Goal: Task Accomplishment & Management: Manage account settings

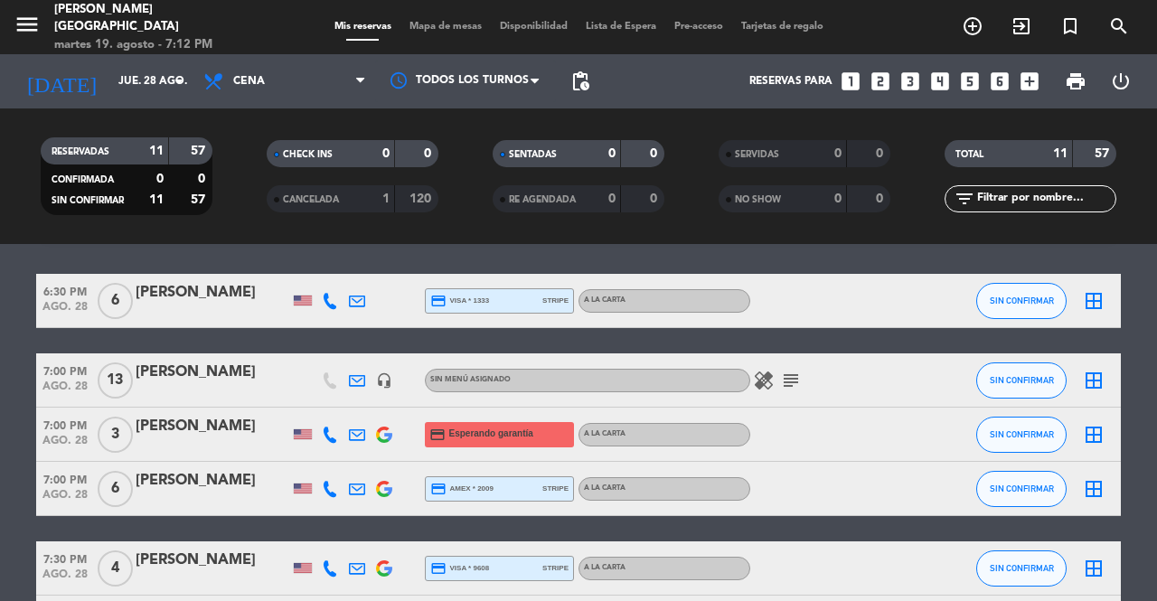
scroll to position [58, 0]
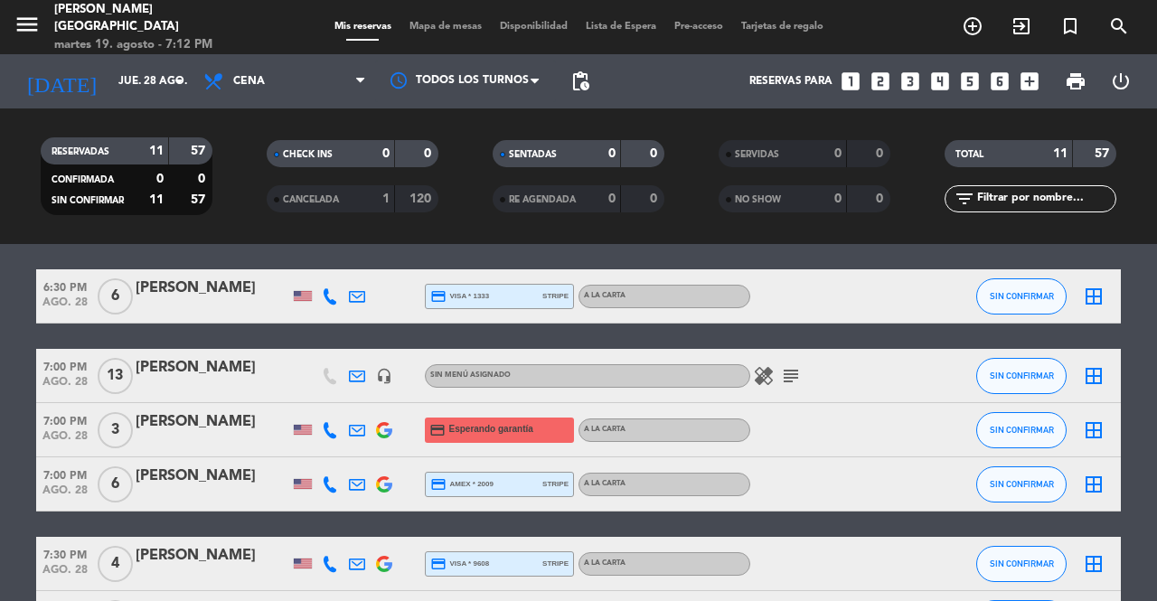
click at [163, 501] on div at bounding box center [213, 496] width 154 height 14
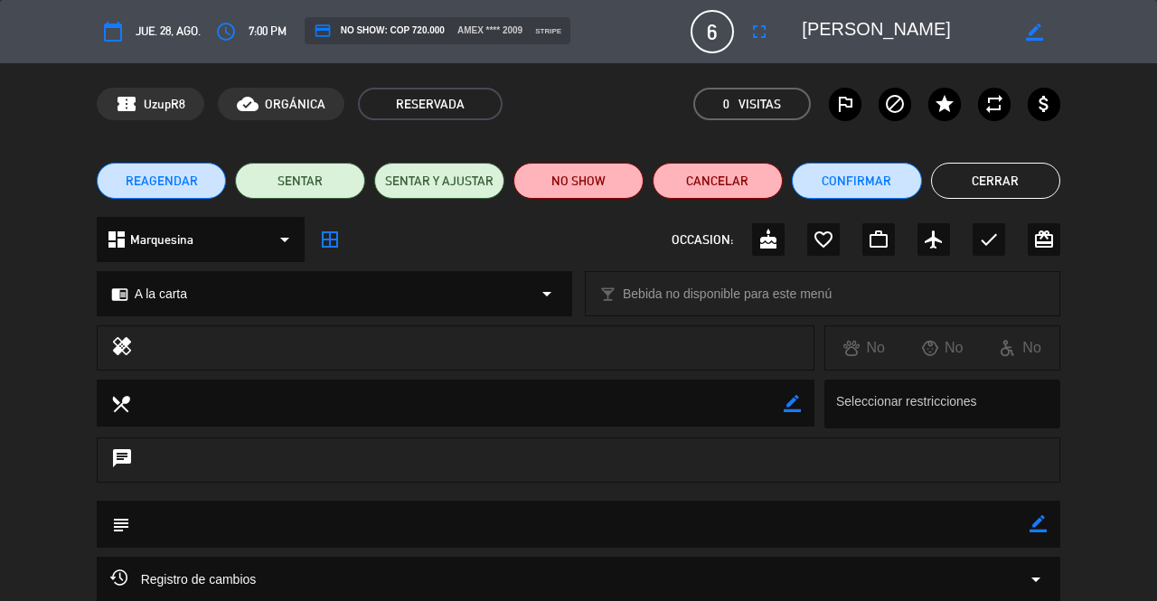
click at [768, 41] on icon "fullscreen" at bounding box center [760, 32] width 22 height 22
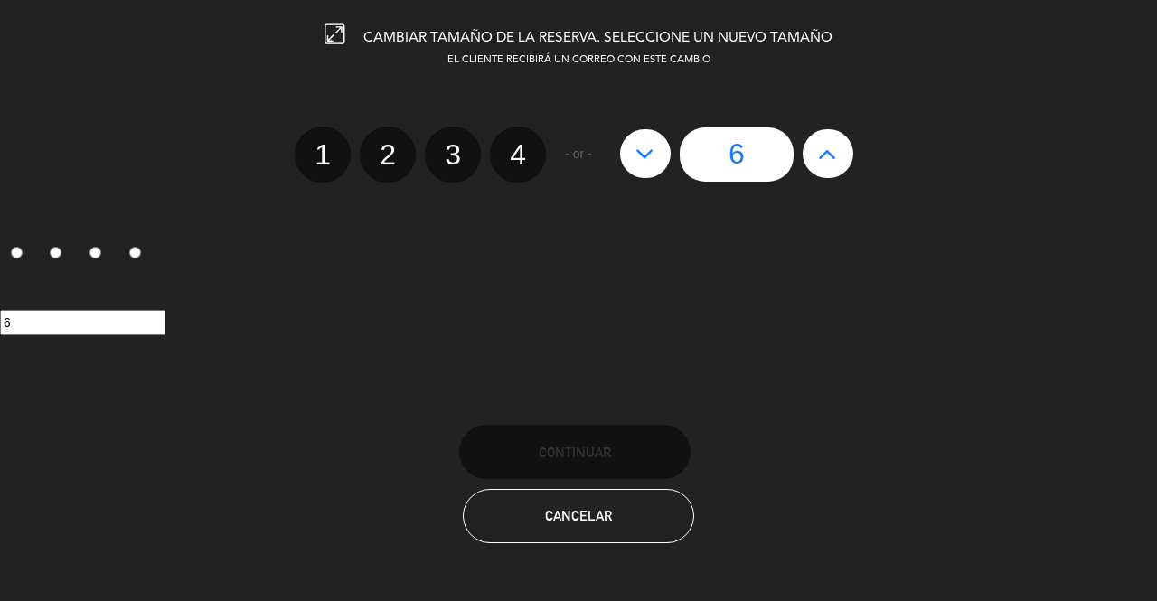
click at [834, 166] on icon at bounding box center [827, 153] width 19 height 29
type input "7"
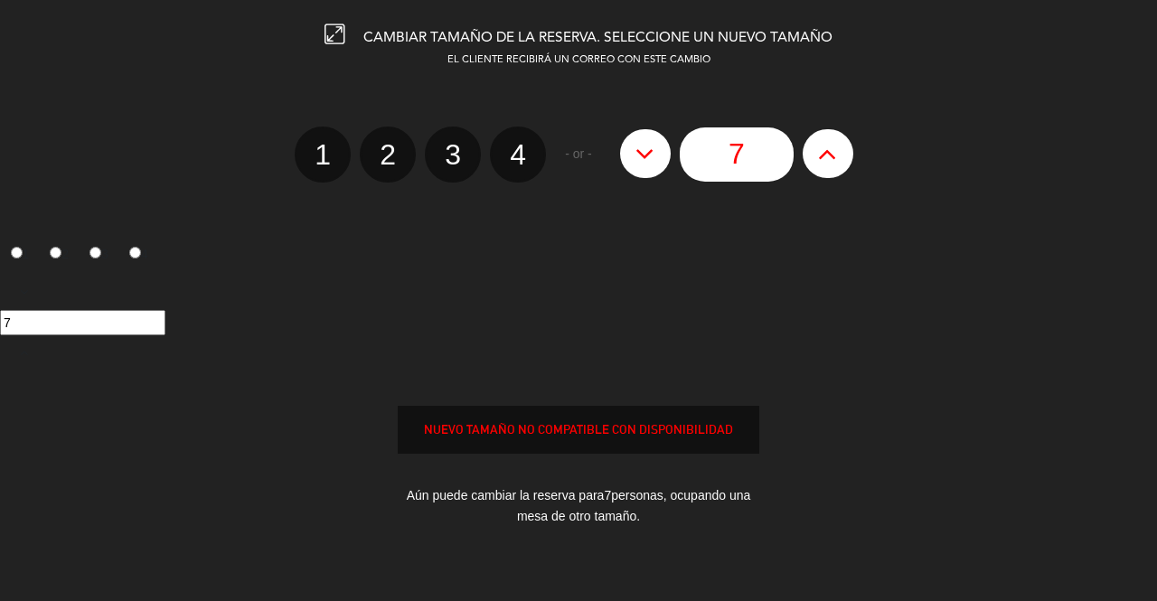
click at [830, 158] on icon at bounding box center [827, 153] width 19 height 29
type input "8"
click at [832, 155] on icon at bounding box center [827, 153] width 19 height 29
type input "9"
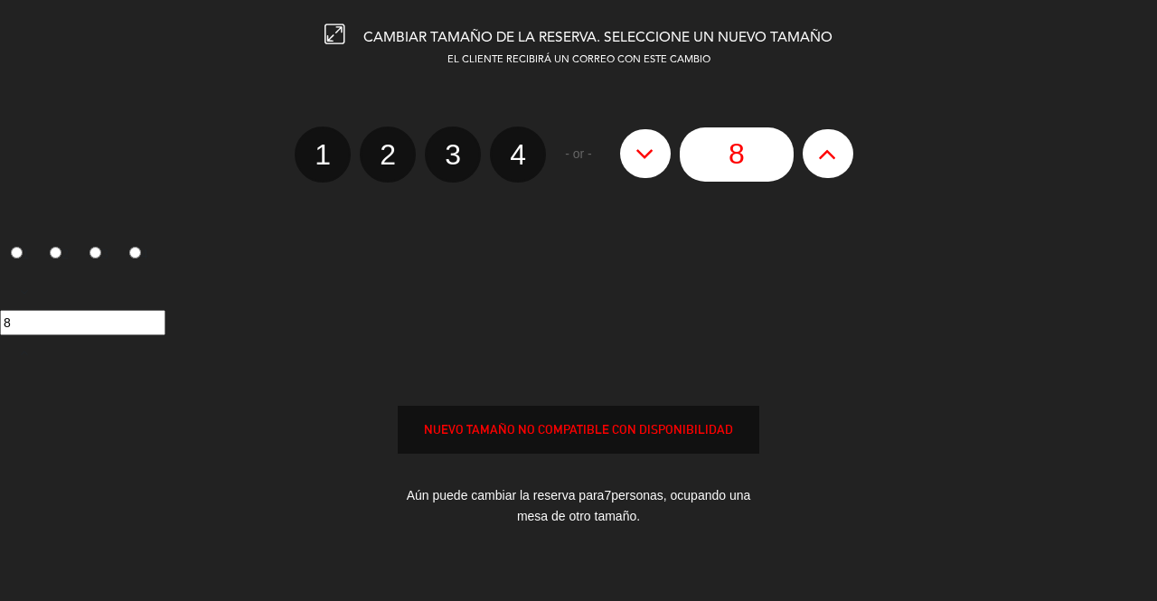
type input "9"
click at [841, 157] on button at bounding box center [828, 153] width 51 height 49
type input "10"
click at [828, 162] on icon at bounding box center [827, 153] width 19 height 29
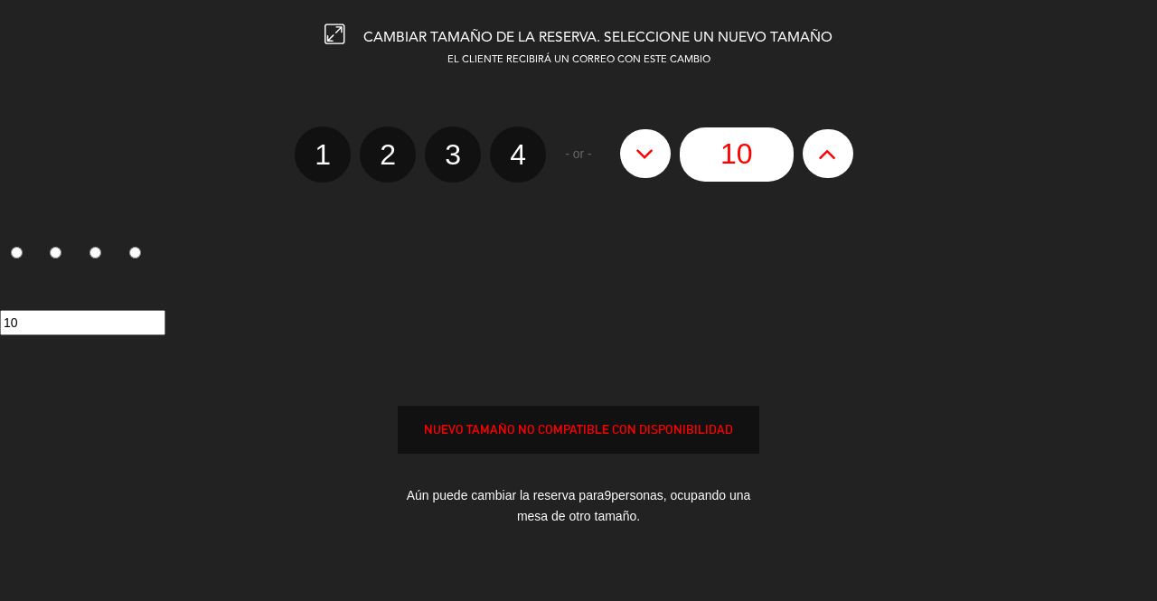
type input "11"
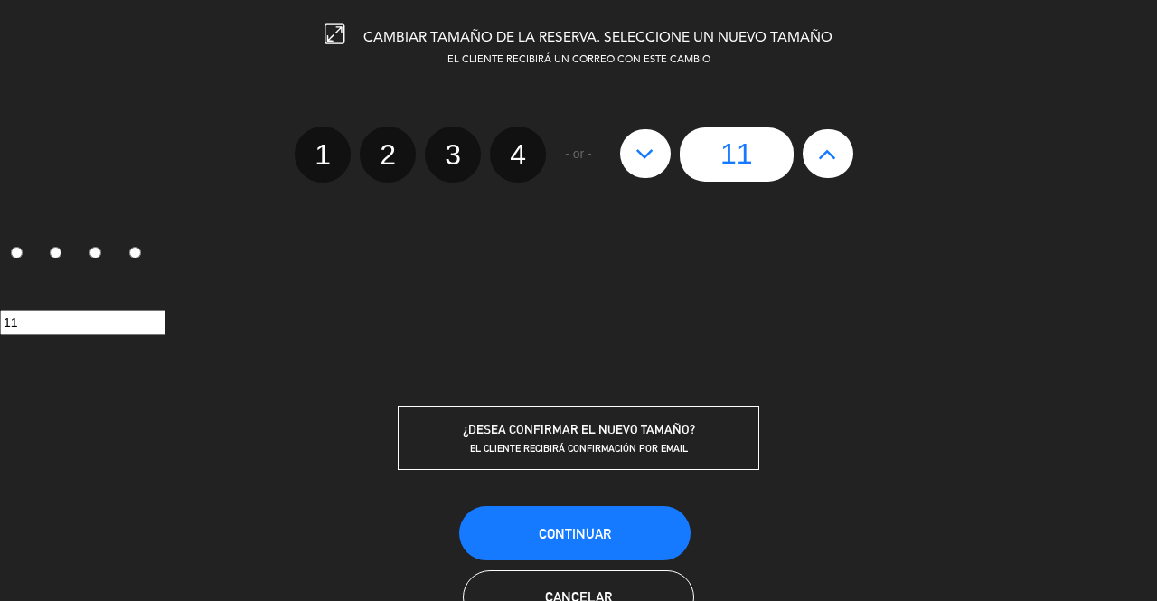
click at [592, 530] on span "Continuar" at bounding box center [575, 533] width 72 height 15
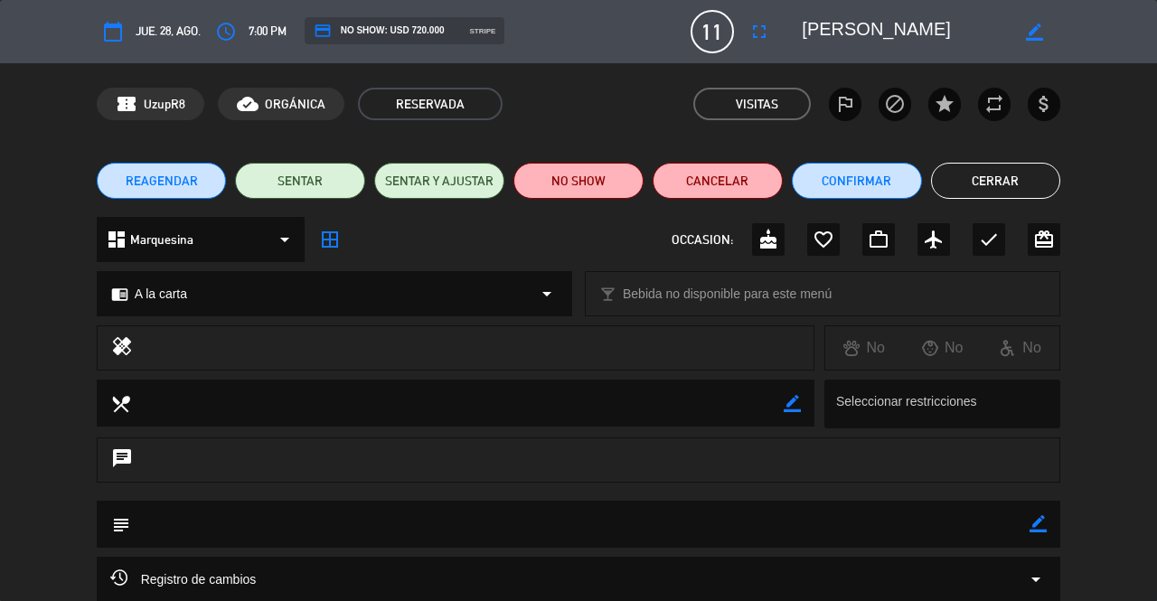
click at [1016, 177] on button "Cerrar" at bounding box center [996, 181] width 130 height 36
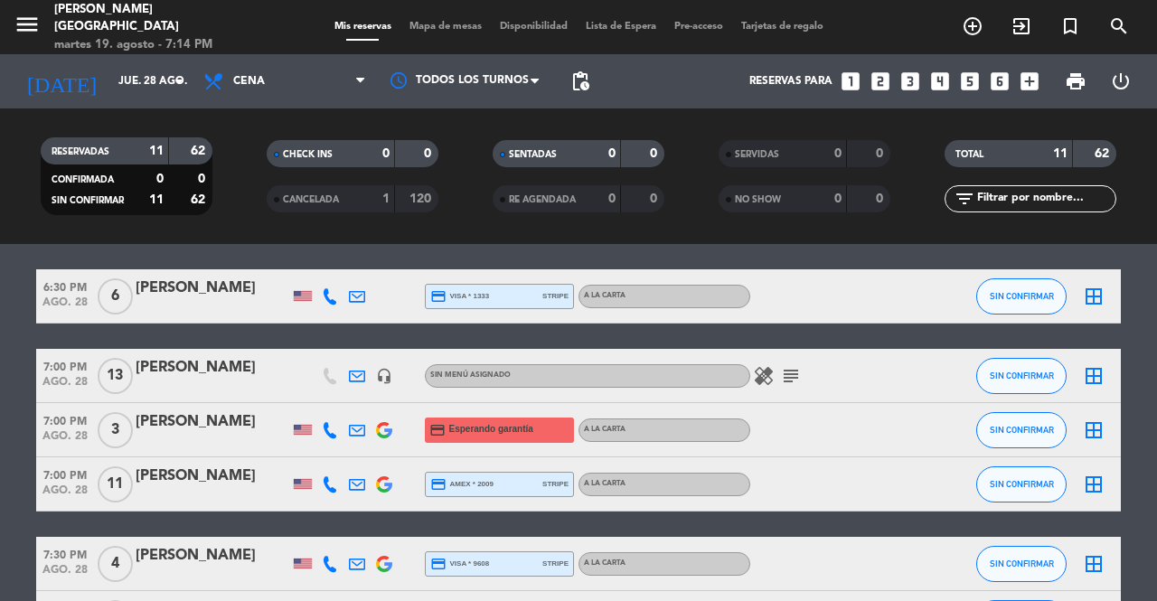
scroll to position [0, 0]
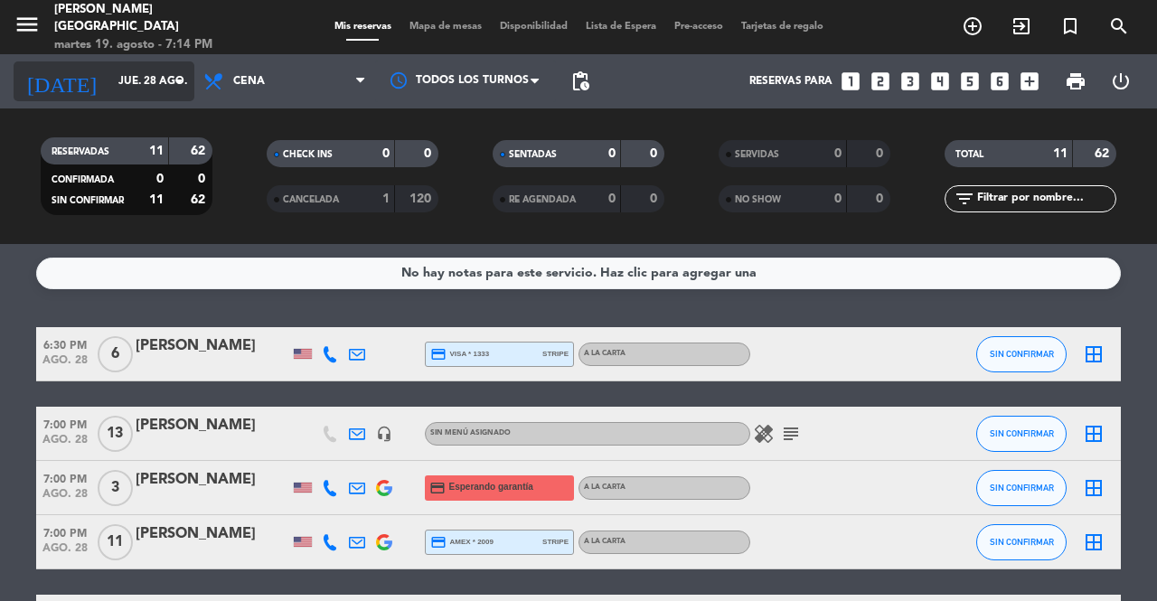
click at [109, 88] on input "jue. 28 ago." at bounding box center [181, 81] width 144 height 31
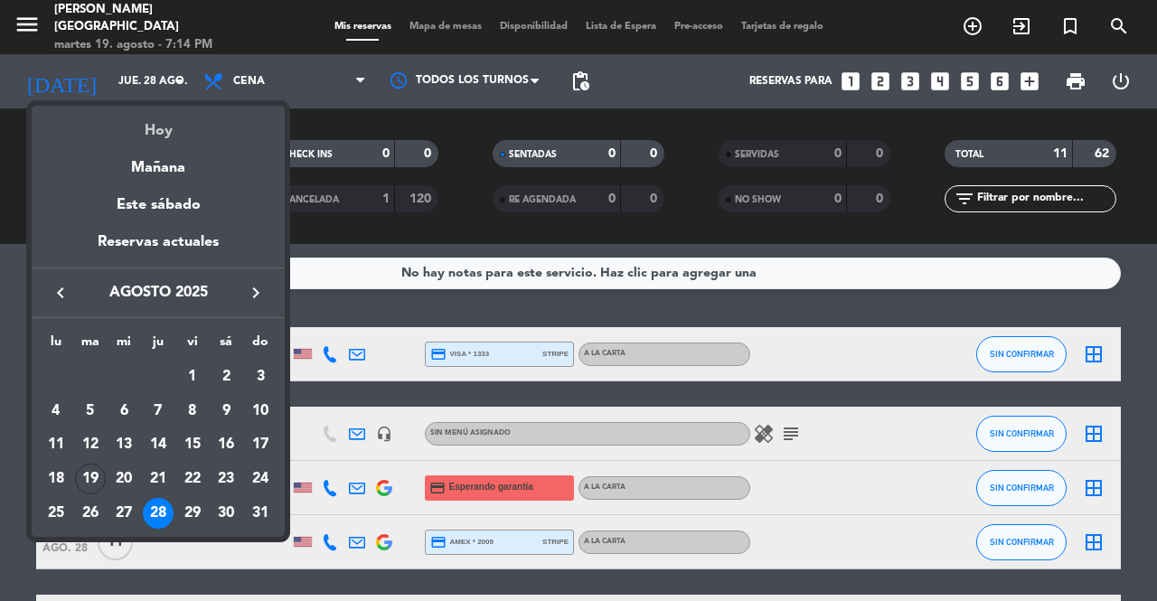
click at [93, 127] on div "Hoy" at bounding box center [158, 124] width 253 height 37
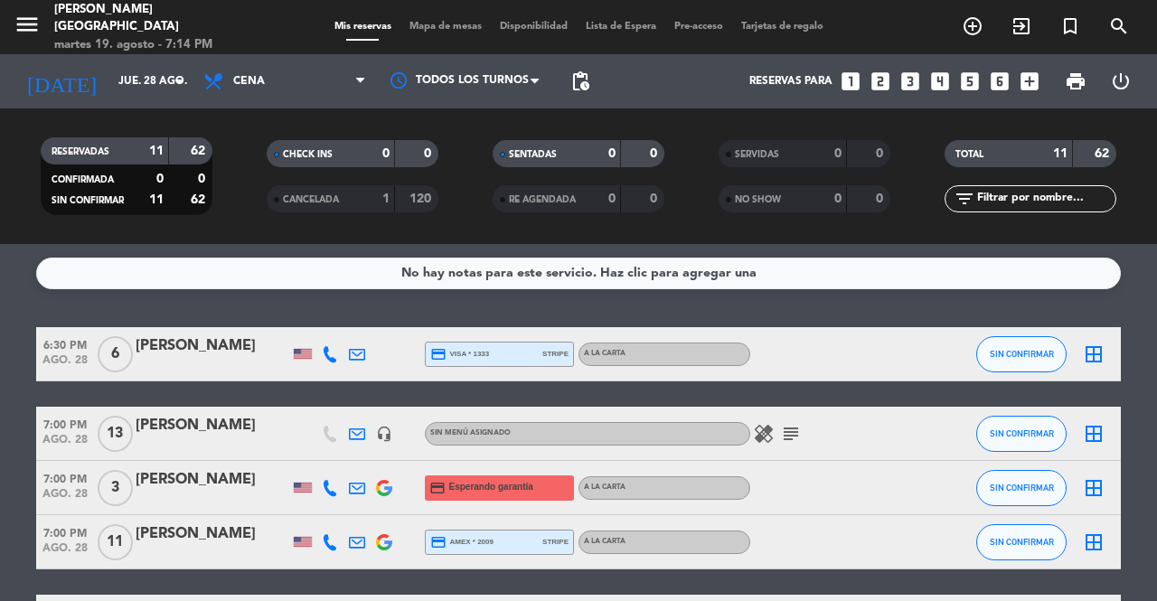
type input "[DATE] ago."
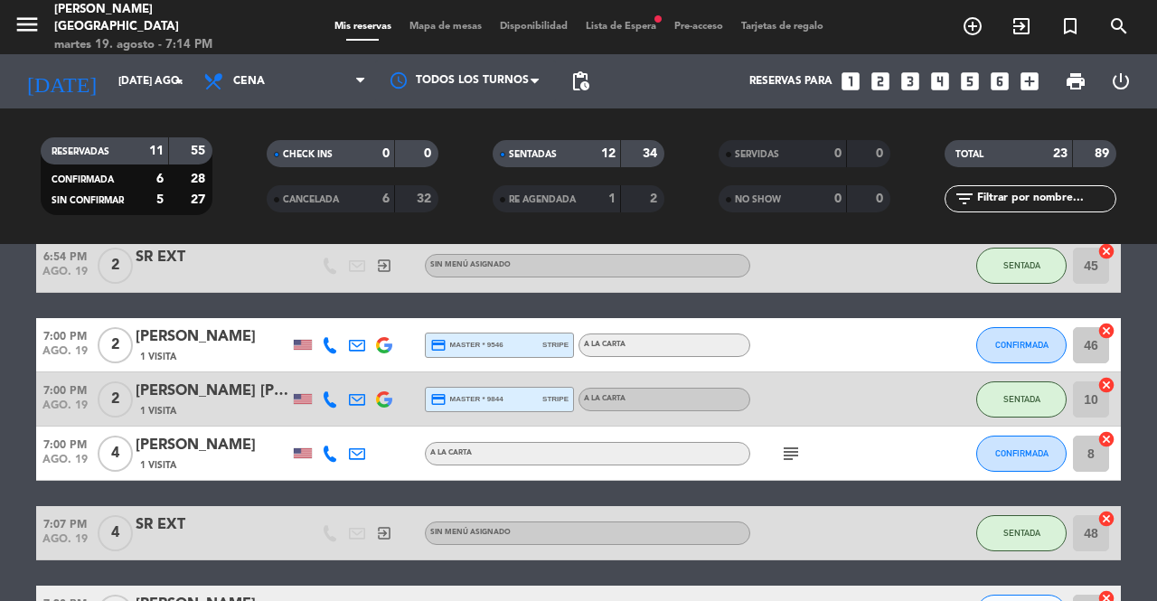
scroll to position [679, 0]
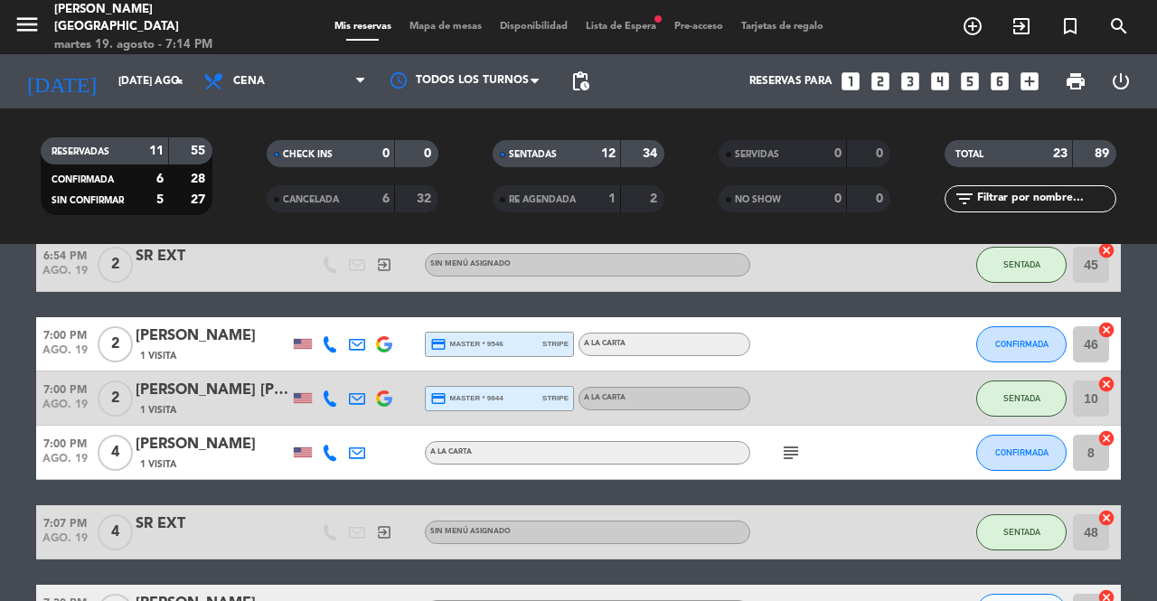
click at [879, 87] on icon "looks_two" at bounding box center [881, 82] width 24 height 24
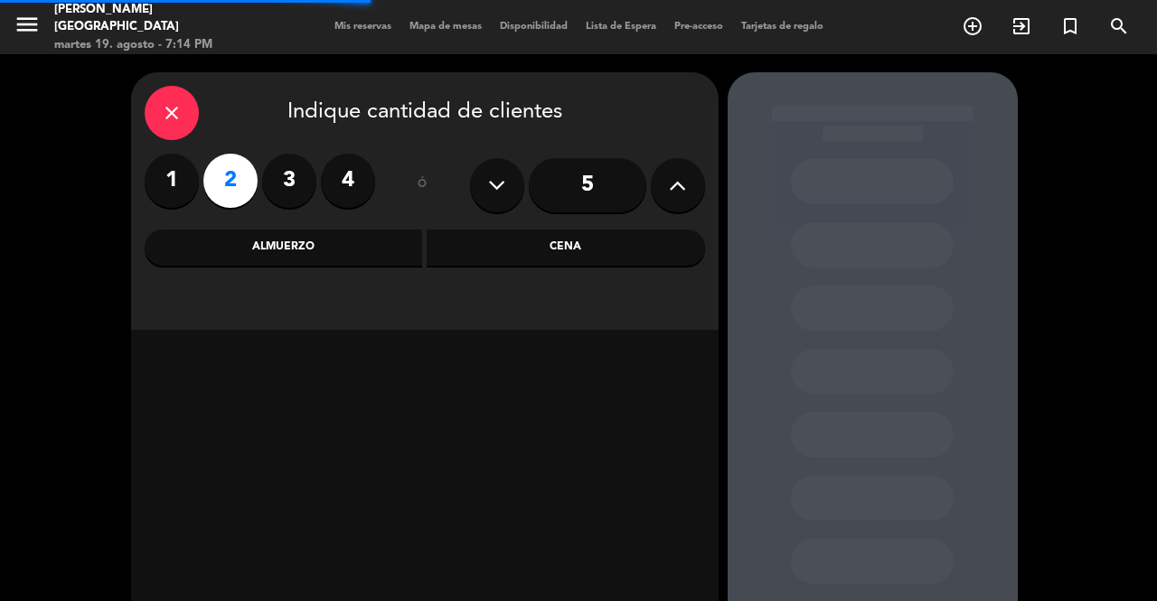
click at [622, 240] on div "Cena" at bounding box center [566, 248] width 278 height 36
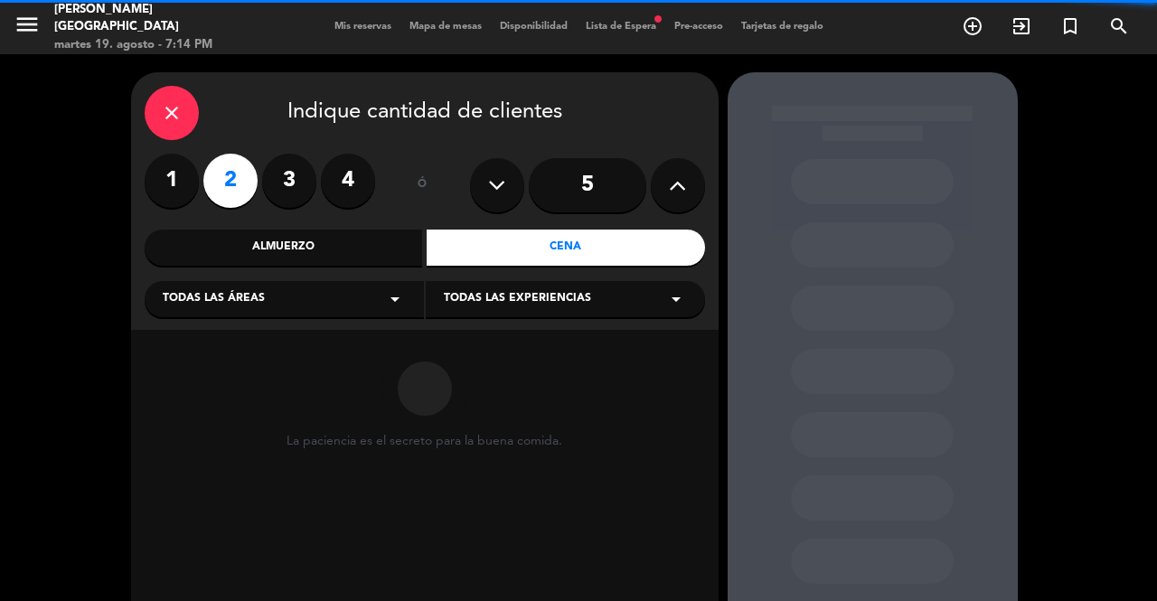
click at [633, 246] on div "Cena" at bounding box center [566, 248] width 278 height 36
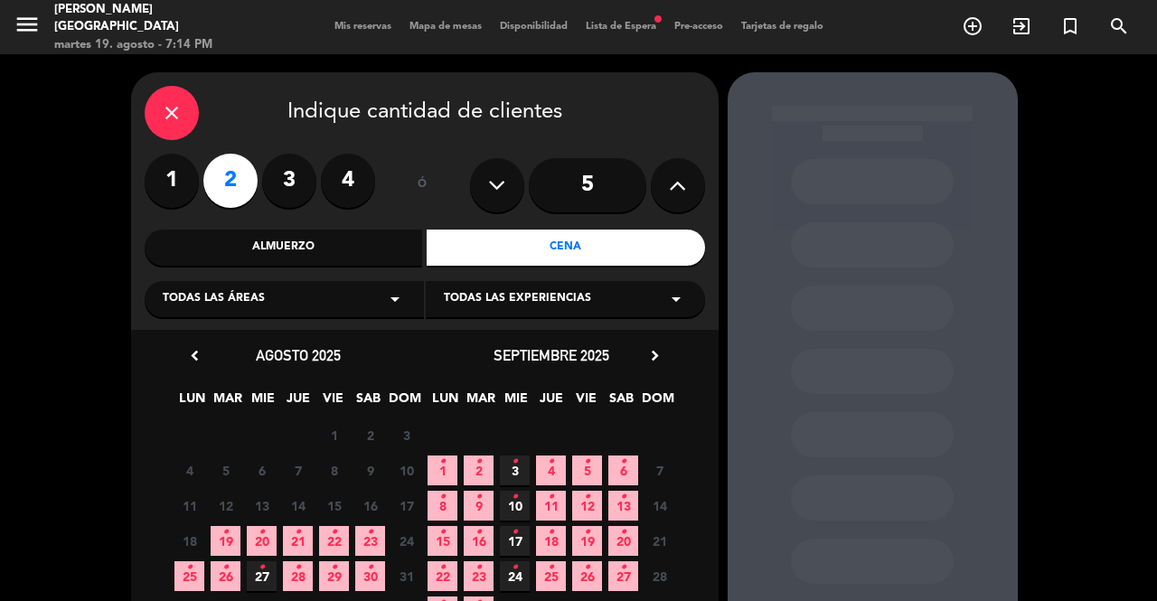
scroll to position [136, 0]
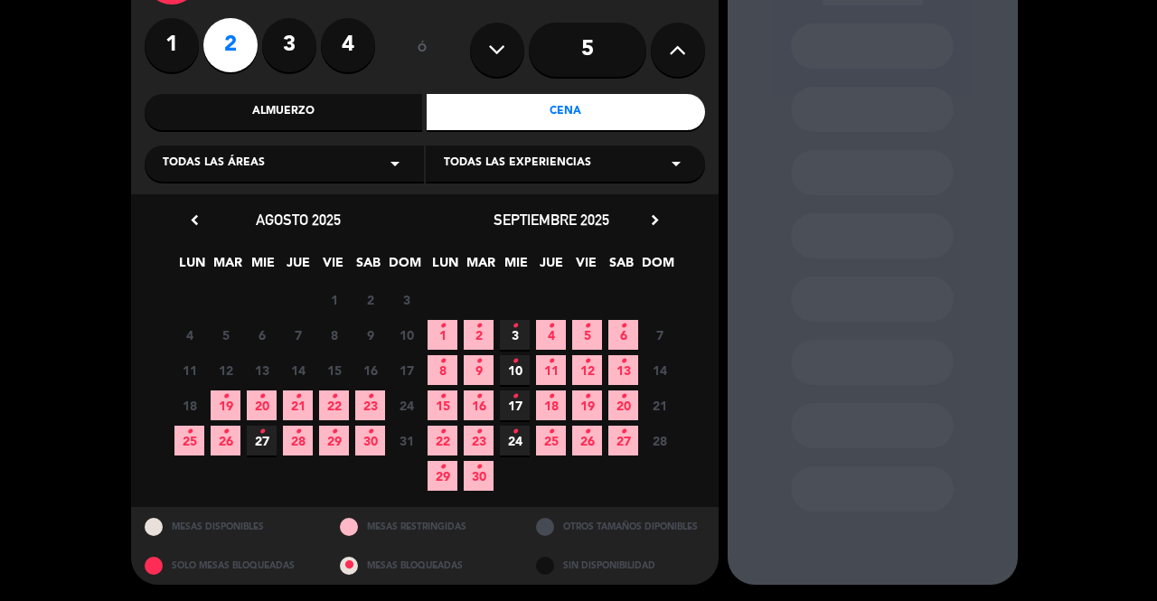
click at [226, 405] on icon "•" at bounding box center [225, 396] width 6 height 29
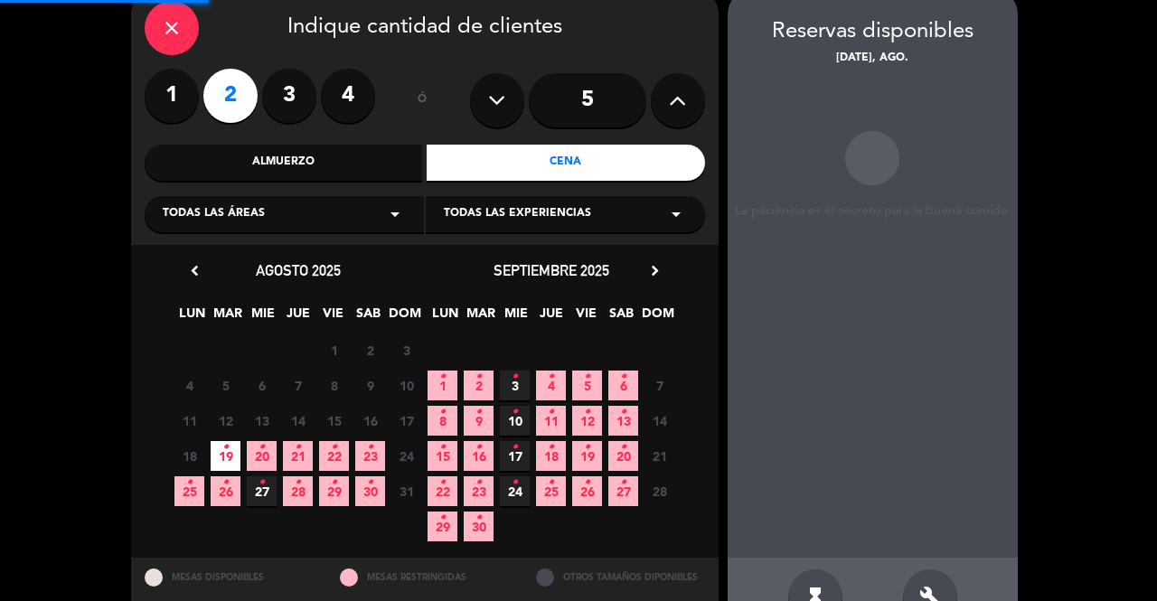
scroll to position [72, 0]
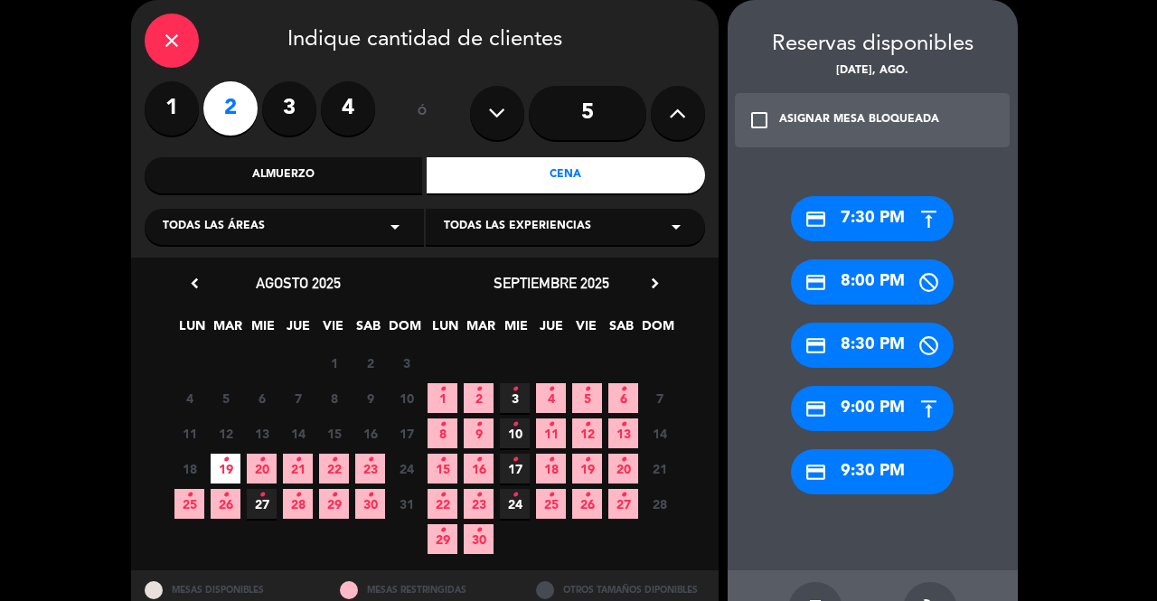
click at [899, 483] on div "credit_card 9:30 PM" at bounding box center [872, 471] width 163 height 45
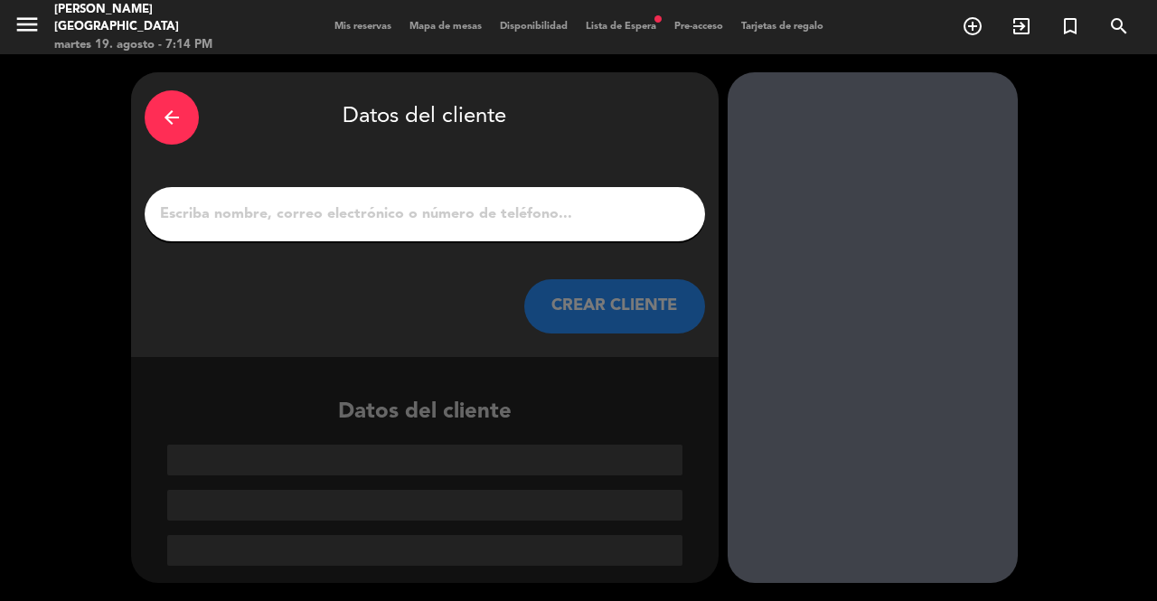
scroll to position [0, 0]
click at [598, 219] on input "1" at bounding box center [424, 214] width 533 height 25
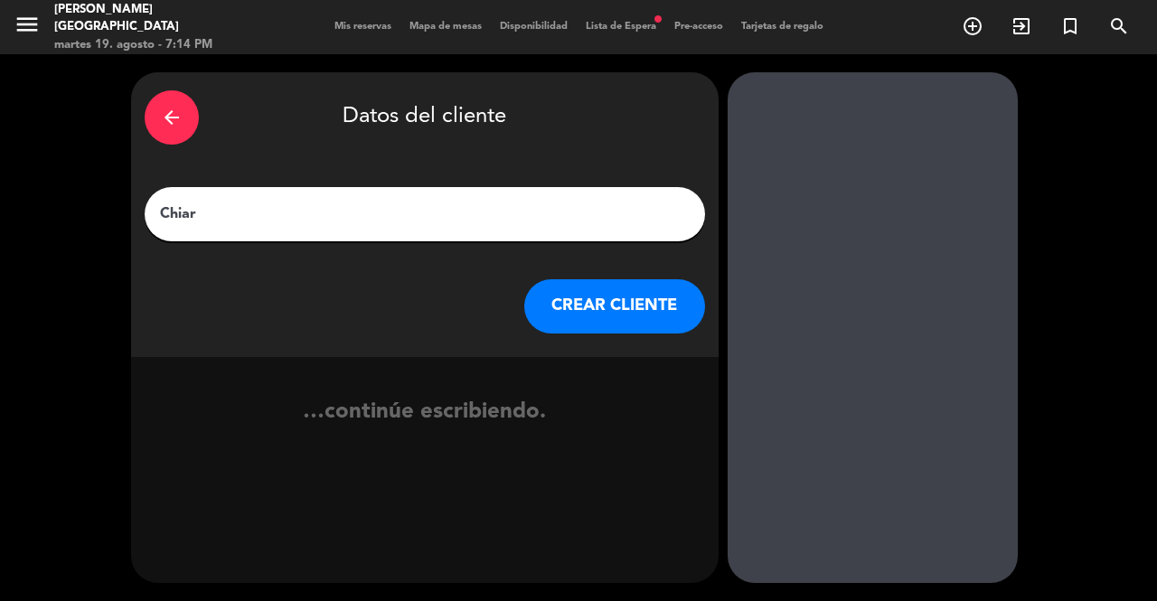
type input "[PERSON_NAME]"
click at [633, 318] on button "CREAR CLIENTE" at bounding box center [614, 306] width 181 height 54
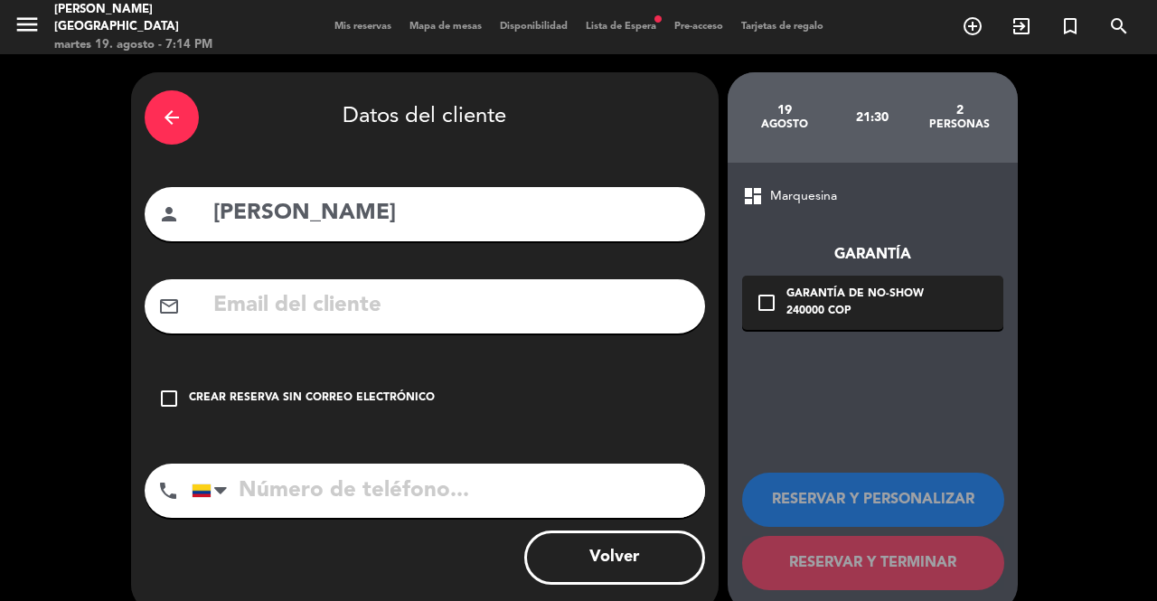
click at [374, 378] on div "check_box_outline_blank Crear reserva sin correo electrónico" at bounding box center [425, 399] width 561 height 54
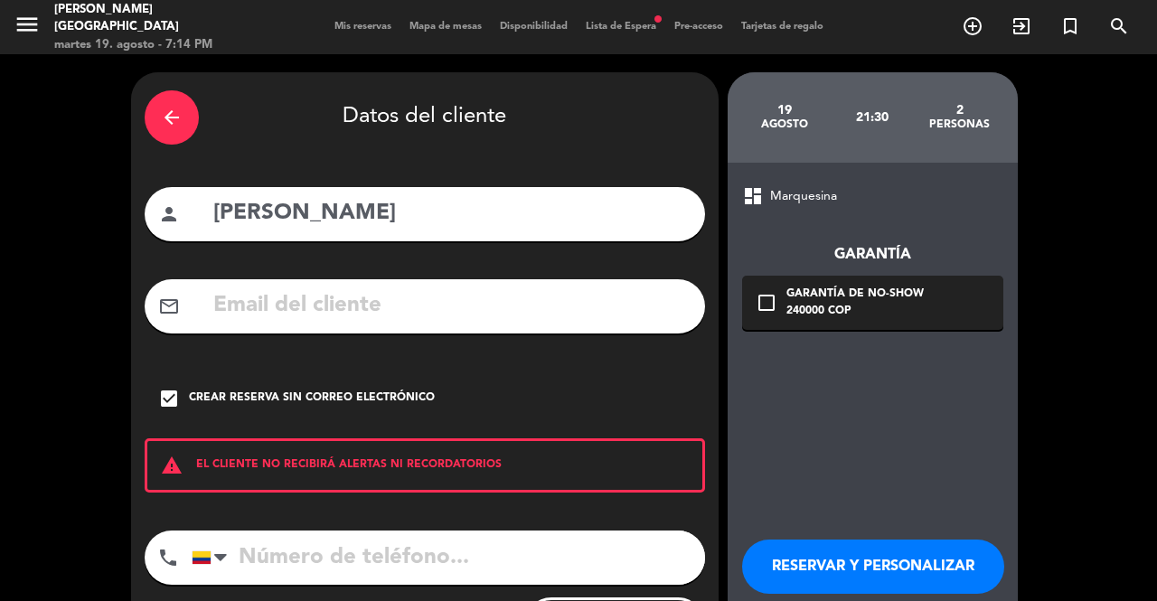
scroll to position [96, 0]
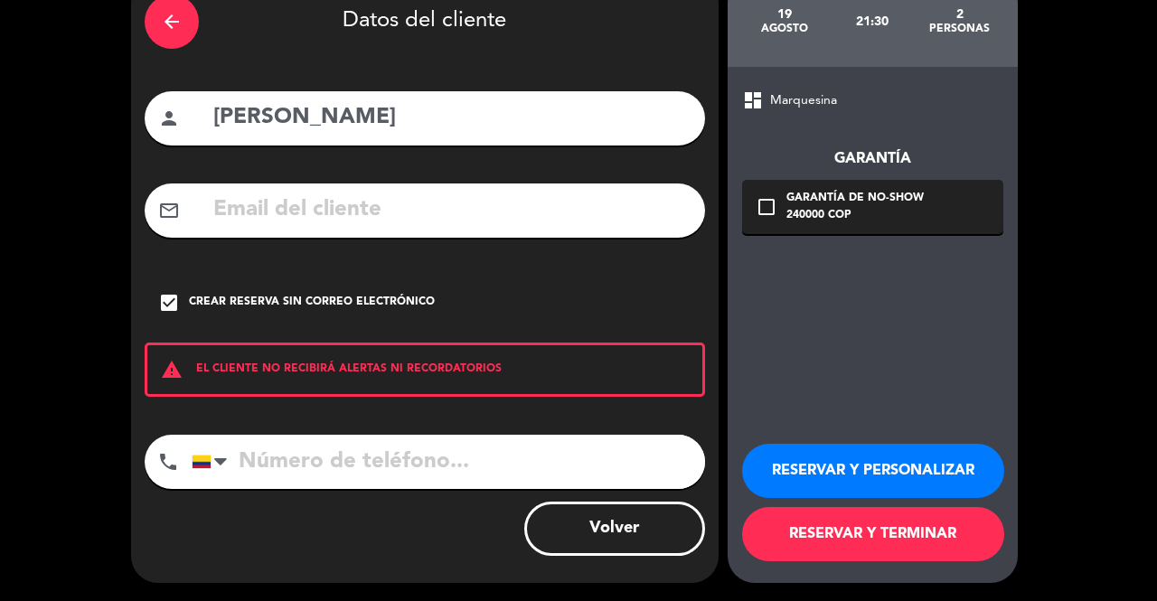
click at [864, 551] on button "RESERVAR Y TERMINAR" at bounding box center [873, 534] width 262 height 54
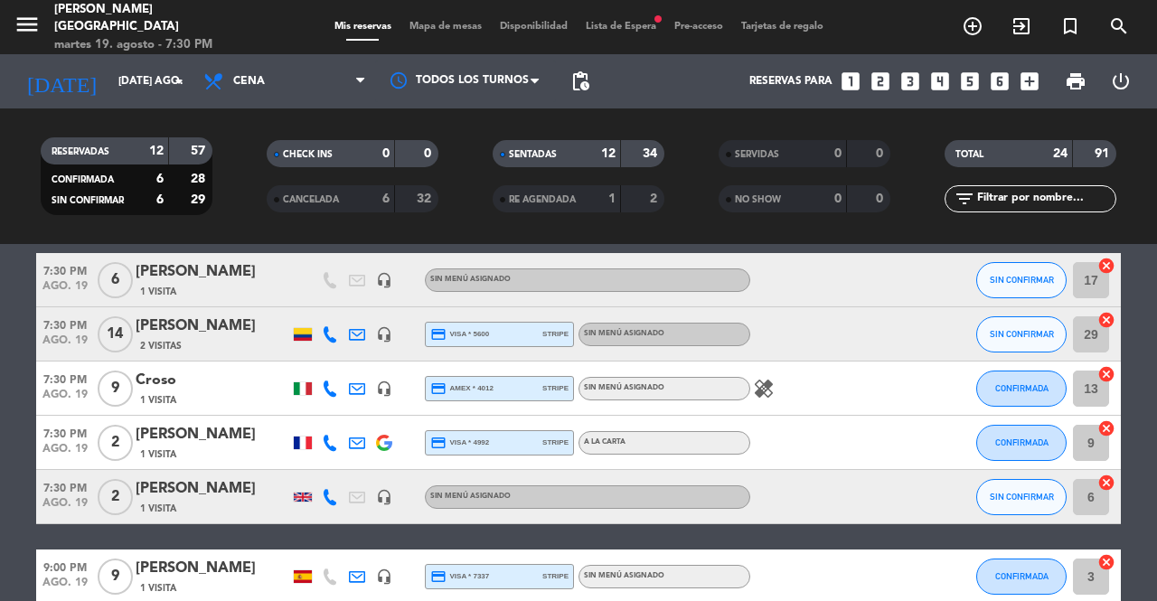
scroll to position [1012, 0]
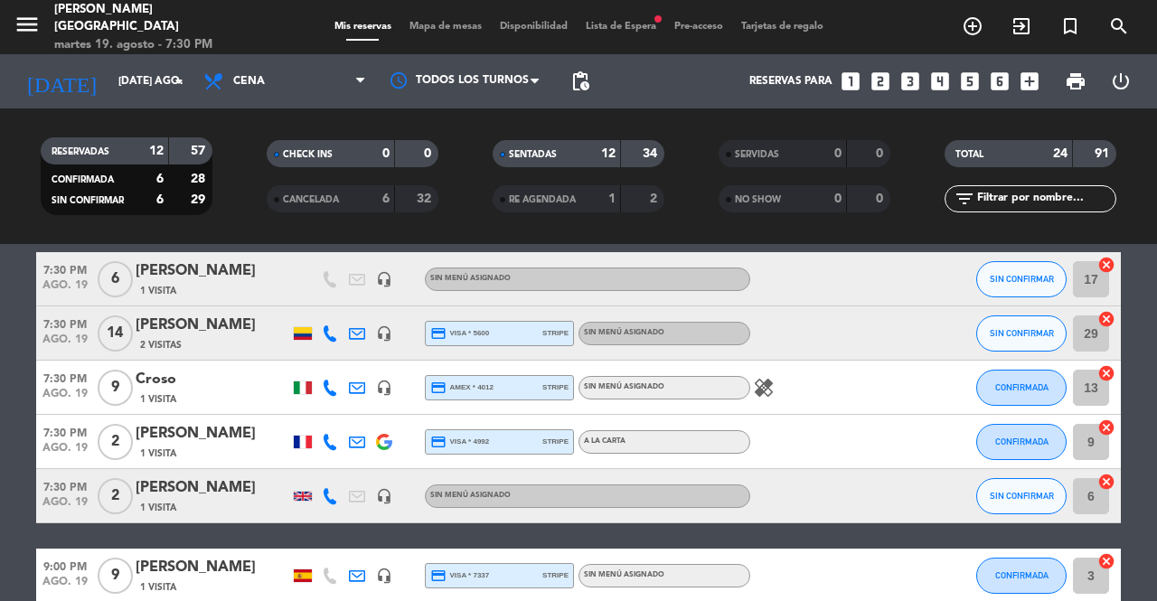
click at [1004, 441] on span "CONFIRMADA" at bounding box center [1021, 442] width 53 height 10
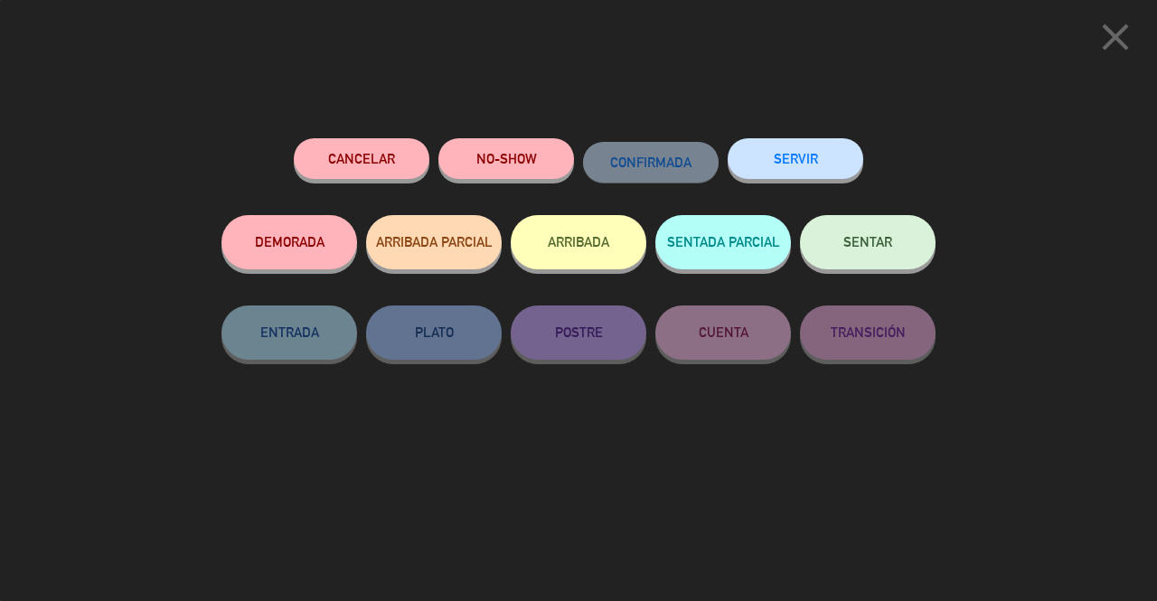
click at [889, 250] on span "SENTAR" at bounding box center [867, 241] width 49 height 15
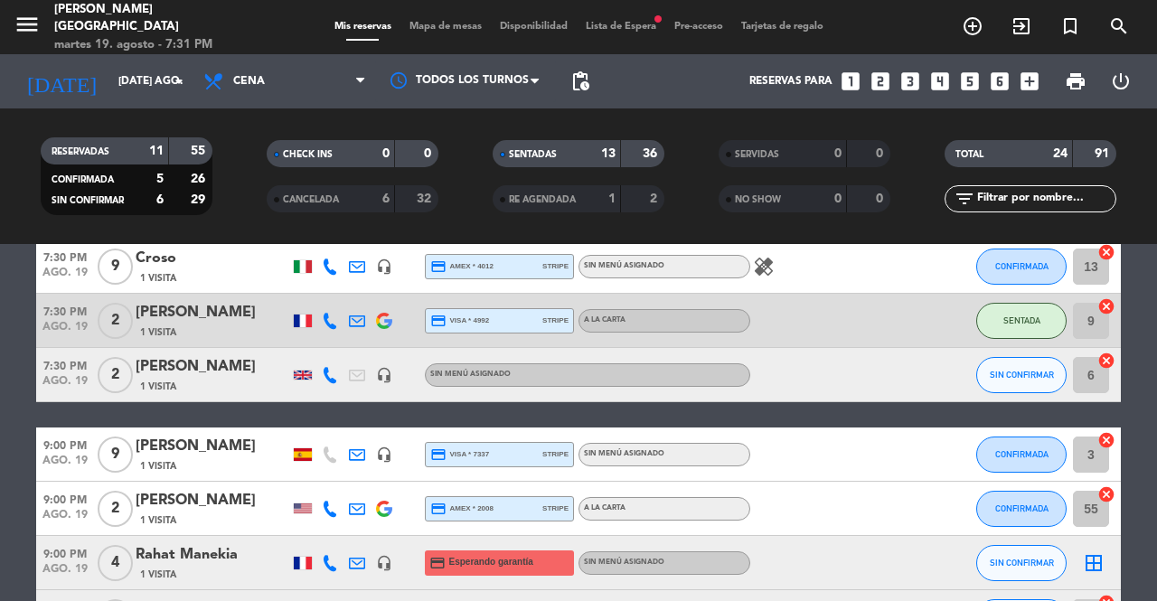
scroll to position [1135, 0]
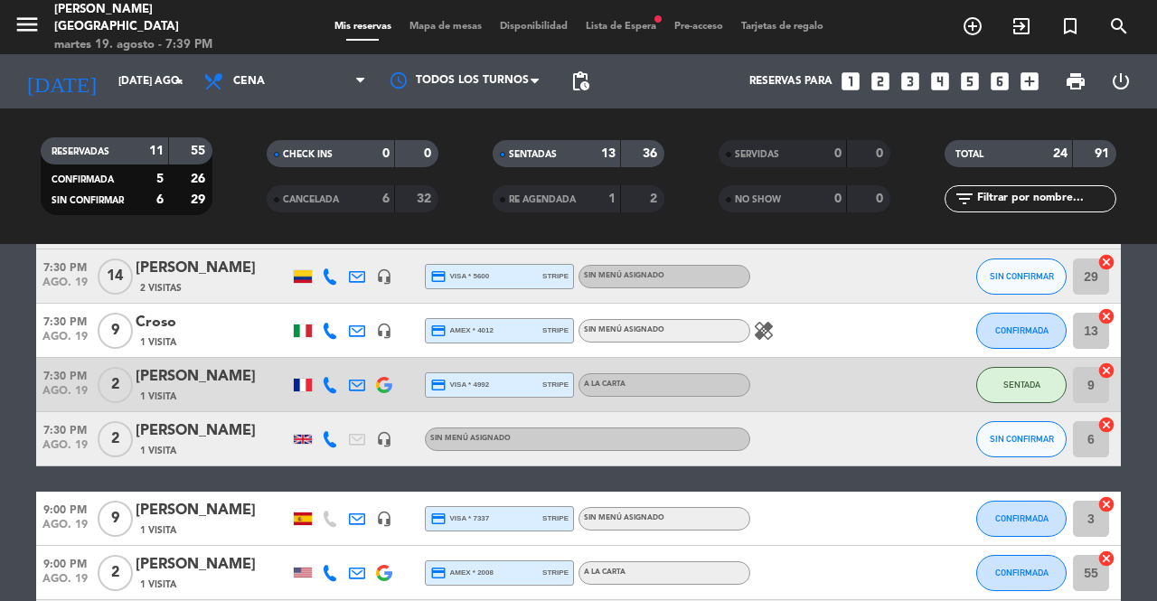
scroll to position [1063, 0]
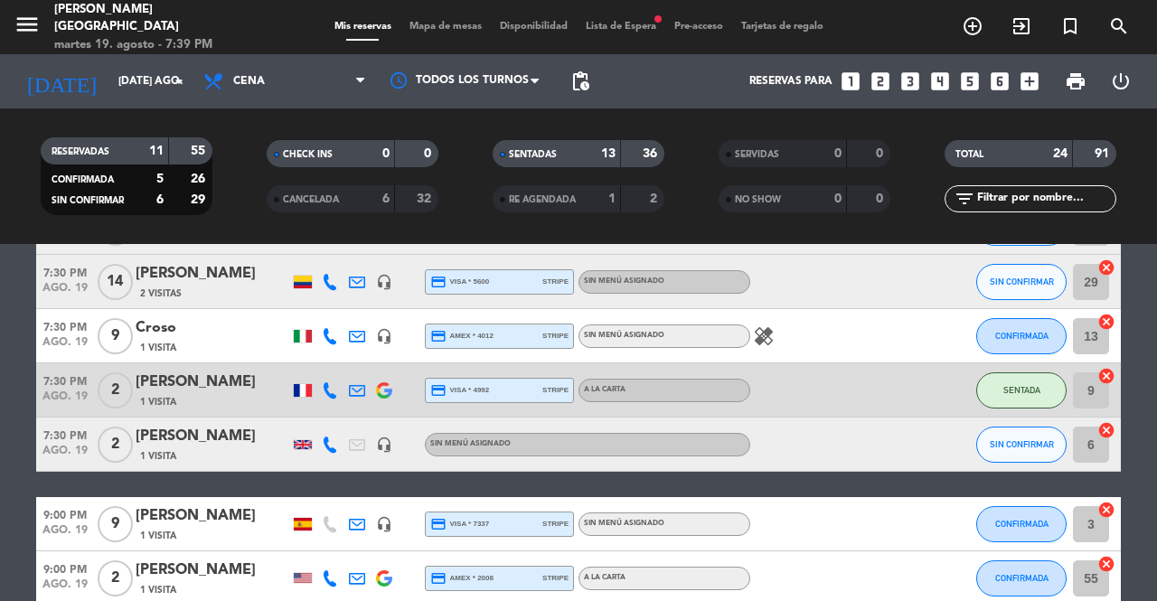
click at [170, 447] on div "[PERSON_NAME]" at bounding box center [213, 437] width 154 height 24
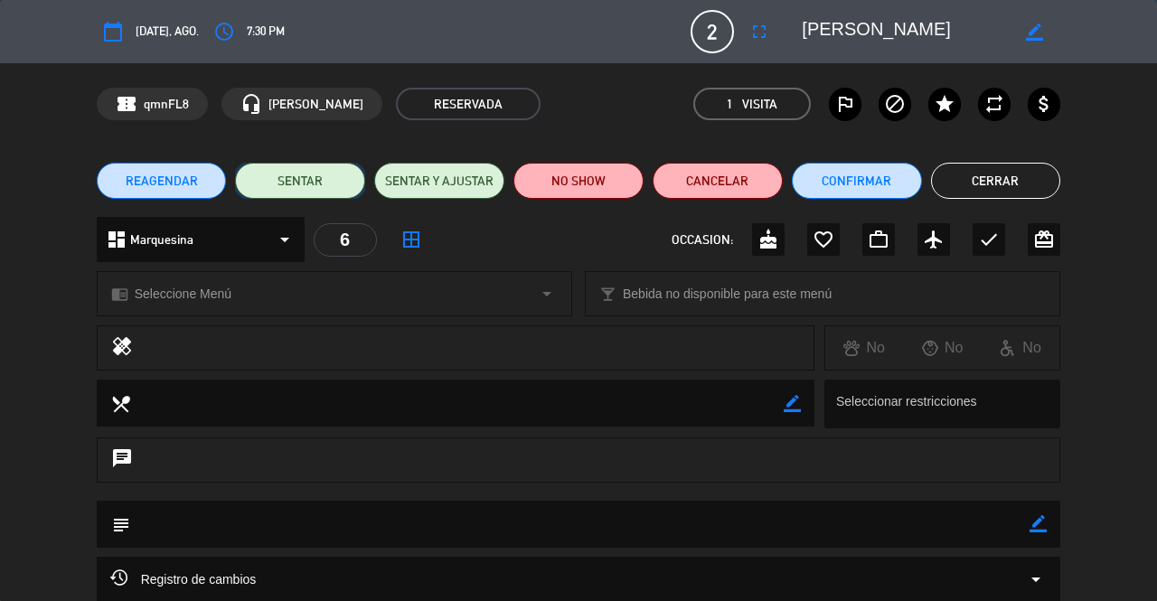
click at [301, 175] on button "SENTAR" at bounding box center [300, 181] width 130 height 36
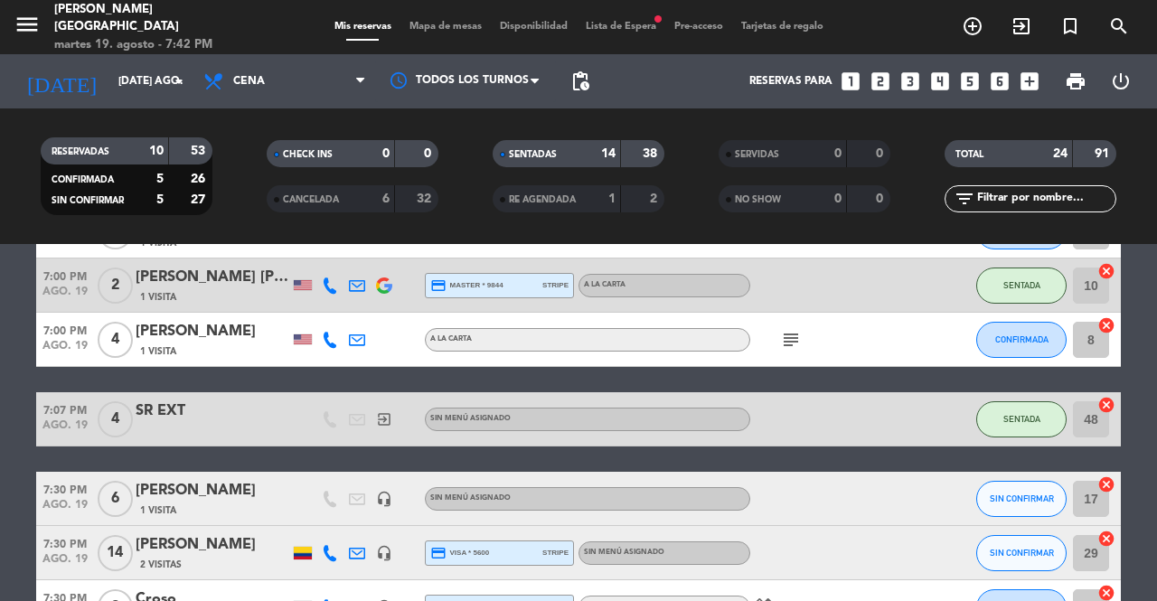
scroll to position [725, 0]
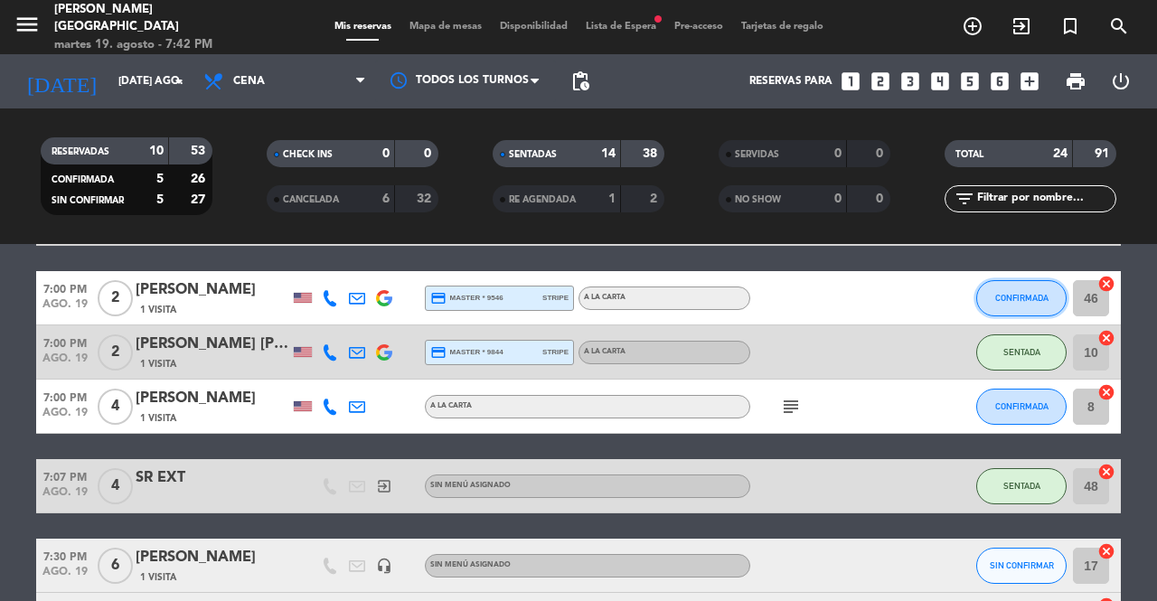
click at [1025, 299] on span "CONFIRMADA" at bounding box center [1021, 298] width 53 height 10
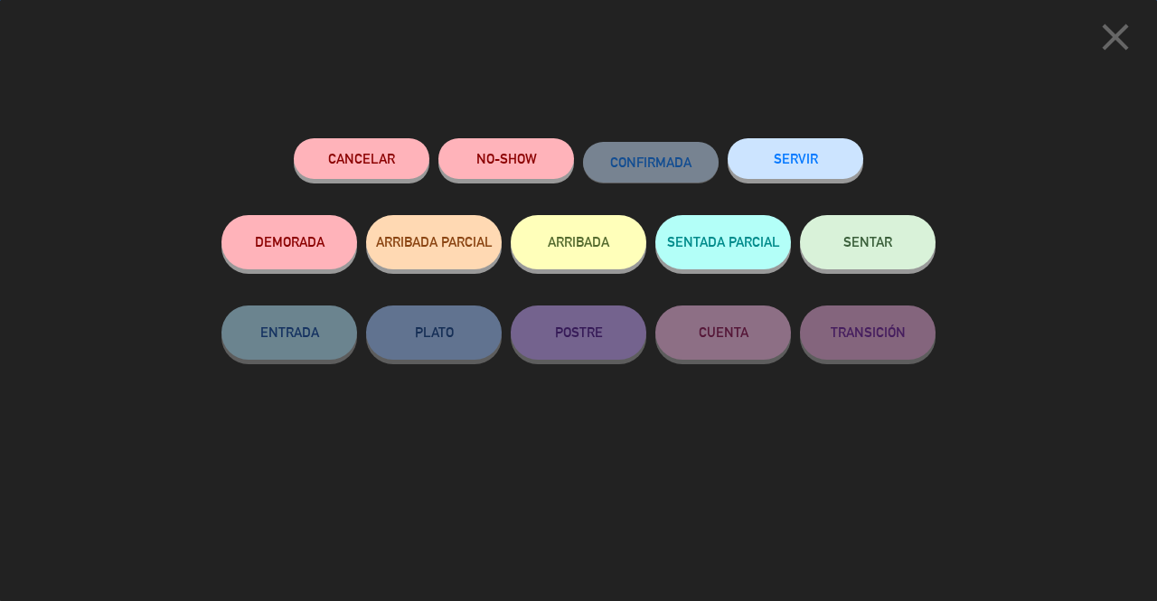
click at [870, 228] on button "SENTAR" at bounding box center [868, 242] width 136 height 54
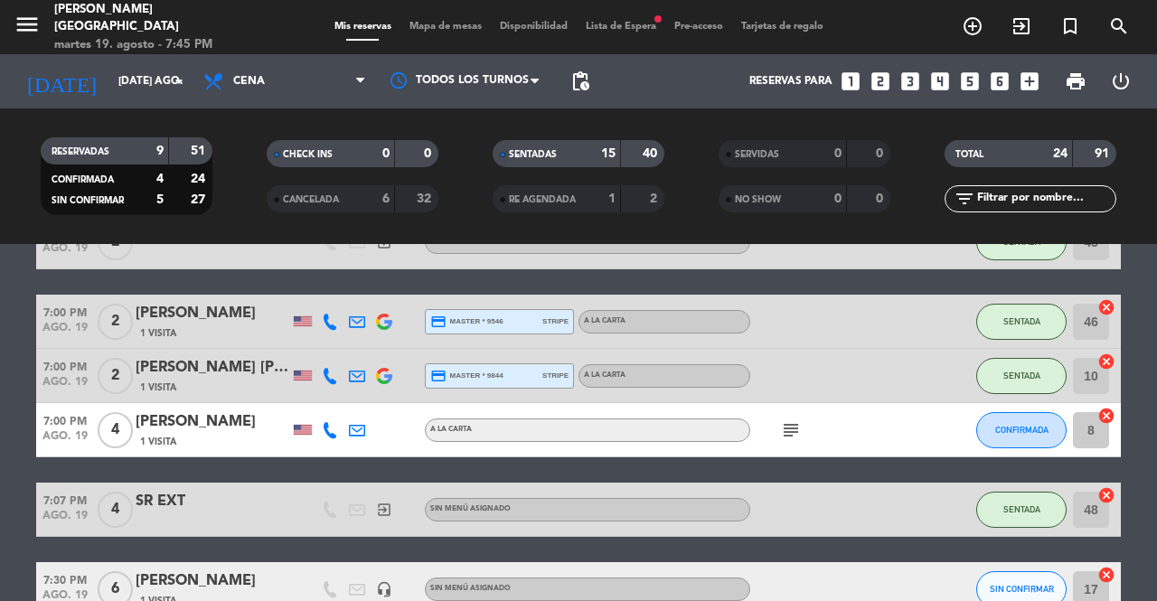
scroll to position [707, 0]
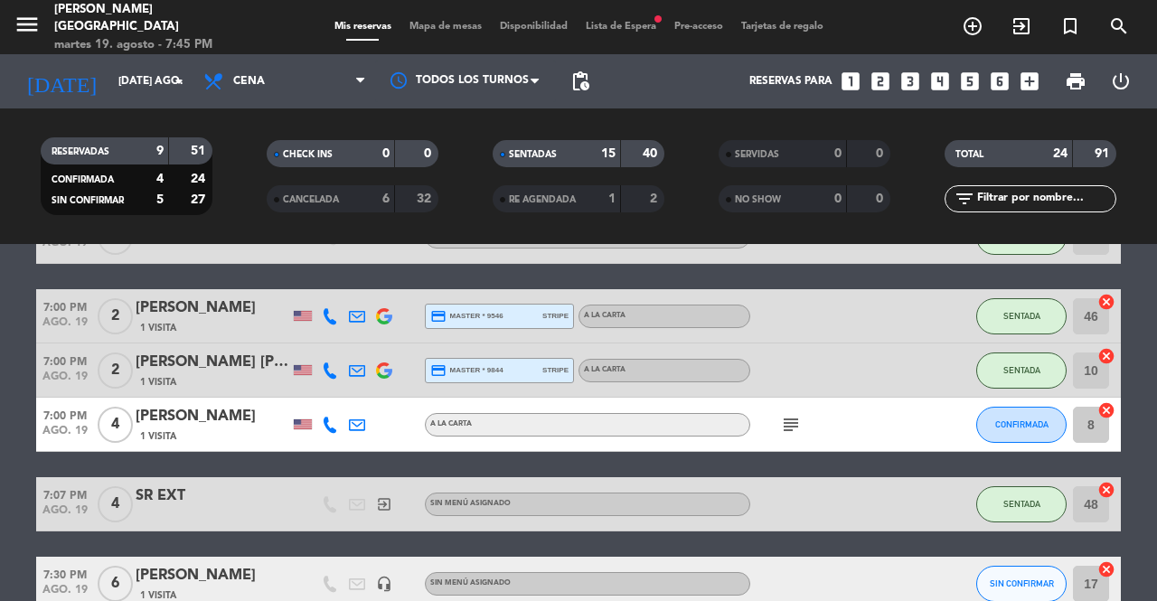
click at [259, 434] on div "1 Visita" at bounding box center [213, 436] width 154 height 15
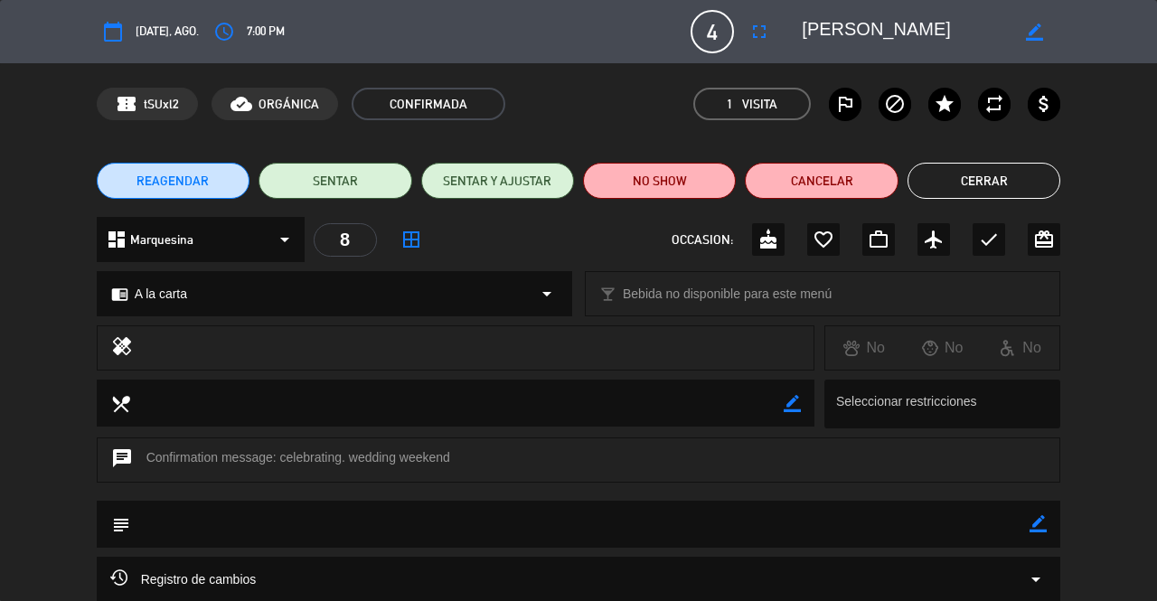
click at [759, 31] on icon "fullscreen" at bounding box center [760, 32] width 22 height 22
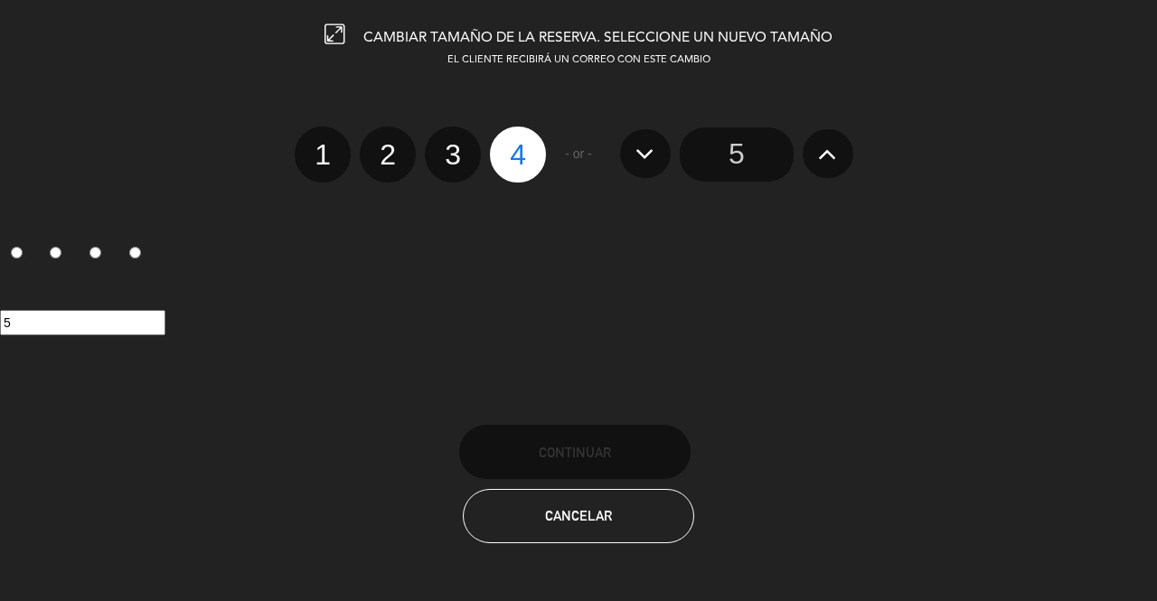
click at [447, 137] on label "3" at bounding box center [453, 155] width 56 height 56
click at [447, 137] on input "3" at bounding box center [451, 139] width 12 height 12
radio input "true"
radio input "false"
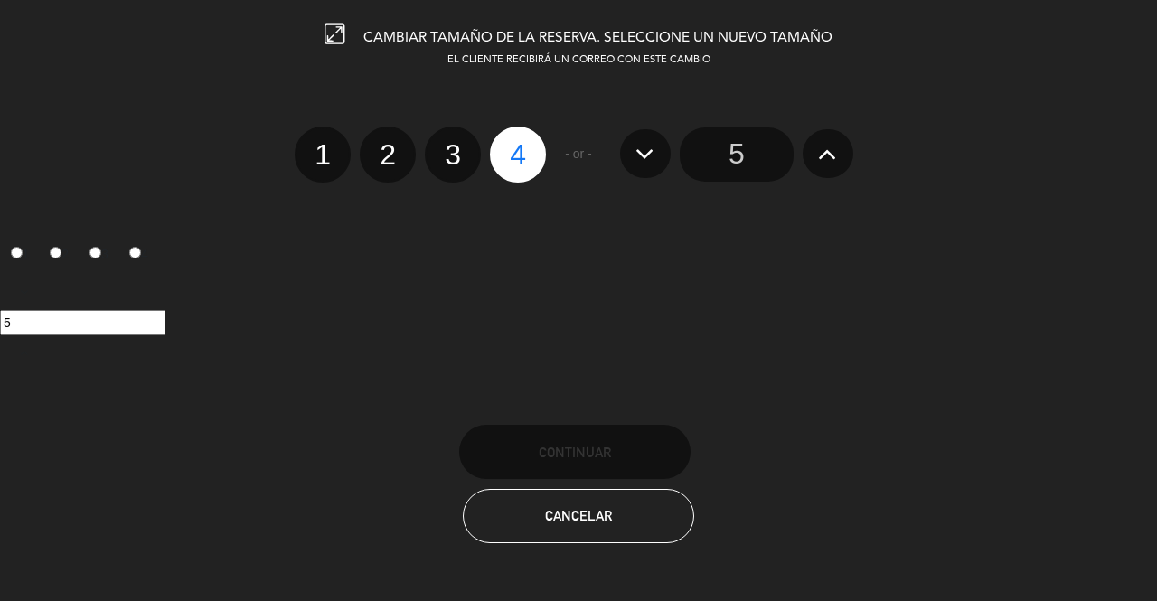
radio input "false"
radio input "true"
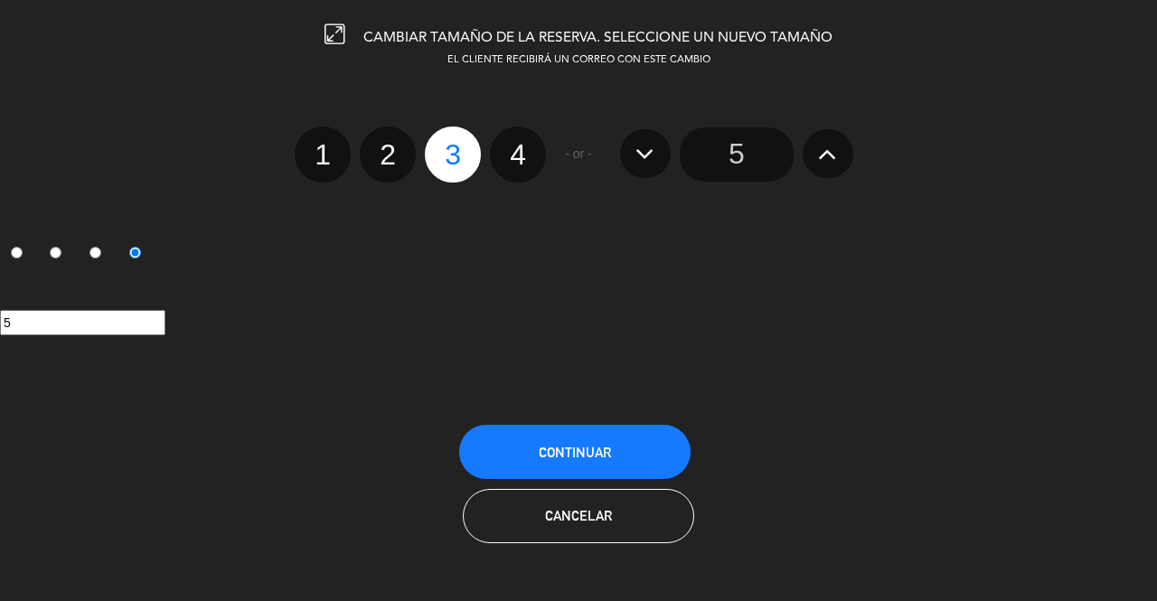
click at [529, 452] on button "Continuar" at bounding box center [574, 452] width 231 height 54
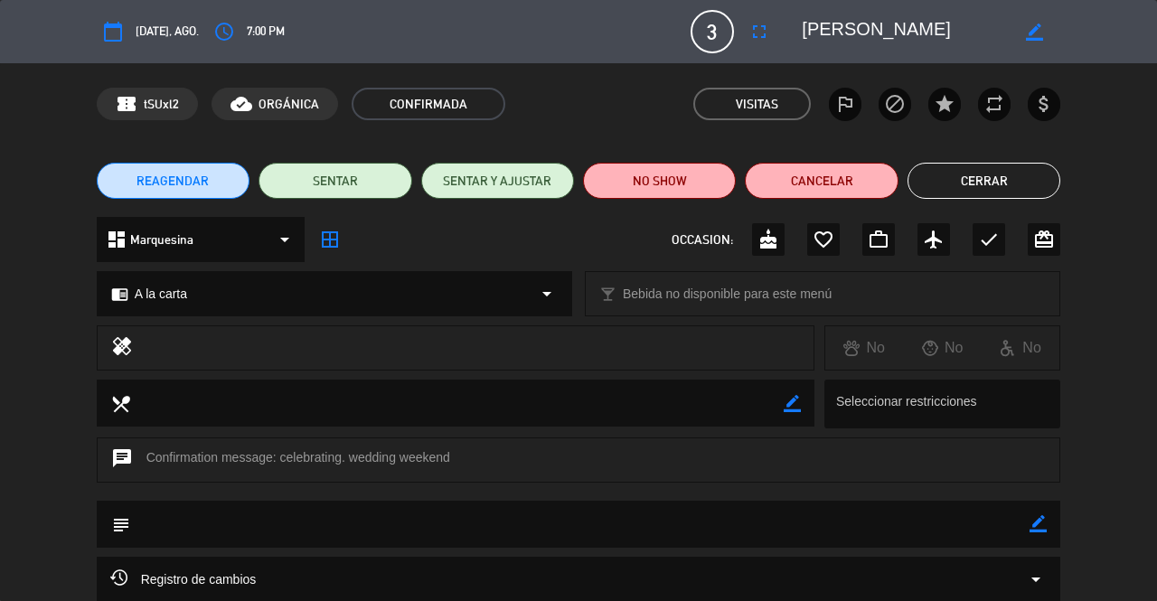
click at [988, 182] on button "Cerrar" at bounding box center [984, 181] width 153 height 36
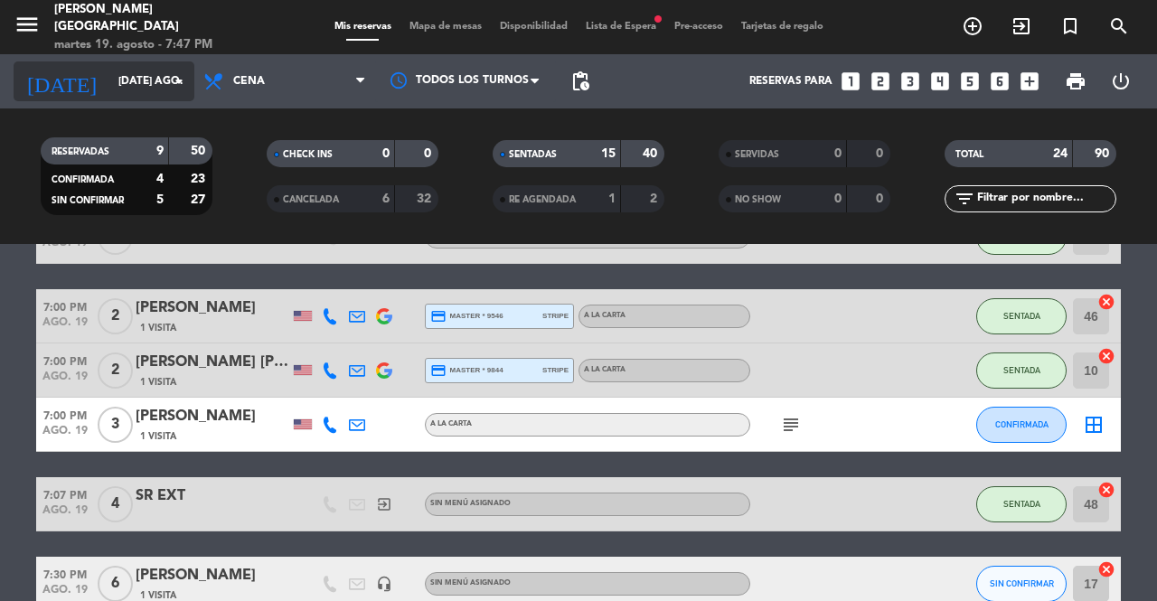
click at [114, 83] on input "[DATE] ago." at bounding box center [181, 81] width 144 height 31
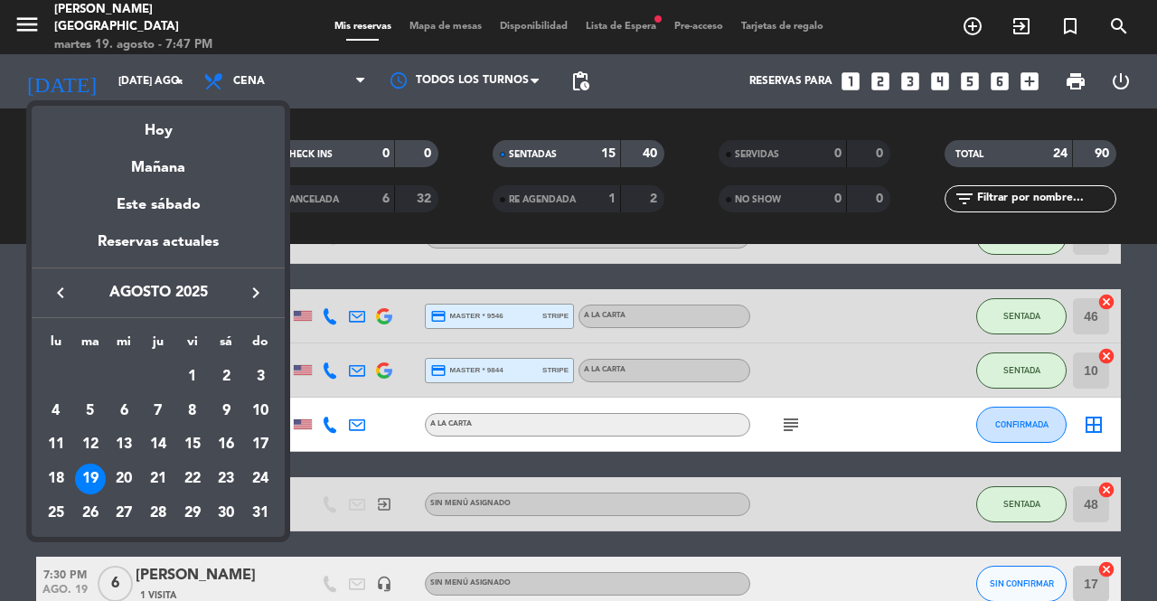
click at [112, 83] on div at bounding box center [578, 300] width 1157 height 601
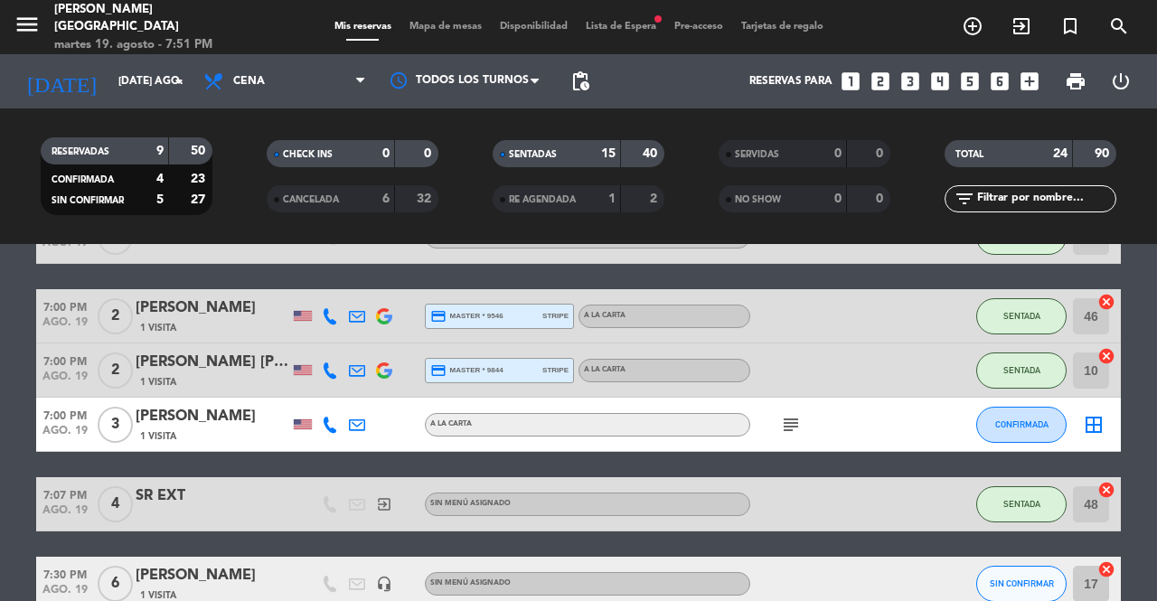
click at [439, 25] on span "Mapa de mesas" at bounding box center [445, 27] width 90 height 10
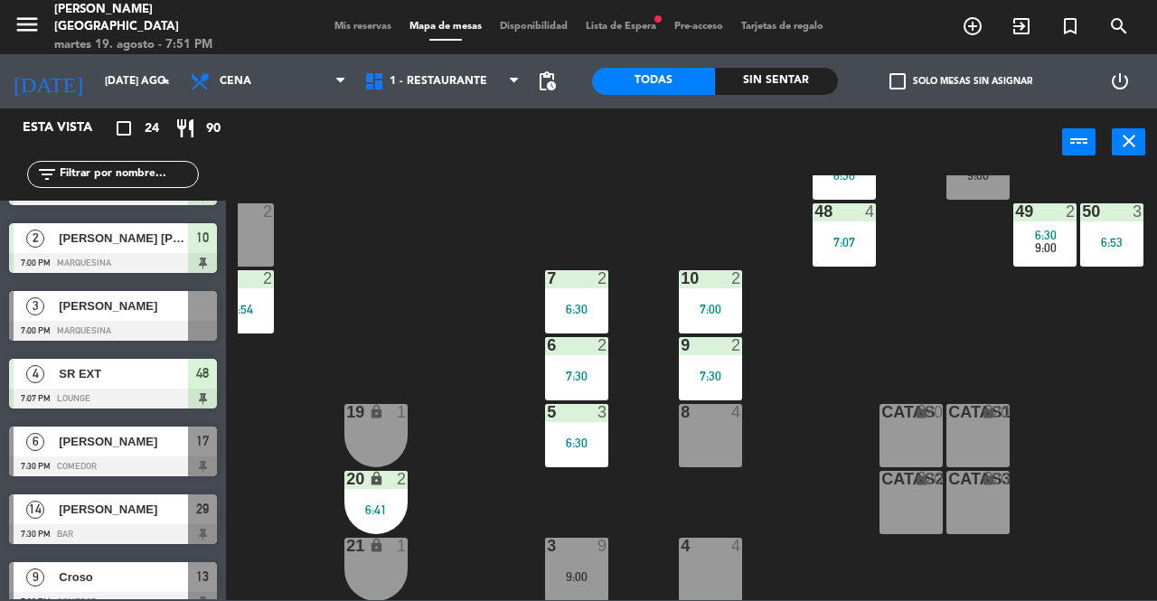
scroll to position [742, 0]
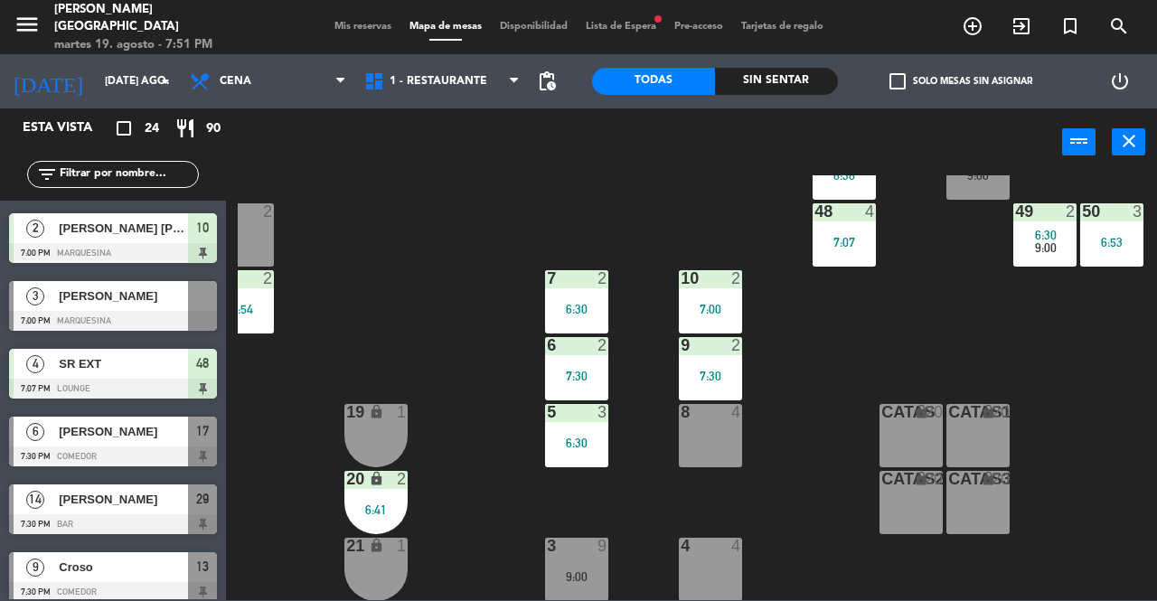
click at [203, 307] on div at bounding box center [202, 296] width 29 height 30
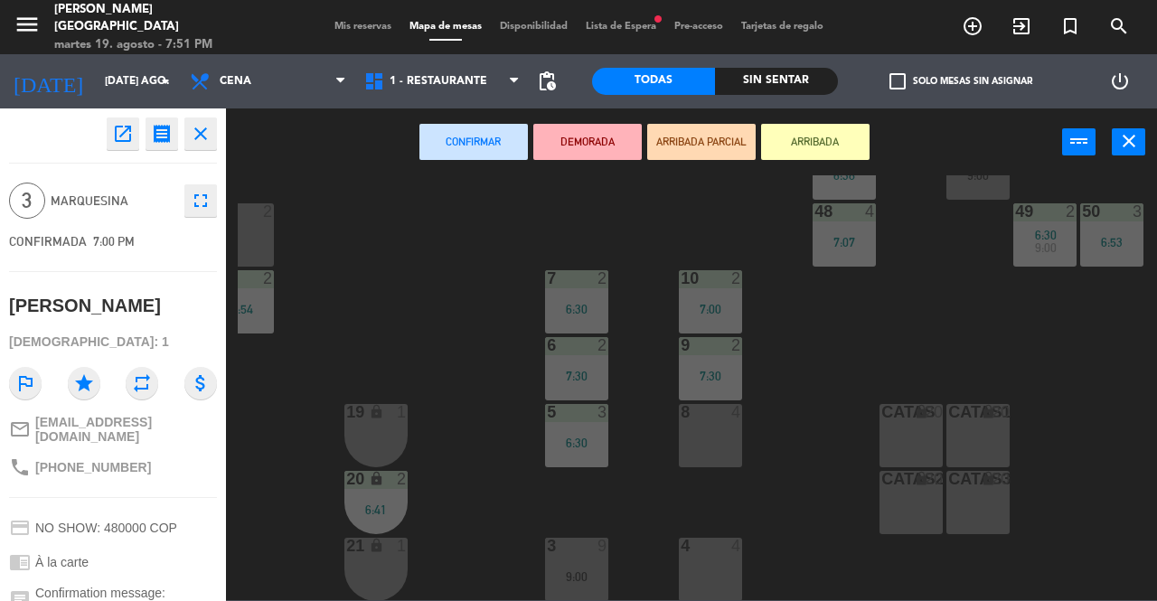
click at [720, 436] on div "8 4" at bounding box center [710, 435] width 63 height 63
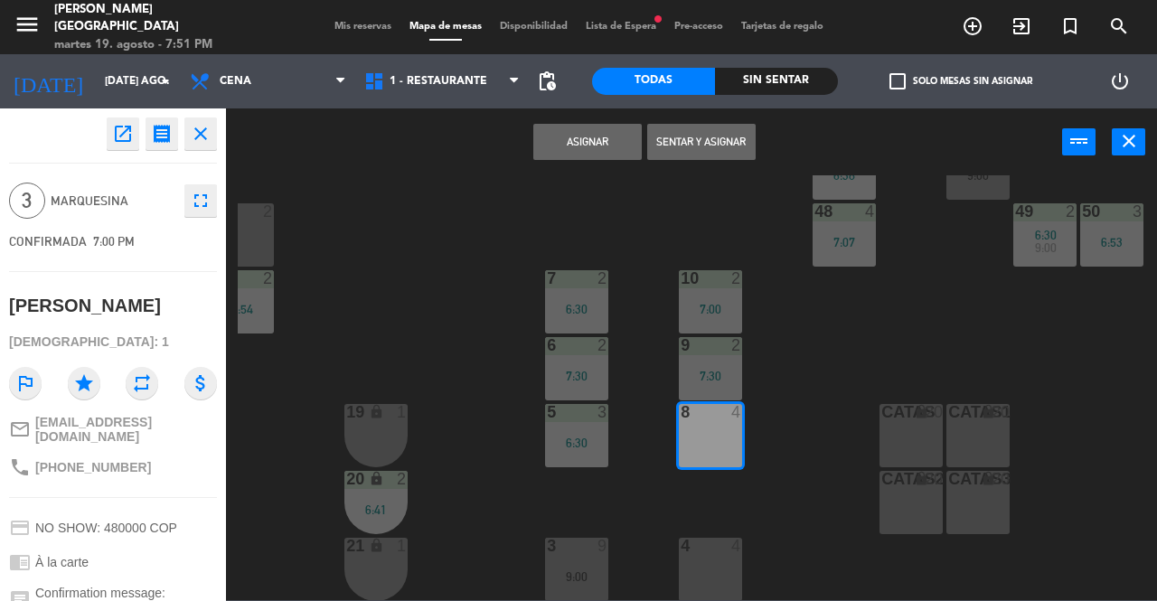
click at [707, 145] on button "Sentar y Asignar" at bounding box center [701, 142] width 108 height 36
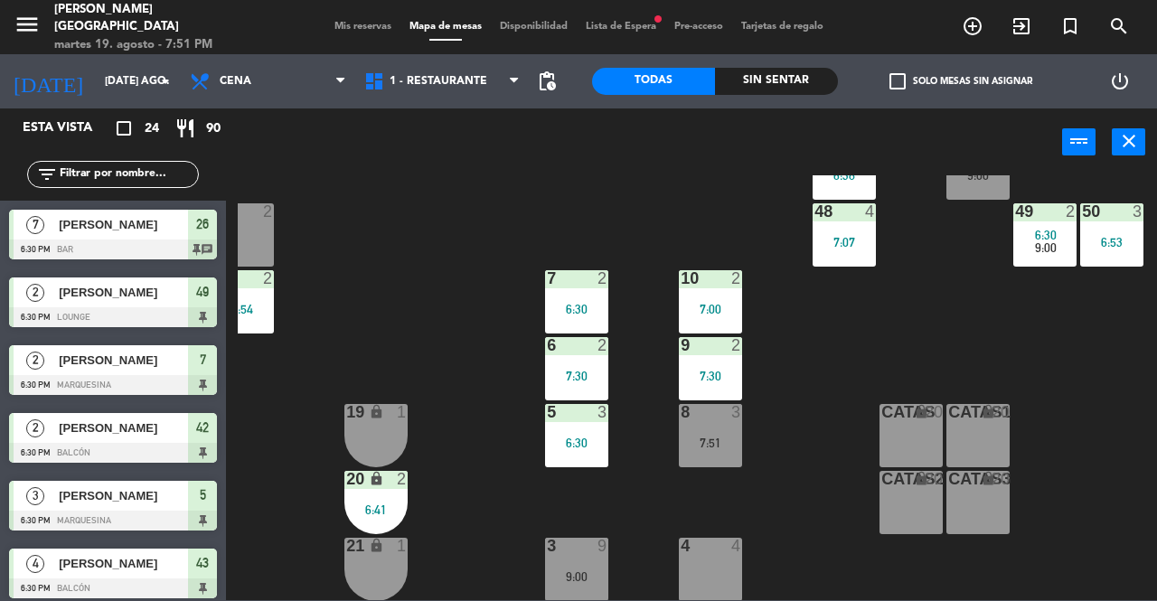
scroll to position [0, 0]
click at [561, 362] on div "6 2 7:30" at bounding box center [576, 368] width 63 height 63
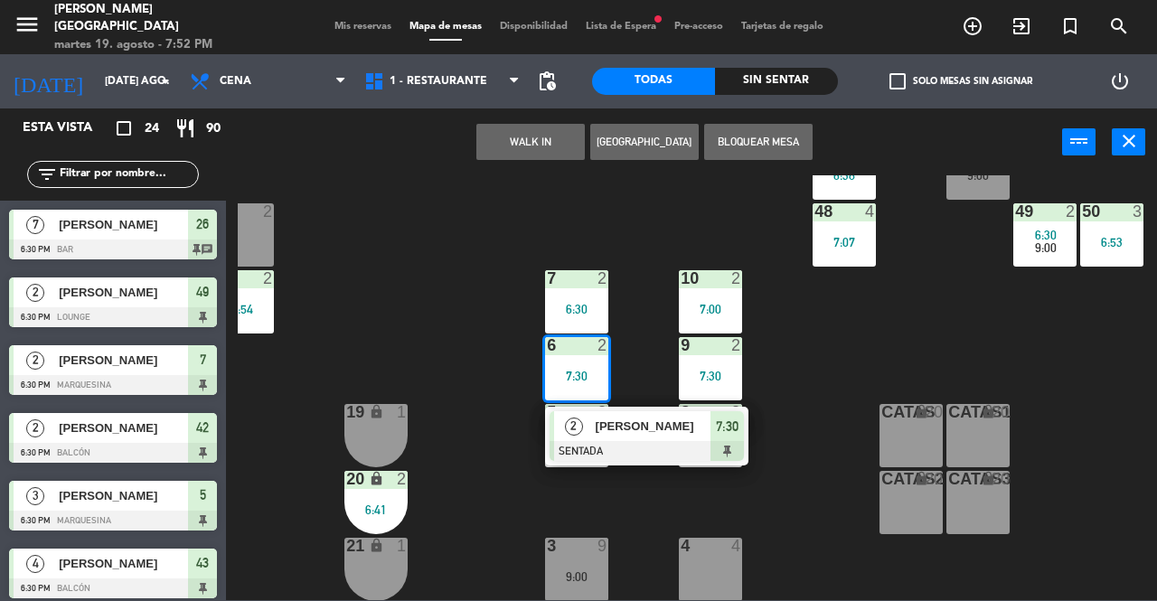
click at [438, 300] on div "25 6 26 7 6:30 27 7 6:30 28 7 6:30 R 4 C1 2 C2 2 B 1 29 14 7:30 30 14 7:30 31 1…" at bounding box center [697, 387] width 919 height 425
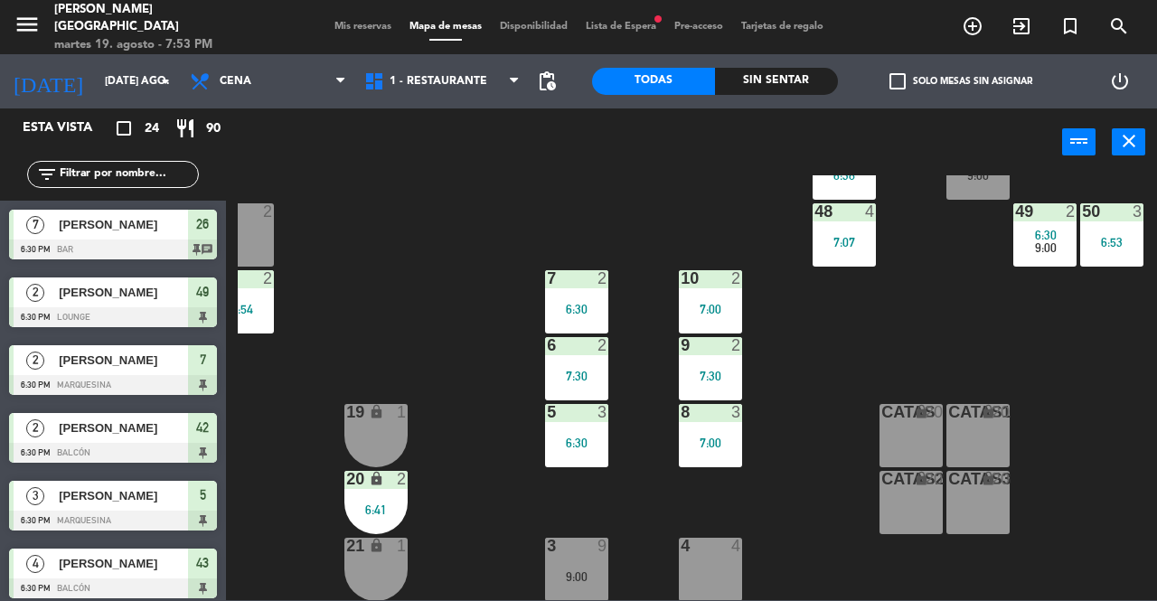
click at [640, 29] on span "Lista de Espera fiber_manual_record" at bounding box center [621, 27] width 89 height 10
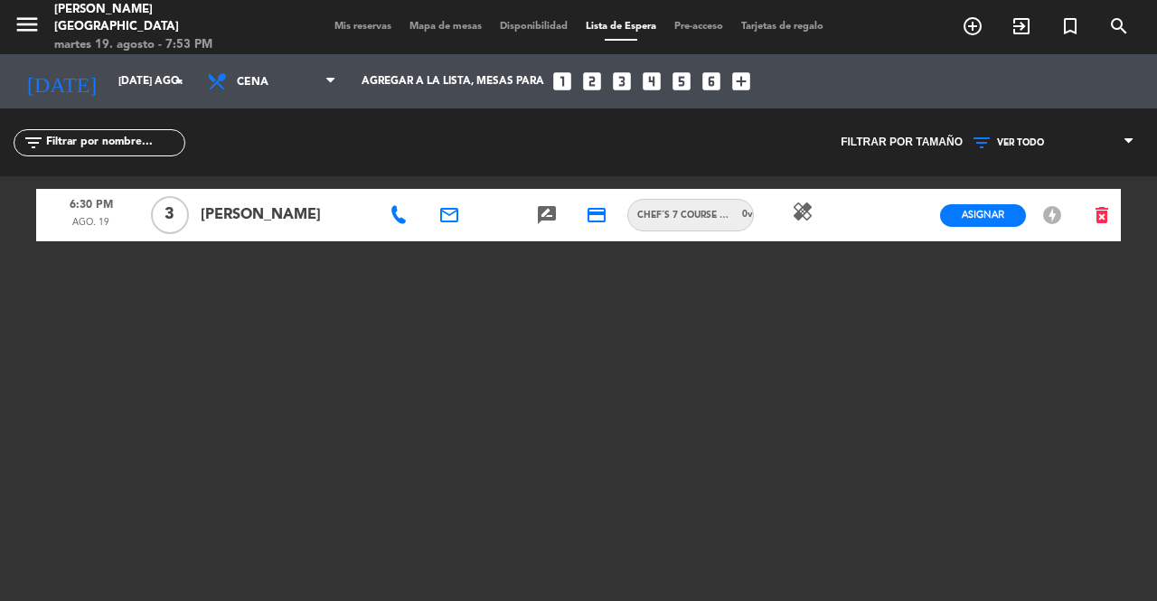
click at [347, 32] on span "Mis reservas" at bounding box center [362, 27] width 75 height 10
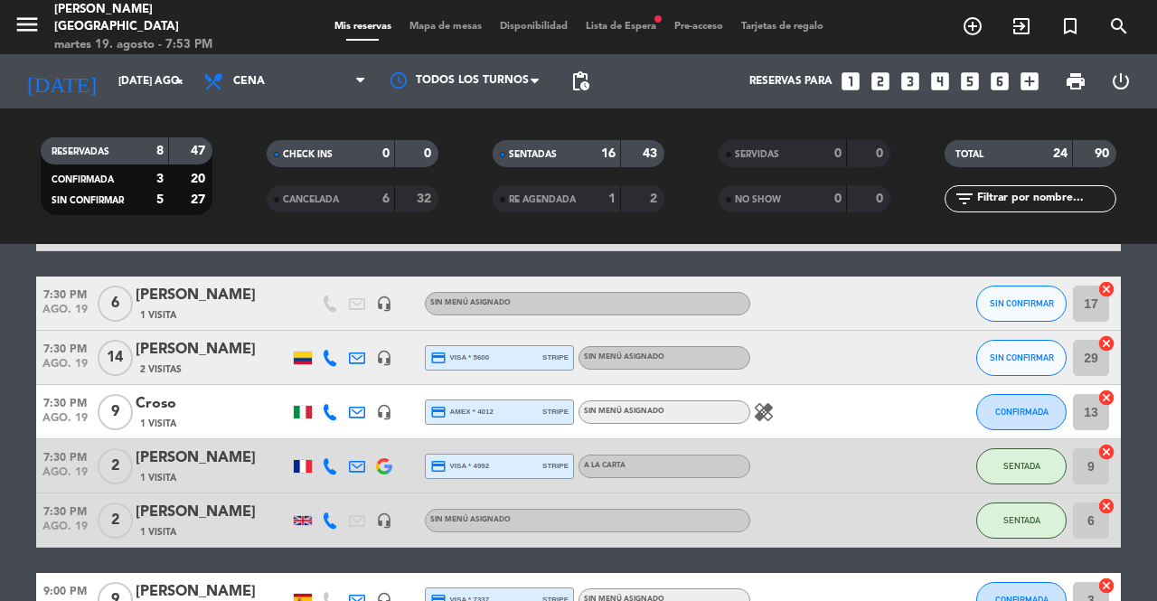
scroll to position [990, 0]
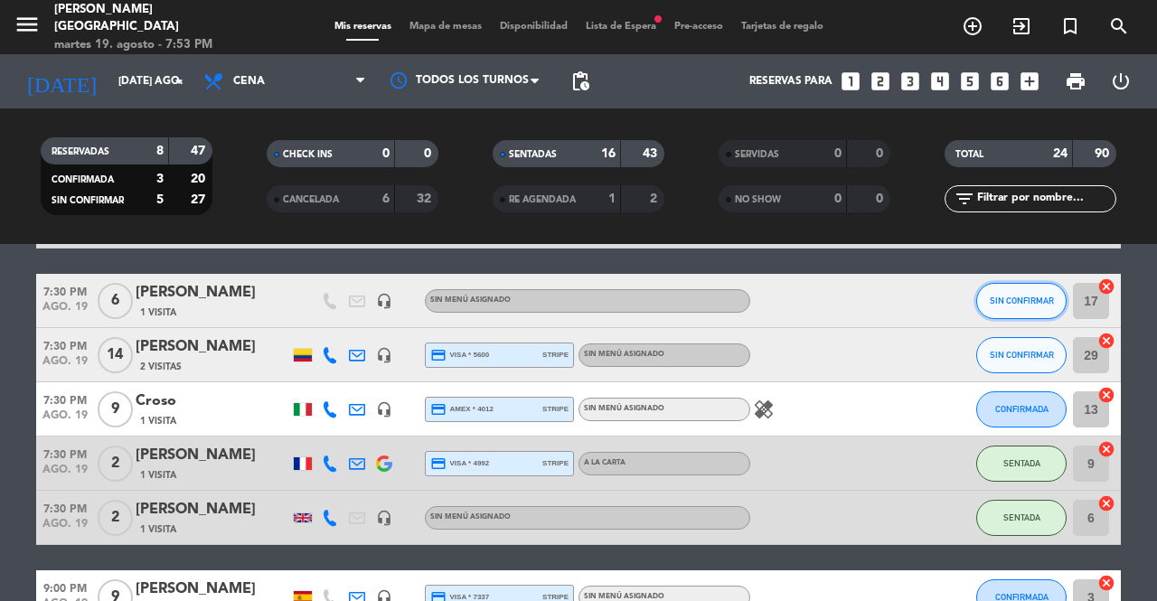
click at [1016, 300] on span "SIN CONFIRMAR" at bounding box center [1022, 301] width 64 height 10
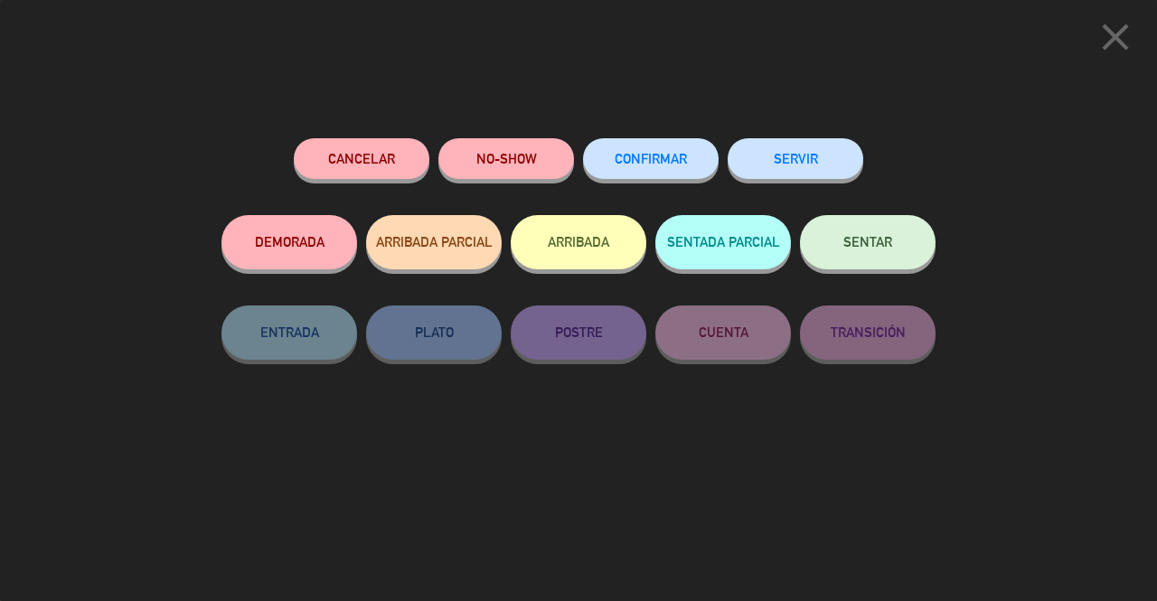
click at [888, 240] on span "SENTAR" at bounding box center [867, 241] width 49 height 15
click at [889, 240] on span "SENTAR" at bounding box center [867, 241] width 49 height 15
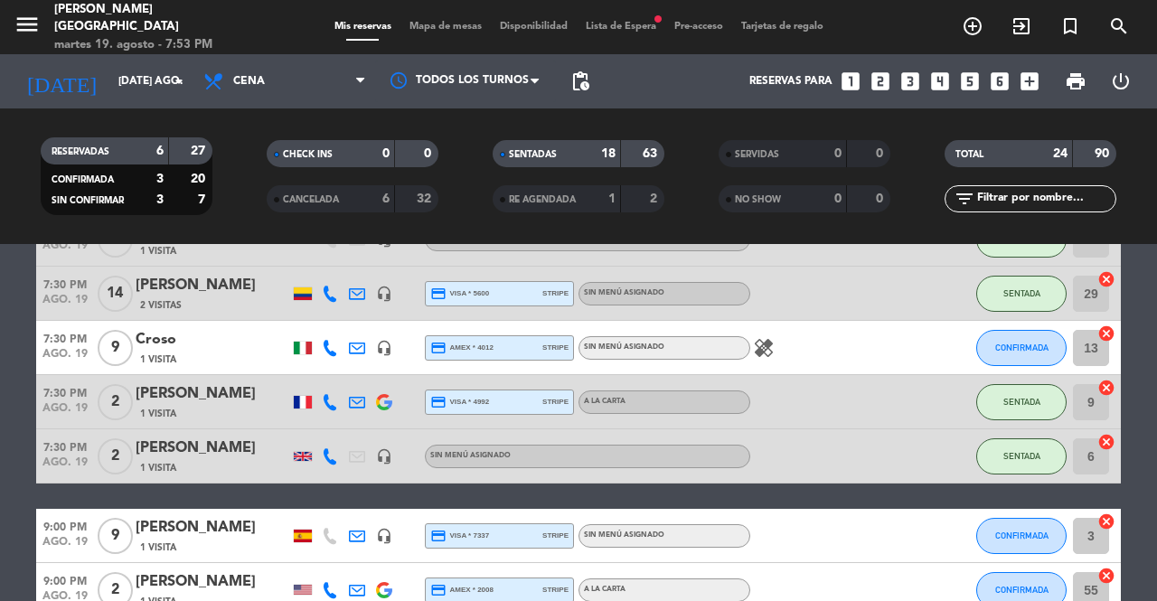
scroll to position [1048, 0]
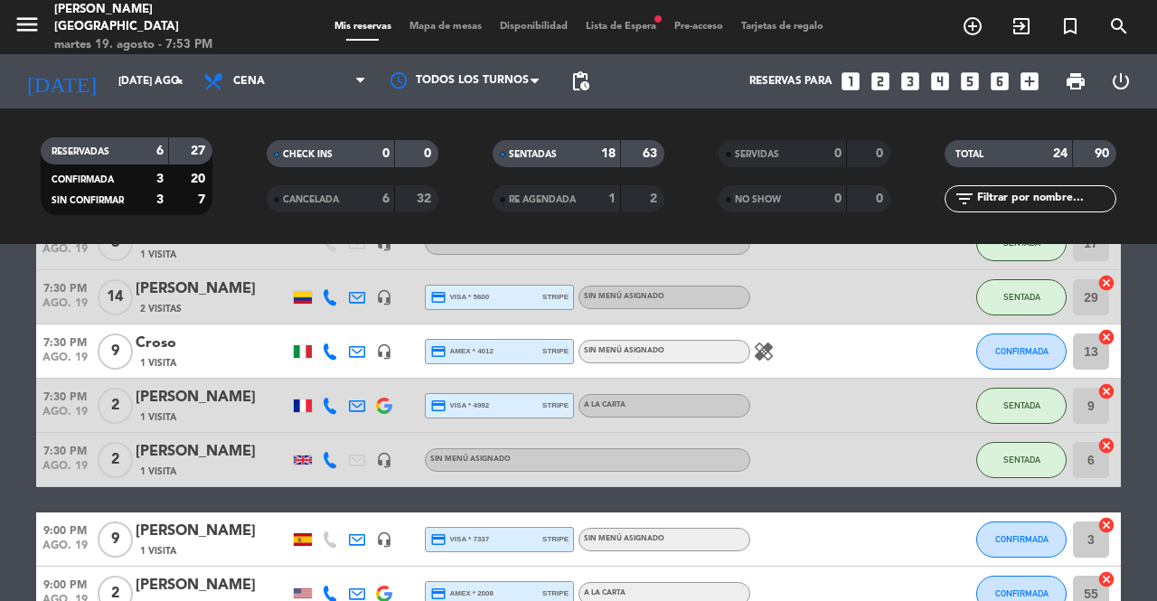
click at [454, 20] on div "Mis reservas Mapa de mesas Disponibilidad Lista de Espera fiber_manual_record P…" at bounding box center [578, 27] width 507 height 16
click at [428, 30] on span "Mapa de mesas" at bounding box center [445, 27] width 90 height 10
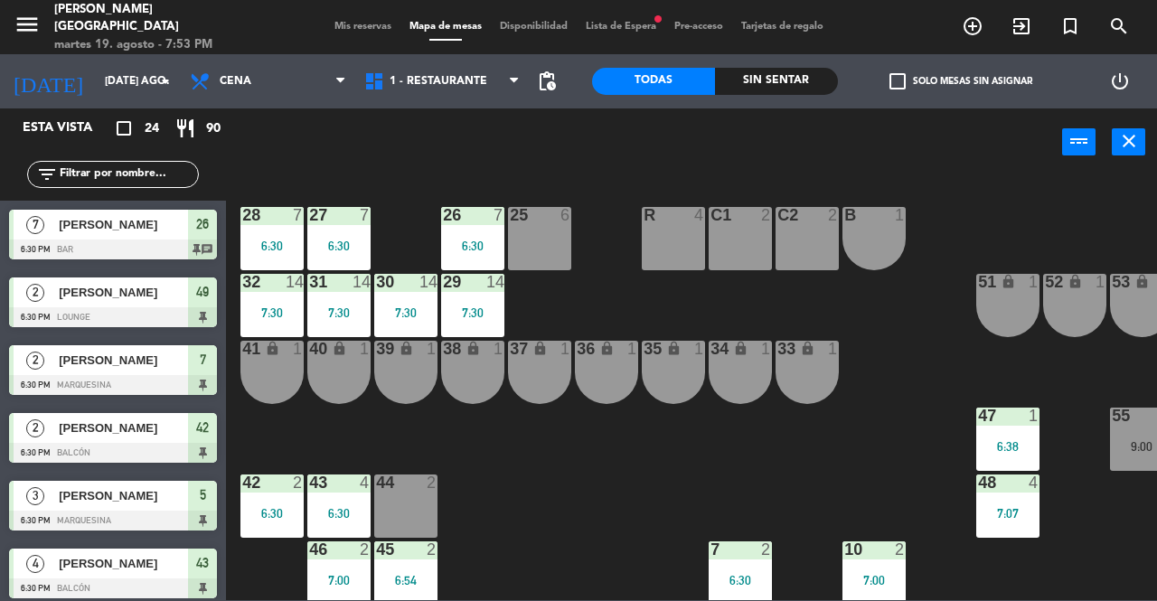
click at [269, 366] on div "41 lock 1" at bounding box center [271, 372] width 63 height 63
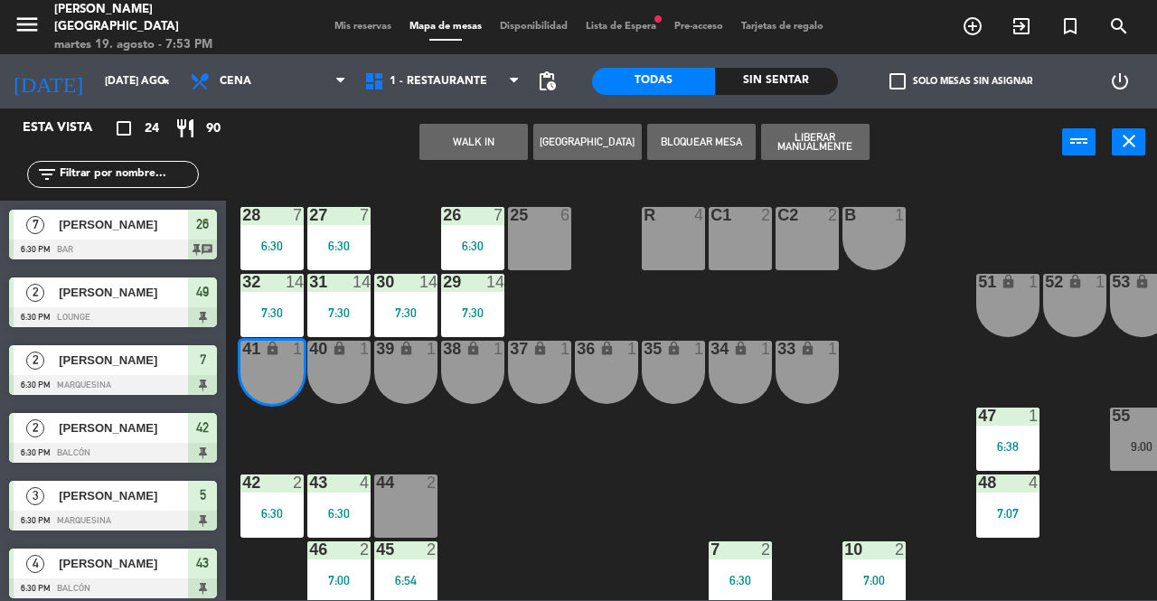
click at [331, 382] on div "40 lock 1" at bounding box center [338, 372] width 63 height 63
click at [474, 141] on button "WALK IN" at bounding box center [473, 142] width 108 height 36
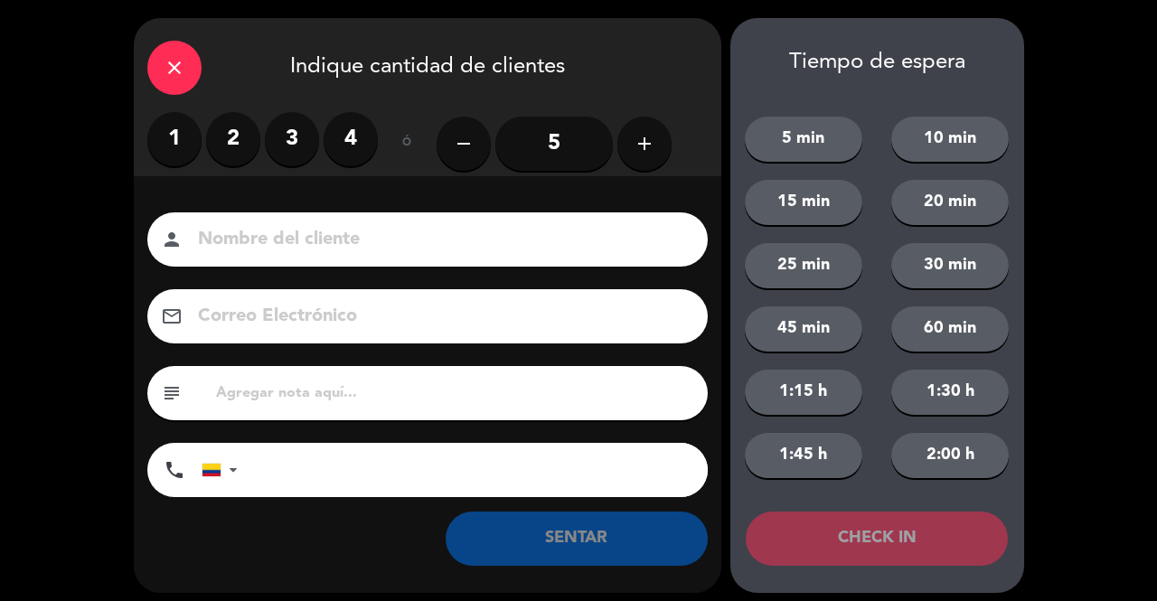
click at [227, 149] on label "2" at bounding box center [233, 139] width 54 height 54
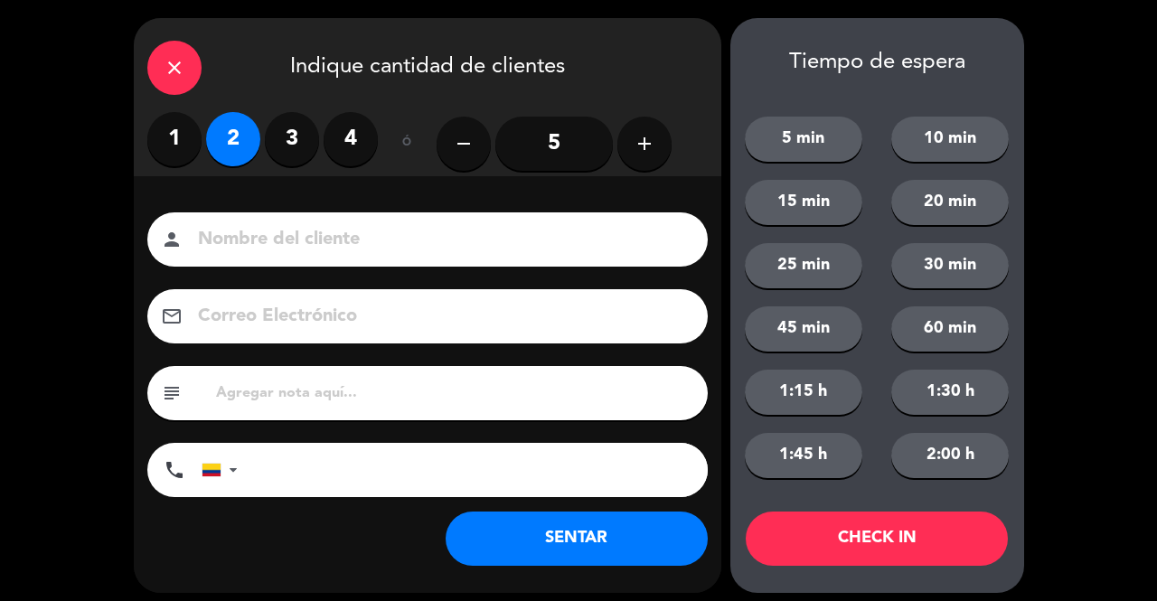
click at [274, 248] on input at bounding box center [440, 240] width 488 height 32
type input "s"
type input "SR EXT LOC"
click at [618, 525] on button "SENTAR" at bounding box center [577, 539] width 262 height 54
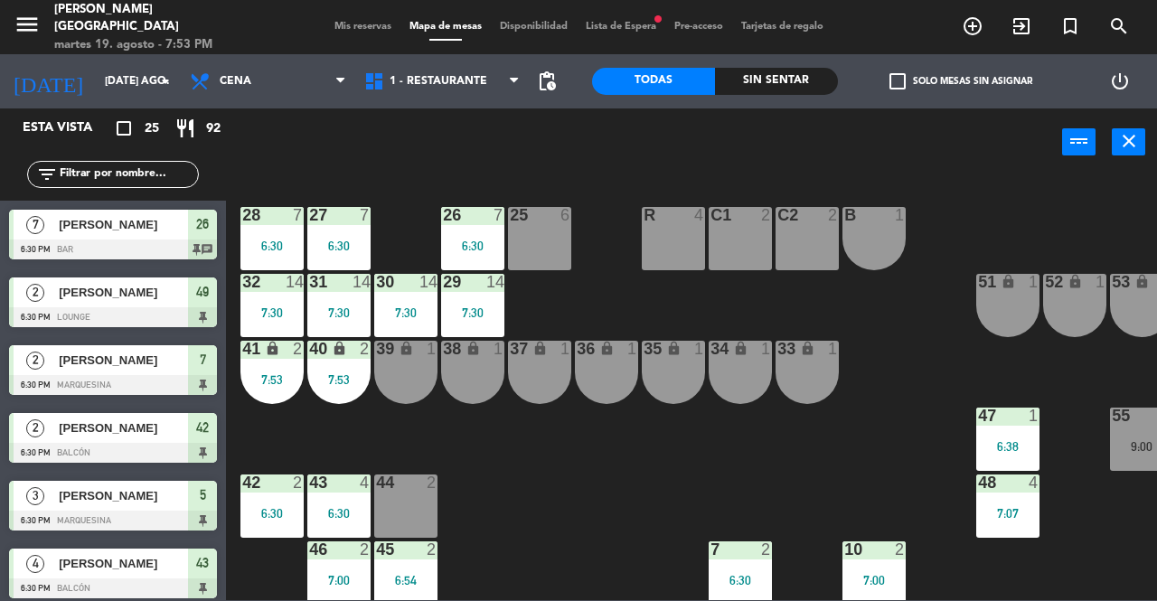
click at [344, 25] on span "Mis reservas" at bounding box center [362, 27] width 75 height 10
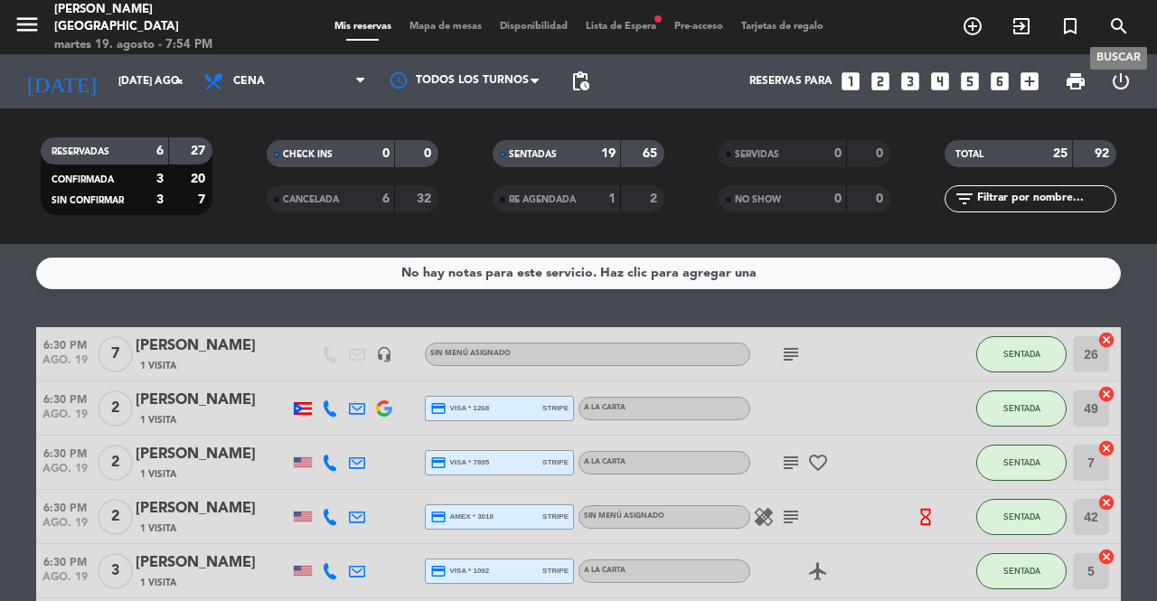
click at [1123, 24] on icon "search" at bounding box center [1119, 26] width 22 height 22
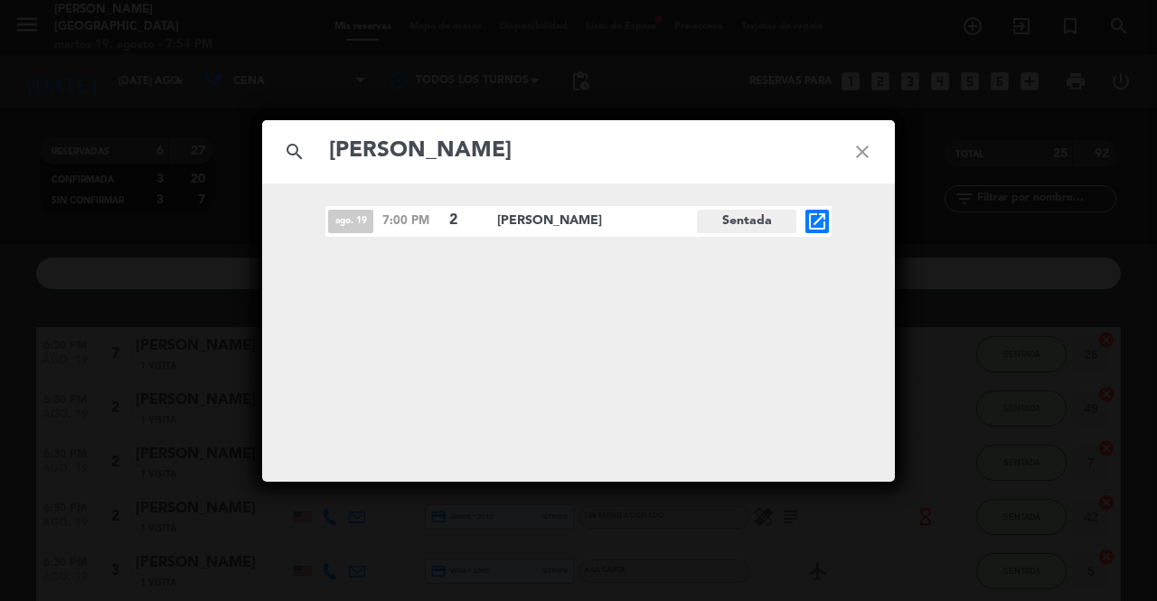
type input "[PERSON_NAME]"
click at [871, 137] on icon "close" at bounding box center [862, 151] width 65 height 65
click at [868, 150] on icon "close" at bounding box center [862, 151] width 65 height 65
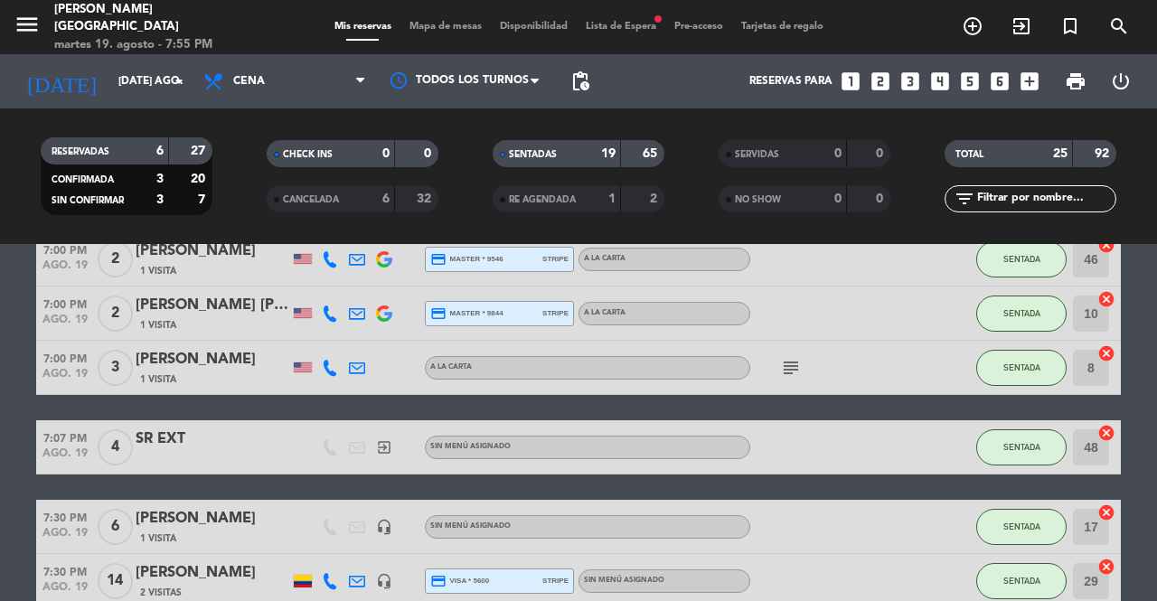
scroll to position [814, 0]
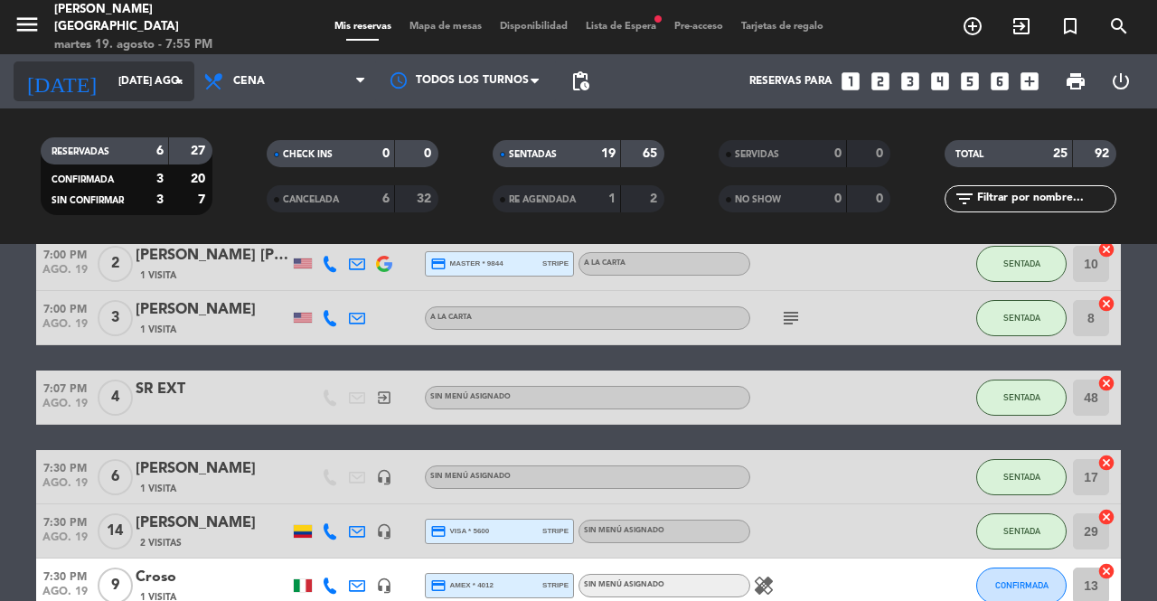
click at [153, 83] on input "[DATE] ago." at bounding box center [181, 81] width 144 height 31
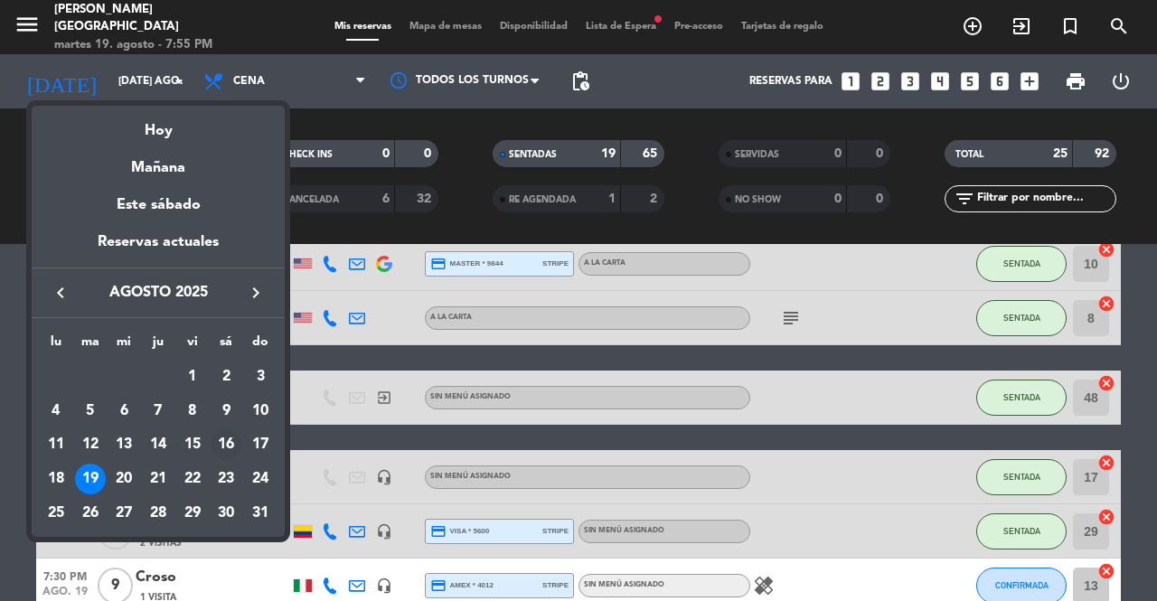
click at [225, 446] on div "16" at bounding box center [226, 444] width 31 height 31
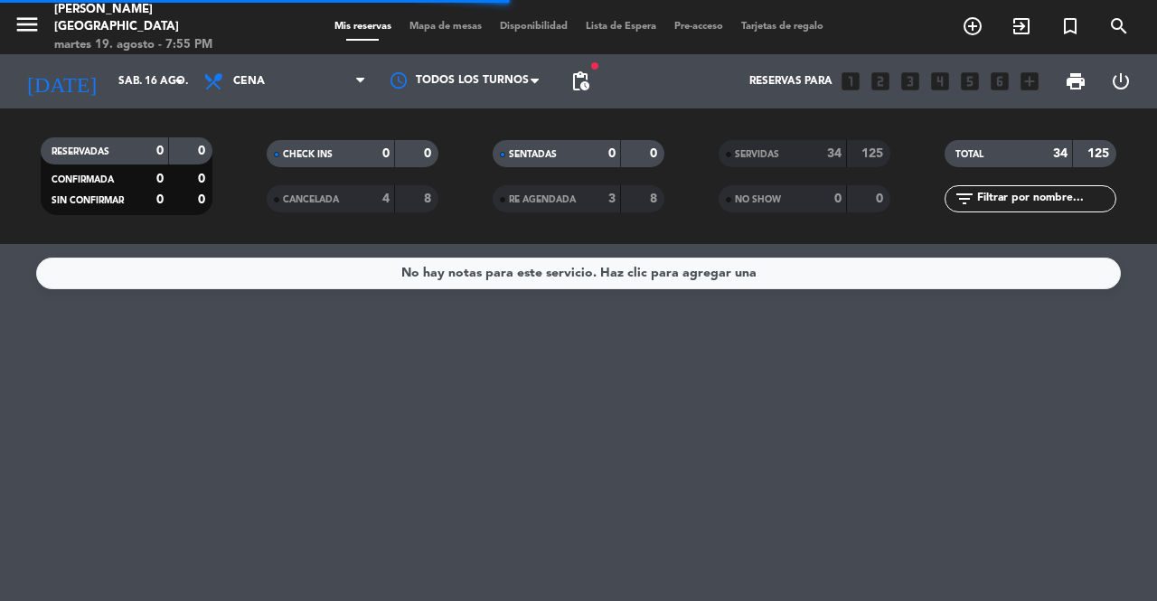
scroll to position [0, 0]
click at [808, 163] on div "34" at bounding box center [824, 154] width 36 height 21
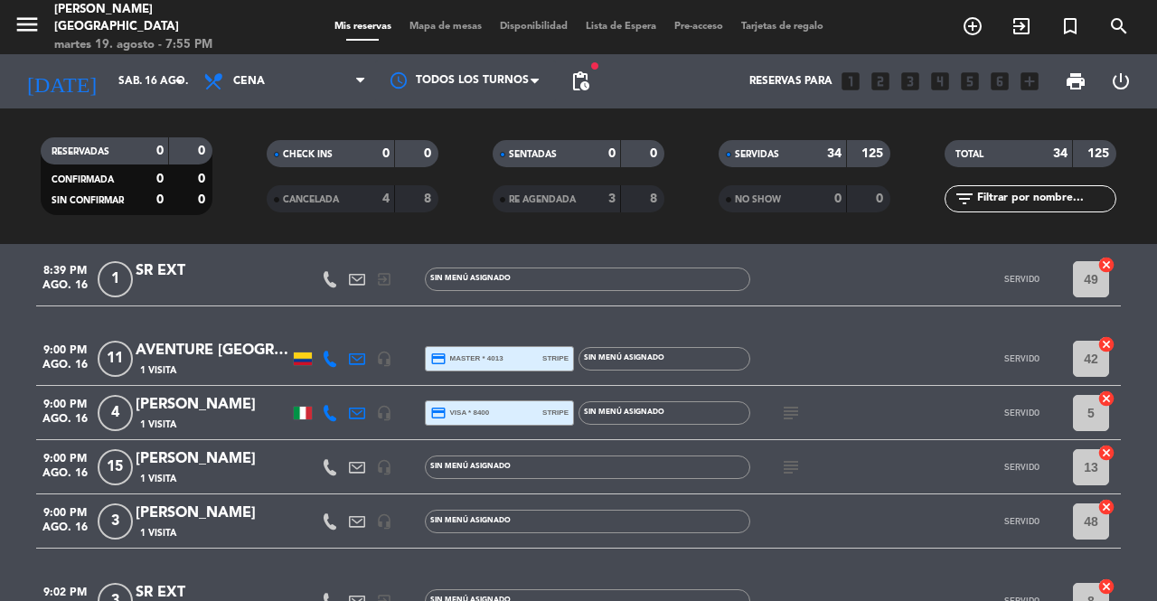
scroll to position [1627, 0]
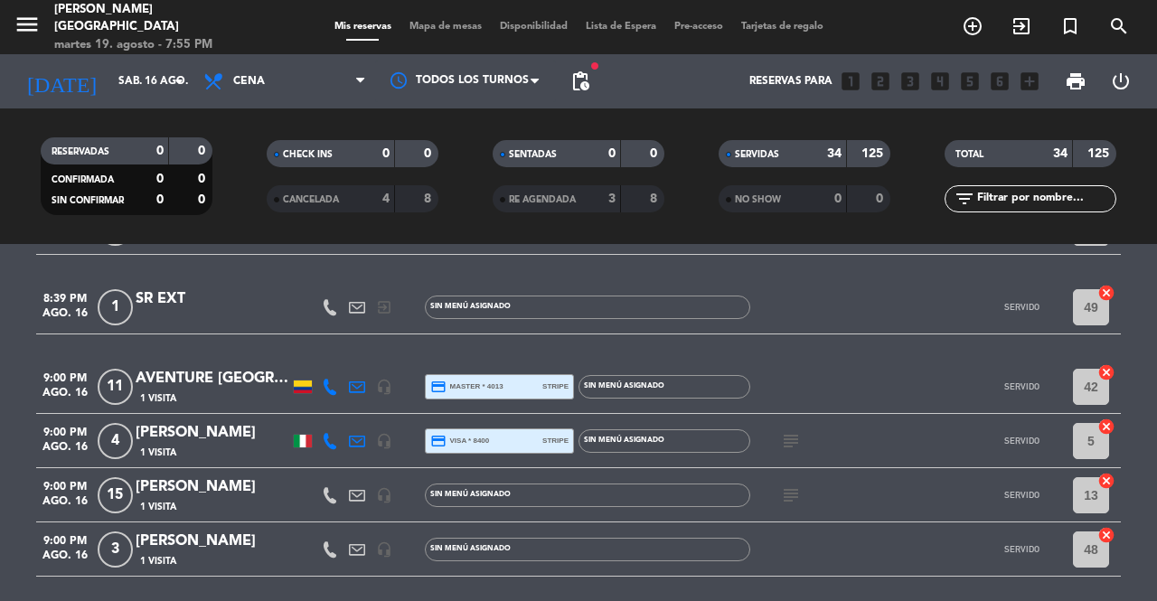
click at [335, 384] on icon at bounding box center [330, 387] width 16 height 16
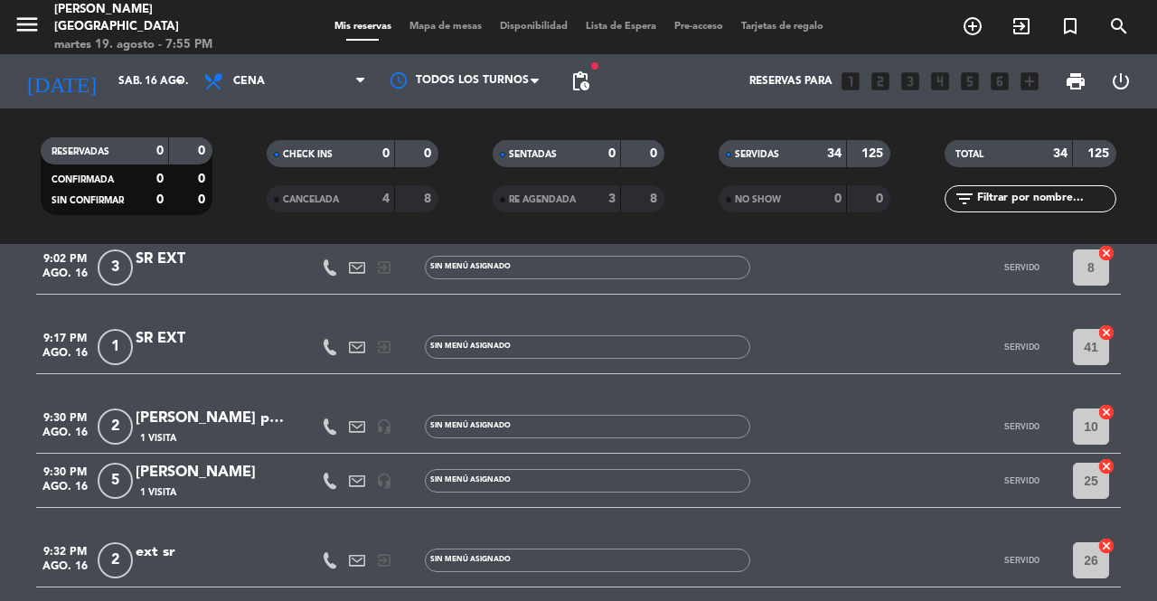
scroll to position [2065, 0]
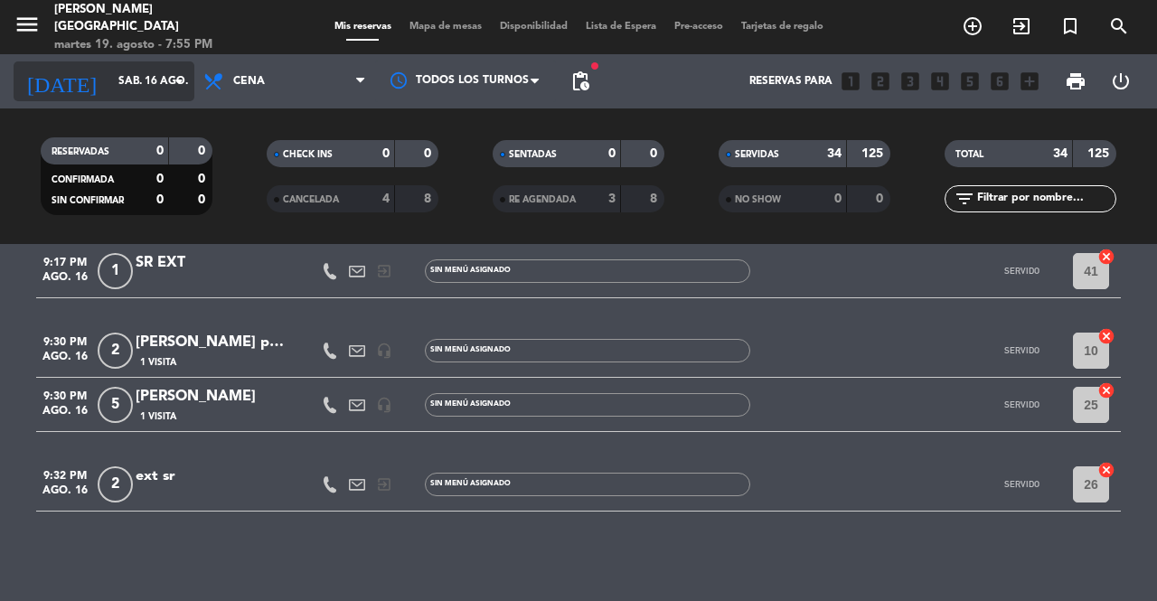
click at [157, 71] on input "sáb. 16 ago." at bounding box center [181, 81] width 144 height 31
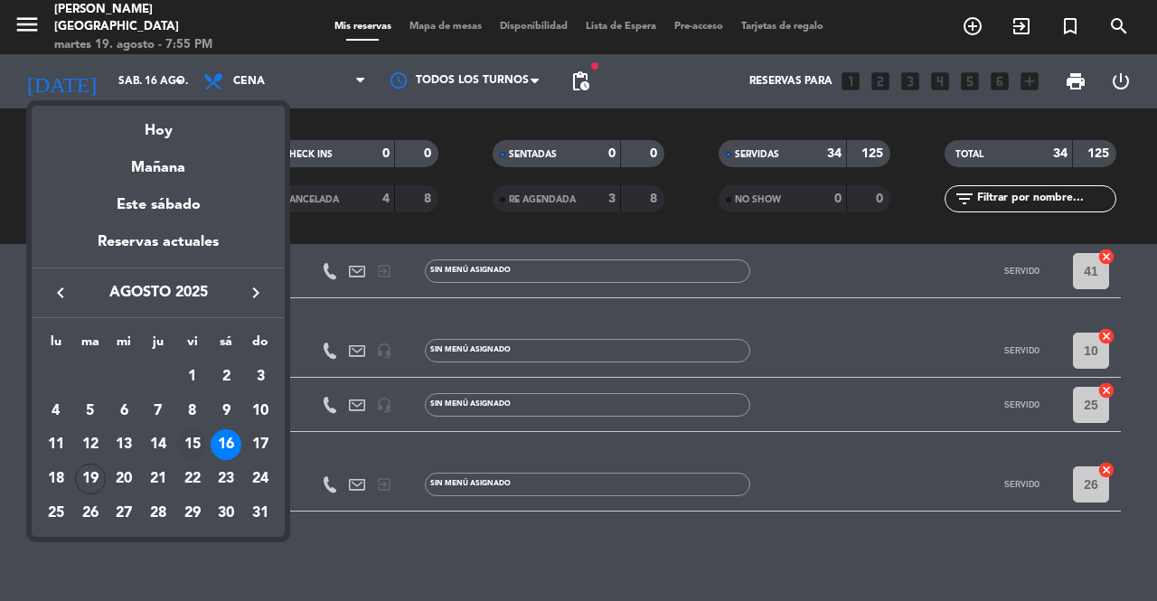
click at [196, 445] on div "15" at bounding box center [192, 444] width 31 height 31
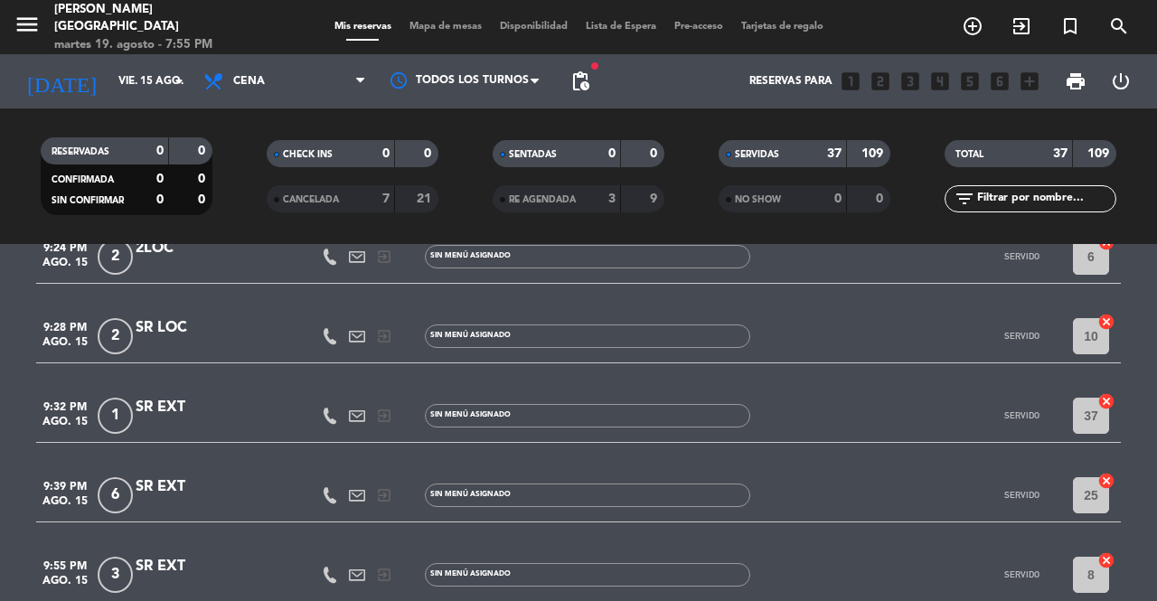
scroll to position [2329, 0]
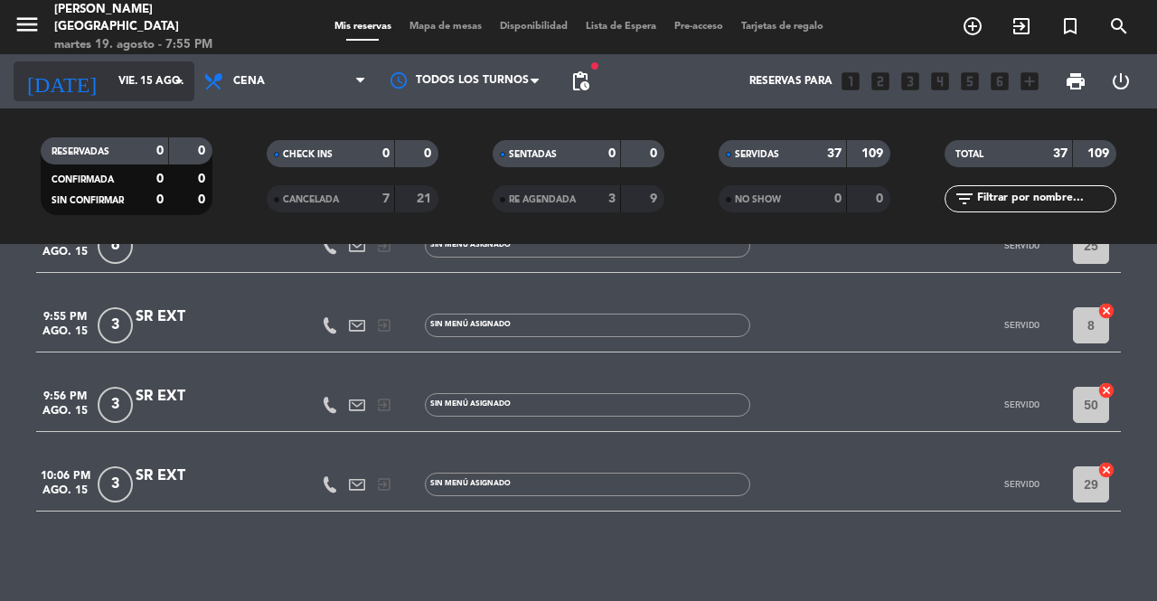
click at [130, 88] on input "vie. 15 ago." at bounding box center [181, 81] width 144 height 31
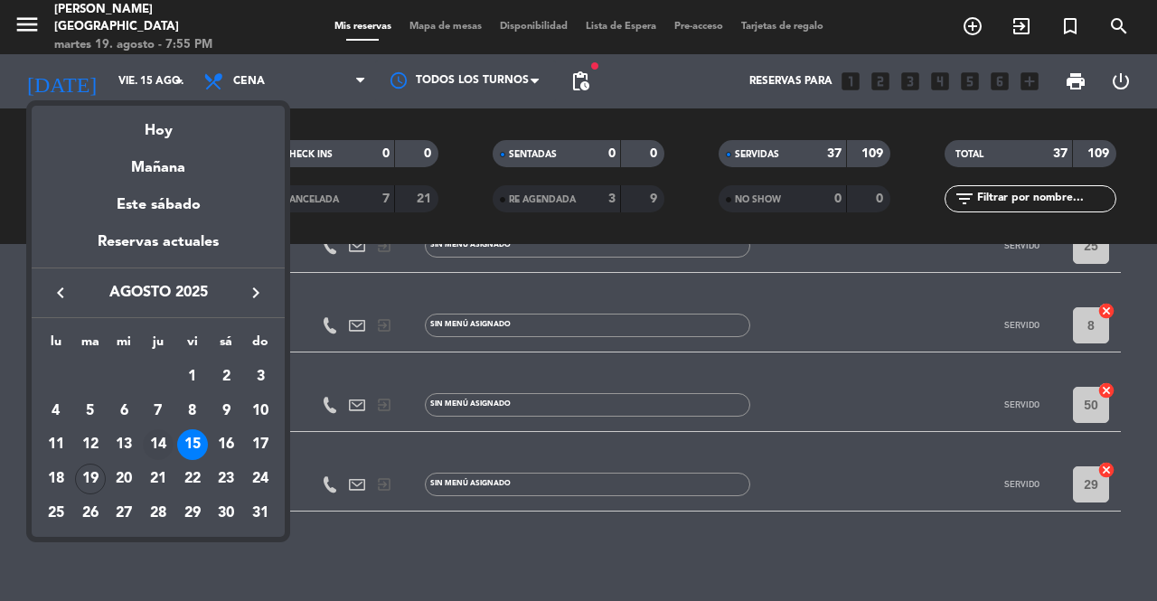
click at [166, 442] on div "14" at bounding box center [158, 444] width 31 height 31
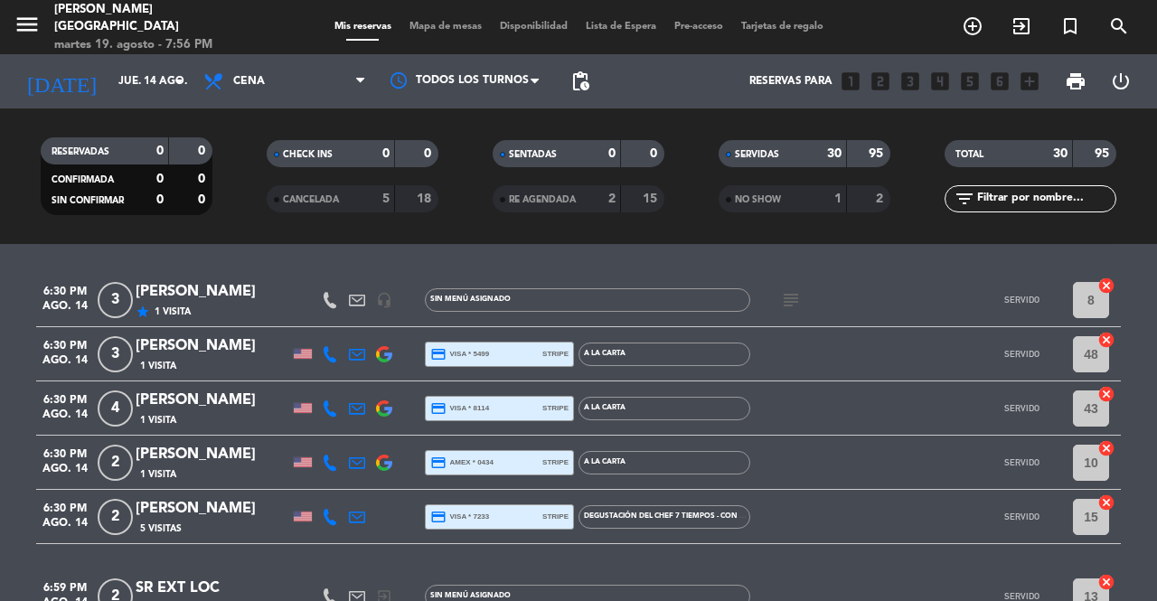
scroll to position [0, 0]
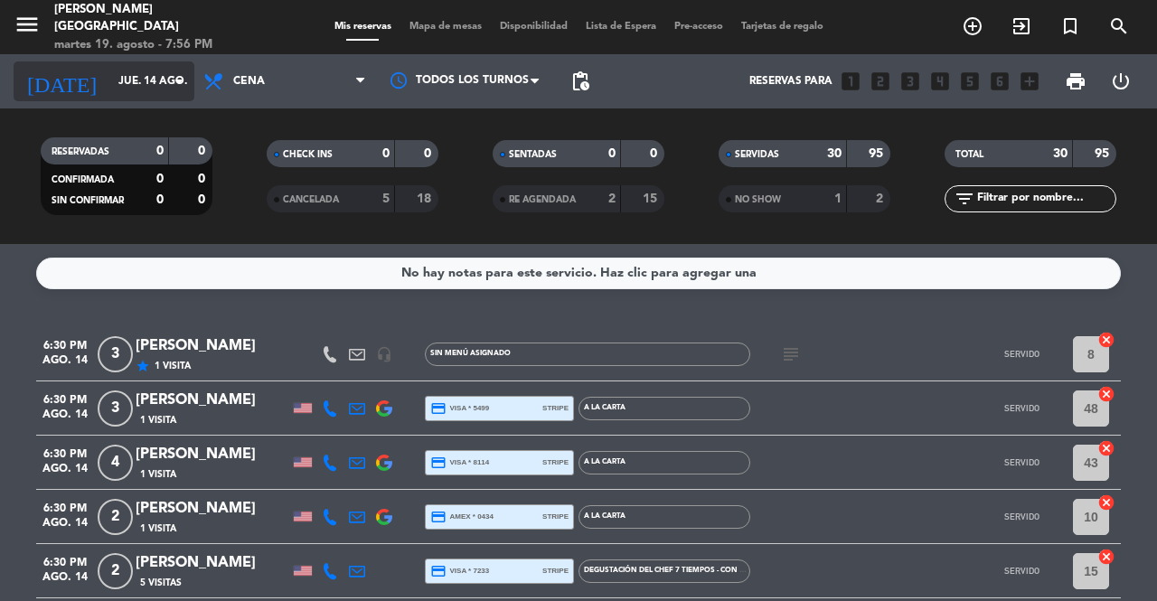
click at [155, 86] on input "jue. 14 ago." at bounding box center [181, 81] width 144 height 31
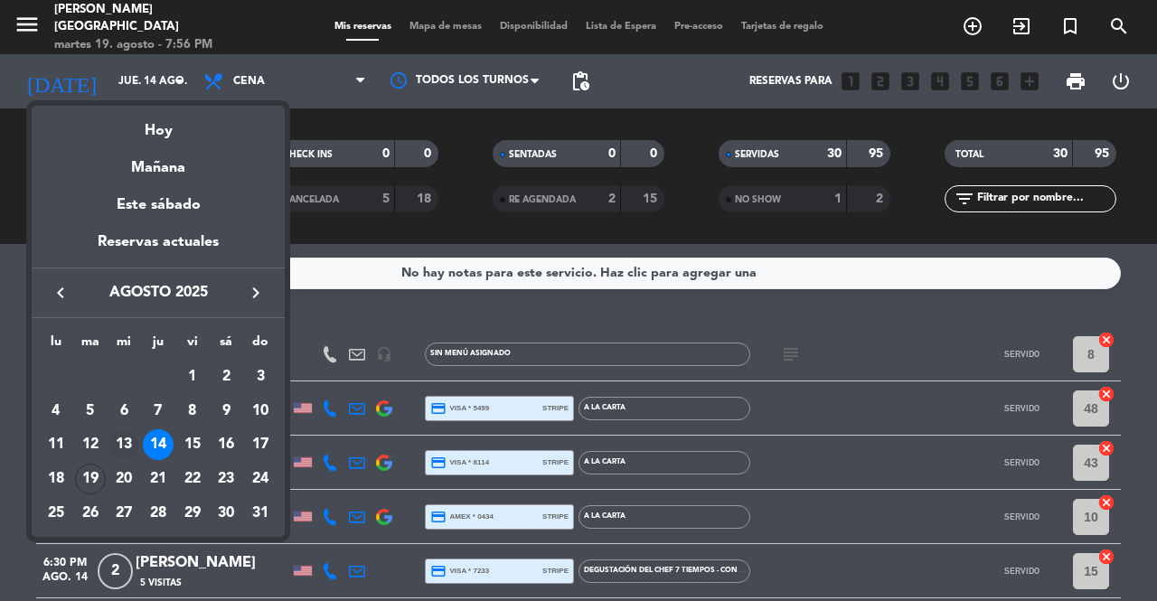
click at [126, 438] on div "13" at bounding box center [123, 444] width 31 height 31
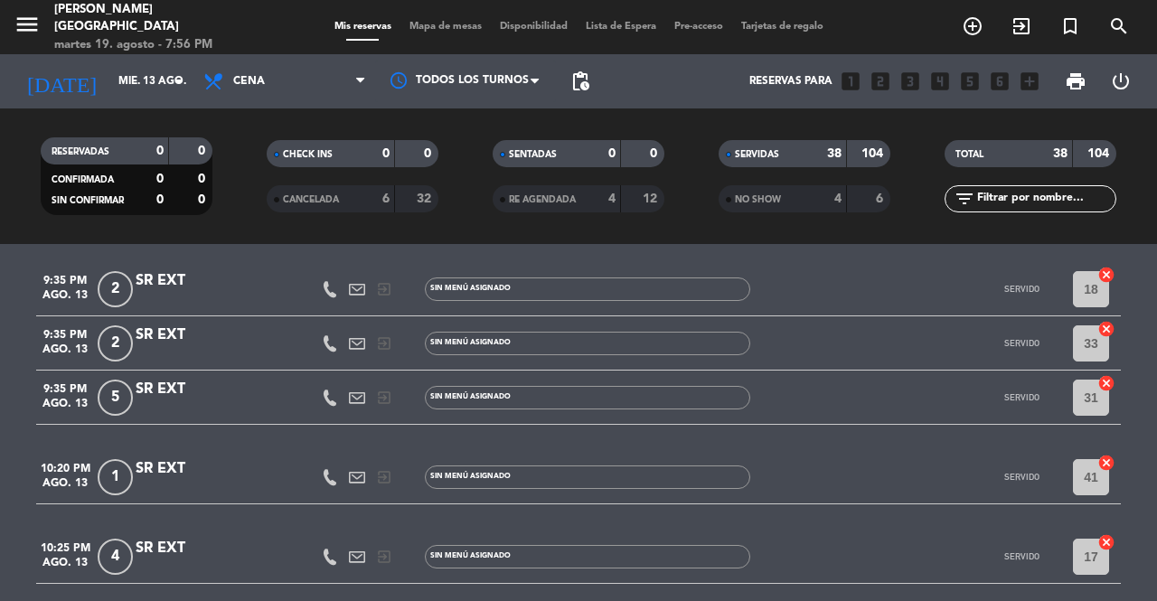
scroll to position [2332, 0]
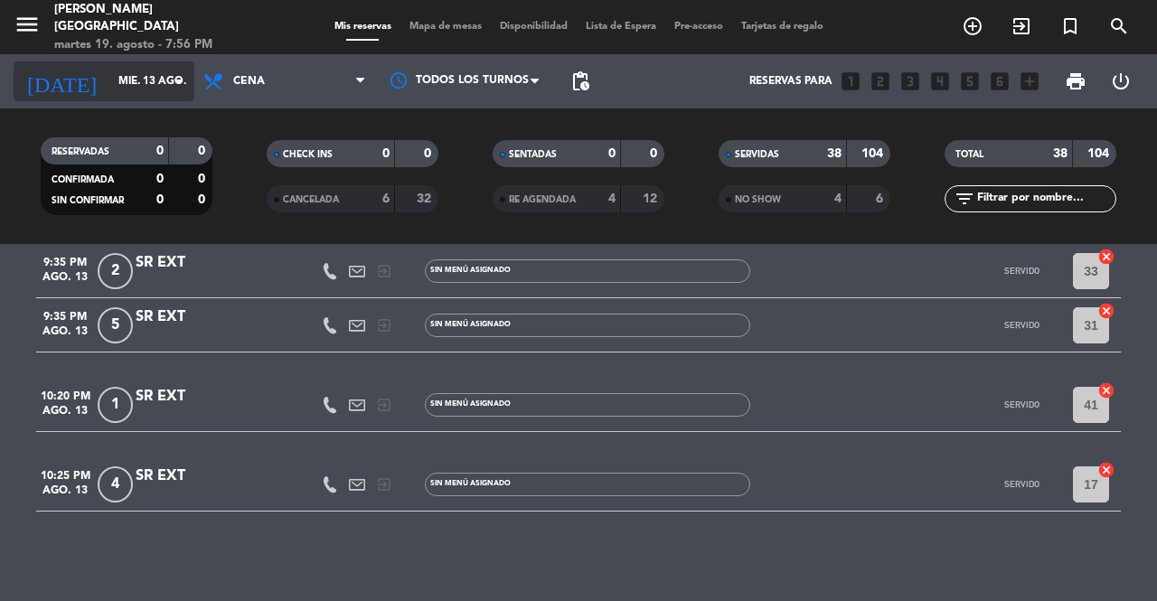
click at [109, 76] on input "mié. 13 ago." at bounding box center [181, 81] width 144 height 31
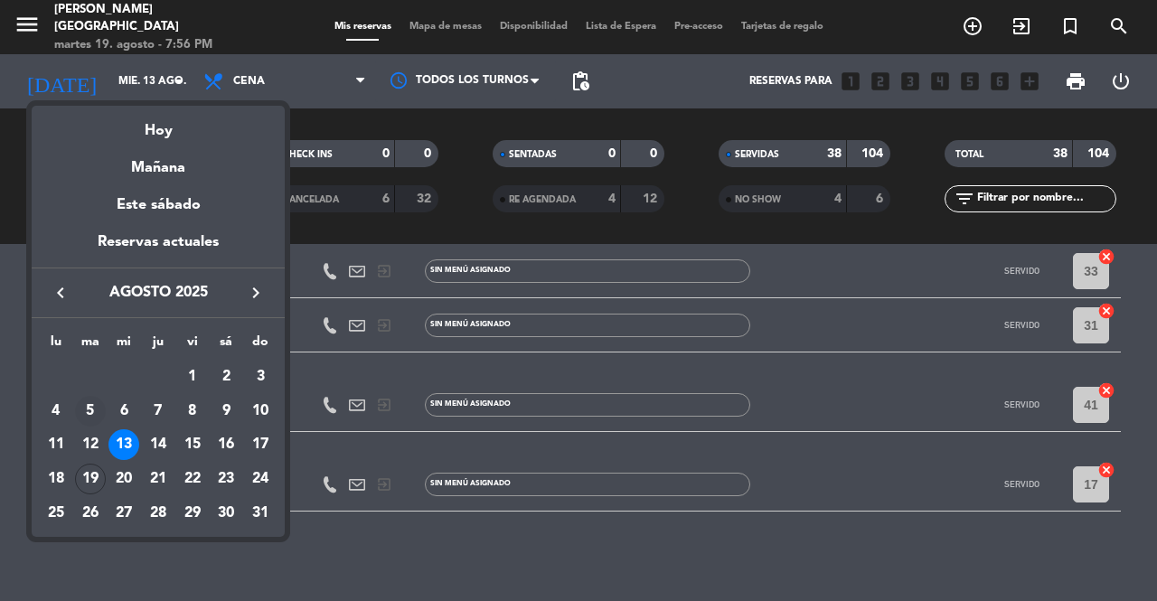
click at [98, 402] on div "5" at bounding box center [90, 411] width 31 height 31
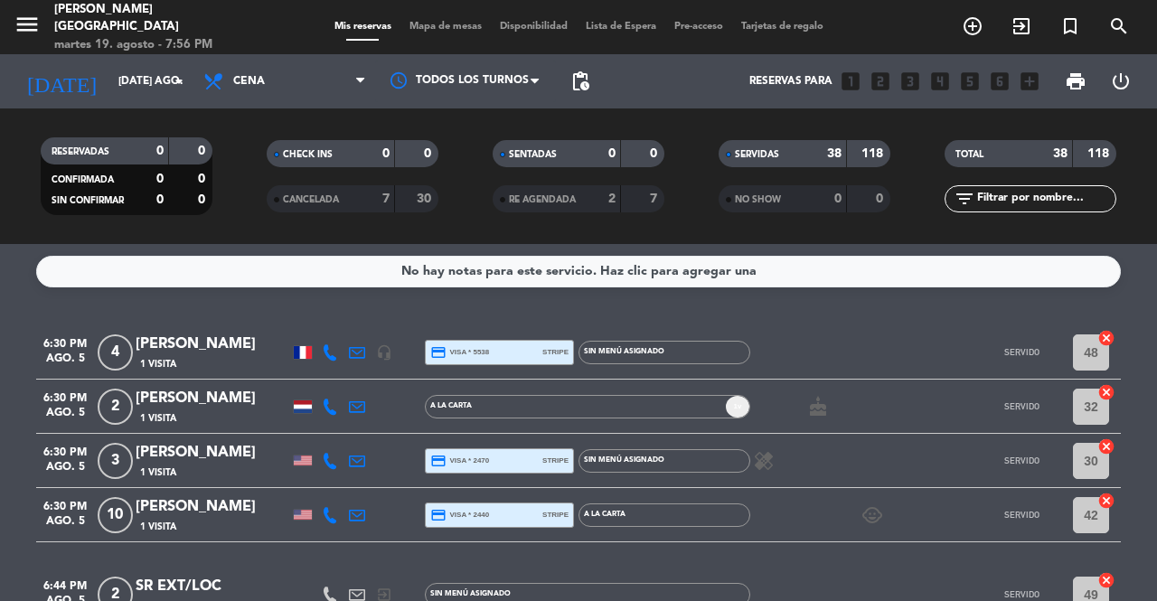
scroll to position [0, 0]
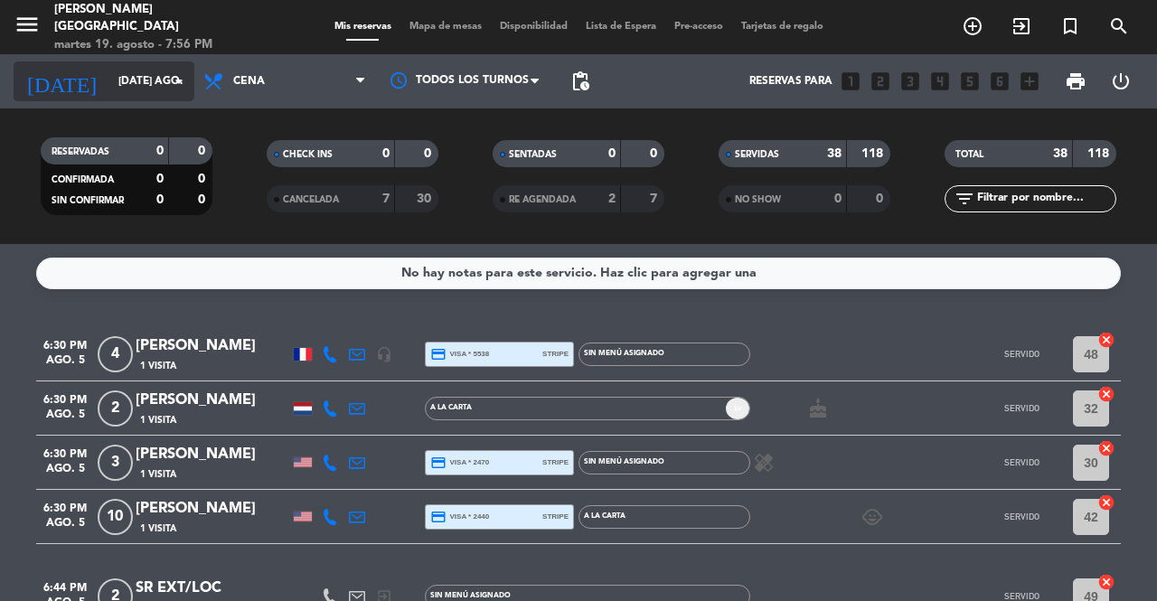
click at [141, 82] on input "[DATE] ago." at bounding box center [181, 81] width 144 height 31
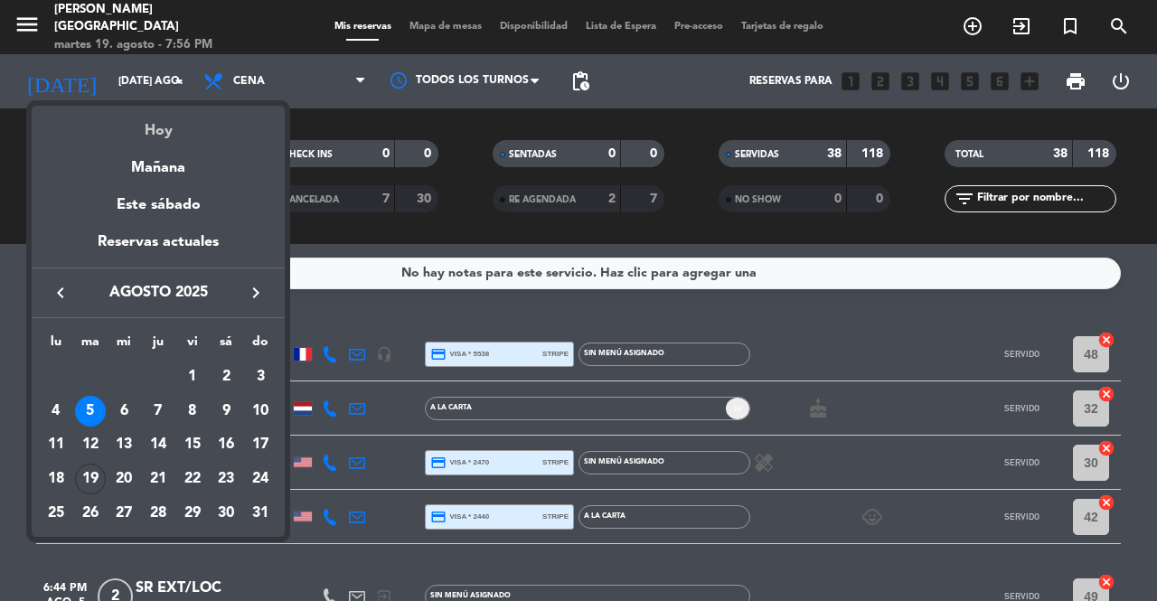
click at [170, 121] on div "Hoy" at bounding box center [158, 124] width 253 height 37
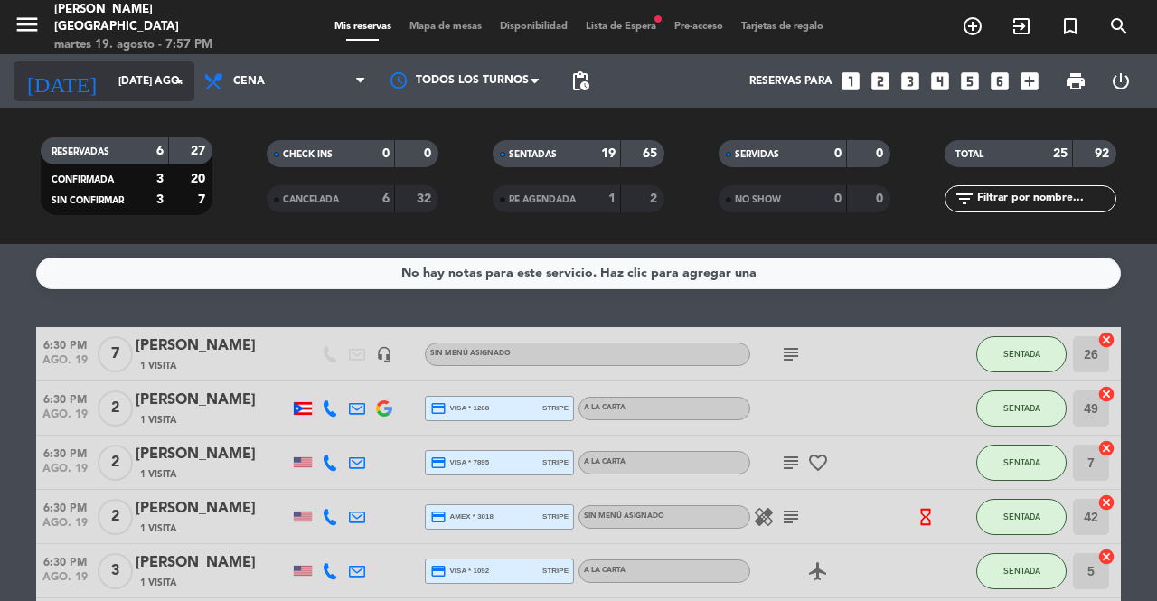
click at [140, 85] on input "[DATE] ago." at bounding box center [181, 81] width 144 height 31
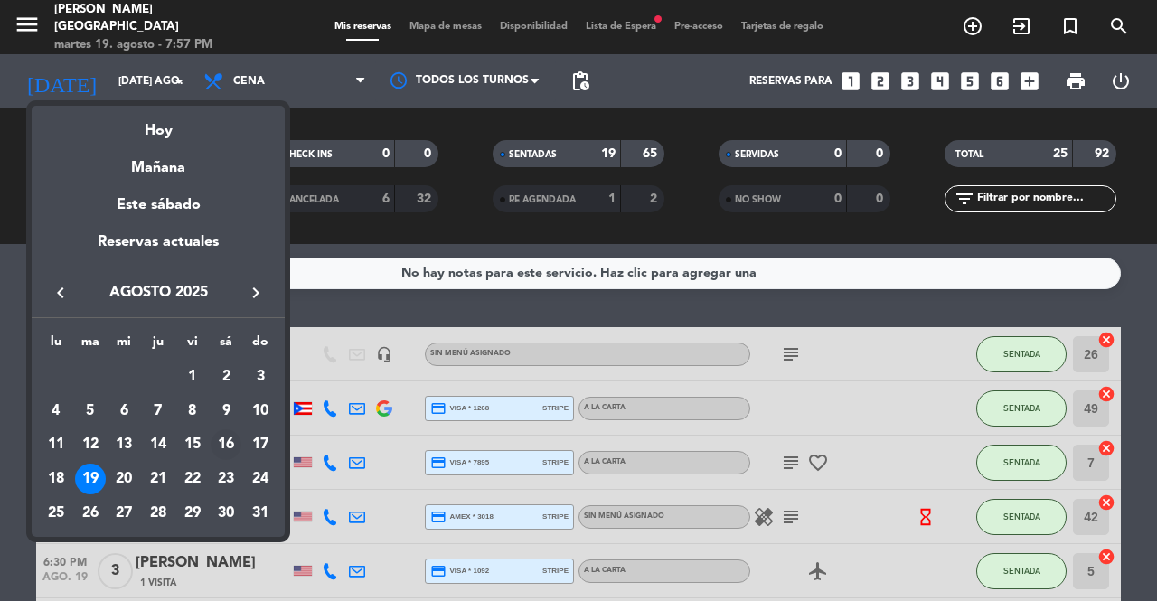
click at [229, 449] on div "16" at bounding box center [226, 444] width 31 height 31
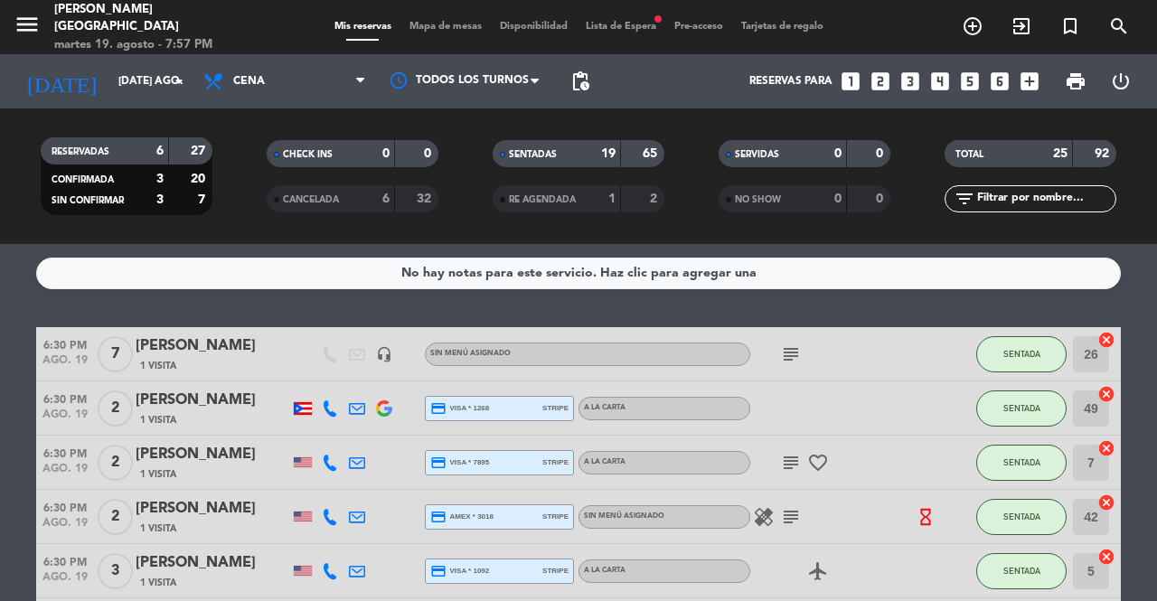
type input "sáb. 16 ago."
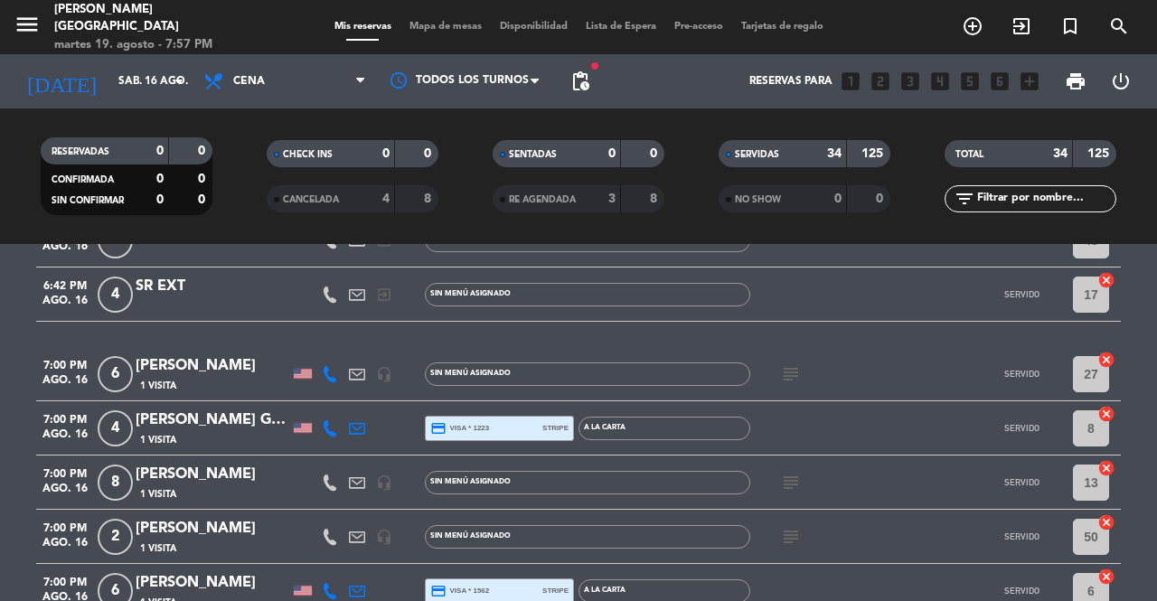
scroll to position [452, 0]
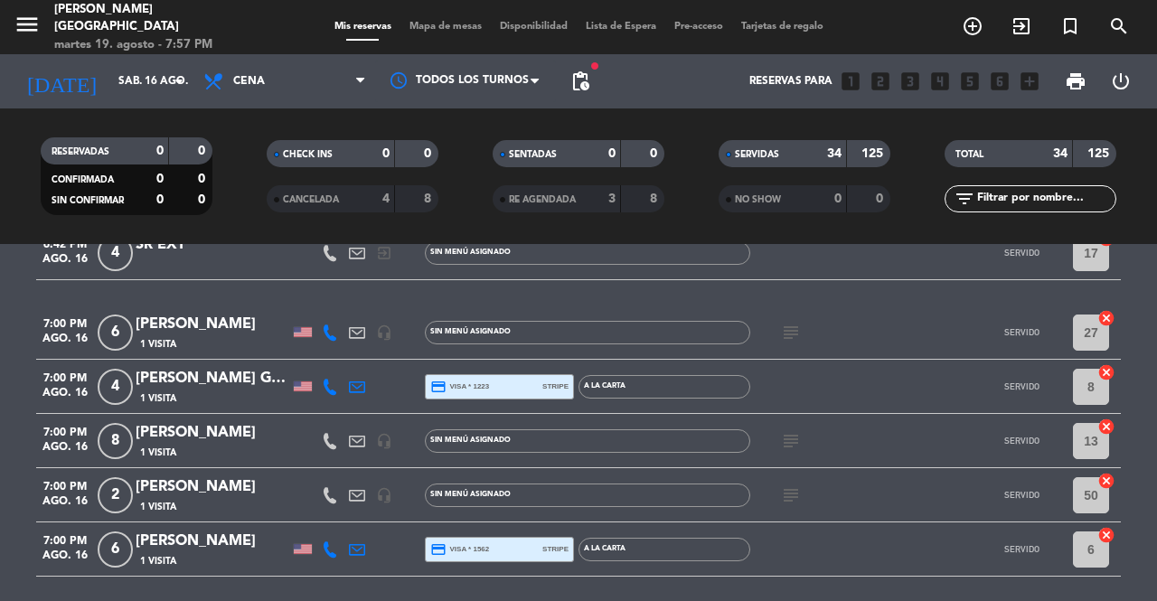
click at [788, 339] on icon "subject" at bounding box center [791, 333] width 22 height 22
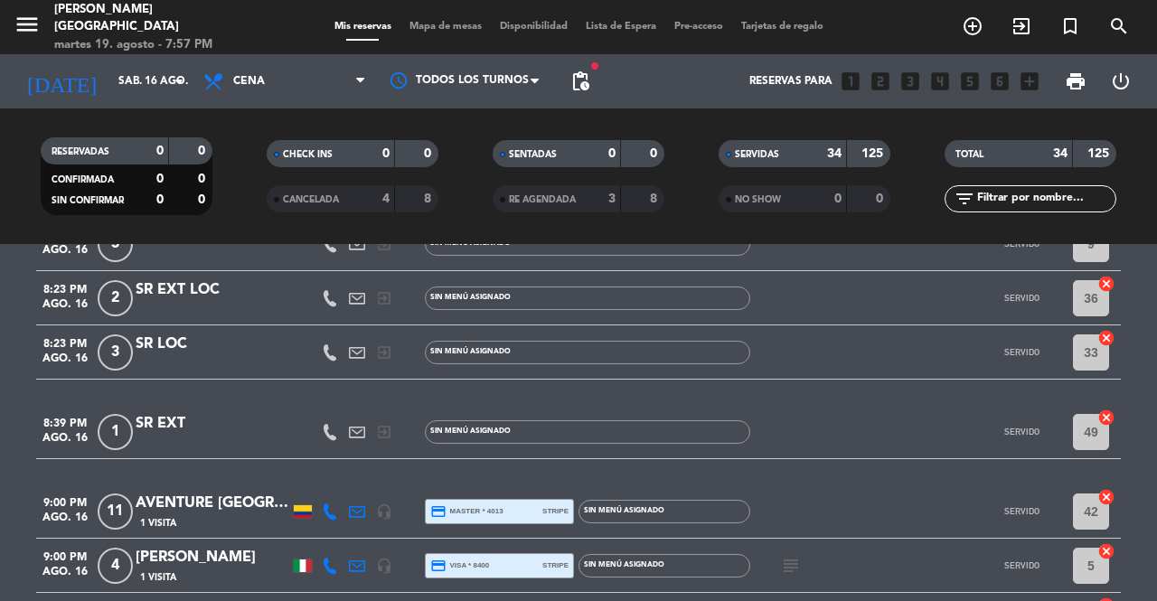
scroll to position [1627, 0]
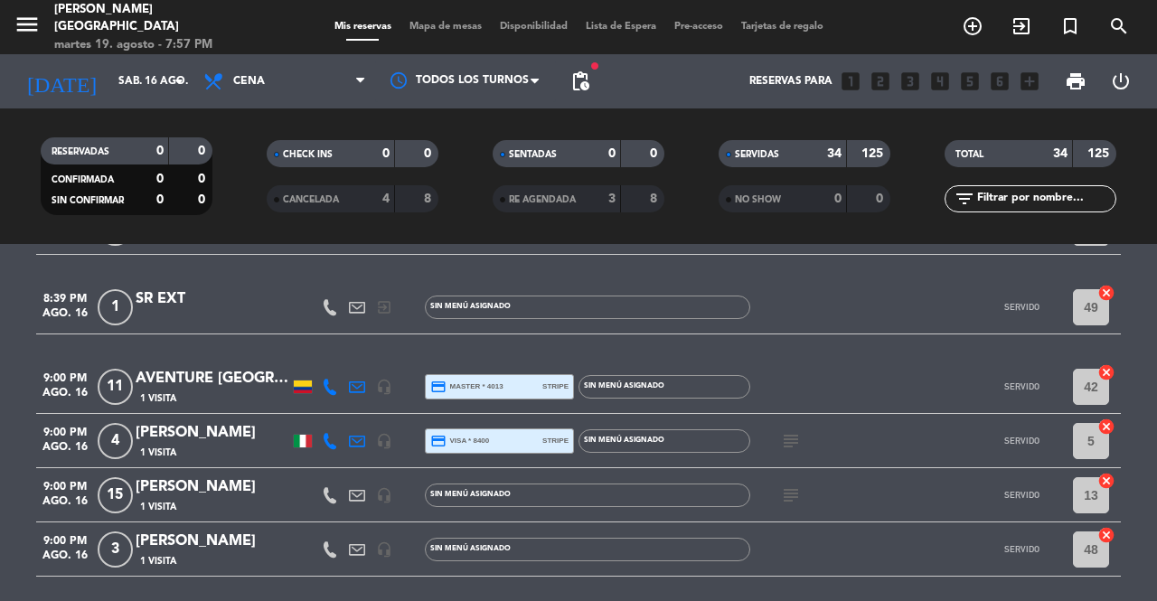
click at [352, 385] on icon at bounding box center [357, 387] width 16 height 16
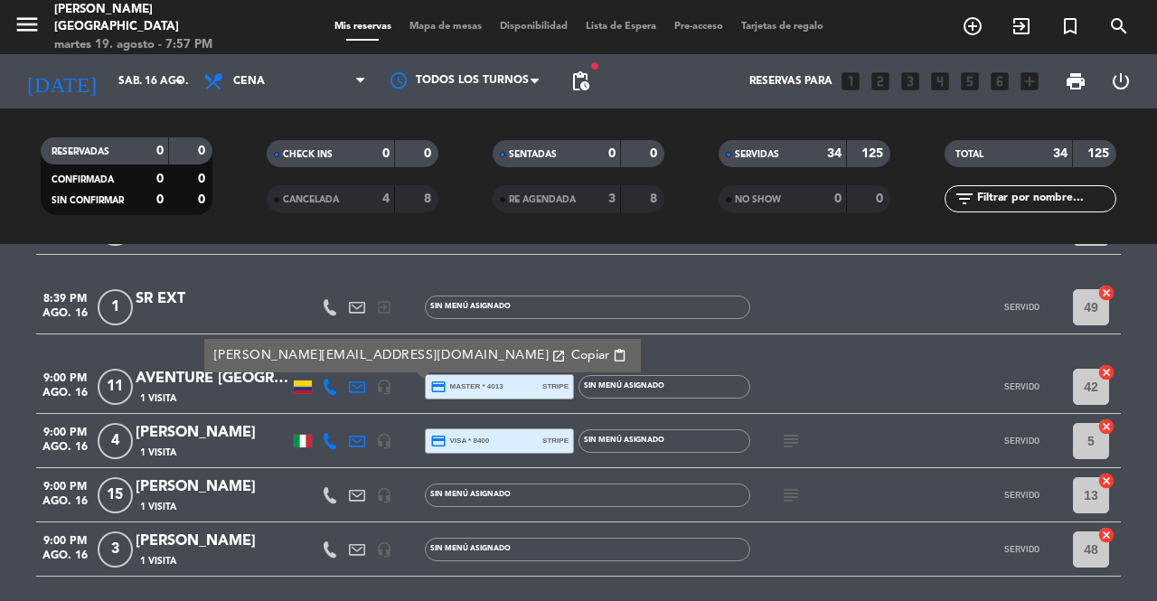
click at [331, 384] on icon at bounding box center [330, 387] width 16 height 16
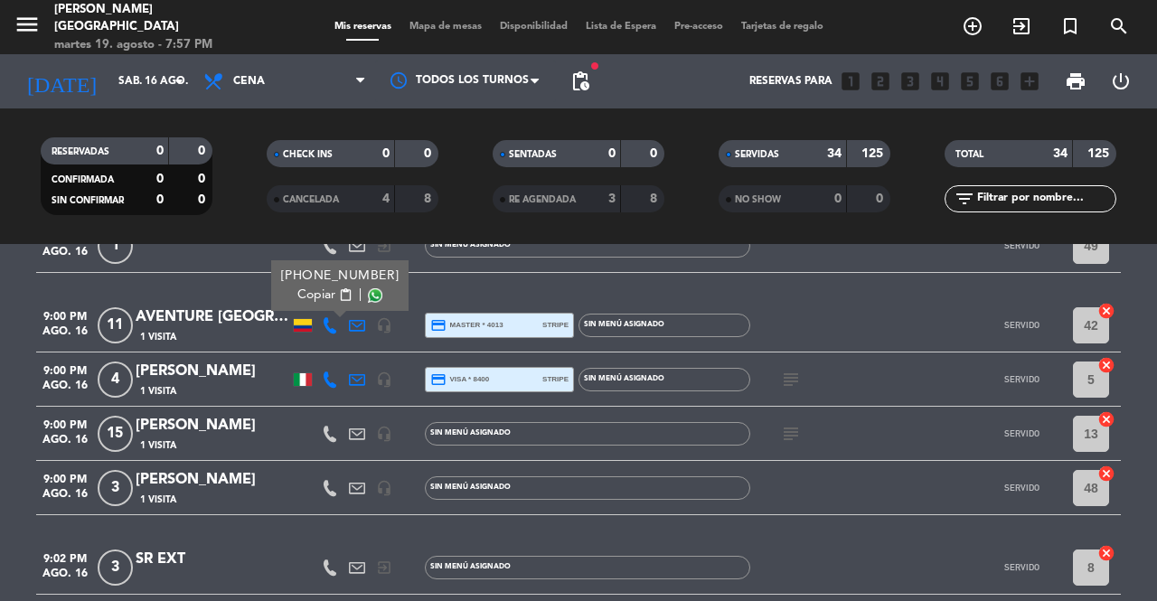
scroll to position [1718, 0]
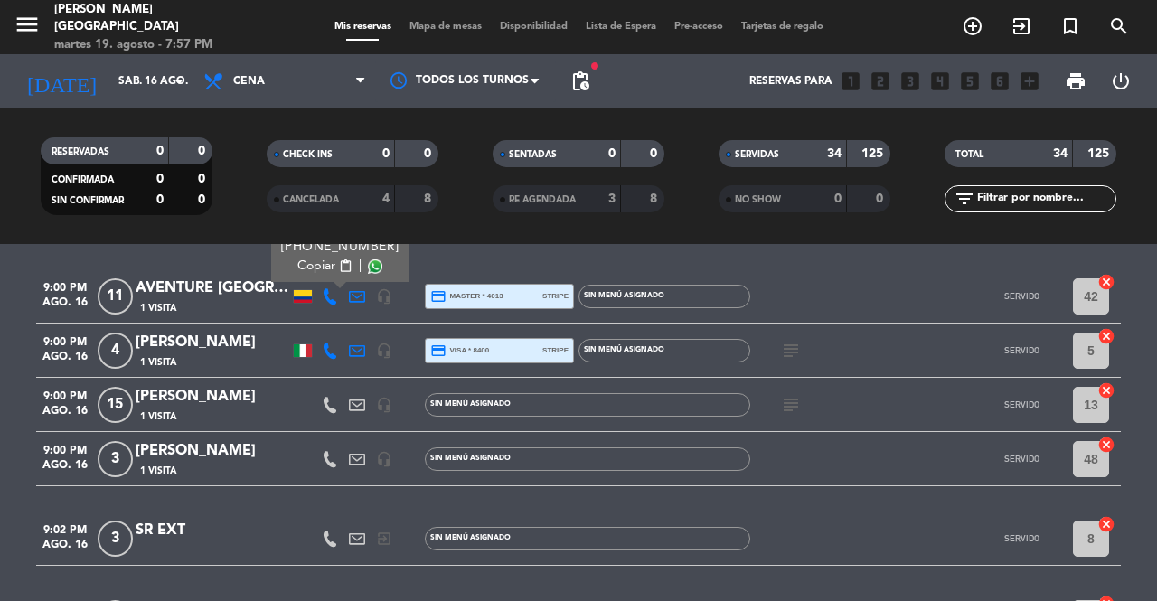
click at [336, 391] on div at bounding box center [329, 404] width 27 height 53
click at [327, 403] on icon at bounding box center [330, 405] width 16 height 16
click at [327, 412] on icon at bounding box center [330, 405] width 16 height 16
click at [797, 403] on icon "subject" at bounding box center [791, 405] width 22 height 22
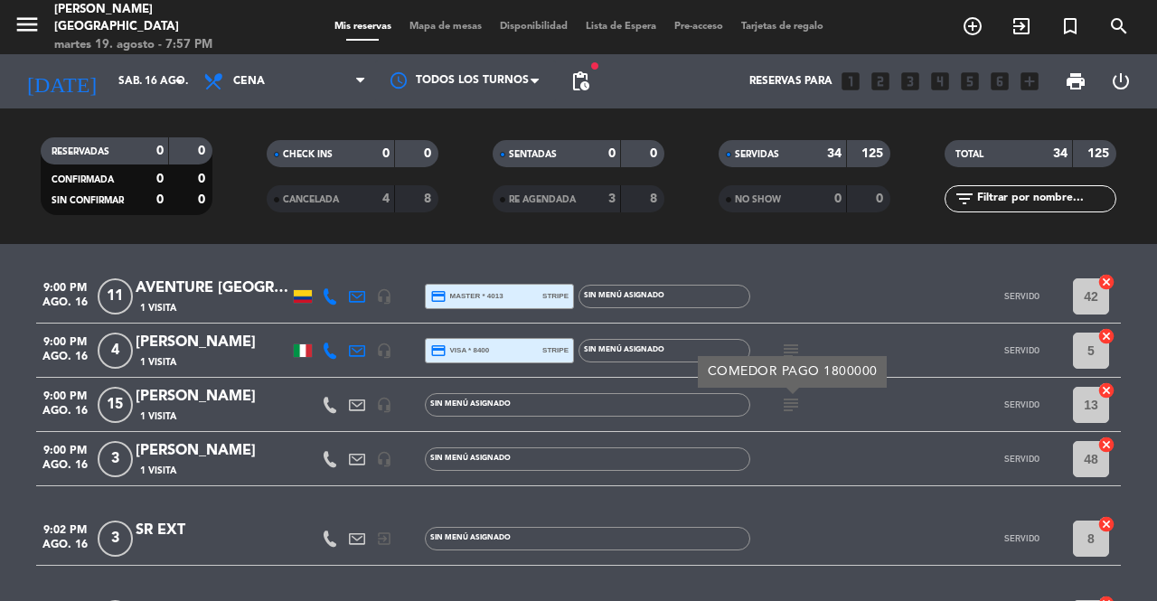
click at [797, 403] on icon "subject" at bounding box center [791, 405] width 22 height 22
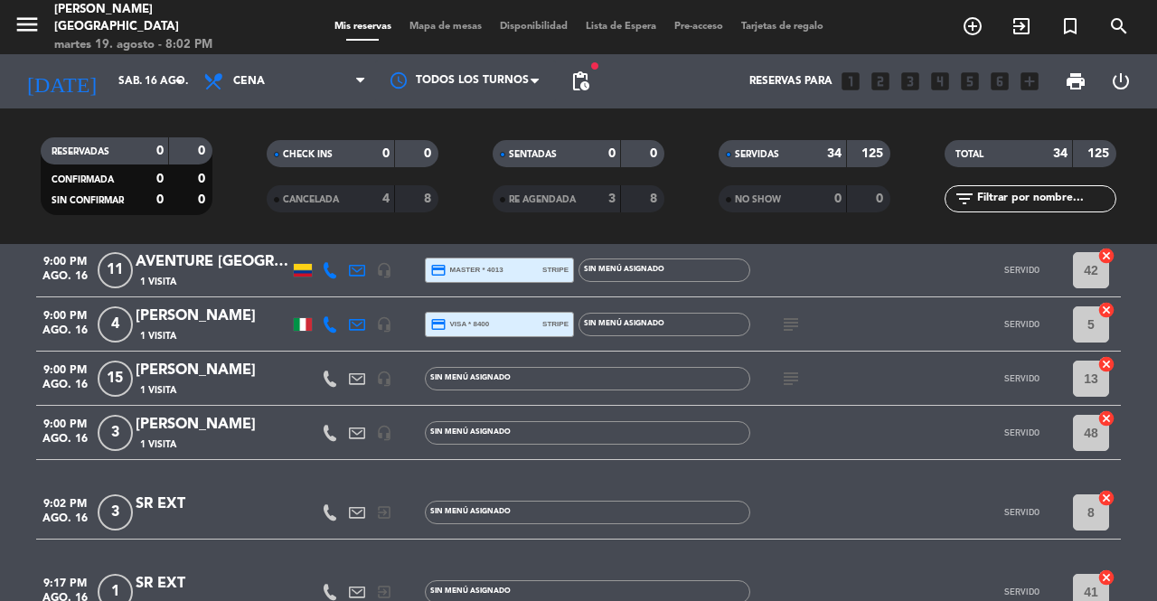
scroll to position [1703, 0]
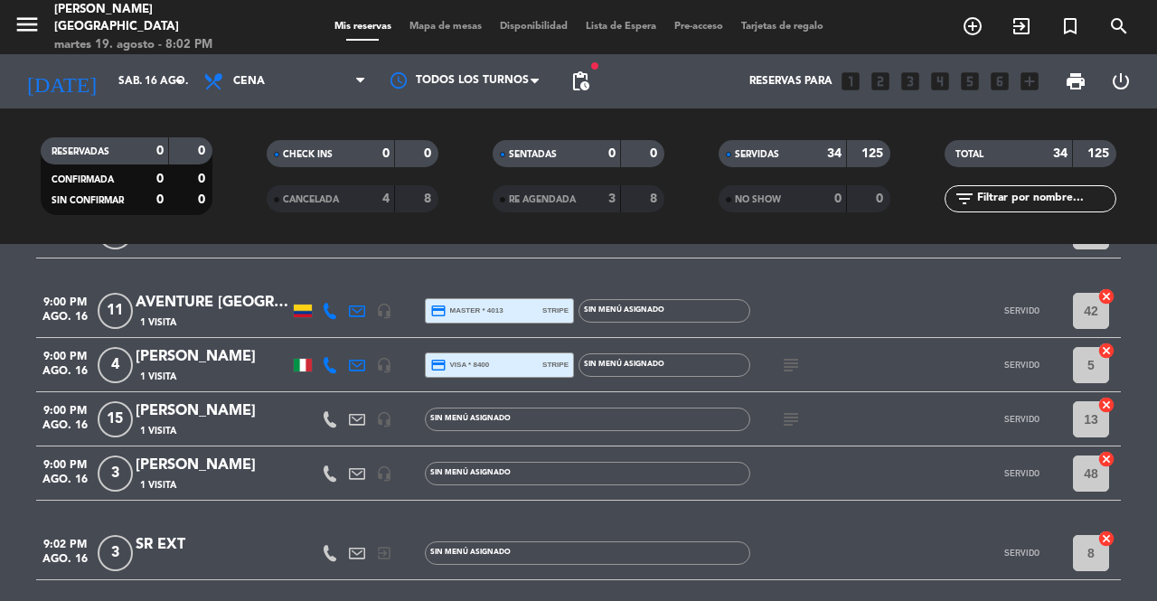
click at [354, 303] on icon at bounding box center [357, 311] width 16 height 16
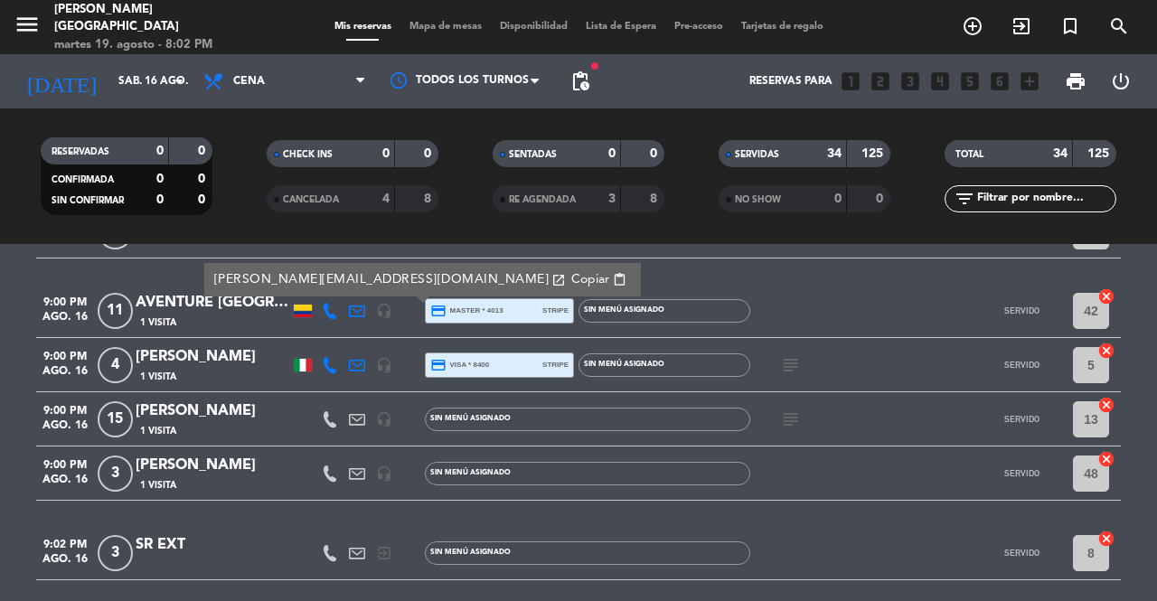
click at [334, 304] on icon at bounding box center [330, 311] width 16 height 16
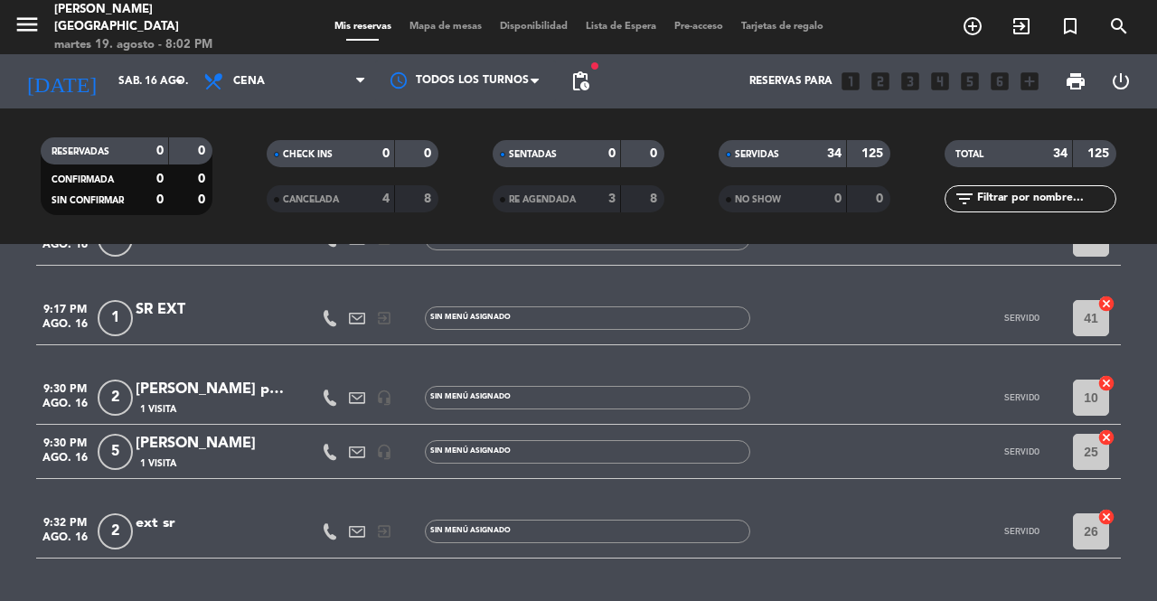
scroll to position [2065, 0]
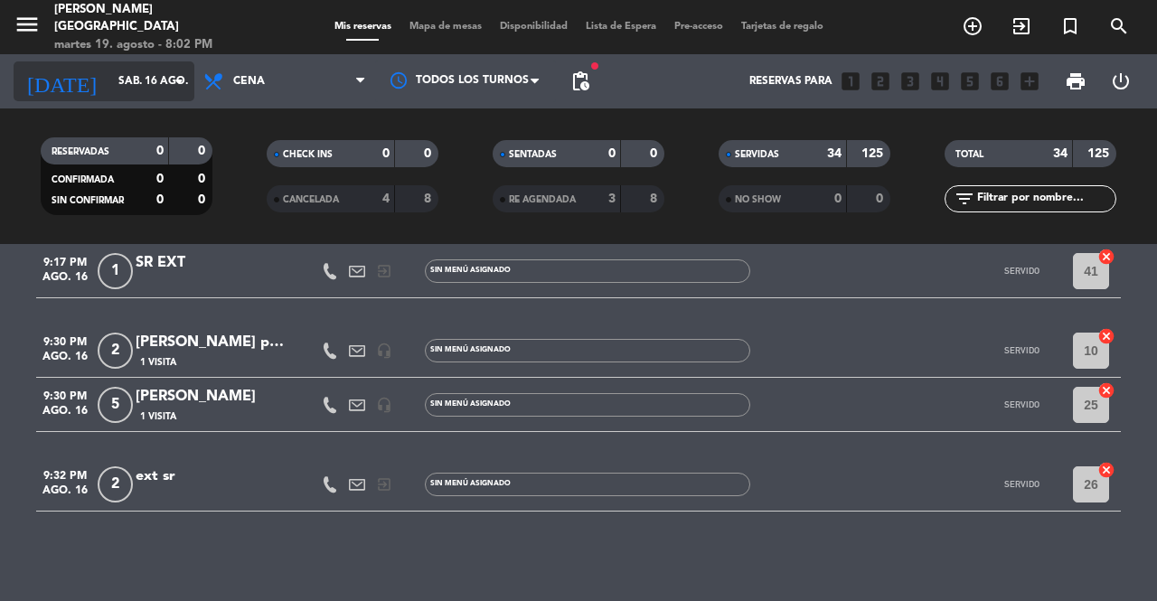
click at [118, 73] on input "sáb. 16 ago." at bounding box center [181, 81] width 144 height 31
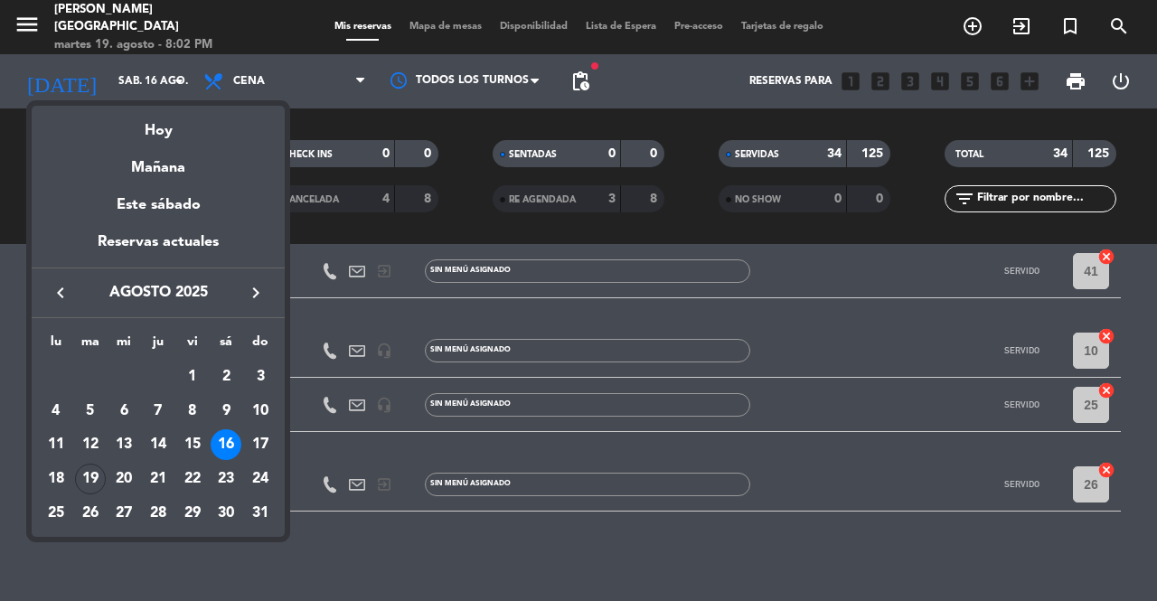
click at [454, 557] on div at bounding box center [578, 300] width 1157 height 601
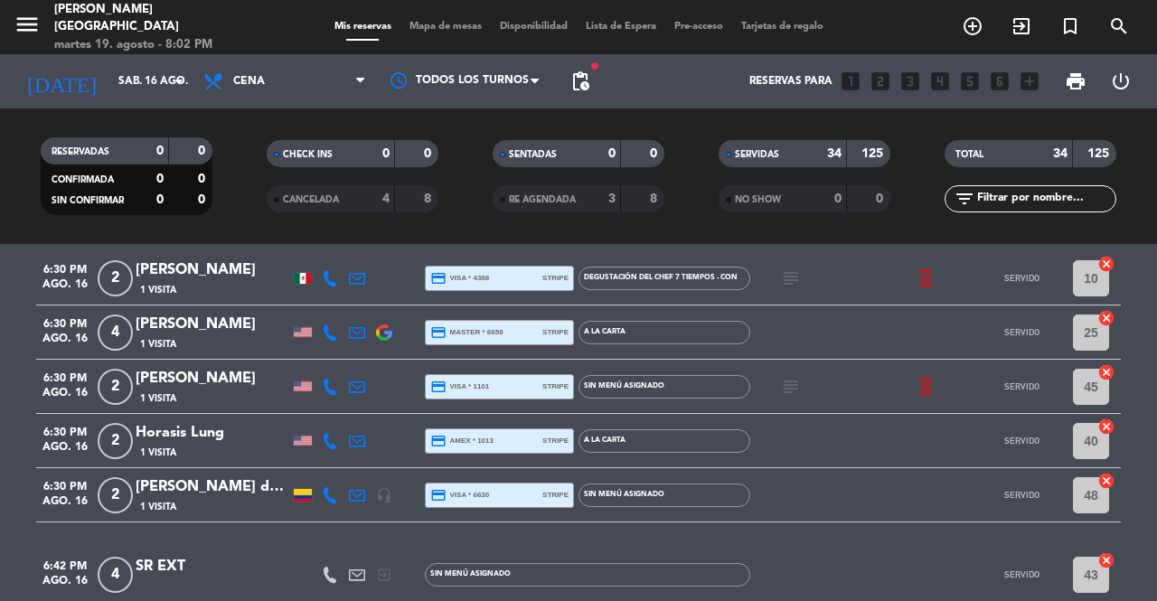
scroll to position [0, 0]
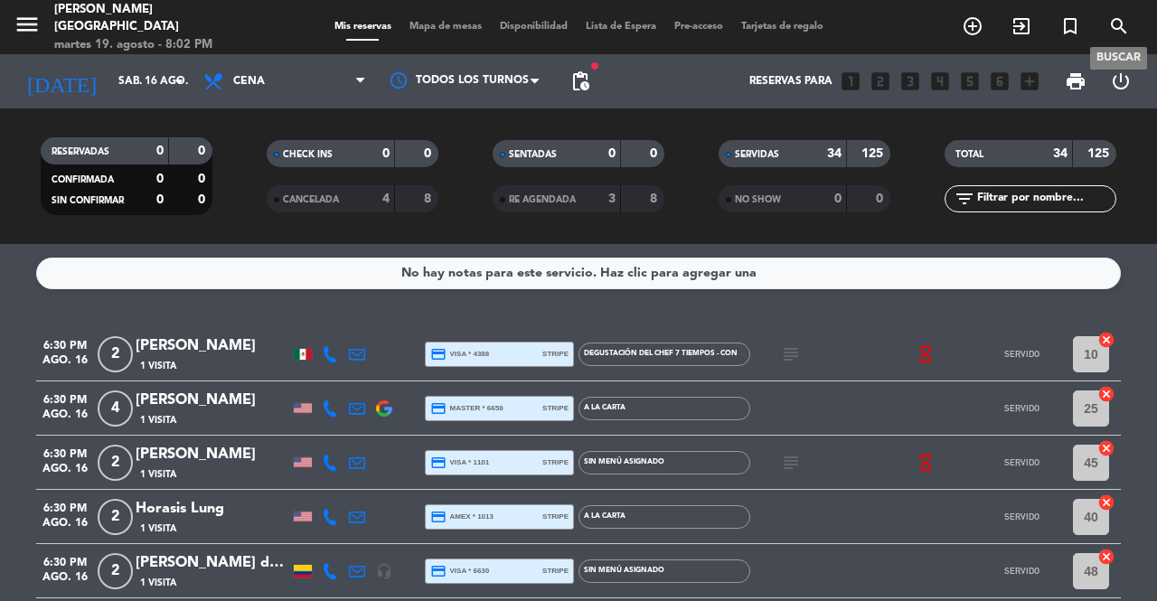
click at [1121, 29] on icon "search" at bounding box center [1119, 26] width 22 height 22
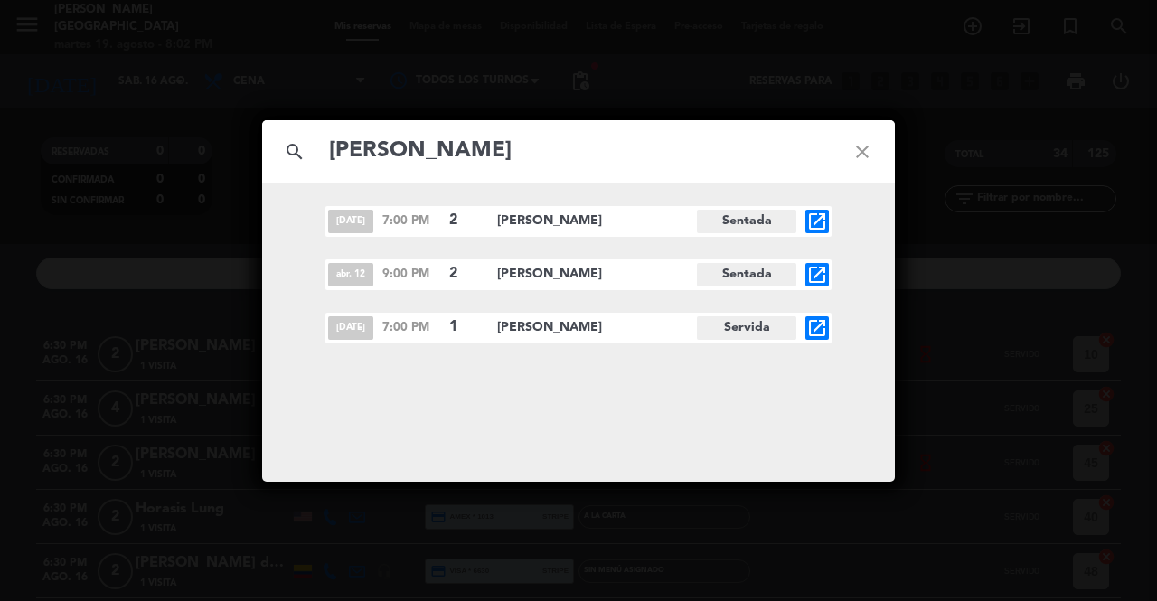
type input "[PERSON_NAME]"
click at [856, 150] on icon "close" at bounding box center [862, 151] width 65 height 65
click at [855, 167] on icon "close" at bounding box center [862, 151] width 65 height 65
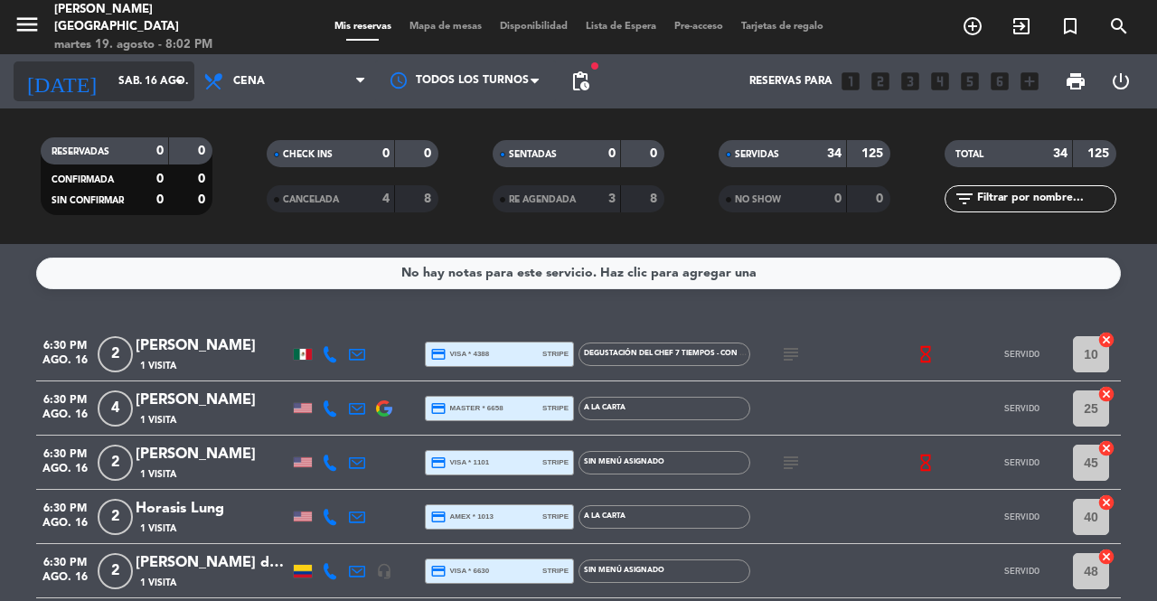
click at [161, 64] on div "[DATE] sáb. 16 ago. arrow_drop_down" at bounding box center [104, 81] width 181 height 40
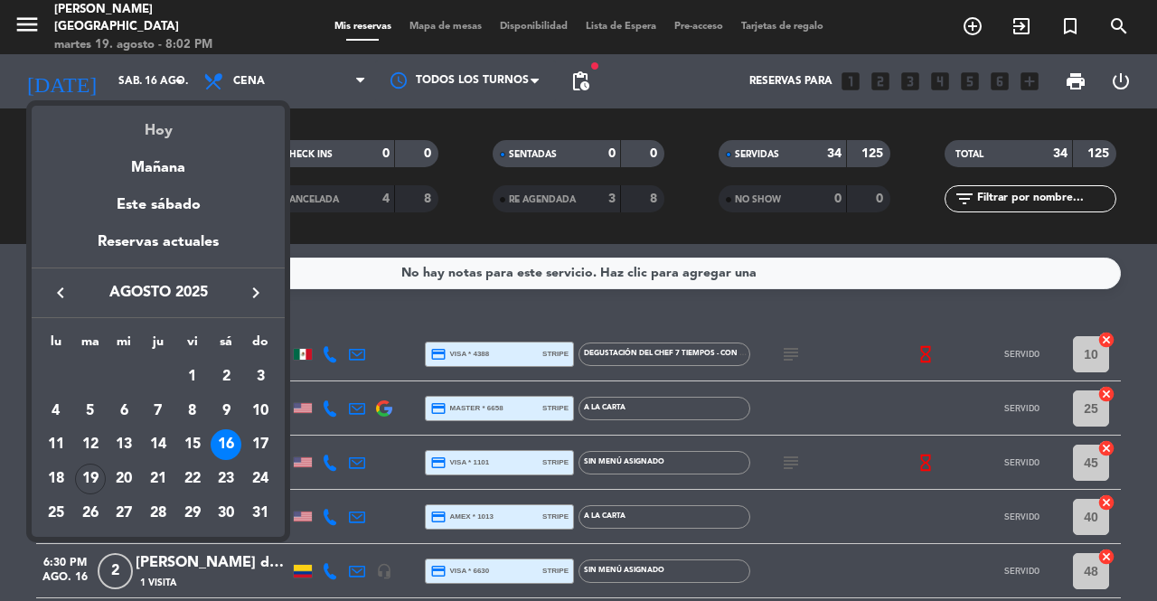
click at [196, 115] on div "Hoy" at bounding box center [158, 124] width 253 height 37
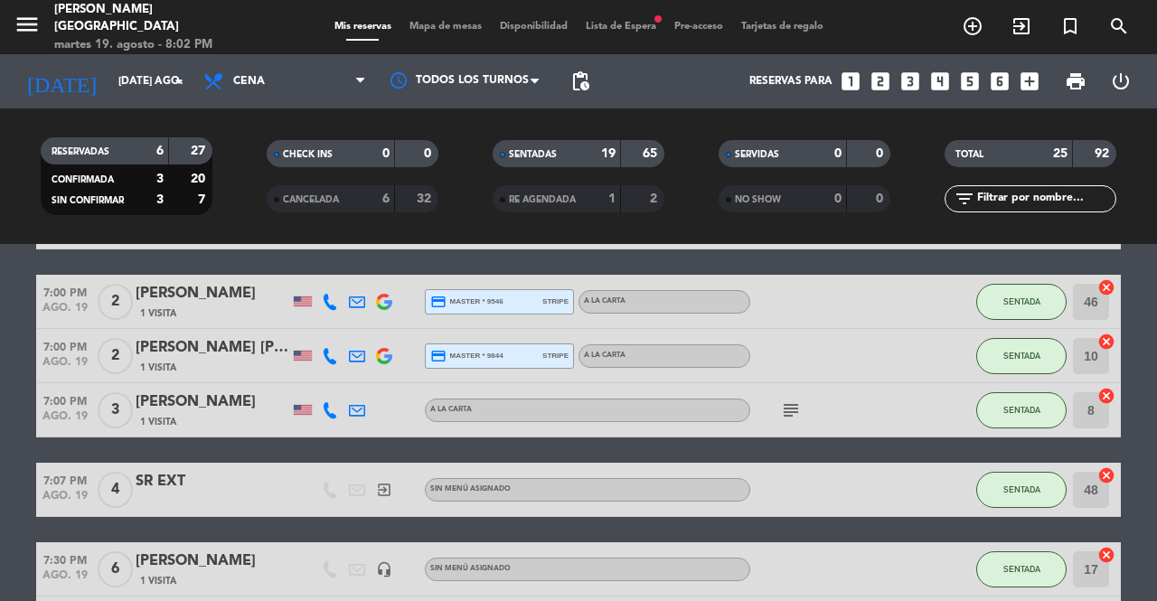
scroll to position [723, 0]
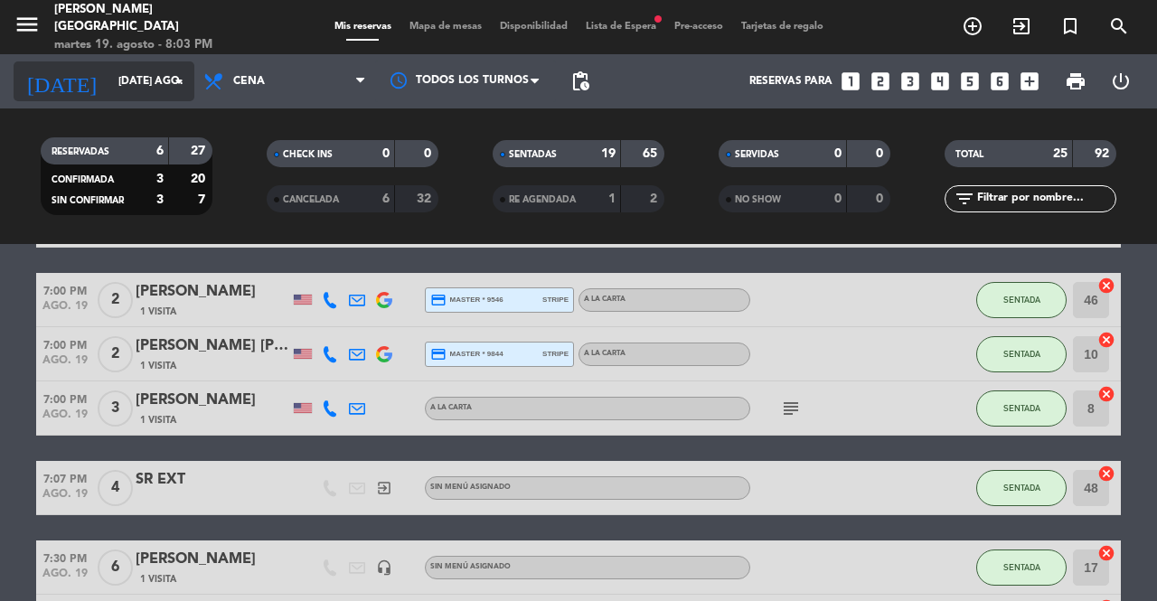
click at [161, 71] on input "[DATE] ago." at bounding box center [181, 81] width 144 height 31
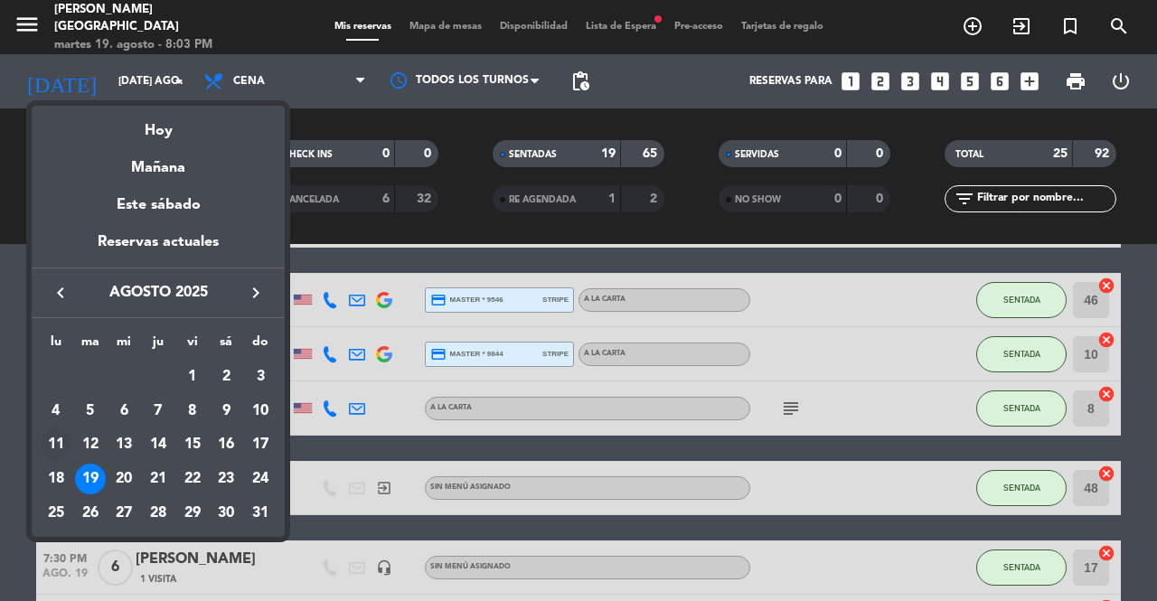
click at [55, 444] on div "11" at bounding box center [56, 444] width 31 height 31
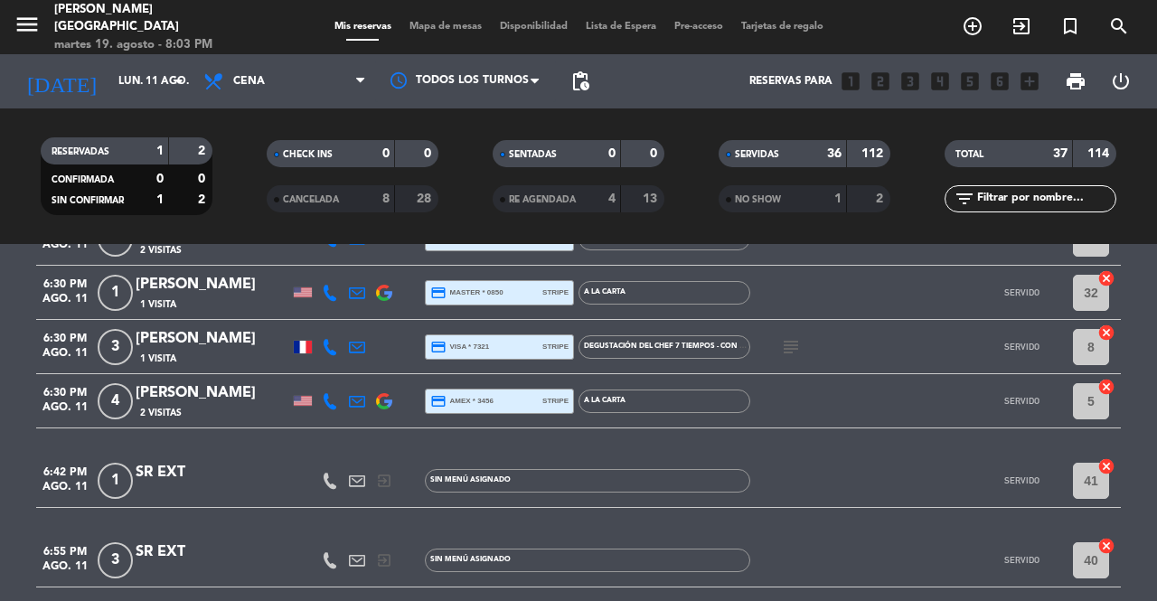
scroll to position [271, 0]
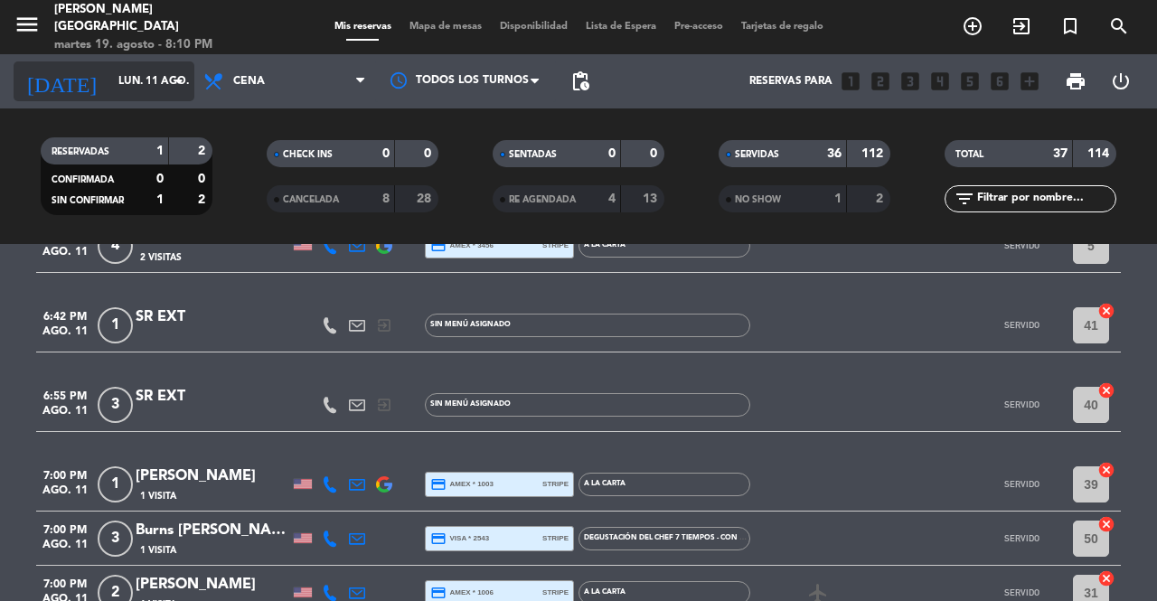
click at [118, 81] on input "lun. 11 ago." at bounding box center [181, 81] width 144 height 31
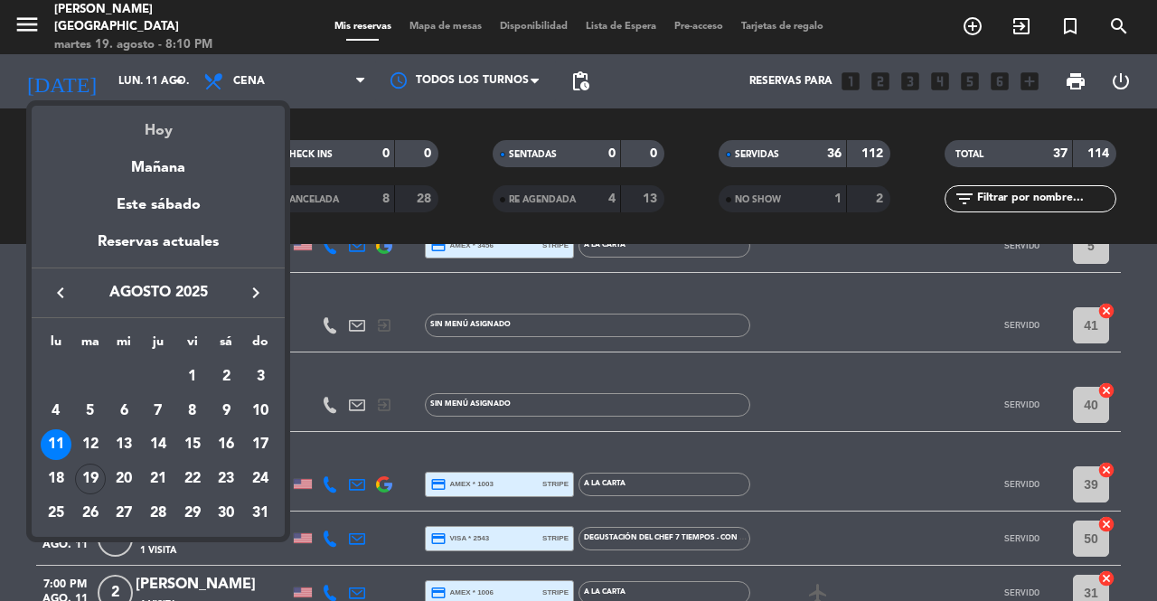
click at [181, 120] on div "Hoy" at bounding box center [158, 124] width 253 height 37
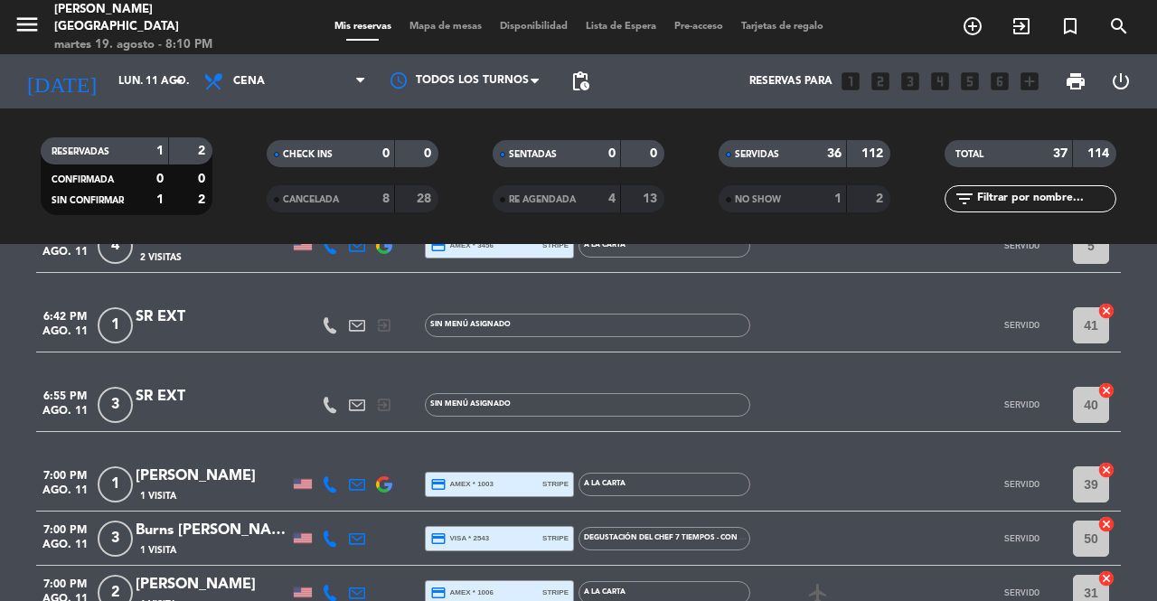
type input "[DATE] ago."
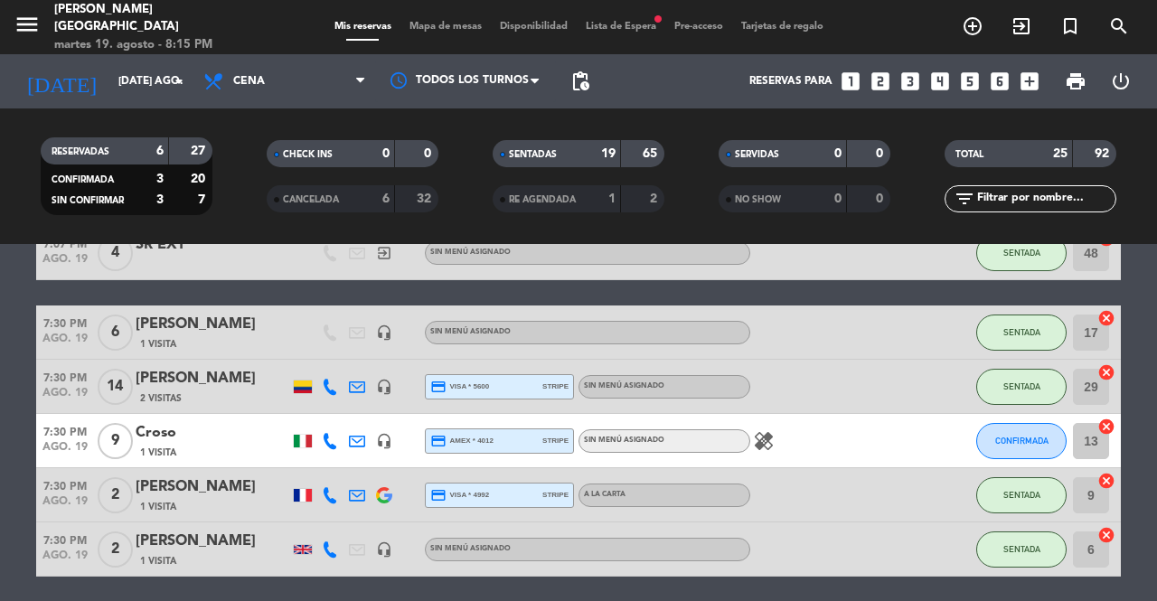
scroll to position [904, 0]
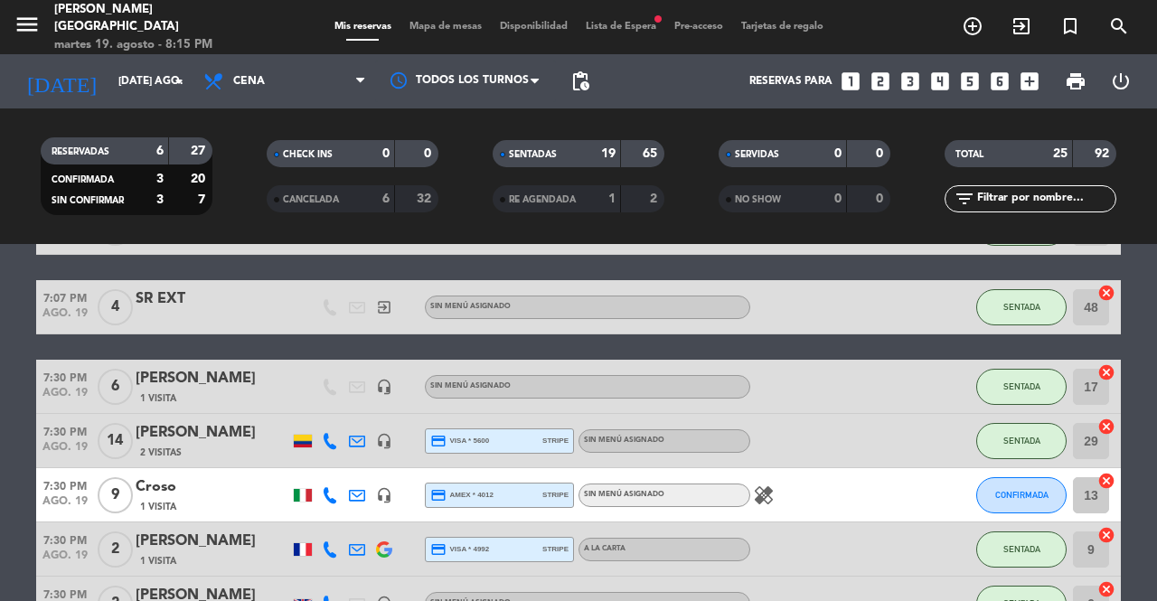
click at [774, 495] on div "healing" at bounding box center [831, 494] width 163 height 53
click at [768, 495] on icon "healing" at bounding box center [764, 496] width 22 height 22
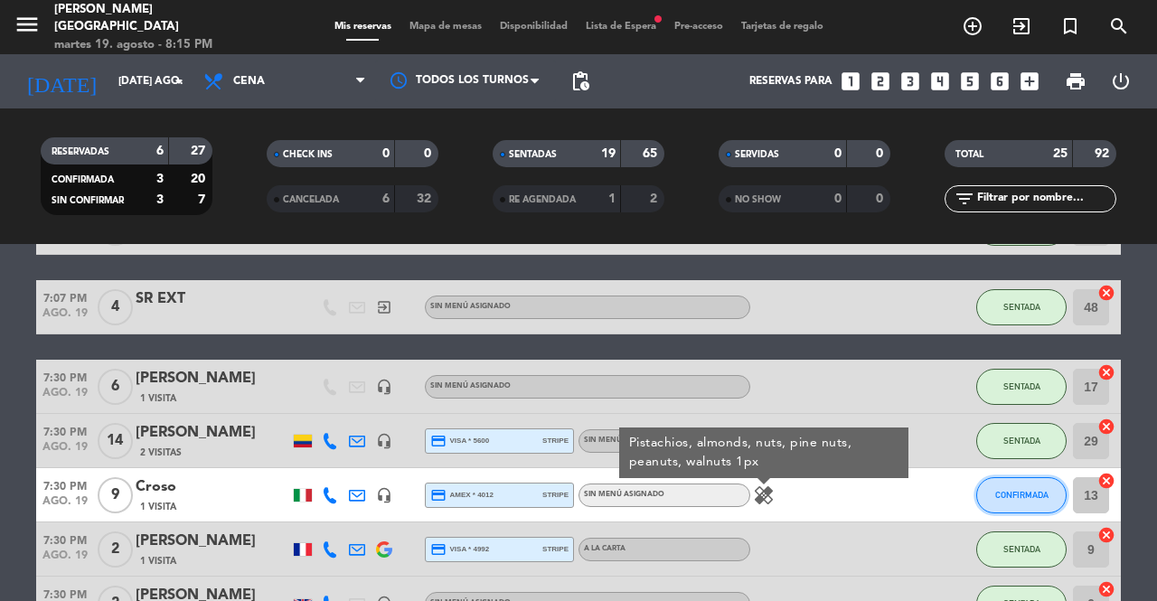
click at [1014, 485] on button "CONFIRMADA" at bounding box center [1021, 495] width 90 height 36
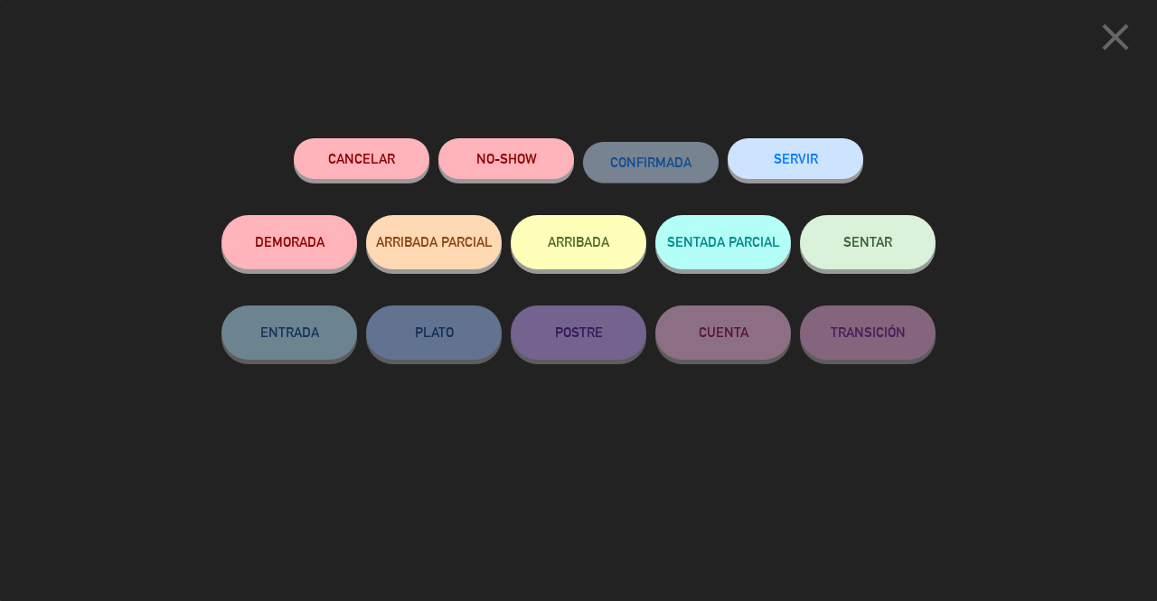
click at [892, 236] on button "SENTAR" at bounding box center [868, 242] width 136 height 54
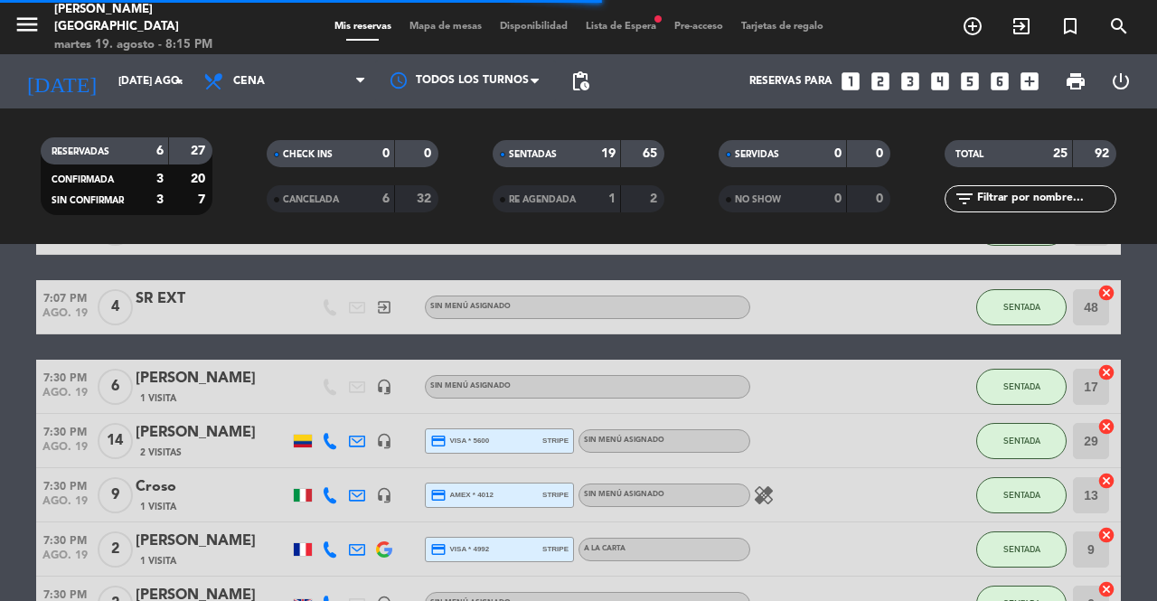
click at [465, 24] on span "Mapa de mesas" at bounding box center [445, 27] width 90 height 10
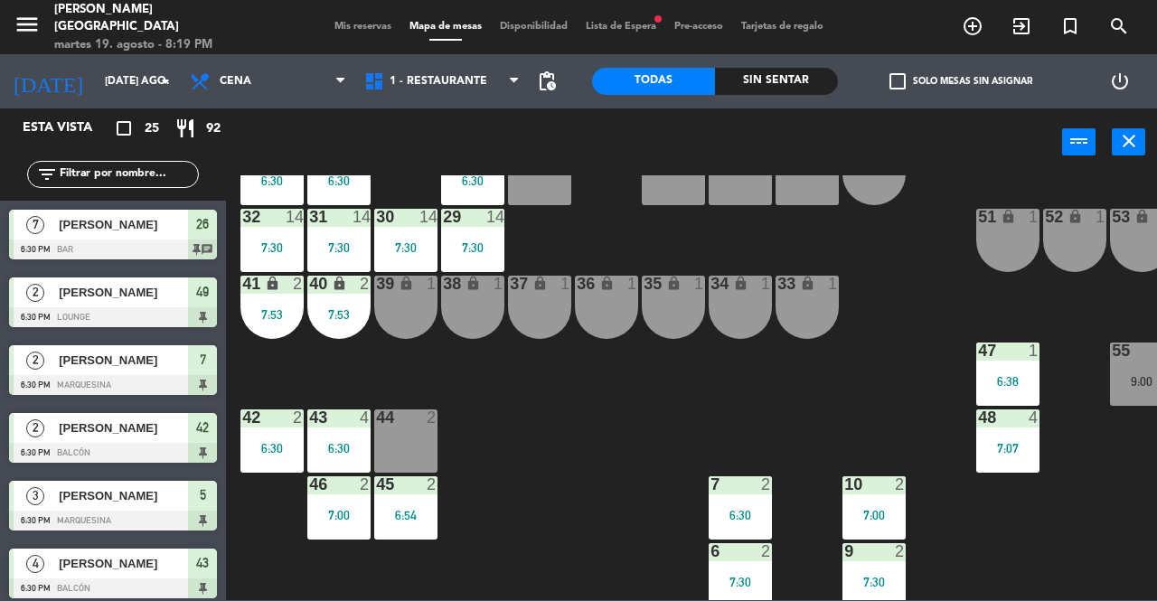
scroll to position [90, 0]
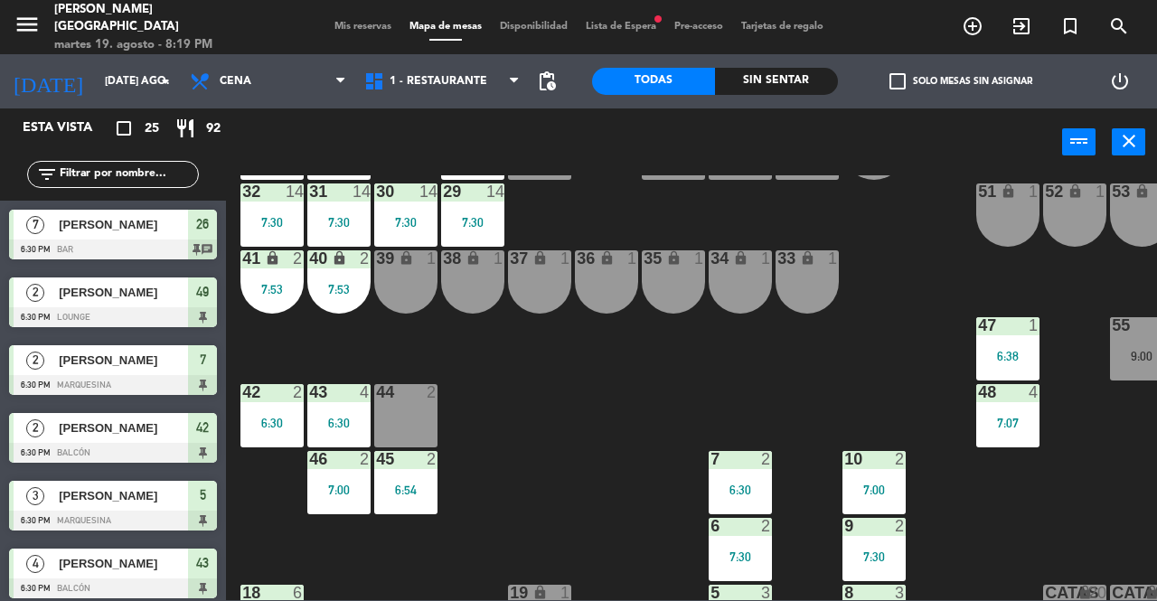
click at [391, 276] on div "39 lock 1" at bounding box center [405, 281] width 63 height 63
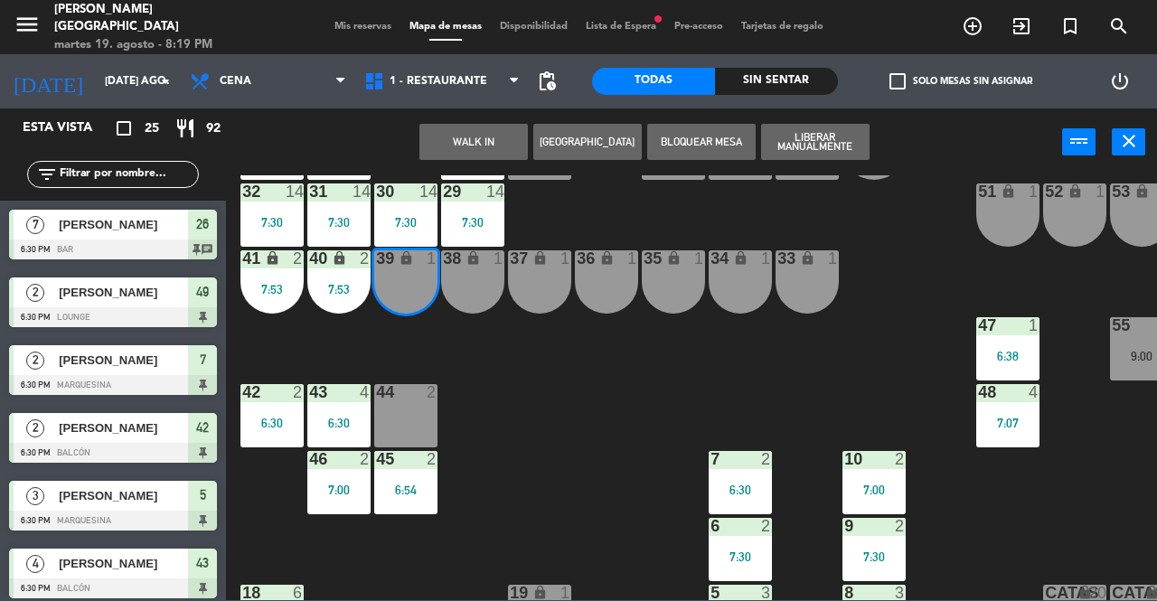
click at [482, 273] on div "38 lock 1" at bounding box center [472, 281] width 63 height 63
click at [477, 145] on button "WALK IN" at bounding box center [473, 142] width 108 height 36
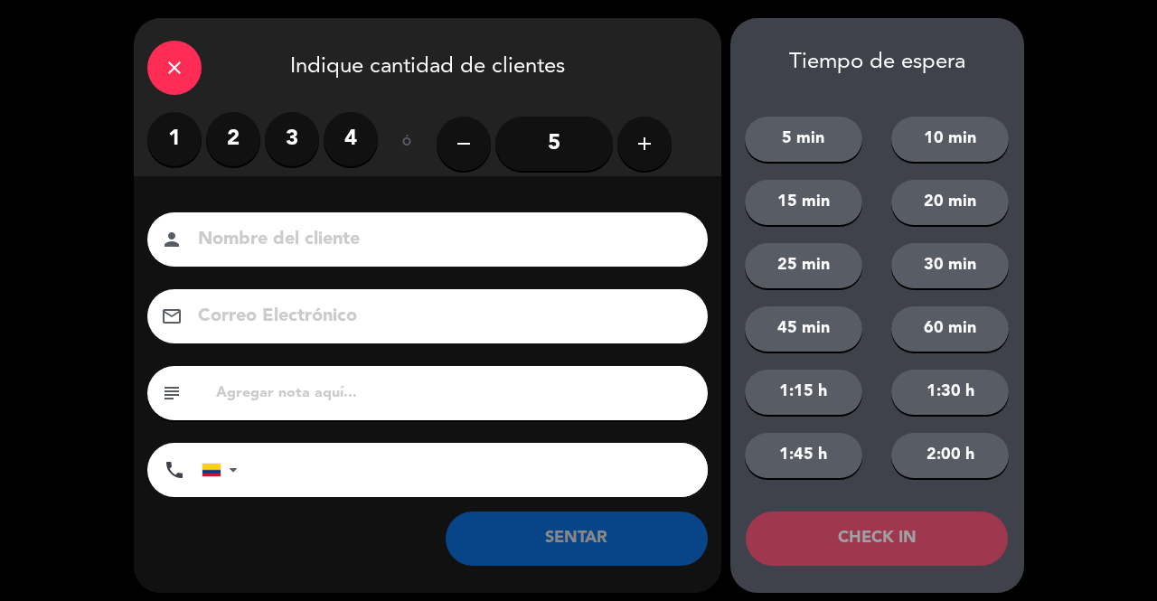
click at [237, 142] on label "2" at bounding box center [233, 139] width 54 height 54
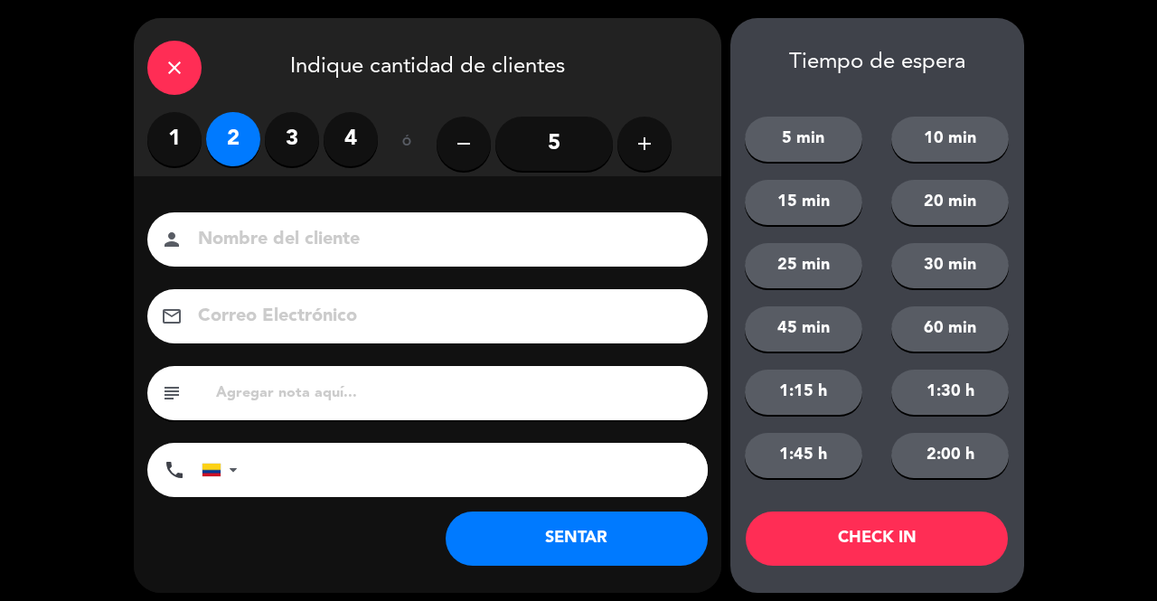
click at [306, 242] on input at bounding box center [440, 240] width 488 height 32
type input "SR EXT"
click at [627, 522] on button "SENTAR" at bounding box center [577, 539] width 262 height 54
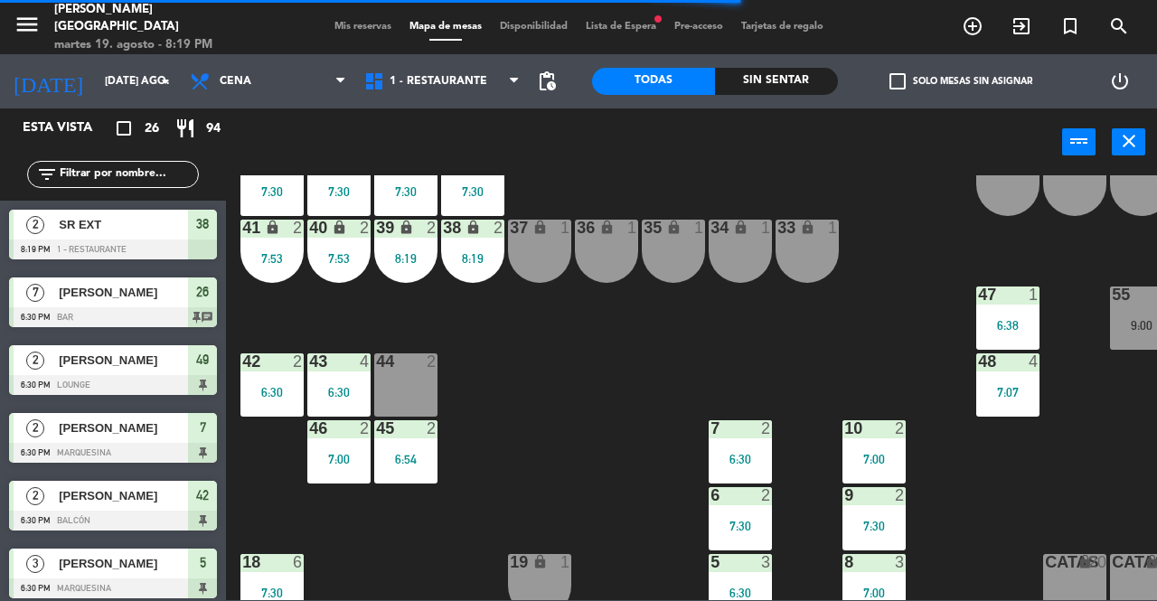
scroll to position [121, 164]
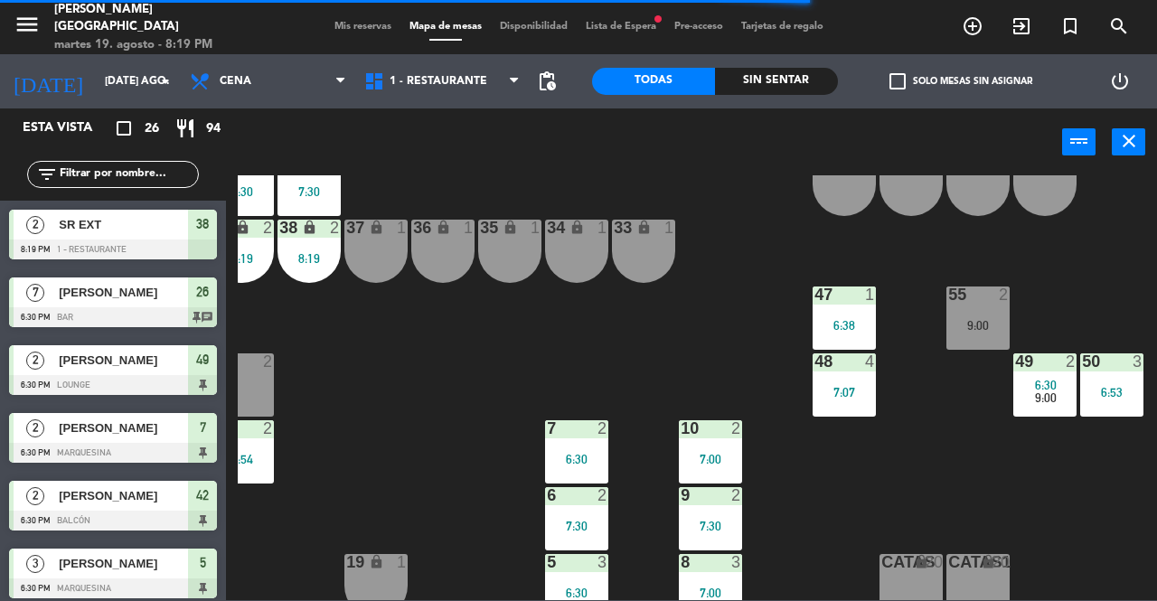
click at [1031, 372] on div "49 2 6:30 9:00" at bounding box center [1044, 384] width 63 height 63
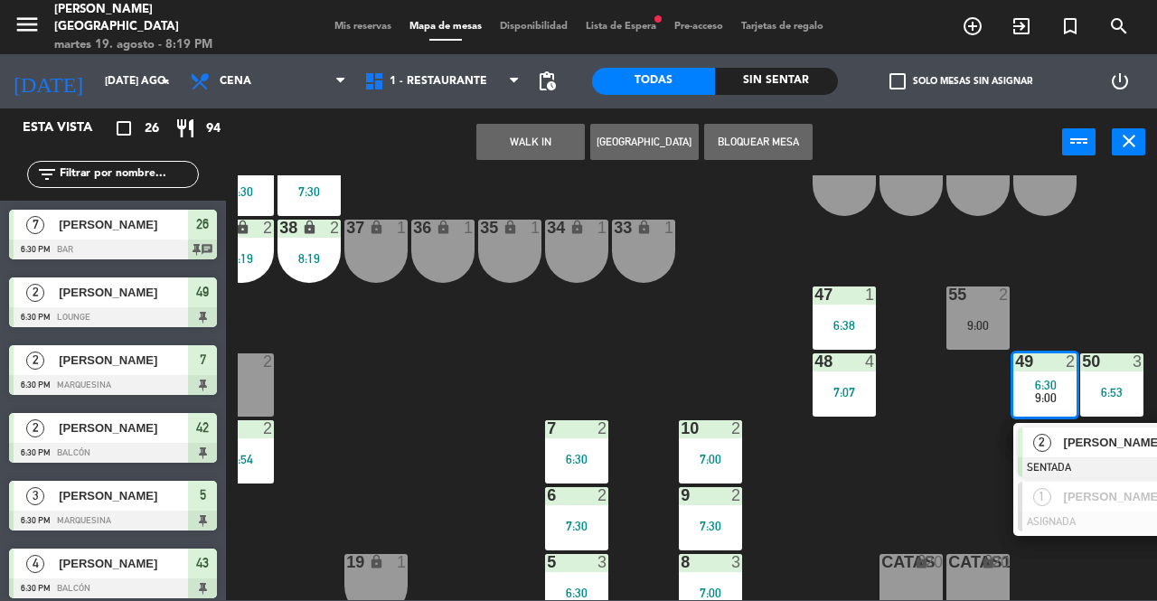
click at [930, 458] on div "25 6 26 7 6:30 27 7 6:30 28 7 6:30 R 4 C1 2 C2 2 B 1 29 14 7:30 30 14 7:30 31 1…" at bounding box center [697, 387] width 919 height 425
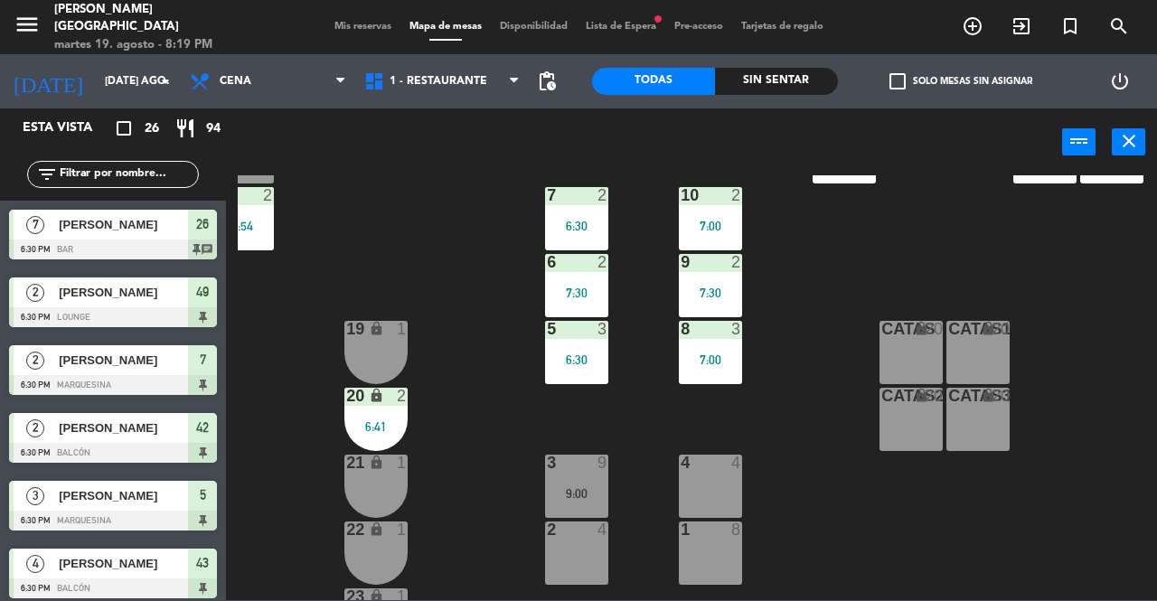
scroll to position [483, 164]
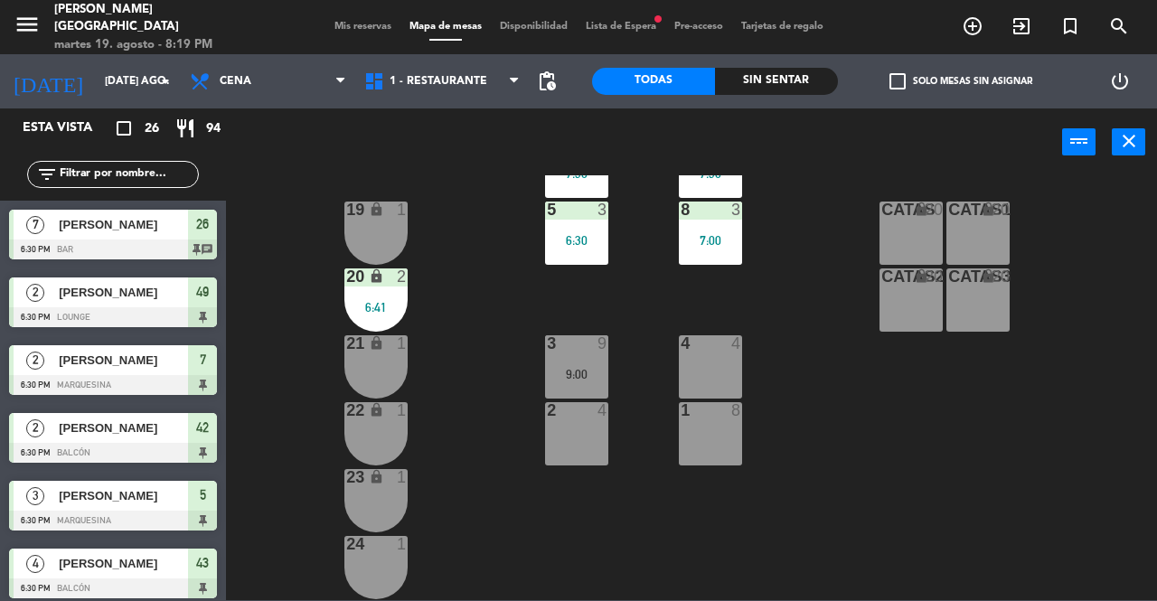
click at [378, 217] on div "19 lock 1" at bounding box center [375, 233] width 63 height 63
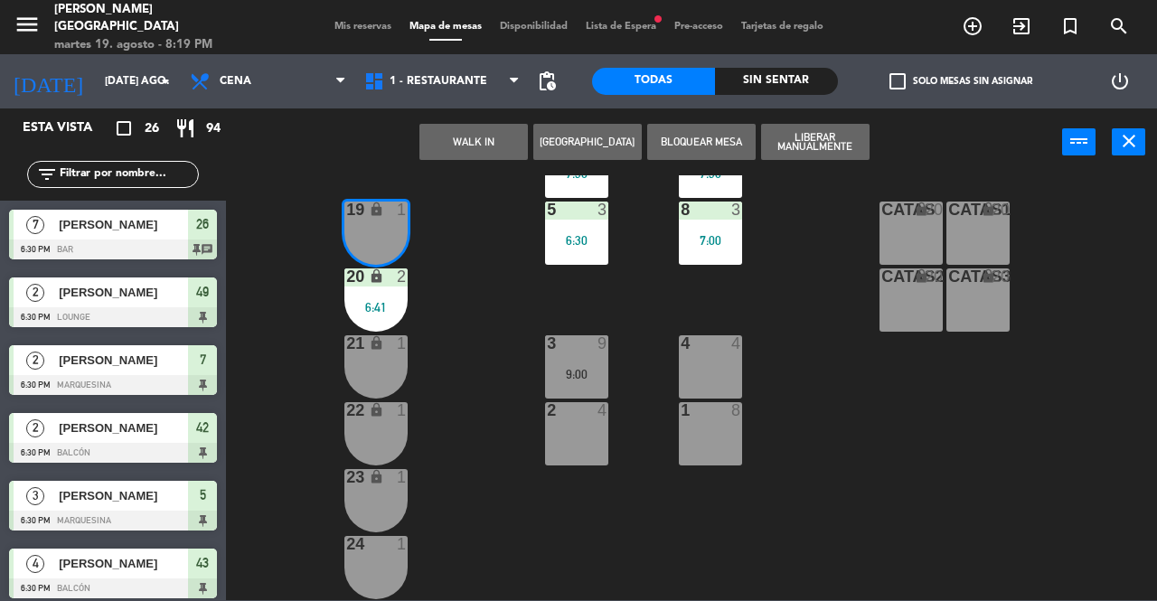
click at [452, 121] on div "WALK IN Crear Reserva Bloquear Mesa Liberar Manualmente power_input close" at bounding box center [644, 142] width 836 height 69
click at [472, 137] on button "WALK IN" at bounding box center [473, 142] width 108 height 36
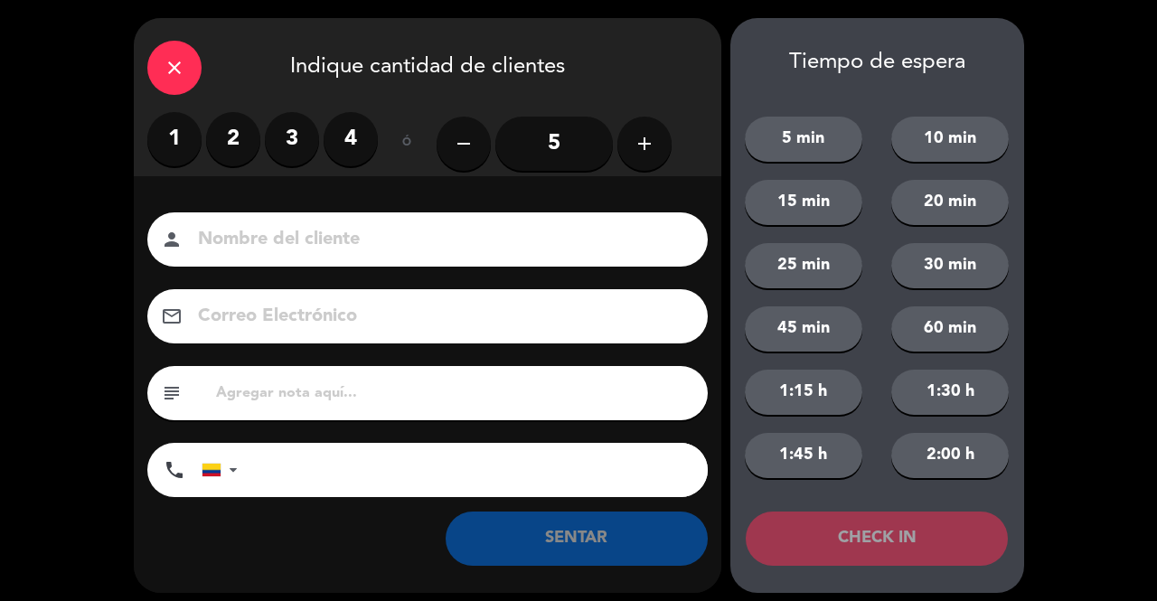
click at [237, 127] on label "2" at bounding box center [233, 139] width 54 height 54
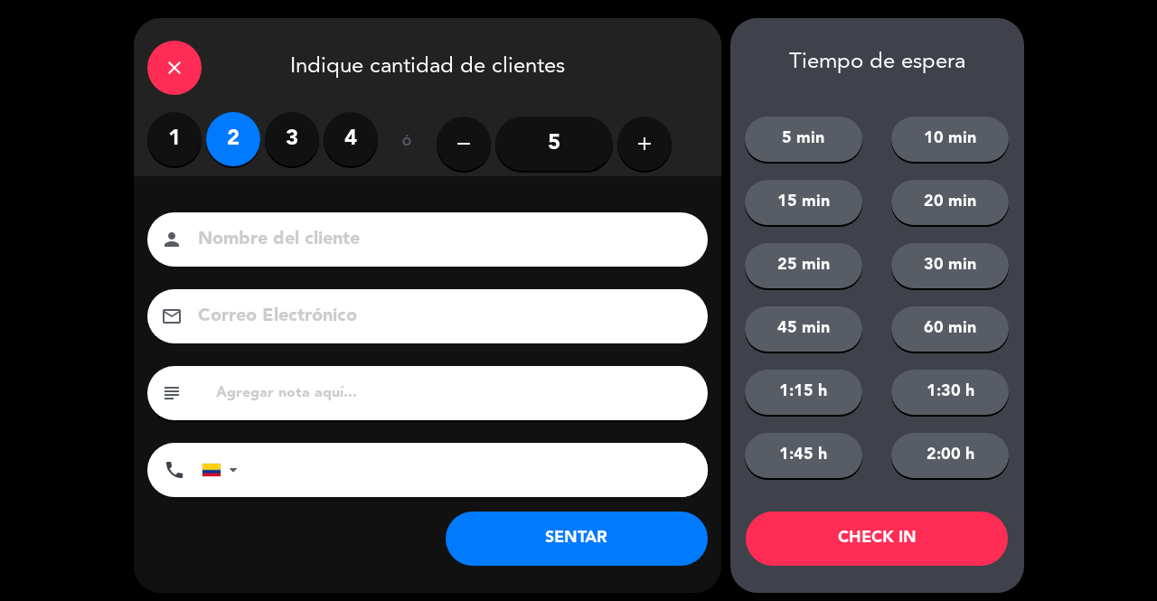
click at [283, 221] on div "person" at bounding box center [427, 239] width 561 height 54
click at [290, 229] on input at bounding box center [440, 240] width 488 height 32
type input "SR EXT"
click at [618, 532] on button "SENTAR" at bounding box center [577, 539] width 262 height 54
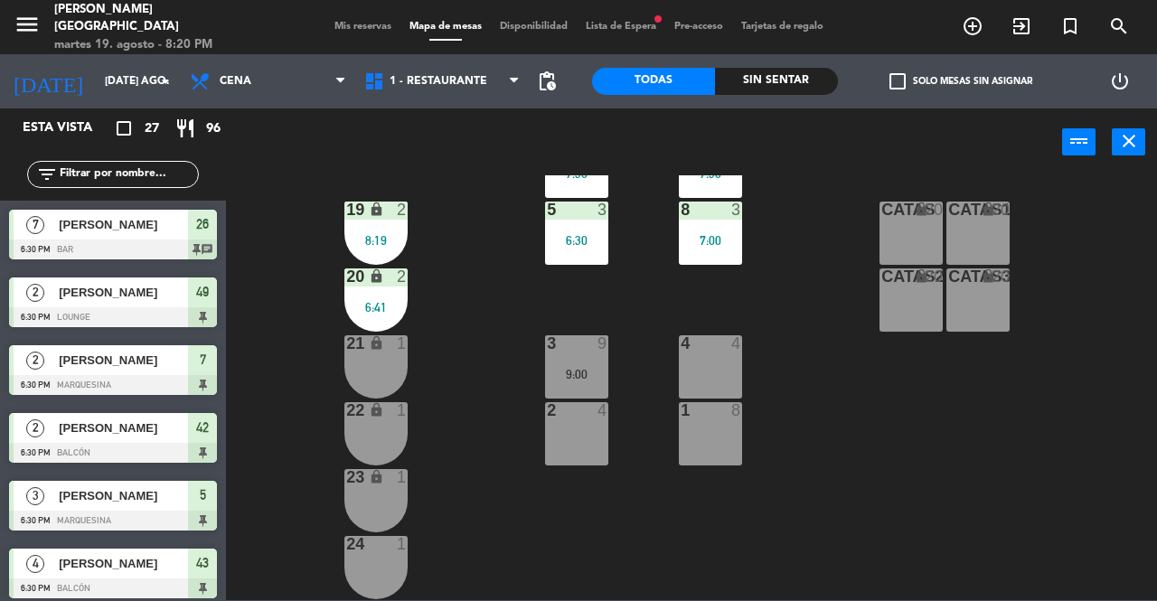
scroll to position [31, 164]
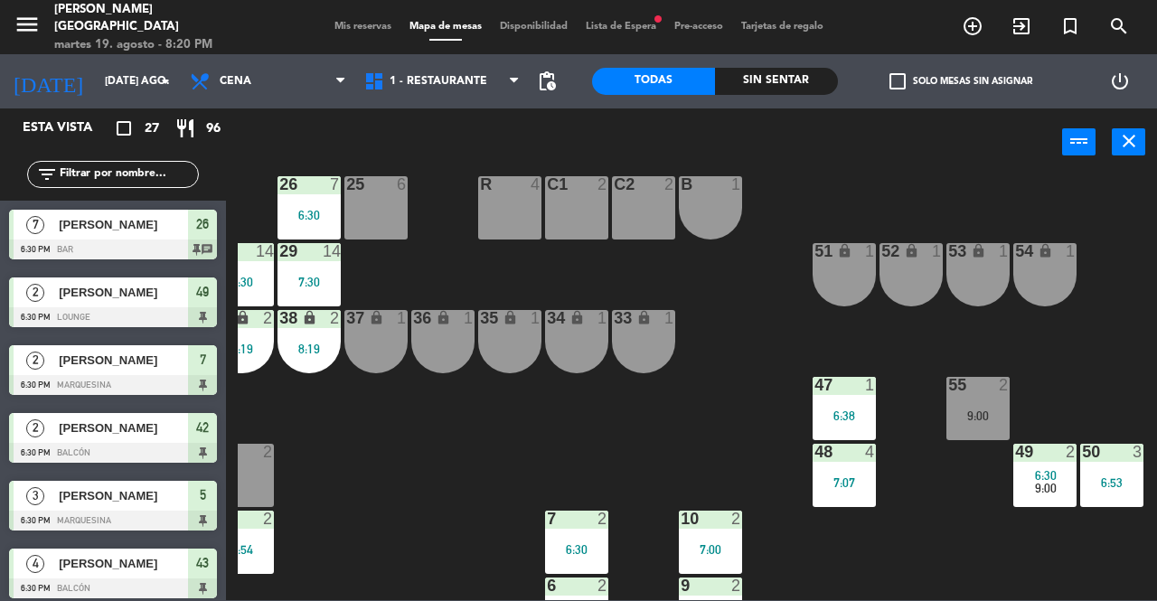
click at [345, 19] on div "Mis reservas Mapa de mesas Disponibilidad Lista de Espera fiber_manual_record P…" at bounding box center [578, 27] width 507 height 16
click at [352, 33] on div "Mis reservas Mapa de mesas Disponibilidad Lista de Espera fiber_manual_record P…" at bounding box center [578, 27] width 507 height 16
click at [354, 29] on span "Mis reservas" at bounding box center [362, 27] width 75 height 10
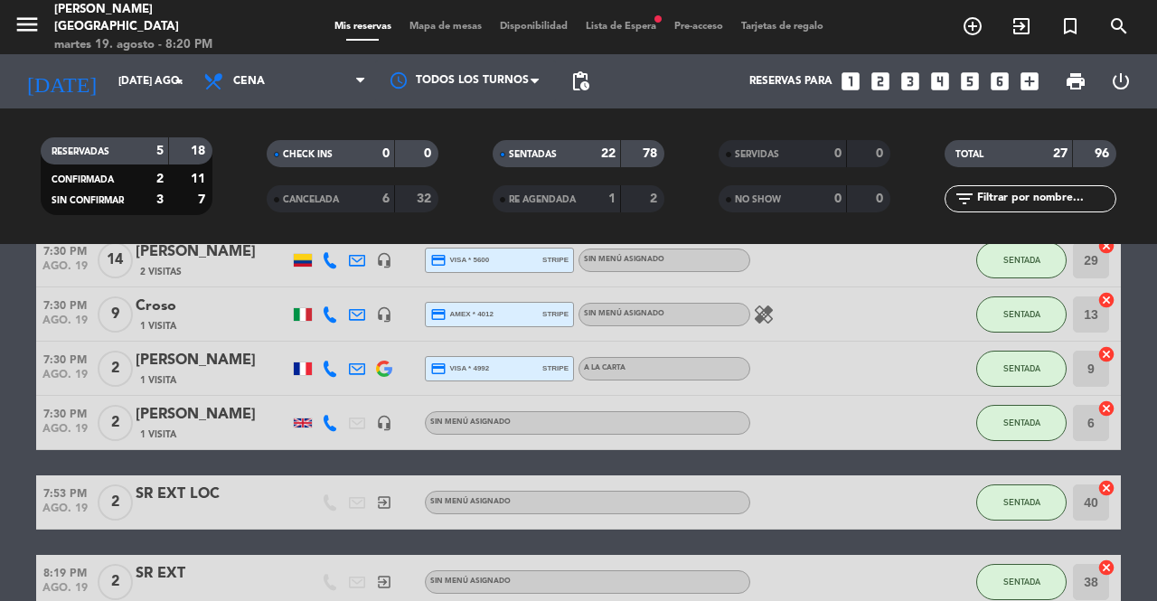
scroll to position [1446, 0]
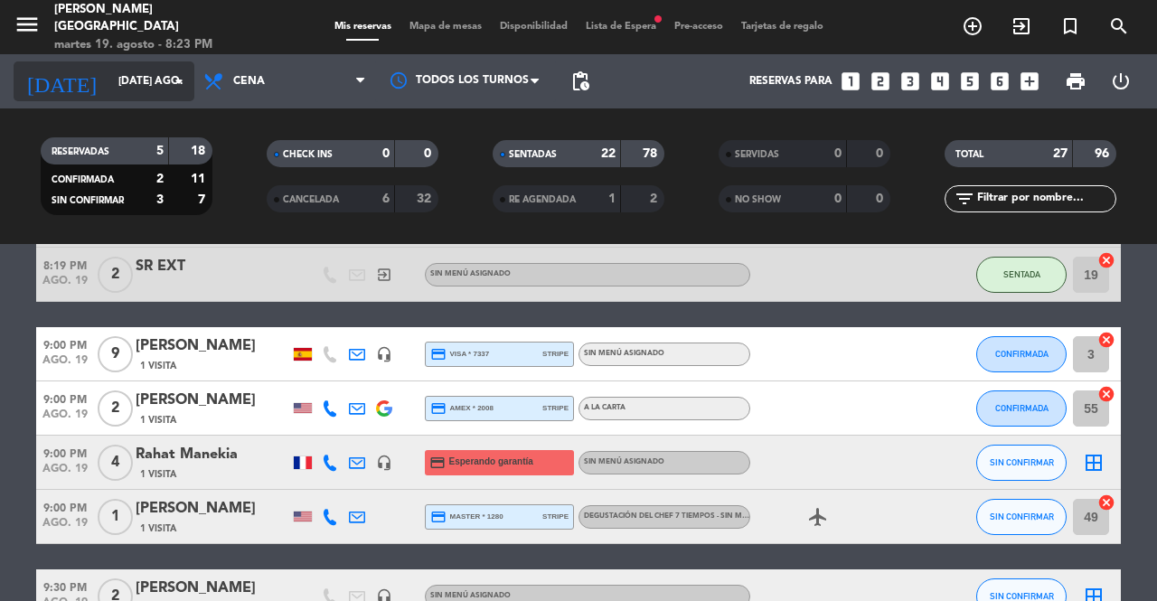
click at [156, 77] on input "[DATE] ago." at bounding box center [181, 81] width 144 height 31
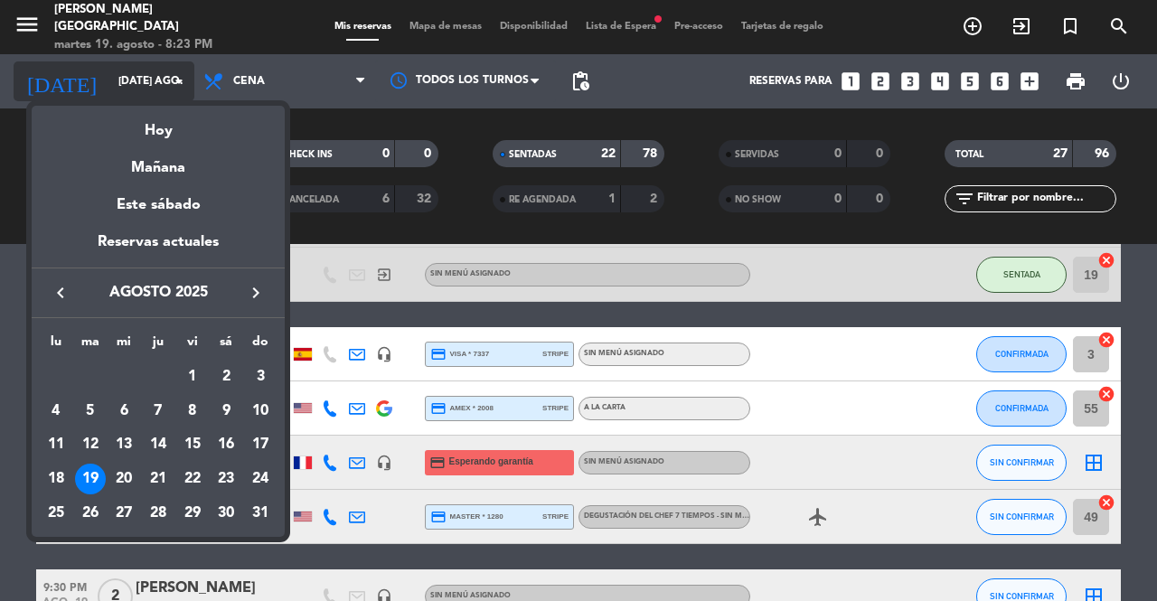
click at [169, 126] on div "Hoy" at bounding box center [158, 124] width 253 height 37
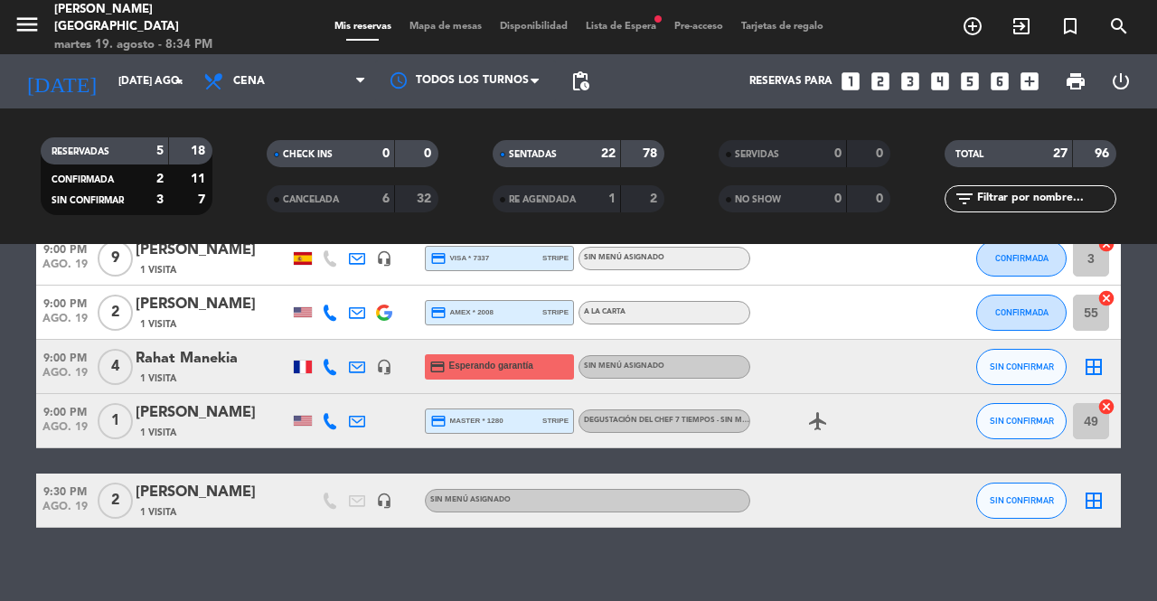
scroll to position [1559, 0]
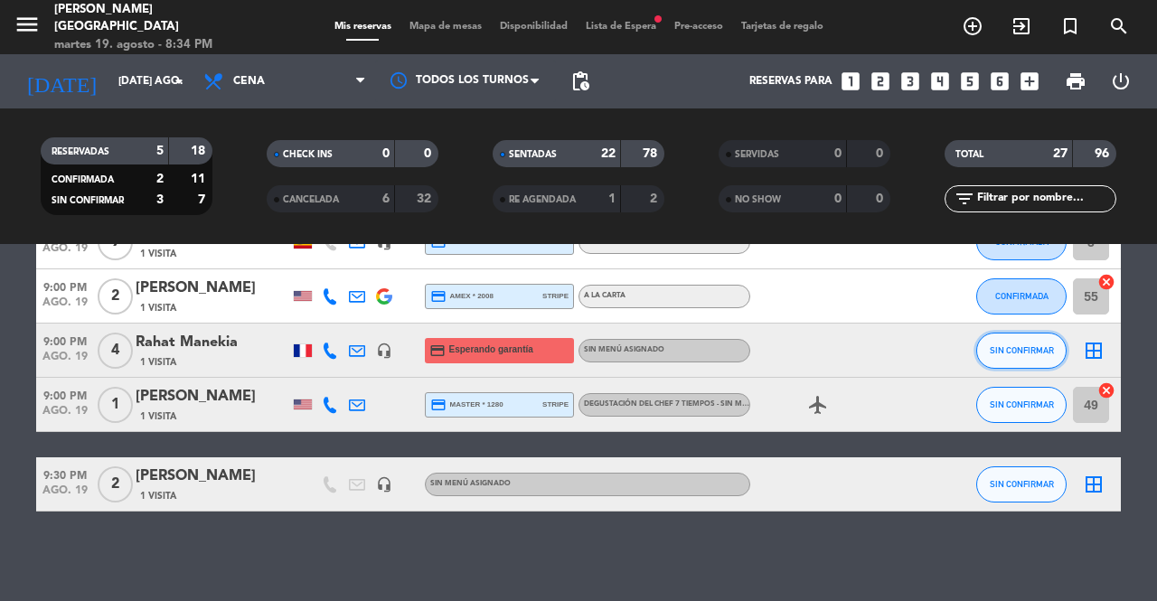
click at [1001, 350] on span "SIN CONFIRMAR" at bounding box center [1022, 350] width 64 height 10
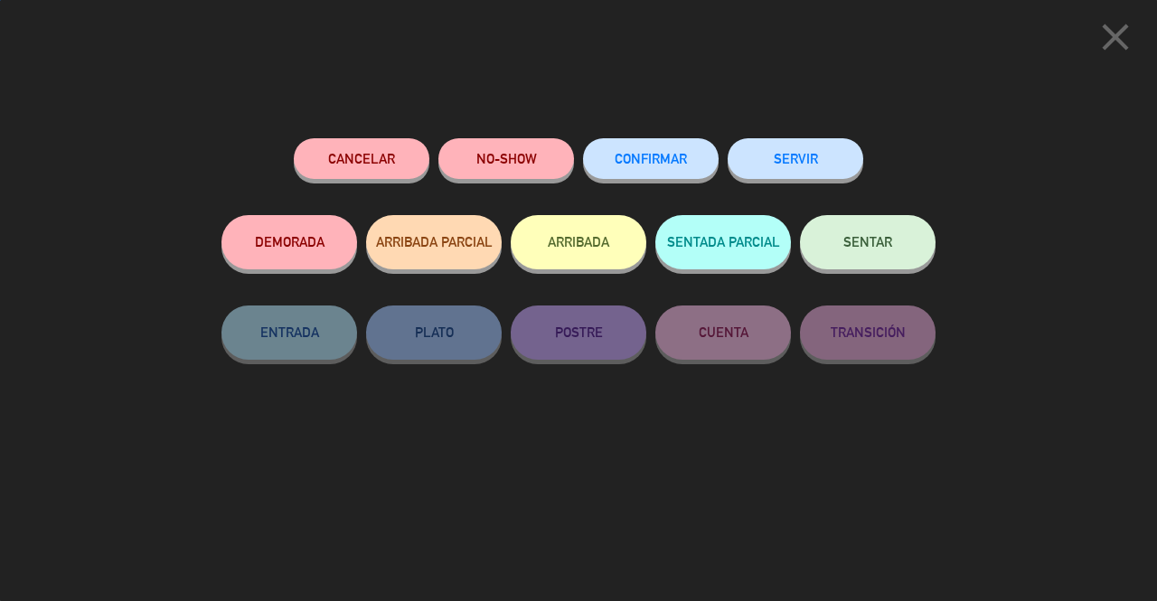
click at [881, 278] on div "SENTAR" at bounding box center [868, 260] width 136 height 90
click at [885, 258] on button "SENTAR" at bounding box center [868, 242] width 136 height 54
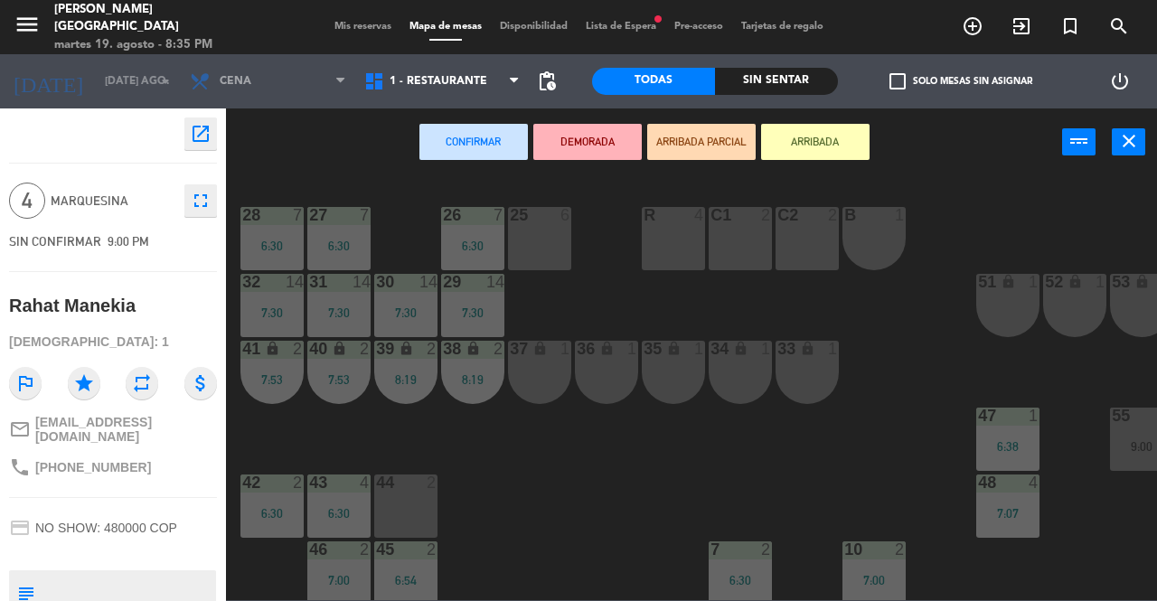
click at [550, 250] on div "25 6" at bounding box center [539, 238] width 63 height 63
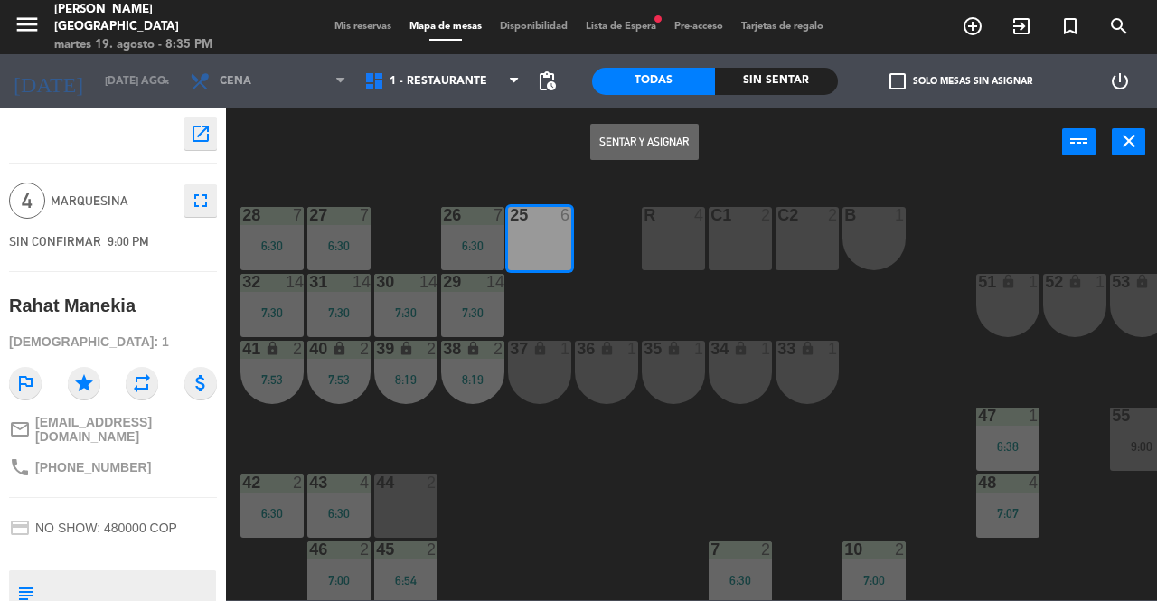
click at [643, 135] on button "Sentar y Asignar" at bounding box center [644, 142] width 108 height 36
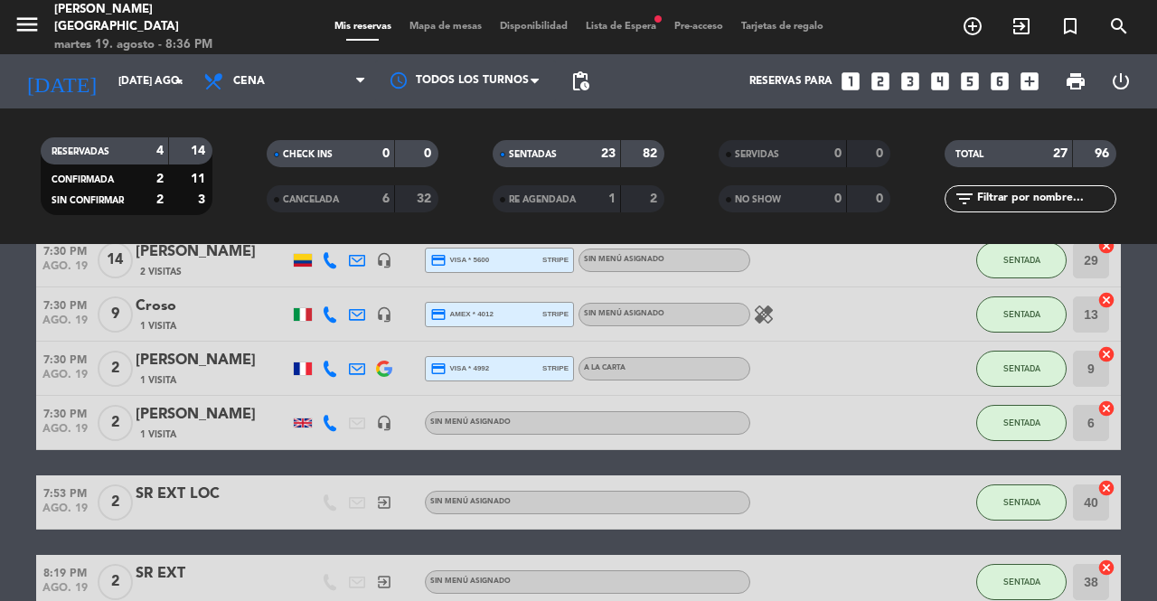
scroll to position [1446, 0]
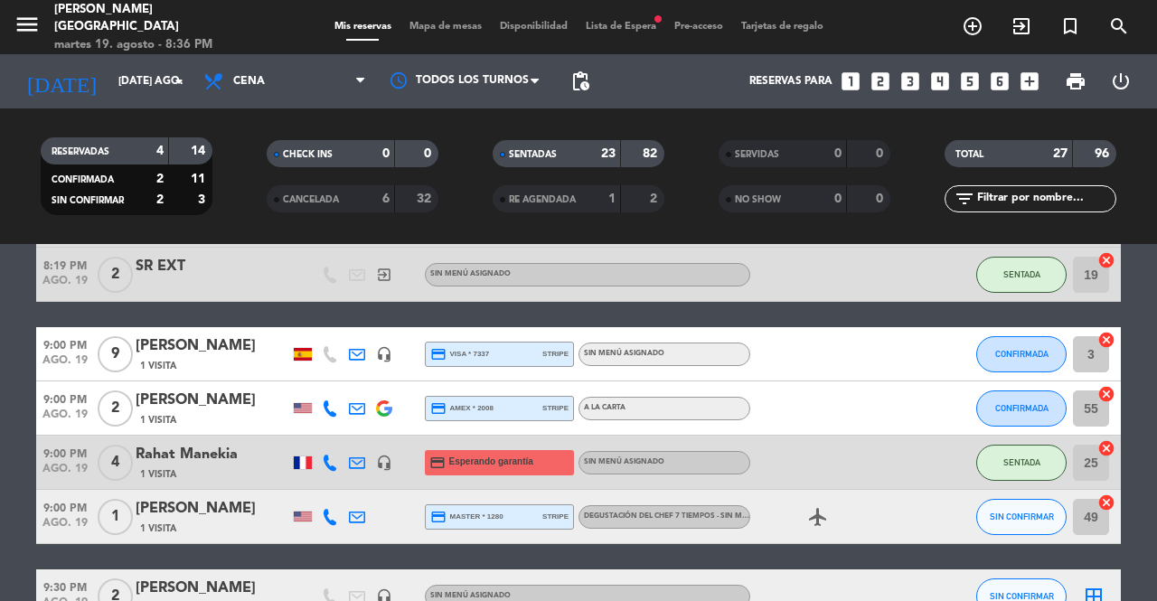
click at [1107, 394] on icon "cancel" at bounding box center [1106, 394] width 18 height 18
click at [1107, 343] on icon "cancel" at bounding box center [1106, 340] width 18 height 18
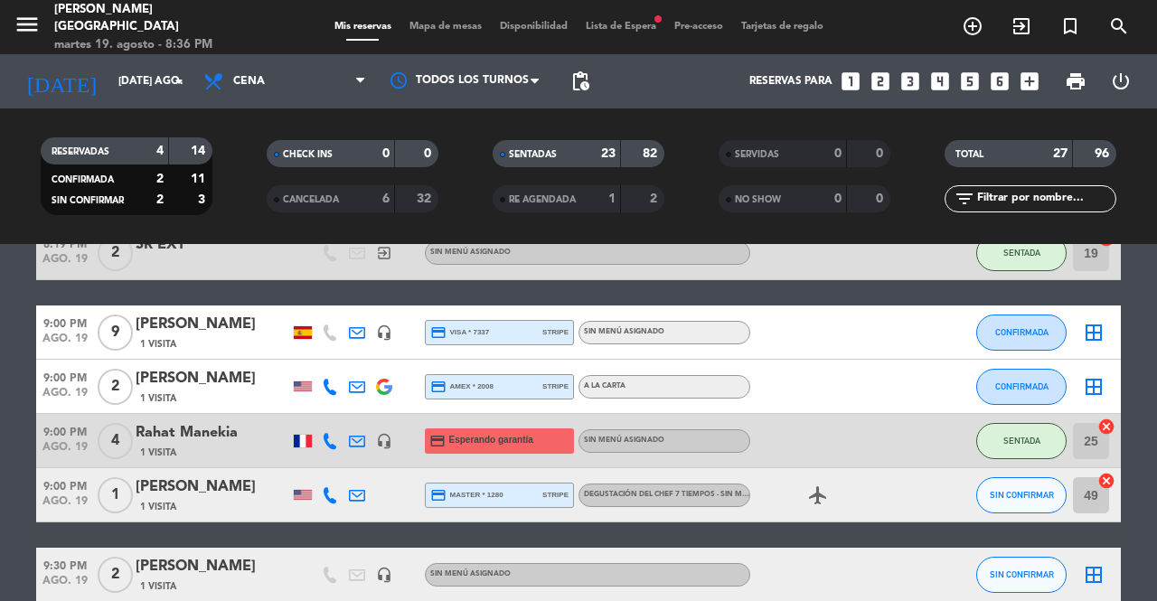
scroll to position [1287, 0]
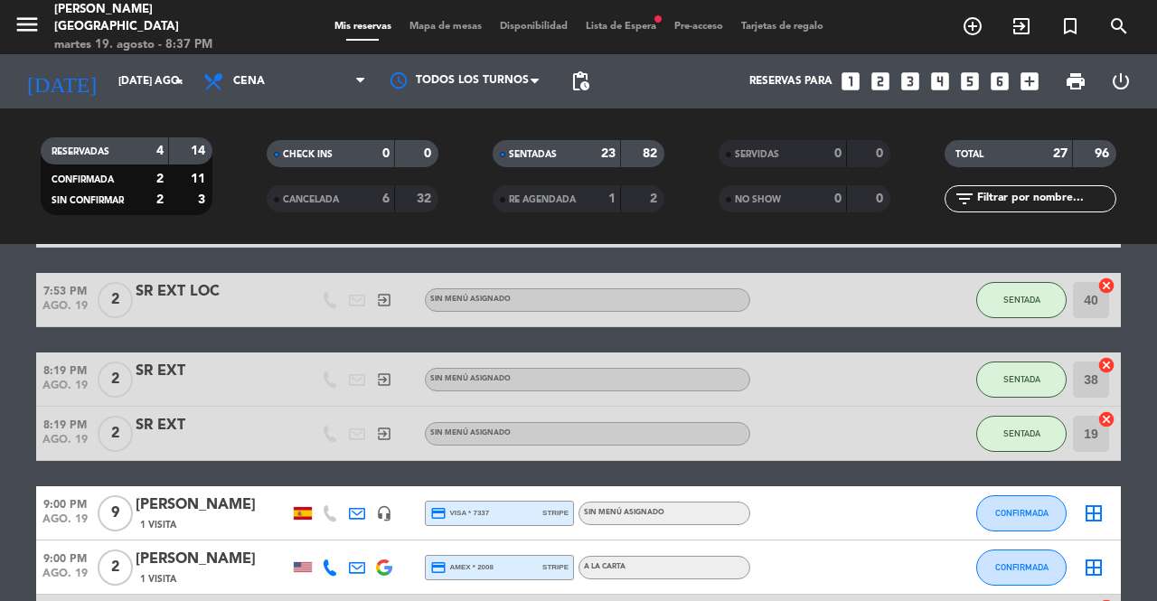
click at [450, 30] on span "Mapa de mesas" at bounding box center [445, 27] width 90 height 10
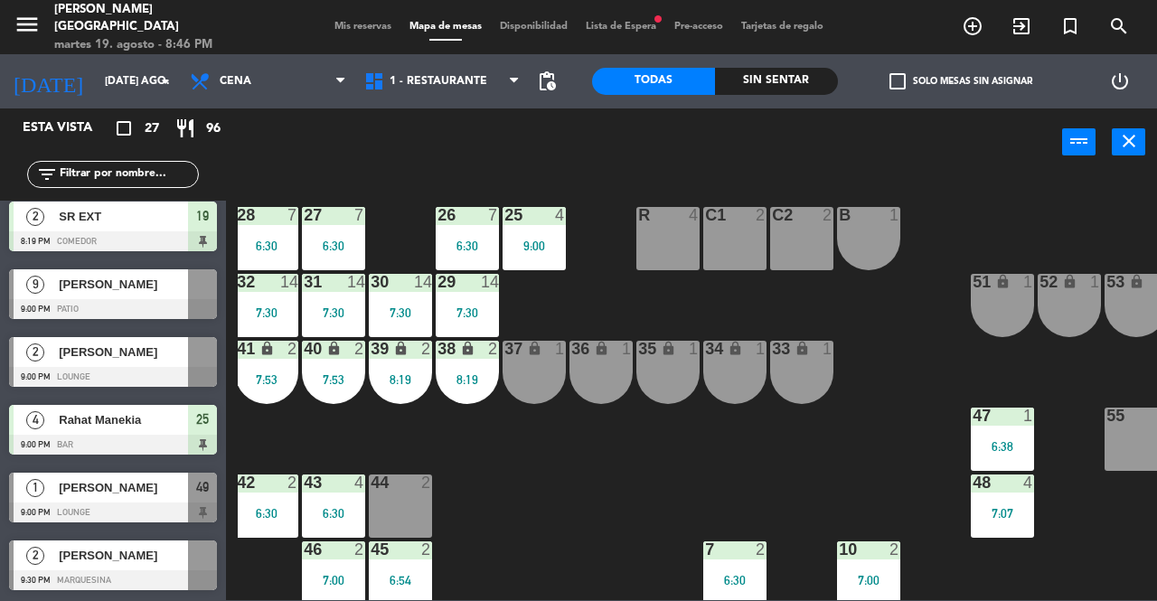
scroll to position [0, 164]
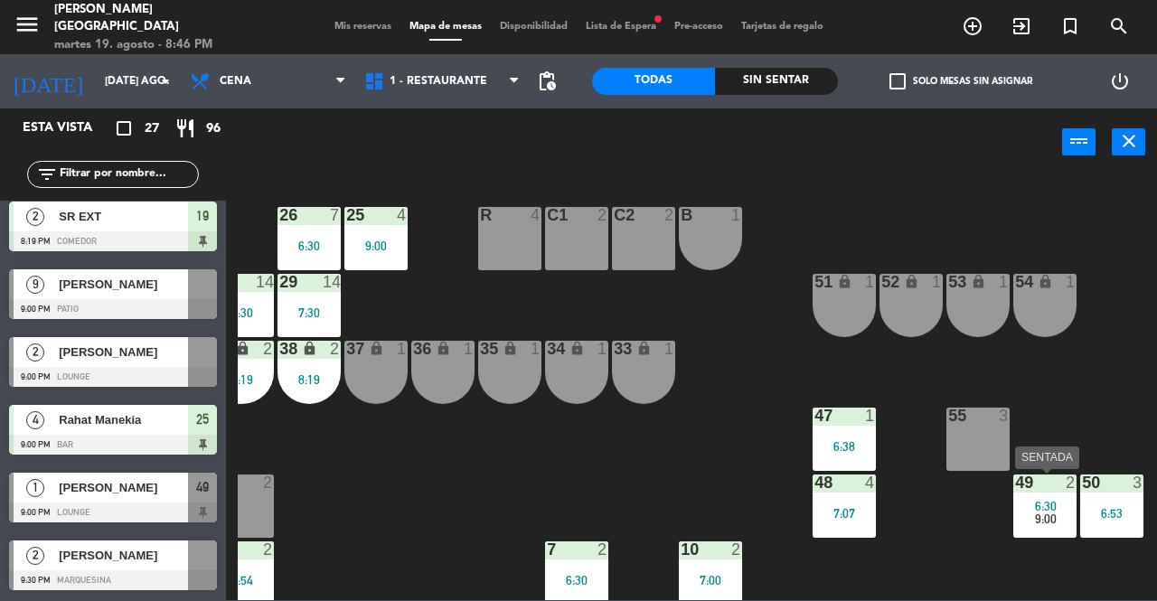
click at [1034, 504] on div "6:30" at bounding box center [1044, 506] width 63 height 13
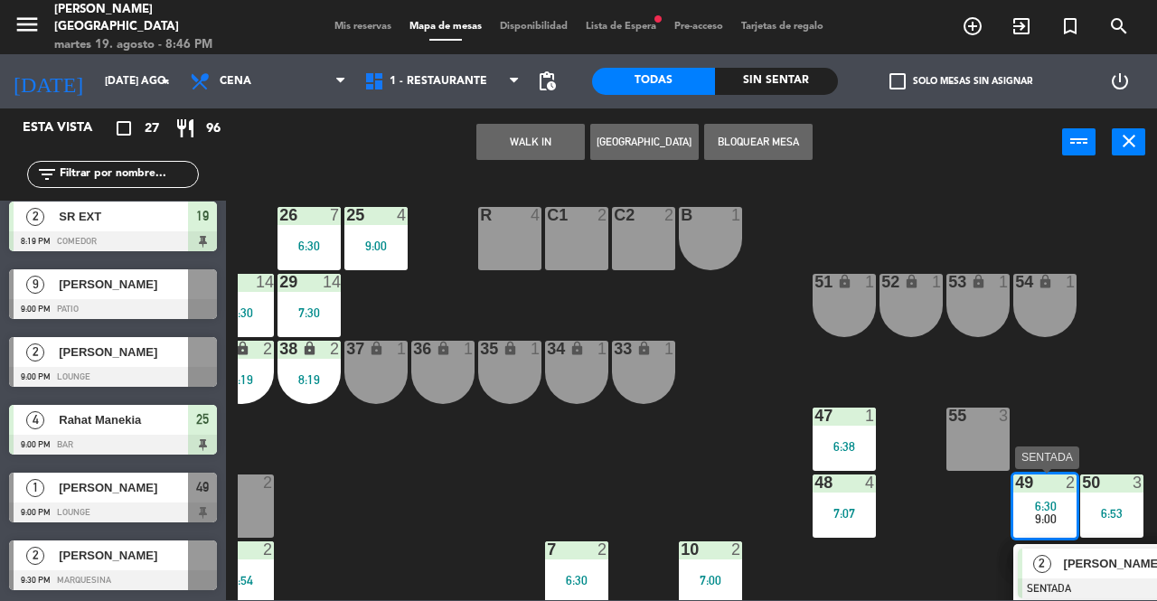
click at [1114, 567] on span "[PERSON_NAME]" at bounding box center [1122, 563] width 116 height 19
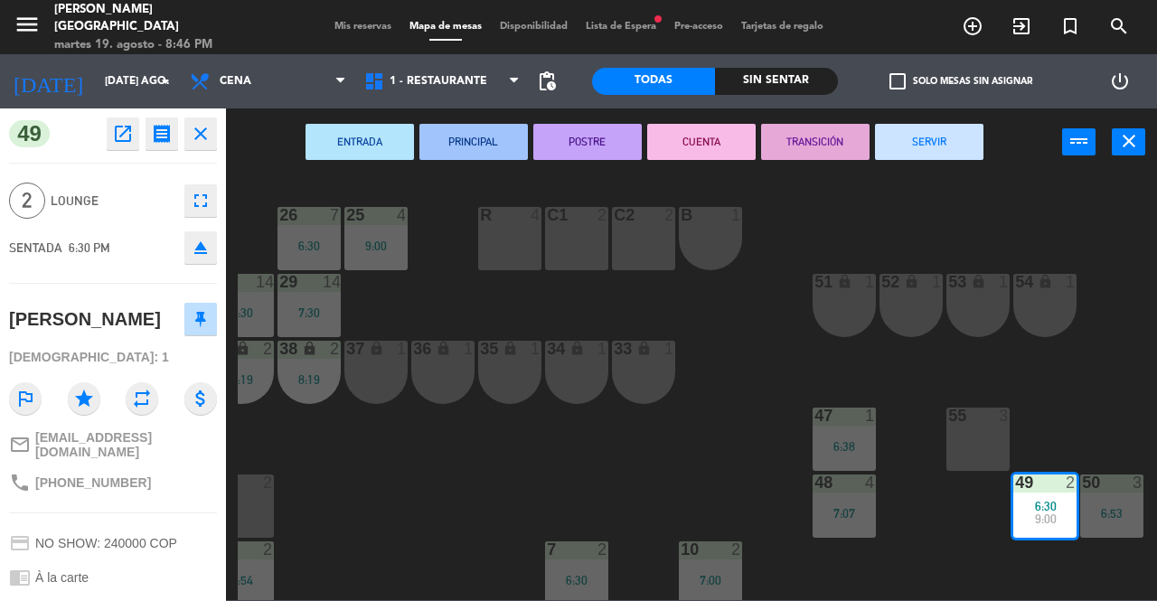
click at [933, 145] on button "SERVIR" at bounding box center [929, 142] width 108 height 36
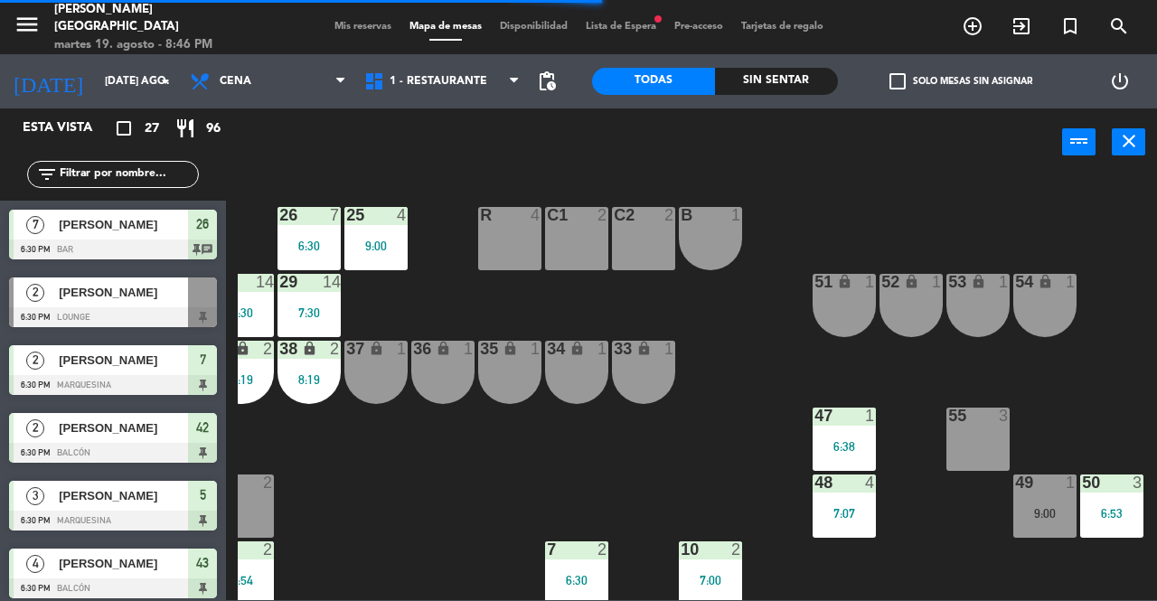
click at [1047, 509] on div "9:00" at bounding box center [1044, 513] width 63 height 13
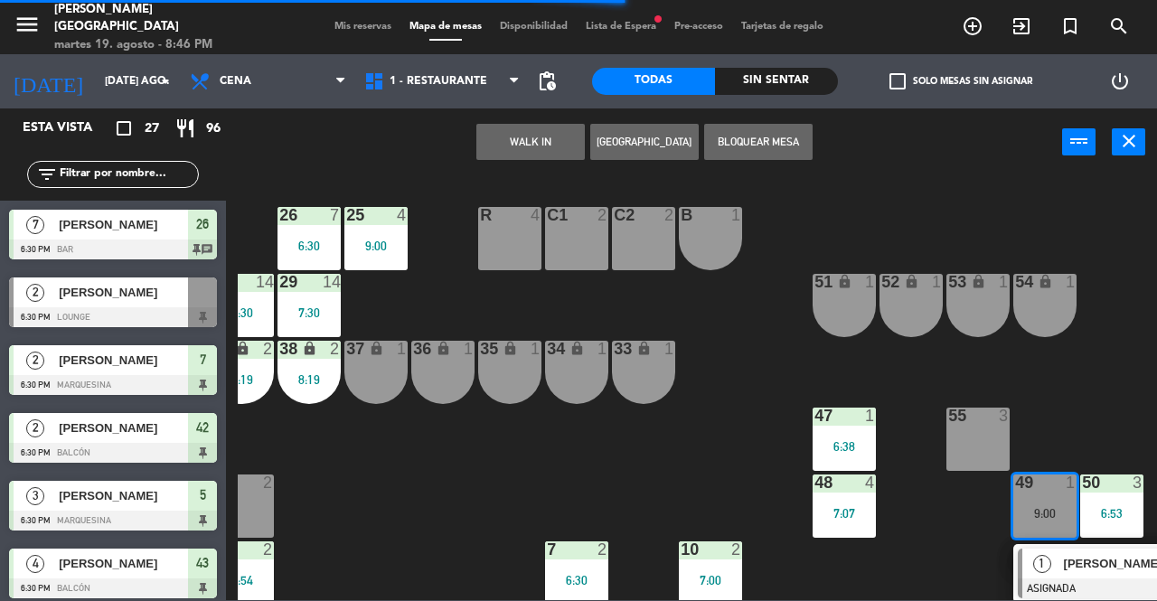
click at [987, 438] on div "55 3" at bounding box center [978, 439] width 63 height 63
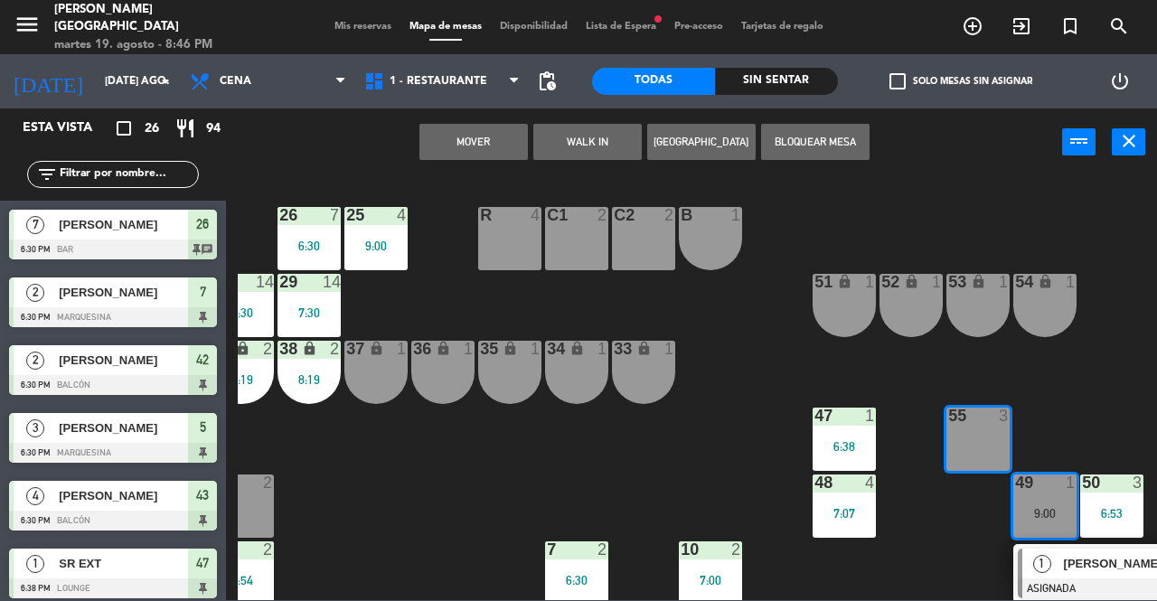
click at [448, 146] on button "Mover" at bounding box center [473, 142] width 108 height 36
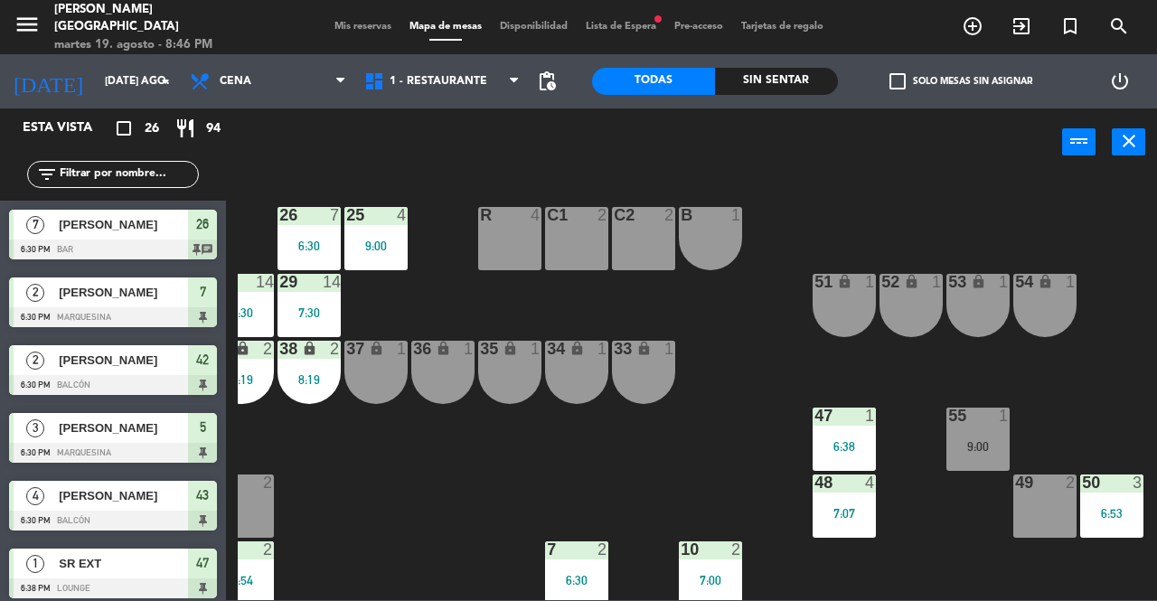
click at [1063, 514] on div "49 2" at bounding box center [1044, 506] width 63 height 63
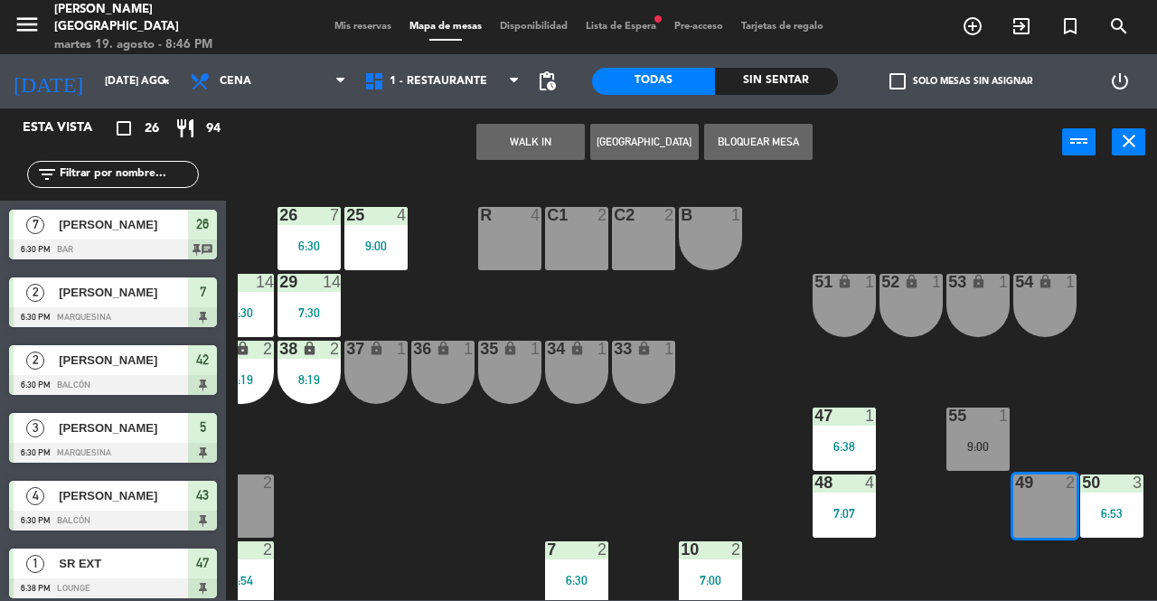
click at [543, 153] on button "WALK IN" at bounding box center [530, 142] width 108 height 36
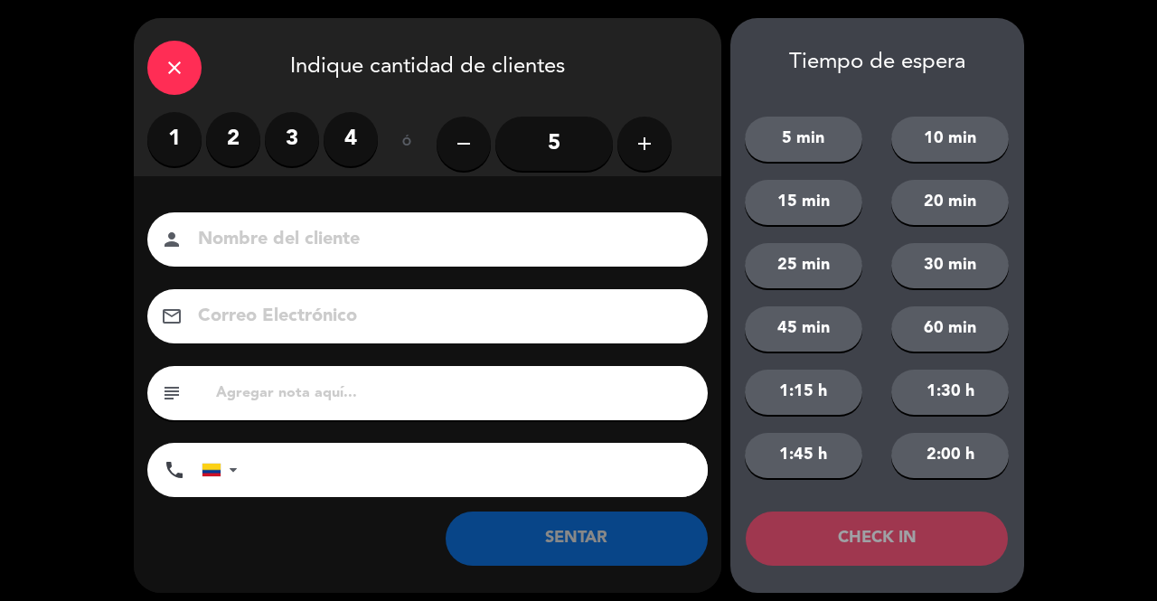
click at [155, 147] on label "1" at bounding box center [174, 139] width 54 height 54
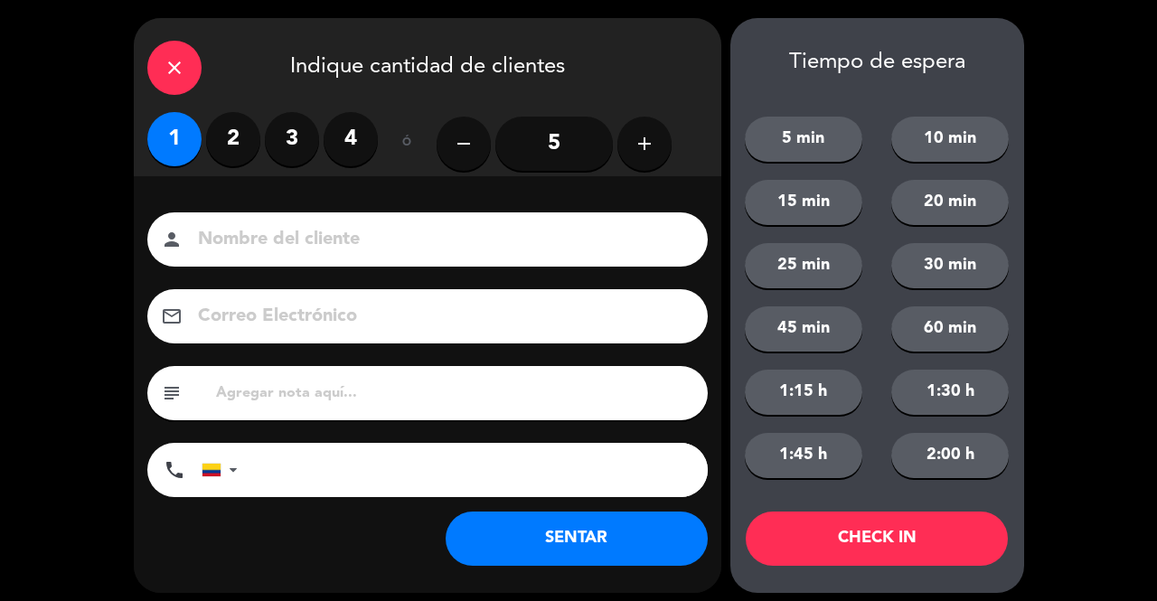
click at [287, 231] on input at bounding box center [440, 240] width 488 height 32
type input "SREXT"
click at [615, 530] on button "SENTAR" at bounding box center [577, 539] width 262 height 54
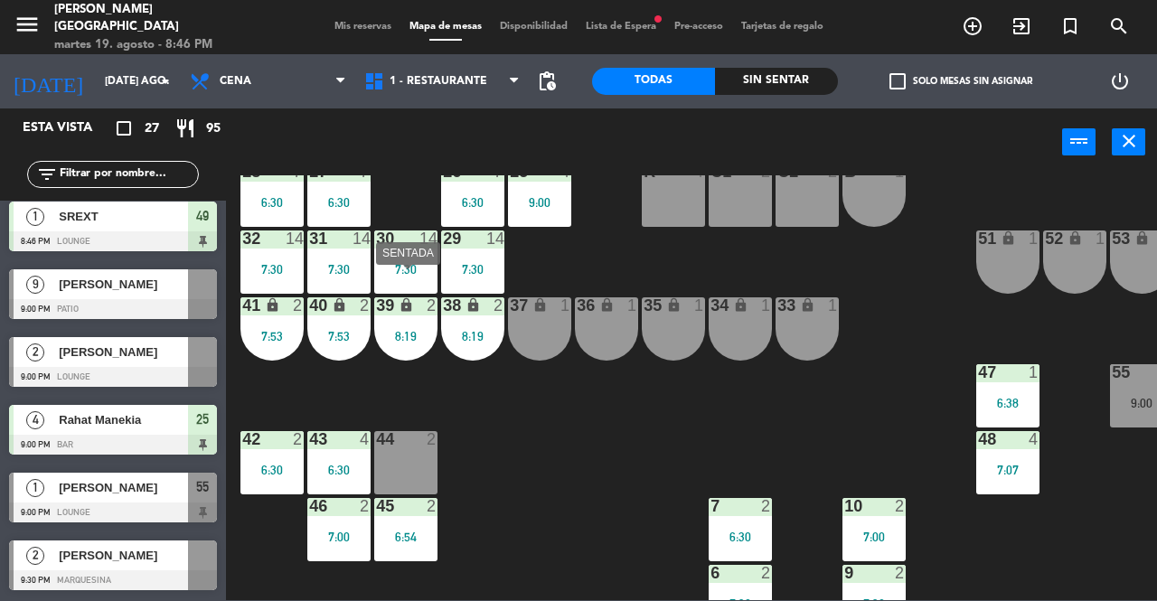
scroll to position [0, 0]
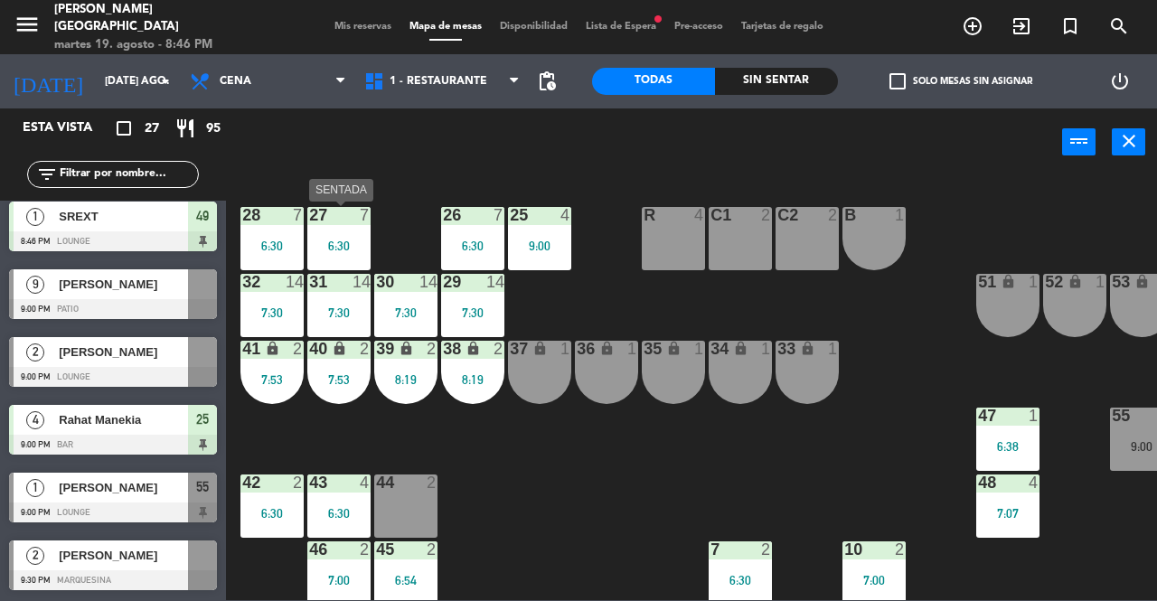
click at [322, 247] on div "6:30" at bounding box center [338, 246] width 63 height 13
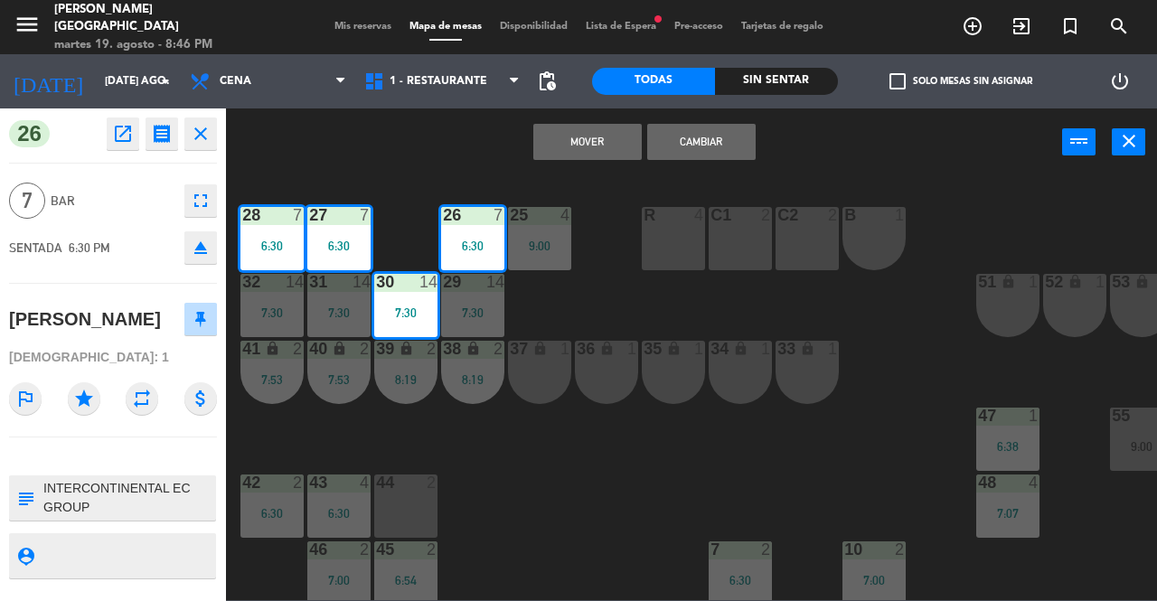
drag, startPoint x: 432, startPoint y: 164, endPoint x: 398, endPoint y: 207, distance: 55.3
click at [431, 164] on div "Mover Cambiar power_input close" at bounding box center [644, 142] width 836 height 69
click at [354, 245] on div "6:30" at bounding box center [338, 246] width 63 height 13
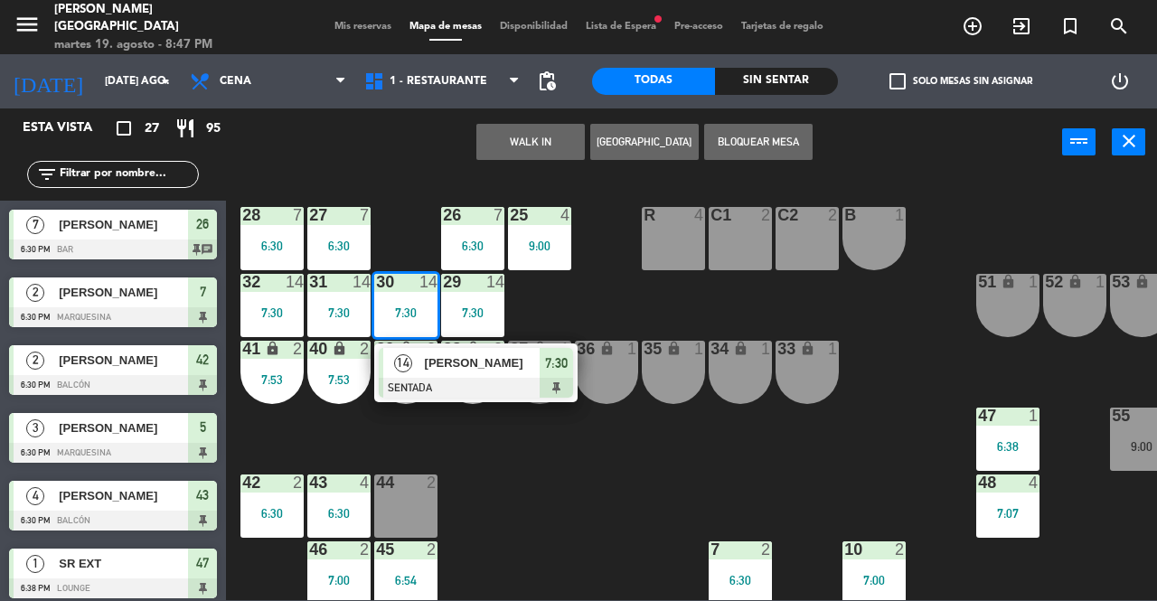
click at [341, 240] on div "6:30" at bounding box center [338, 246] width 63 height 13
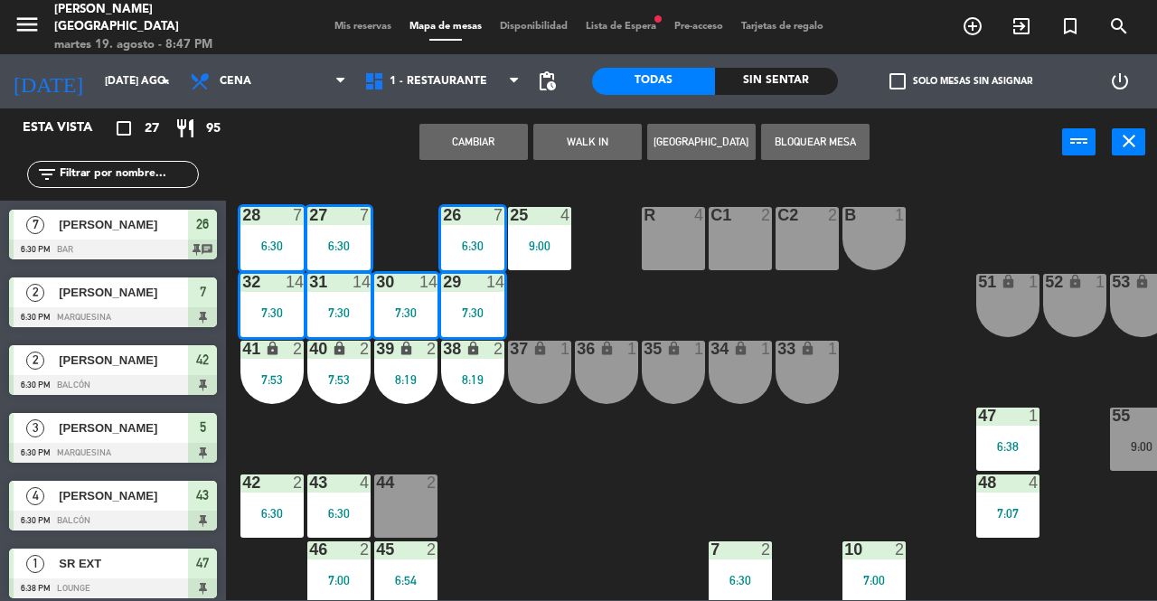
click at [397, 238] on div "25 4 9:00 26 7 6:30 27 7 6:30 28 7 6:30 R 4 C1 2 C2 2 B 1 29 14 7:30 30 14 7:30…" at bounding box center [697, 387] width 919 height 425
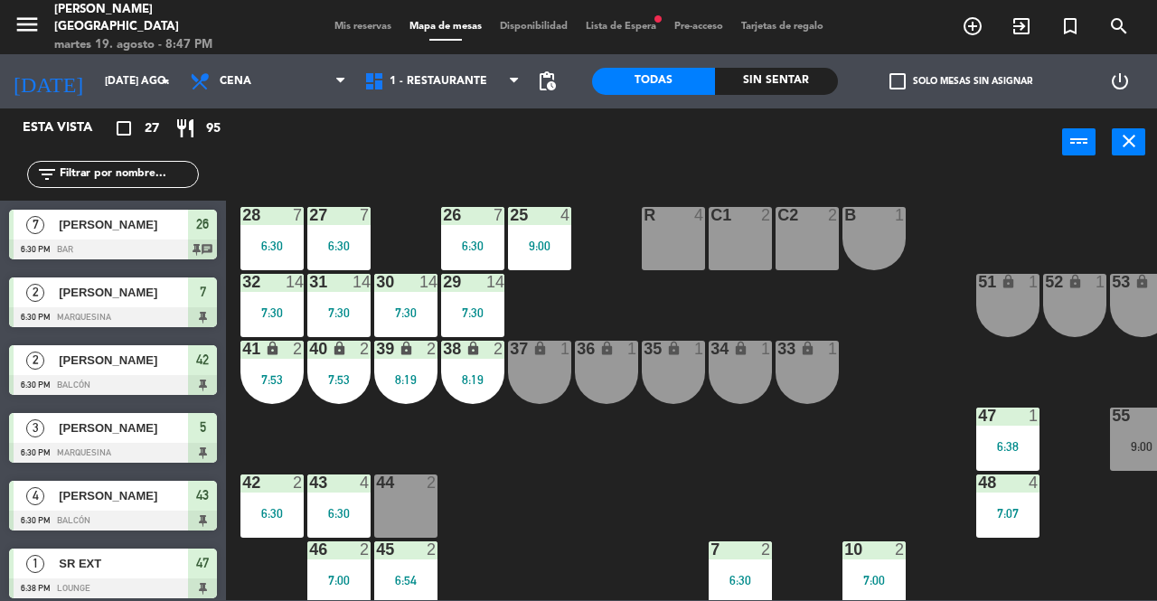
drag, startPoint x: 348, startPoint y: 243, endPoint x: 357, endPoint y: 262, distance: 21.0
click at [348, 244] on div "6:30" at bounding box center [338, 246] width 63 height 13
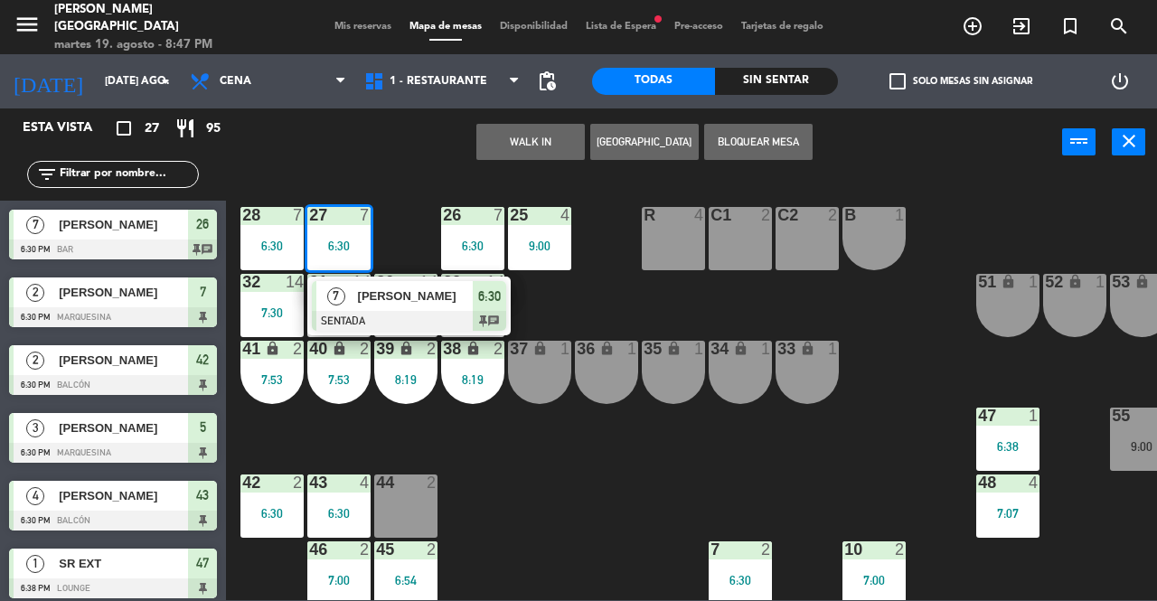
drag, startPoint x: 395, startPoint y: 312, endPoint x: 566, endPoint y: 256, distance: 179.8
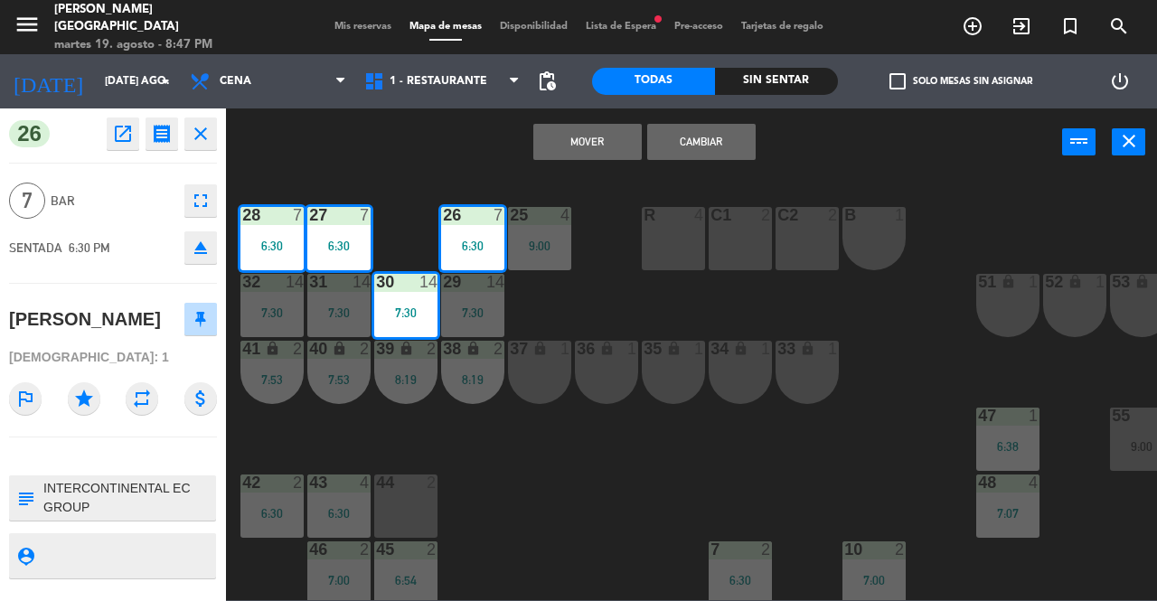
click at [890, 165] on div "Mover Cambiar power_input close" at bounding box center [644, 142] width 836 height 69
click at [669, 381] on div "35 lock 1" at bounding box center [673, 372] width 63 height 63
click at [630, 431] on div "25 4 9:00 26 7 6:30 27 7 6:30 28 7 6:30 R 4 C1 2 C2 2 B 1 29 14 7:30 30 14 7:30…" at bounding box center [697, 387] width 919 height 425
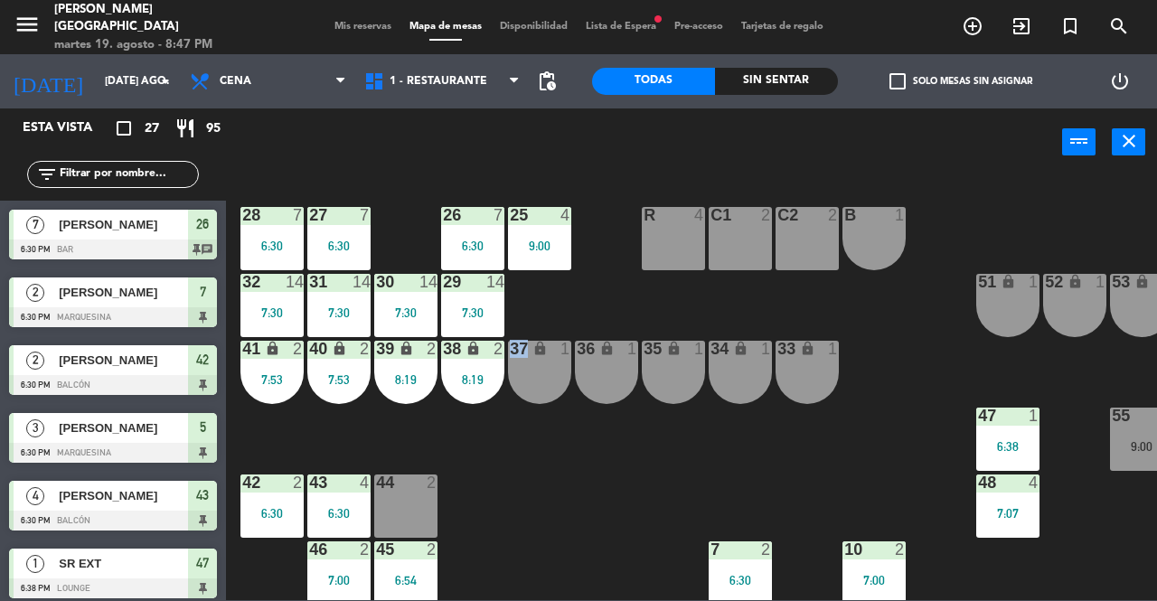
click at [632, 431] on div "25 4 9:00 26 7 6:30 27 7 6:30 28 7 6:30 R 4 C1 2 C2 2 B 1 29 14 7:30 30 14 7:30…" at bounding box center [697, 387] width 919 height 425
click at [633, 431] on div "25 4 9:00 26 7 6:30 27 7 6:30 28 7 6:30 R 4 C1 2 C2 2 B 1 29 14 7:30 30 14 7:30…" at bounding box center [697, 387] width 919 height 425
click at [344, 220] on div at bounding box center [340, 215] width 30 height 16
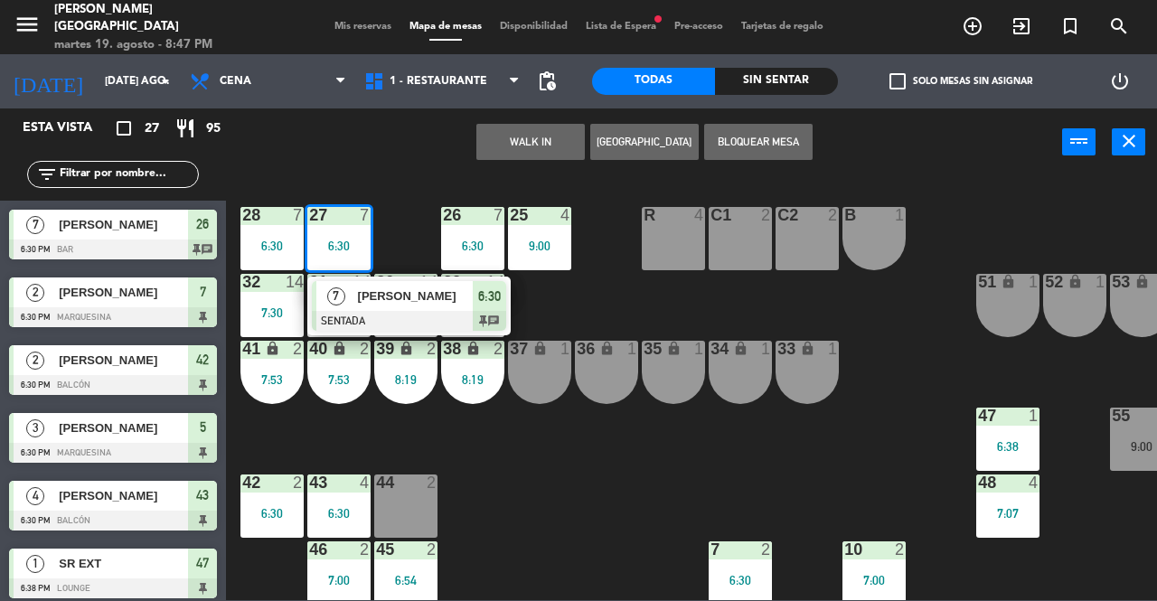
click at [501, 305] on span "6:30" at bounding box center [489, 297] width 23 height 22
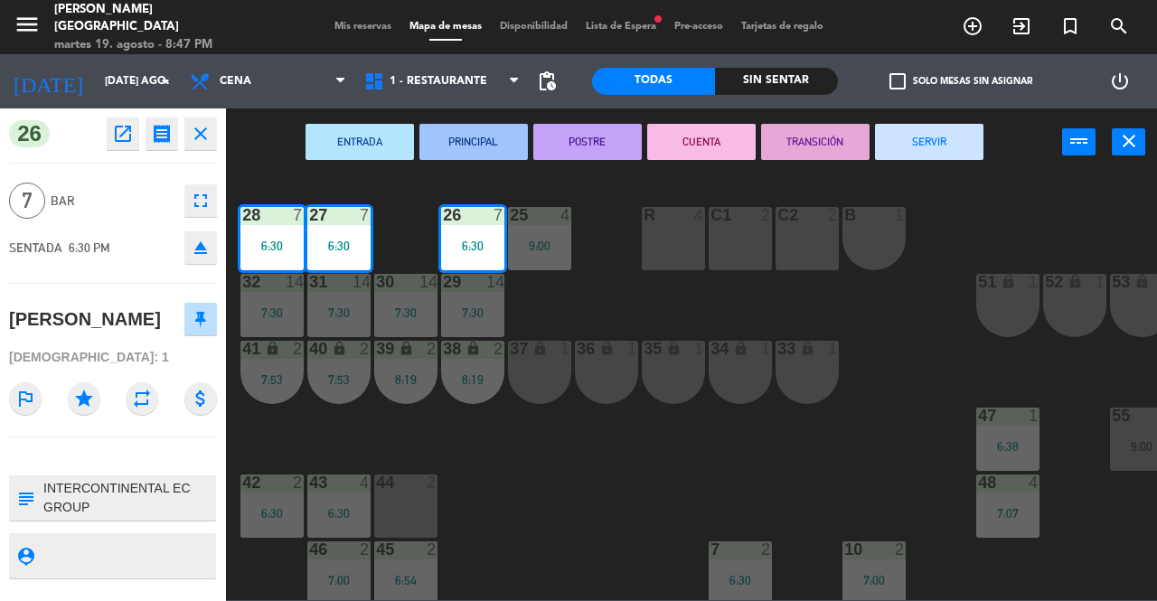
click at [958, 136] on button "SERVIR" at bounding box center [929, 142] width 108 height 36
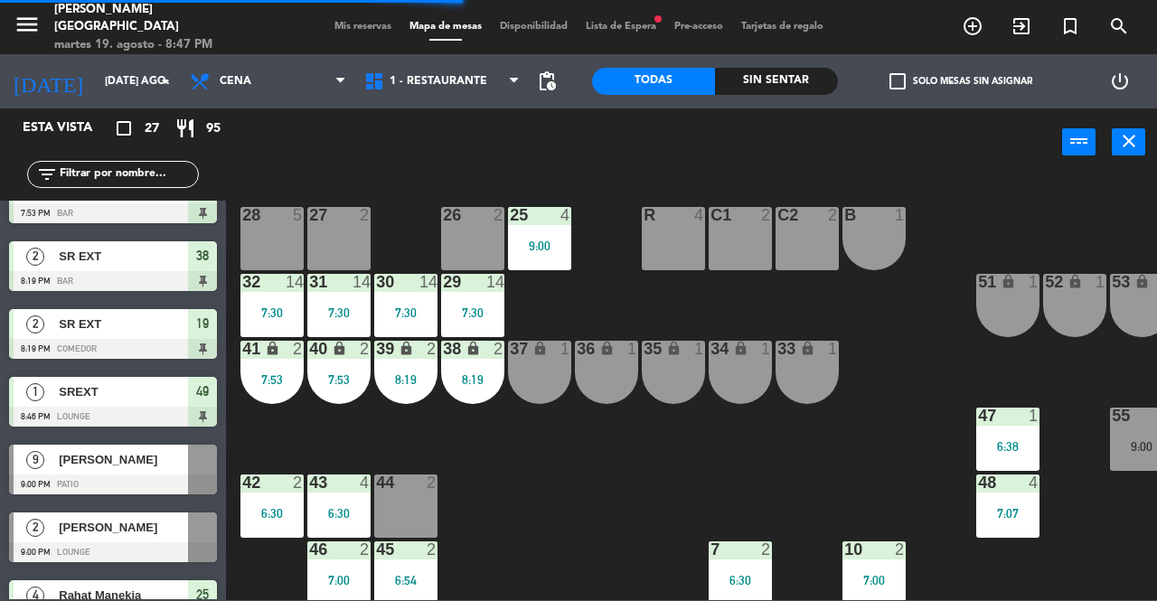
scroll to position [1432, 0]
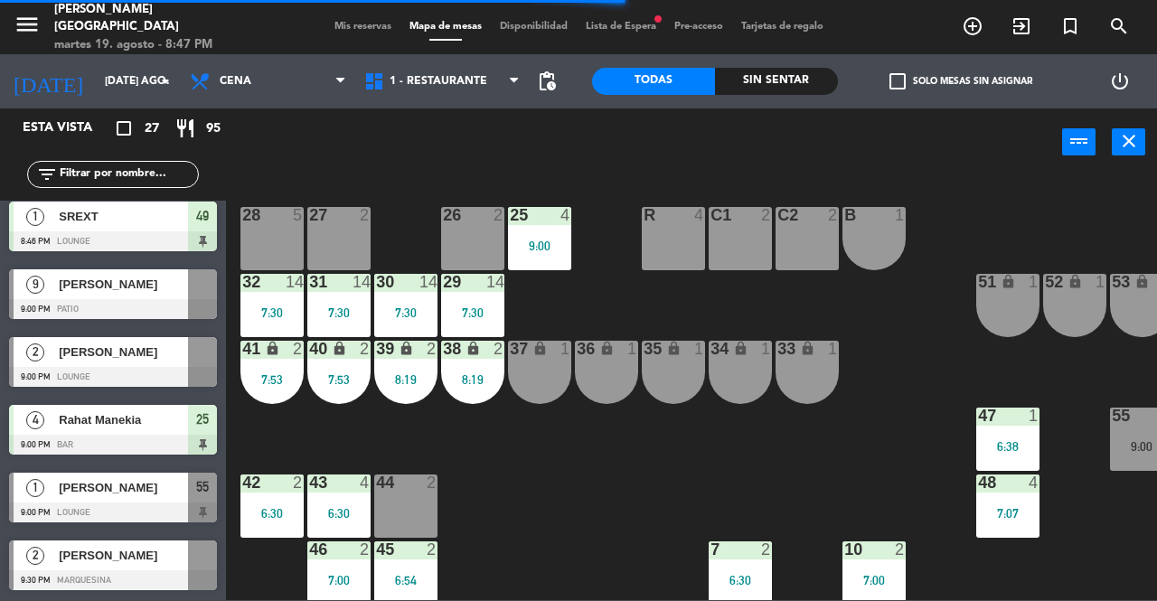
click at [197, 285] on div at bounding box center [202, 284] width 29 height 30
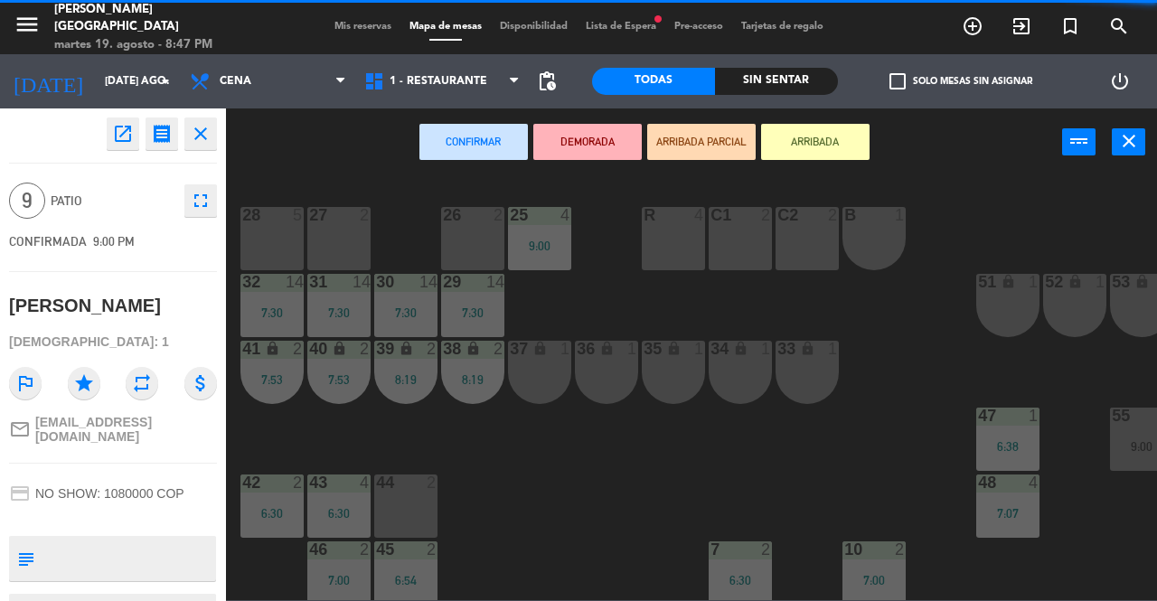
click at [270, 250] on div "28 5" at bounding box center [271, 238] width 63 height 63
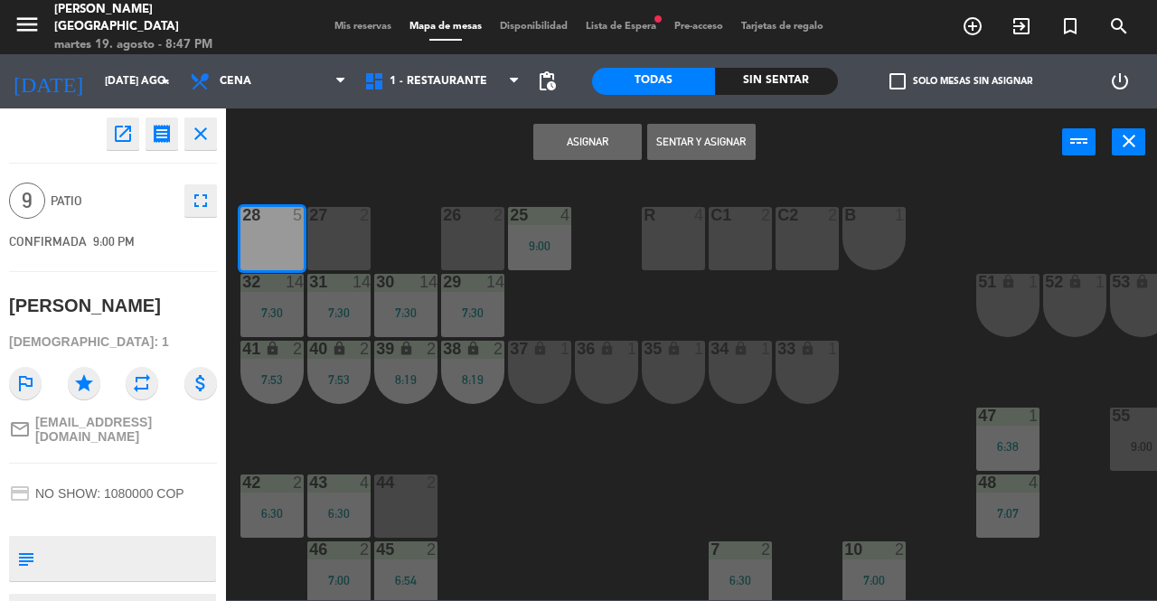
click at [334, 243] on div "27 2" at bounding box center [338, 238] width 63 height 63
click at [477, 240] on div "26 2" at bounding box center [472, 238] width 63 height 63
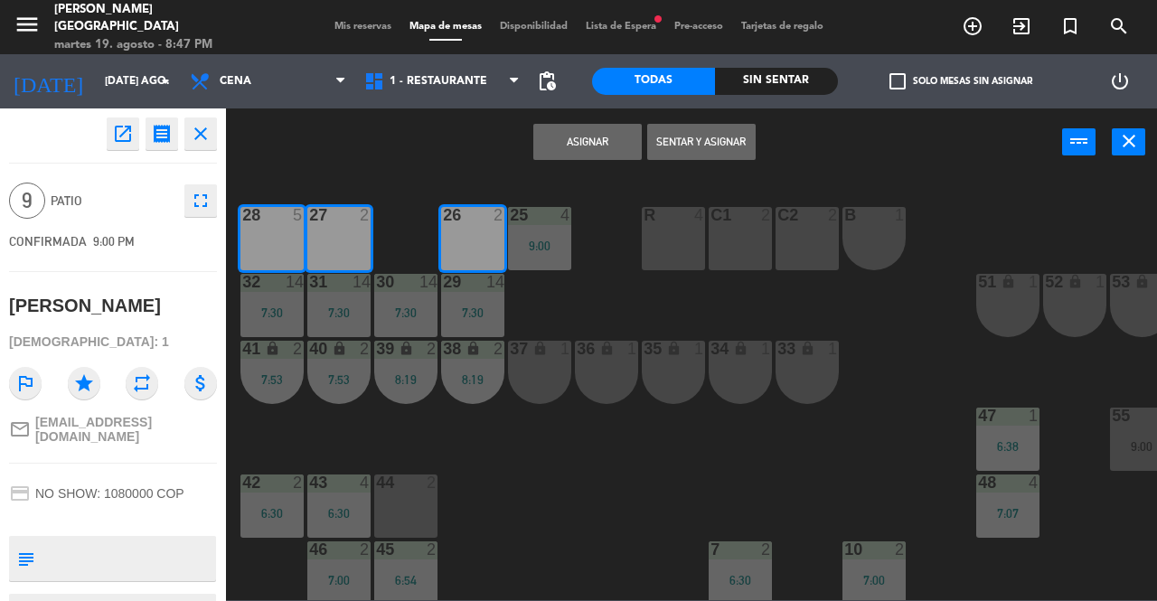
click at [576, 137] on button "Asignar" at bounding box center [587, 142] width 108 height 36
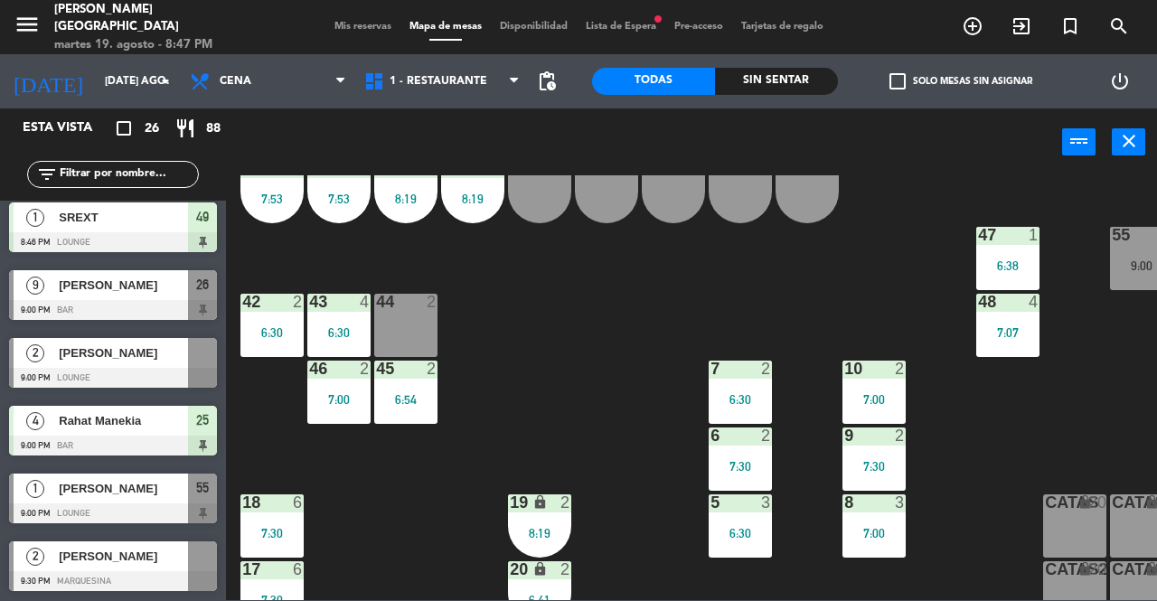
scroll to position [181, 164]
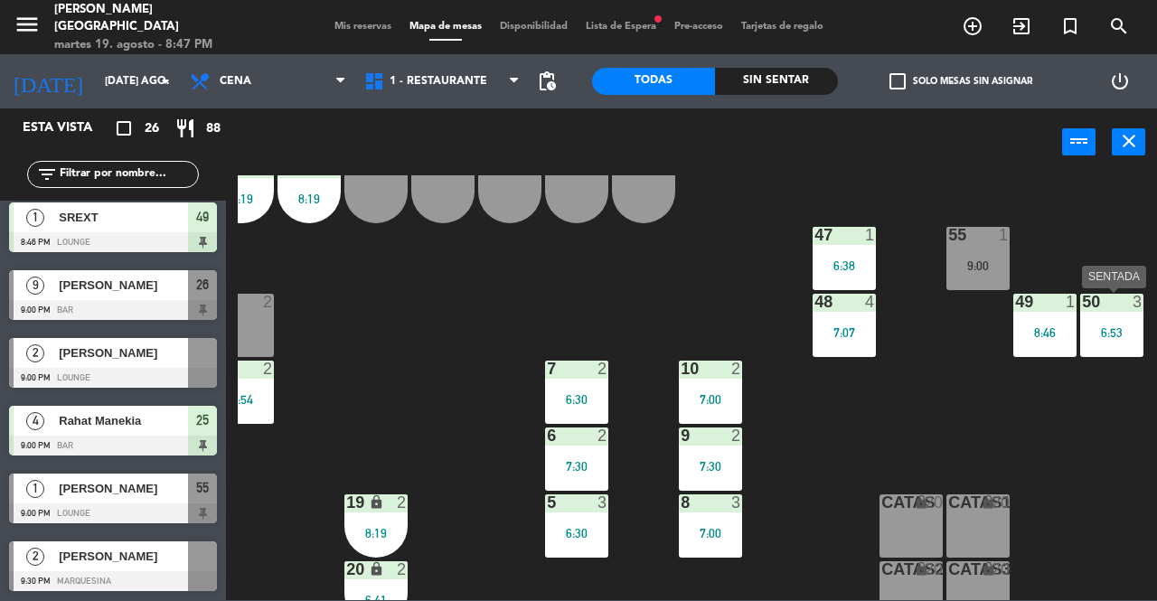
click at [1103, 331] on div "6:53" at bounding box center [1111, 332] width 63 height 13
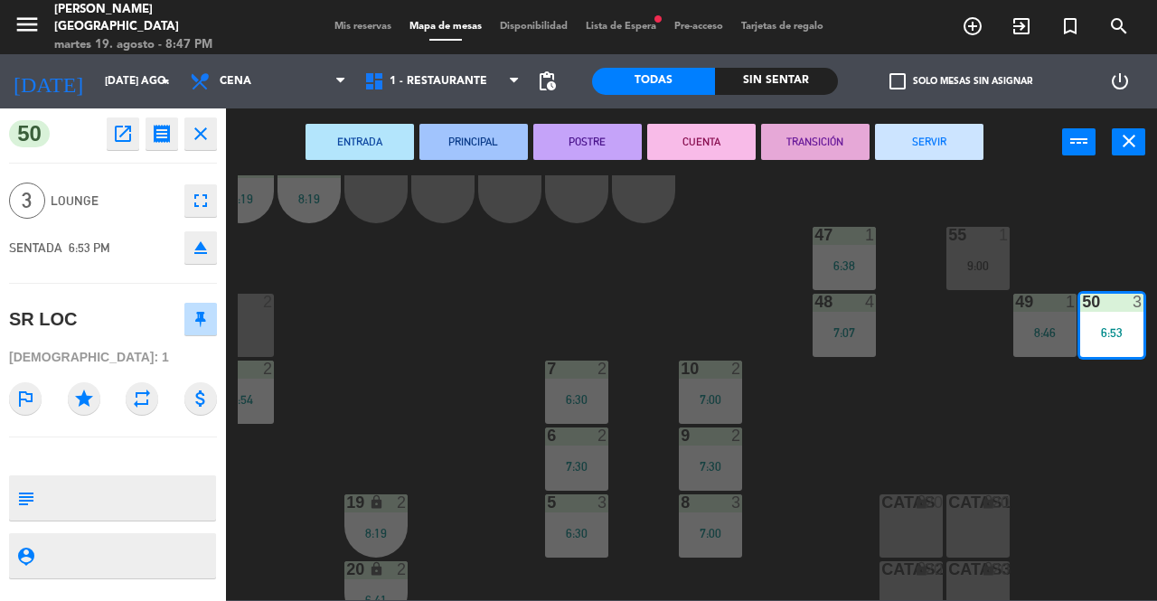
click at [933, 140] on button "SERVIR" at bounding box center [929, 142] width 108 height 36
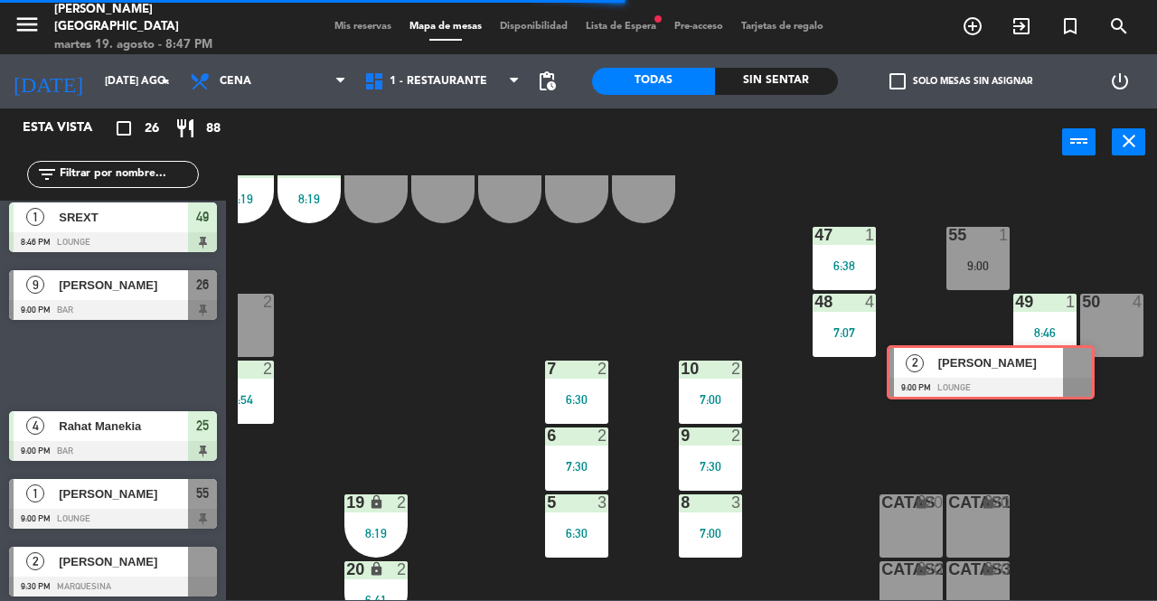
scroll to position [181, 161]
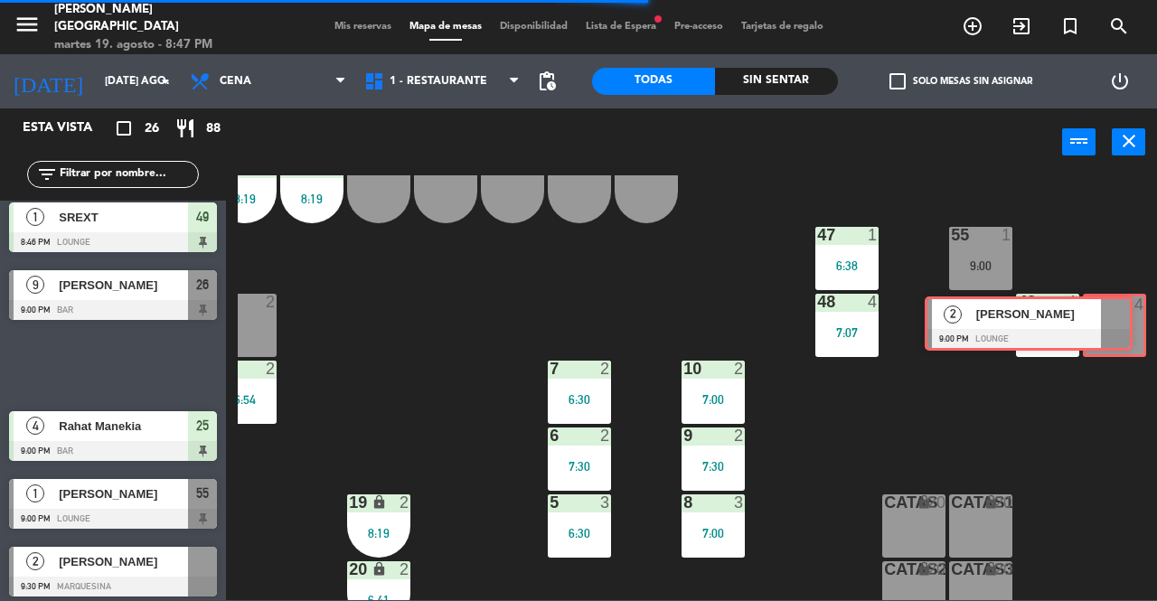
drag, startPoint x: 193, startPoint y: 363, endPoint x: 1108, endPoint y: 321, distance: 916.7
click at [1108, 321] on div "Esta vista crop_square 26 restaurant 88 filter_list exit_to_app CHECK INS 2 [PE…" at bounding box center [578, 354] width 1157 height 492
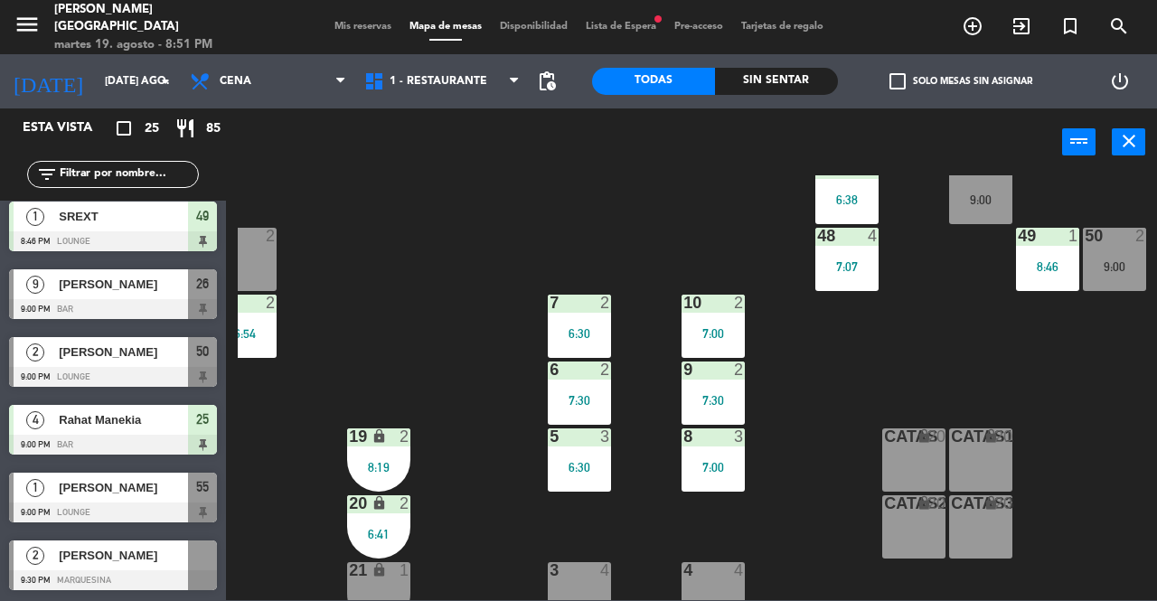
scroll to position [362, 161]
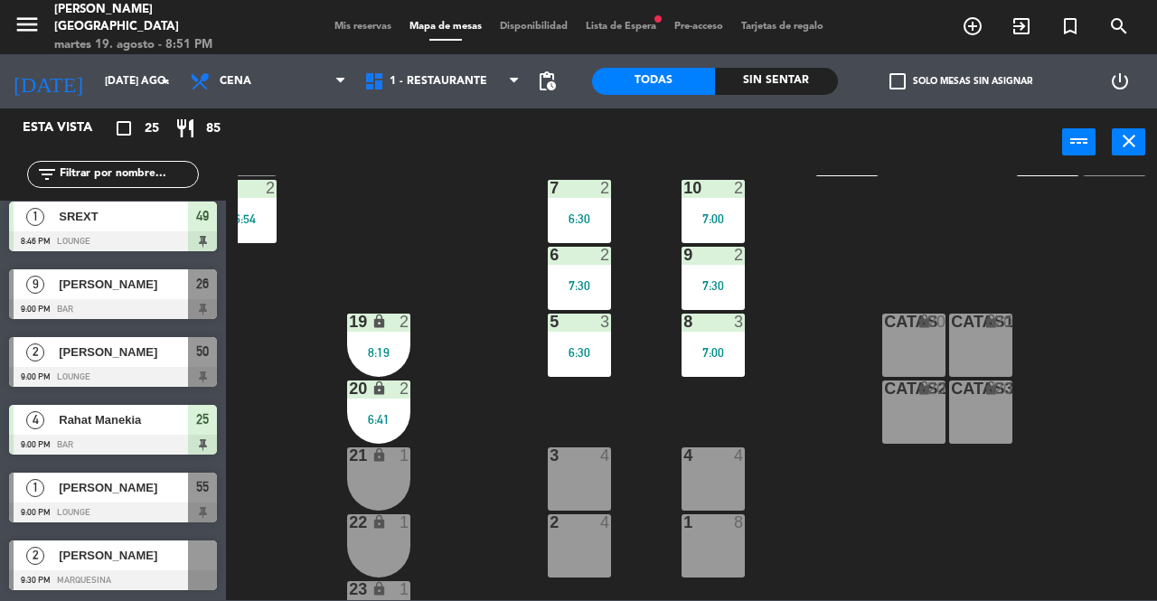
click at [376, 33] on div "Mis reservas Mapa de mesas Disponibilidad Lista de Espera fiber_manual_record P…" at bounding box center [578, 27] width 507 height 16
click at [368, 23] on span "Mis reservas" at bounding box center [362, 27] width 75 height 10
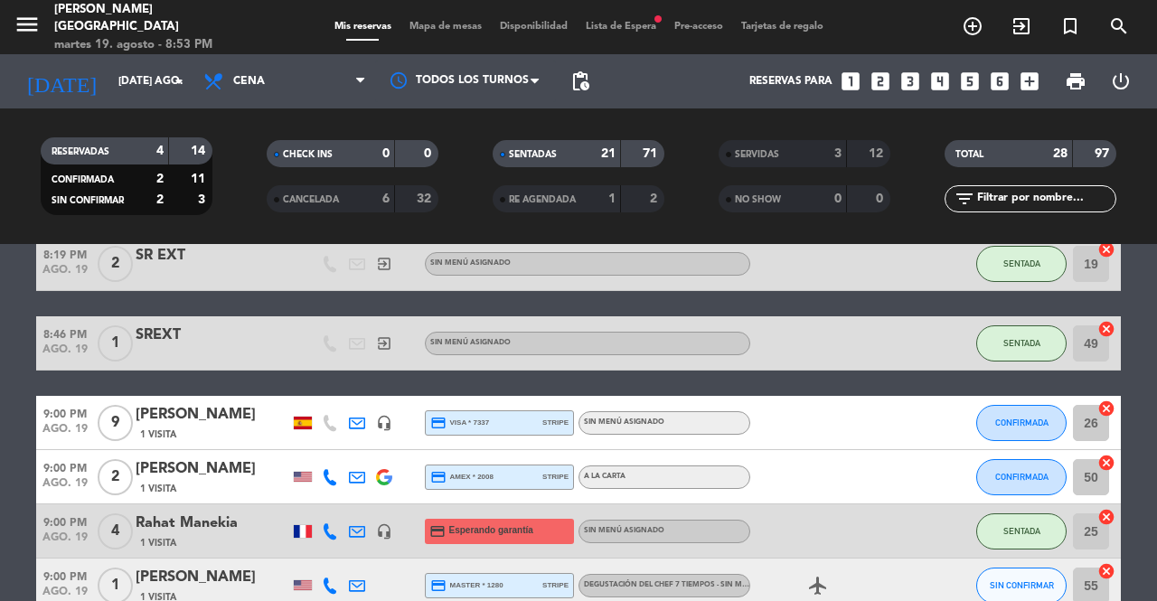
scroll to position [1360, 0]
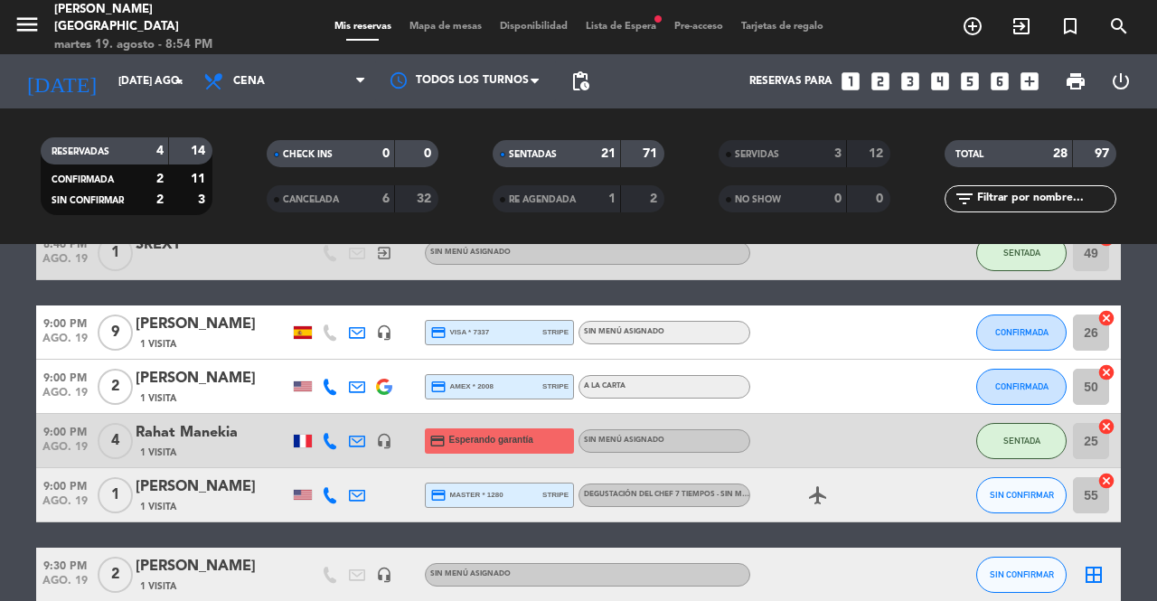
click at [444, 24] on span "Mapa de mesas" at bounding box center [445, 27] width 90 height 10
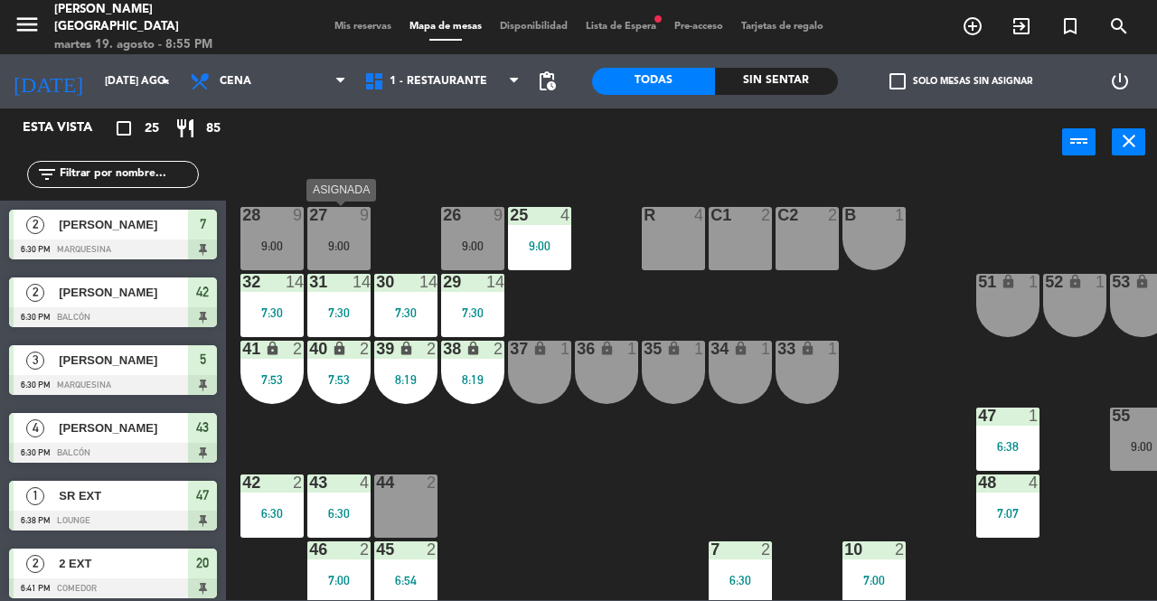
click at [340, 240] on div "9:00" at bounding box center [338, 246] width 63 height 13
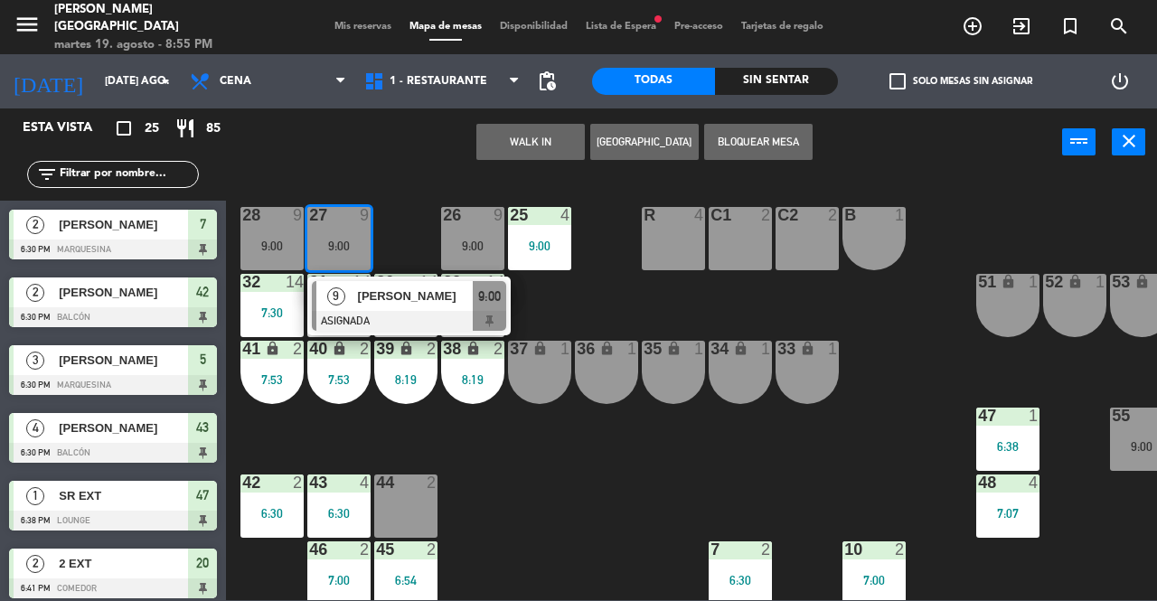
click at [412, 310] on div "[PERSON_NAME]" at bounding box center [415, 296] width 118 height 30
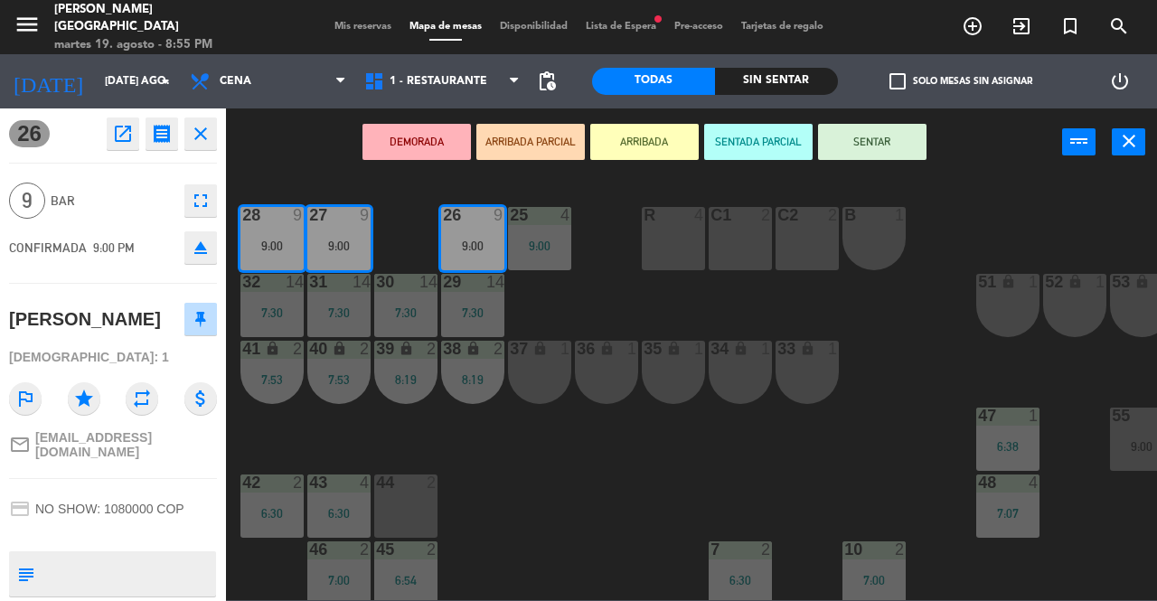
click at [849, 143] on button "SENTAR" at bounding box center [872, 142] width 108 height 36
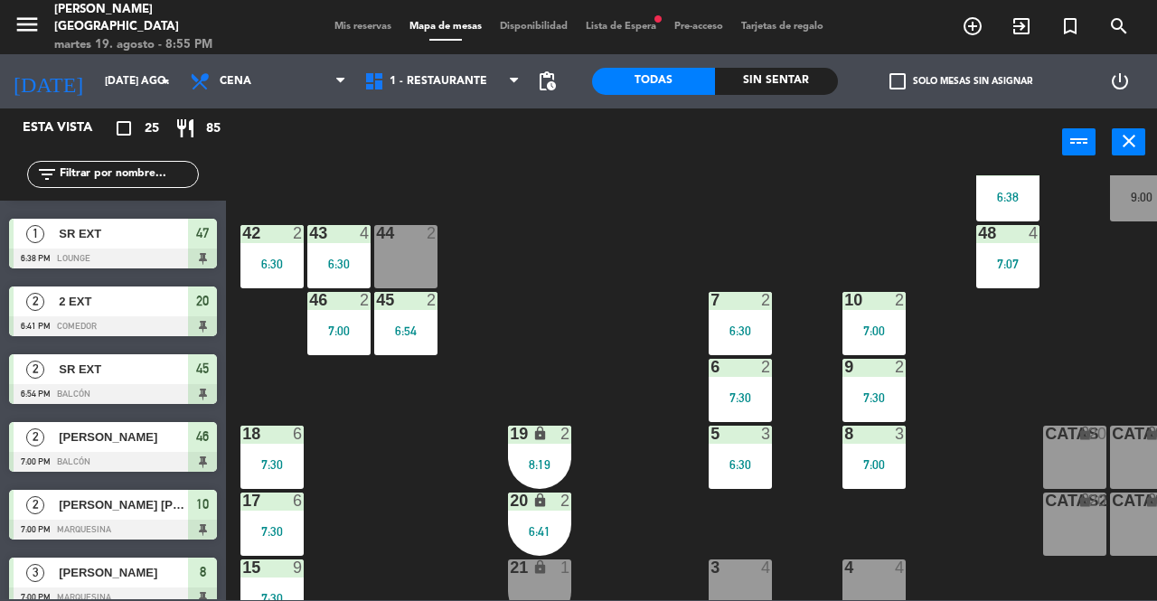
scroll to position [181, 0]
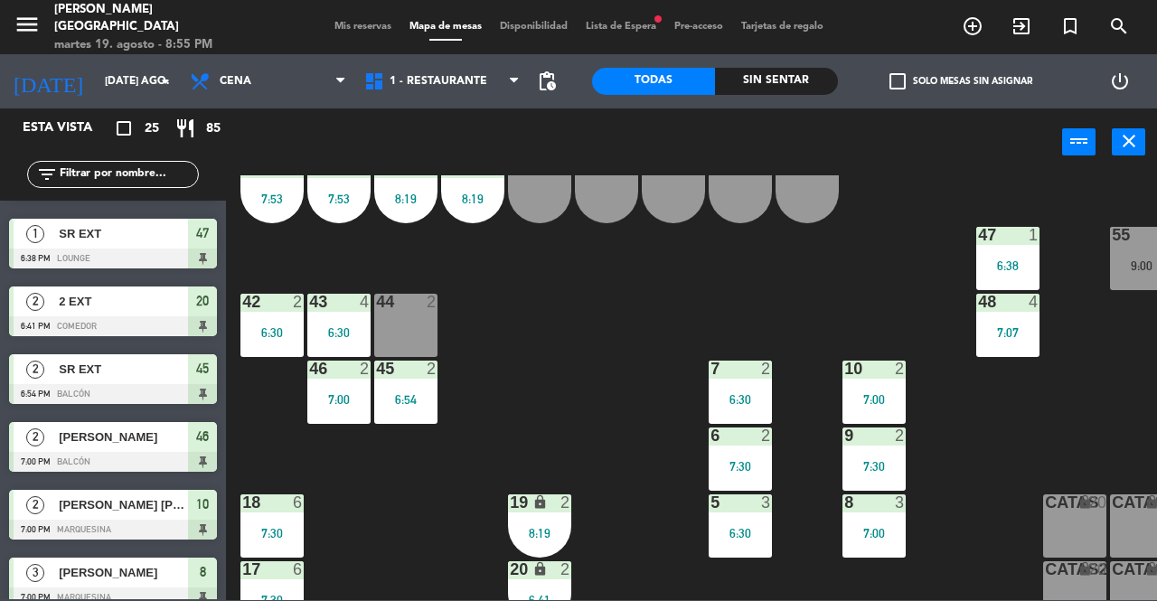
click at [332, 333] on div "6:30" at bounding box center [338, 332] width 63 height 13
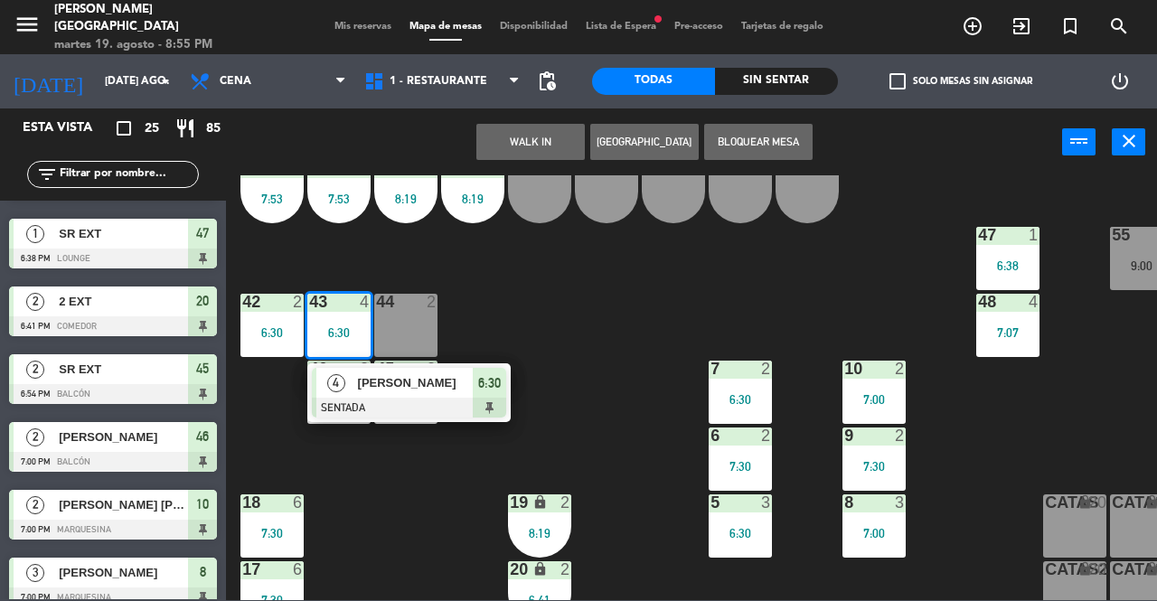
click at [374, 384] on span "[PERSON_NAME]" at bounding box center [416, 382] width 116 height 19
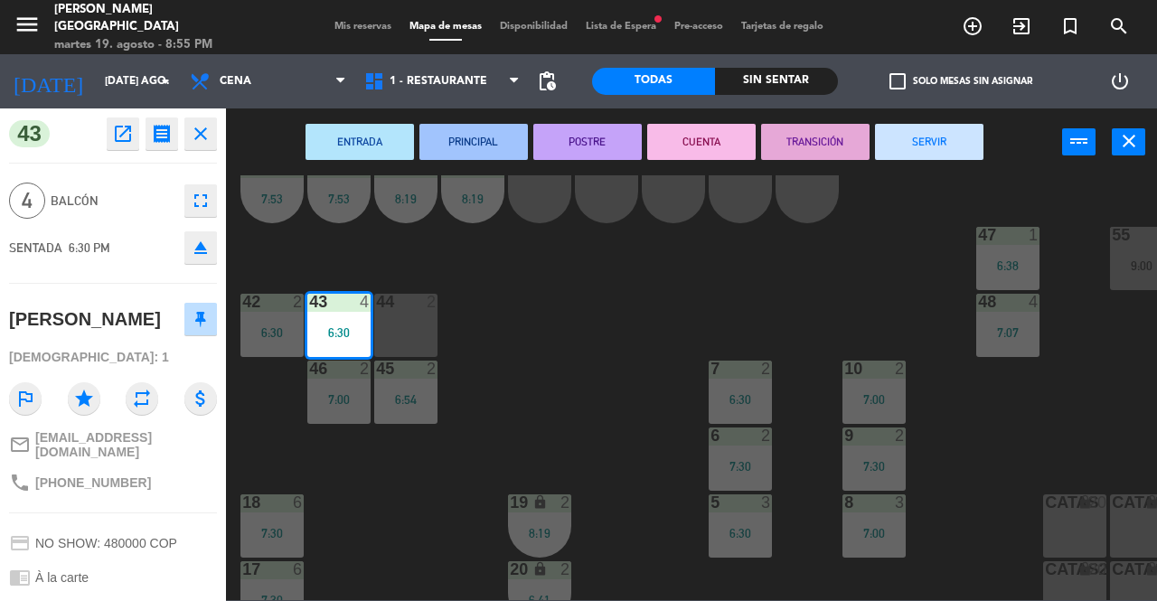
click at [935, 146] on button "SERVIR" at bounding box center [929, 142] width 108 height 36
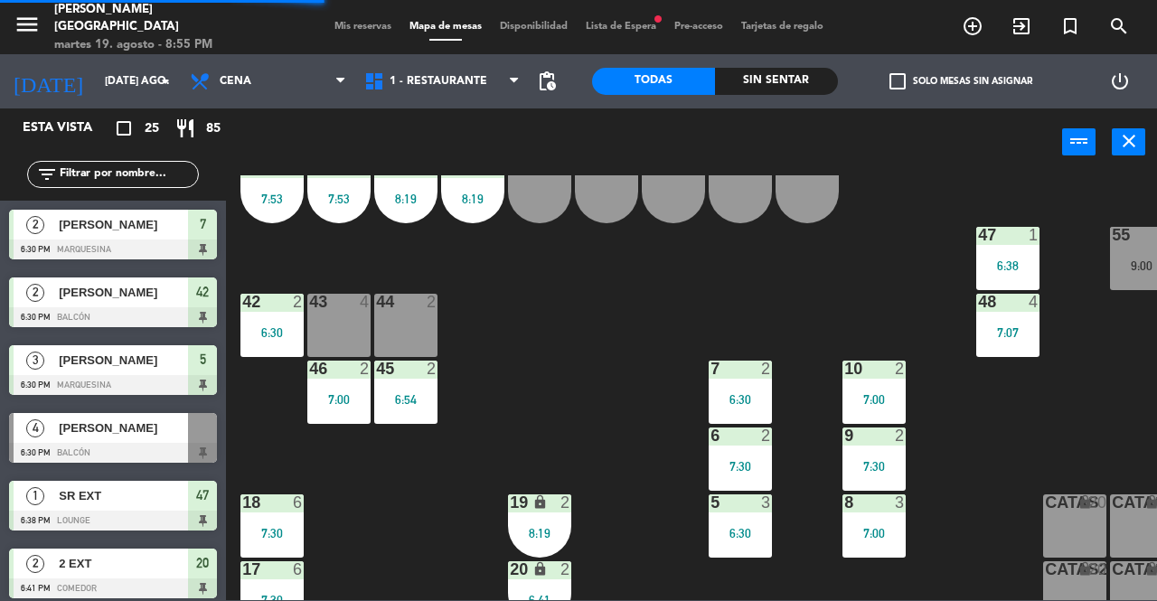
click at [326, 325] on div "43 4" at bounding box center [338, 325] width 63 height 63
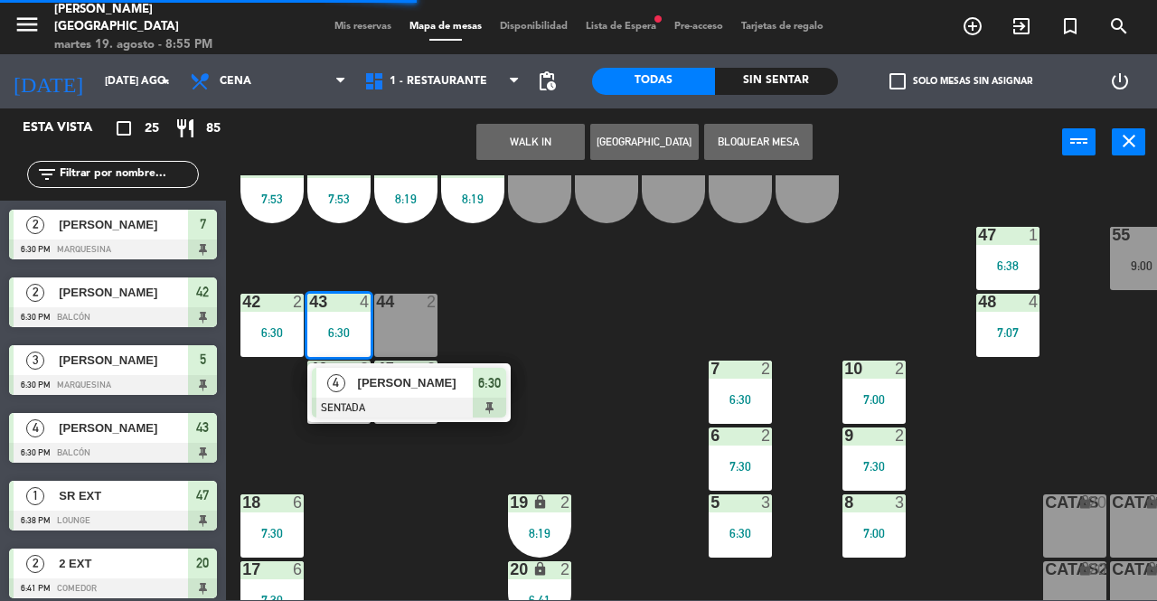
click at [529, 136] on button "WALK IN" at bounding box center [530, 142] width 108 height 36
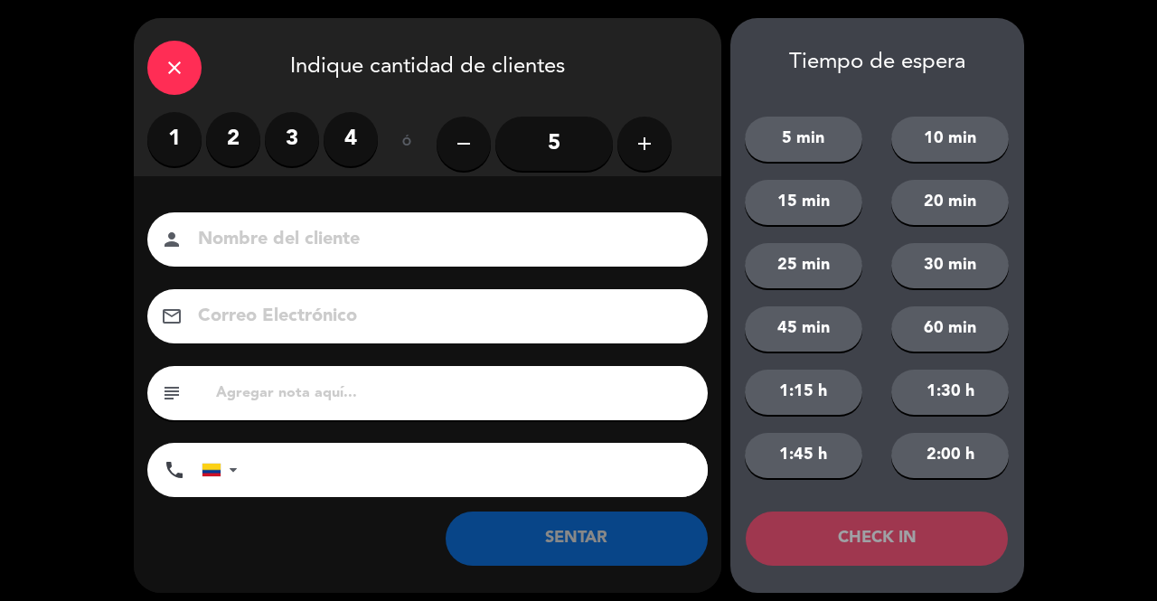
click at [335, 149] on label "4" at bounding box center [351, 139] width 54 height 54
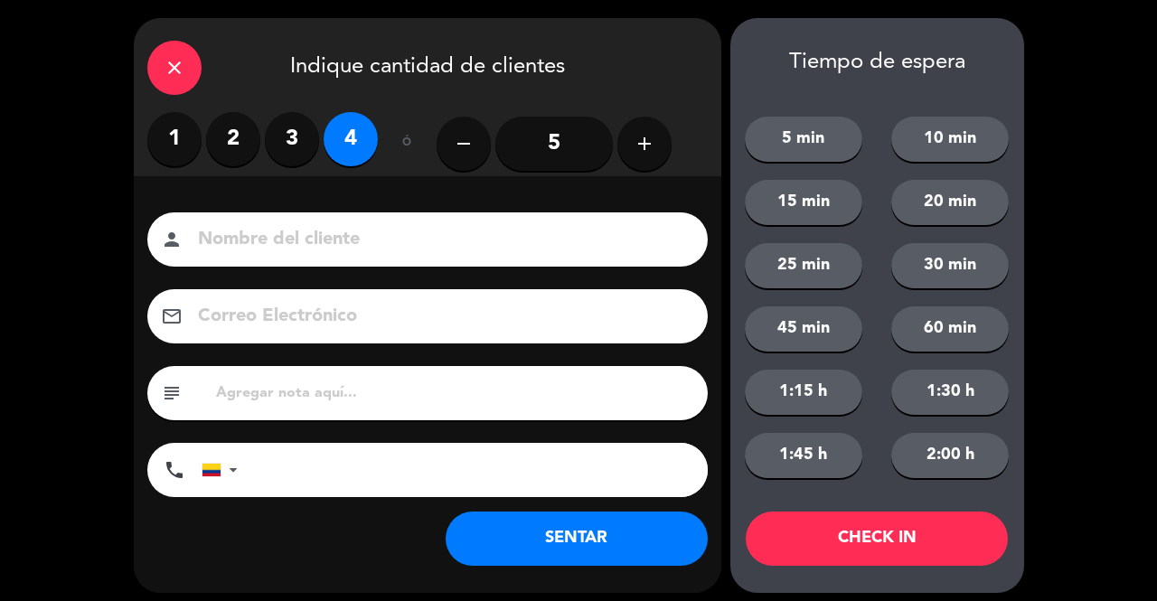
drag, startPoint x: 357, startPoint y: 203, endPoint x: 368, endPoint y: 236, distance: 34.3
click at [357, 206] on div "Nombre del cliente person Correo Electrónico email subject phone [GEOGRAPHIC_DA…" at bounding box center [428, 384] width 588 height 417
click at [368, 236] on input at bounding box center [440, 240] width 488 height 32
type input "SR EXT"
click at [644, 528] on button "SENTAR" at bounding box center [577, 539] width 262 height 54
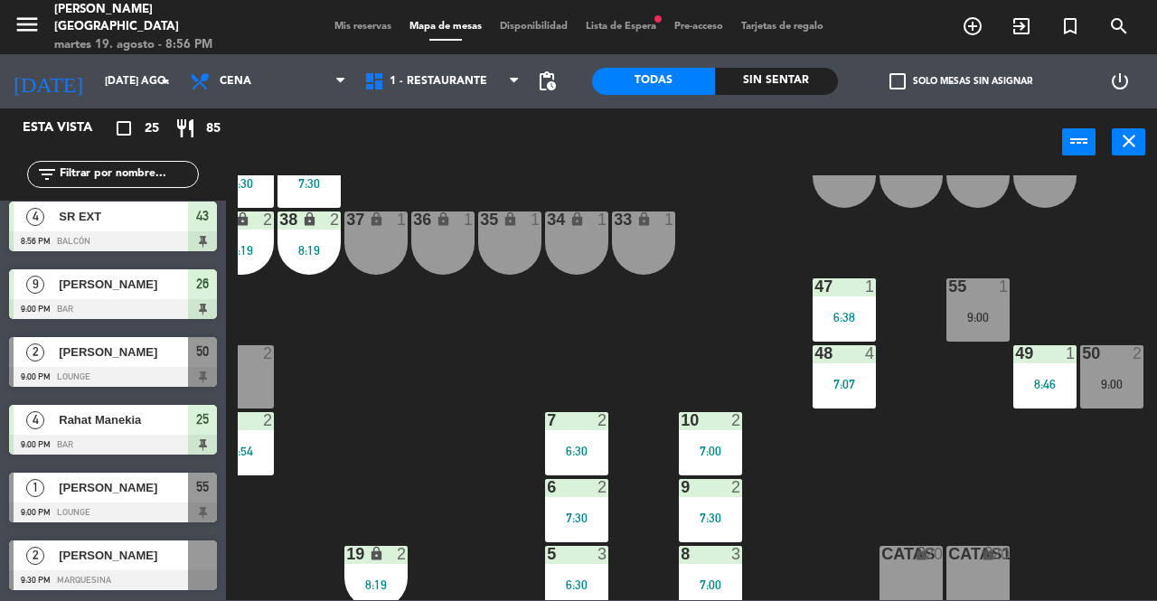
scroll to position [121, 164]
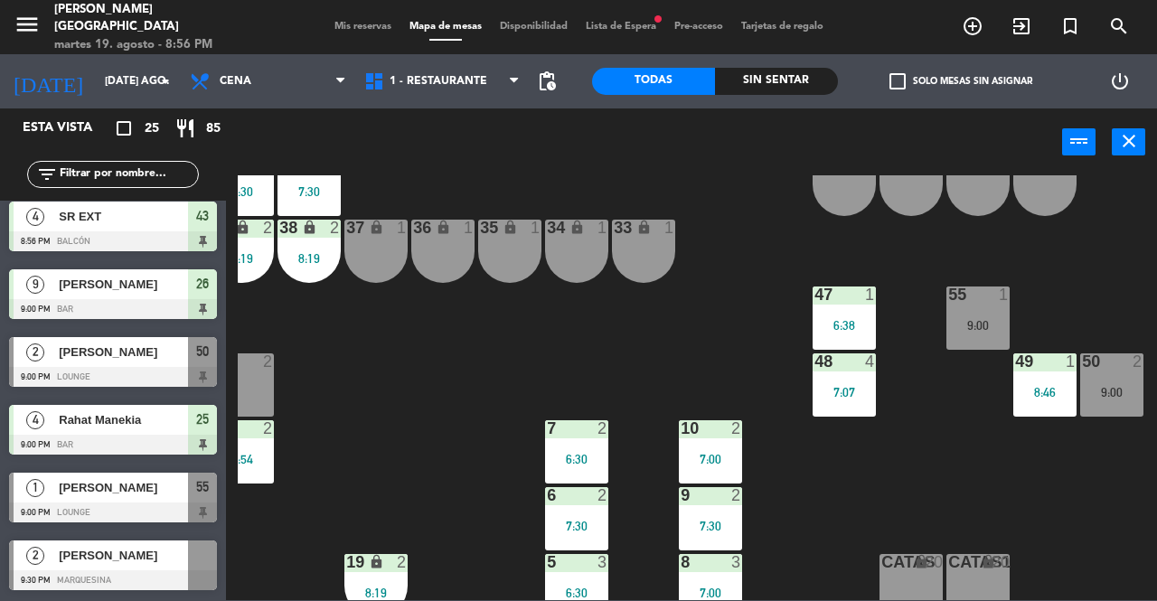
click at [1143, 394] on div "9:00" at bounding box center [1111, 392] width 63 height 13
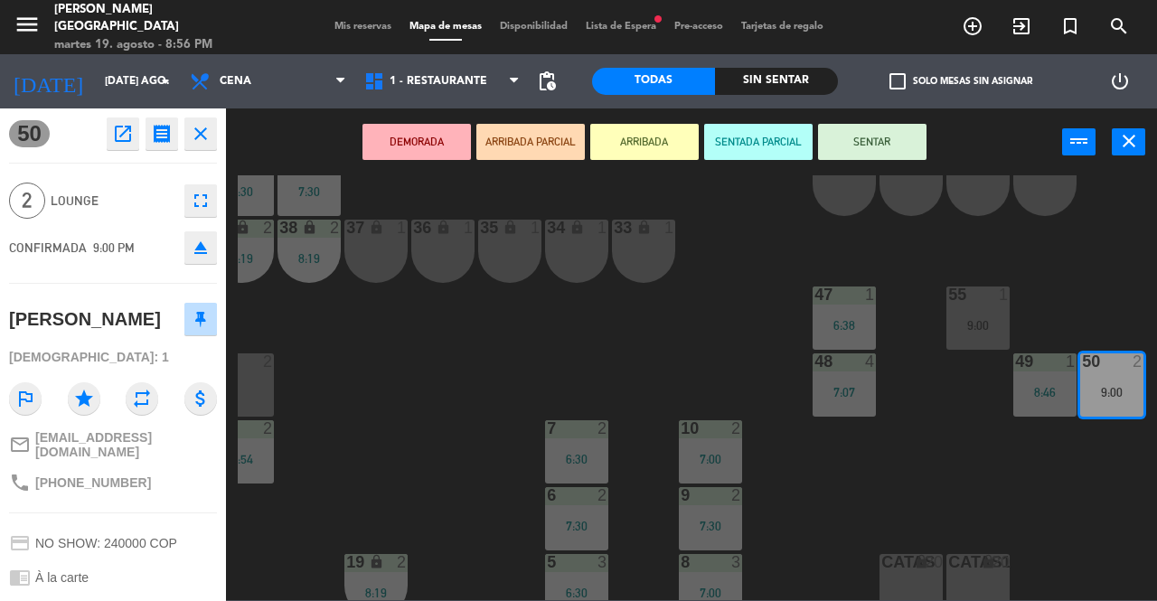
click at [906, 142] on button "SENTAR" at bounding box center [872, 142] width 108 height 36
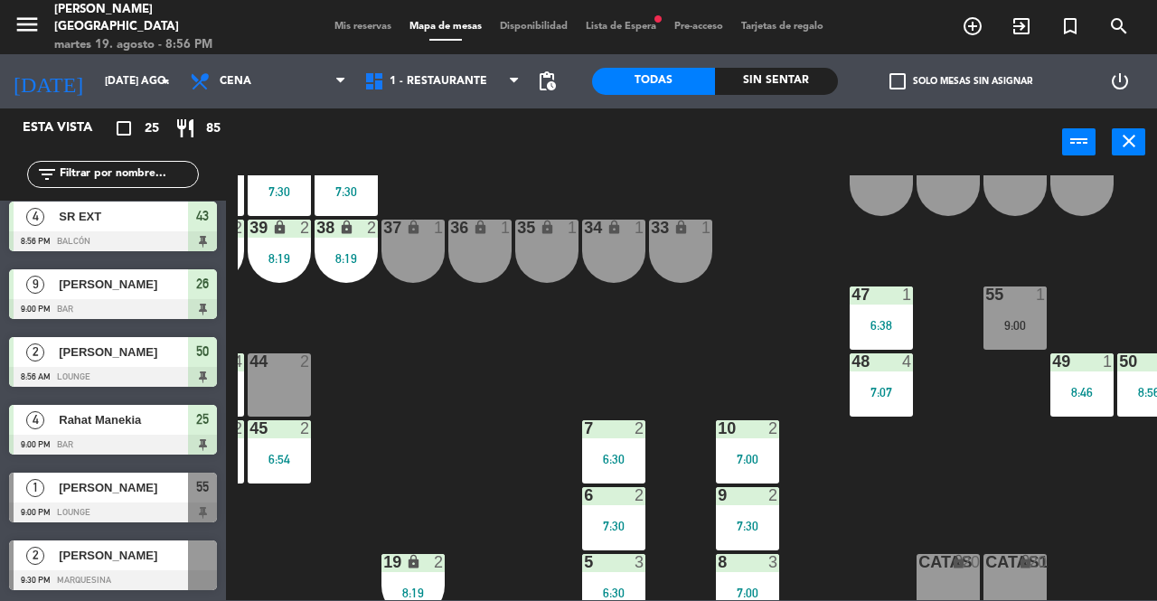
scroll to position [121, 0]
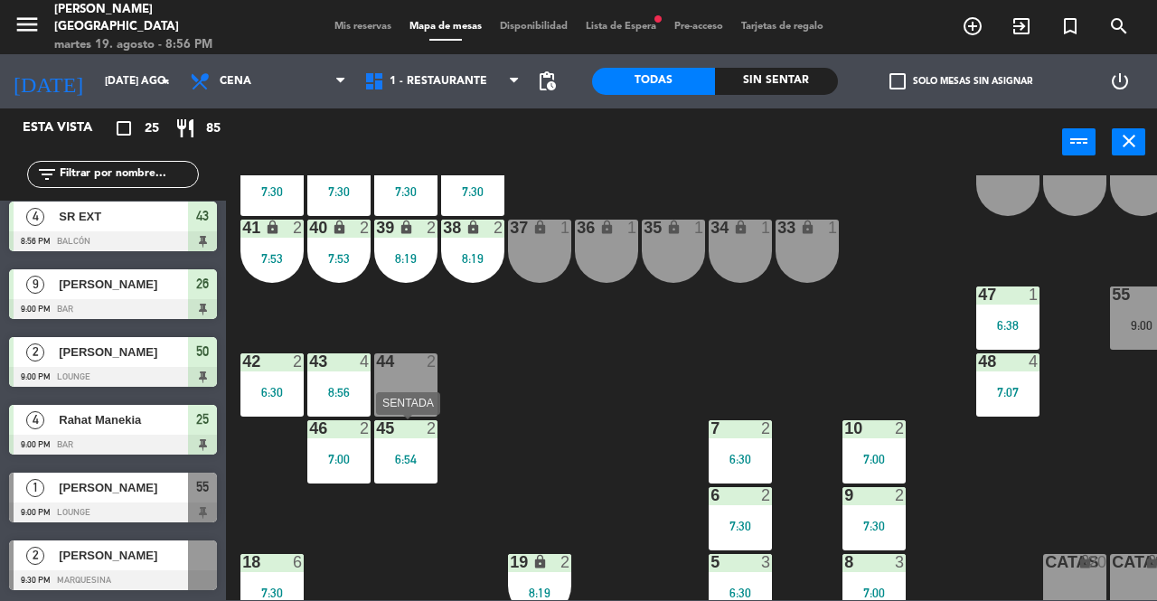
click at [423, 455] on div "6:54" at bounding box center [405, 459] width 63 height 13
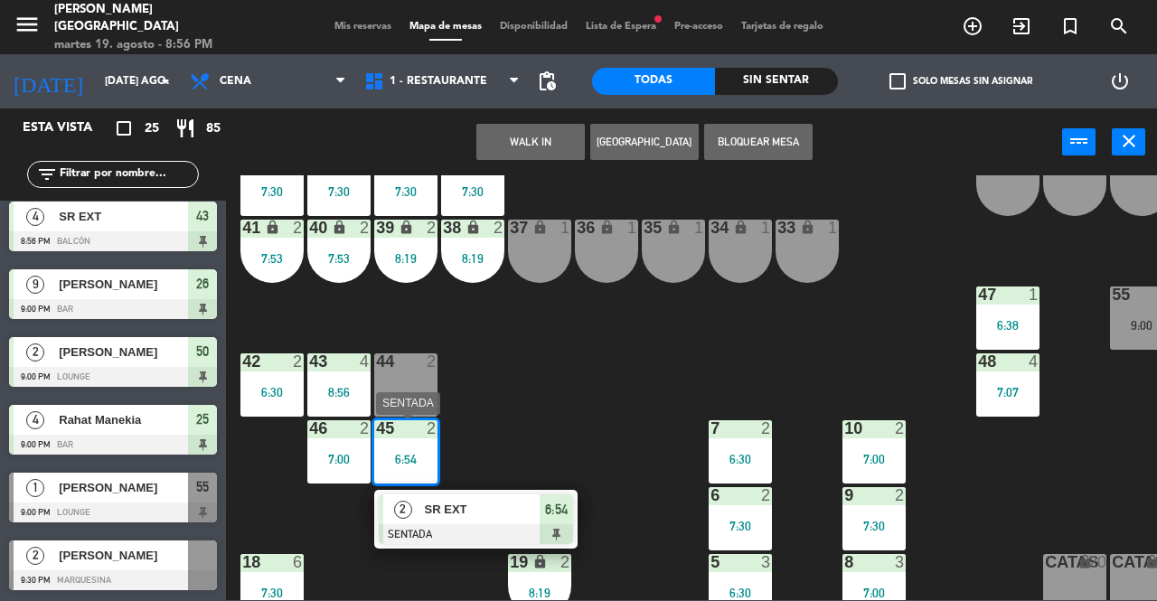
click at [457, 507] on span "SR EXT" at bounding box center [483, 509] width 116 height 19
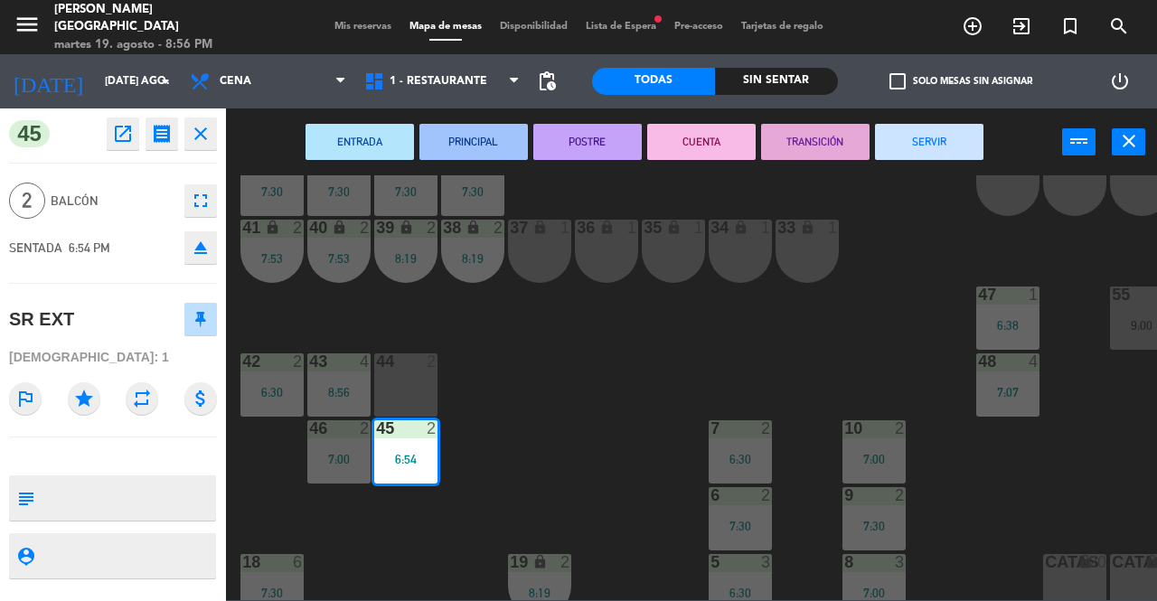
click at [906, 145] on button "SERVIR" at bounding box center [929, 142] width 108 height 36
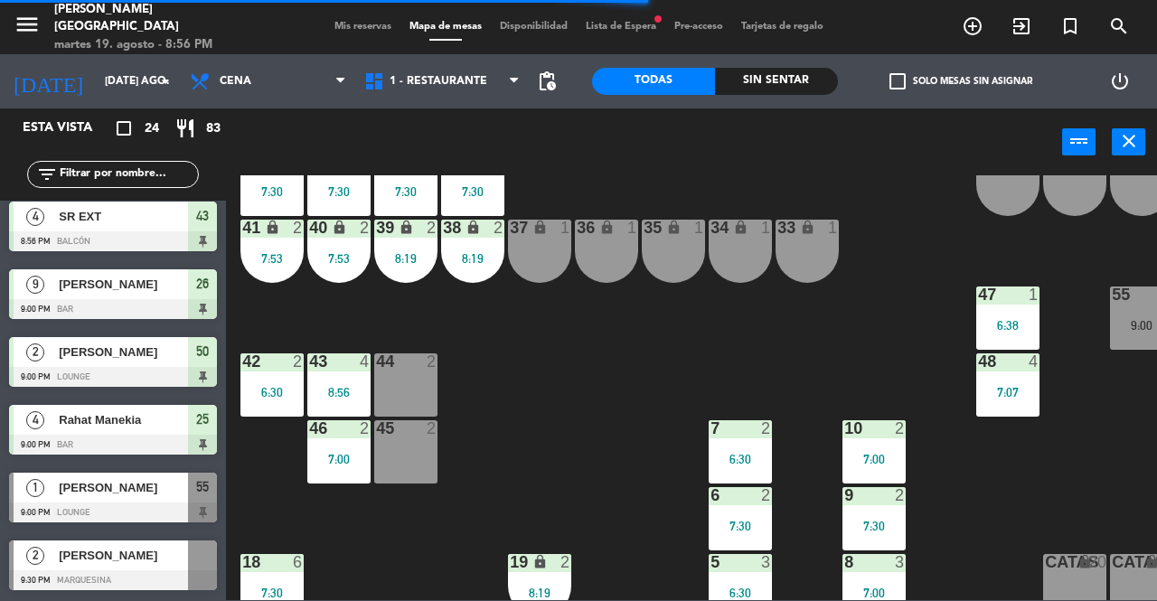
scroll to position [1228, 0]
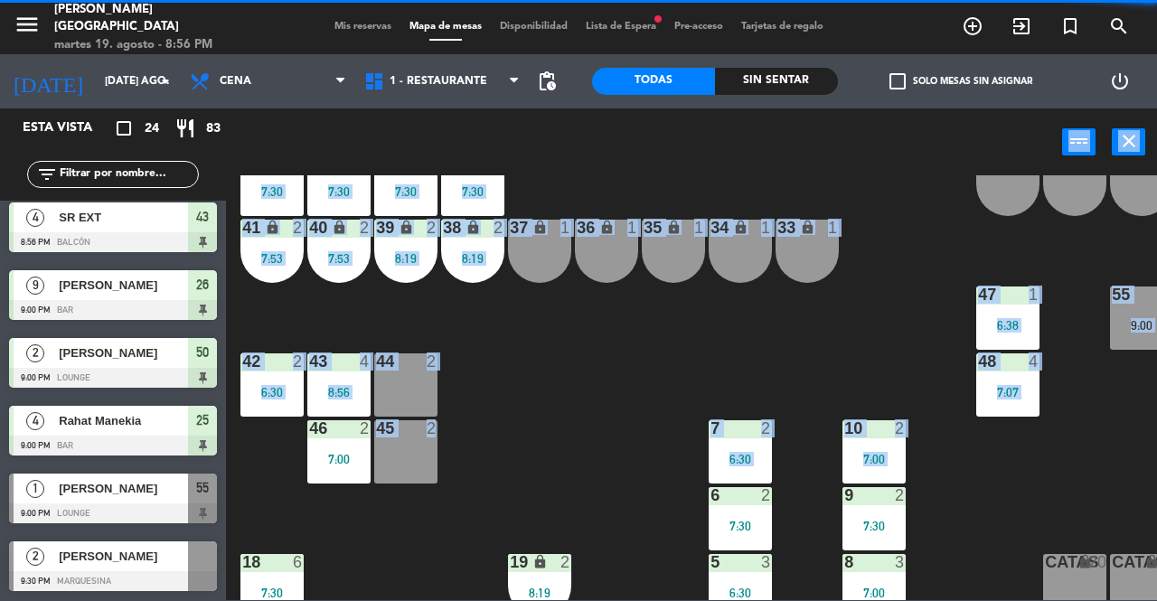
drag, startPoint x: 201, startPoint y: 493, endPoint x: 415, endPoint y: 462, distance: 216.4
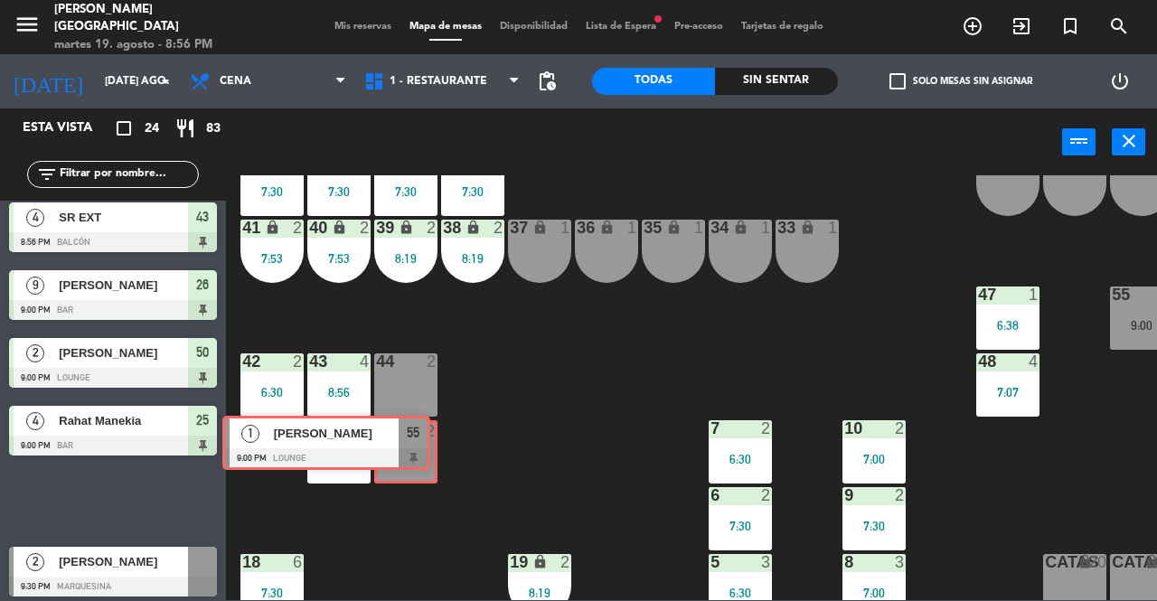
drag, startPoint x: 195, startPoint y: 497, endPoint x: 409, endPoint y: 440, distance: 220.8
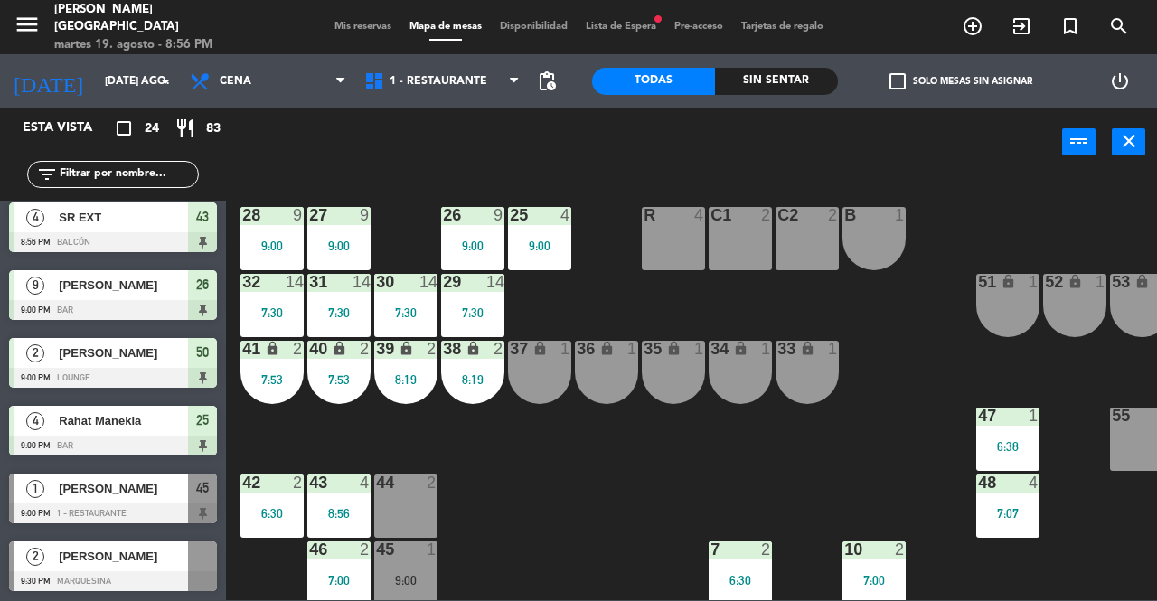
scroll to position [0, 0]
click at [367, 26] on span "Mis reservas" at bounding box center [362, 27] width 75 height 10
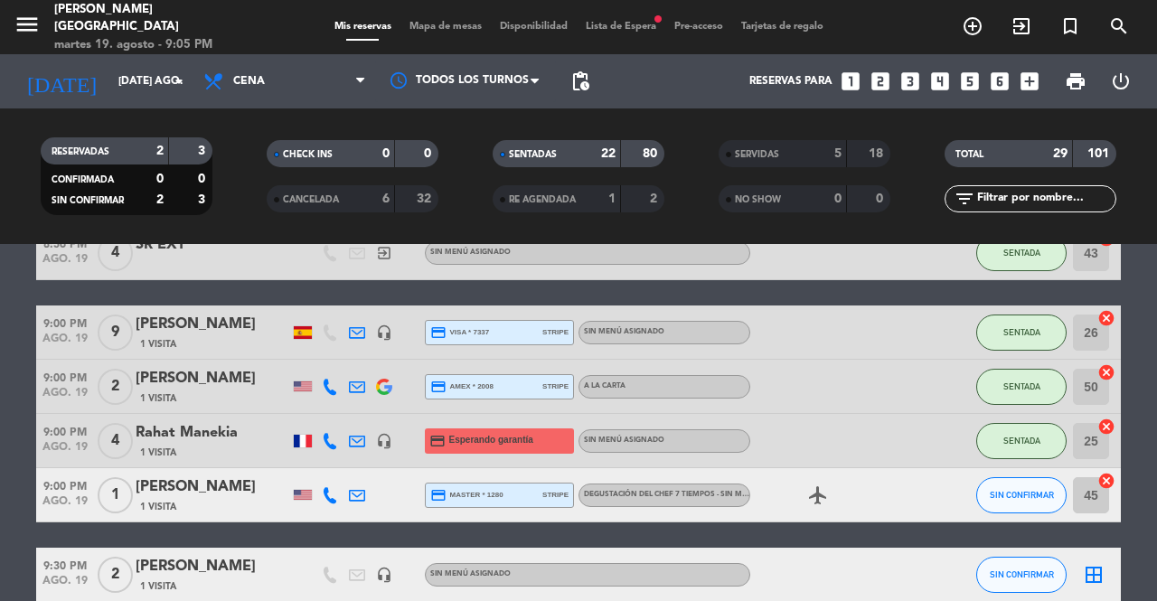
scroll to position [1215, 0]
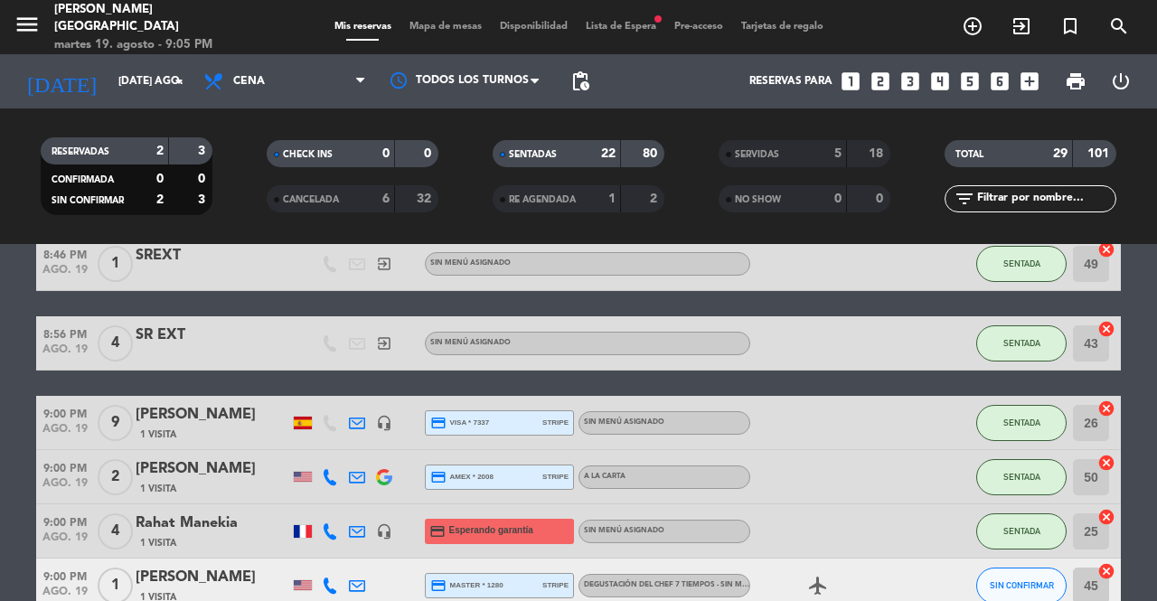
click at [457, 24] on span "Mapa de mesas" at bounding box center [445, 27] width 90 height 10
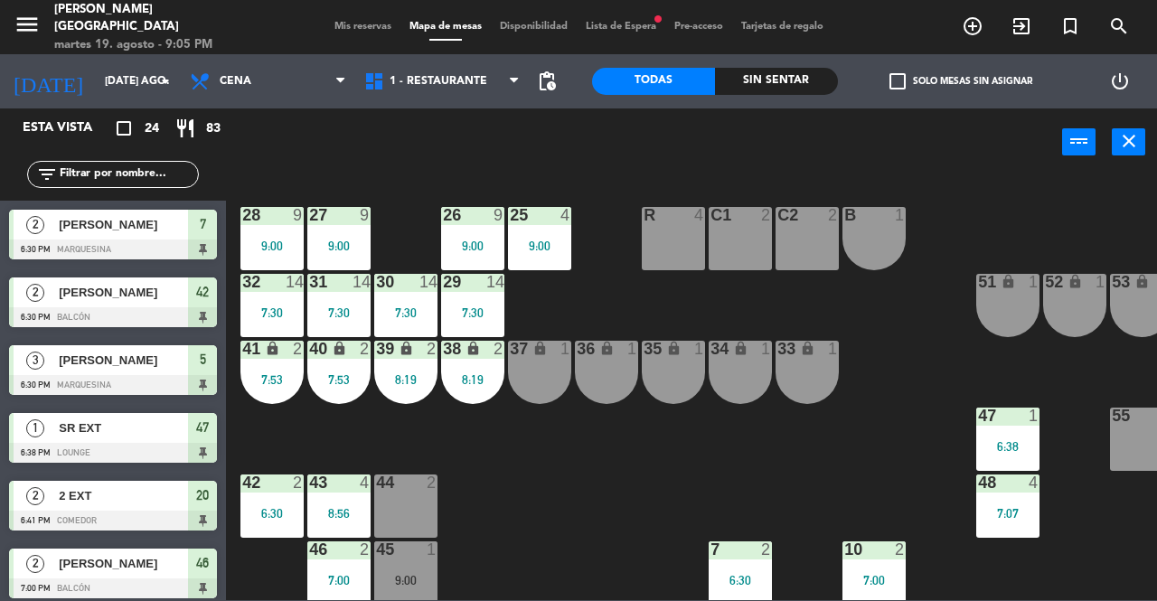
click at [365, 485] on div "44" at bounding box center [376, 483] width 30 height 16
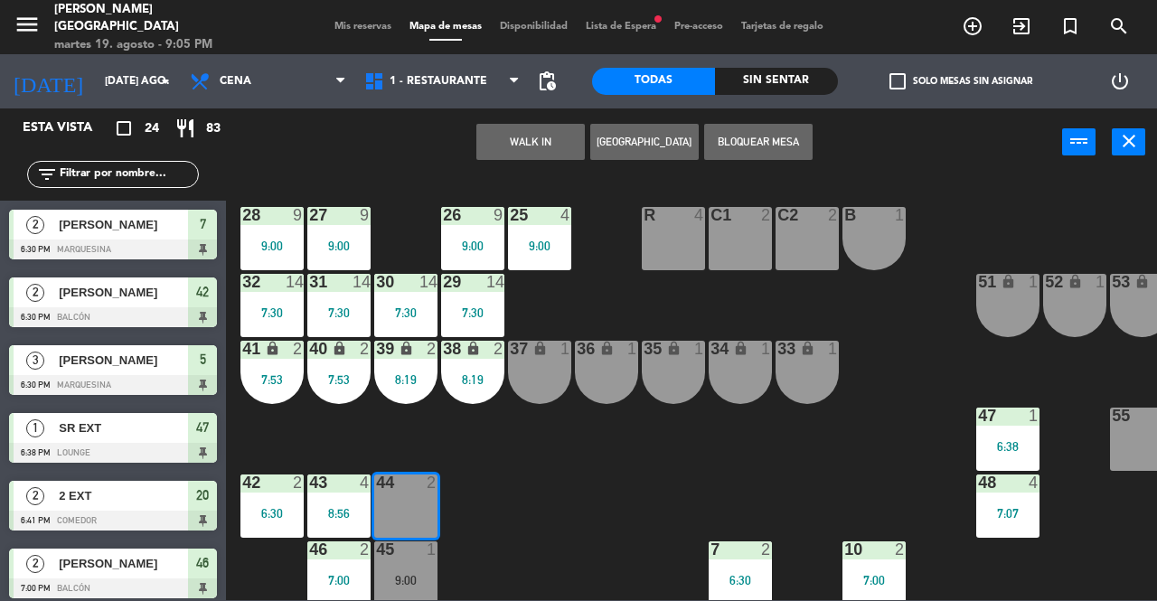
click at [556, 506] on div "25 4 9:00 26 9 9:00 27 9 9:00 28 9 9:00 R 4 C1 2 C2 2 B 1 29 14 7:30 30 14 7:30…" at bounding box center [697, 387] width 919 height 425
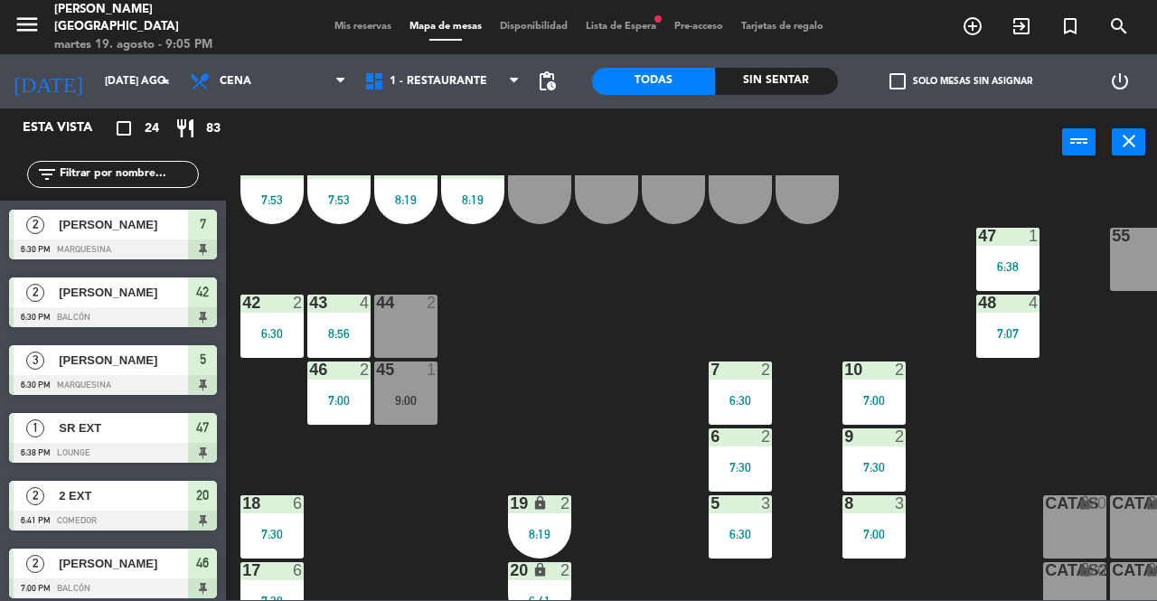
scroll to position [181, 0]
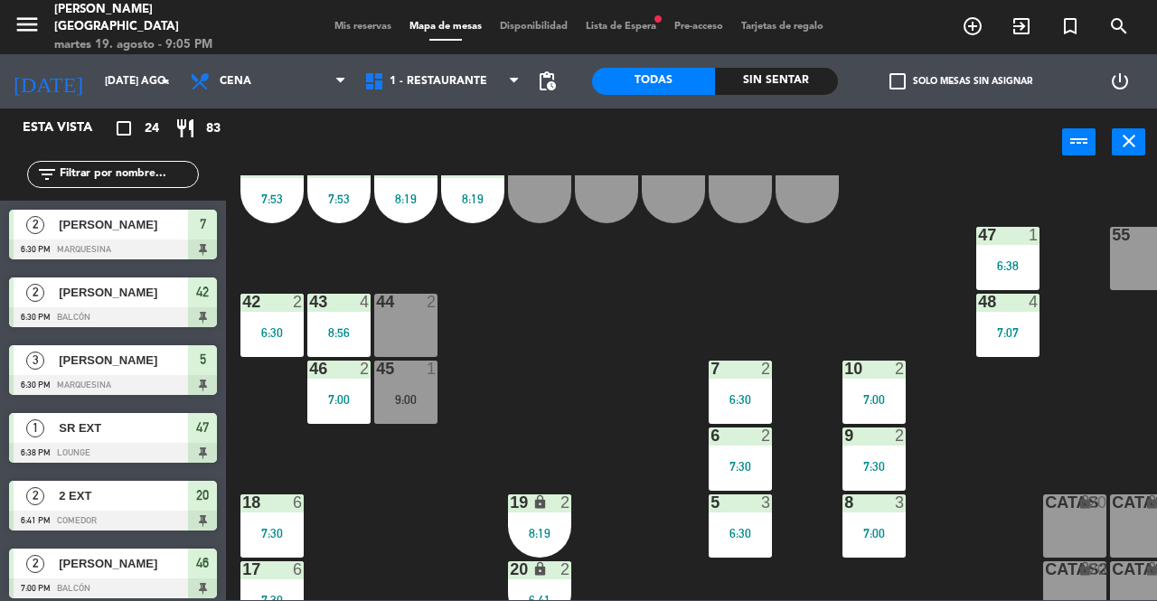
click at [437, 382] on div "45 1 9:00" at bounding box center [405, 392] width 63 height 63
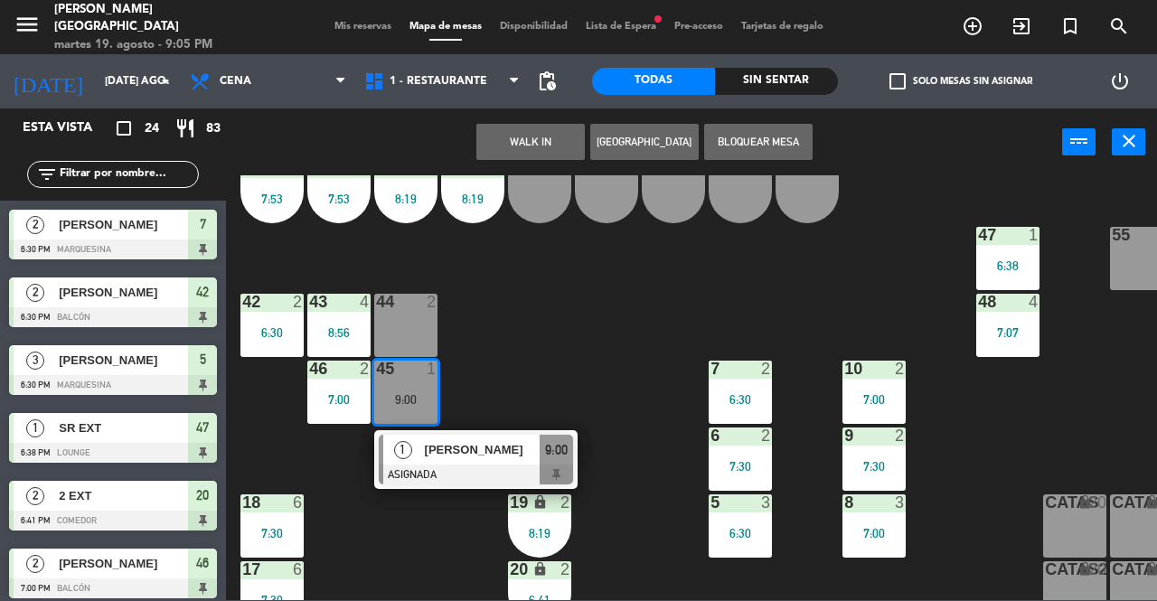
click at [535, 363] on div "25 4 9:00 26 9 9:00 27 9 9:00 28 9 9:00 R 4 C1 2 C2 2 B 1 29 14 7:30 30 14 7:30…" at bounding box center [697, 387] width 919 height 425
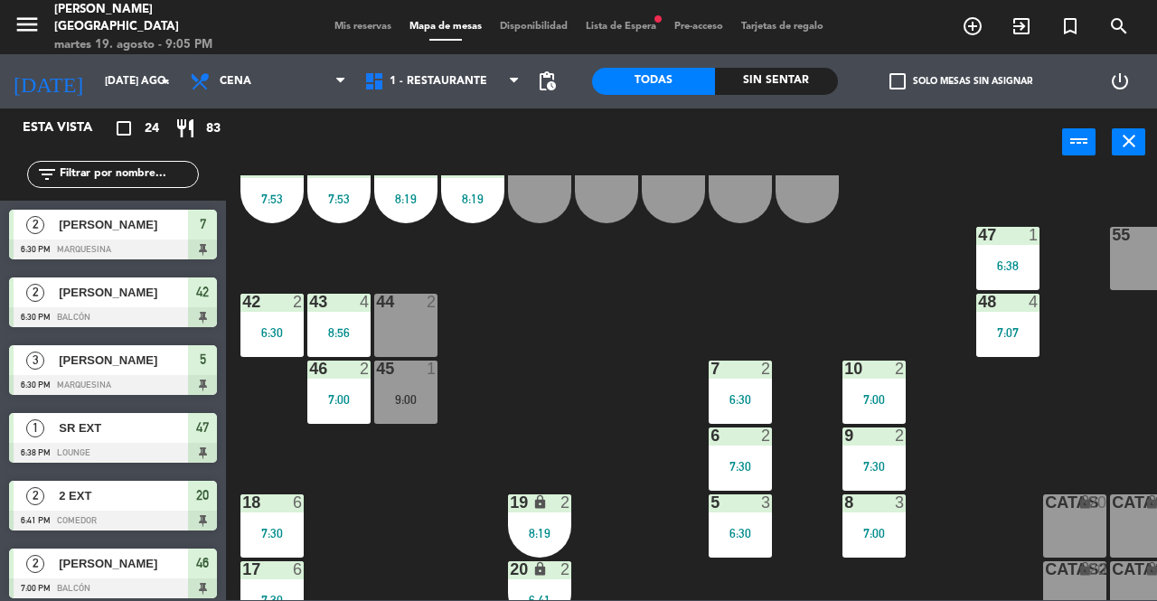
click at [414, 394] on div "9:00" at bounding box center [405, 399] width 63 height 13
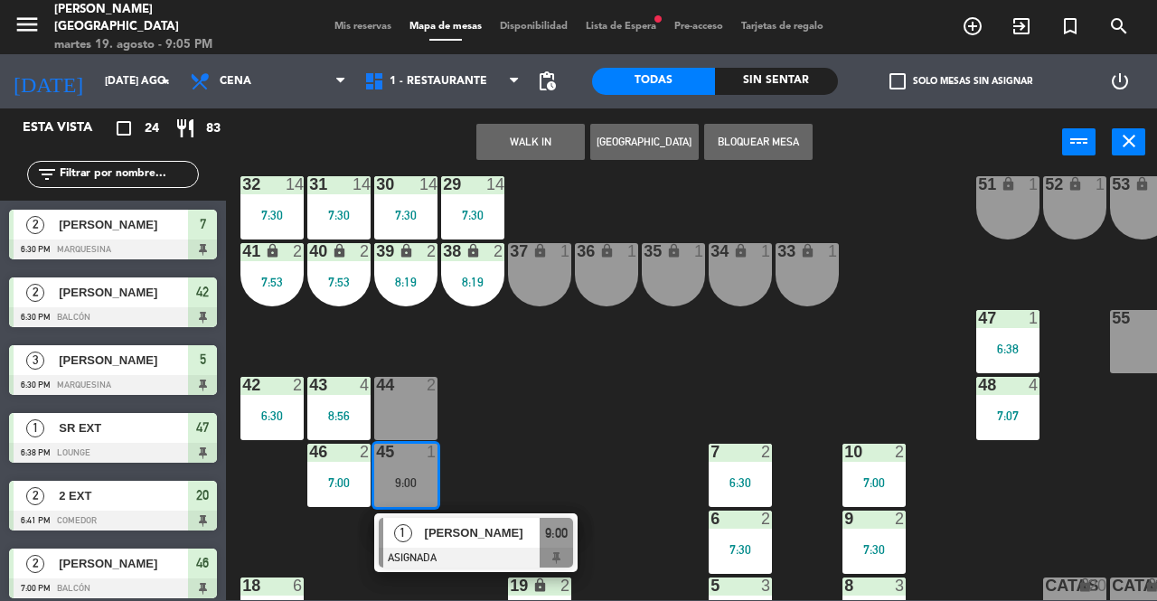
scroll to position [0, 0]
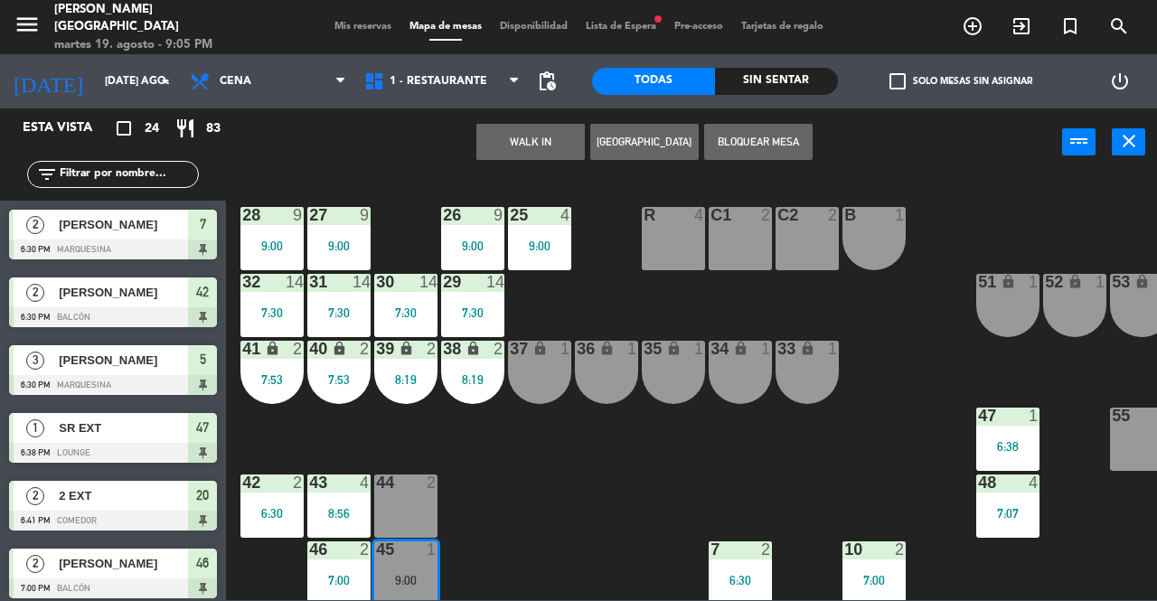
click at [551, 380] on div "37 lock 1" at bounding box center [539, 372] width 63 height 63
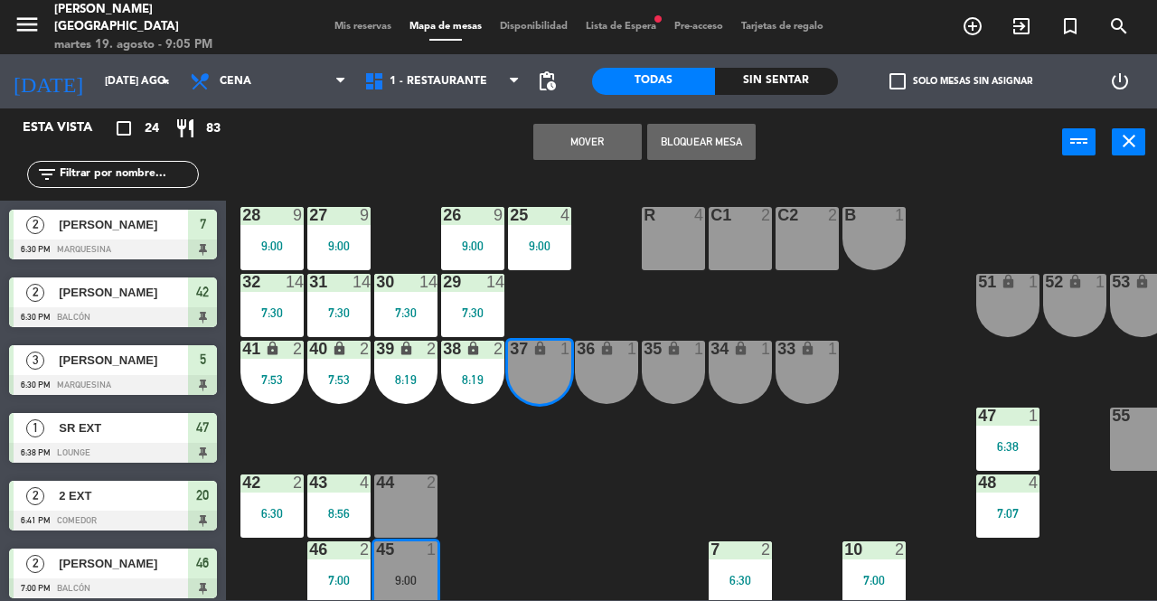
click at [557, 142] on button "Mover" at bounding box center [587, 142] width 108 height 36
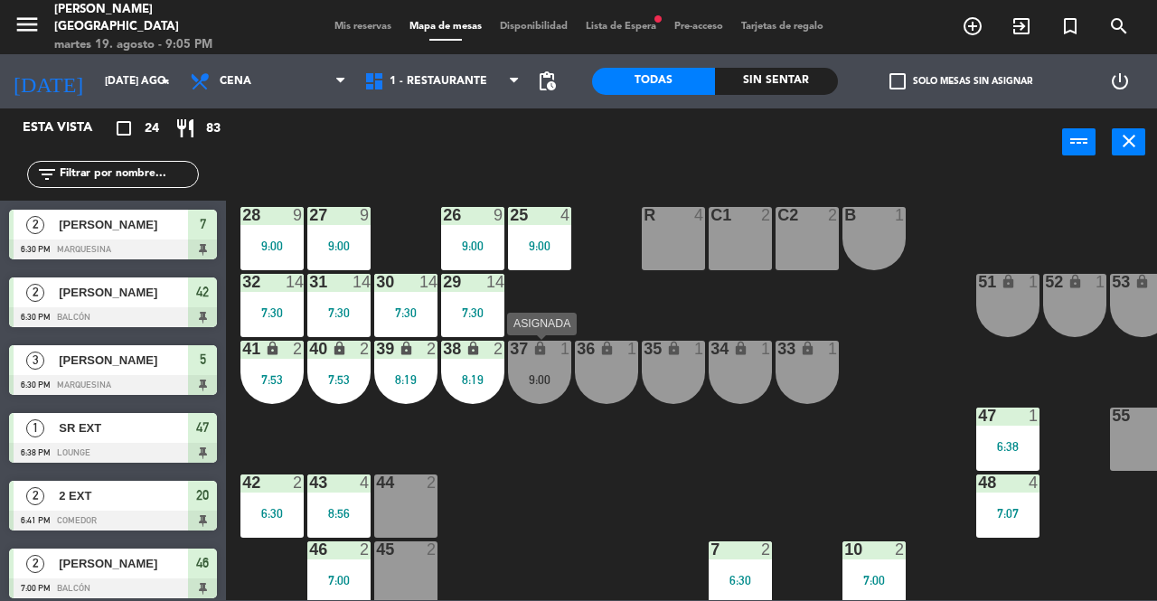
click at [550, 363] on div "37 lock 1 9:00" at bounding box center [539, 372] width 63 height 63
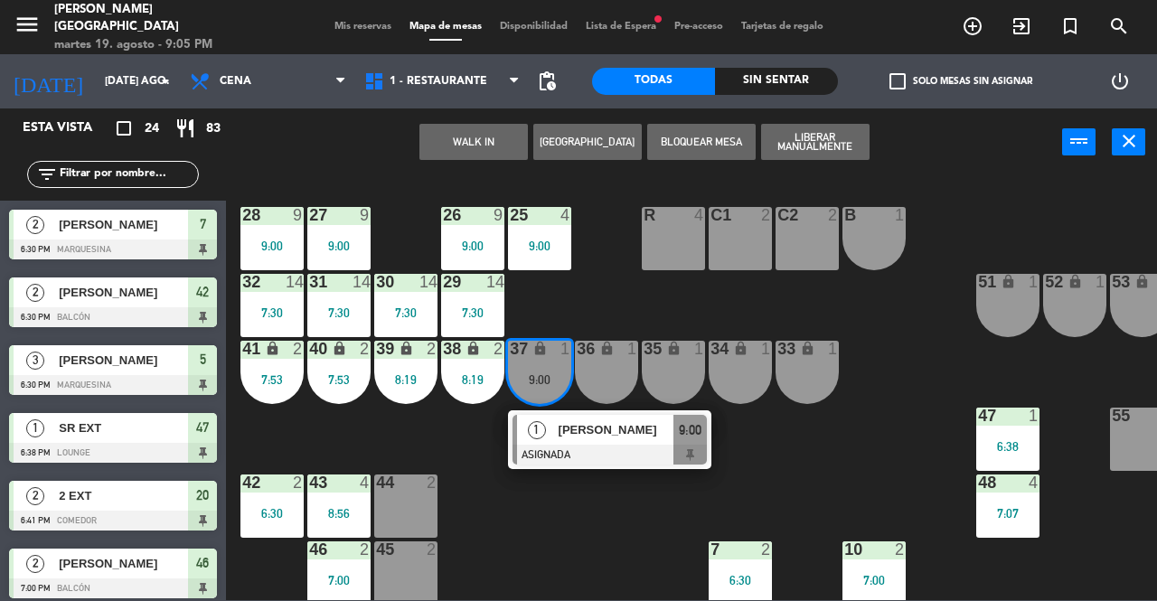
click at [578, 450] on div at bounding box center [610, 455] width 194 height 20
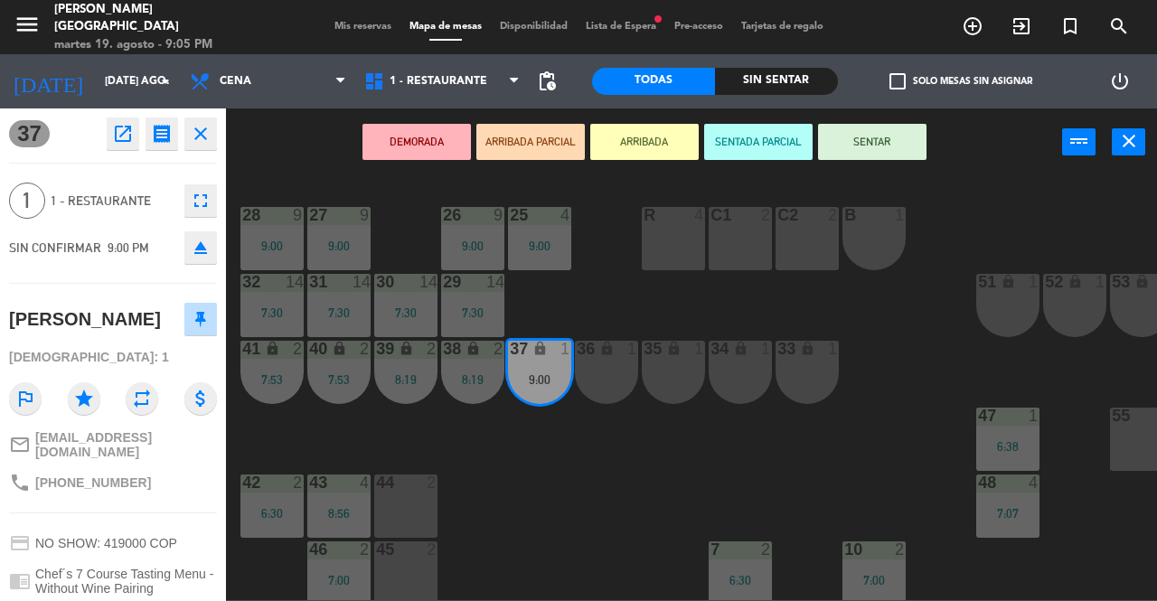
click at [915, 151] on button "SENTAR" at bounding box center [872, 142] width 108 height 36
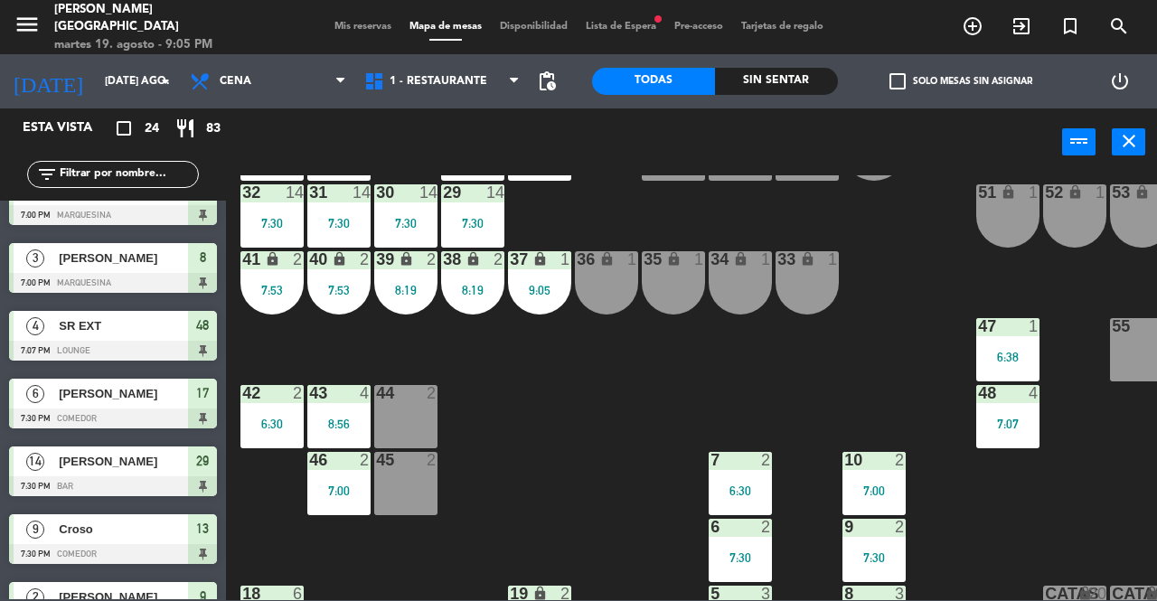
scroll to position [90, 0]
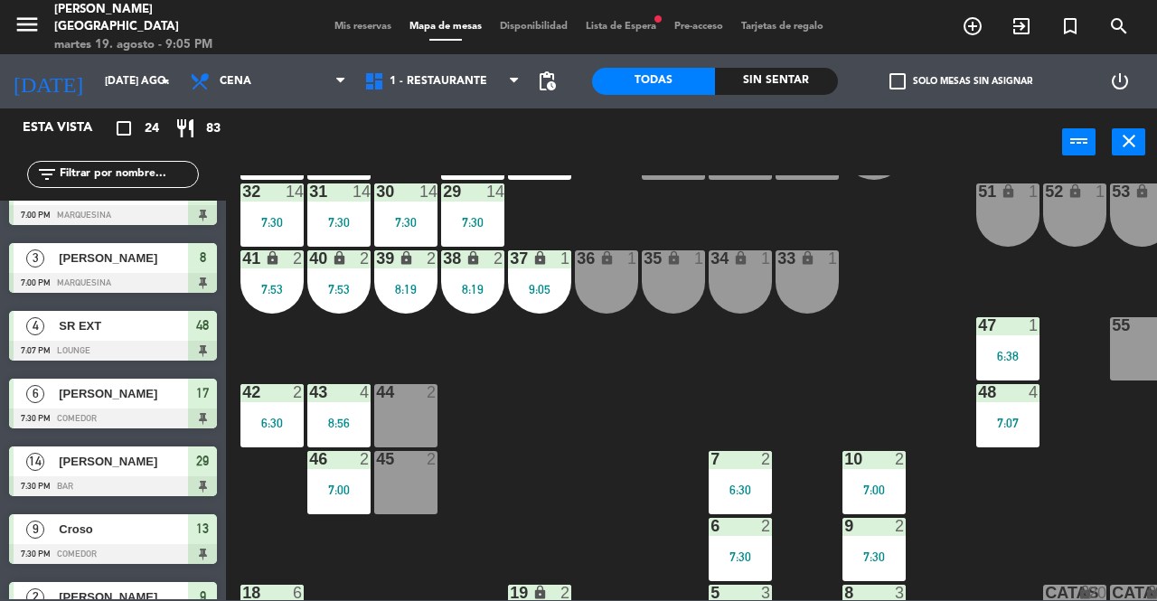
click at [361, 414] on div "43 4 8:56" at bounding box center [338, 415] width 63 height 63
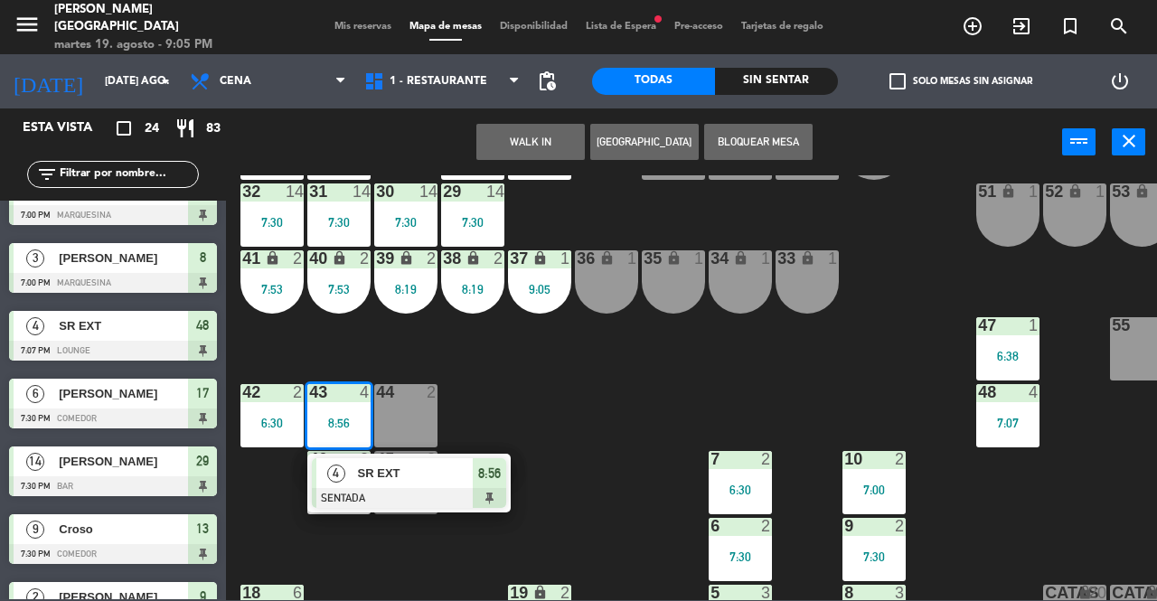
click at [548, 412] on div "25 4 9:00 26 9 9:00 27 9 9:00 28 9 9:00 R 4 C1 2 C2 2 B 1 29 14 7:30 30 14 7:30…" at bounding box center [697, 387] width 919 height 425
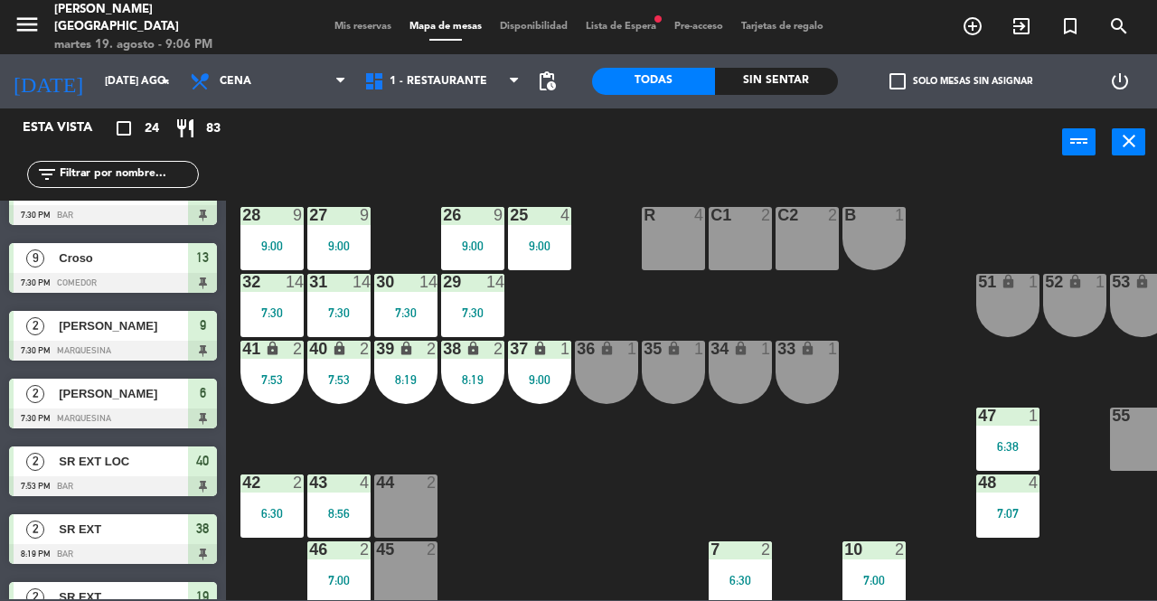
scroll to position [1228, 0]
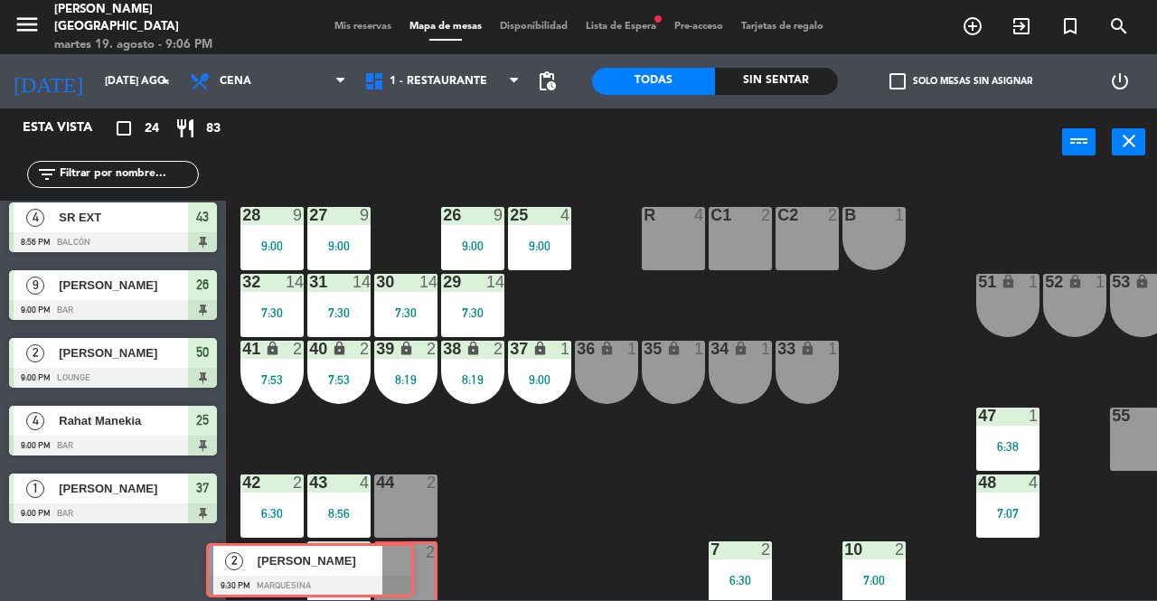
drag, startPoint x: 201, startPoint y: 555, endPoint x: 398, endPoint y: 558, distance: 197.1
click at [398, 558] on div "Esta vista crop_square 24 restaurant 83 filter_list 2 [PERSON_NAME] 6:30 PM Mar…" at bounding box center [578, 354] width 1157 height 492
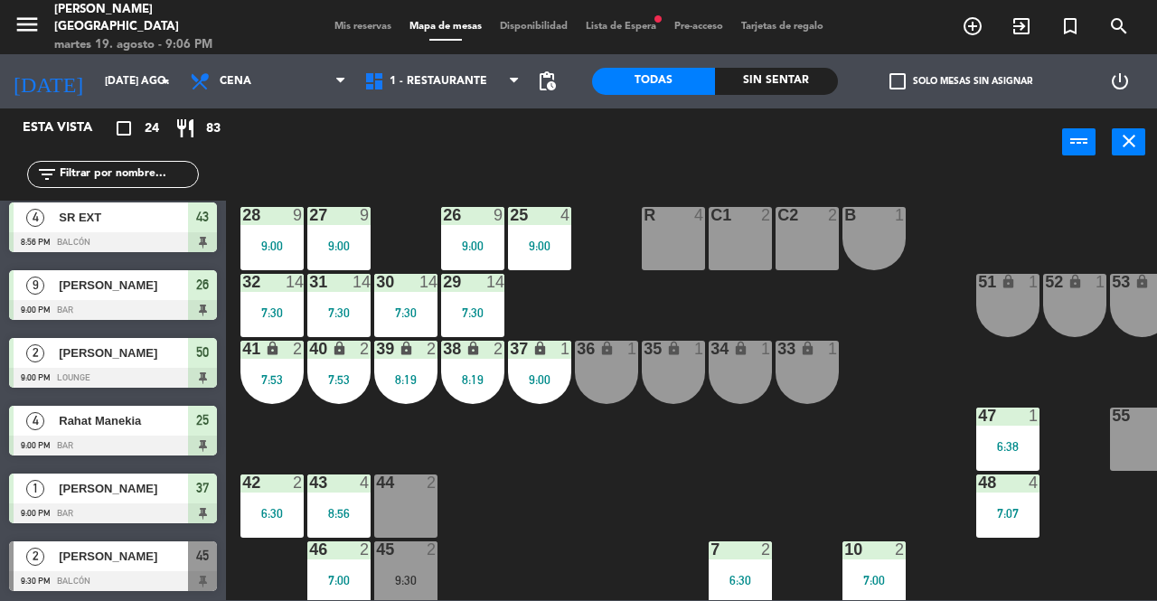
scroll to position [0, 164]
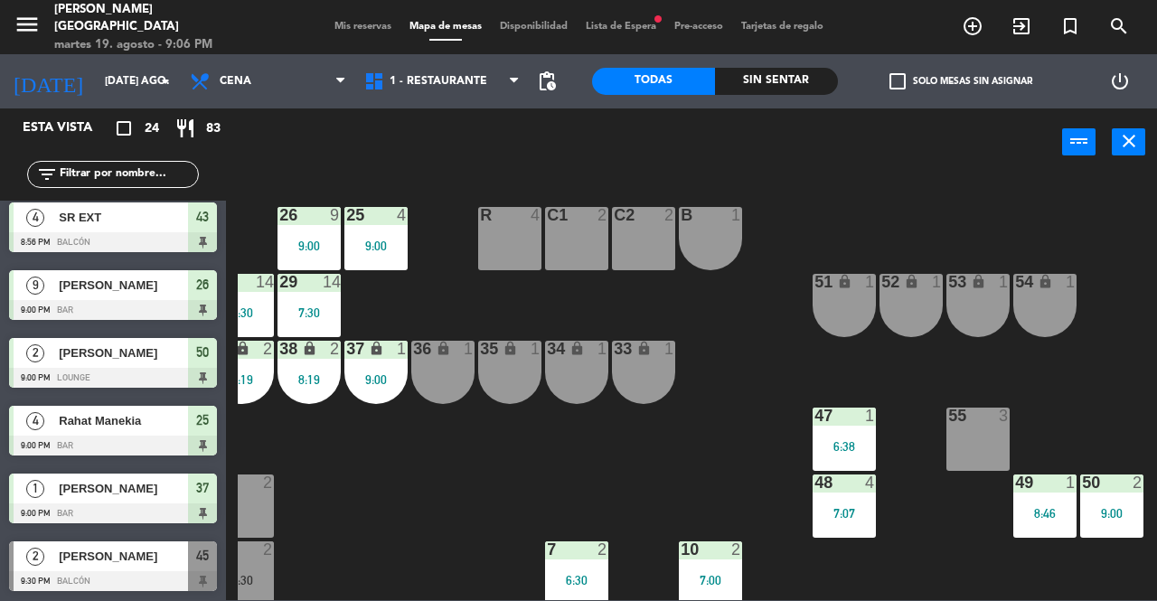
click at [857, 495] on div "48 4 7:07" at bounding box center [844, 506] width 63 height 63
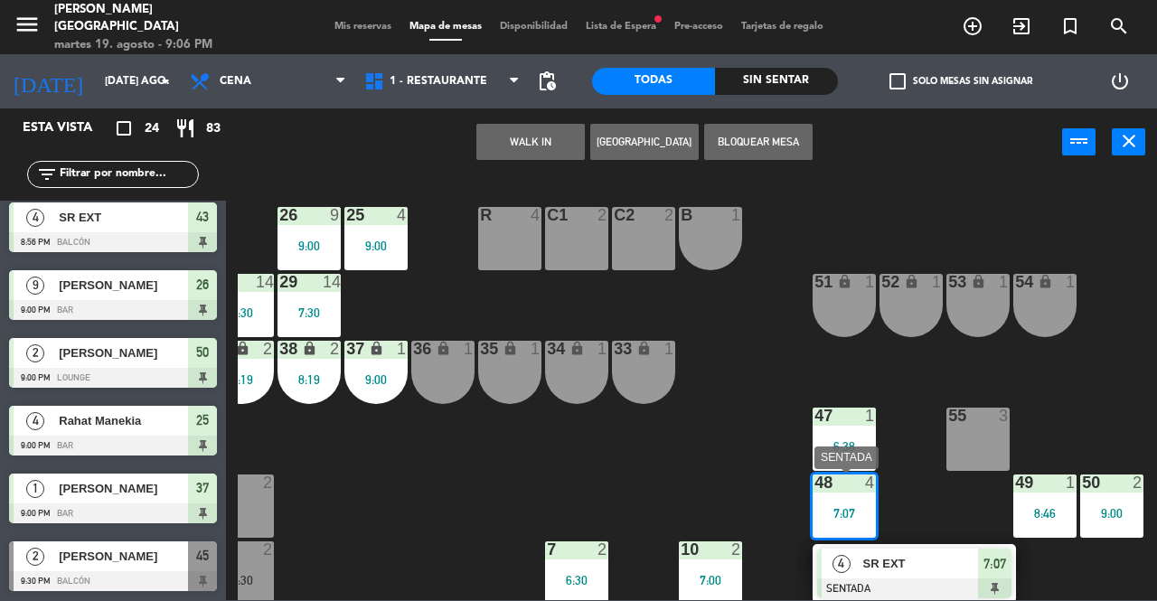
click at [899, 560] on span "SR EXT" at bounding box center [921, 563] width 116 height 19
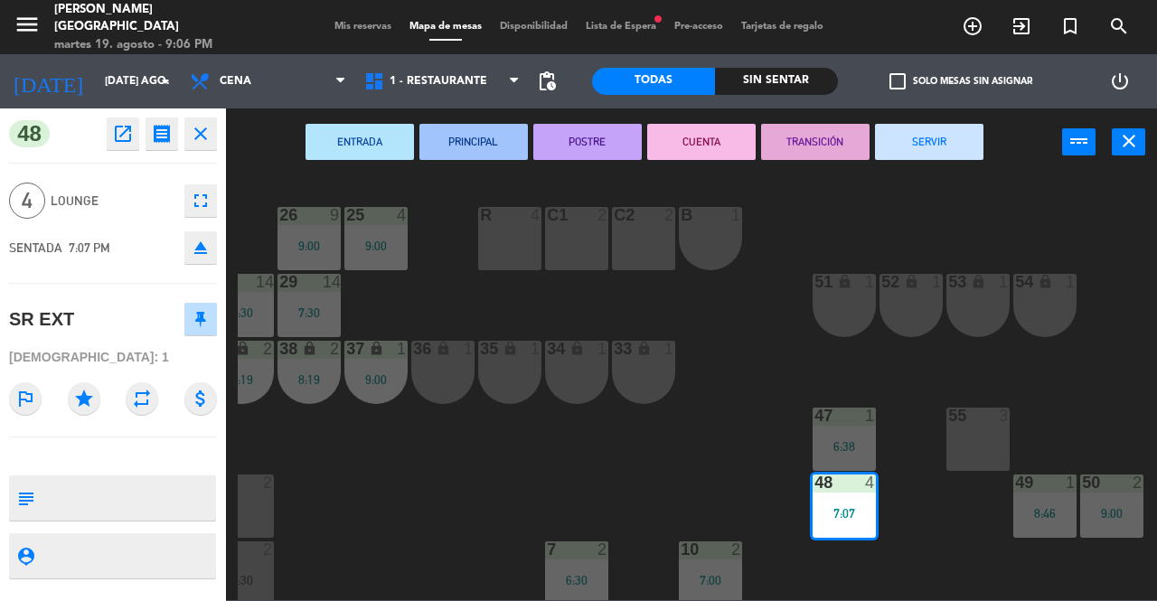
click at [928, 116] on div "ENTRADA PRINCIPAL POSTRE CUENTA TRANSICIÓN SERVIR power_input close" at bounding box center [644, 142] width 836 height 69
click at [926, 155] on button "SERVIR" at bounding box center [929, 142] width 108 height 36
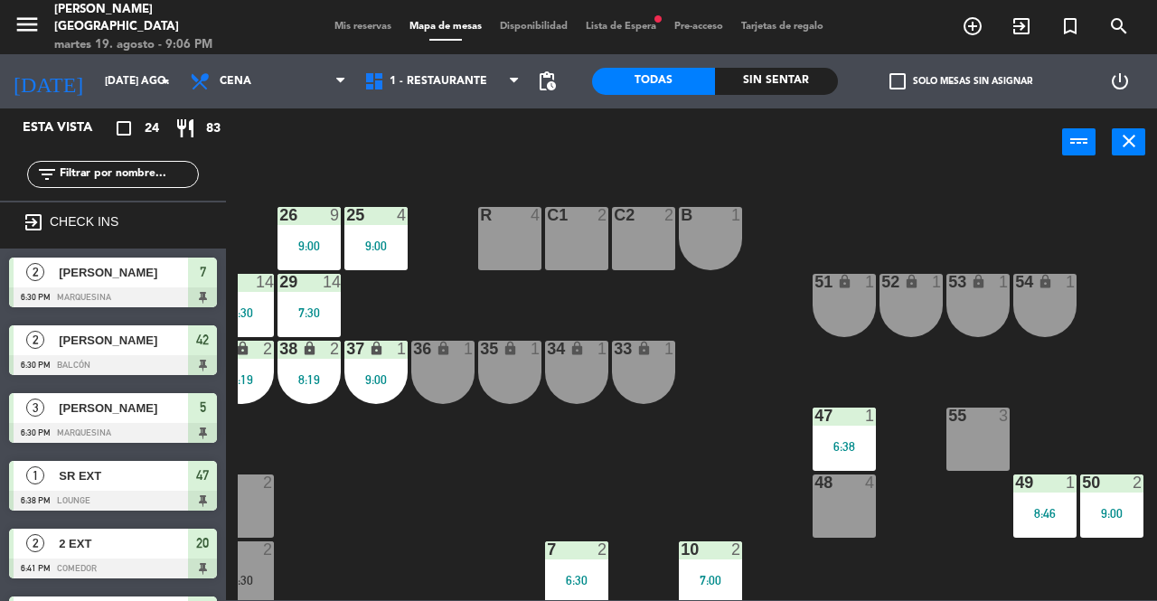
scroll to position [0, 0]
click at [862, 522] on div "48 4" at bounding box center [844, 506] width 63 height 63
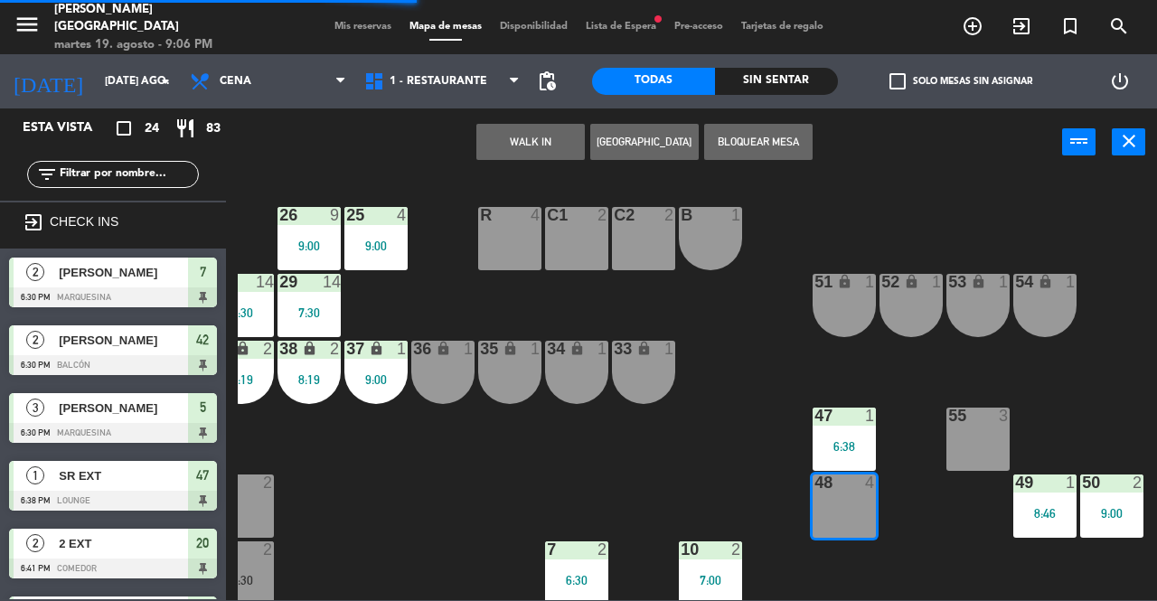
click at [532, 149] on button "WALK IN" at bounding box center [530, 142] width 108 height 36
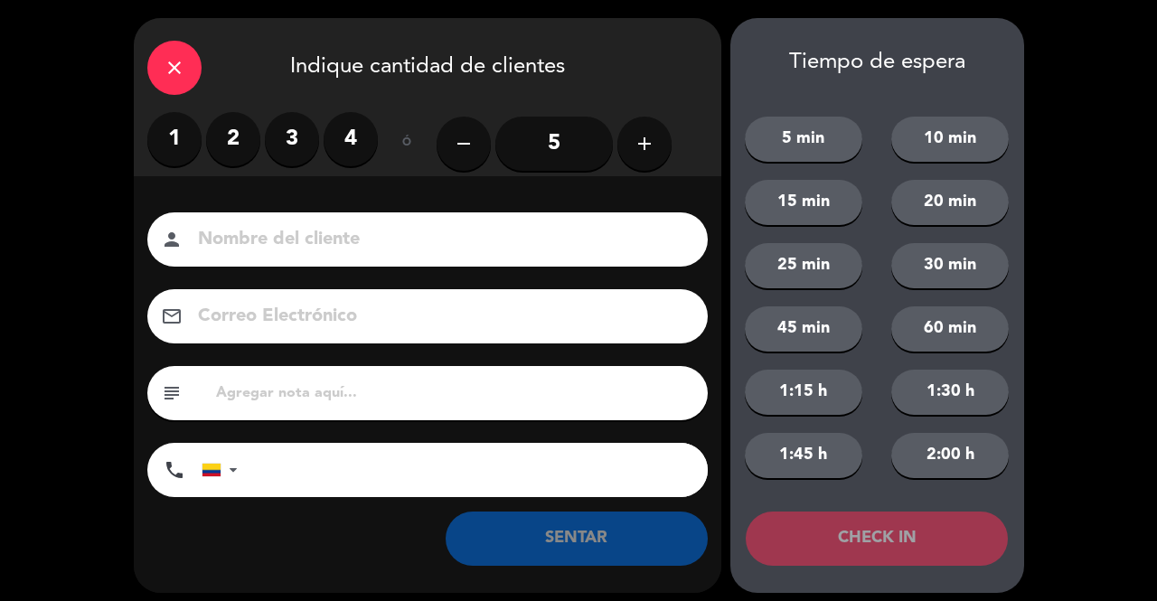
click at [242, 145] on label "2" at bounding box center [233, 139] width 54 height 54
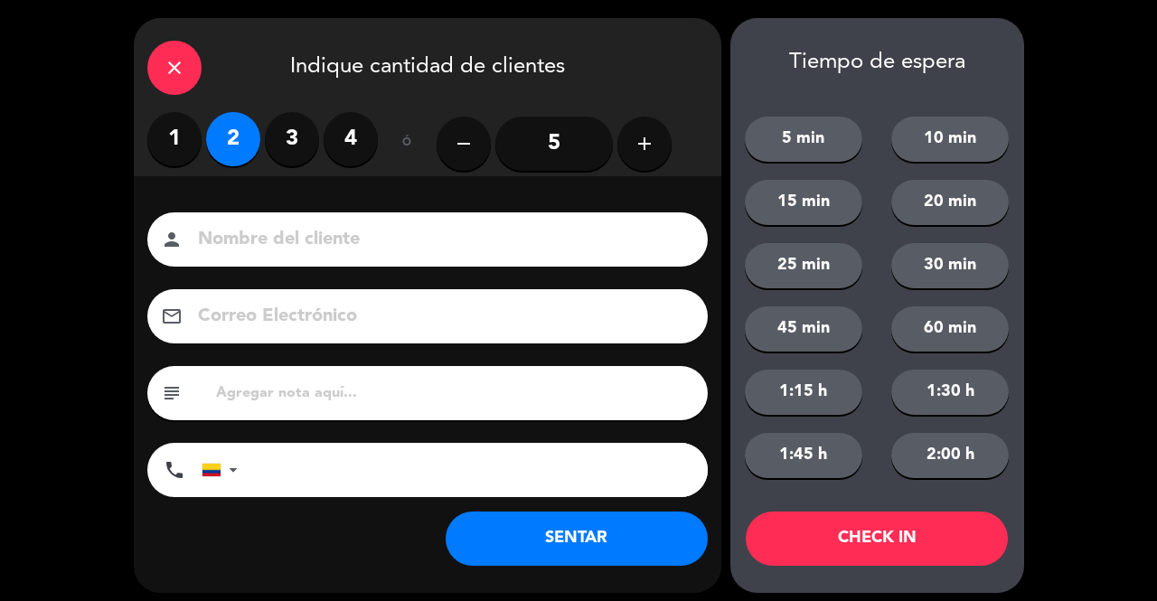
click at [293, 238] on input at bounding box center [440, 240] width 488 height 32
type input "SR EXT"
click at [558, 529] on button "SENTAR" at bounding box center [577, 539] width 262 height 54
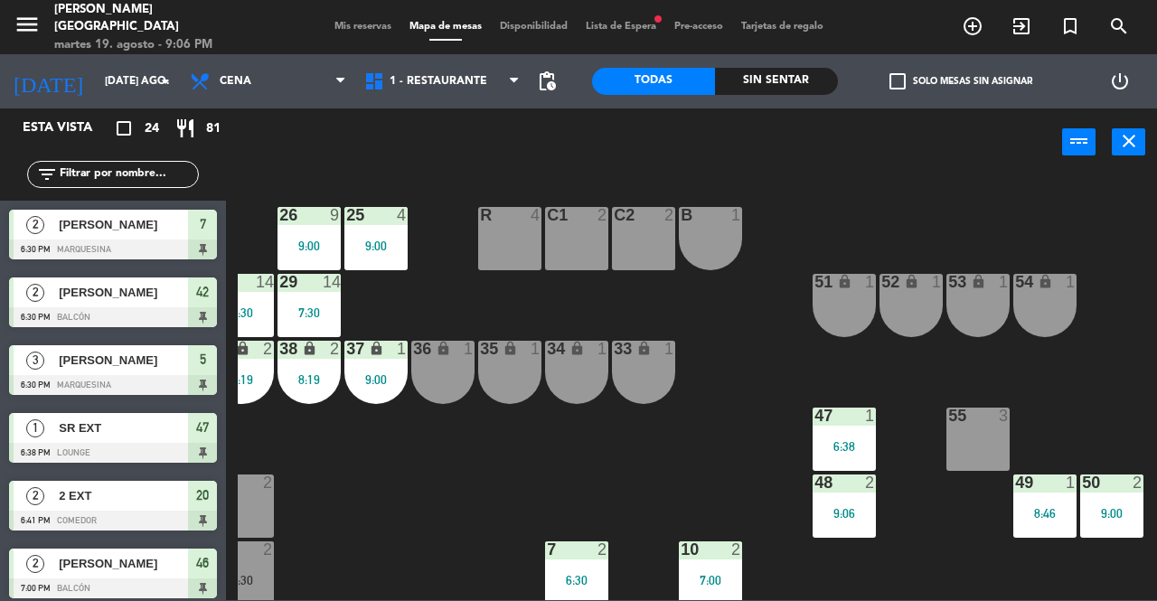
click at [336, 29] on span "Mis reservas" at bounding box center [362, 27] width 75 height 10
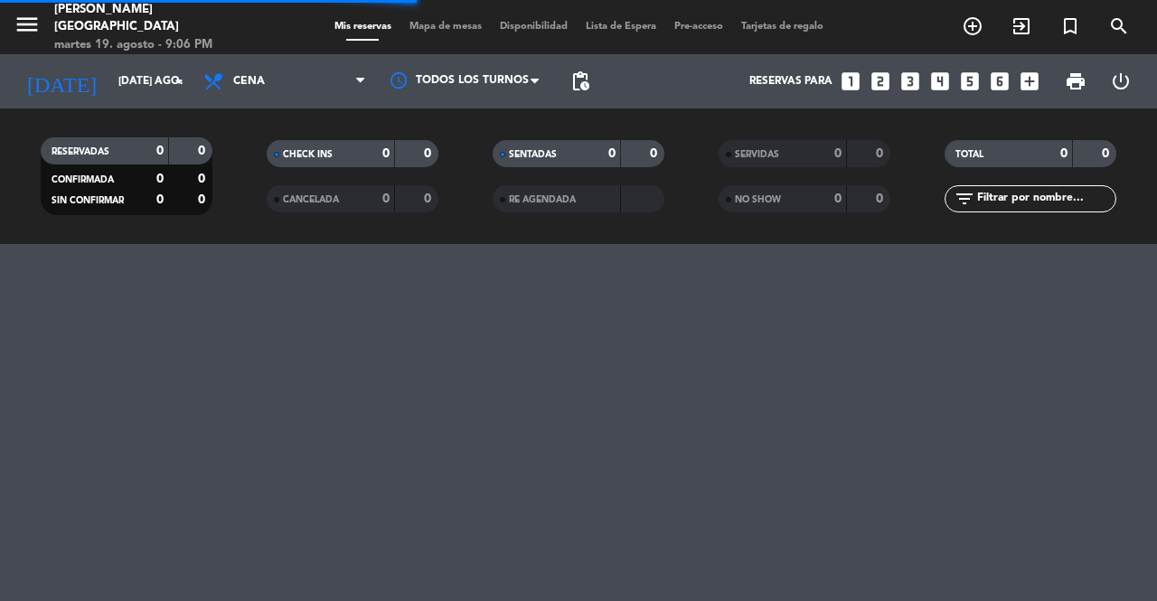
click at [644, 32] on span "Lista de Espera" at bounding box center [621, 27] width 89 height 10
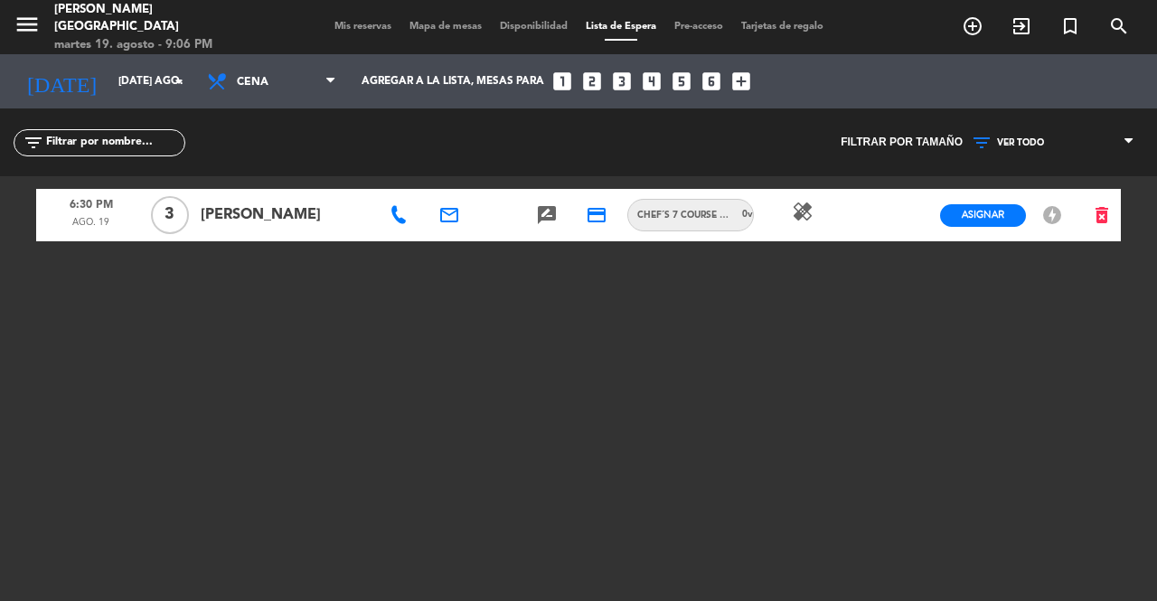
click at [354, 26] on span "Mis reservas" at bounding box center [362, 27] width 75 height 10
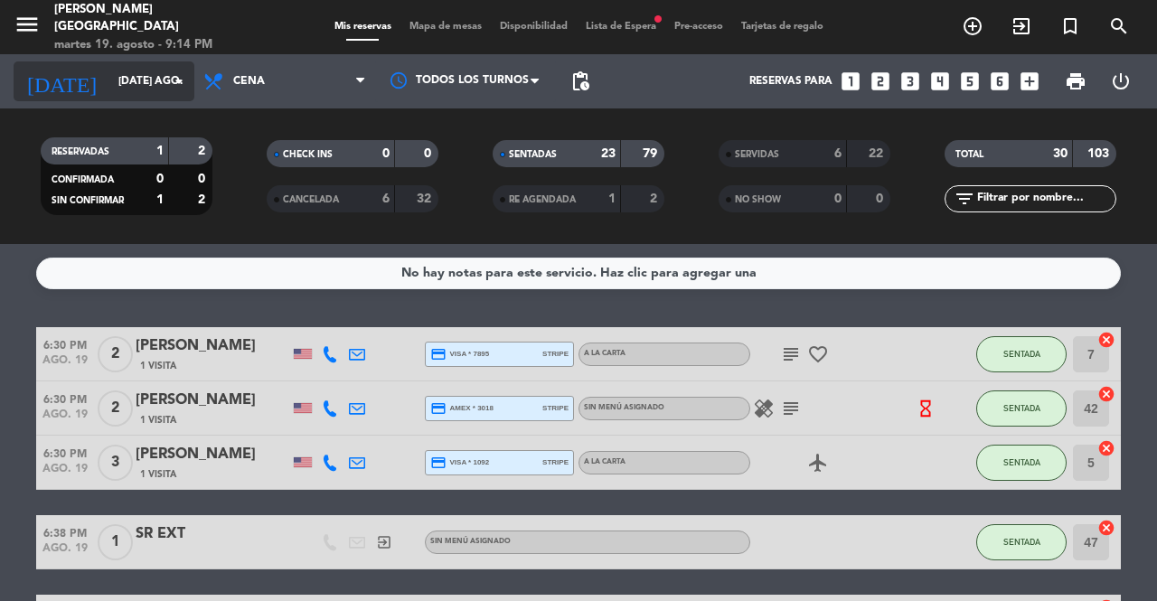
click at [142, 89] on input "[DATE] ago." at bounding box center [181, 81] width 144 height 31
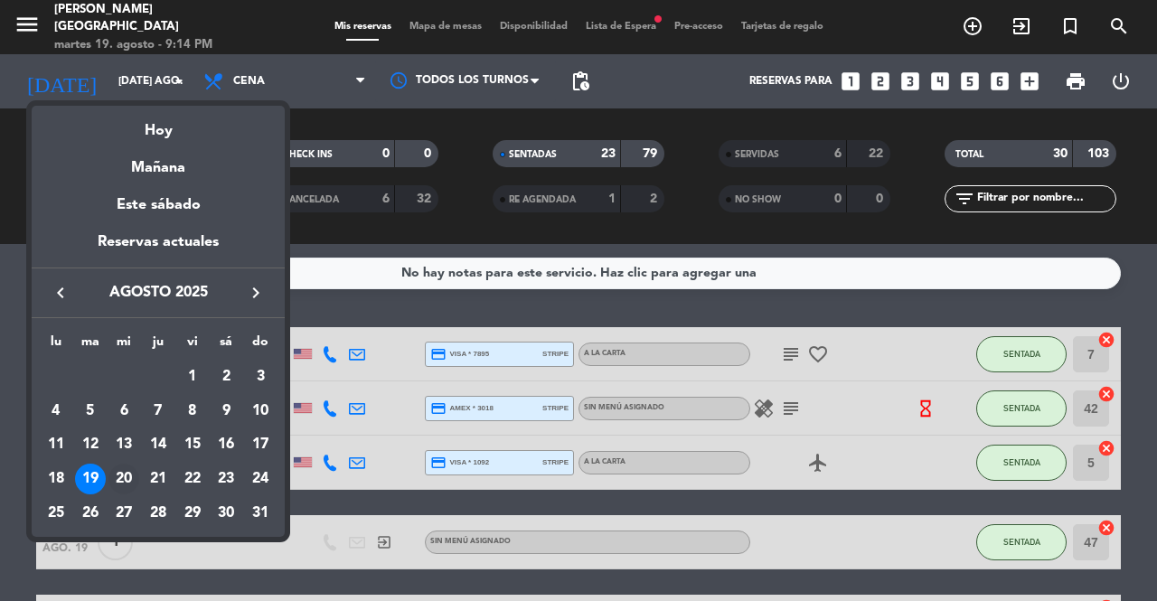
click at [114, 475] on div "20" at bounding box center [123, 479] width 31 height 31
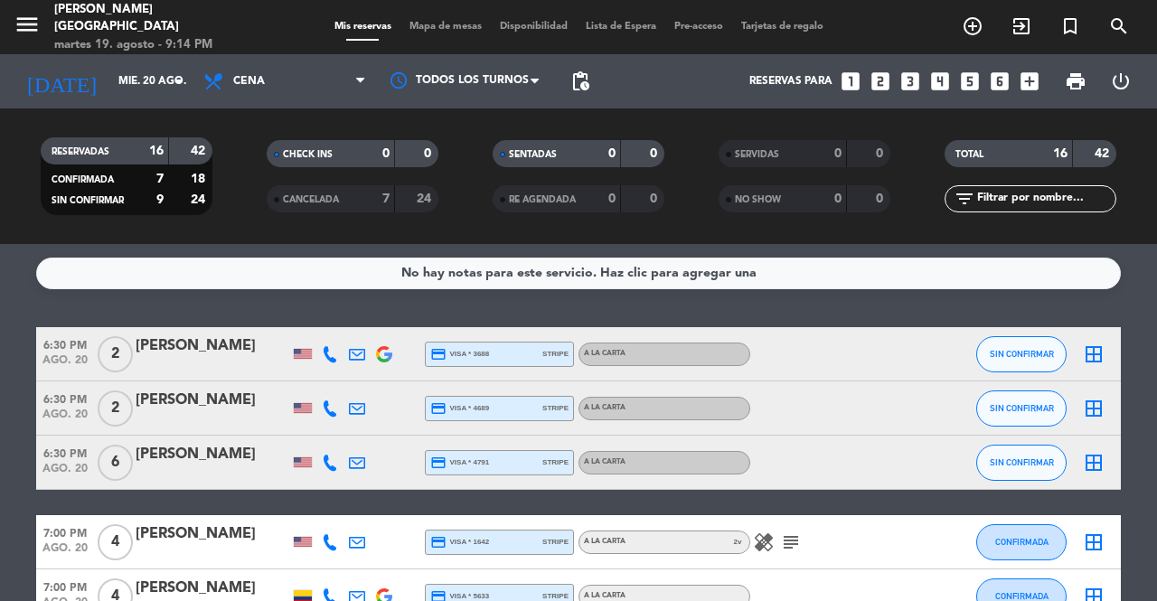
drag, startPoint x: 579, startPoint y: 93, endPoint x: 597, endPoint y: 98, distance: 17.8
click at [579, 93] on span "pending_actions" at bounding box center [580, 81] width 36 height 36
drag, startPoint x: 588, startPoint y: 77, endPoint x: 642, endPoint y: 97, distance: 57.8
click at [588, 77] on span "pending_actions" at bounding box center [581, 82] width 22 height 22
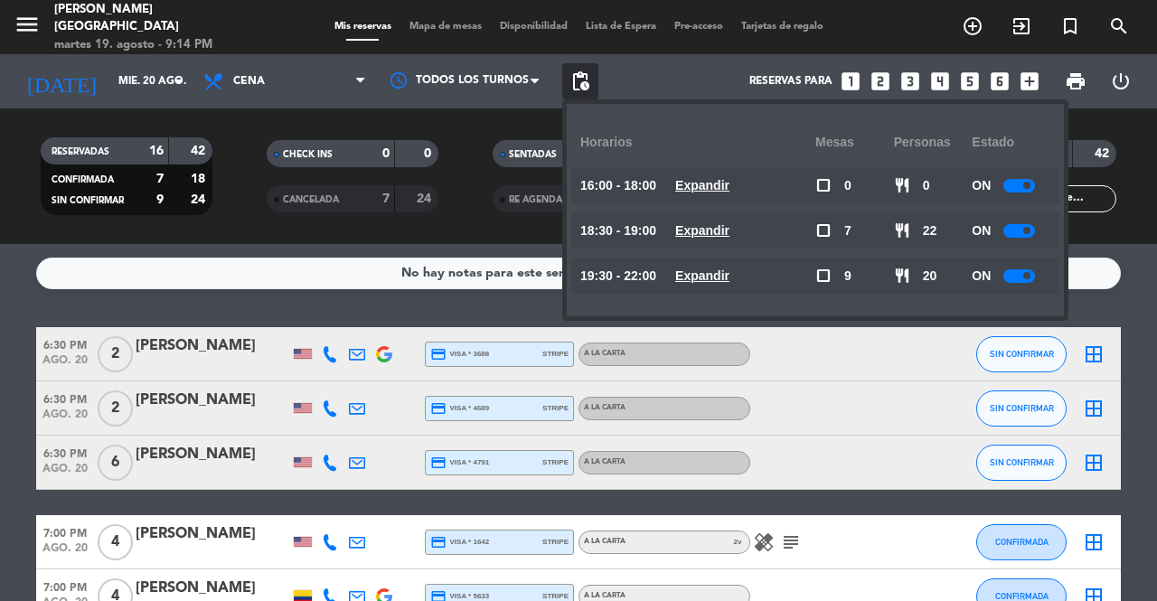
click at [1020, 189] on div at bounding box center [1019, 186] width 32 height 14
click at [1029, 229] on span at bounding box center [1026, 230] width 7 height 7
drag, startPoint x: 1025, startPoint y: 238, endPoint x: 1025, endPoint y: 226, distance: 11.8
click at [1025, 237] on div "ON" at bounding box center [1011, 230] width 79 height 36
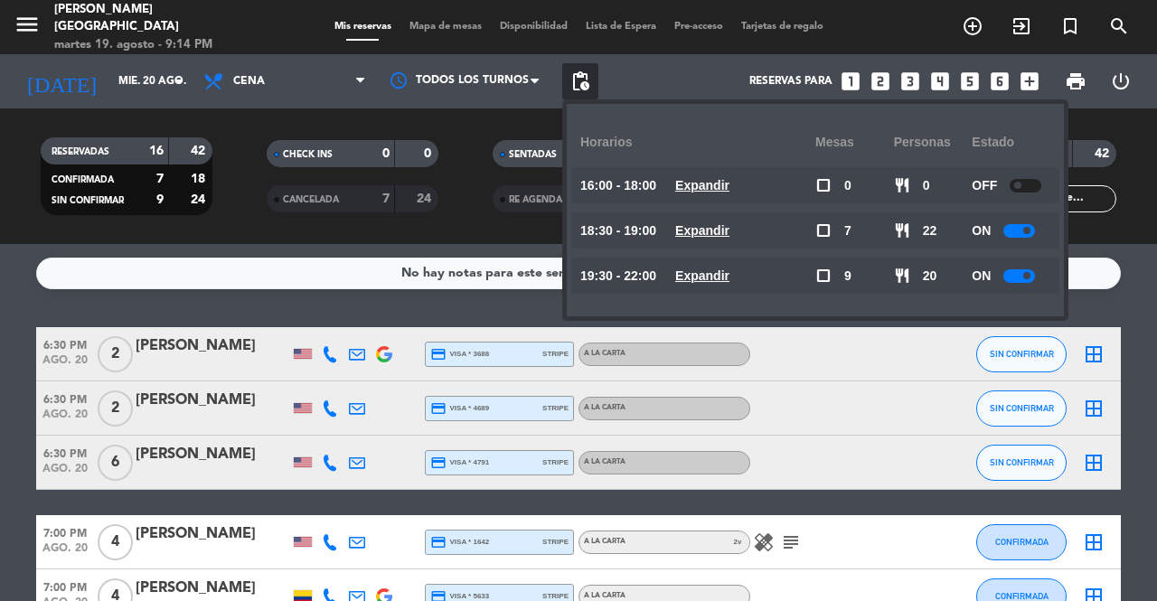
click at [1025, 226] on div at bounding box center [1019, 231] width 32 height 14
click at [1033, 227] on div at bounding box center [1019, 231] width 32 height 14
click at [1033, 227] on div at bounding box center [1026, 231] width 32 height 14
click at [1031, 269] on div at bounding box center [1019, 276] width 32 height 14
click at [1029, 278] on span at bounding box center [1026, 275] width 7 height 7
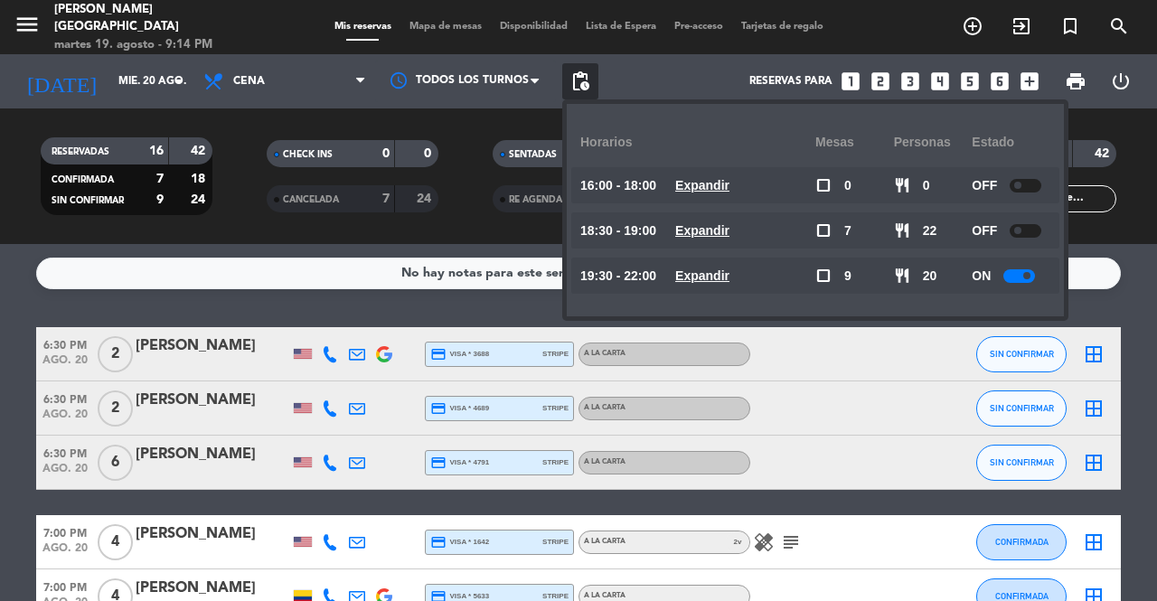
click at [1029, 278] on span at bounding box center [1026, 275] width 7 height 7
click at [1029, 276] on span at bounding box center [1026, 275] width 7 height 7
click at [1029, 274] on span at bounding box center [1026, 275] width 7 height 7
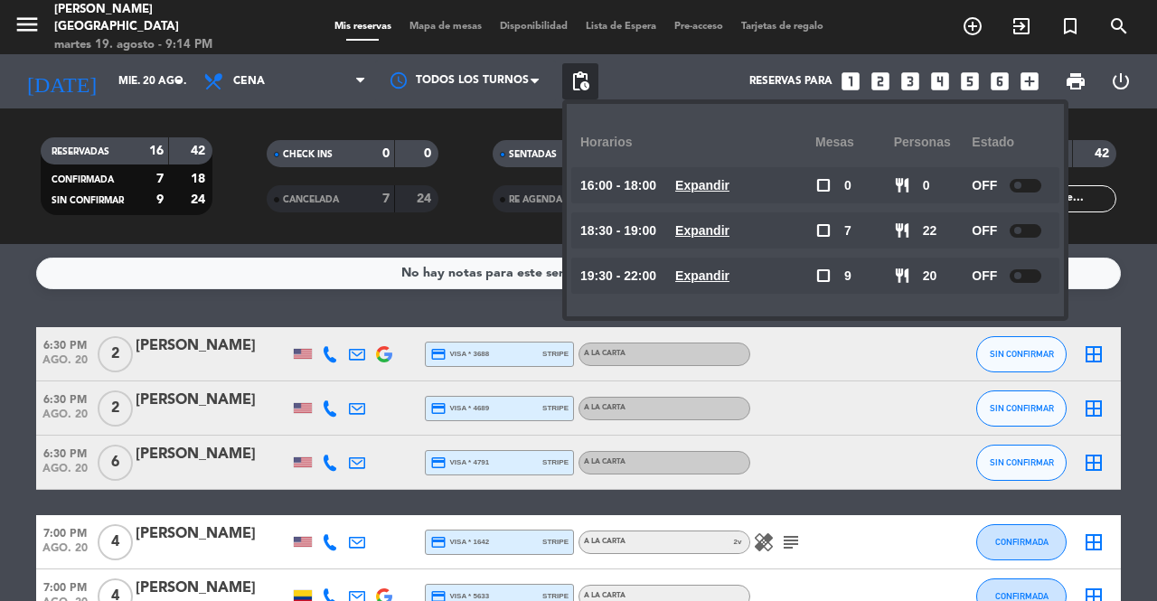
click at [1109, 258] on div "No hay notas para este servicio. Haz clic para agregar una" at bounding box center [578, 274] width 1085 height 32
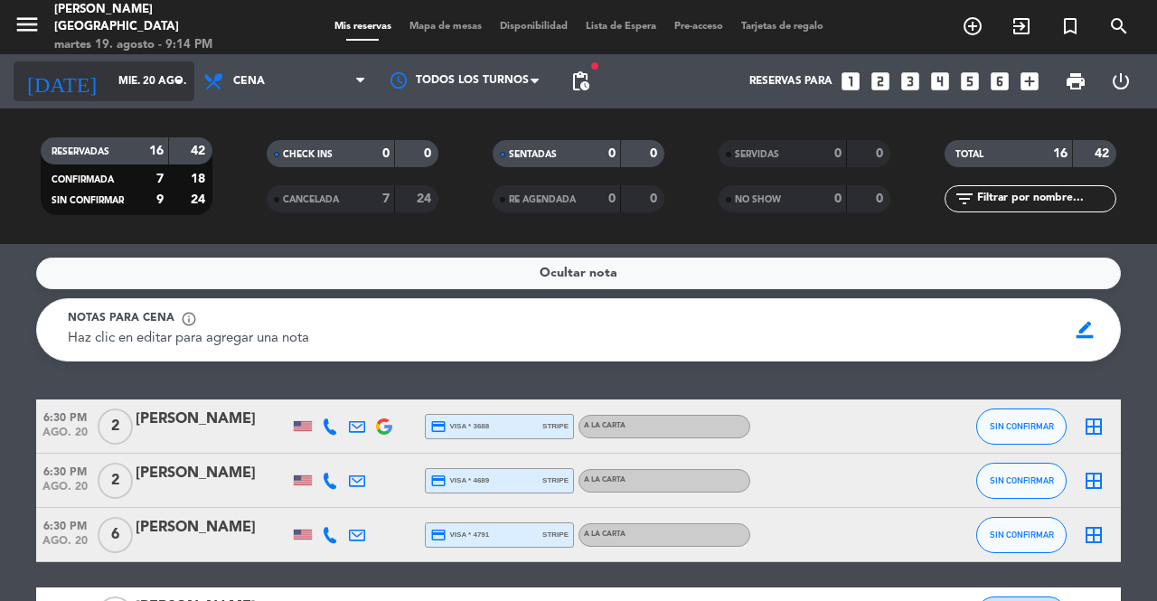
click at [118, 84] on input "mié. 20 ago." at bounding box center [181, 81] width 144 height 31
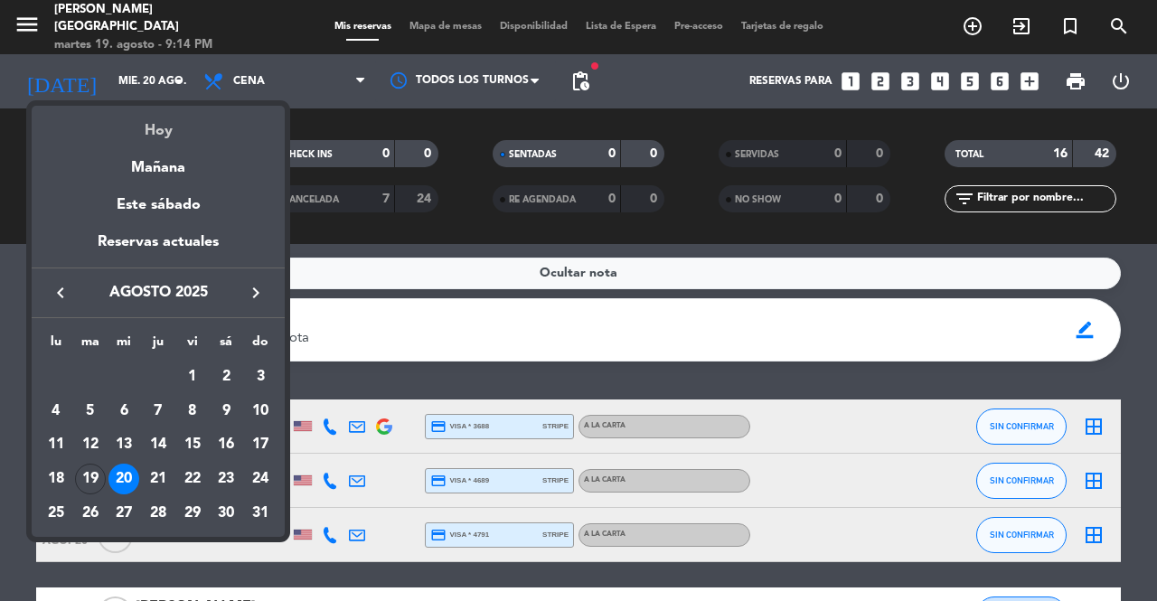
click at [175, 122] on div "Hoy" at bounding box center [158, 124] width 253 height 37
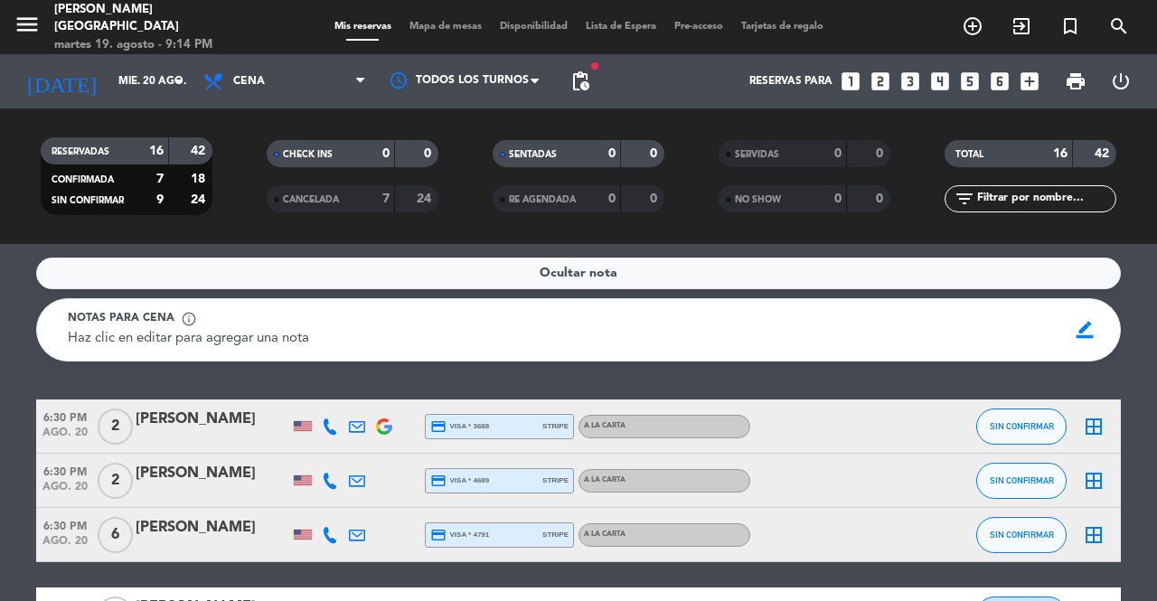
type input "[DATE] ago."
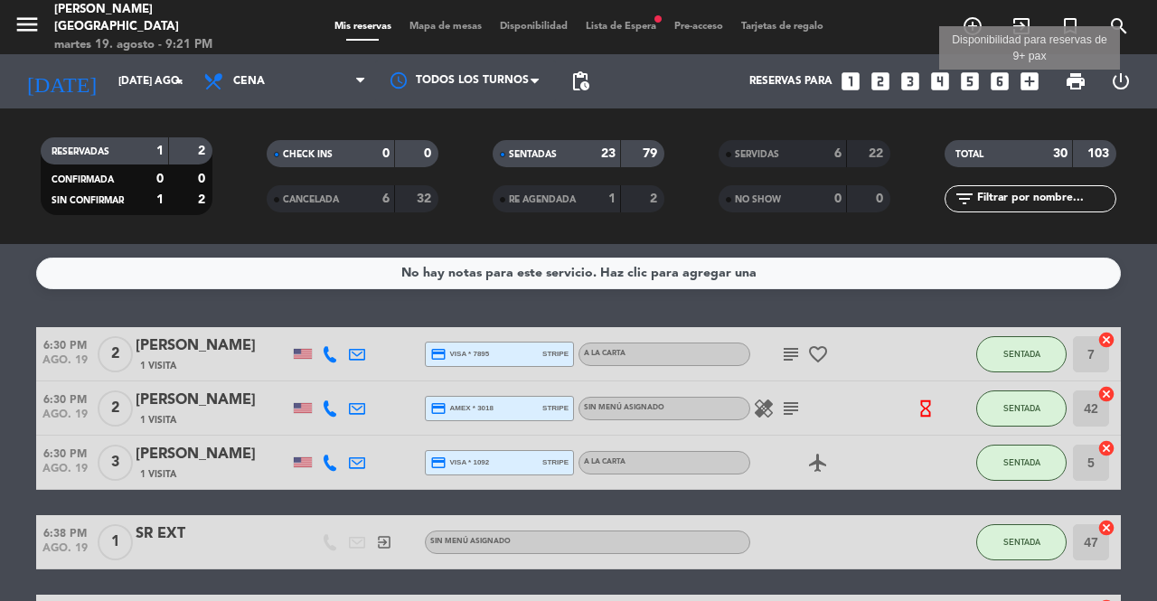
click at [1029, 84] on icon "add_box" at bounding box center [1030, 82] width 24 height 24
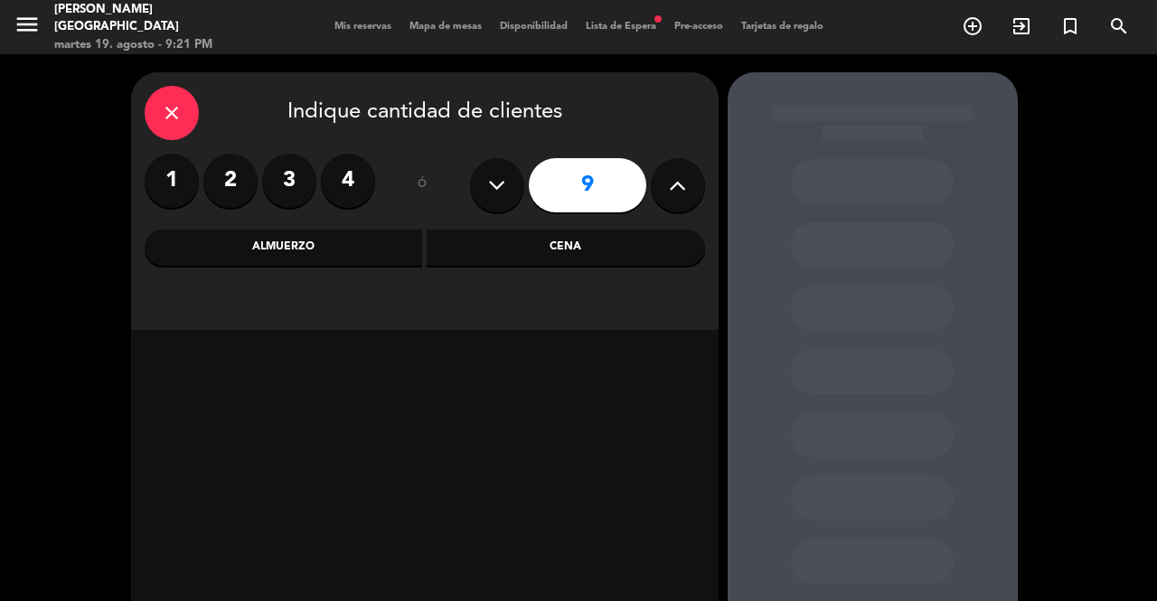
click at [513, 184] on button at bounding box center [497, 185] width 54 height 54
type input "5"
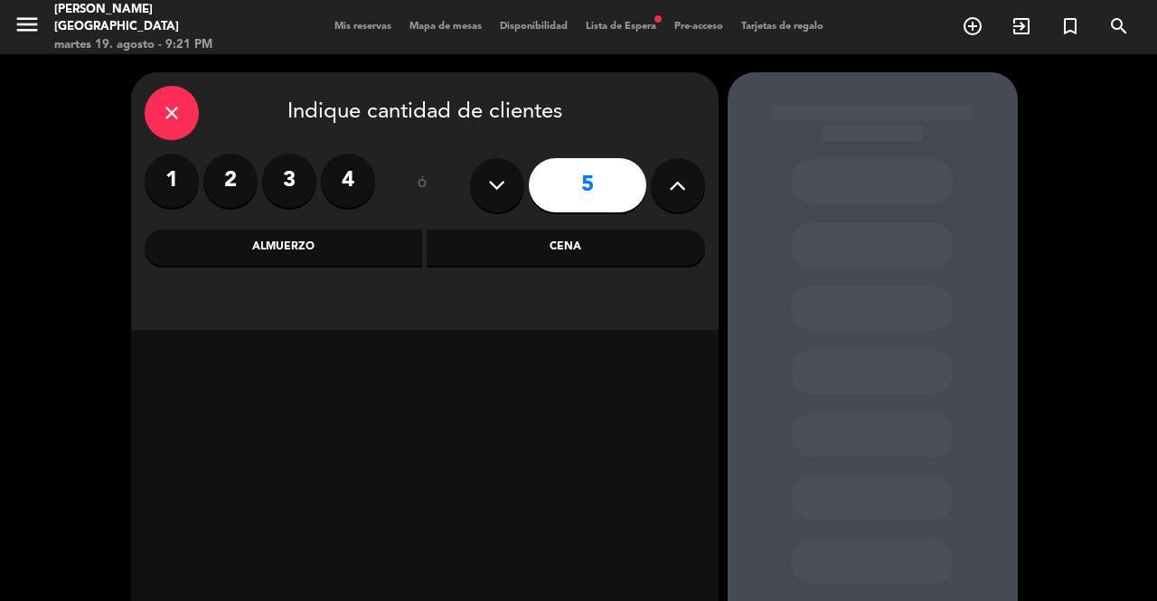
click at [477, 255] on div "Cena" at bounding box center [566, 248] width 278 height 36
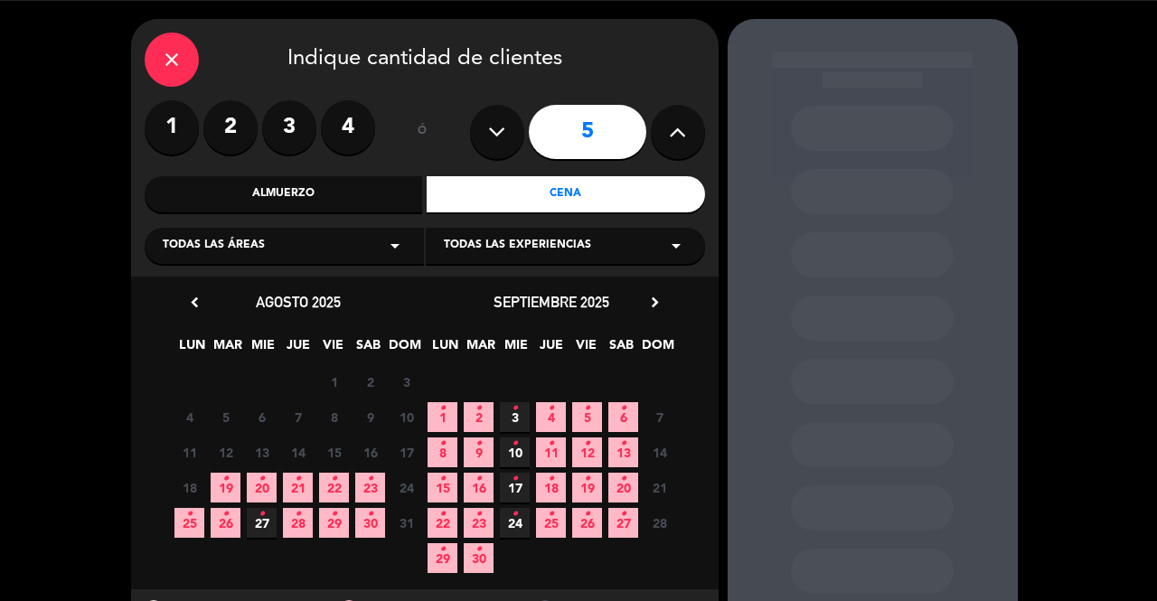
scroll to position [90, 0]
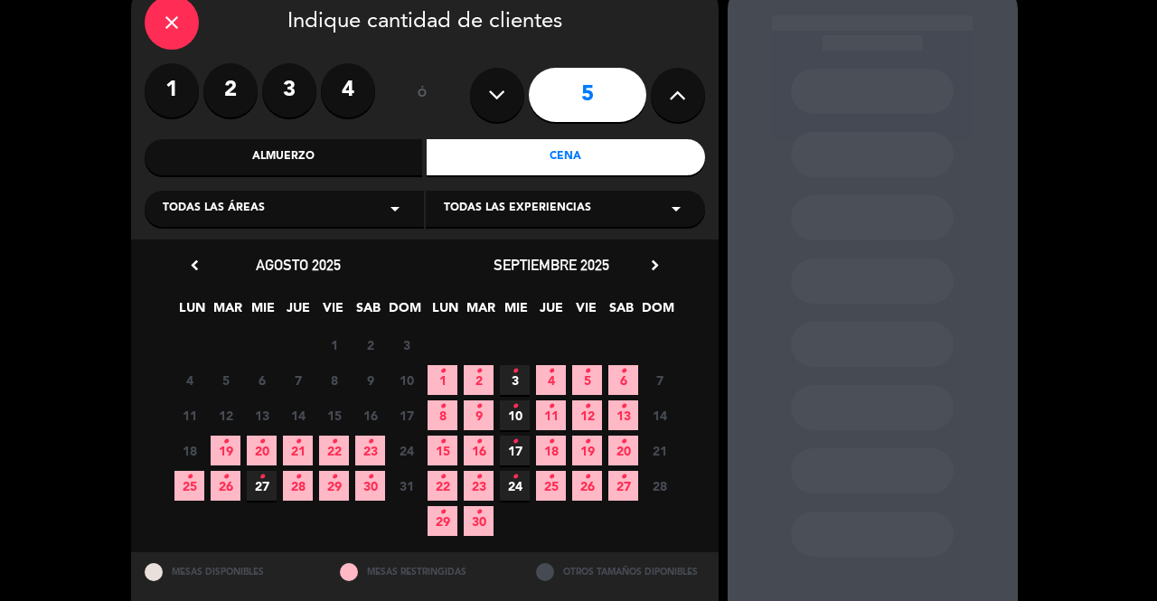
click at [255, 449] on span "20 •" at bounding box center [262, 451] width 30 height 30
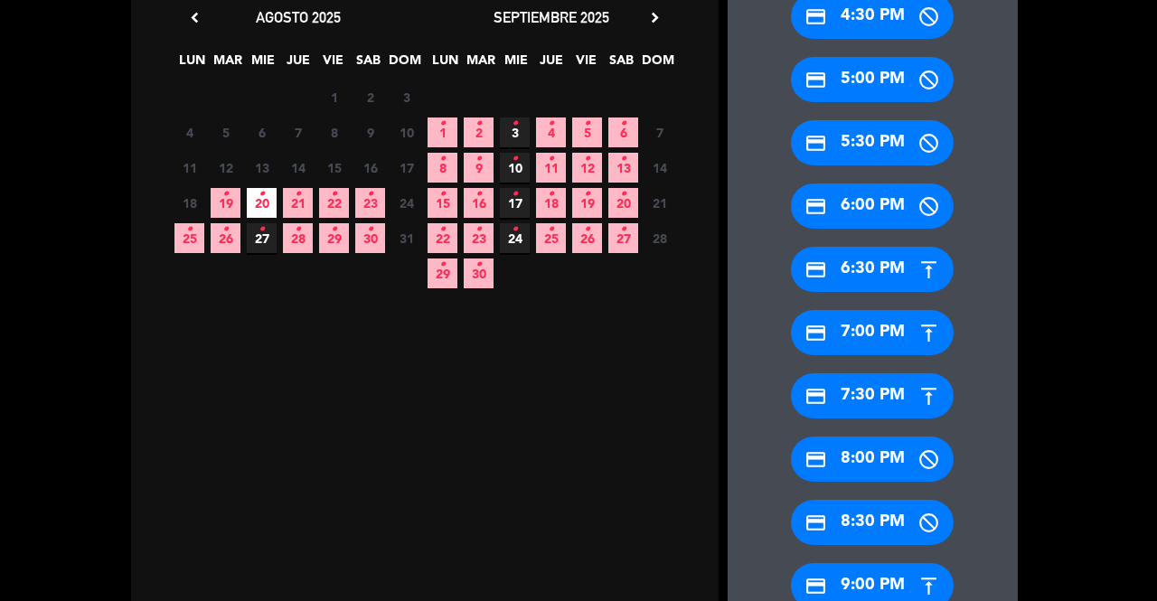
scroll to position [434, 0]
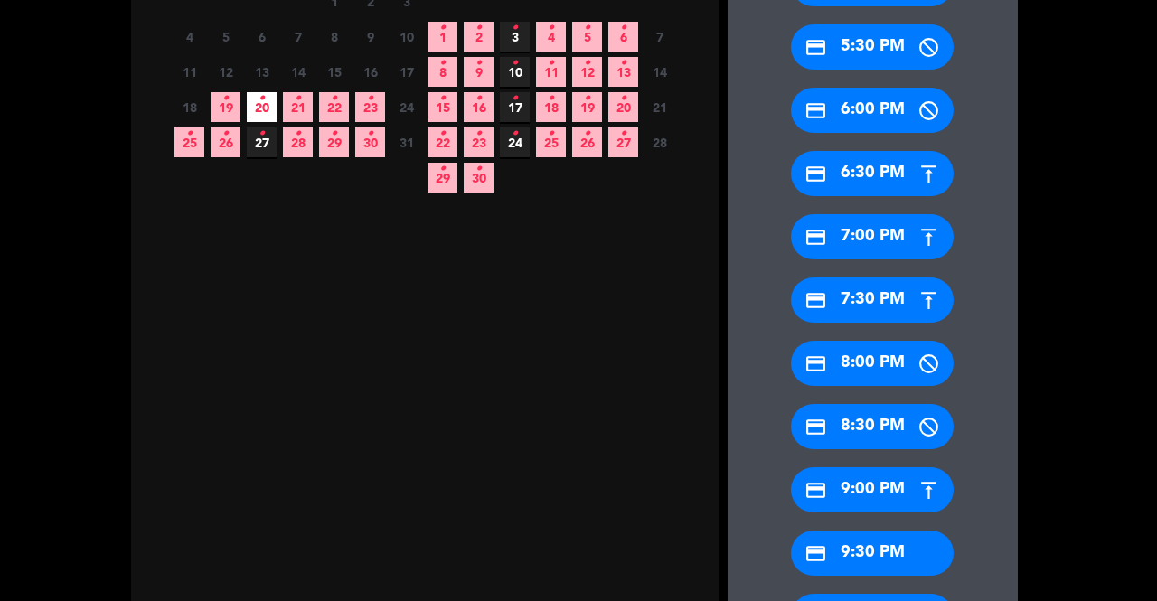
click at [866, 426] on div "credit_card 8:30 PM" at bounding box center [872, 426] width 163 height 45
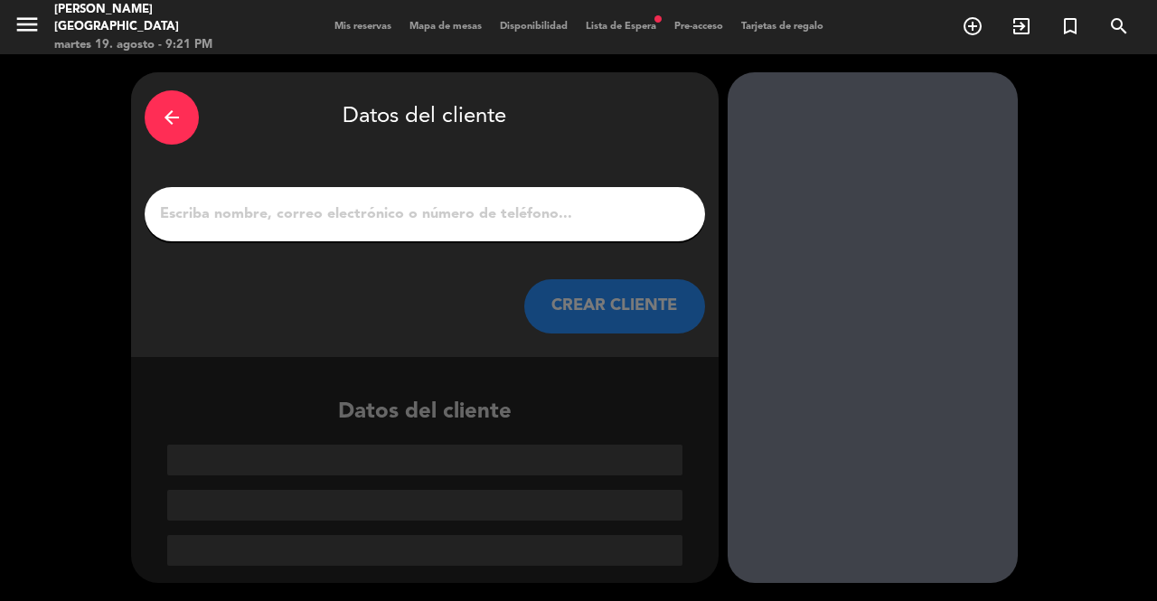
scroll to position [0, 0]
drag, startPoint x: 575, startPoint y: 184, endPoint x: 580, endPoint y: 207, distance: 24.1
click at [575, 188] on div "arrow_back Datos del cliente CREAR CLIENTE" at bounding box center [425, 214] width 588 height 285
click at [580, 207] on input "1" at bounding box center [424, 214] width 533 height 25
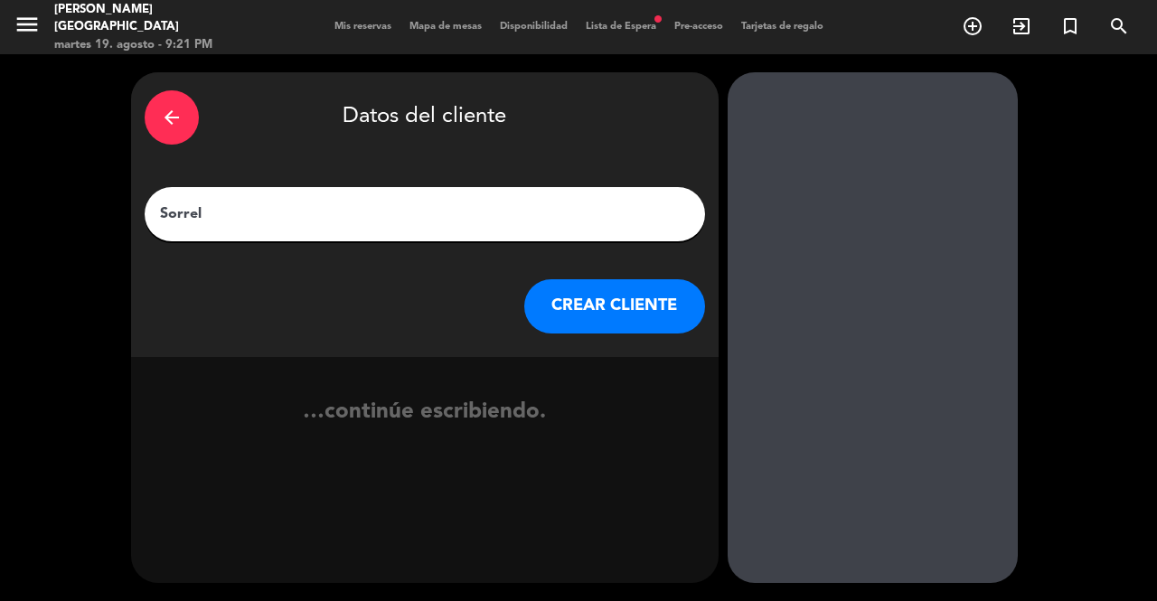
type input "Sorrel"
click at [618, 304] on button "CREAR CLIENTE" at bounding box center [614, 306] width 181 height 54
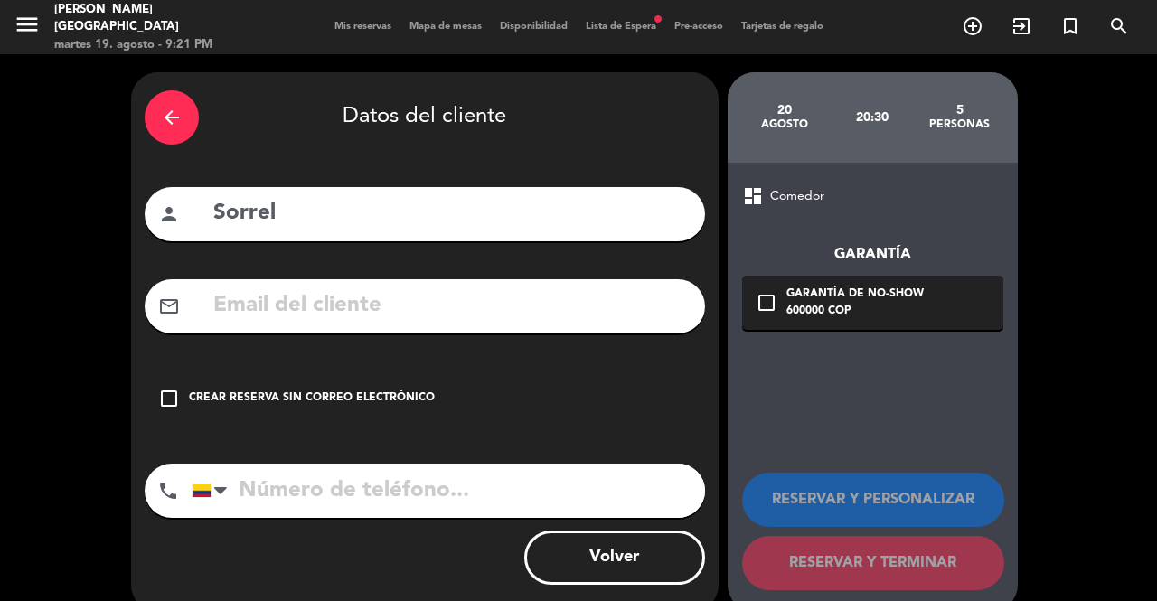
drag, startPoint x: 256, startPoint y: 382, endPoint x: 327, endPoint y: 410, distance: 76.7
click at [263, 384] on div "check_box_outline_blank Crear reserva sin correo electrónico" at bounding box center [425, 399] width 561 height 54
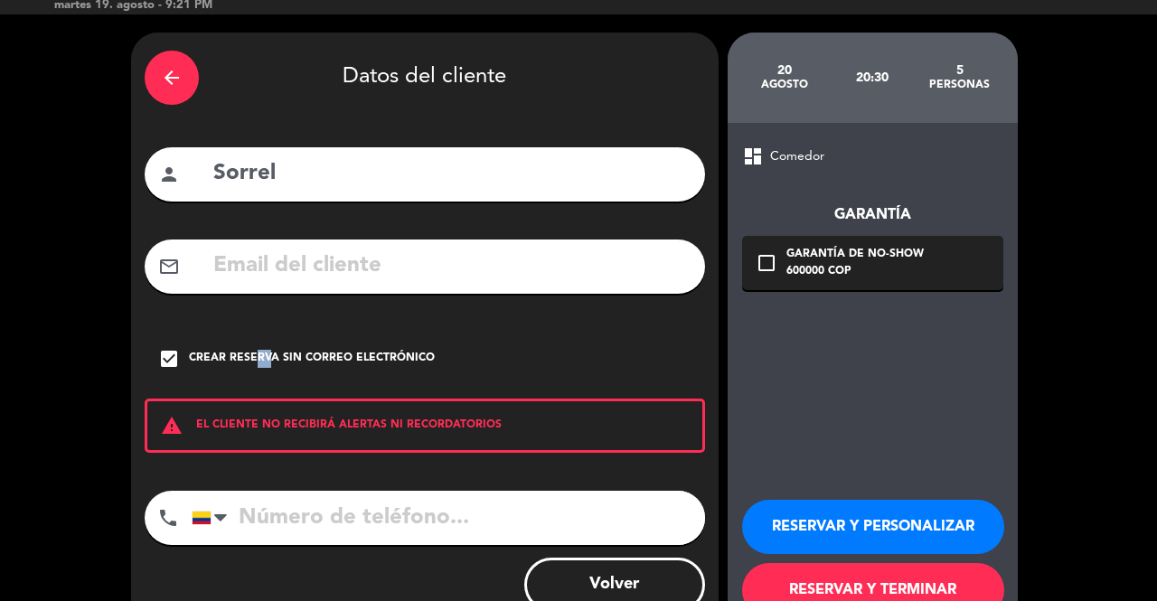
scroll to position [96, 0]
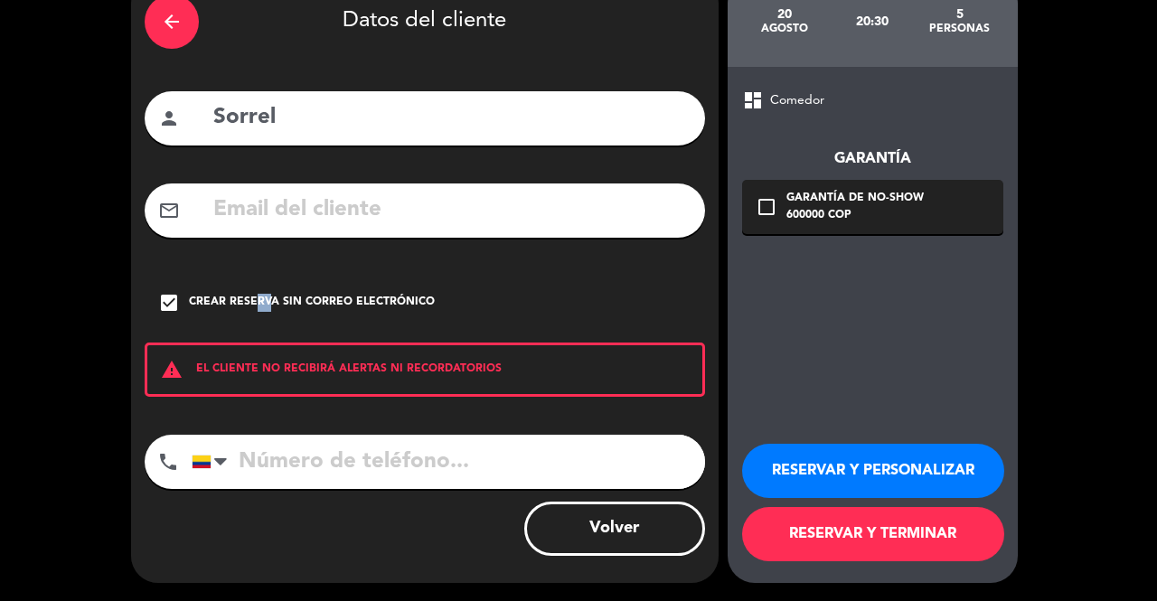
click at [917, 540] on button "RESERVAR Y TERMINAR" at bounding box center [873, 534] width 262 height 54
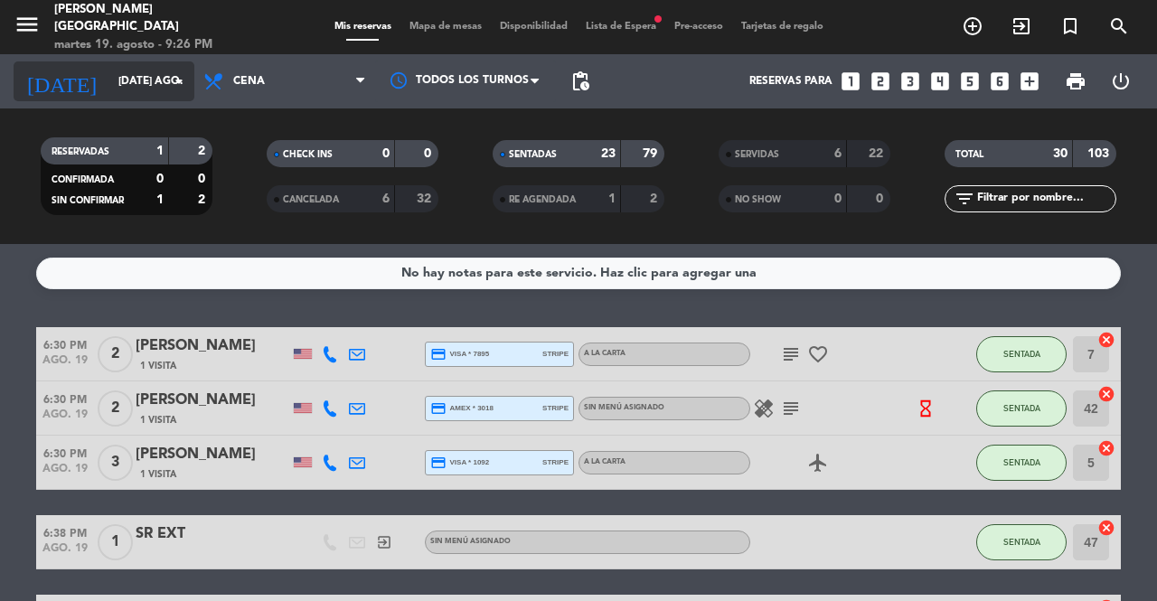
click at [111, 93] on input "[DATE] ago." at bounding box center [181, 81] width 144 height 31
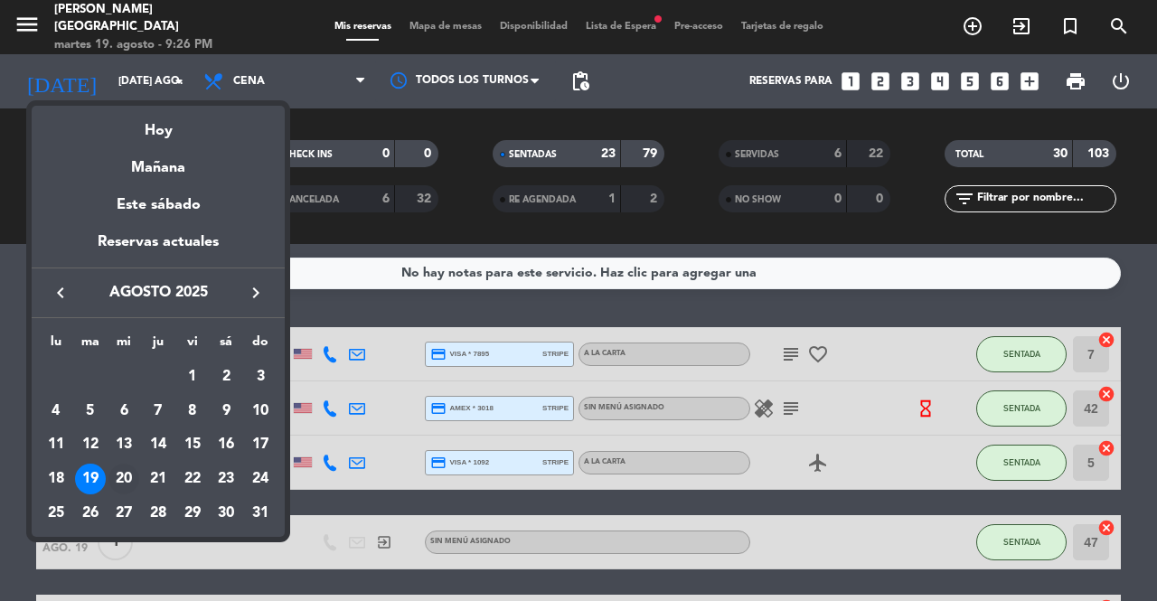
click at [130, 478] on div "20" at bounding box center [123, 479] width 31 height 31
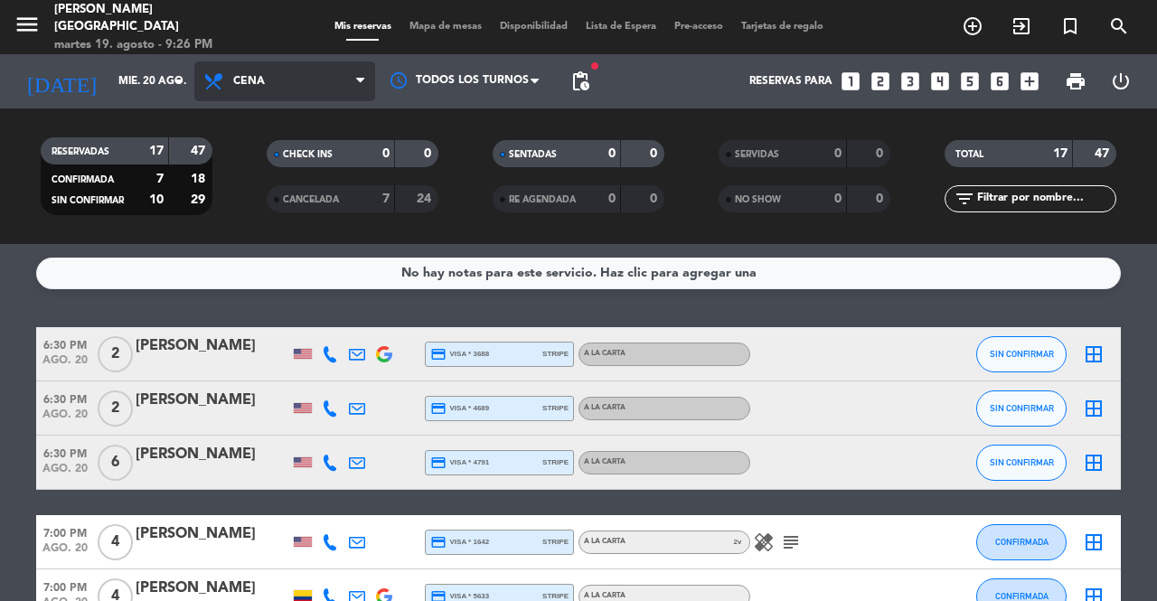
click at [325, 82] on span "Cena" at bounding box center [284, 81] width 181 height 40
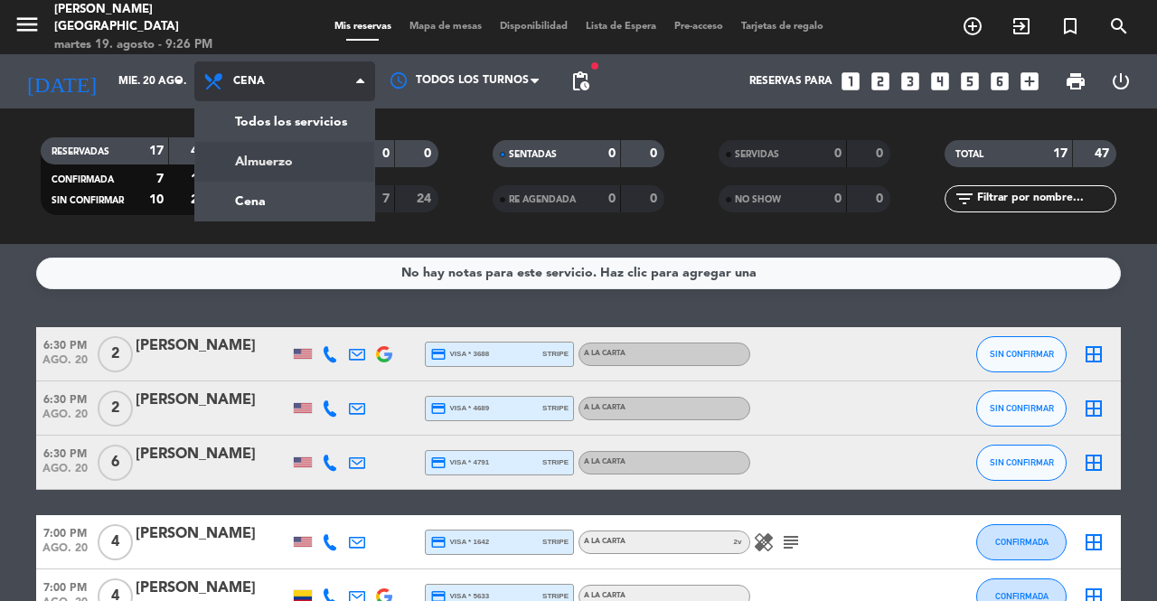
click at [306, 171] on div "menu [PERSON_NAME][GEOGRAPHIC_DATA] martes 19. agosto - 9:26 PM Mis reservas Ma…" at bounding box center [578, 122] width 1157 height 244
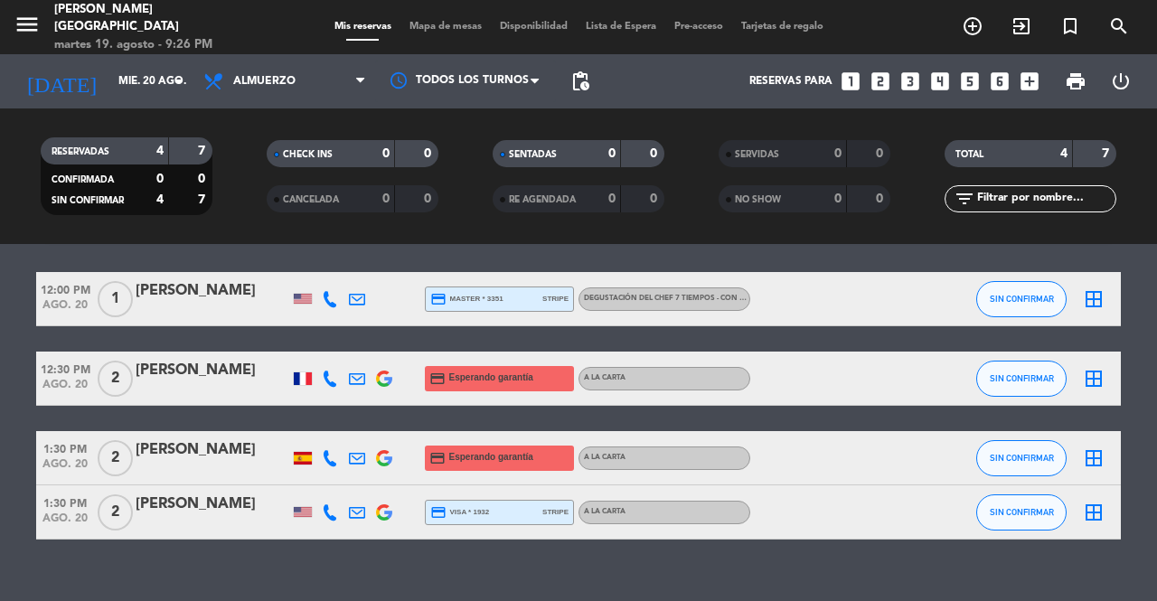
scroll to position [83, 0]
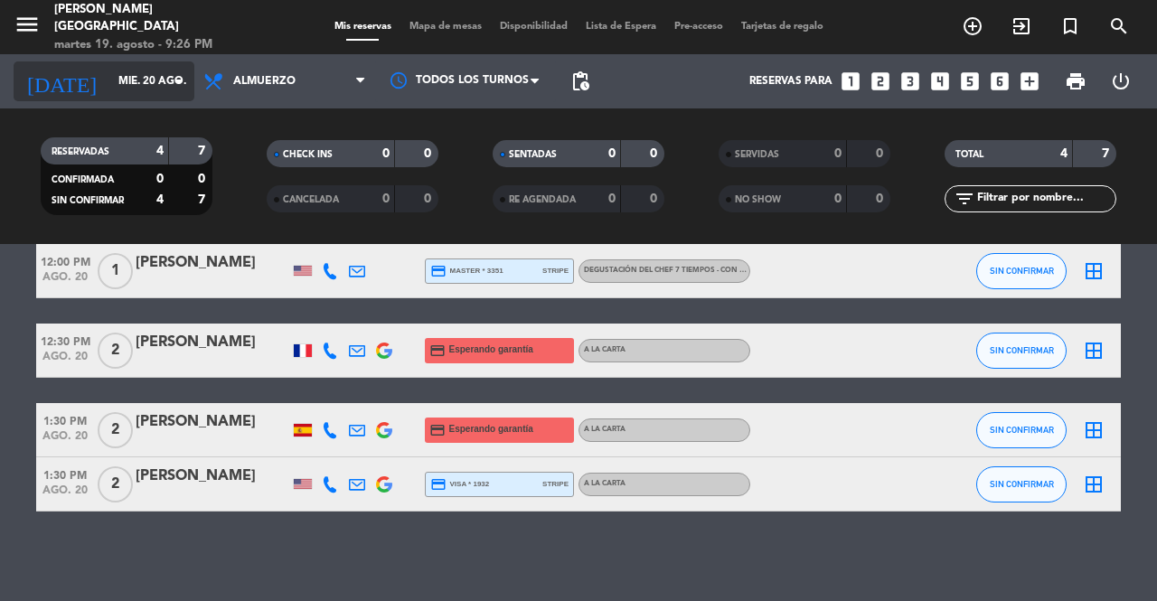
click at [145, 89] on input "mié. 20 ago." at bounding box center [181, 81] width 144 height 31
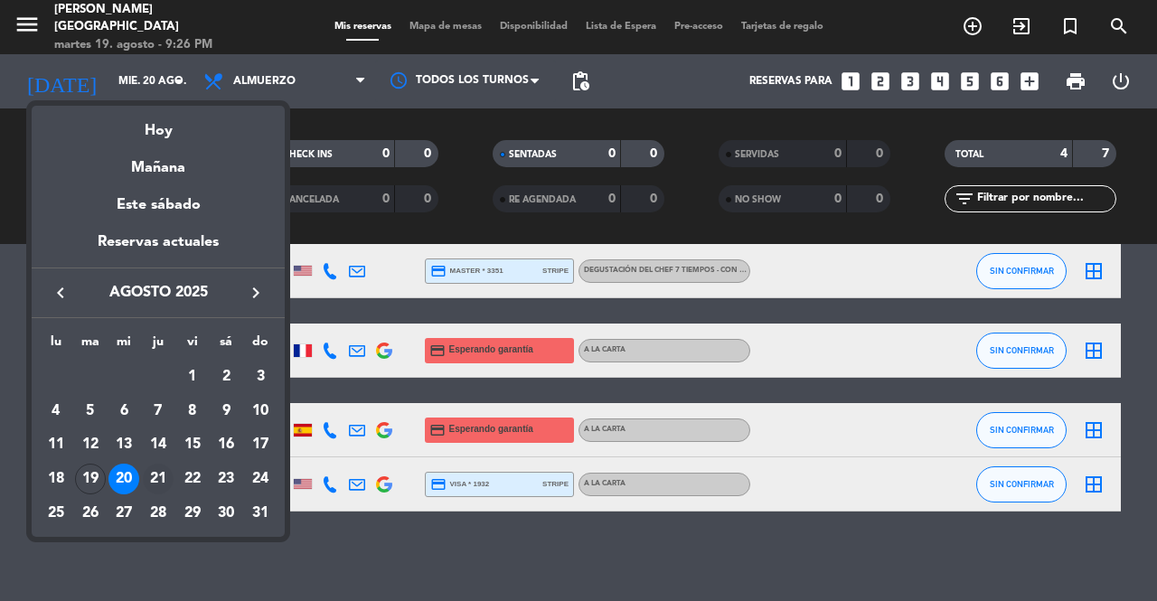
click at [161, 468] on div "21" at bounding box center [158, 479] width 31 height 31
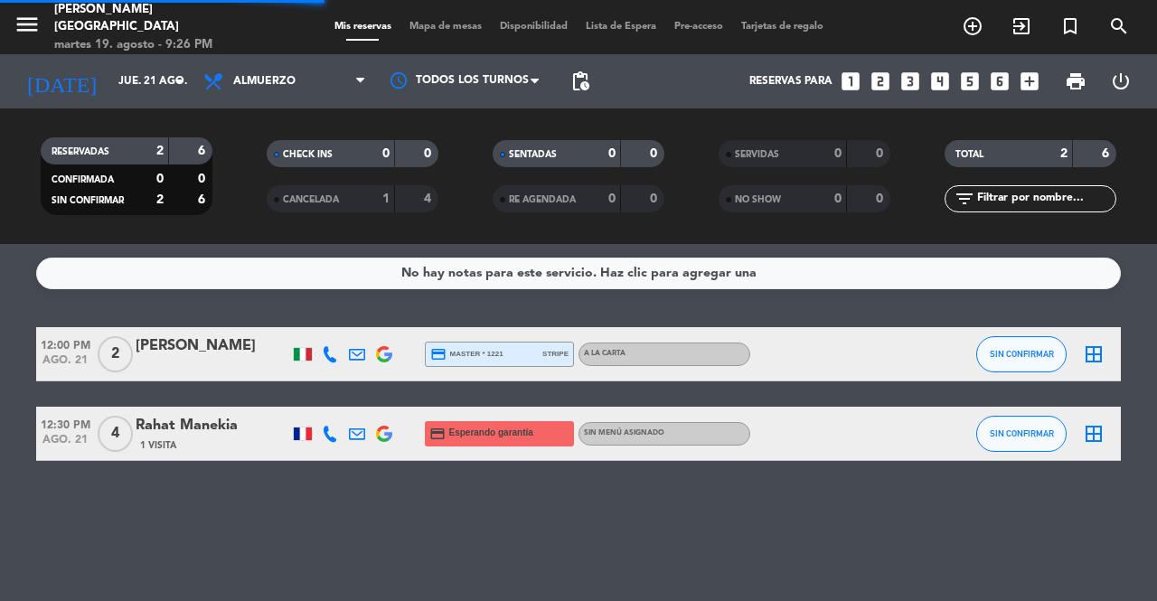
scroll to position [0, 0]
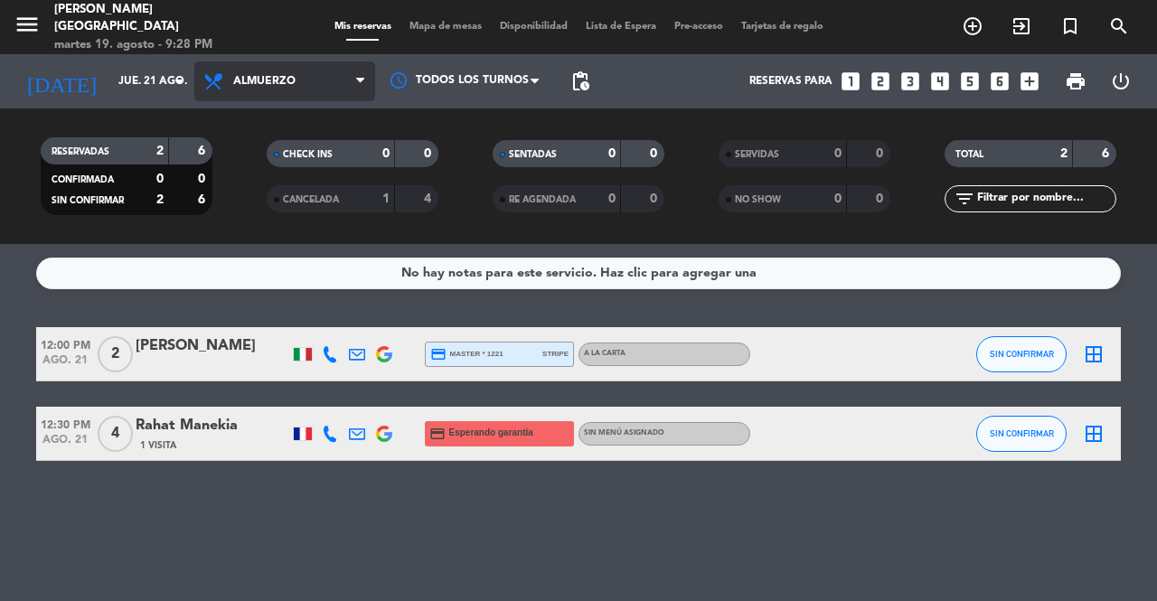
click at [289, 90] on span "Almuerzo" at bounding box center [284, 81] width 181 height 40
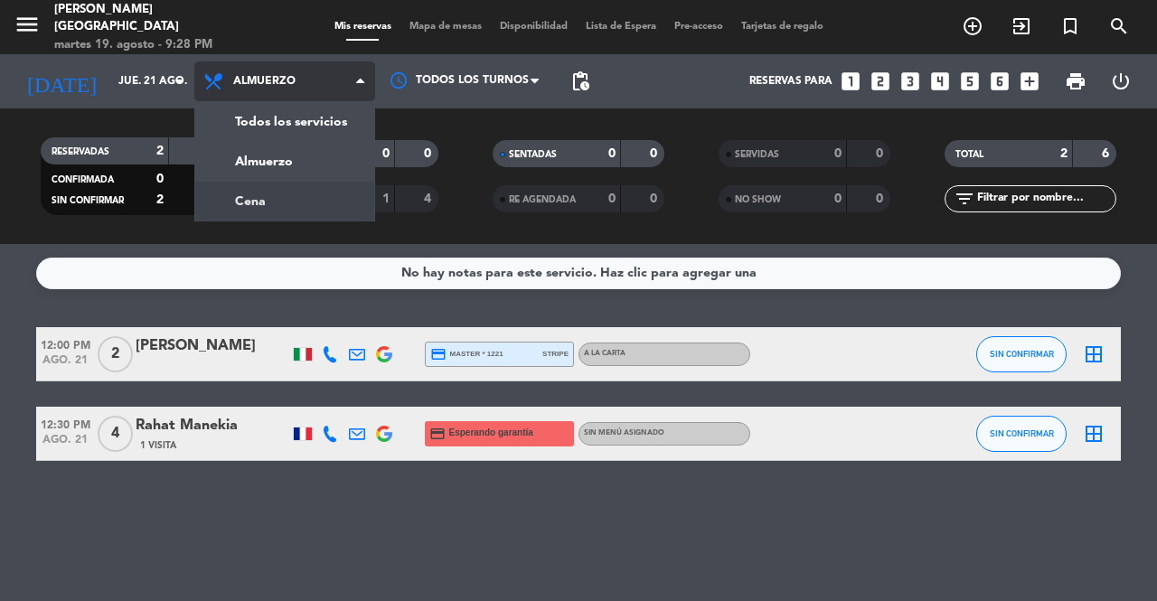
click at [280, 205] on div "menu [PERSON_NAME][GEOGRAPHIC_DATA] martes 19. agosto - 9:28 PM Mis reservas Ma…" at bounding box center [578, 122] width 1157 height 244
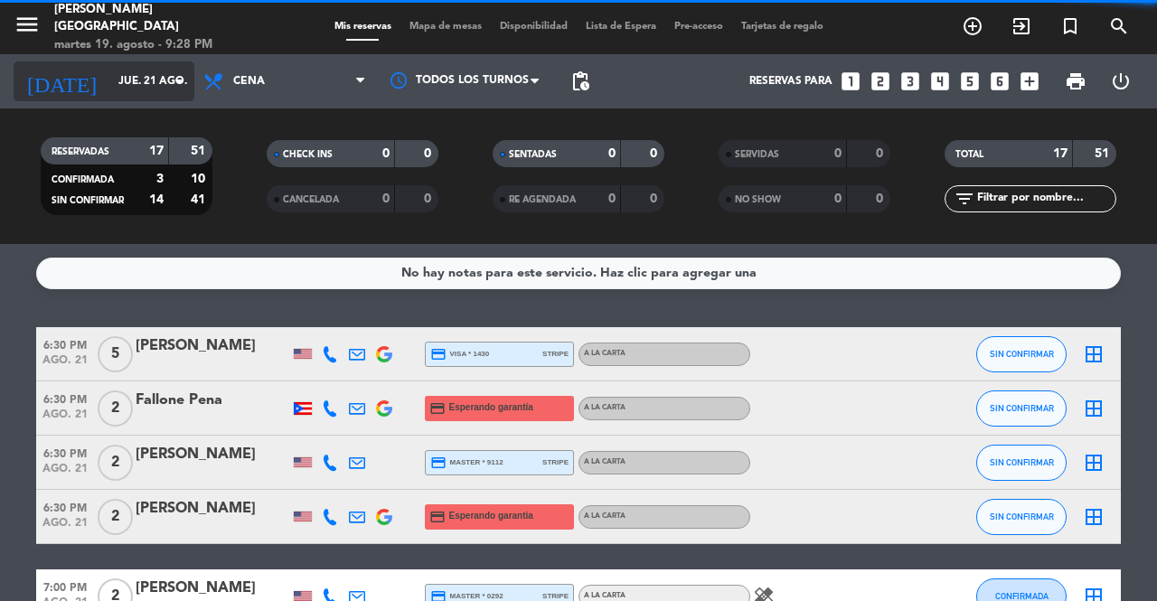
click at [134, 76] on input "jue. 21 ago." at bounding box center [181, 81] width 144 height 31
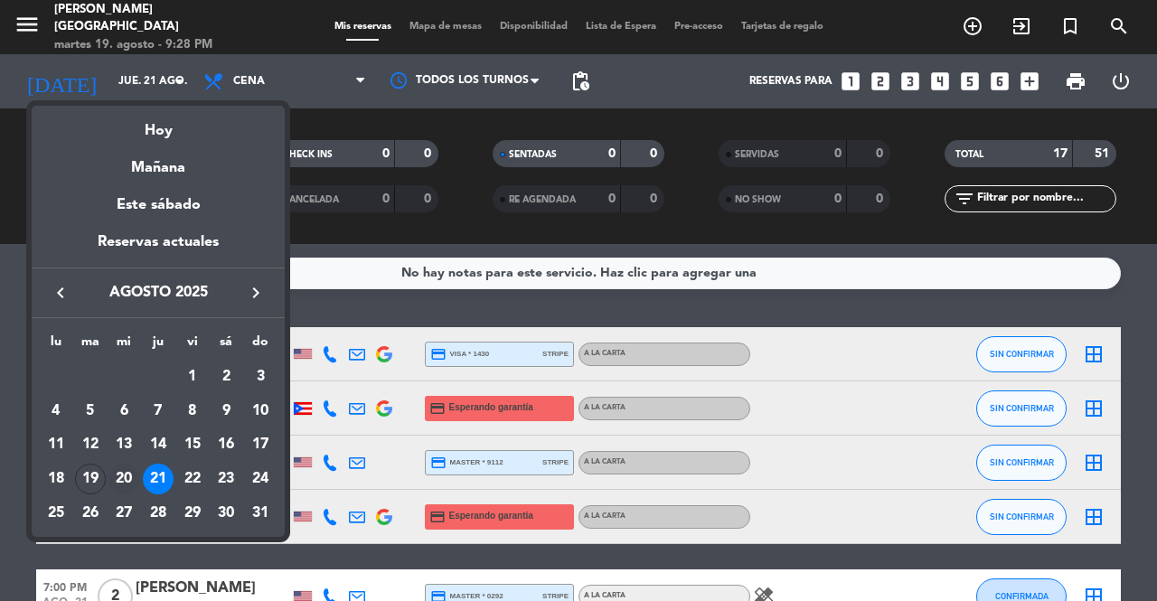
click at [127, 473] on div "20" at bounding box center [123, 479] width 31 height 31
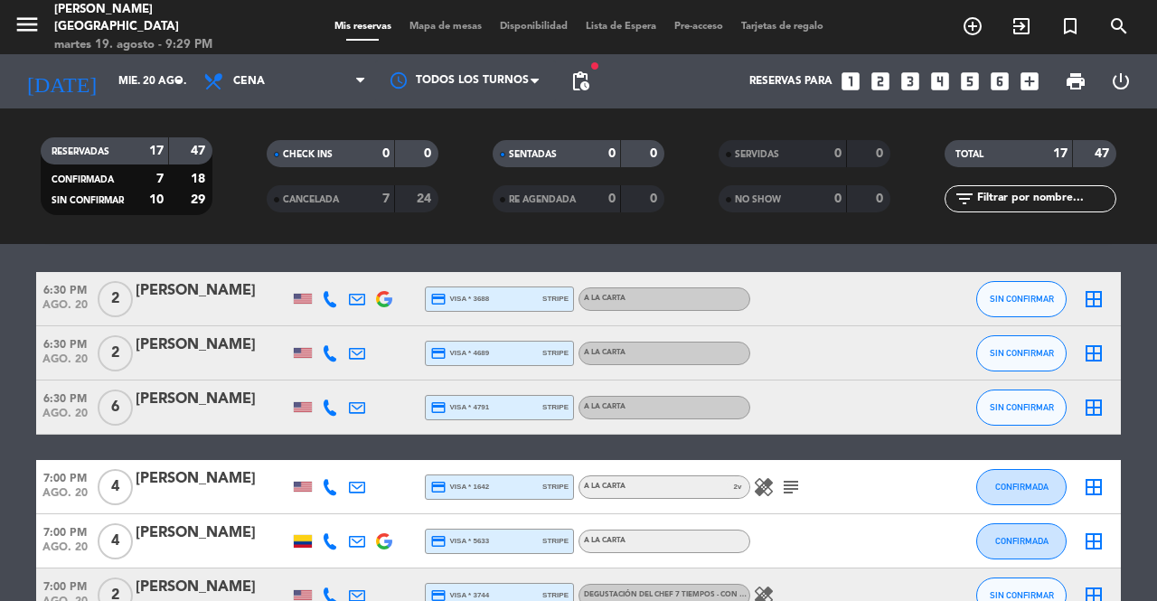
scroll to position [51, 0]
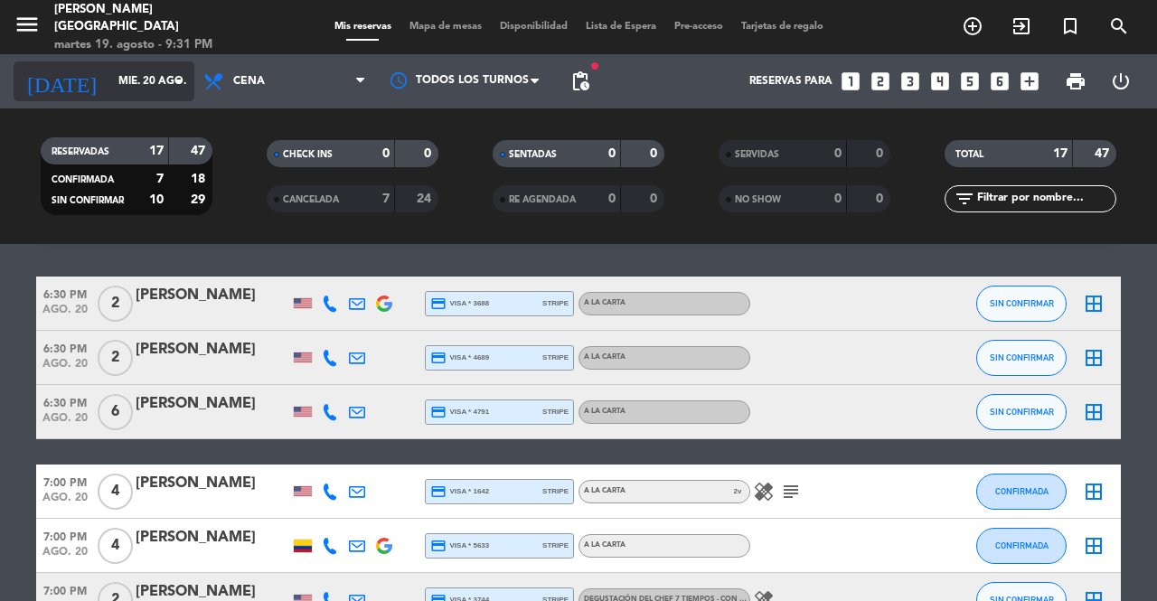
click at [130, 88] on input "mié. 20 ago." at bounding box center [181, 81] width 144 height 31
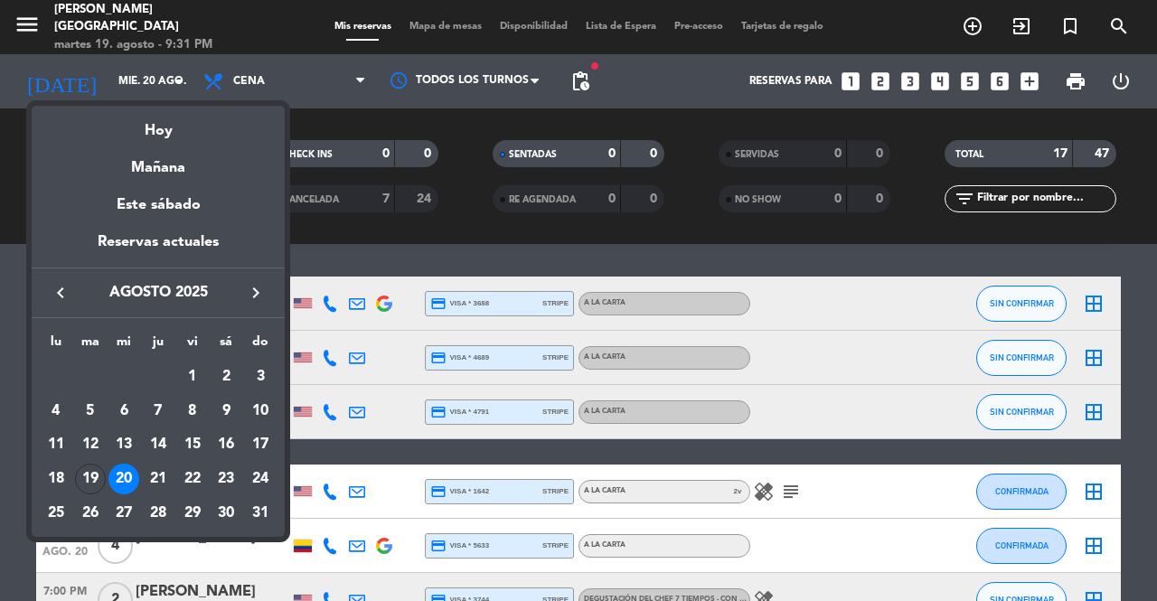
click at [640, 427] on div at bounding box center [578, 300] width 1157 height 601
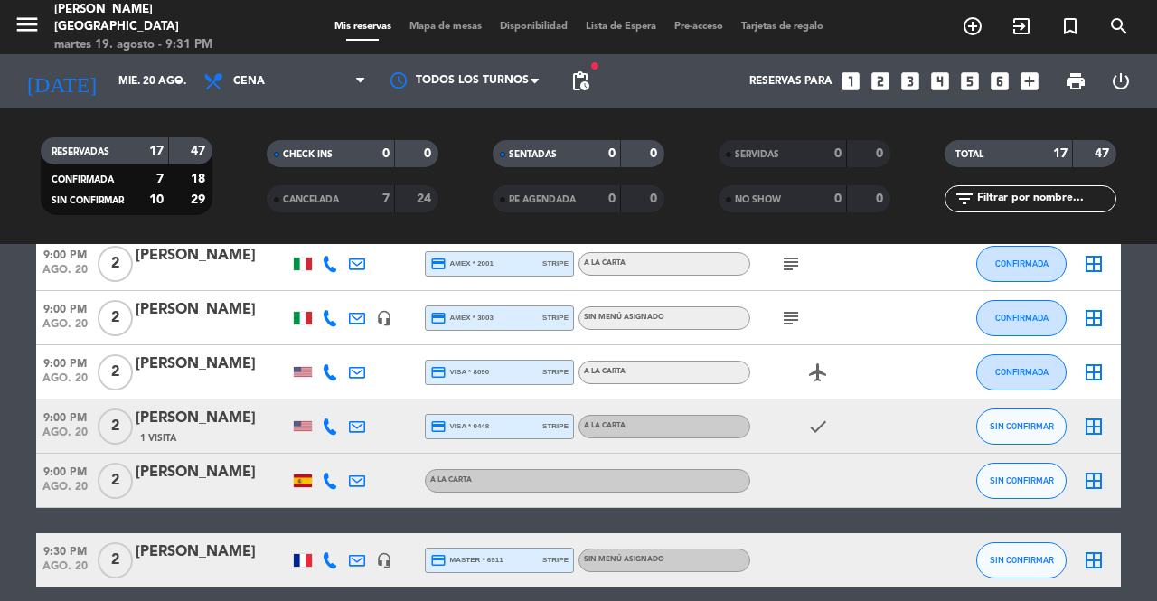
scroll to position [864, 0]
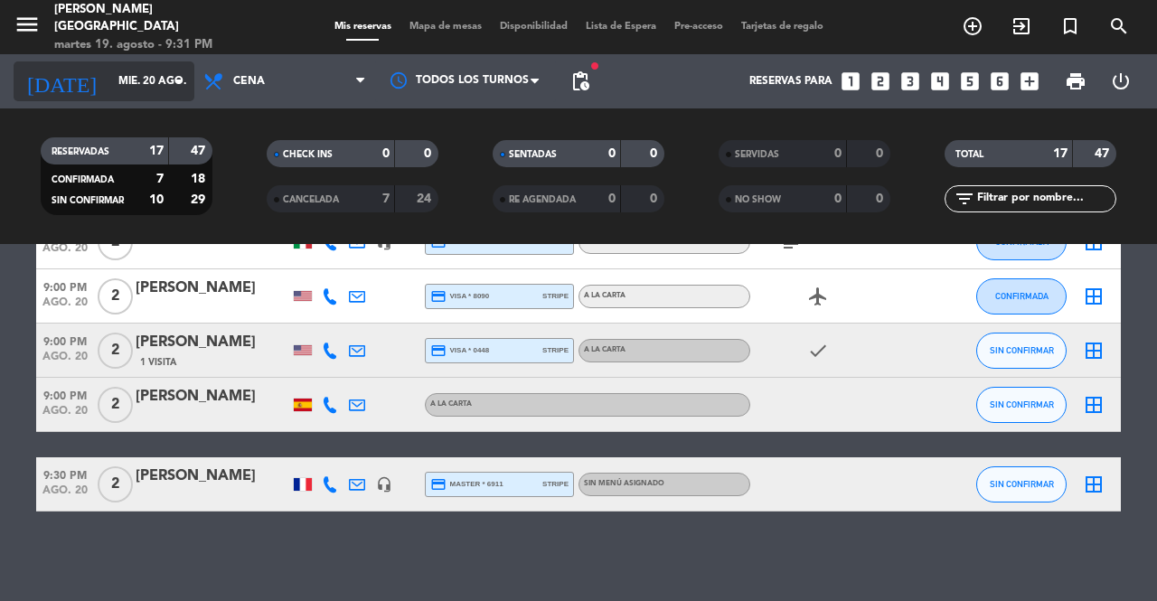
click at [109, 66] on input "mié. 20 ago." at bounding box center [181, 81] width 144 height 31
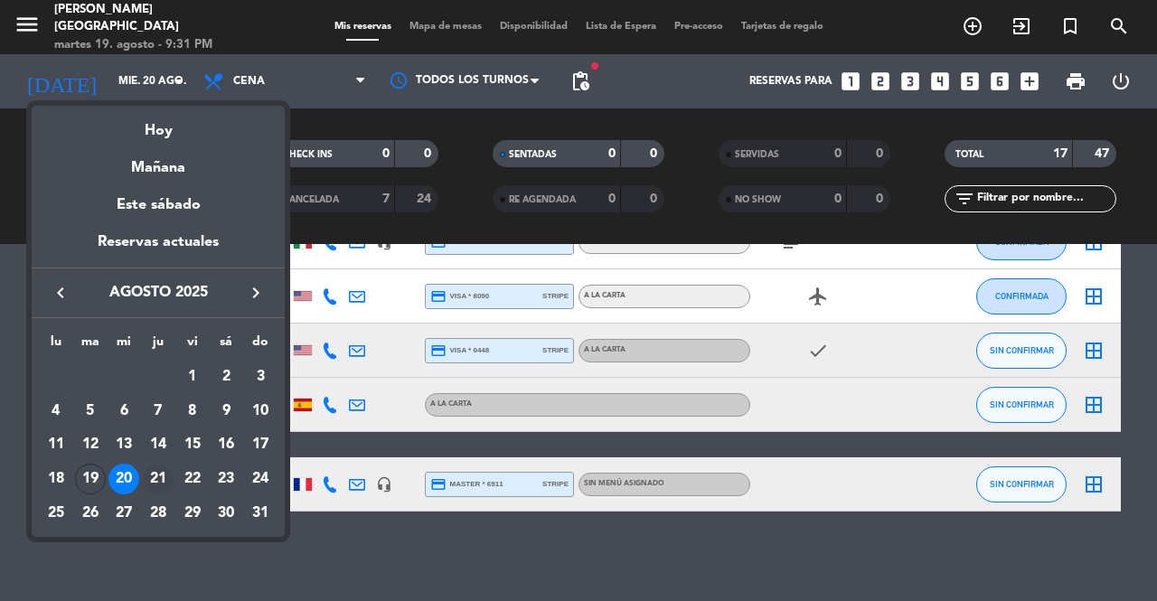
click at [157, 474] on div "21" at bounding box center [158, 479] width 31 height 31
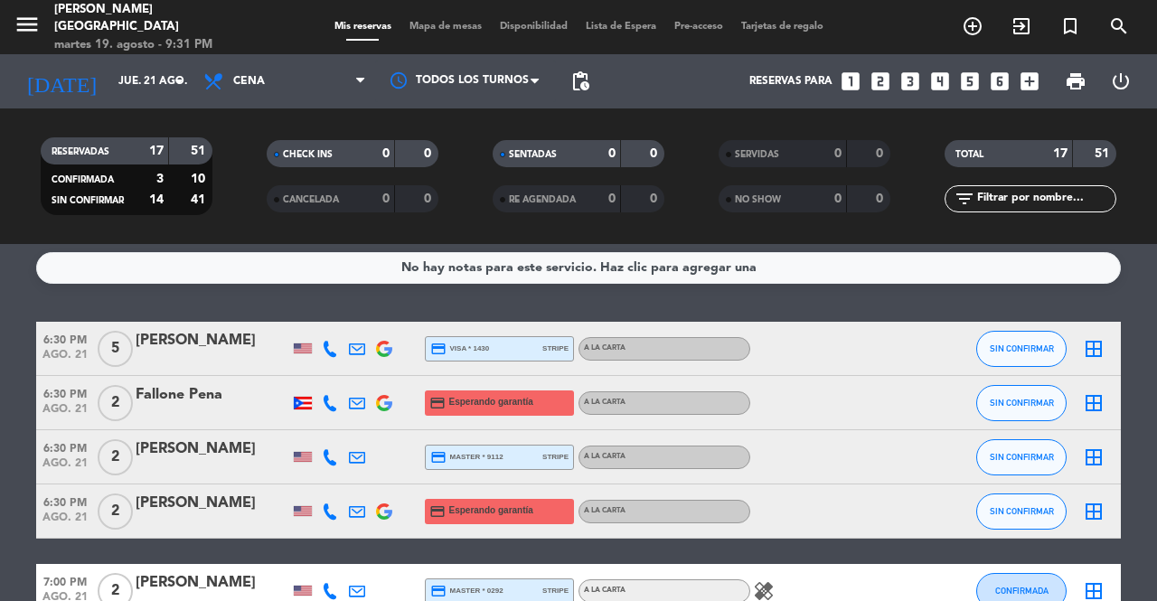
scroll to position [0, 0]
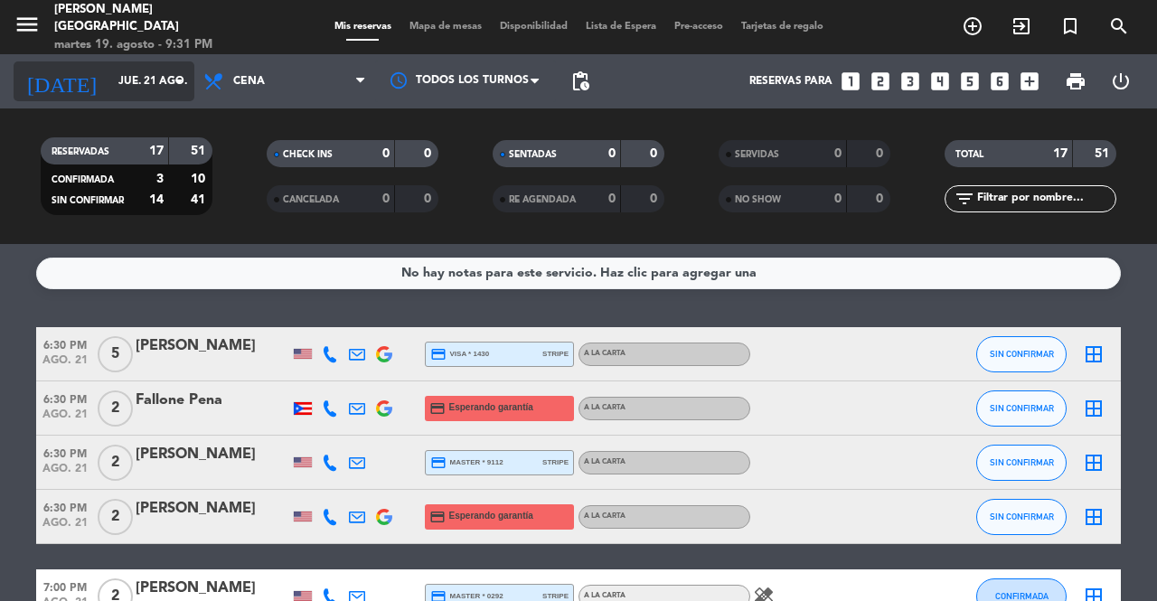
click at [127, 93] on input "jue. 21 ago." at bounding box center [181, 81] width 144 height 31
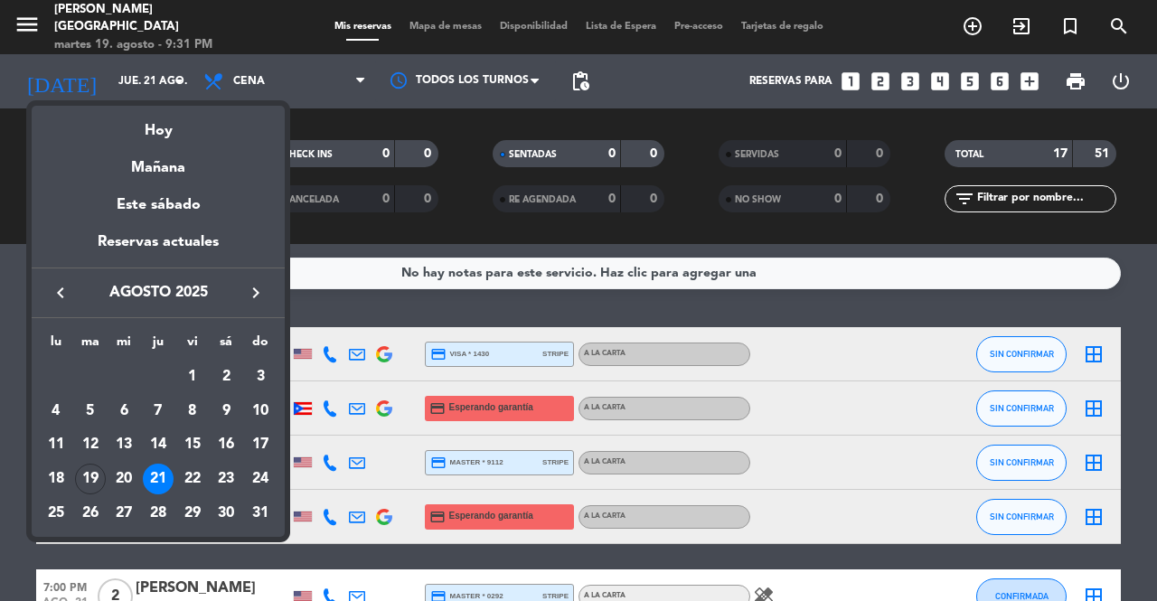
click at [399, 334] on div at bounding box center [578, 300] width 1157 height 601
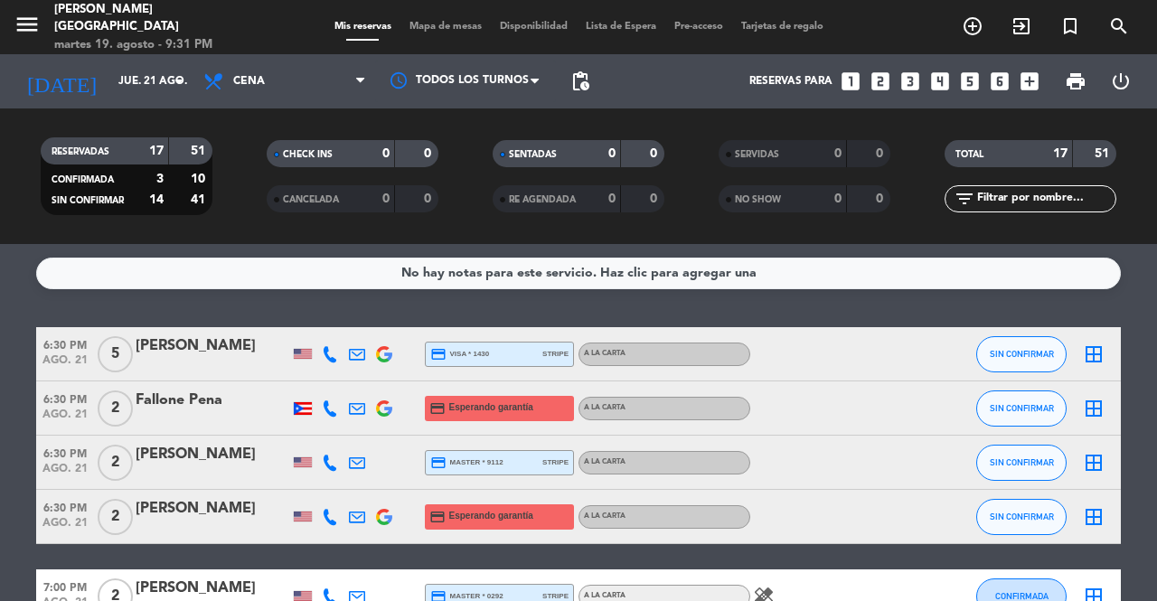
click at [332, 408] on icon at bounding box center [330, 408] width 16 height 16
click at [337, 372] on span "content_paste" at bounding box center [343, 379] width 14 height 14
click at [334, 515] on icon at bounding box center [330, 517] width 16 height 16
click at [325, 487] on button "Copiar content_paste" at bounding box center [322, 486] width 55 height 19
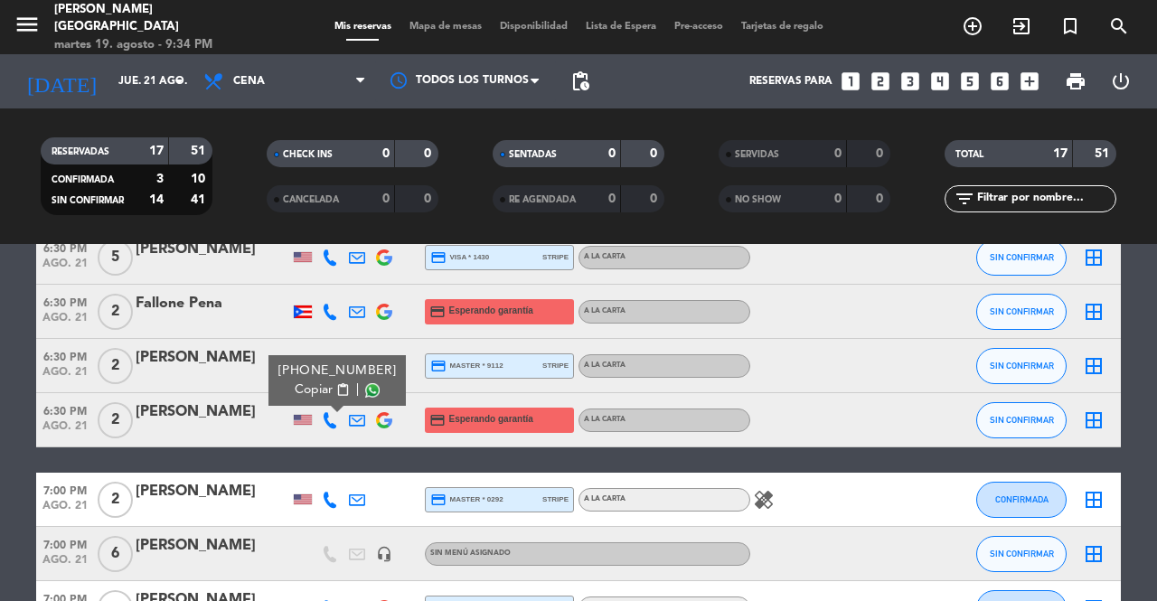
scroll to position [271, 0]
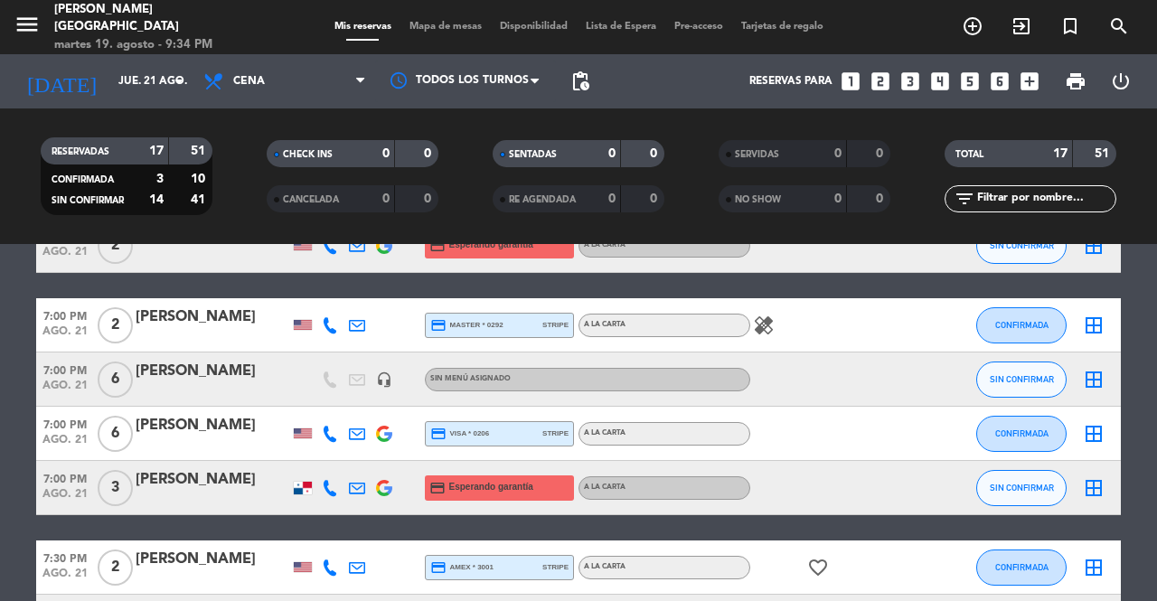
click at [335, 487] on div at bounding box center [329, 487] width 27 height 53
click at [332, 487] on icon at bounding box center [330, 488] width 16 height 16
click at [340, 457] on span "content_paste" at bounding box center [345, 458] width 14 height 14
click at [1022, 483] on span "SIN CONFIRMAR" at bounding box center [1022, 488] width 64 height 10
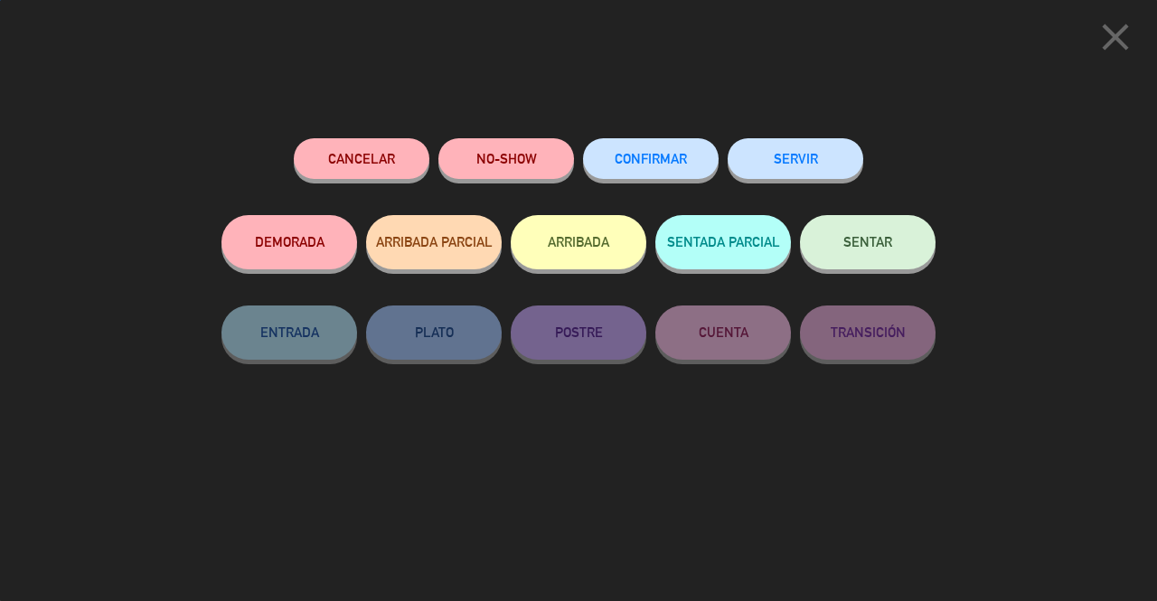
click at [441, 167] on button "NO-SHOW" at bounding box center [506, 158] width 136 height 41
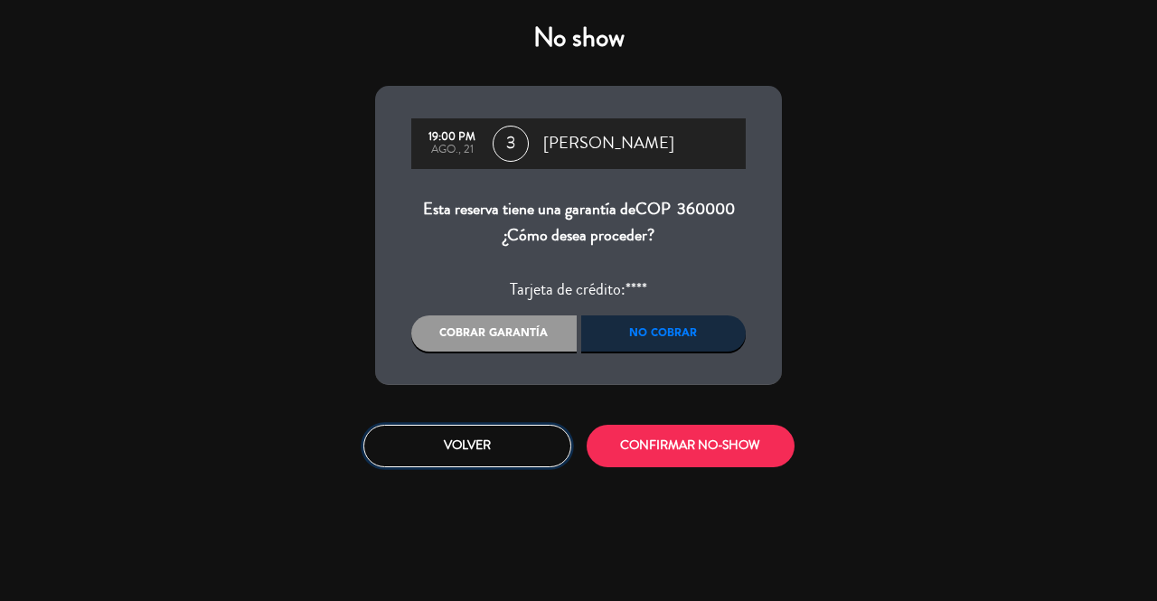
click at [515, 460] on button "Volver" at bounding box center [467, 446] width 208 height 42
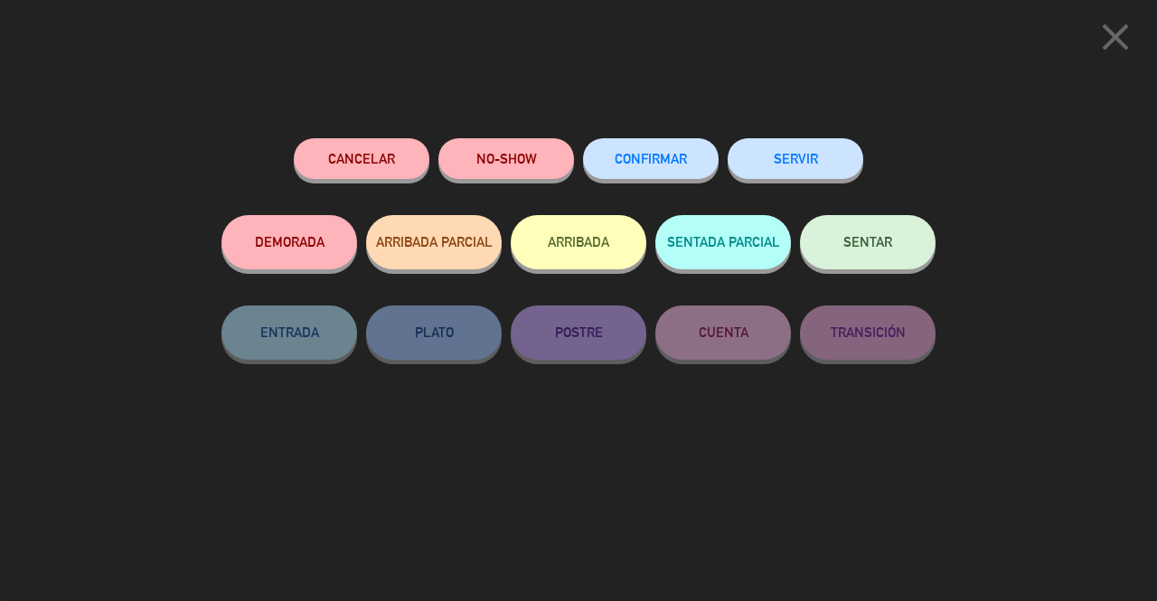
click at [340, 174] on button "Cancelar" at bounding box center [362, 158] width 136 height 41
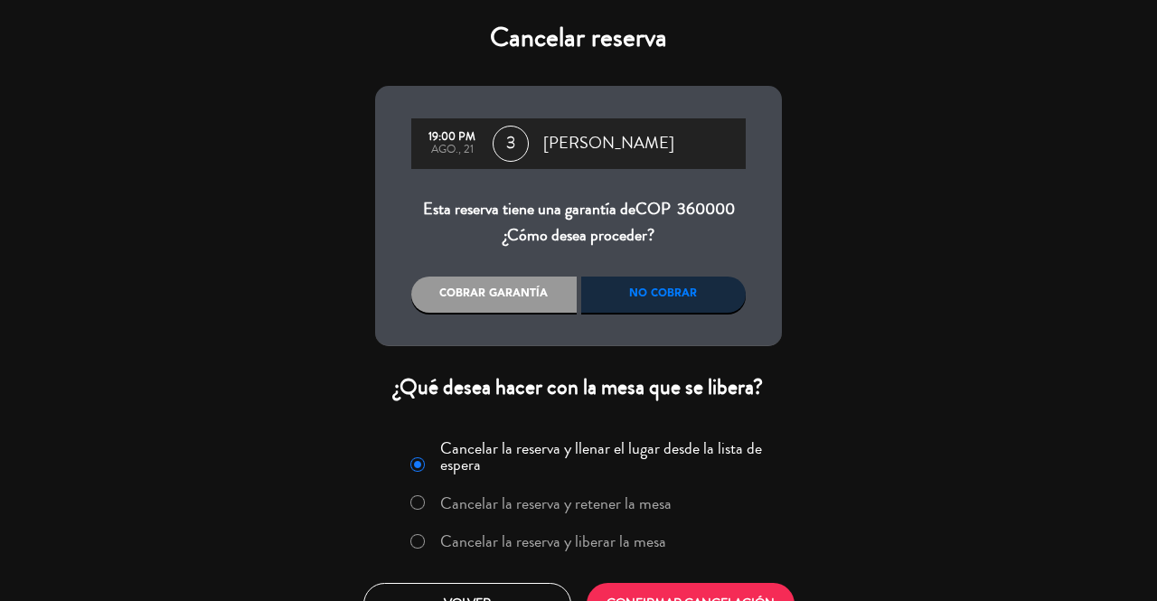
click at [645, 543] on label "Cancelar la reserva y liberar la mesa" at bounding box center [553, 541] width 226 height 16
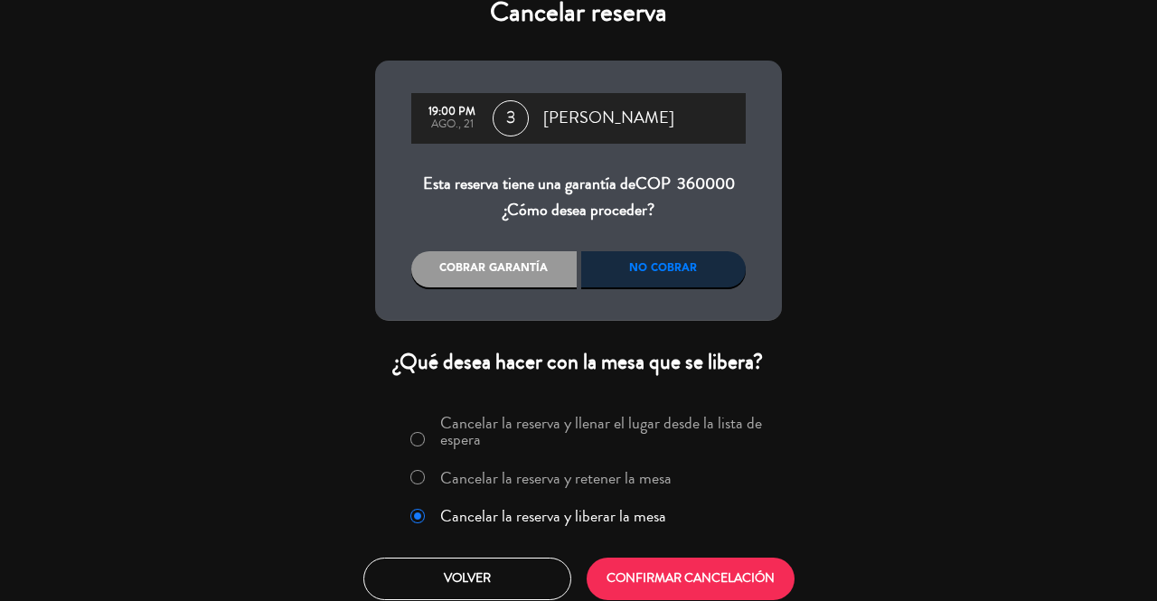
scroll to position [36, 0]
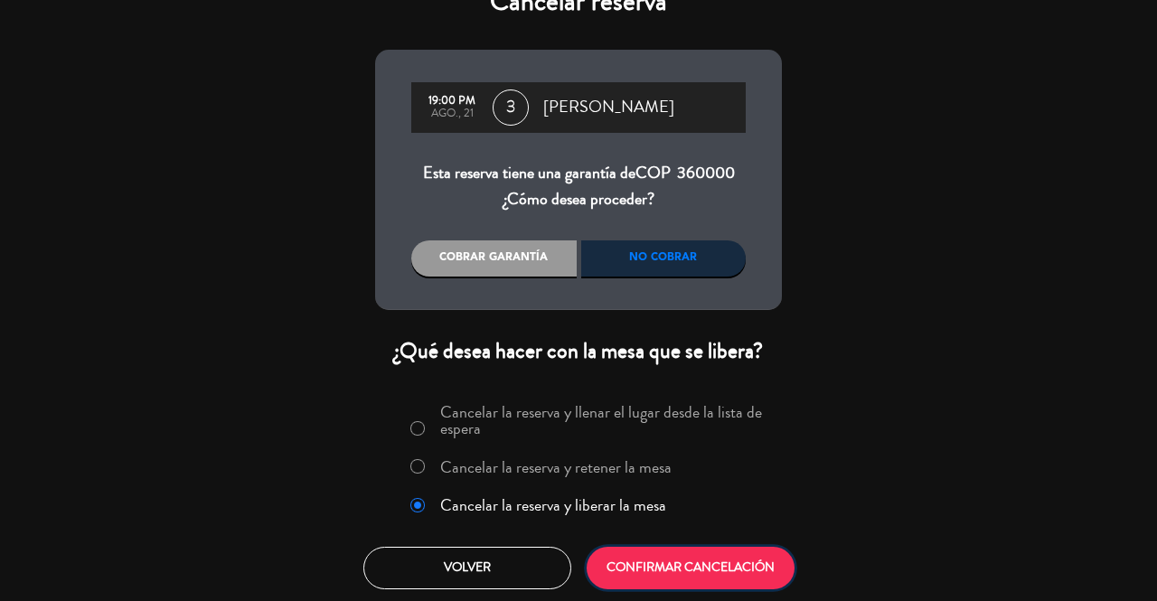
drag, startPoint x: 694, startPoint y: 569, endPoint x: 693, endPoint y: 560, distance: 9.1
click at [694, 568] on button "CONFIRMAR CANCELACIÓN" at bounding box center [691, 568] width 208 height 42
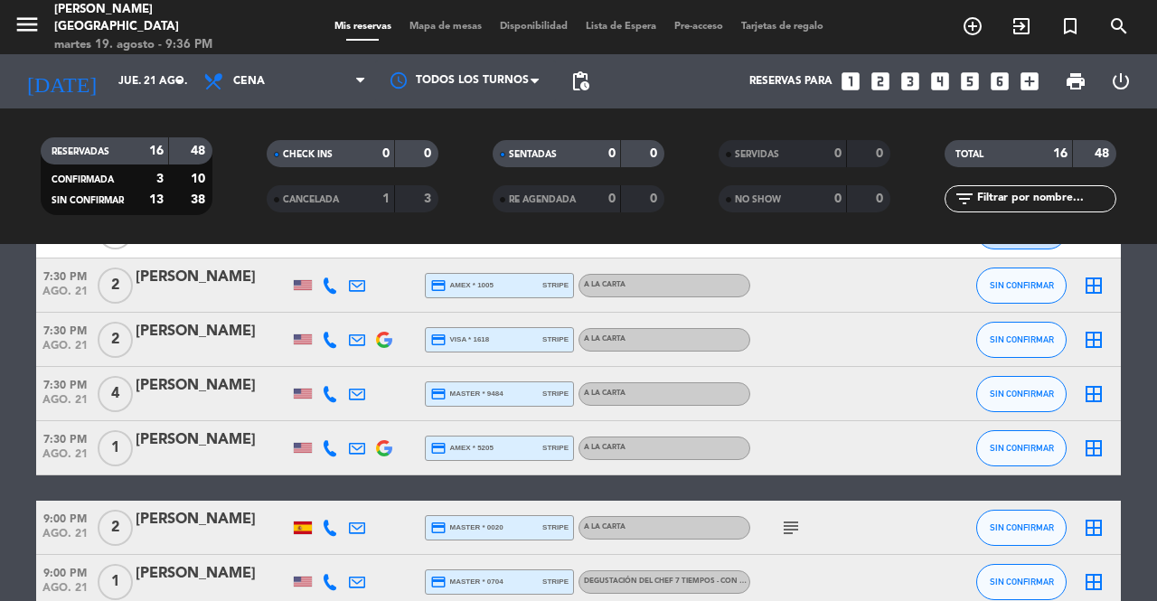
scroll to position [398, 0]
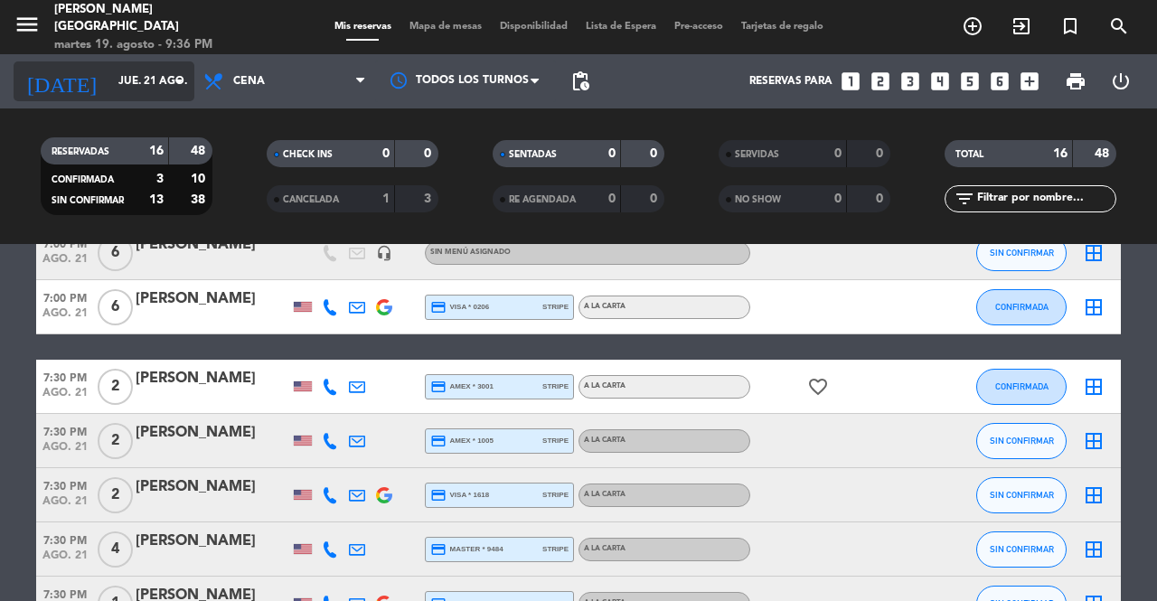
click at [115, 76] on input "jue. 21 ago." at bounding box center [181, 81] width 144 height 31
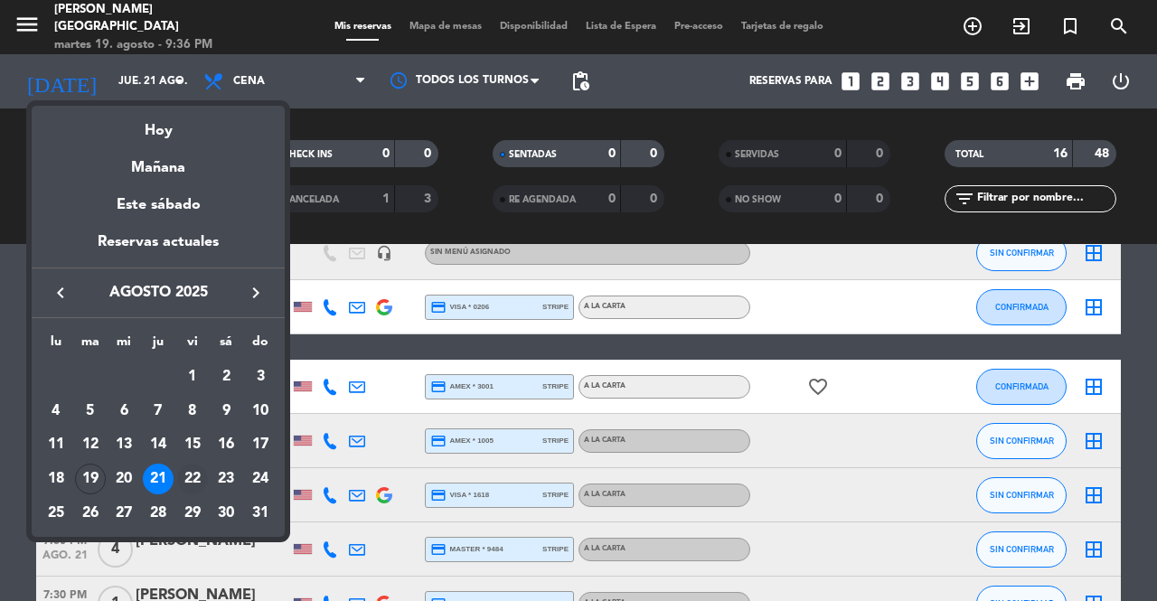
click at [201, 480] on div "22" at bounding box center [192, 479] width 31 height 31
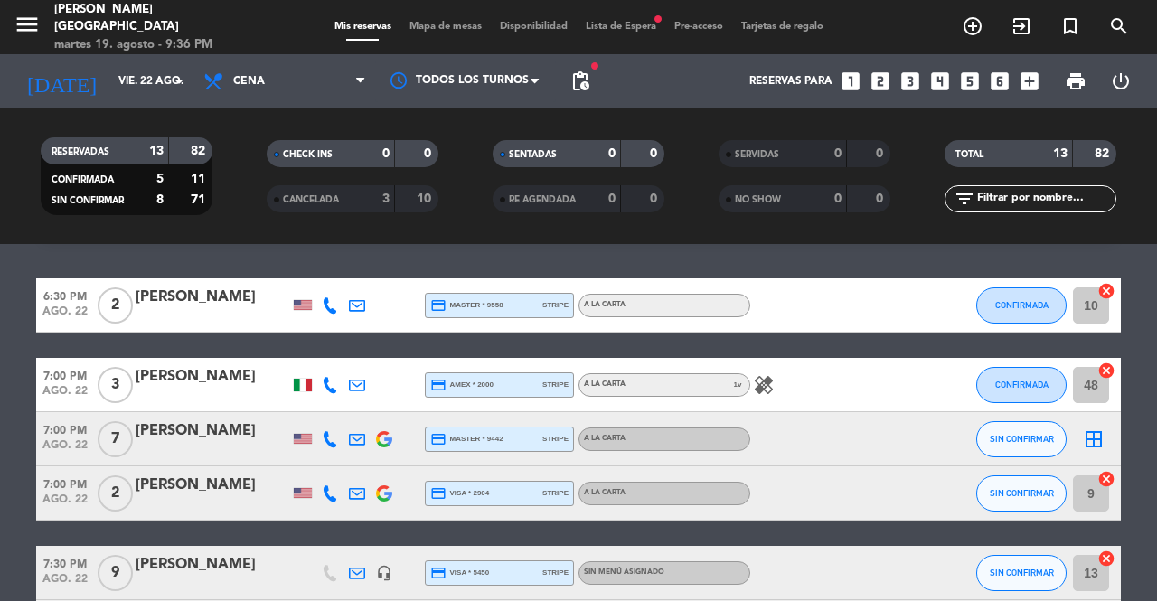
scroll to position [0, 0]
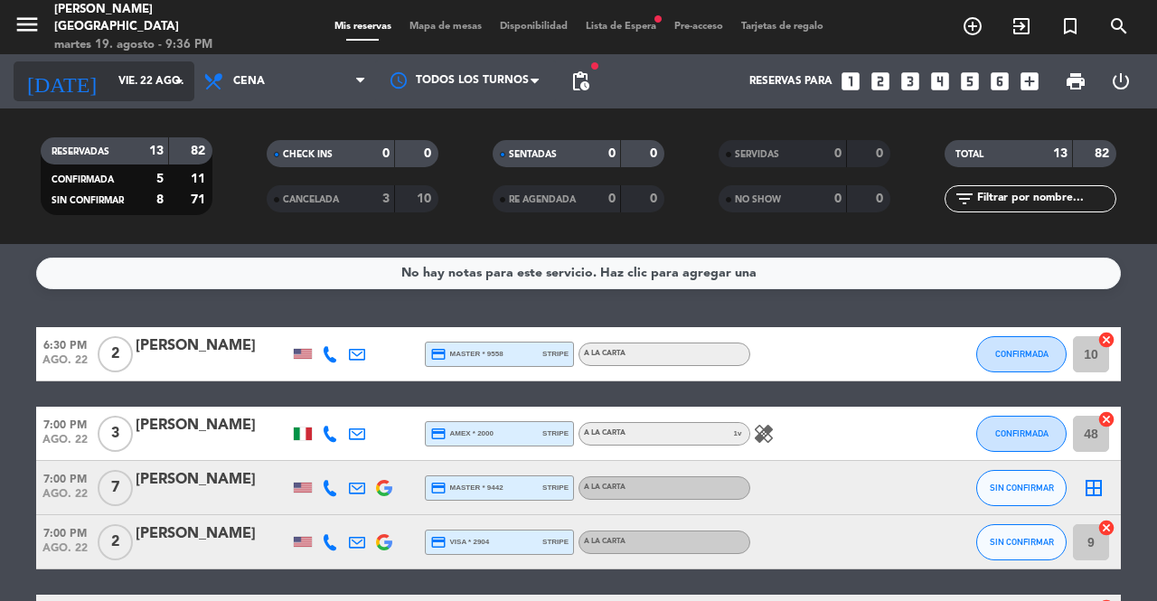
click at [119, 92] on input "vie. 22 ago." at bounding box center [181, 81] width 144 height 31
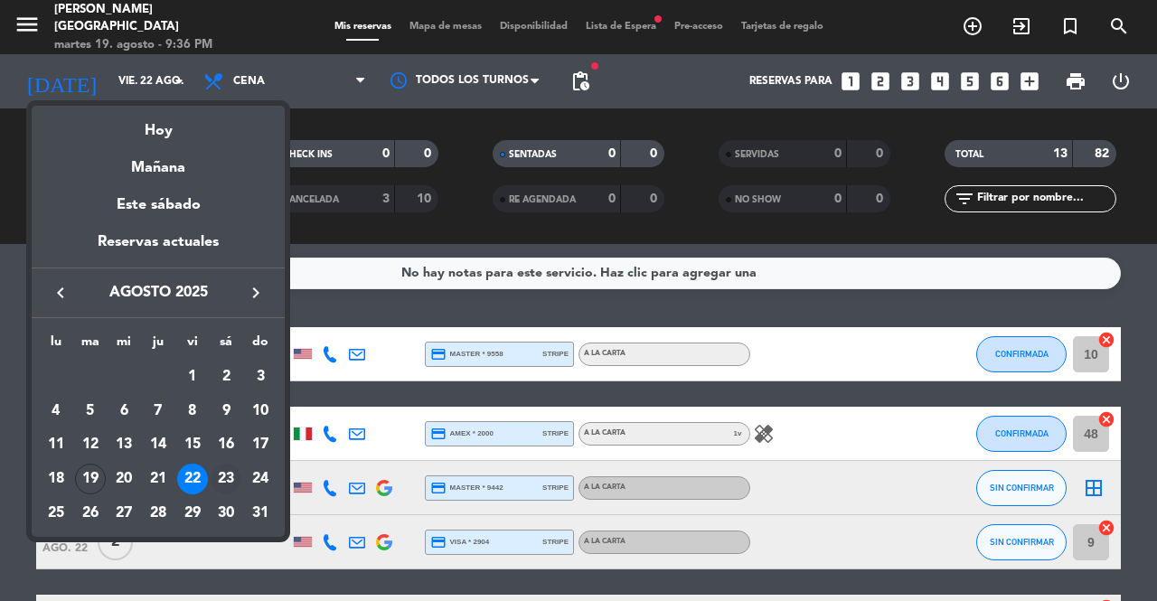
click at [221, 480] on div "23" at bounding box center [226, 479] width 31 height 31
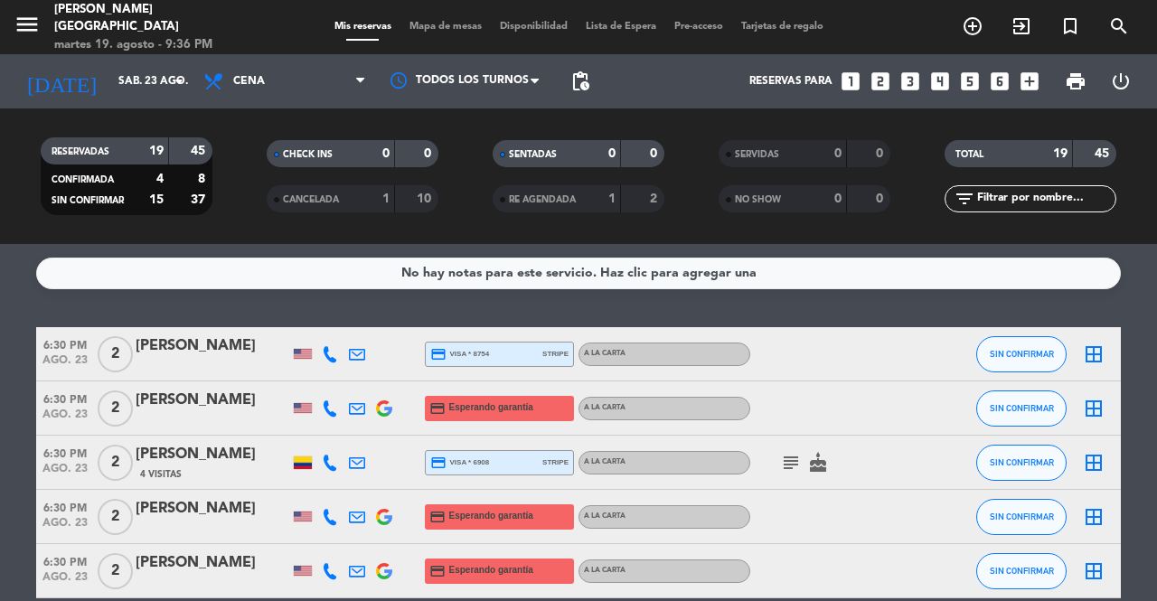
click at [333, 407] on icon at bounding box center [330, 408] width 16 height 16
click at [340, 379] on span "content_paste" at bounding box center [343, 379] width 14 height 14
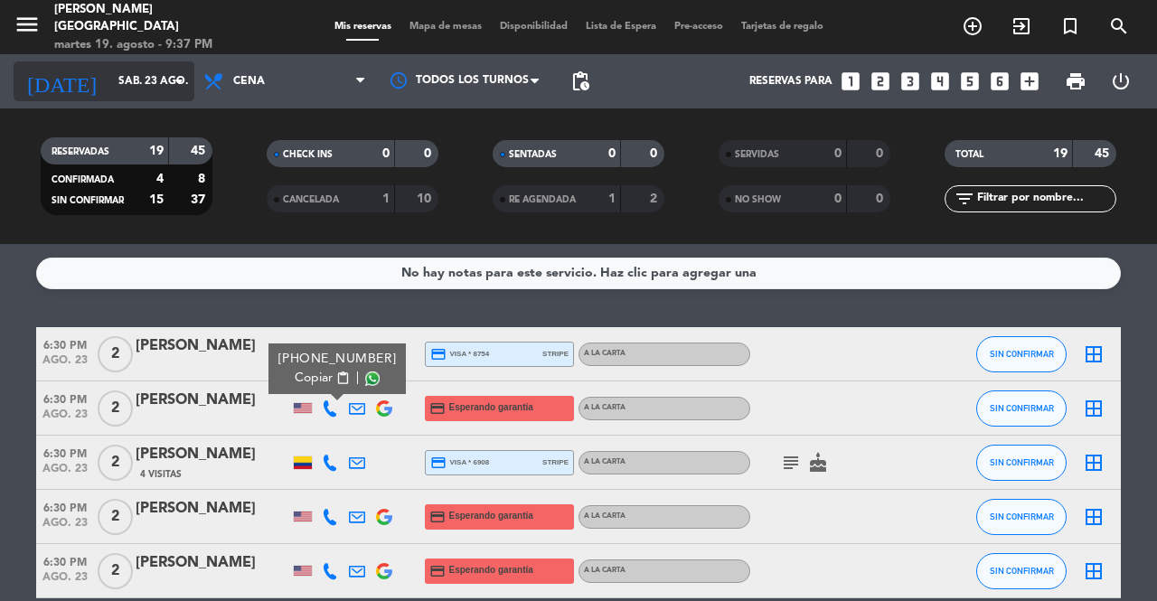
click at [118, 70] on input "sáb. 23 ago." at bounding box center [181, 81] width 144 height 31
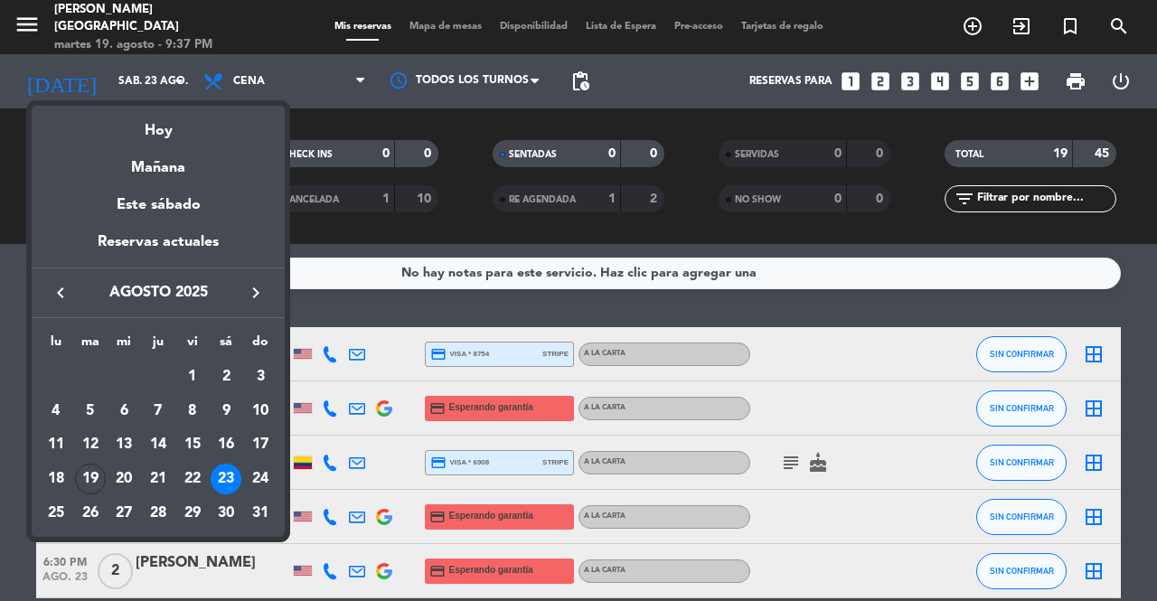
click at [155, 104] on mat-datepicker-content "semana que viene esta semana semana previa misma semana del año anterior Hoy Ma…" at bounding box center [158, 319] width 253 height 437
click at [159, 125] on div "Hoy" at bounding box center [158, 124] width 253 height 37
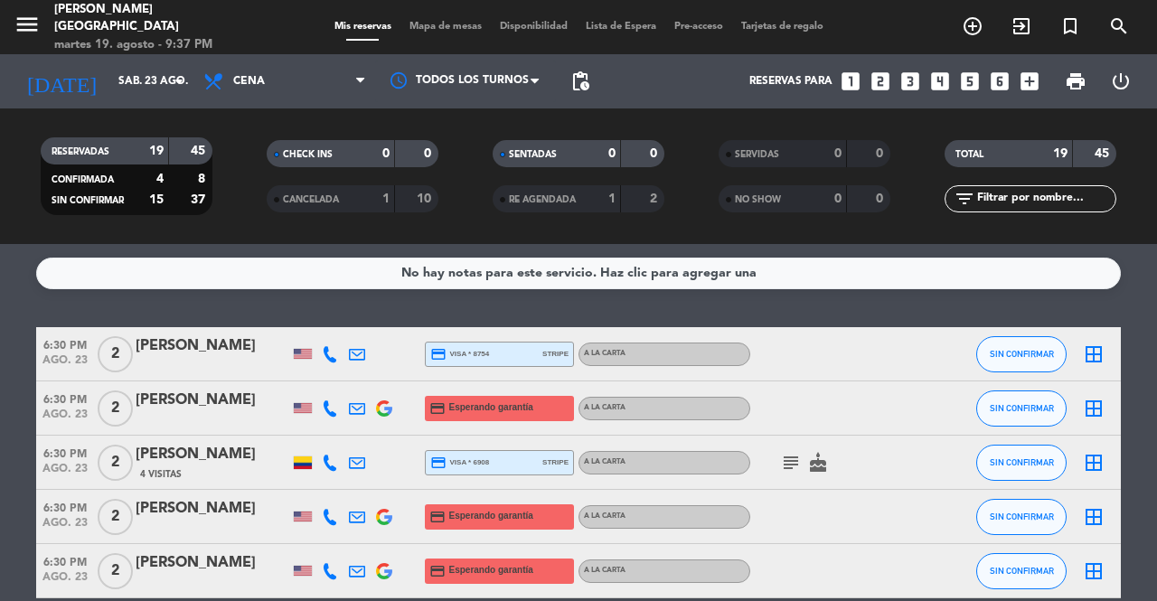
type input "[DATE] ago."
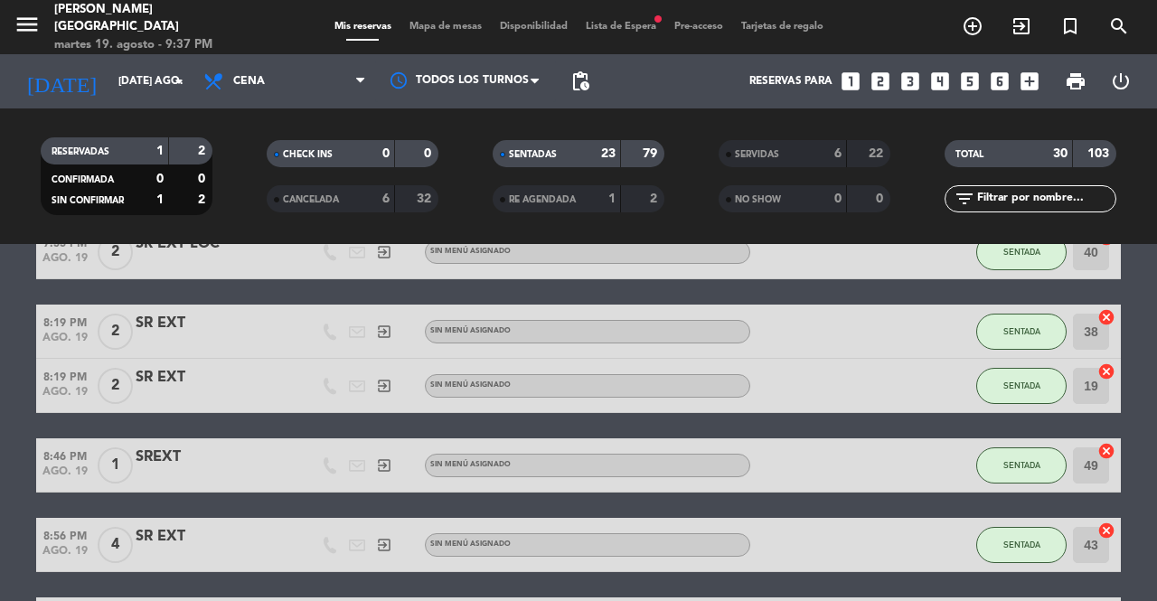
scroll to position [853, 0]
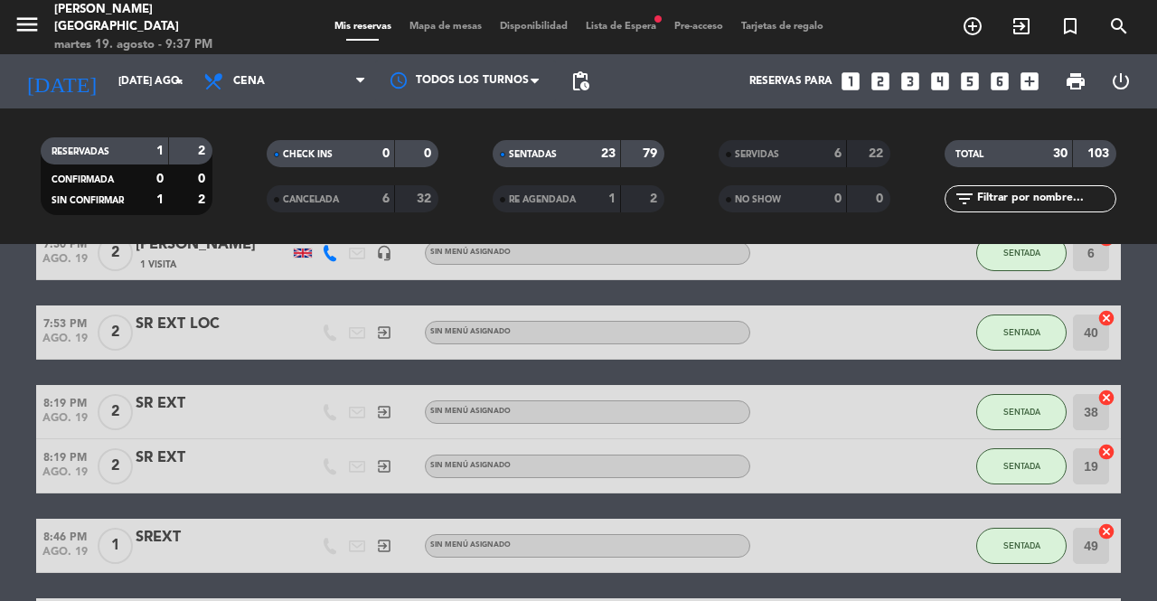
click at [438, 23] on span "Mapa de mesas" at bounding box center [445, 27] width 90 height 10
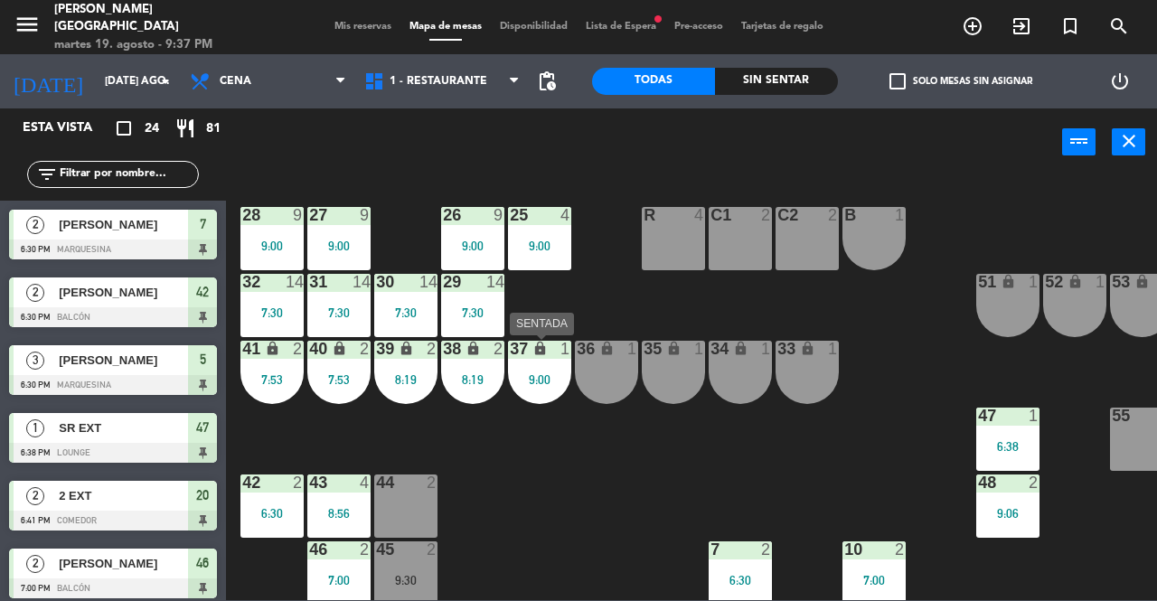
click at [550, 353] on div "lock" at bounding box center [540, 349] width 30 height 17
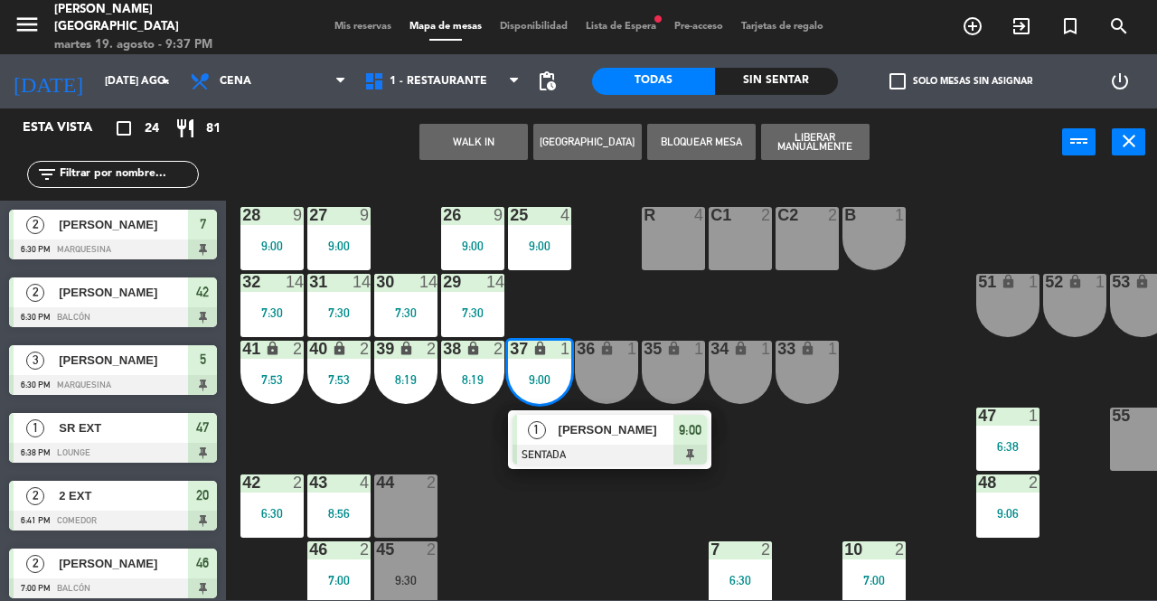
click at [568, 550] on div "25 4 9:00 26 9 9:00 27 9 9:00 28 9 9:00 R 4 C1 2 C2 2 B 1 29 14 7:30 30 14 7:30…" at bounding box center [697, 387] width 919 height 425
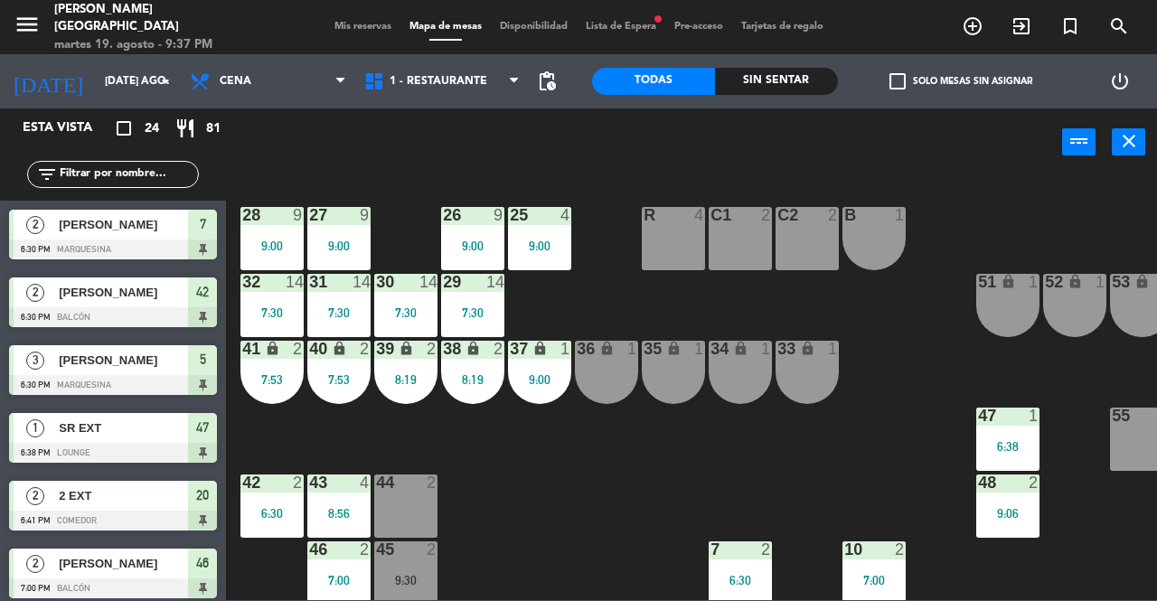
click at [473, 374] on div "8:19" at bounding box center [472, 379] width 63 height 13
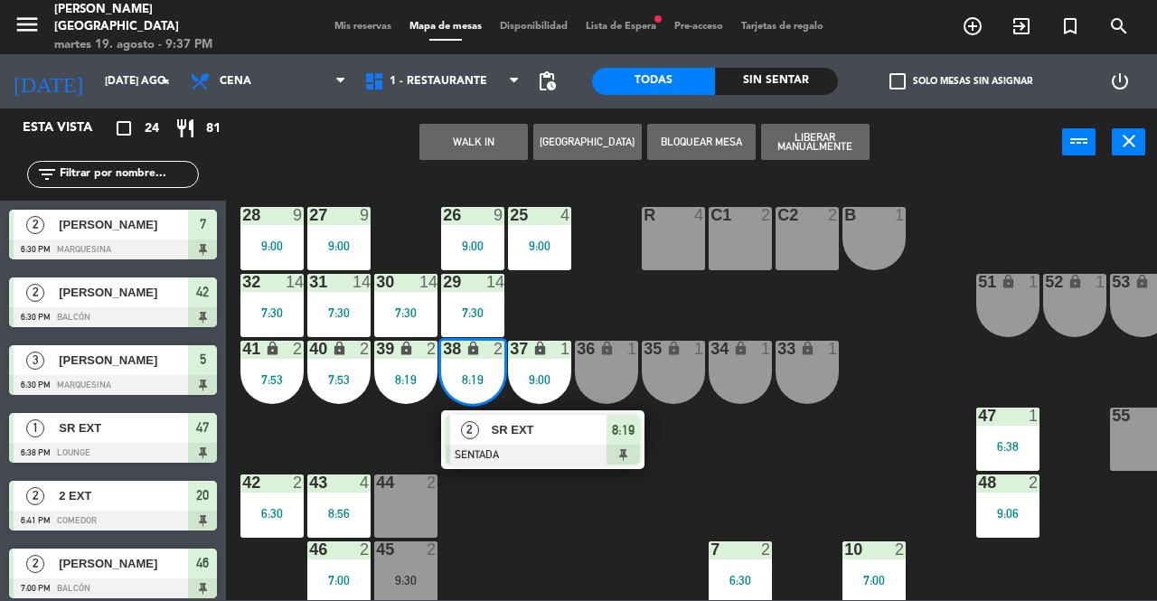
click at [551, 513] on div "25 4 9:00 26 9 9:00 27 9 9:00 28 9 9:00 R 4 C1 2 C2 2 B 1 29 14 7:30 30 14 7:30…" at bounding box center [697, 387] width 919 height 425
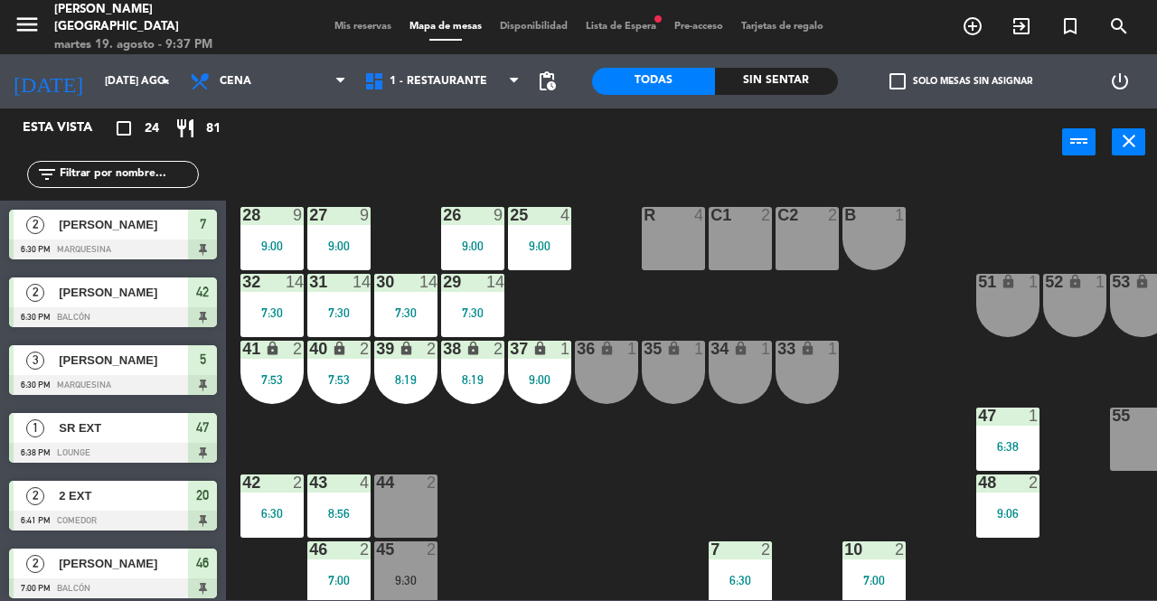
click at [344, 377] on div "7:53" at bounding box center [338, 379] width 63 height 13
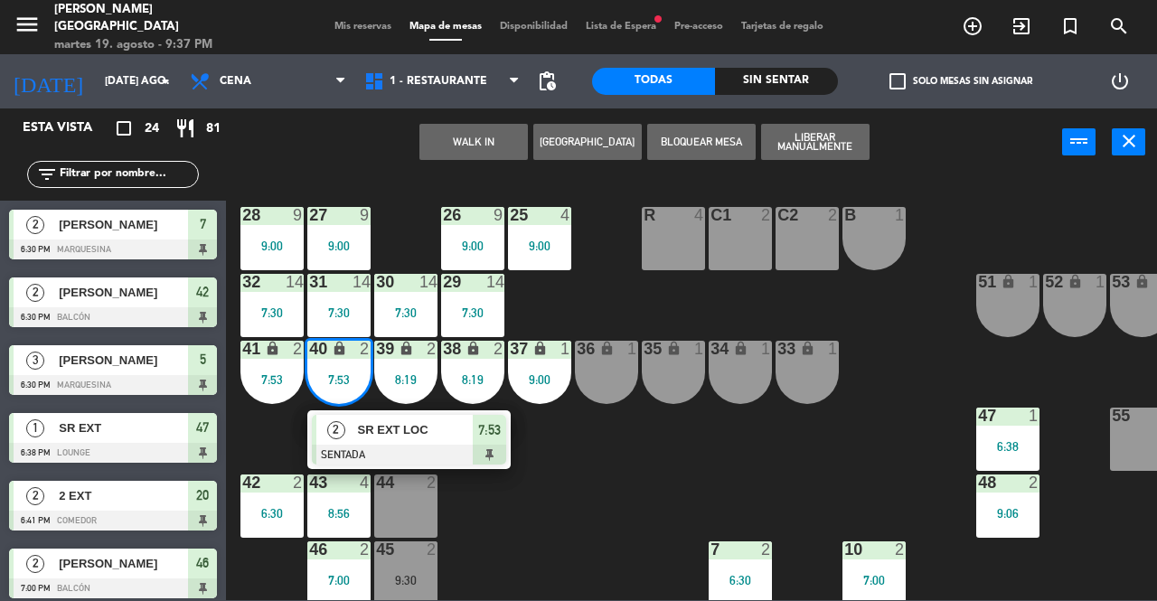
click at [515, 493] on div "25 4 9:00 26 9 9:00 27 9 9:00 28 9 9:00 R 4 C1 2 C2 2 B 1 29 14 7:30 30 14 7:30…" at bounding box center [697, 387] width 919 height 425
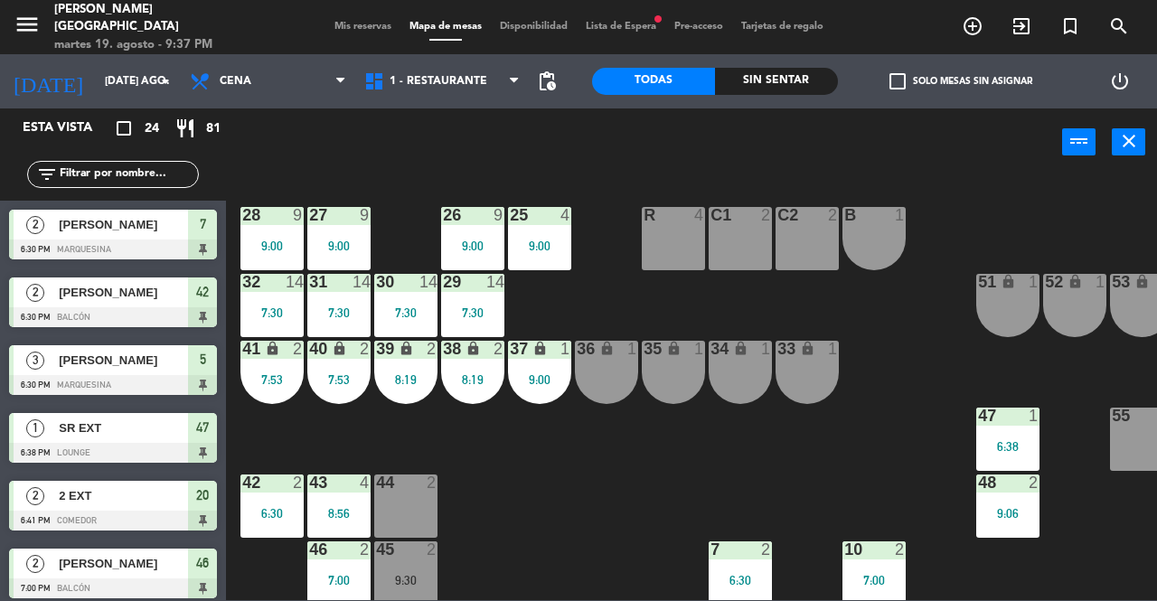
click at [273, 368] on div "41 lock 2 7:53" at bounding box center [271, 372] width 63 height 63
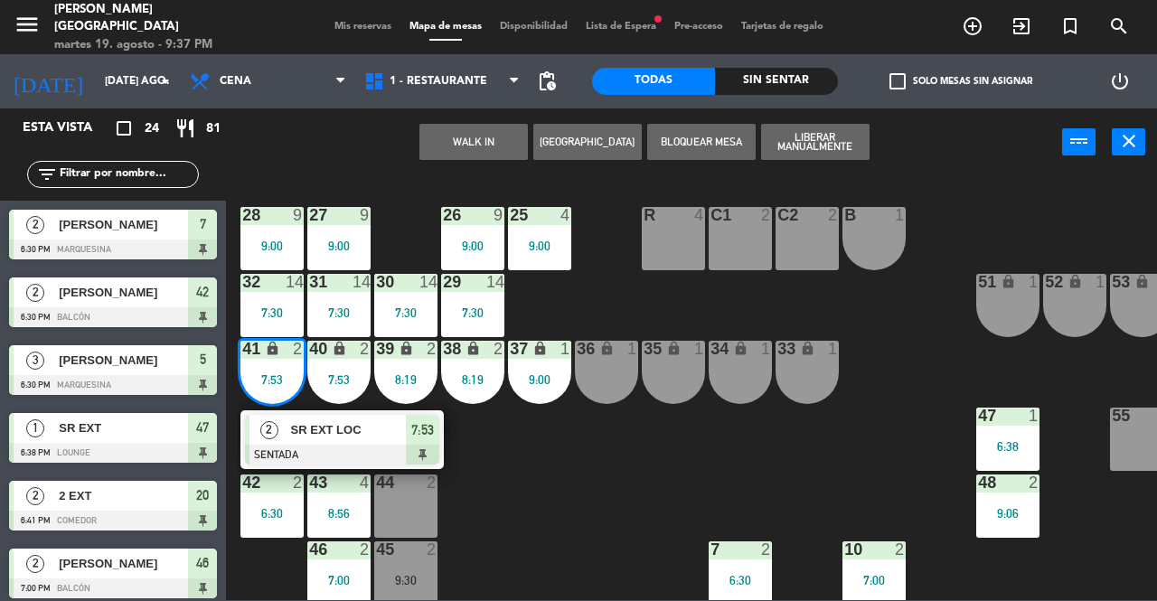
click at [544, 475] on div "25 4 9:00 26 9 9:00 27 9 9:00 28 9 9:00 R 4 C1 2 C2 2 B 1 29 14 7:30 30 14 7:30…" at bounding box center [697, 387] width 919 height 425
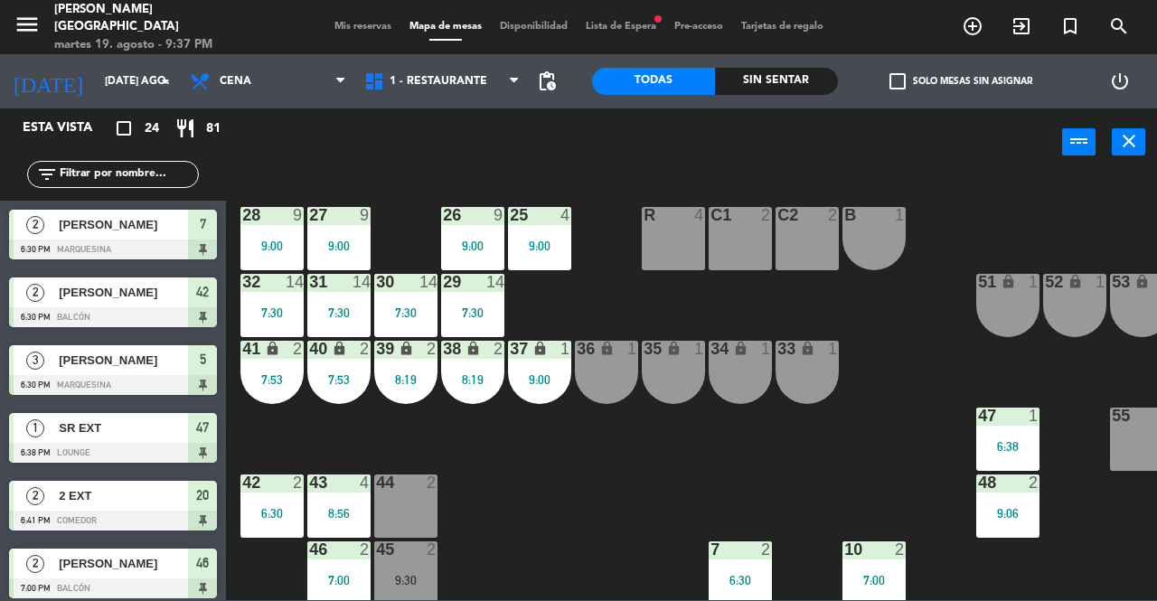
drag, startPoint x: 593, startPoint y: 363, endPoint x: 621, endPoint y: 360, distance: 28.2
click at [593, 362] on div "36 lock 1" at bounding box center [606, 372] width 63 height 63
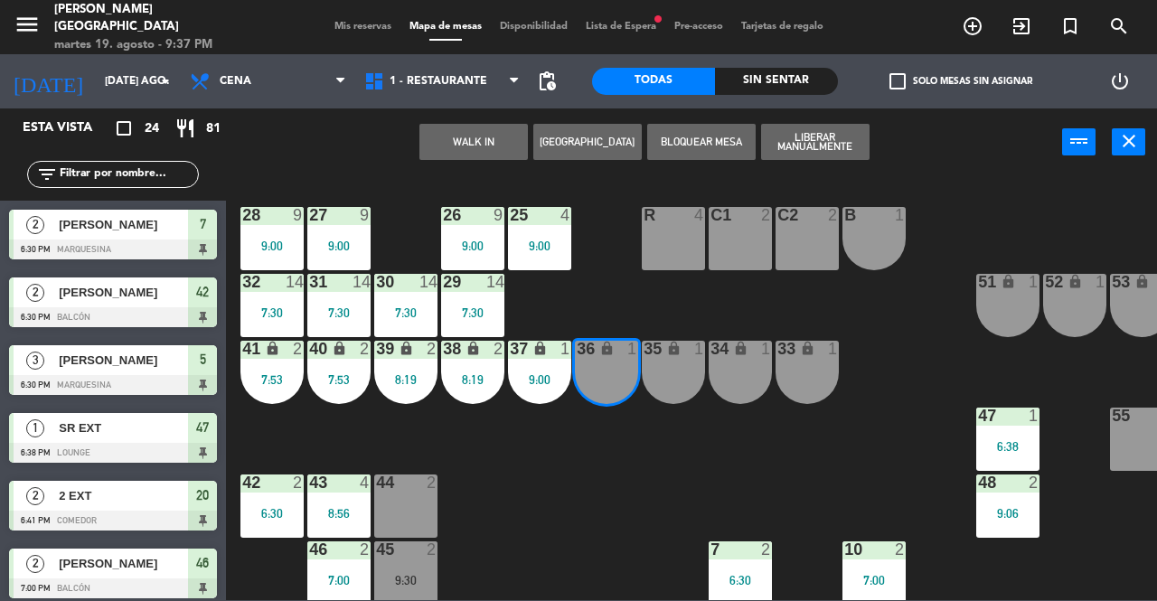
click at [684, 361] on div "35 lock 1" at bounding box center [673, 372] width 63 height 63
click at [481, 130] on button "WALK IN" at bounding box center [473, 142] width 108 height 36
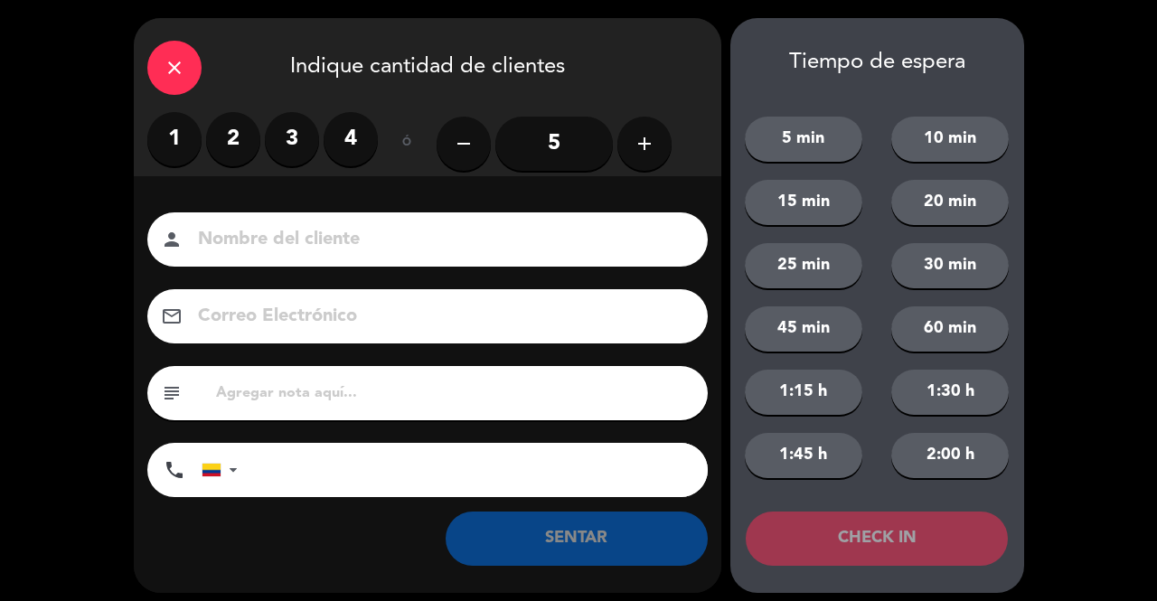
click at [226, 136] on label "2" at bounding box center [233, 139] width 54 height 54
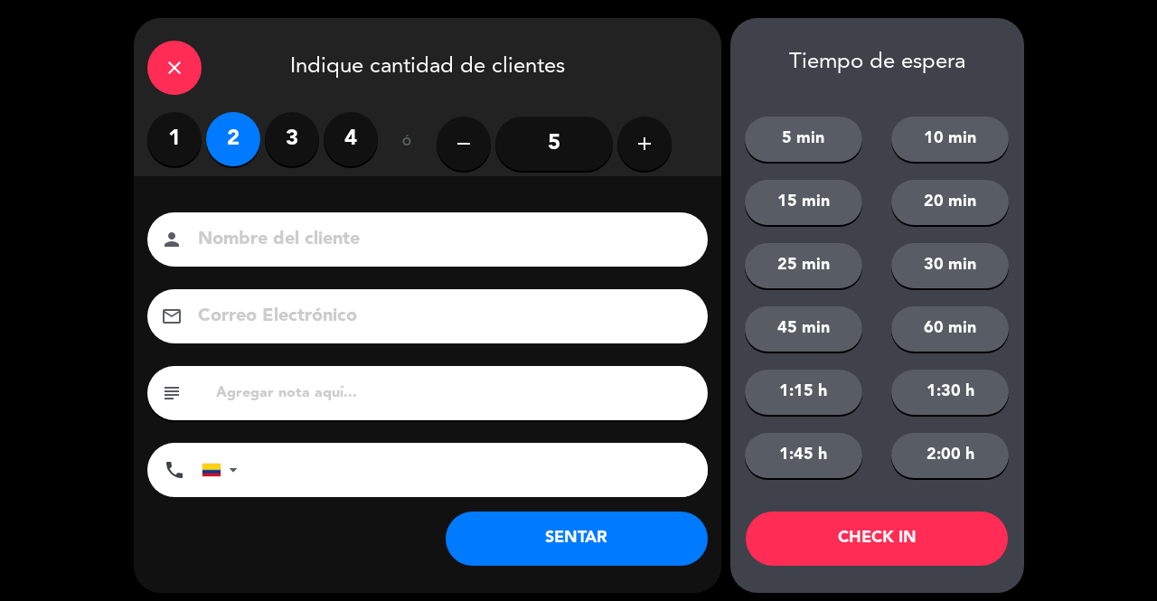
click at [340, 242] on input at bounding box center [440, 240] width 488 height 32
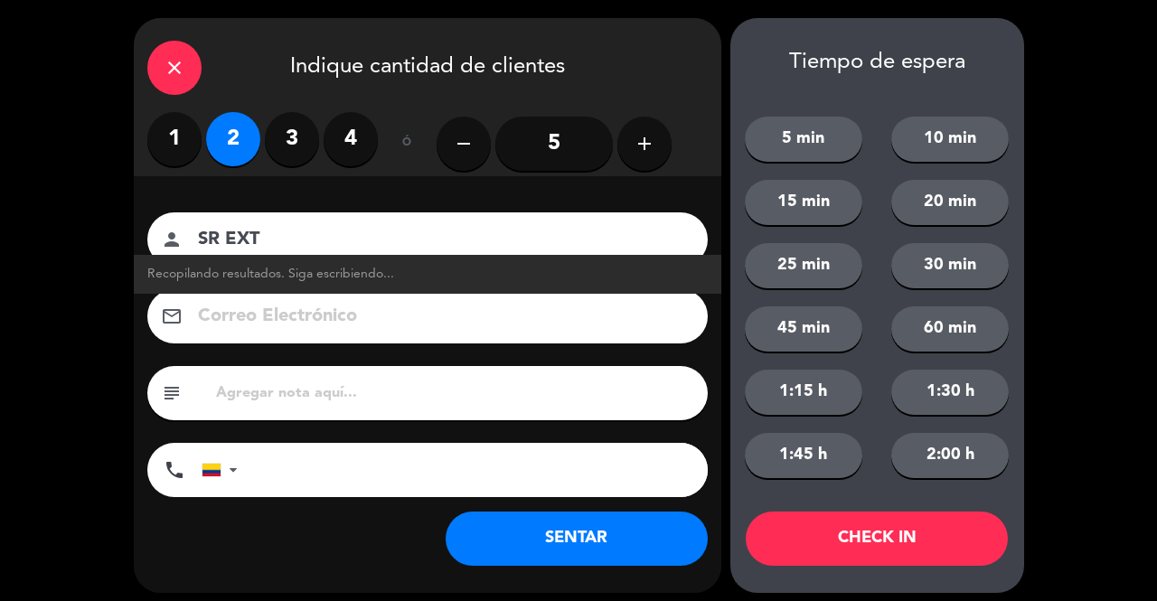
type input "SR EXT"
click at [645, 546] on button "SENTAR" at bounding box center [577, 539] width 262 height 54
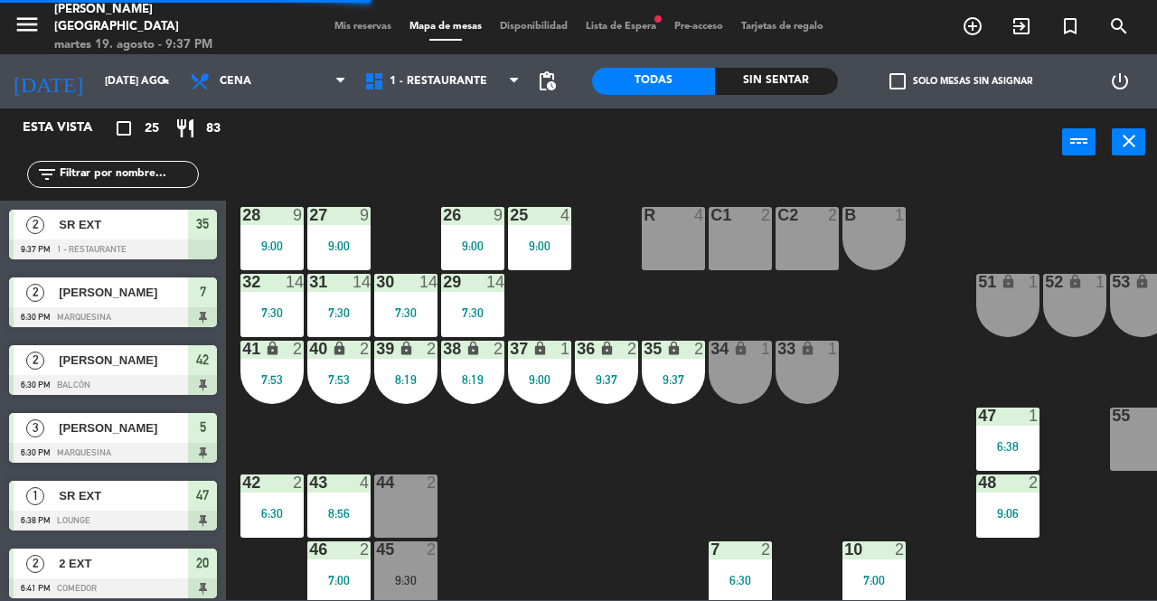
scroll to position [362, 0]
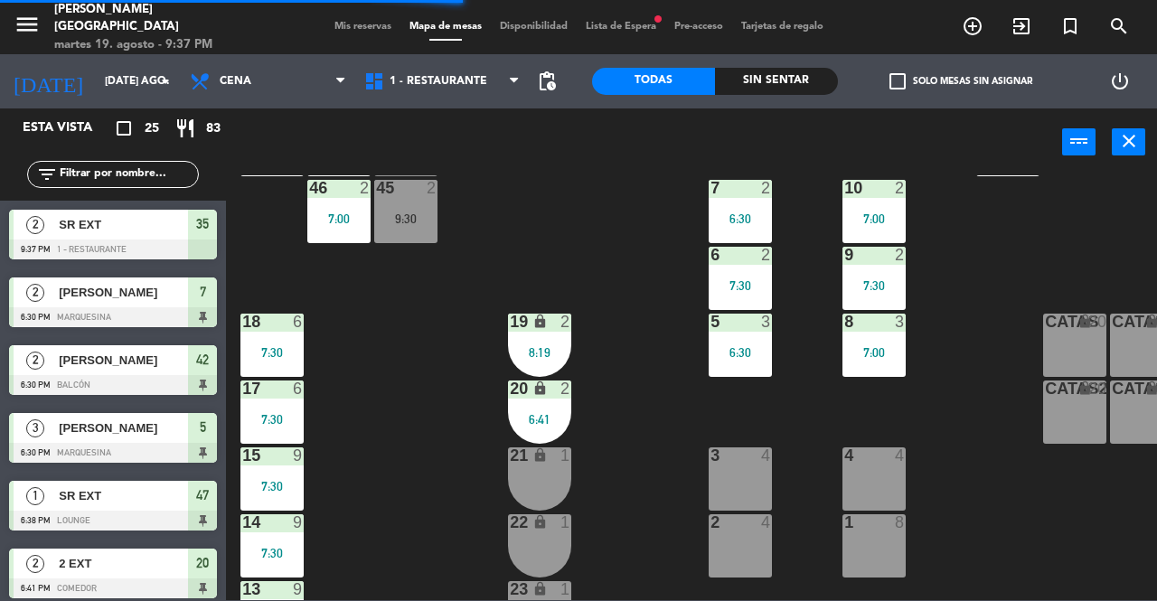
click at [750, 346] on div "6:30" at bounding box center [740, 352] width 63 height 13
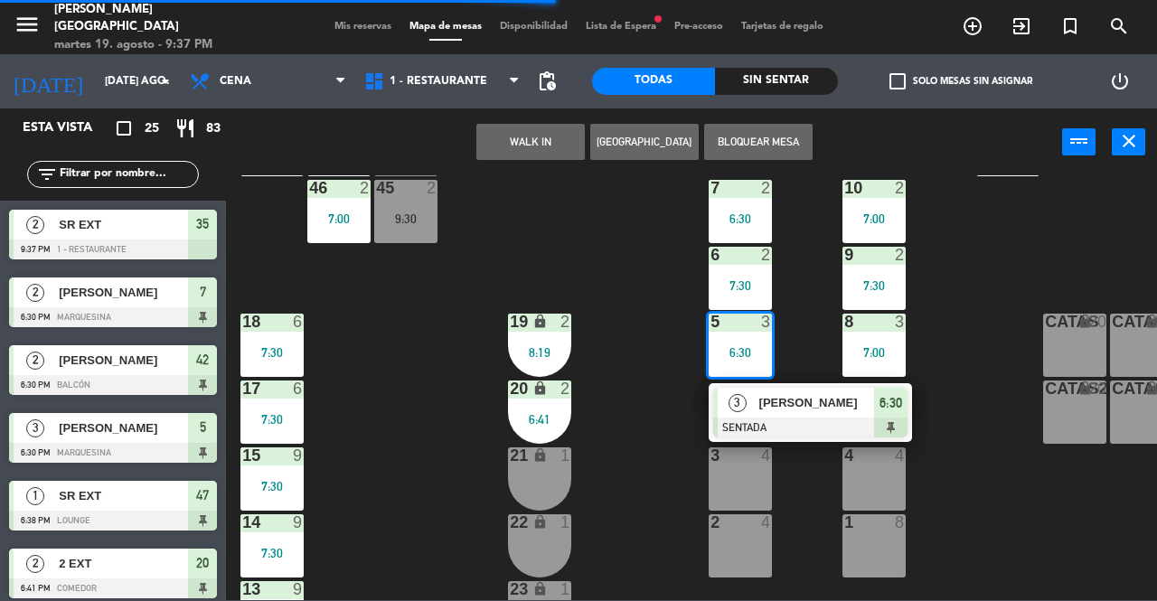
drag, startPoint x: 799, startPoint y: 409, endPoint x: 882, endPoint y: 193, distance: 231.5
click at [799, 409] on div "3 [PERSON_NAME] SENTADA 6:30" at bounding box center [810, 412] width 231 height 59
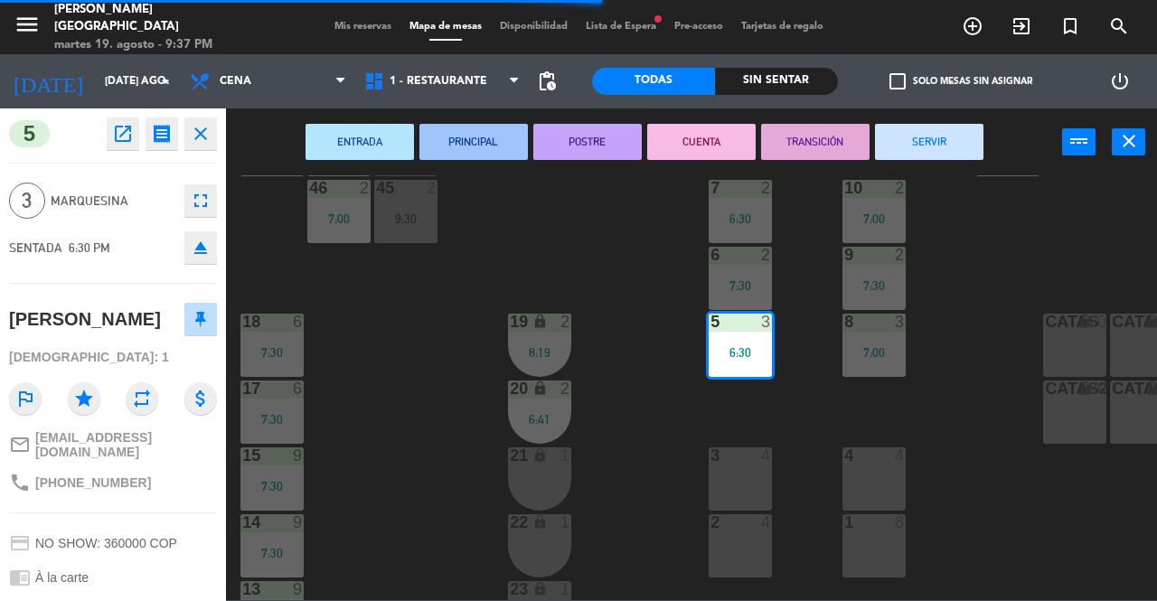
click at [922, 122] on div "ENTRADA PRINCIPAL POSTRE CUENTA TRANSICIÓN SERVIR power_input close" at bounding box center [644, 142] width 836 height 69
click at [924, 137] on button "SERVIR" at bounding box center [929, 142] width 108 height 36
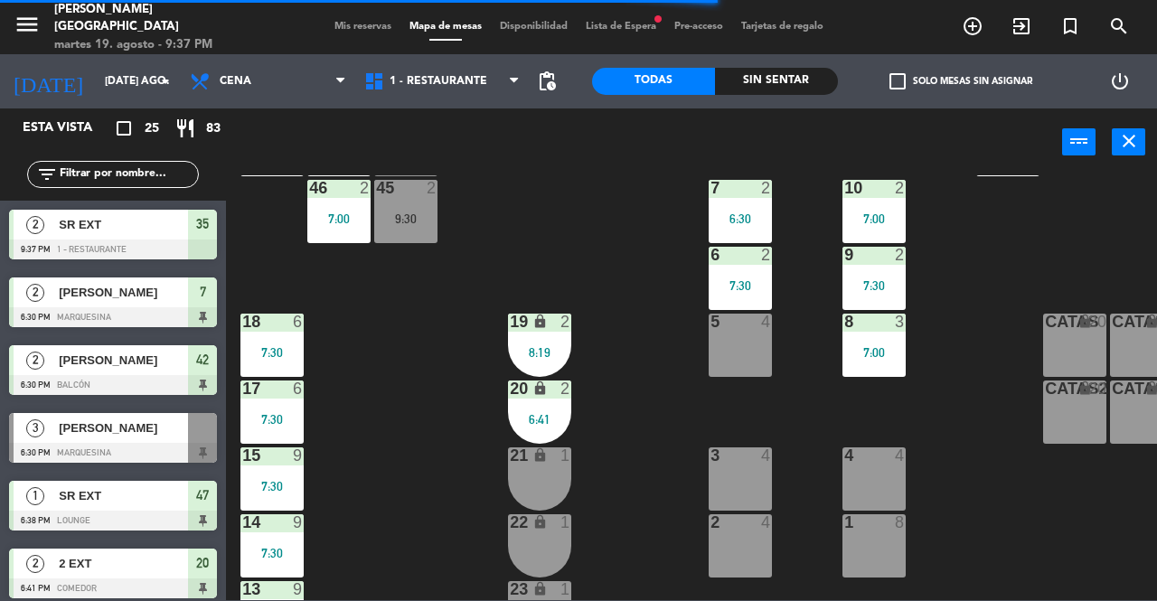
click at [745, 357] on div "5 4" at bounding box center [740, 345] width 63 height 63
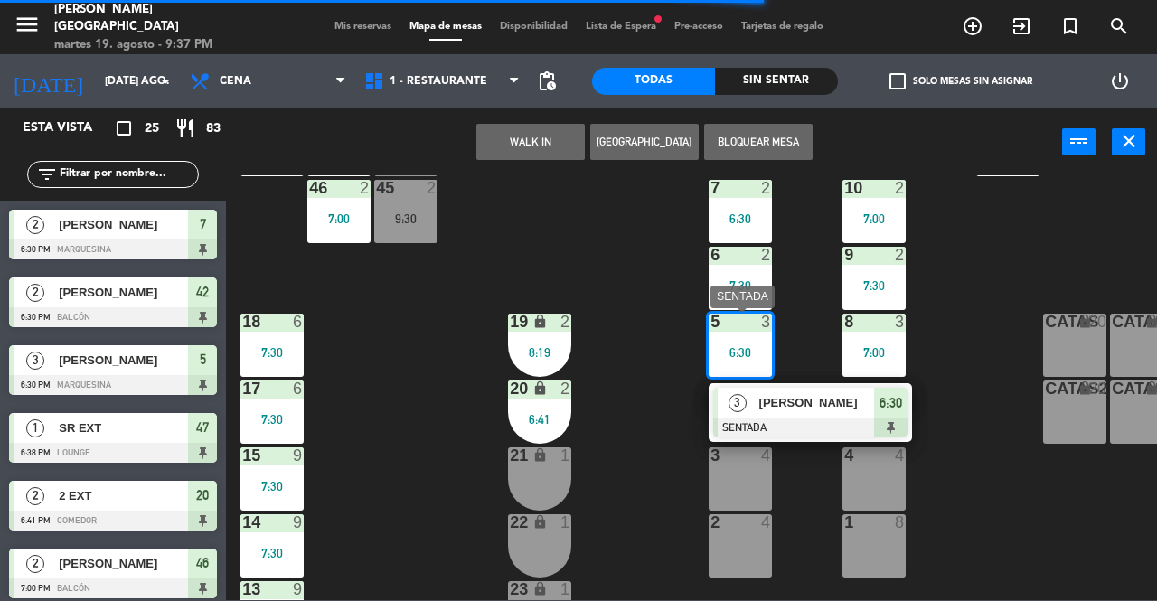
click at [800, 413] on div "[PERSON_NAME]" at bounding box center [817, 403] width 118 height 30
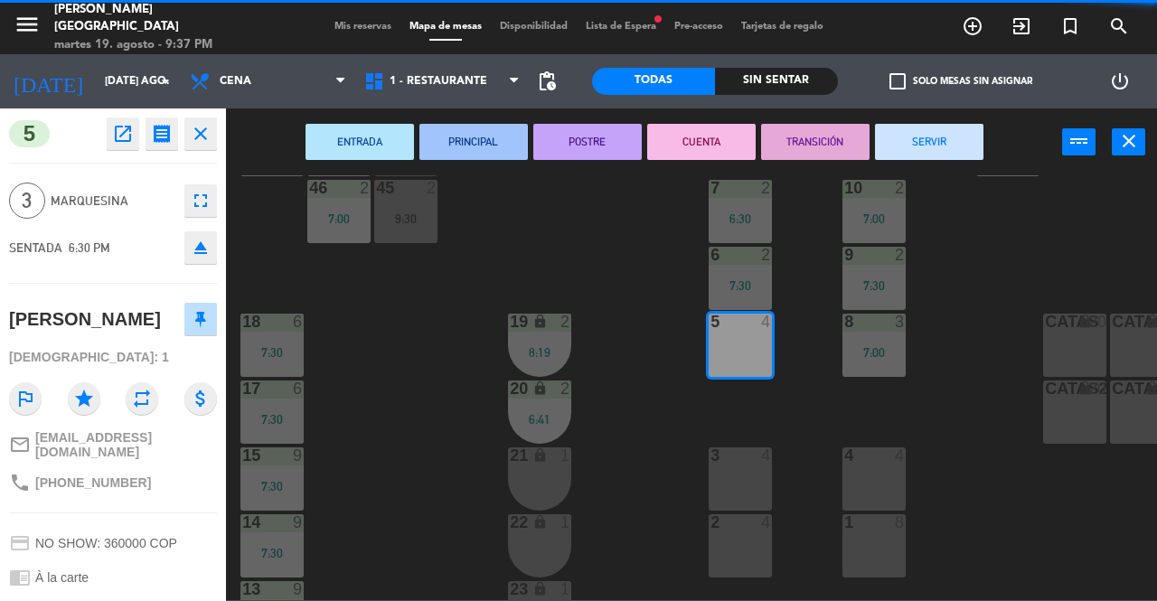
click at [660, 272] on div "25 4 9:00 26 9 9:00 27 9 9:00 28 9 9:00 R 4 C1 2 C2 2 B 1 29 14 7:30 30 14 7:30…" at bounding box center [697, 387] width 919 height 425
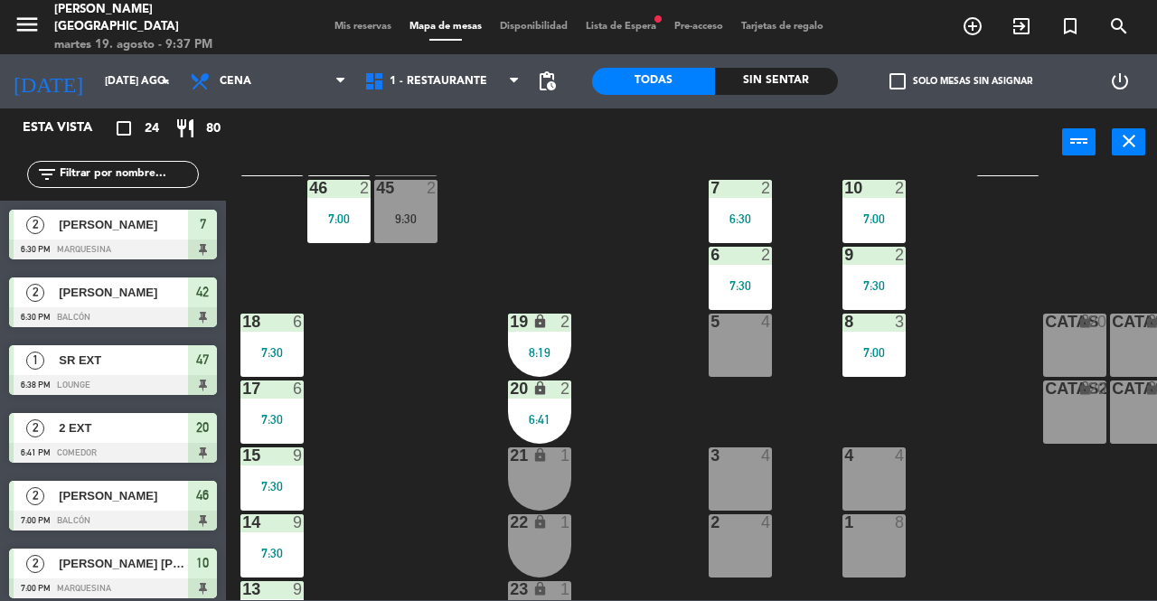
click at [748, 340] on div "5 4" at bounding box center [740, 345] width 63 height 63
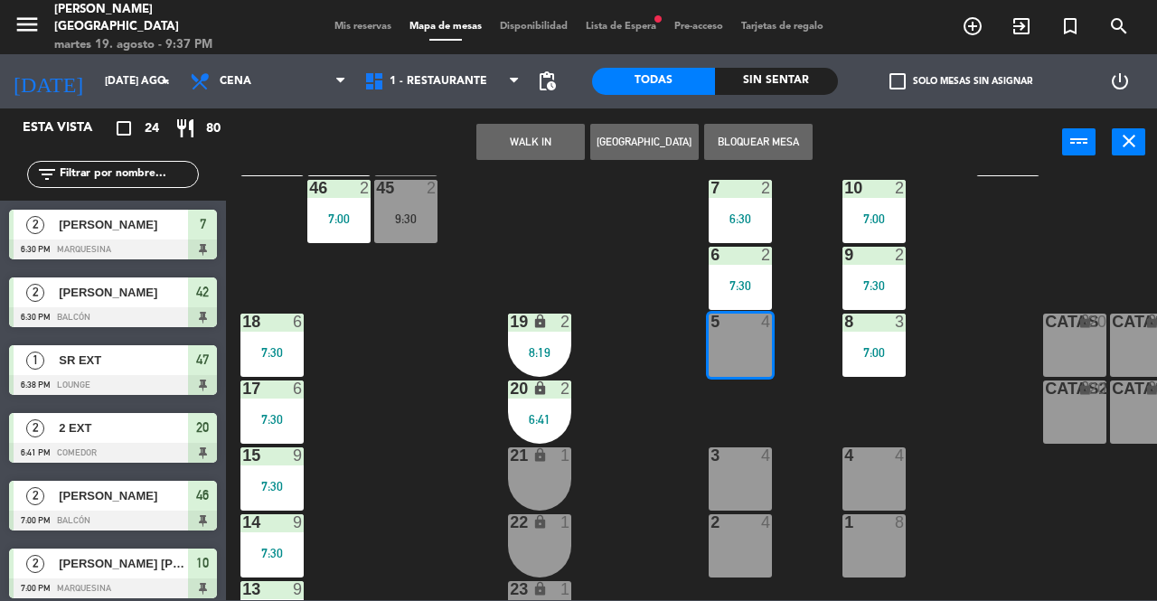
click at [795, 407] on div "25 4 9:00 26 9 9:00 27 9 9:00 28 9 9:00 R 4 C1 2 C2 2 B 1 29 14 7:30 30 14 7:30…" at bounding box center [697, 387] width 919 height 425
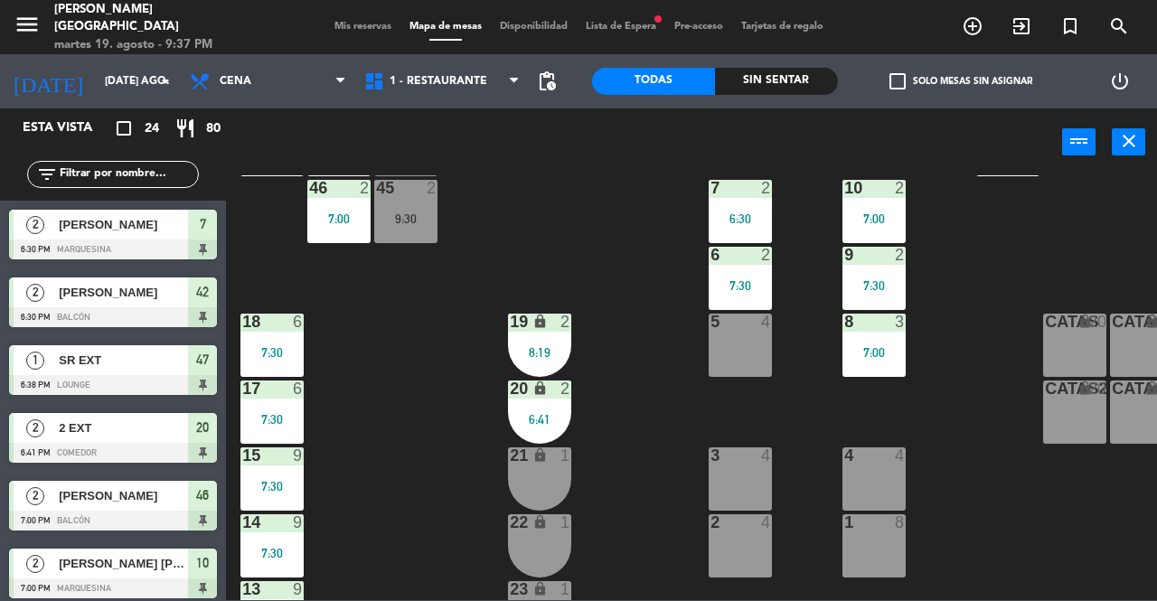
click at [764, 341] on div "5 4" at bounding box center [740, 345] width 63 height 63
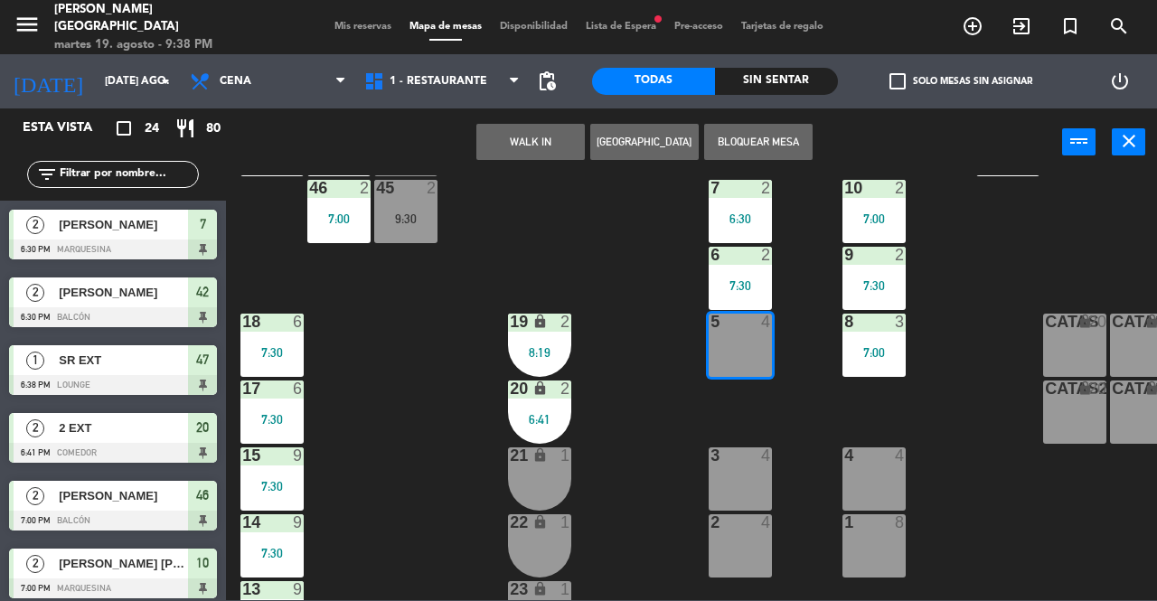
click at [537, 144] on button "WALK IN" at bounding box center [530, 142] width 108 height 36
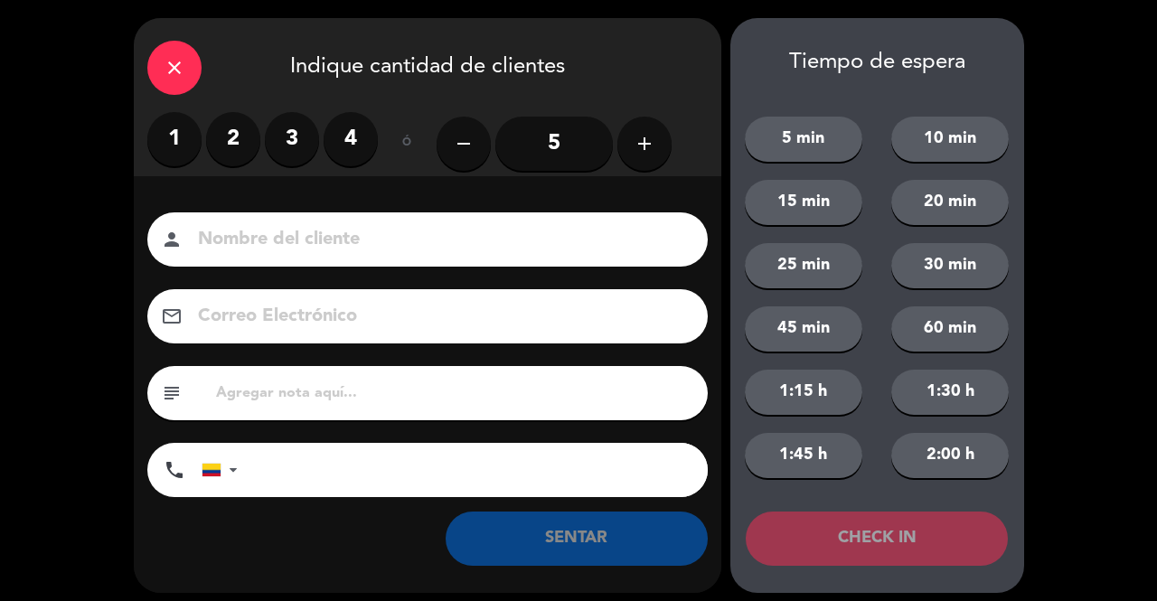
click at [356, 149] on label "4" at bounding box center [351, 139] width 54 height 54
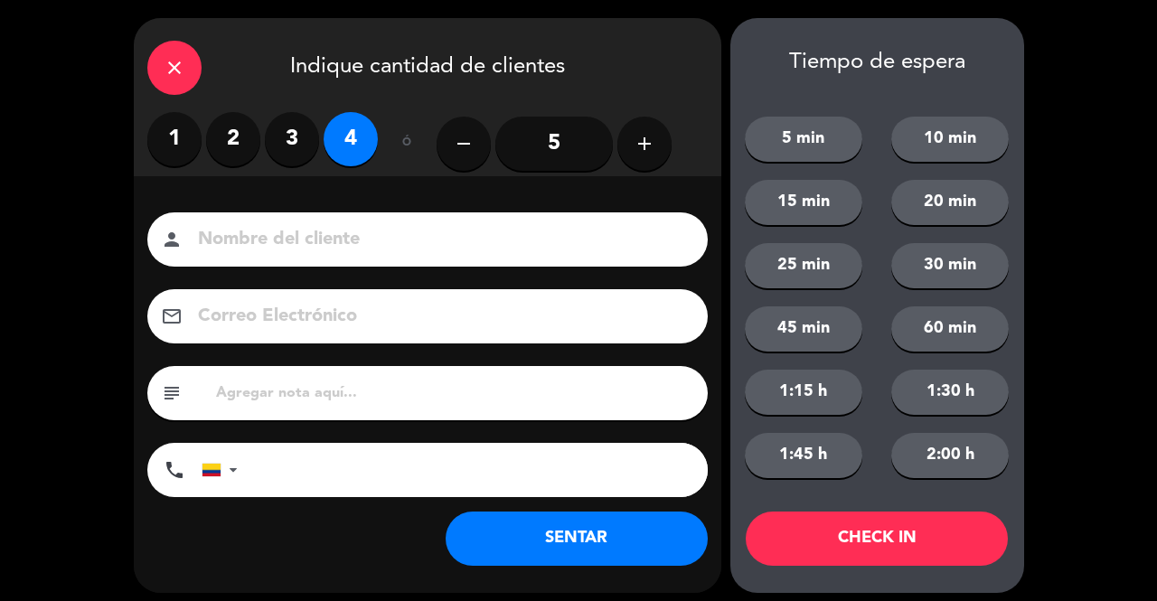
click at [405, 225] on input at bounding box center [440, 240] width 488 height 32
type input "SR EXT"
click at [602, 525] on button "SENTAR" at bounding box center [577, 539] width 262 height 54
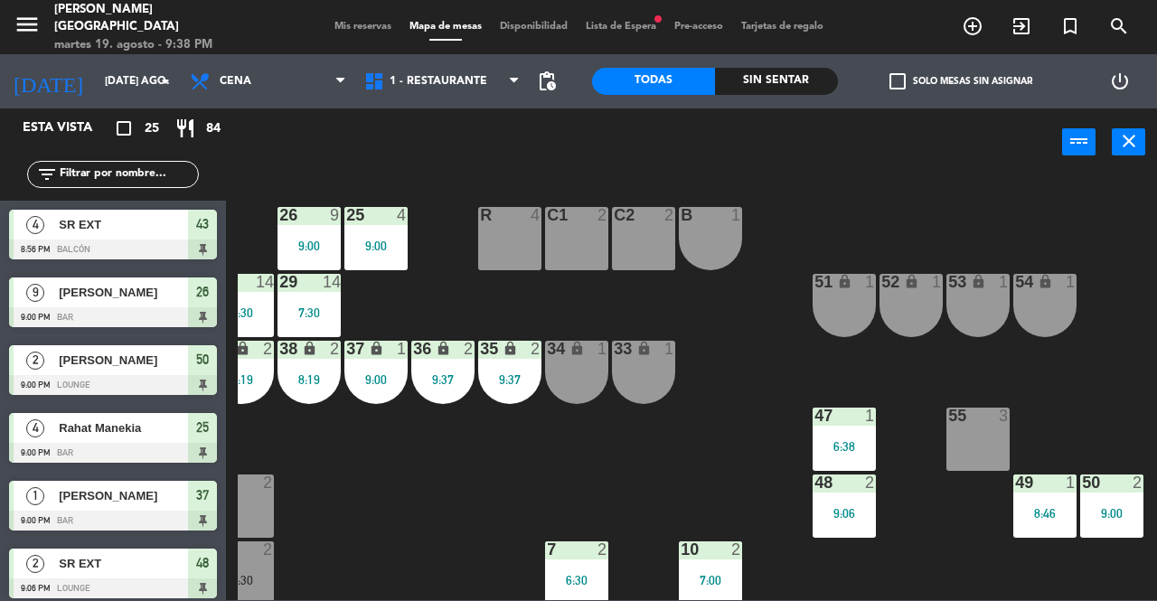
scroll to position [0, 0]
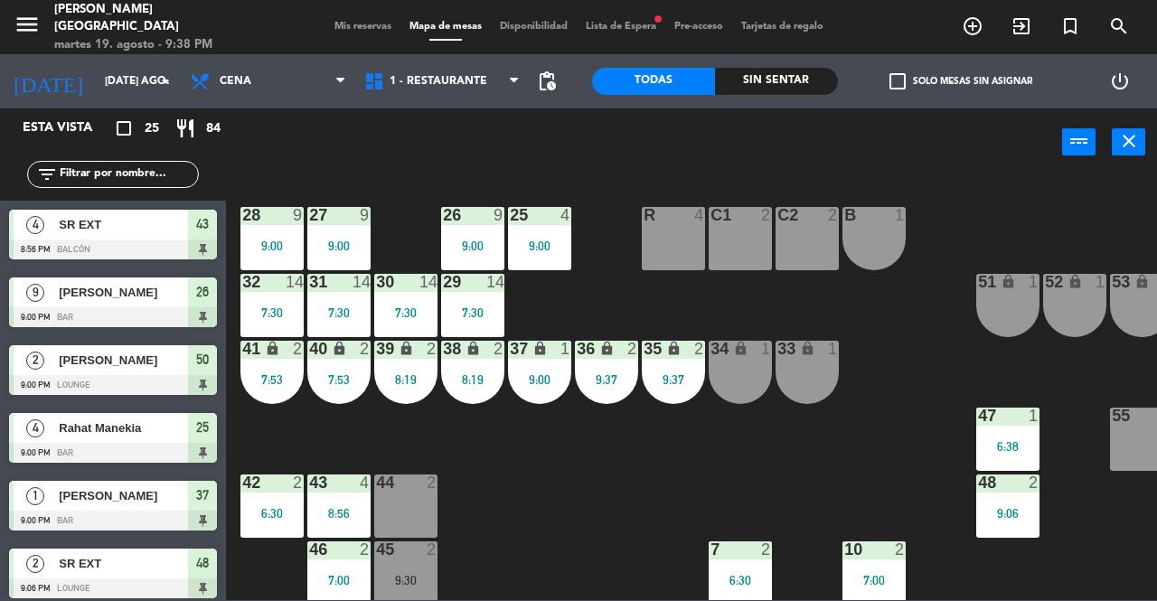
click at [370, 30] on span "Mis reservas" at bounding box center [362, 27] width 75 height 10
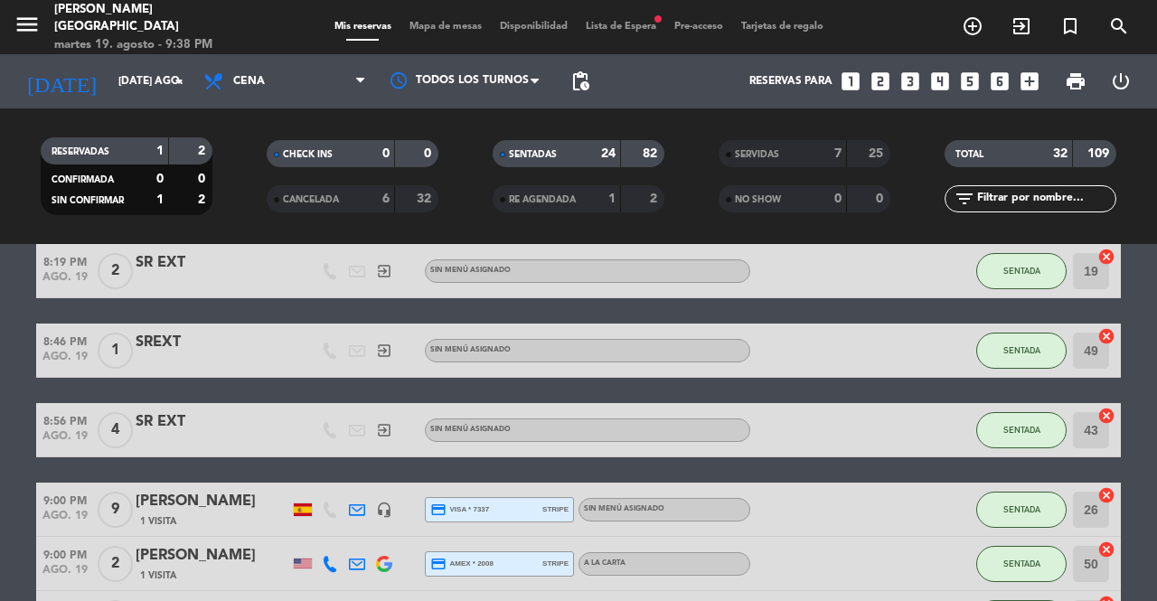
scroll to position [1501, 0]
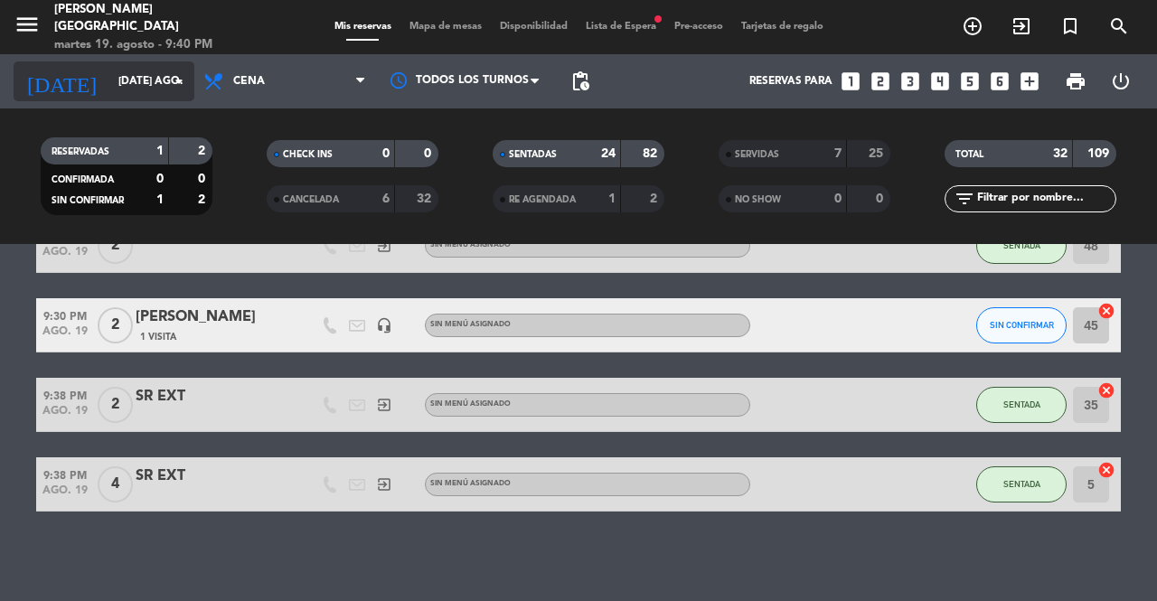
click at [137, 68] on input "[DATE] ago." at bounding box center [181, 81] width 144 height 31
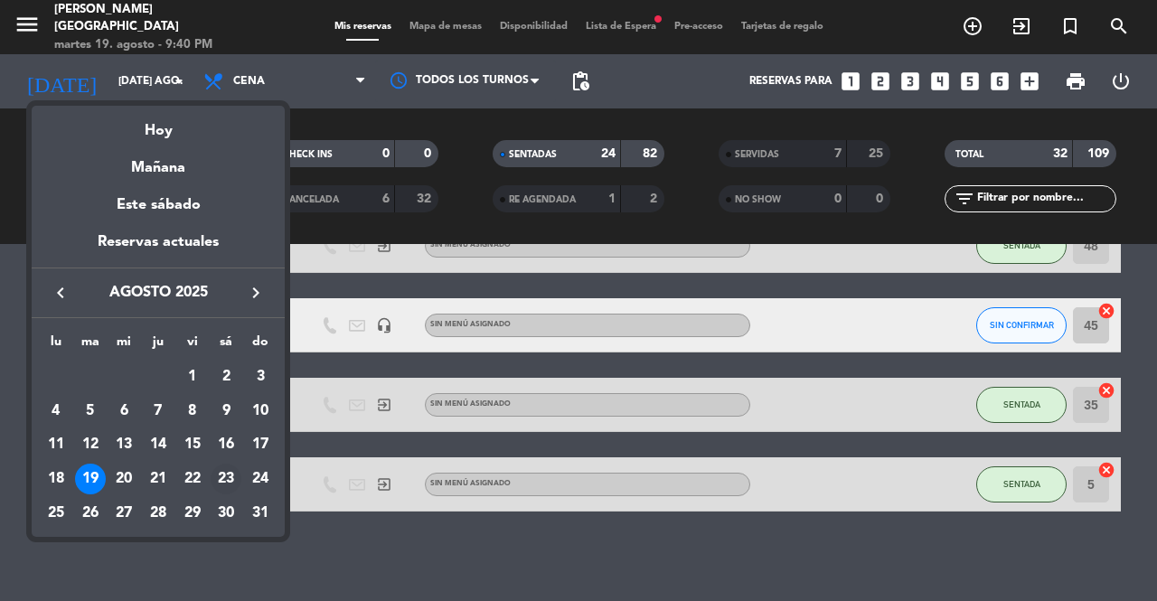
click at [228, 476] on div "23" at bounding box center [226, 479] width 31 height 31
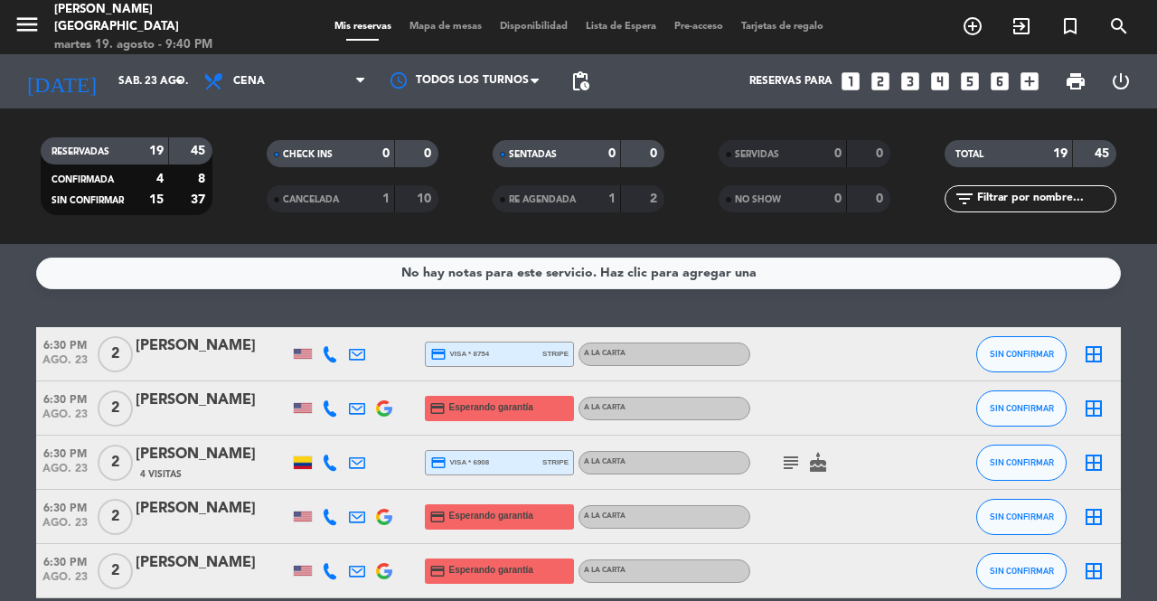
scroll to position [0, 0]
click at [325, 404] on icon at bounding box center [330, 408] width 16 height 16
click at [336, 370] on button "Copiar content_paste" at bounding box center [322, 378] width 55 height 19
click at [330, 520] on icon at bounding box center [330, 517] width 16 height 16
click at [326, 487] on button "Copiar content_paste" at bounding box center [322, 486] width 55 height 19
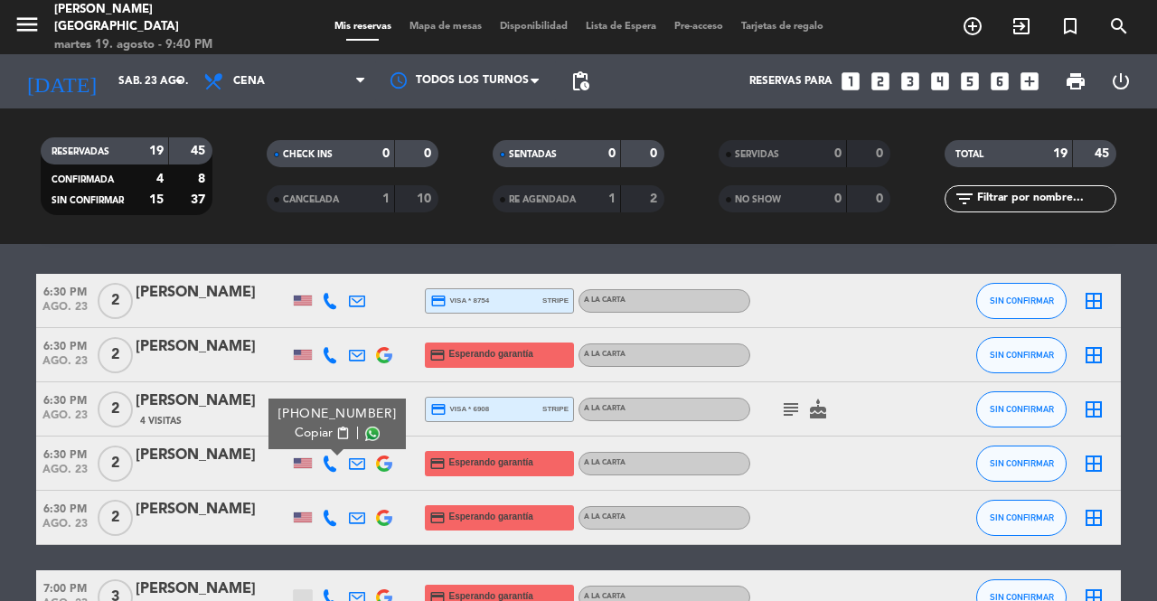
scroll to position [90, 0]
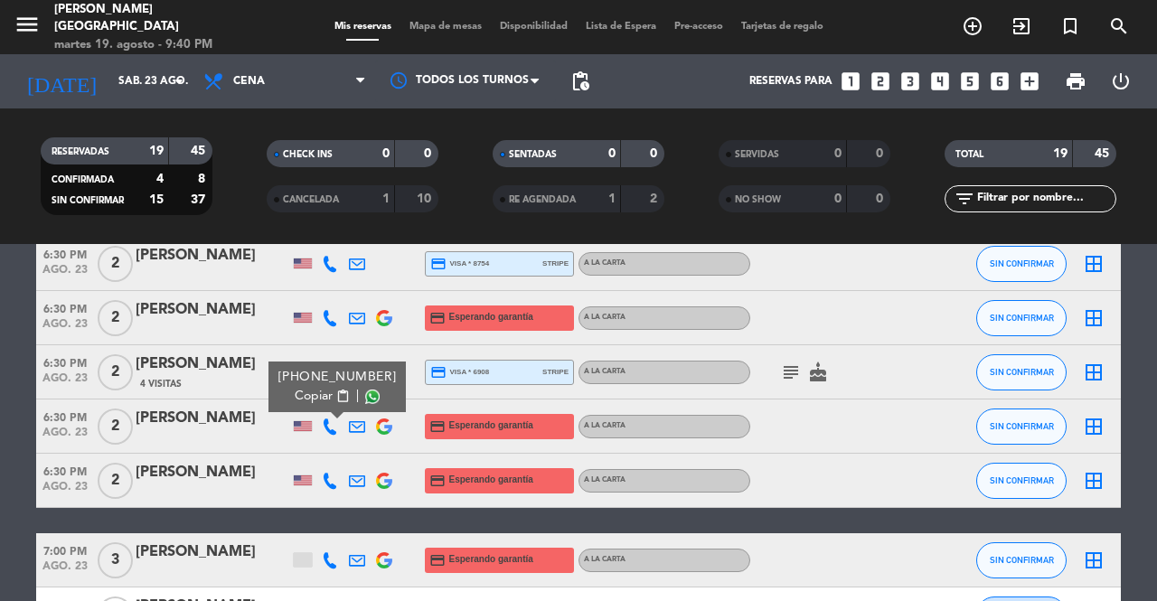
click at [321, 480] on div at bounding box center [329, 480] width 27 height 53
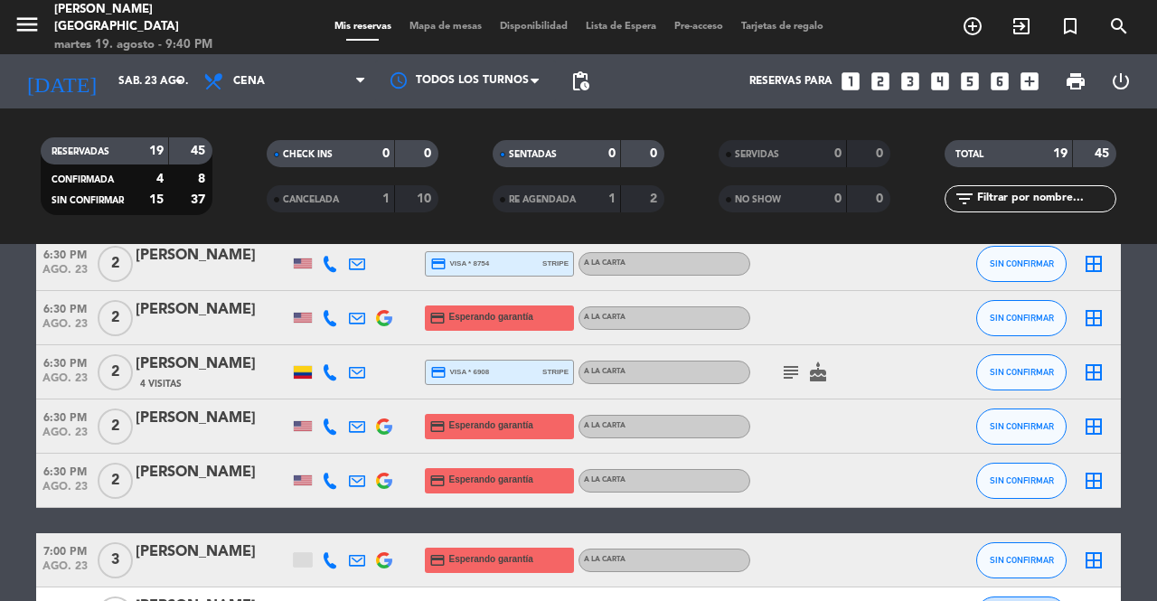
click at [325, 481] on icon at bounding box center [330, 481] width 16 height 16
click at [324, 456] on span "Copiar" at bounding box center [314, 450] width 38 height 19
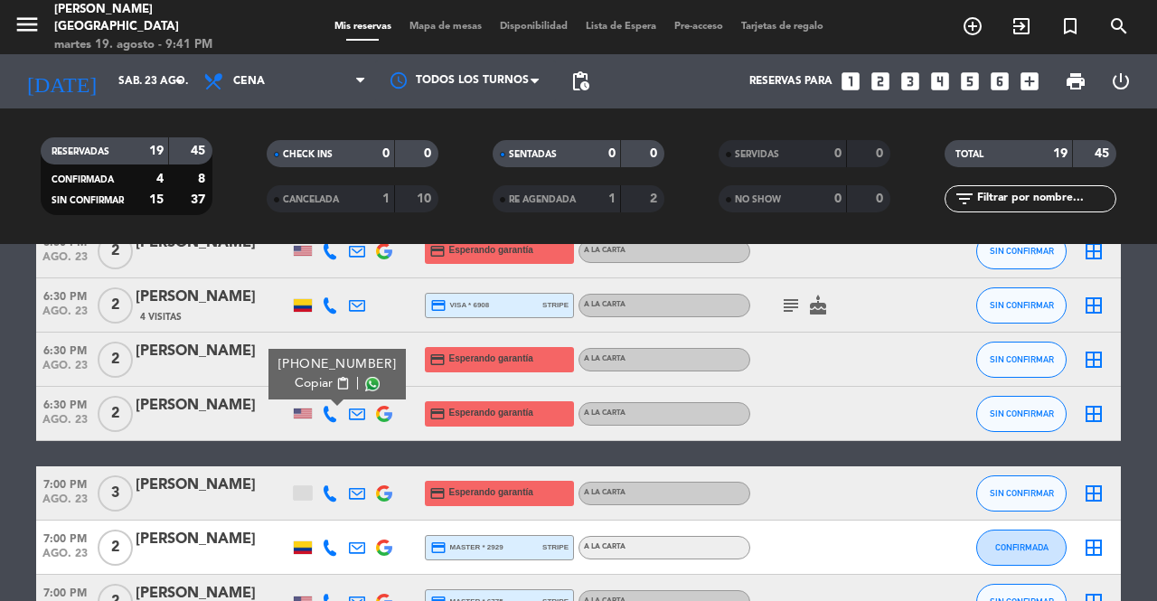
scroll to position [181, 0]
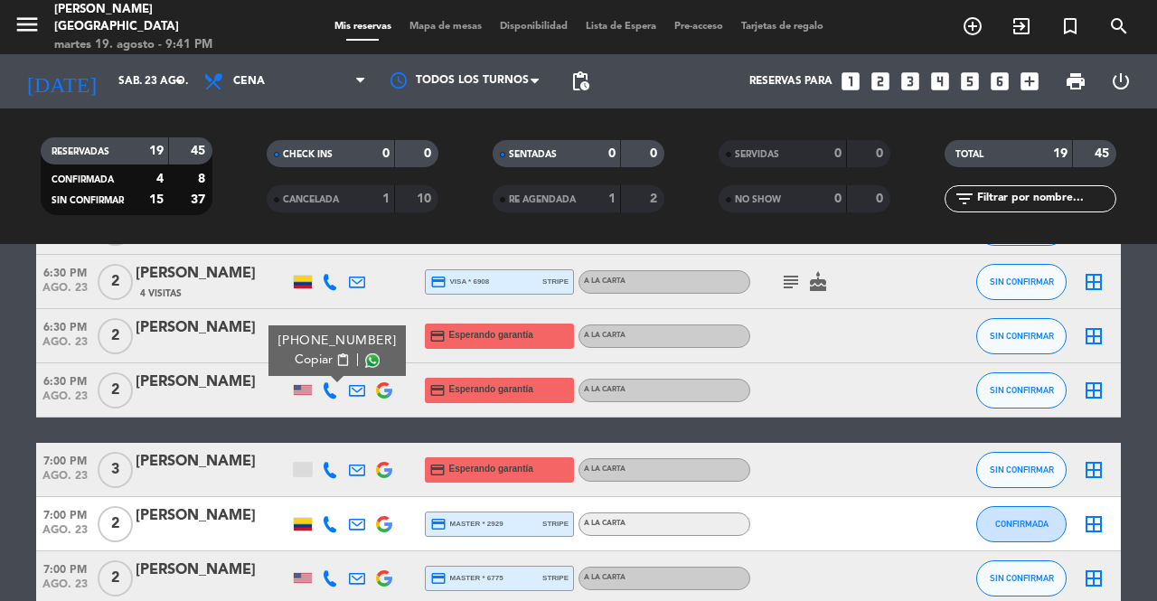
click at [329, 462] on icon at bounding box center [330, 470] width 16 height 16
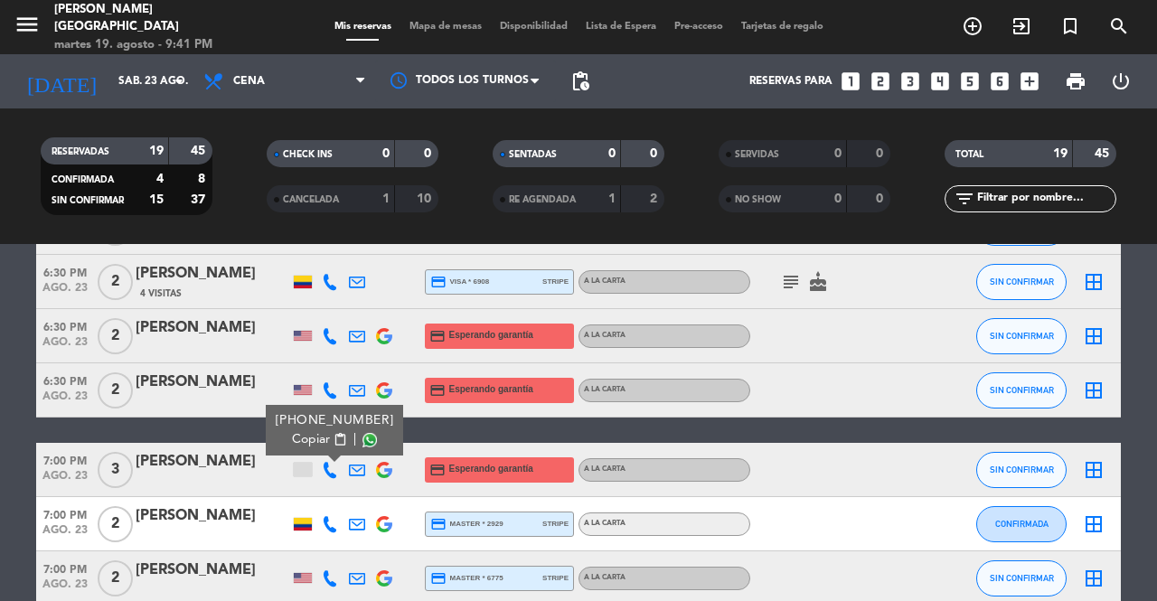
click at [334, 440] on span "content_paste" at bounding box center [341, 440] width 14 height 14
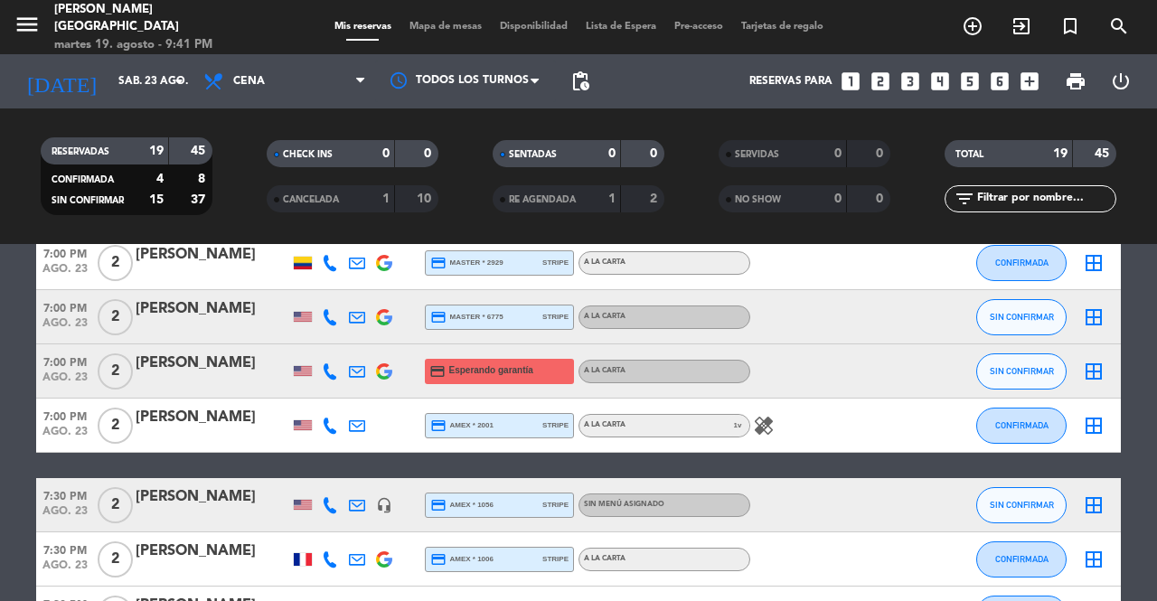
scroll to position [452, 0]
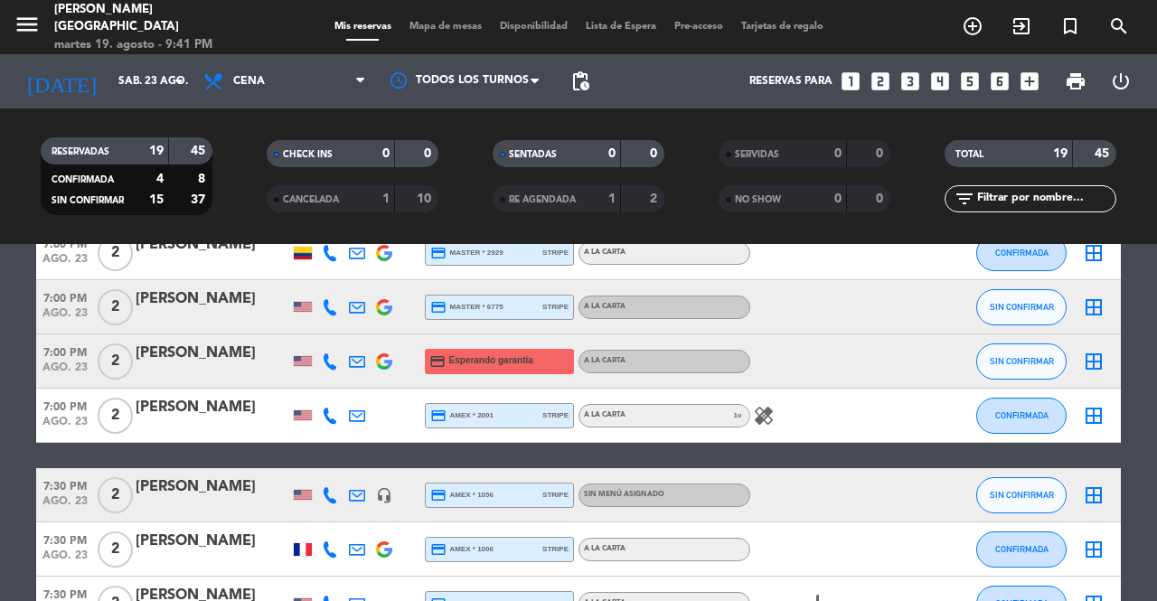
click at [329, 366] on icon at bounding box center [330, 361] width 16 height 16
click at [325, 330] on button "Copiar content_paste" at bounding box center [322, 331] width 55 height 19
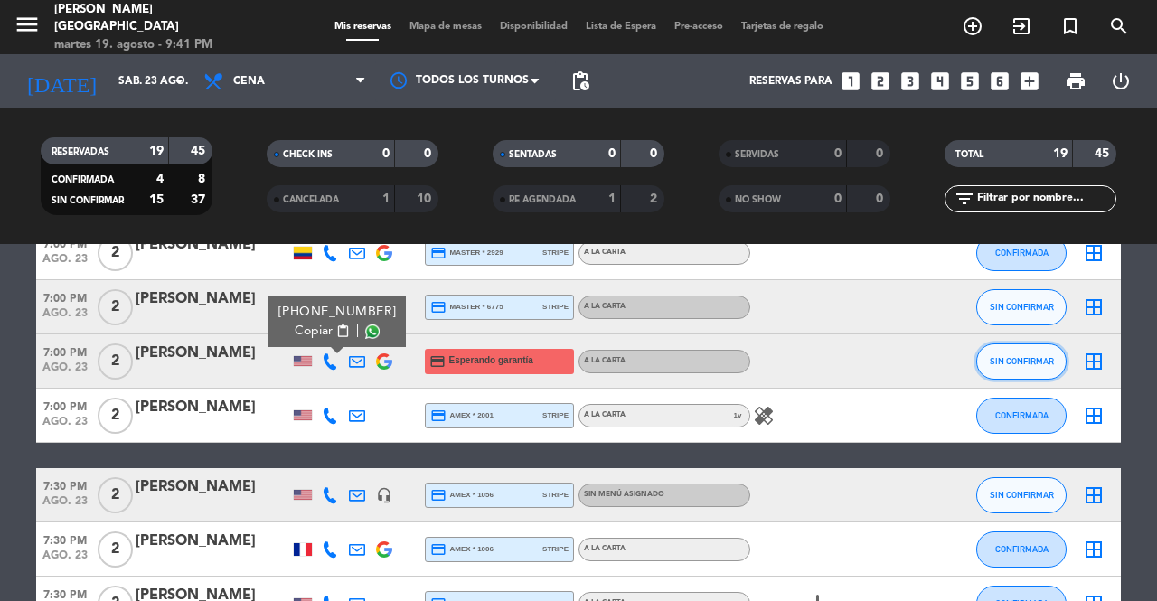
click at [1012, 358] on span "SIN CONFIRMAR" at bounding box center [1022, 361] width 64 height 10
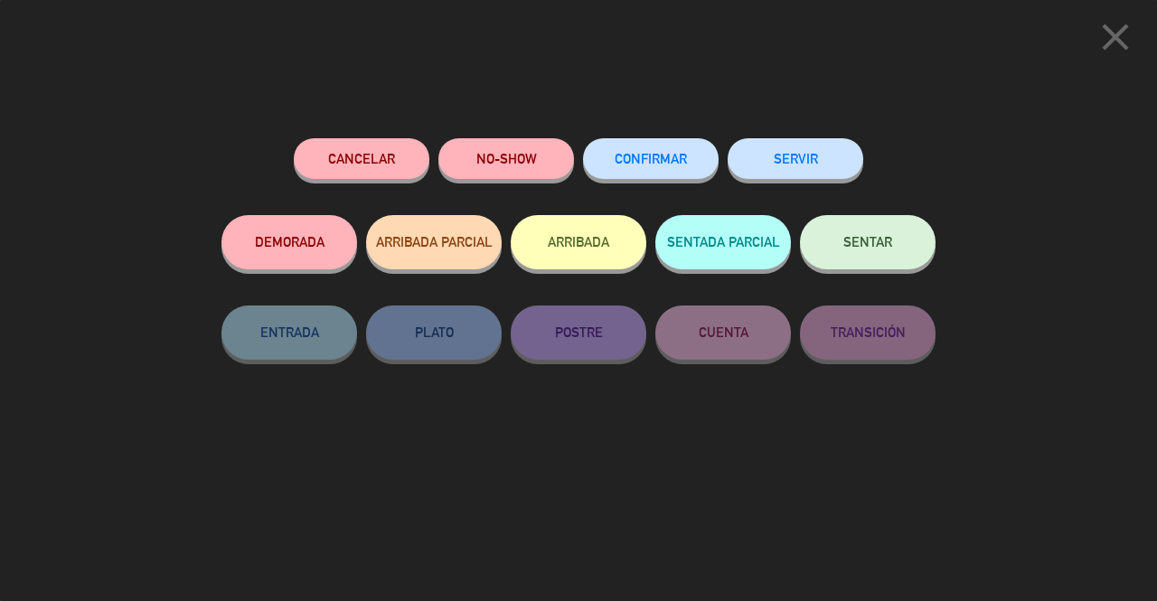
click at [358, 166] on button "Cancelar" at bounding box center [362, 158] width 136 height 41
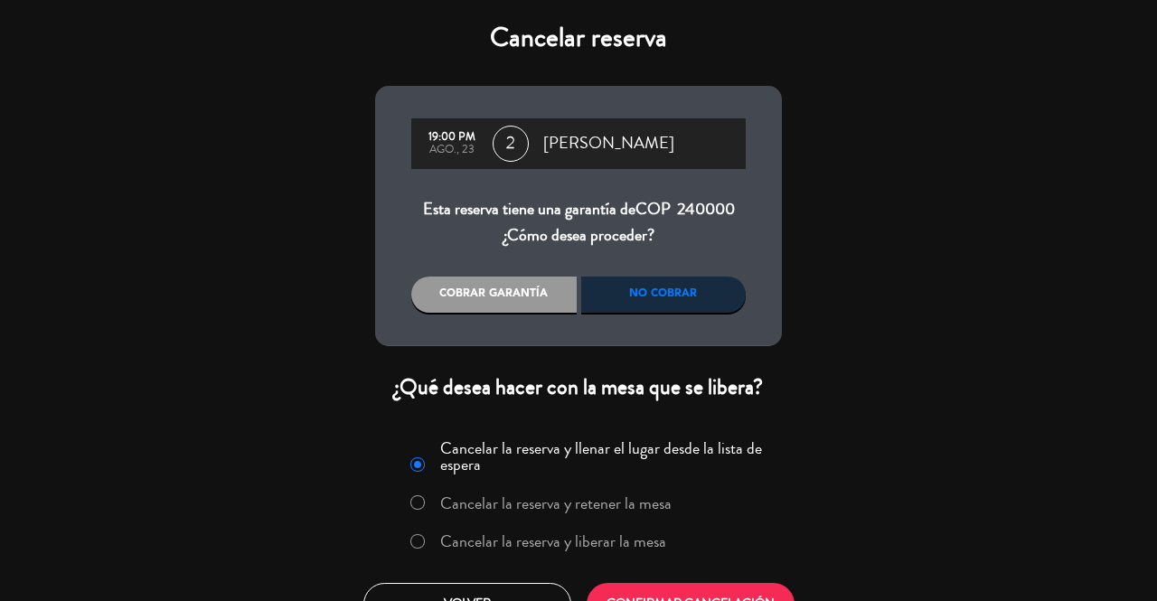
click at [638, 527] on label "Cancelar la reserva y liberar la mesa" at bounding box center [537, 542] width 275 height 33
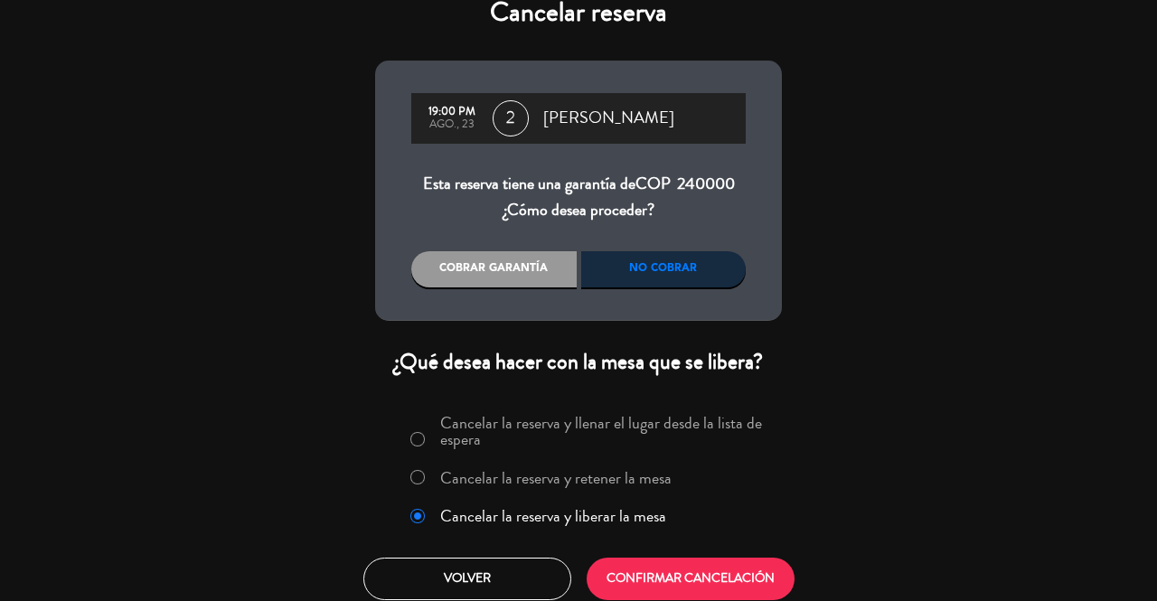
scroll to position [36, 0]
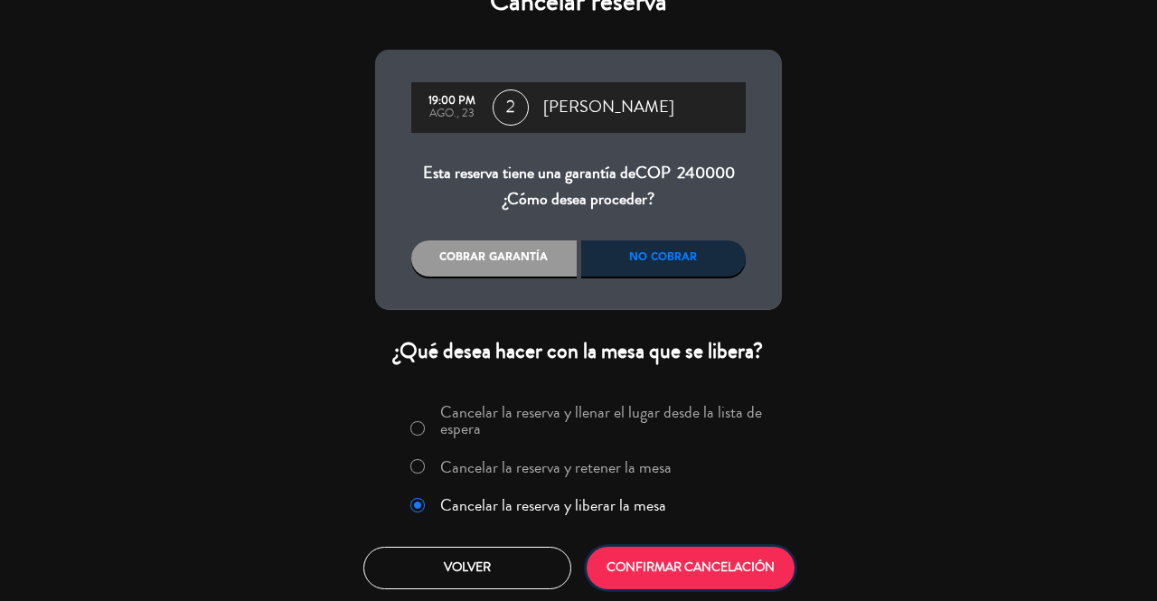
click at [681, 565] on button "CONFIRMAR CANCELACIÓN" at bounding box center [691, 568] width 208 height 42
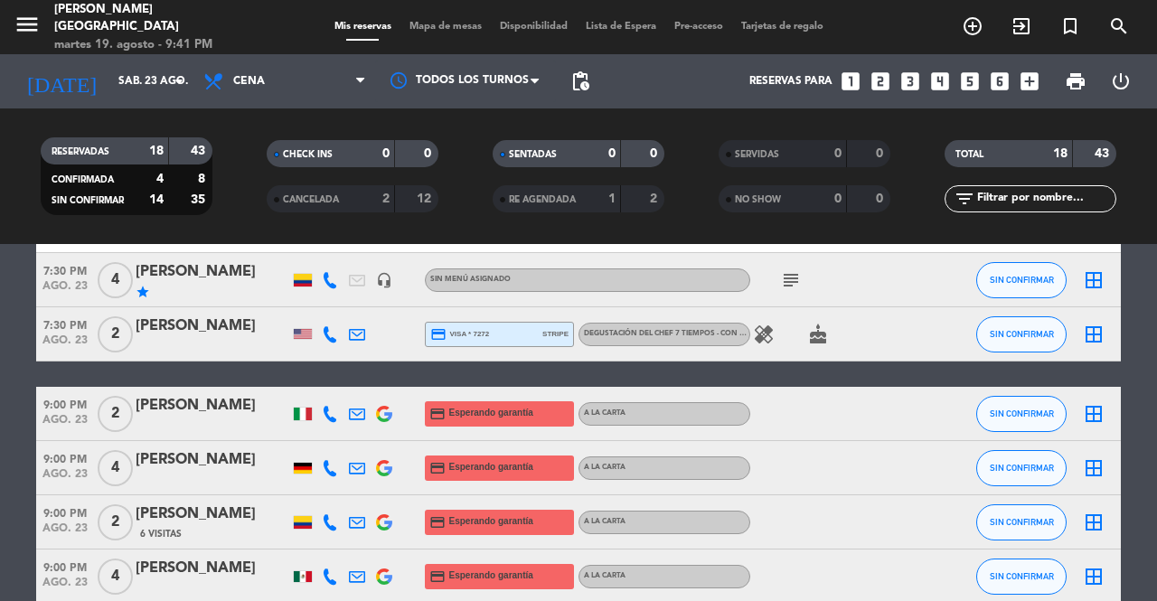
scroll to position [814, 0]
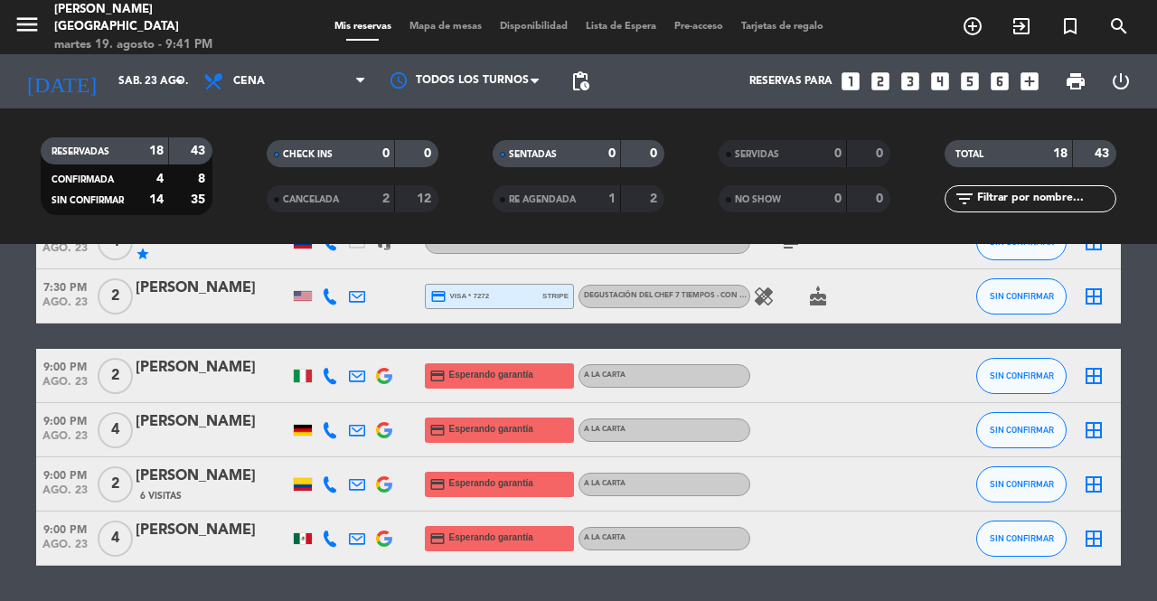
click at [332, 377] on icon at bounding box center [330, 376] width 16 height 16
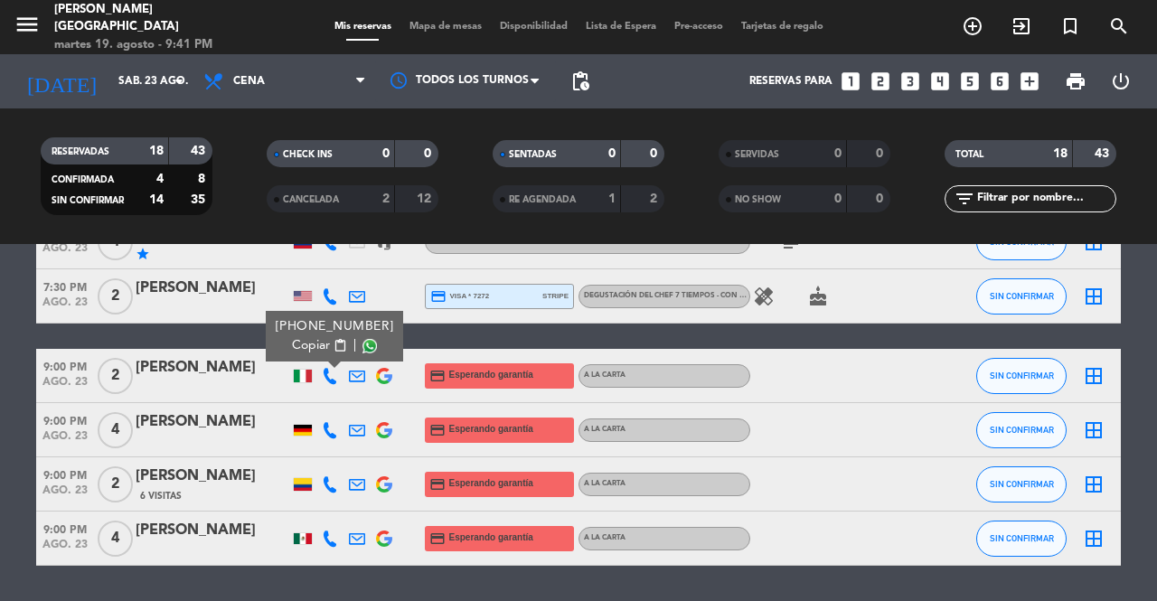
click at [333, 355] on div "[PHONE_NUMBER] Copiar content_paste |" at bounding box center [334, 336] width 137 height 51
click at [334, 341] on span "content_paste" at bounding box center [341, 346] width 14 height 14
click at [1032, 374] on span "SIN CONFIRMAR" at bounding box center [1022, 376] width 64 height 10
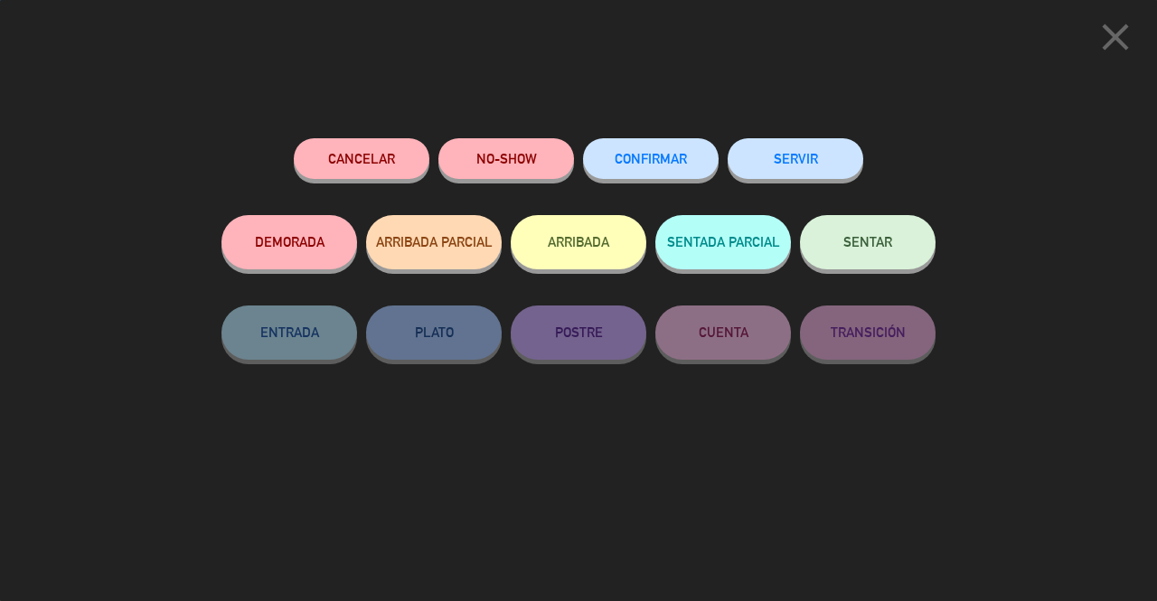
click at [382, 144] on button "Cancelar" at bounding box center [362, 158] width 136 height 41
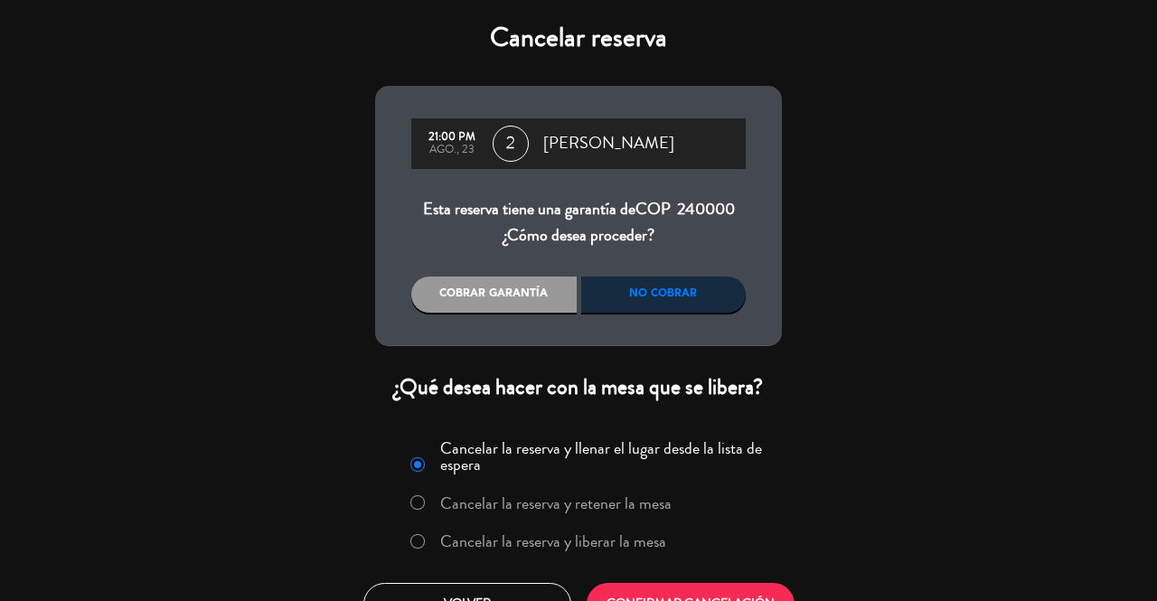
click at [624, 537] on label "Cancelar la reserva y liberar la mesa" at bounding box center [553, 541] width 226 height 16
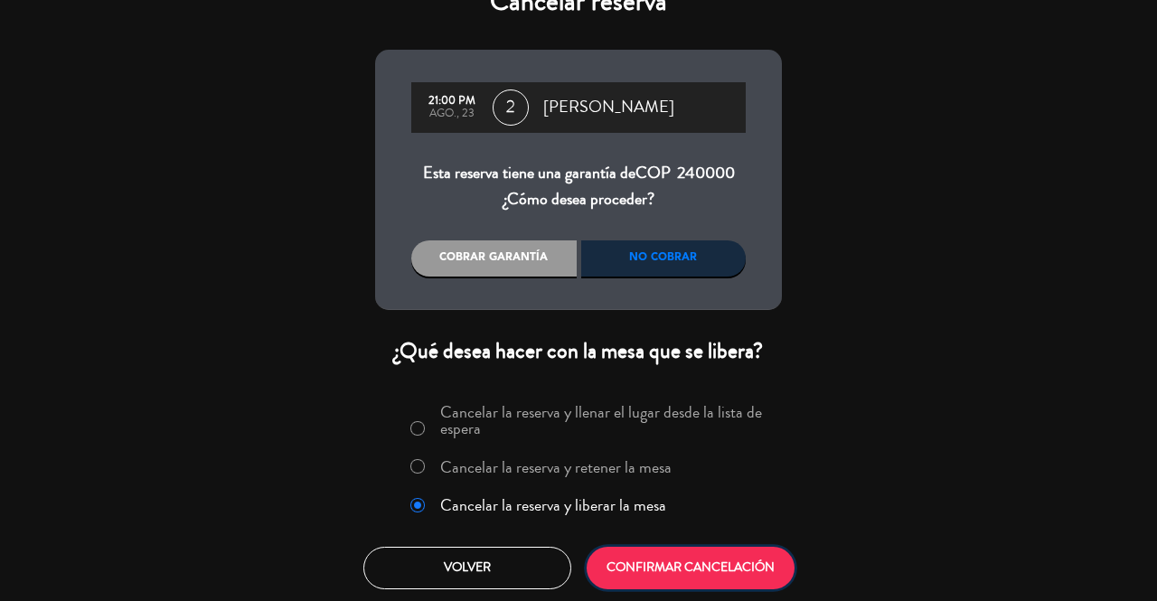
click at [721, 552] on button "CONFIRMAR CANCELACIÓN" at bounding box center [691, 568] width 208 height 42
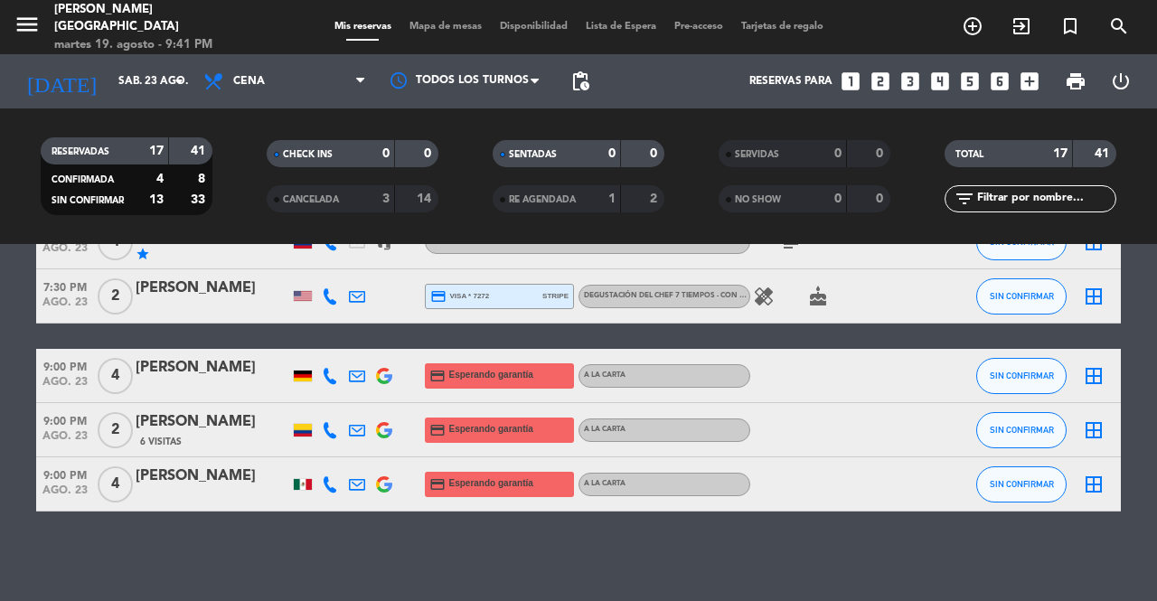
click at [329, 372] on icon at bounding box center [330, 376] width 16 height 16
click at [328, 343] on button "Copiar content_paste" at bounding box center [317, 345] width 55 height 19
click at [325, 488] on icon at bounding box center [330, 484] width 16 height 16
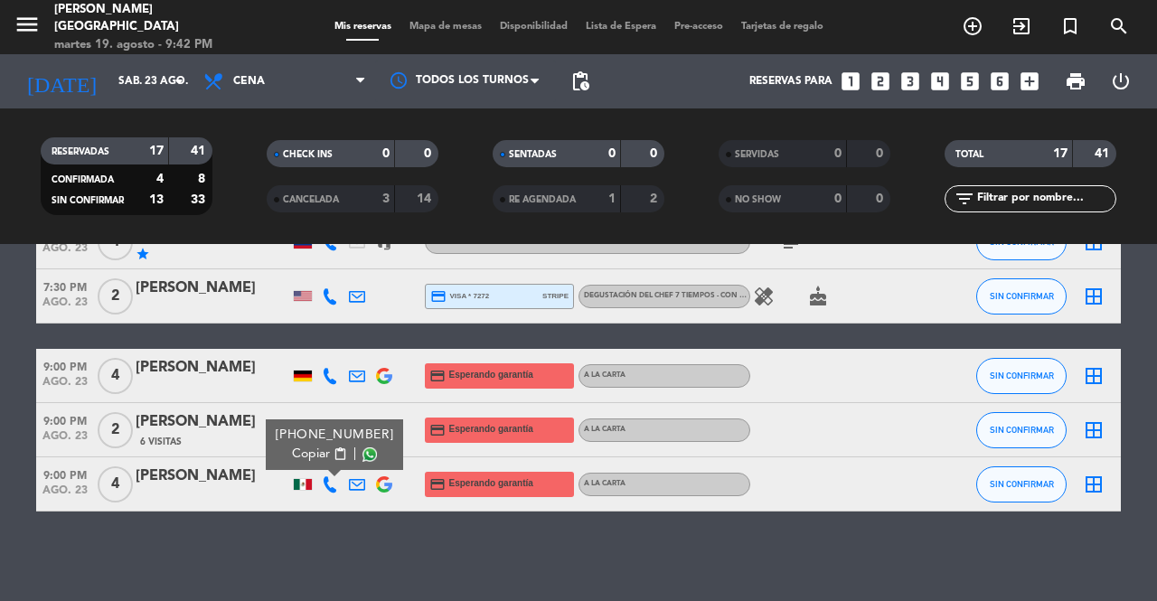
click at [328, 455] on button "Copiar content_paste" at bounding box center [319, 454] width 55 height 19
click at [1041, 477] on button "SIN CONFIRMAR" at bounding box center [1021, 484] width 90 height 36
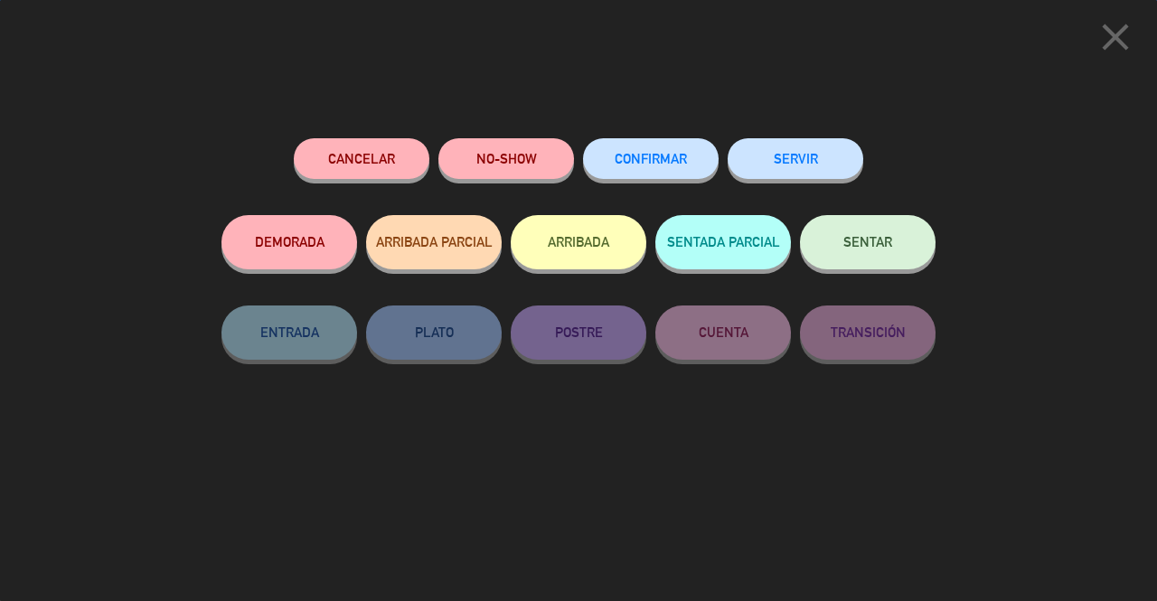
click at [326, 153] on button "Cancelar" at bounding box center [362, 158] width 136 height 41
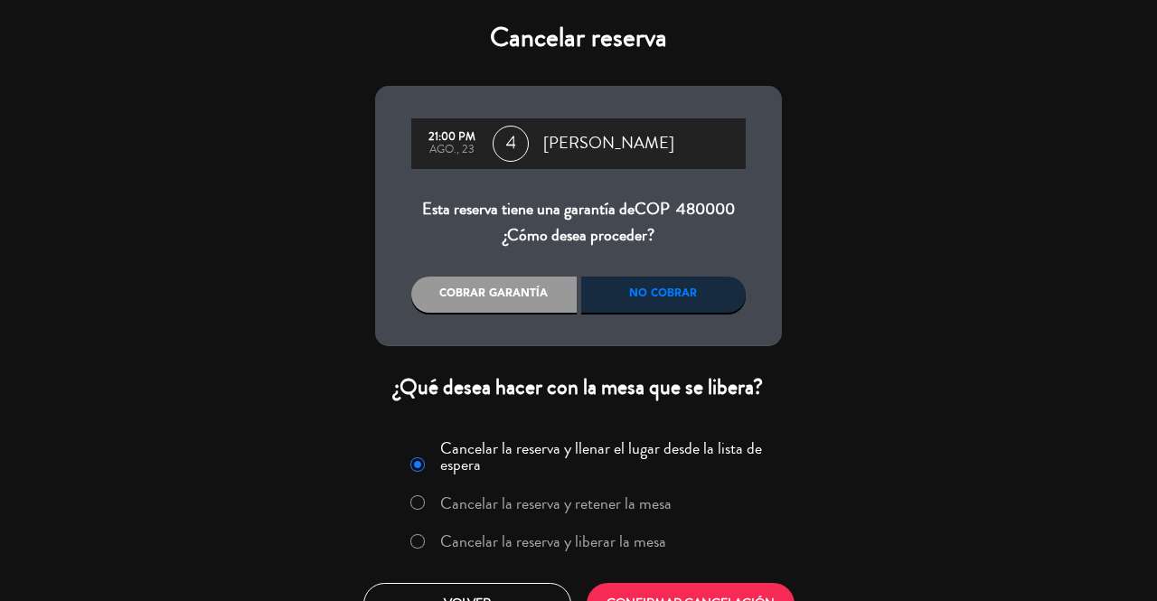
click at [599, 535] on label "Cancelar la reserva y liberar la mesa" at bounding box center [553, 541] width 226 height 16
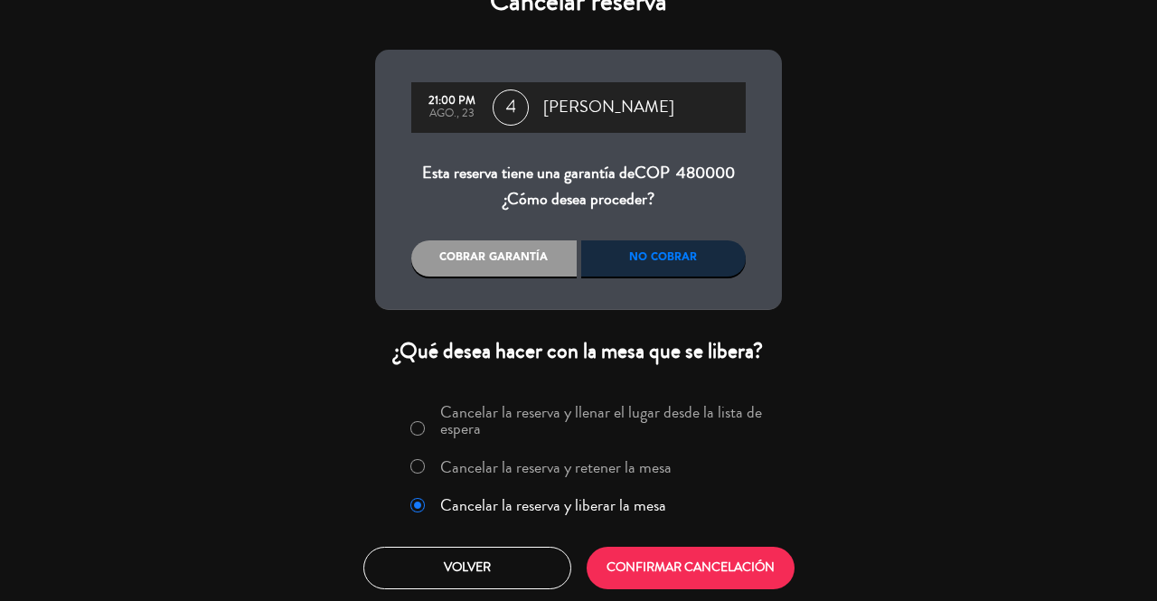
drag, startPoint x: 699, startPoint y: 599, endPoint x: 700, endPoint y: 574, distance: 25.3
click at [696, 598] on div "Cancelar la reserva y llenar el lugar desde la lista de espera Cancelar la rese…" at bounding box center [579, 493] width 434 height 219
click at [700, 574] on button "CONFIRMAR CANCELACIÓN" at bounding box center [691, 568] width 208 height 42
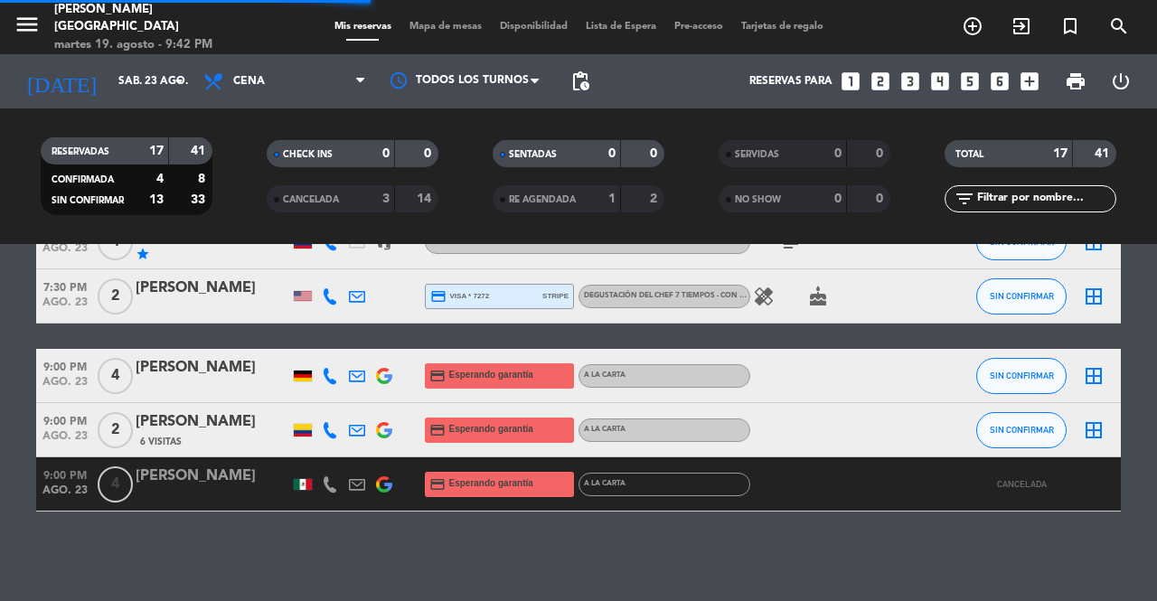
scroll to position [759, 0]
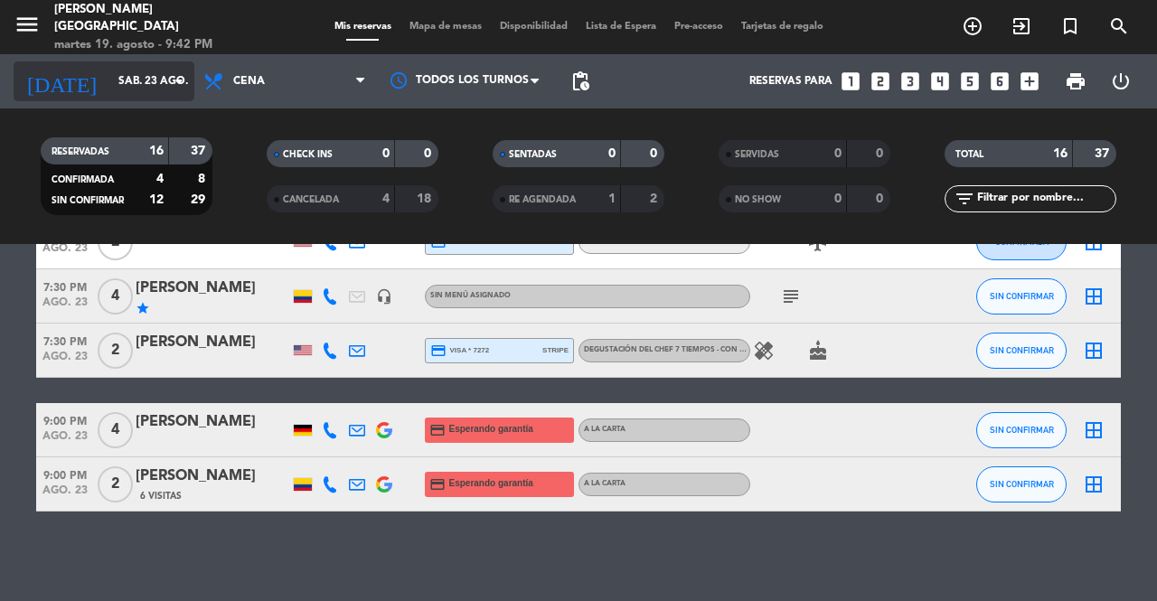
click at [145, 92] on input "sáb. 23 ago." at bounding box center [181, 81] width 144 height 31
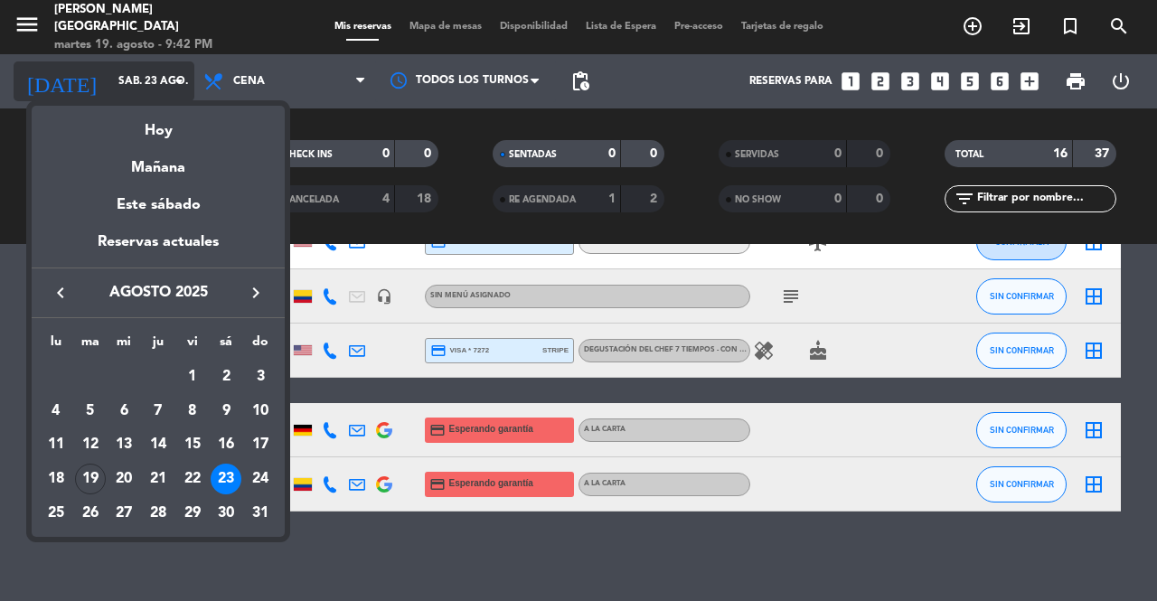
click at [145, 92] on div at bounding box center [578, 300] width 1157 height 601
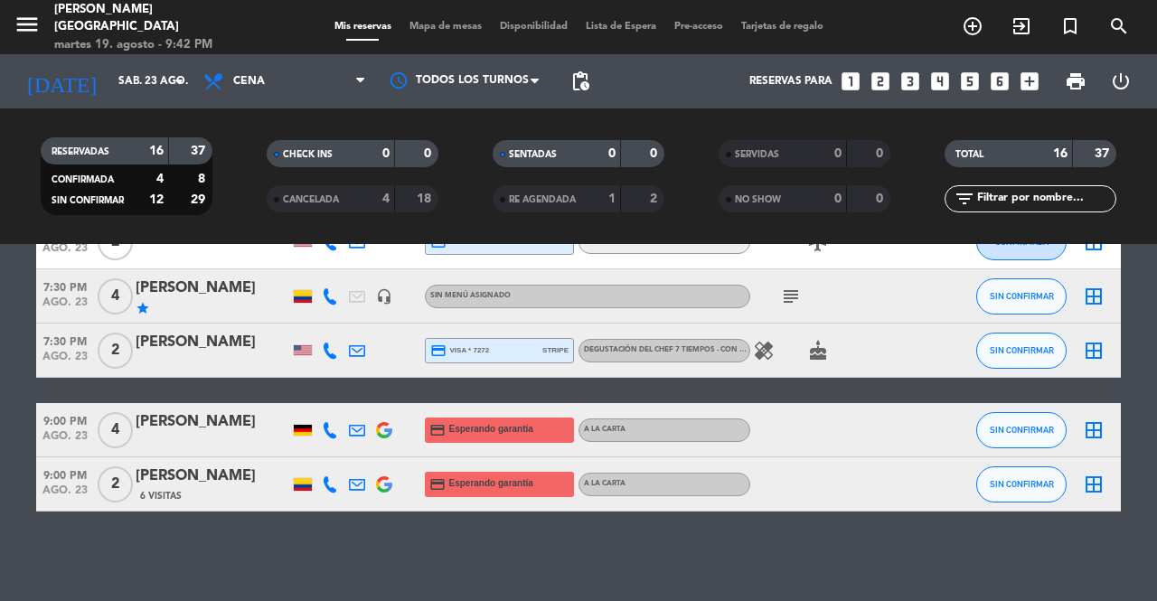
click at [793, 297] on icon "subject" at bounding box center [791, 297] width 22 height 22
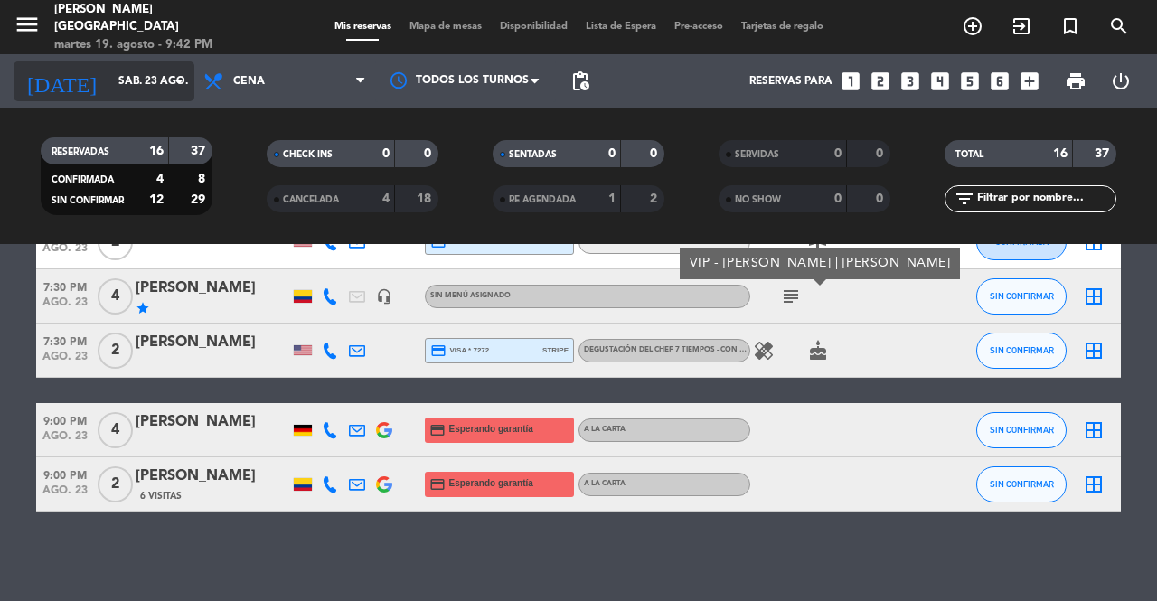
click at [155, 82] on input "sáb. 23 ago." at bounding box center [181, 81] width 144 height 31
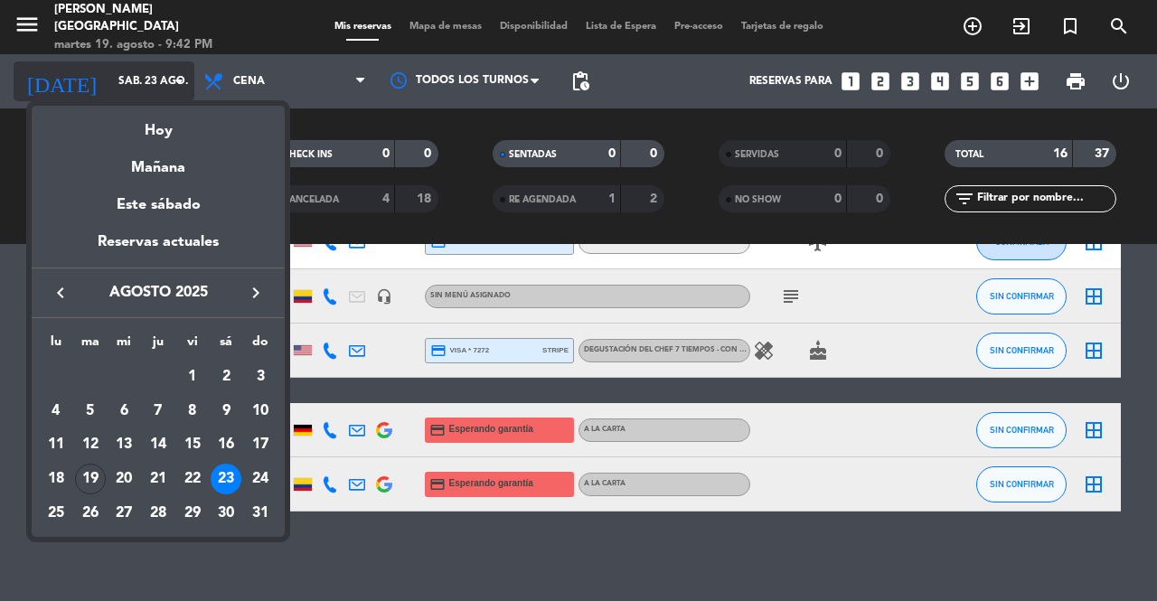
click at [155, 82] on div at bounding box center [578, 300] width 1157 height 601
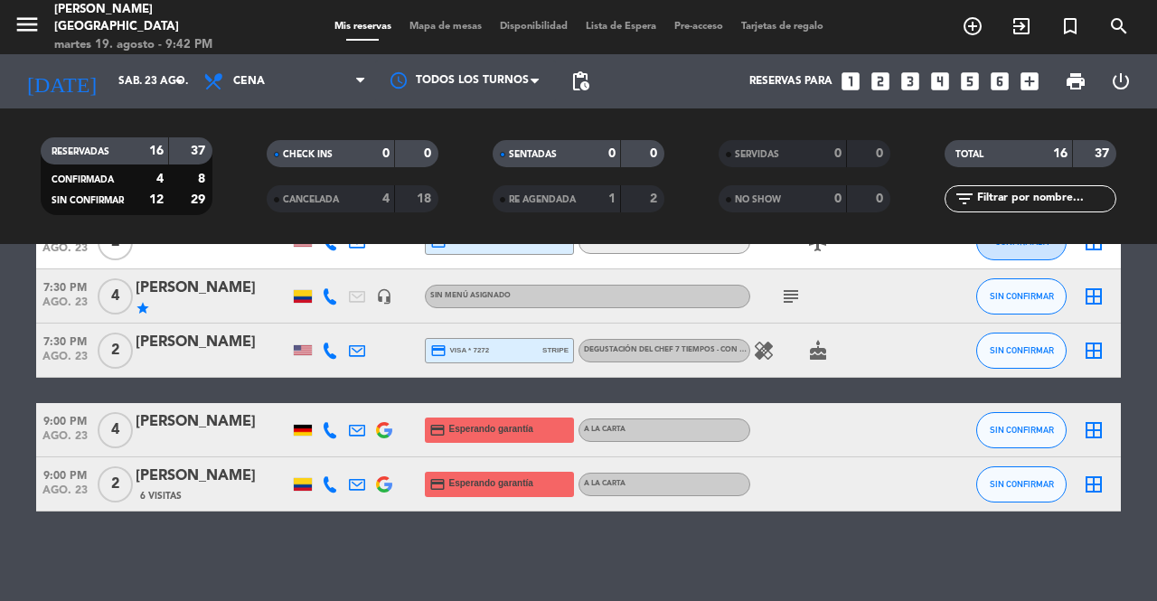
click at [344, 201] on div "CANCELADA" at bounding box center [312, 199] width 83 height 21
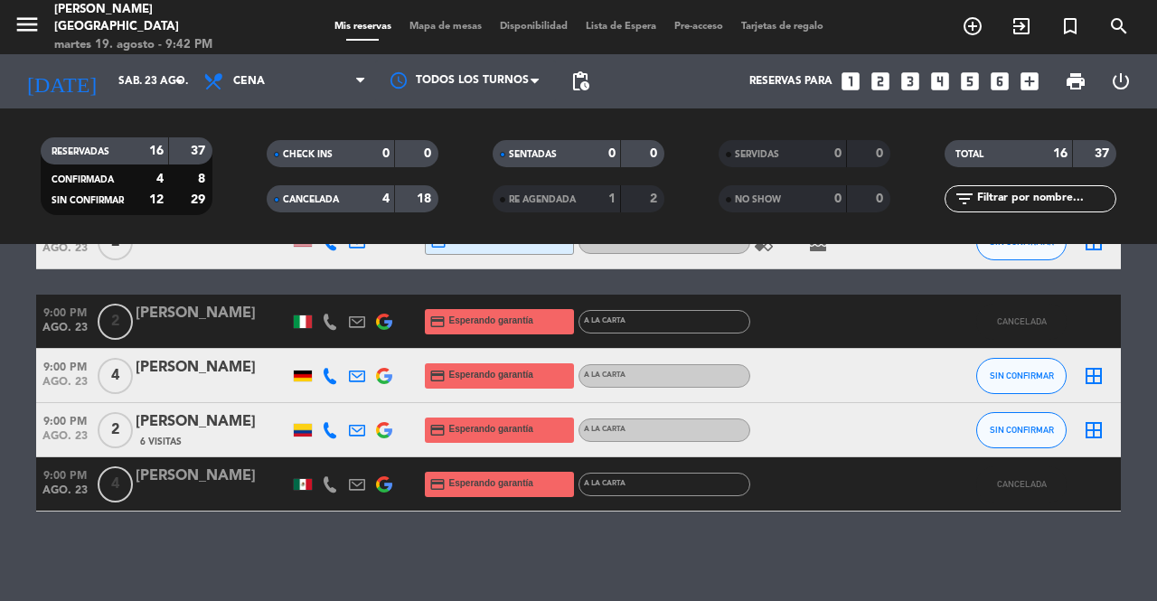
scroll to position [705, 0]
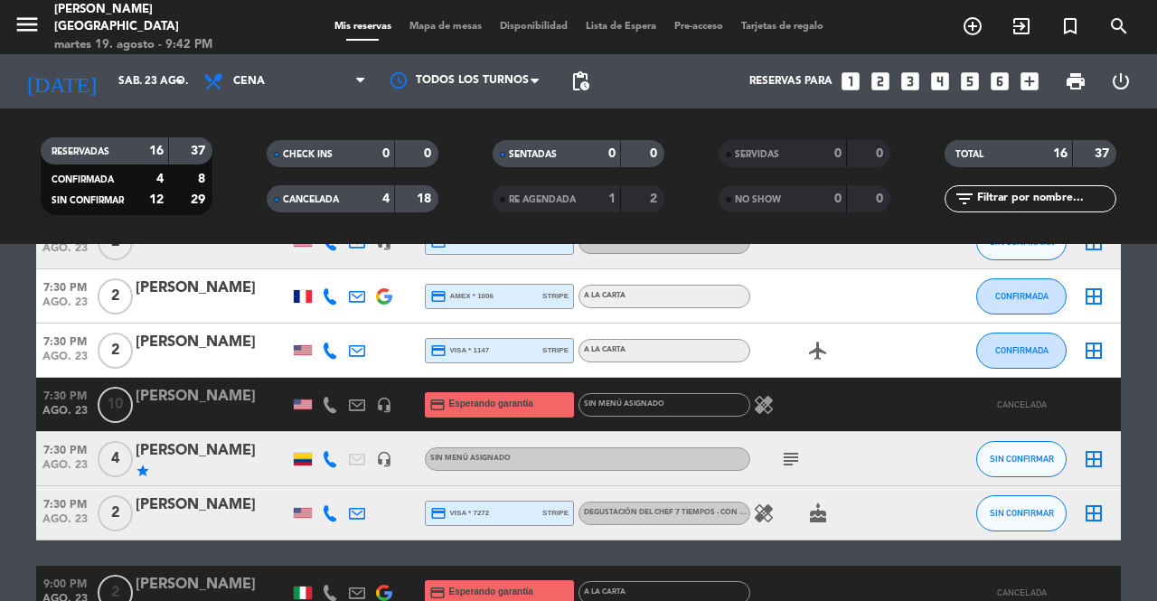
click at [339, 198] on span "CANCELADA" at bounding box center [311, 199] width 56 height 9
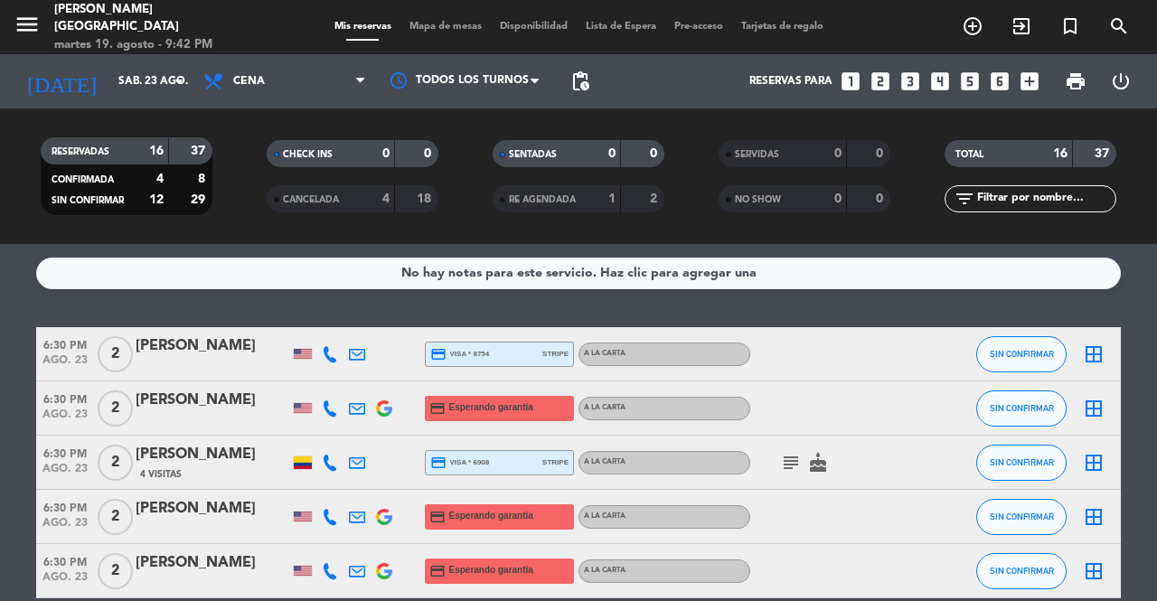
scroll to position [271, 0]
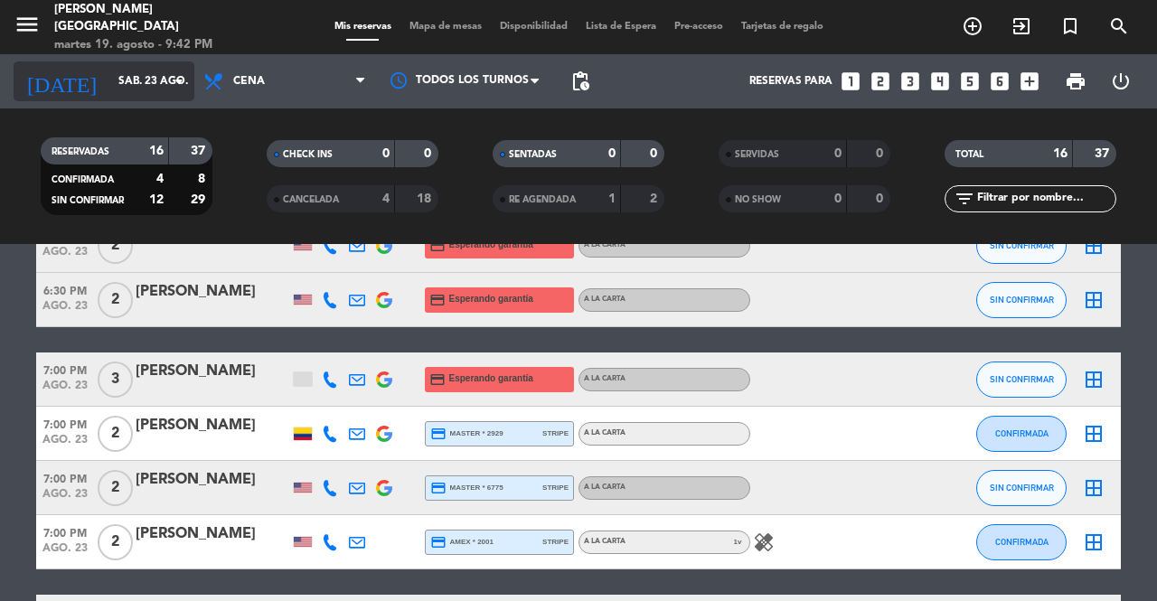
click at [132, 99] on div "[DATE] sáb. 23 ago. arrow_drop_down" at bounding box center [104, 81] width 181 height 40
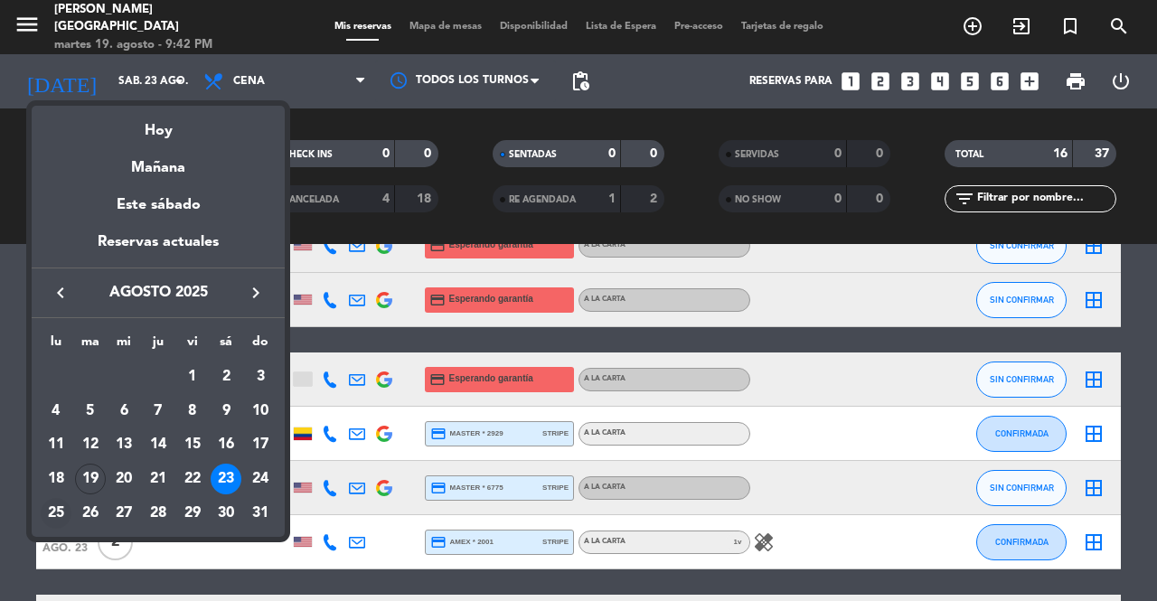
click at [66, 511] on div "25" at bounding box center [56, 513] width 31 height 31
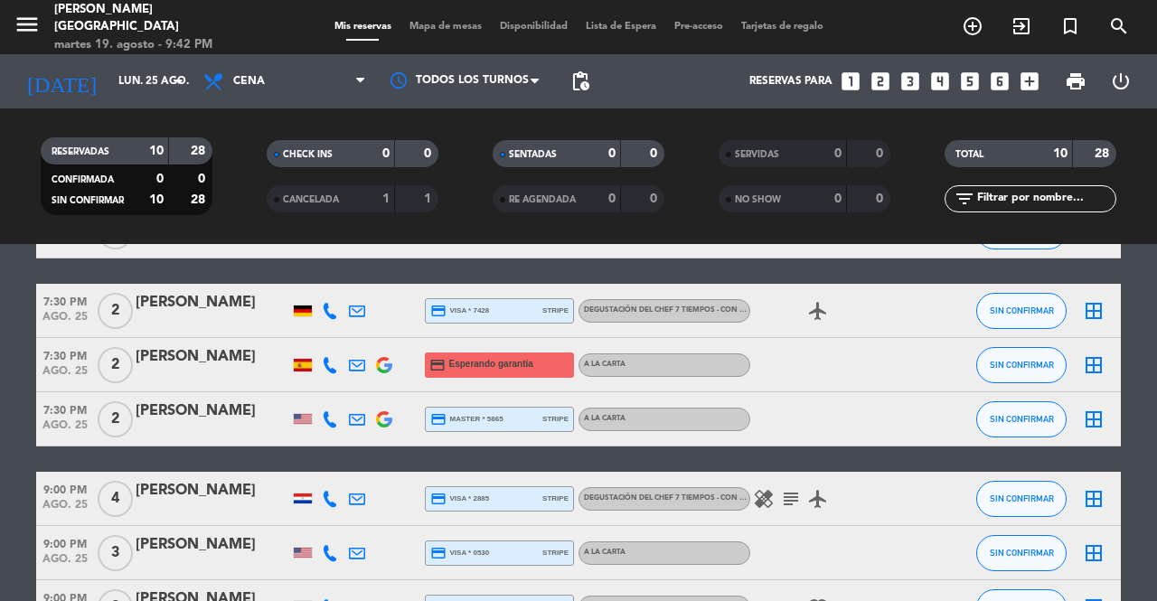
scroll to position [253, 0]
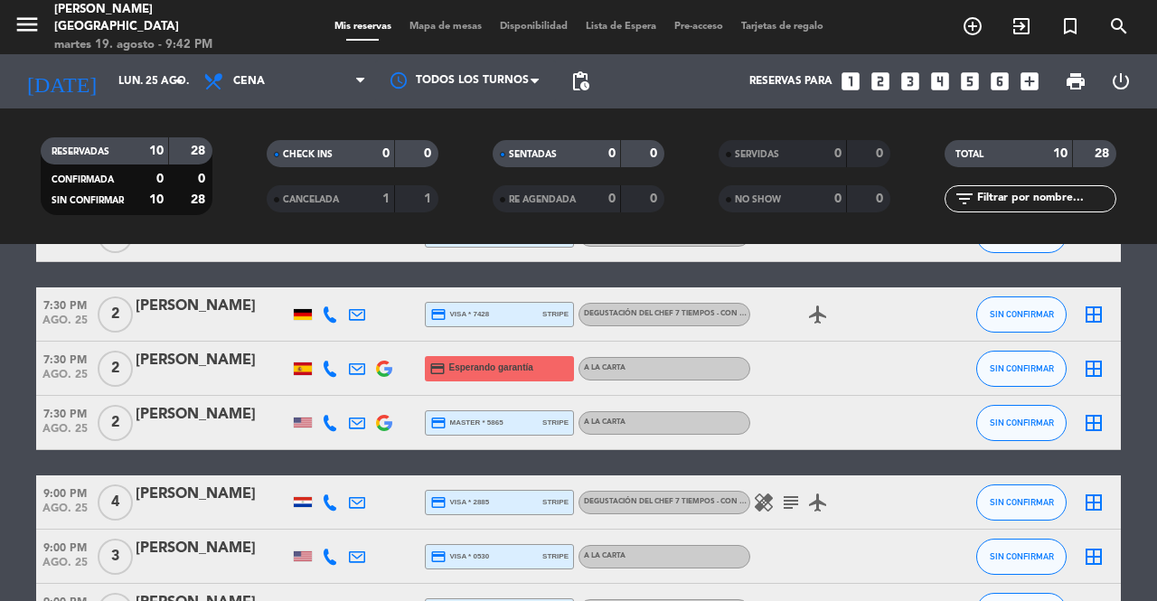
click at [327, 369] on icon at bounding box center [330, 369] width 16 height 16
click at [334, 344] on span "content_paste" at bounding box center [341, 339] width 14 height 14
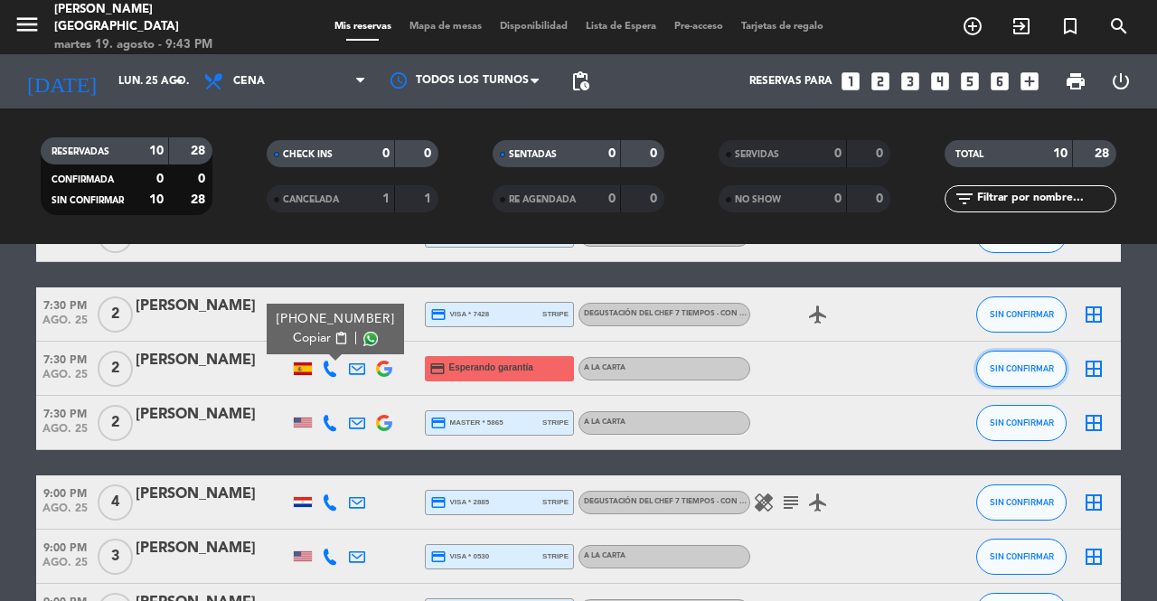
click at [1038, 376] on button "SIN CONFIRMAR" at bounding box center [1021, 369] width 90 height 36
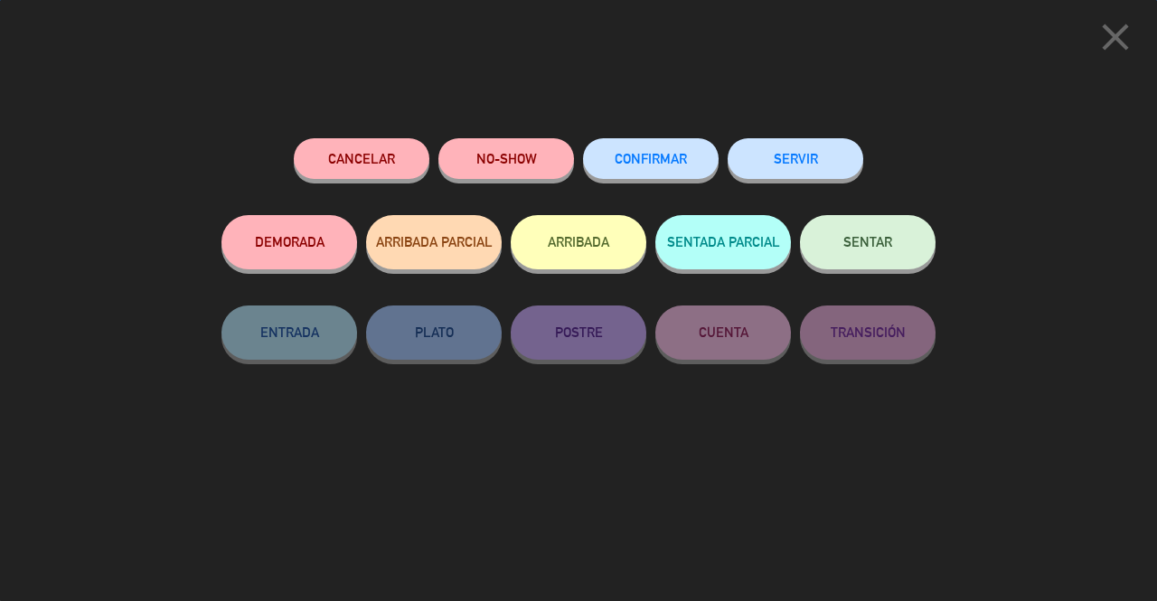
click at [382, 124] on div "close Cancelar NO-SHOW CONFIRMAR SERVIR DEMORADA ARRIBADA PARCIAL ARRIBADA SENT…" at bounding box center [578, 300] width 1157 height 601
click at [372, 167] on button "Cancelar" at bounding box center [362, 158] width 136 height 41
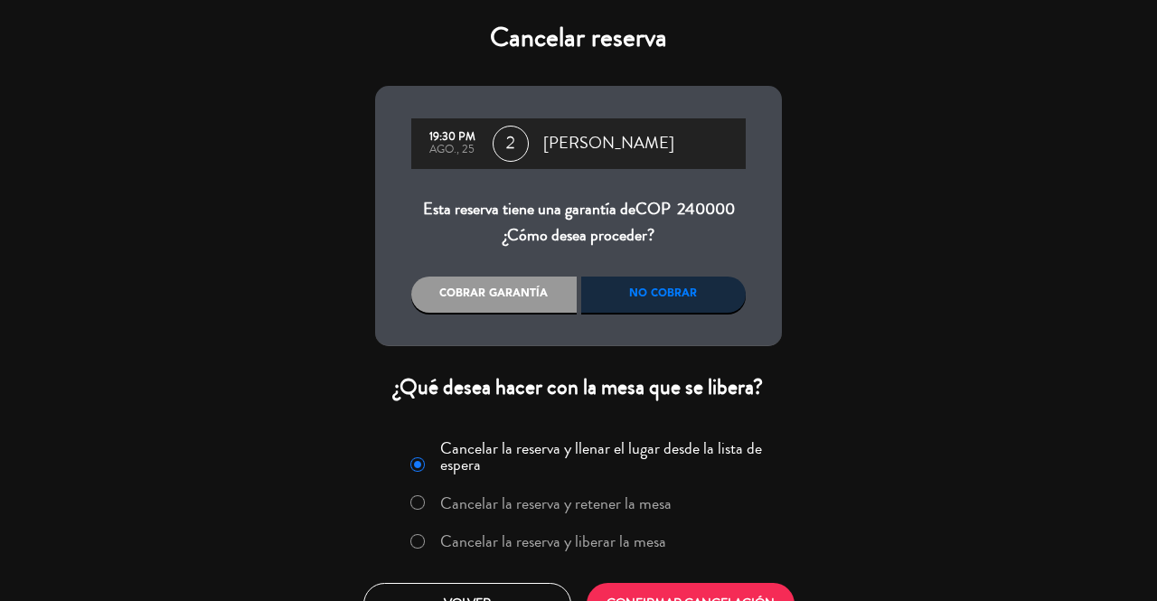
click at [589, 545] on label "Cancelar la reserva y liberar la mesa" at bounding box center [553, 541] width 226 height 16
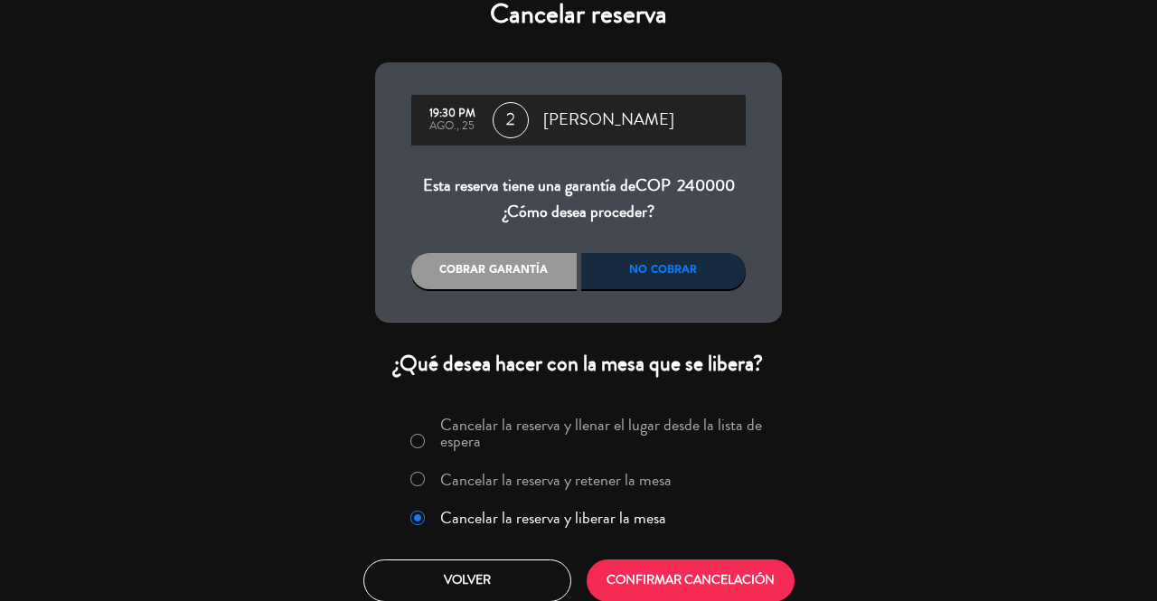
scroll to position [36, 0]
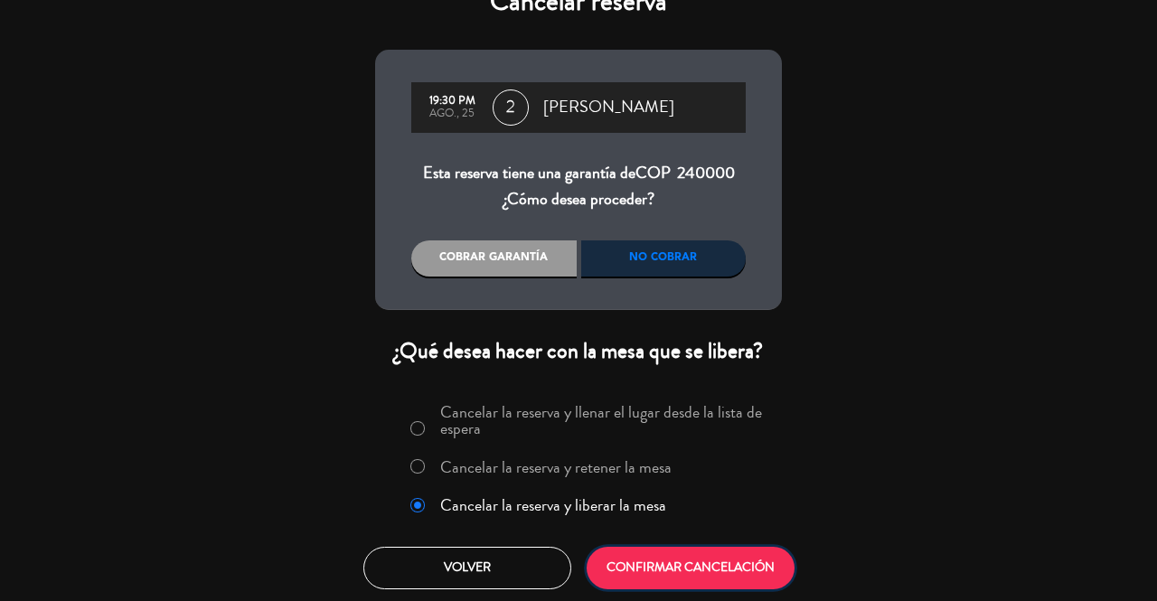
click at [699, 579] on button "CONFIRMAR CANCELACIÓN" at bounding box center [691, 568] width 208 height 42
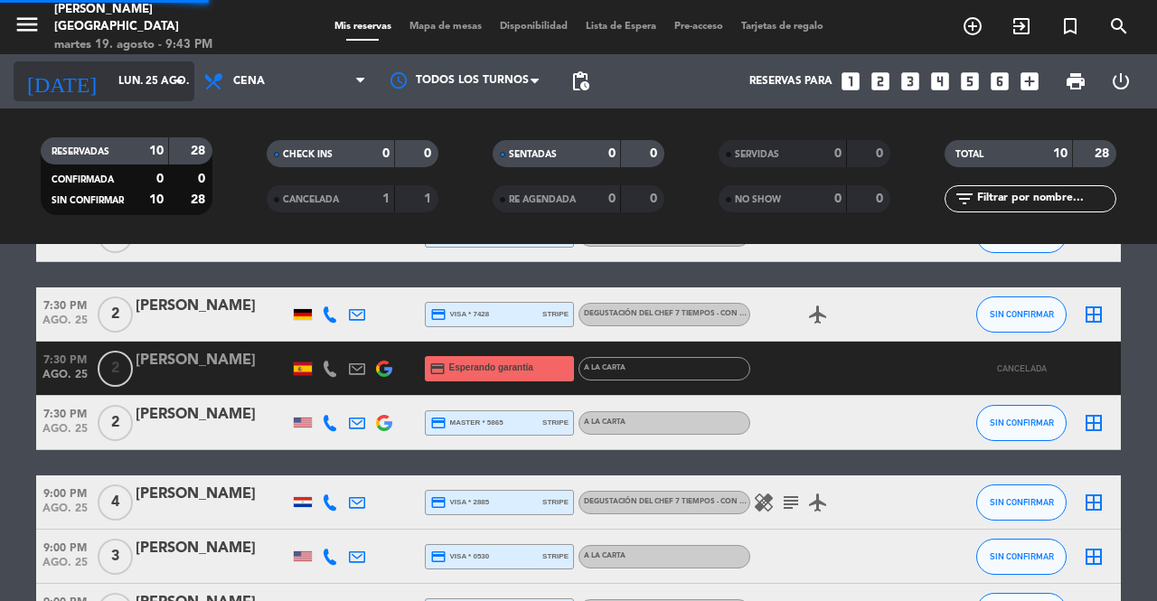
click at [167, 80] on input "lun. 25 ago." at bounding box center [181, 81] width 144 height 31
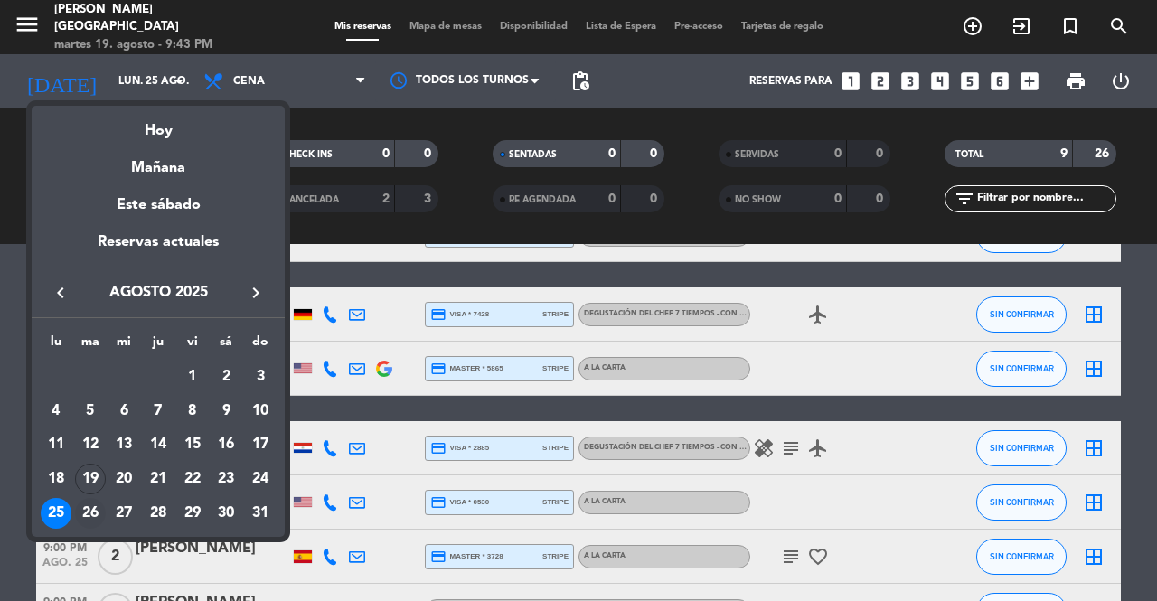
click at [90, 509] on div "26" at bounding box center [90, 513] width 31 height 31
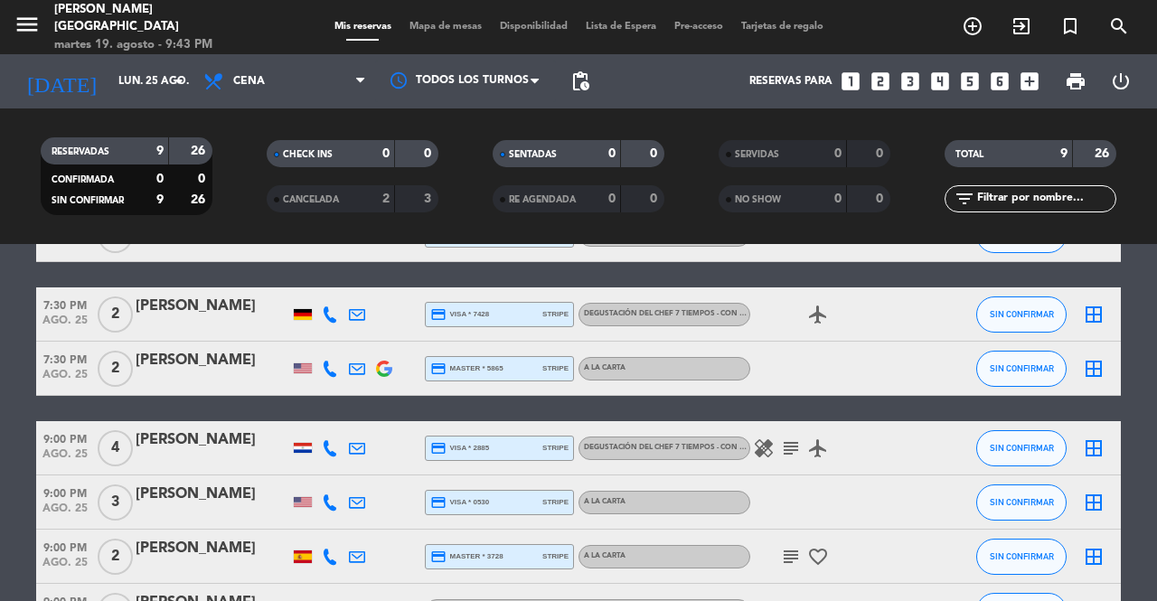
type input "[DATE] ago."
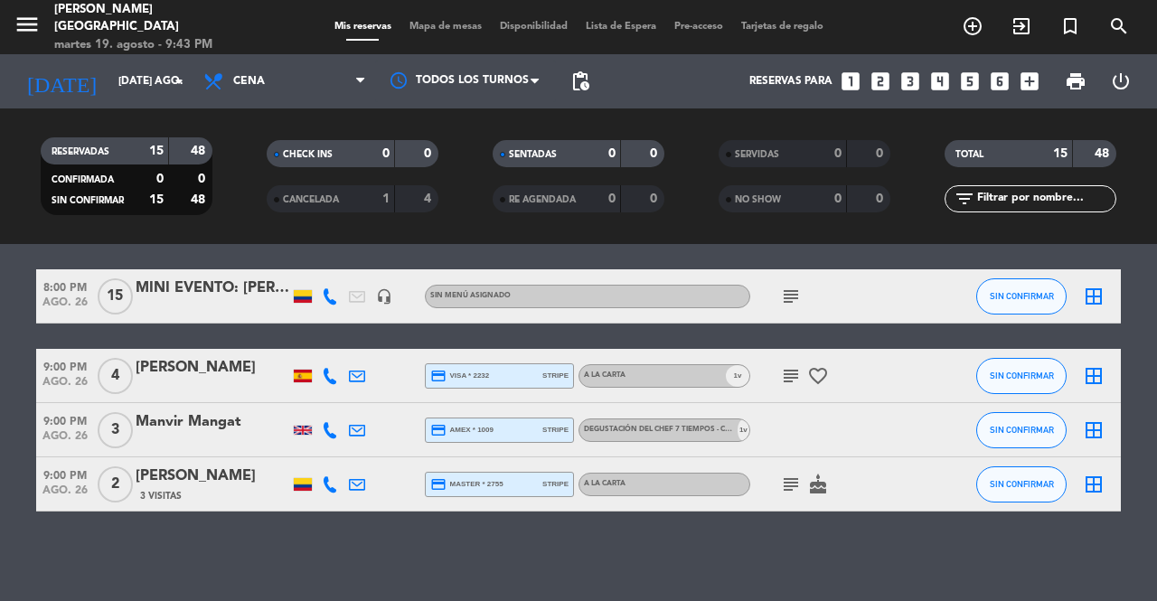
scroll to position [550, 0]
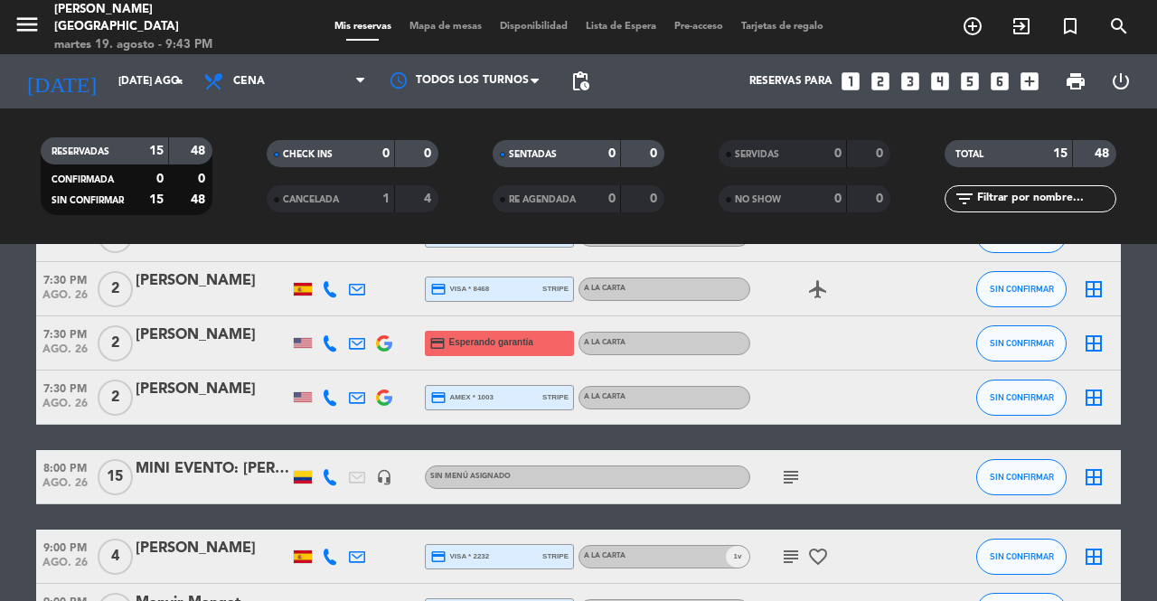
click at [329, 341] on icon at bounding box center [330, 343] width 16 height 16
click at [336, 308] on span "content_paste" at bounding box center [343, 313] width 14 height 14
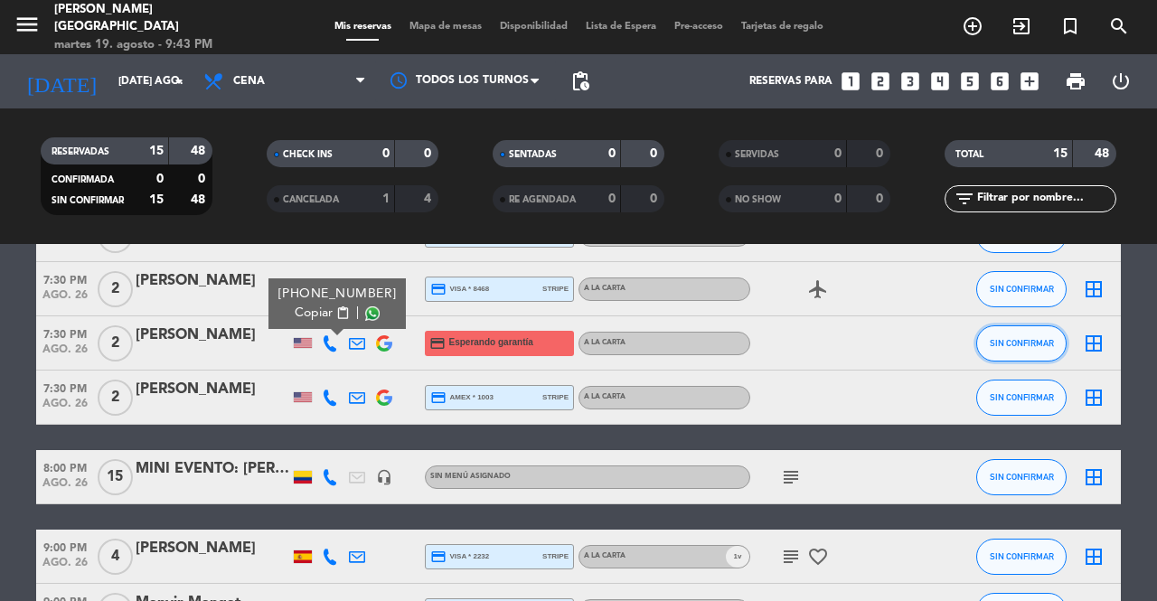
click at [1021, 344] on span "SIN CONFIRMAR" at bounding box center [1022, 343] width 64 height 10
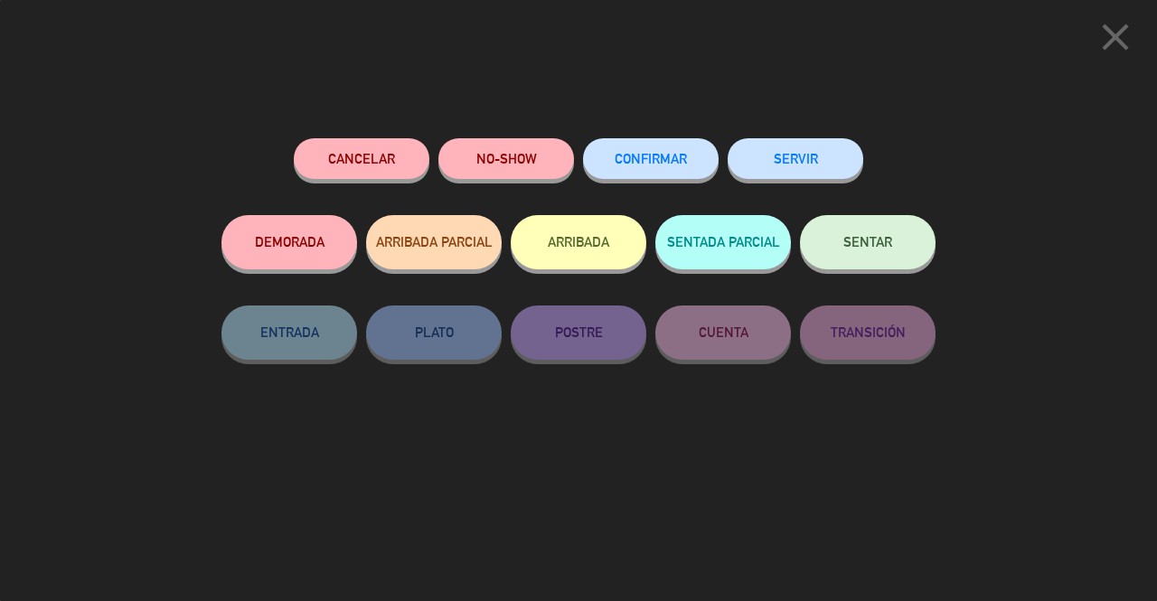
click at [347, 161] on button "Cancelar" at bounding box center [362, 158] width 136 height 41
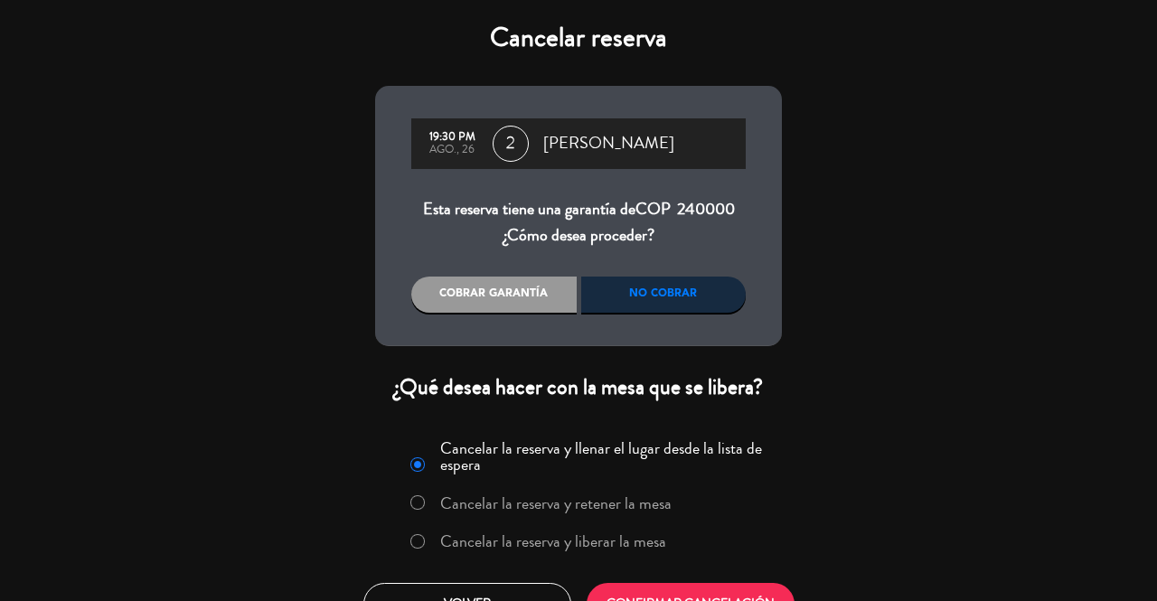
click at [583, 540] on label "Cancelar la reserva y liberar la mesa" at bounding box center [553, 541] width 226 height 16
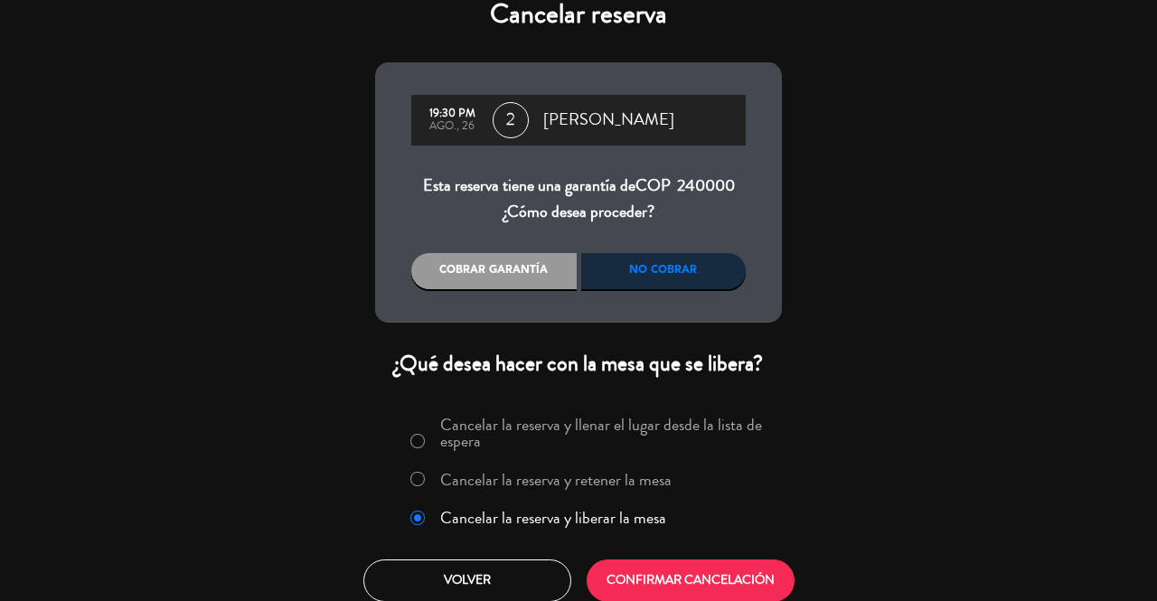
scroll to position [36, 0]
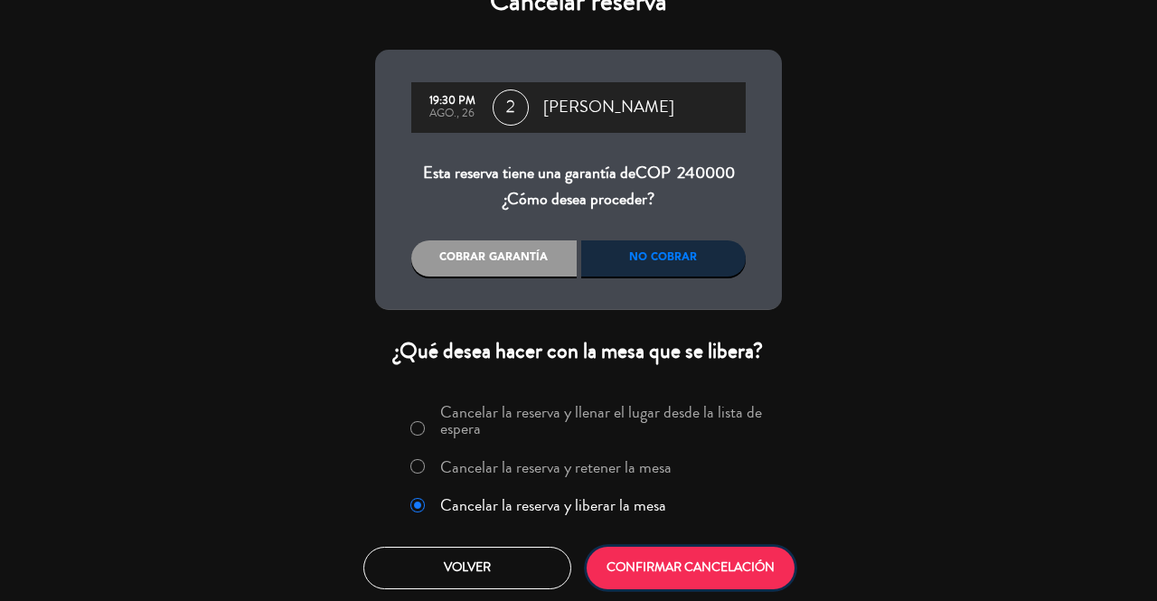
click at [711, 560] on button "CONFIRMAR CANCELACIÓN" at bounding box center [691, 568] width 208 height 42
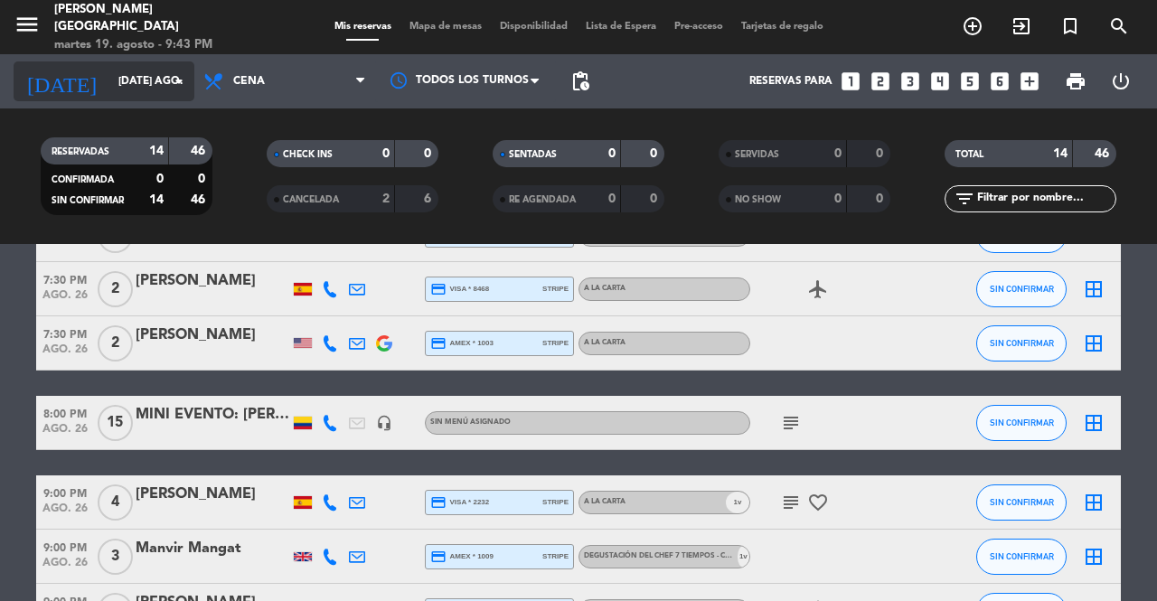
click at [147, 74] on input "[DATE] ago." at bounding box center [181, 81] width 144 height 31
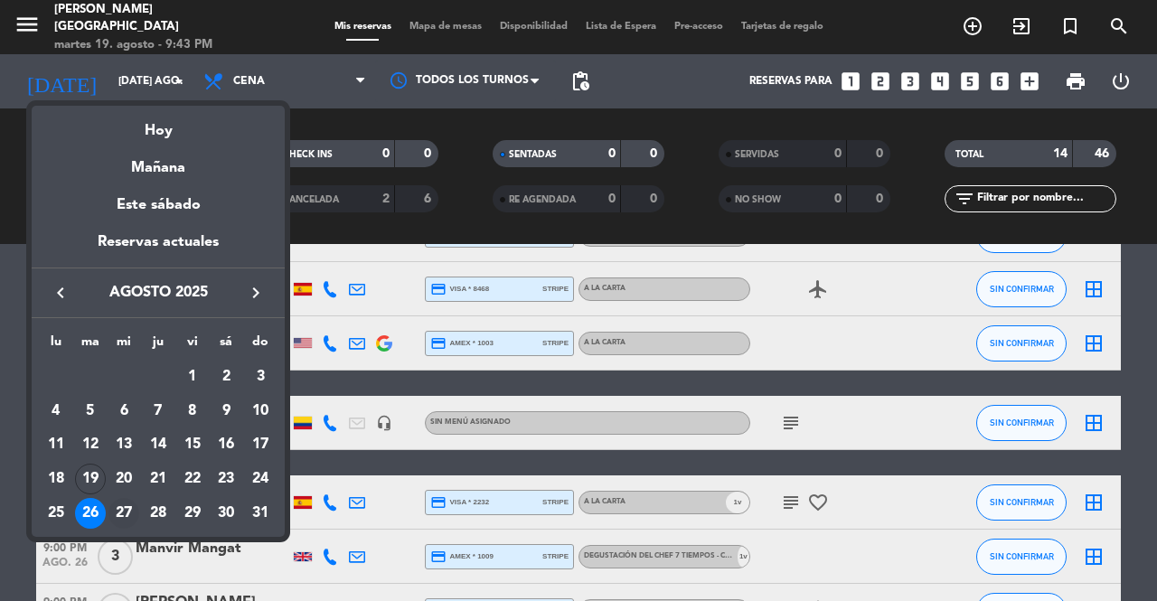
click at [119, 511] on div "27" at bounding box center [123, 513] width 31 height 31
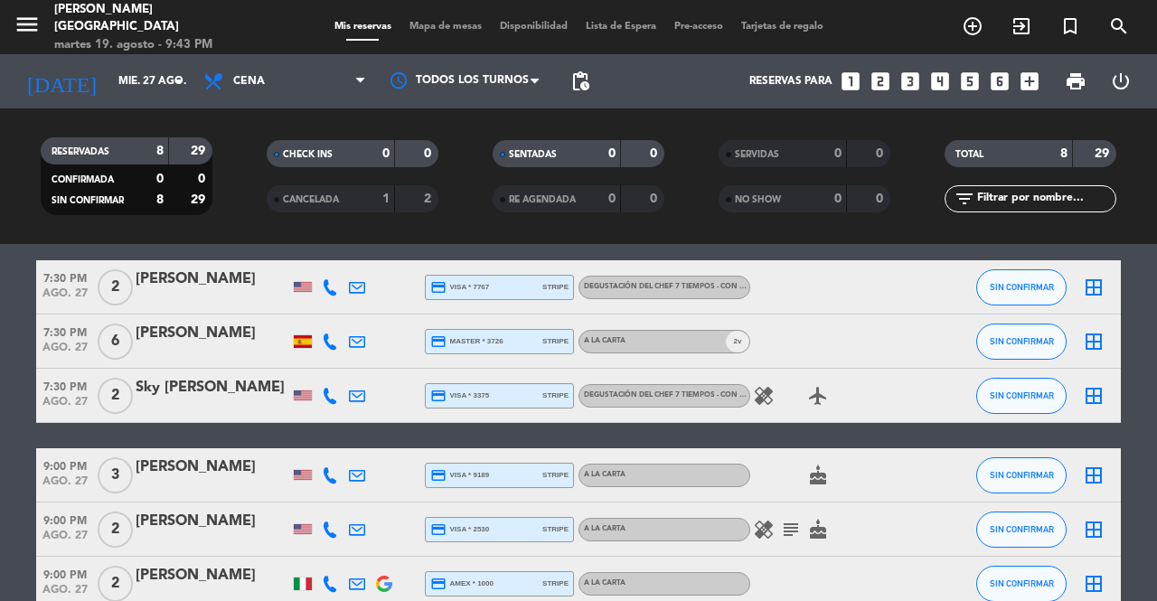
scroll to position [300, 0]
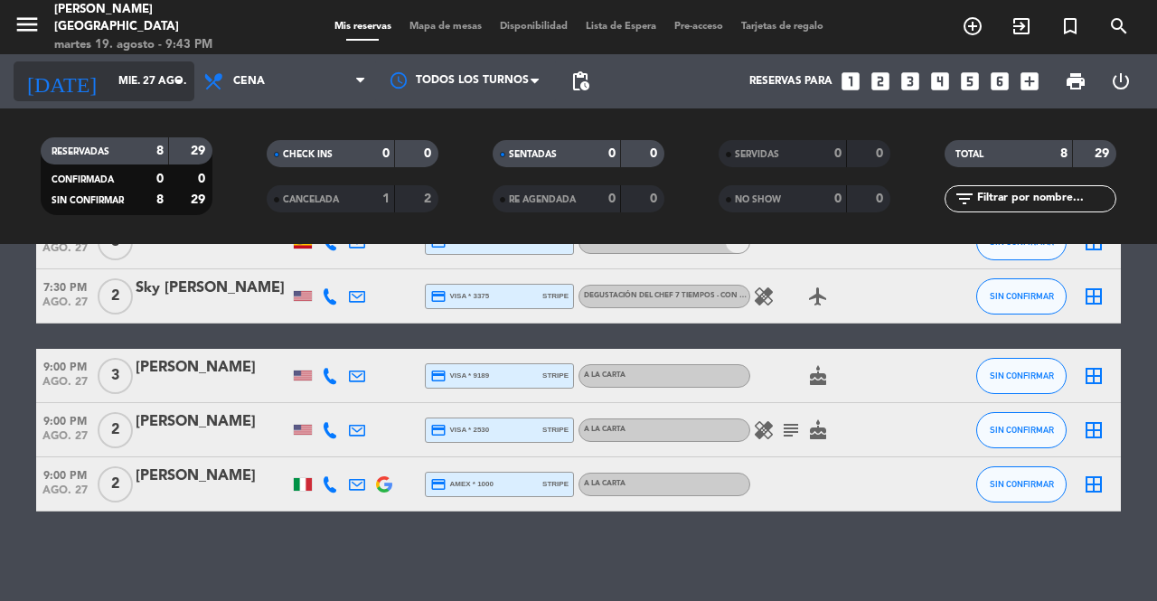
click at [152, 73] on input "mié. 27 ago." at bounding box center [181, 81] width 144 height 31
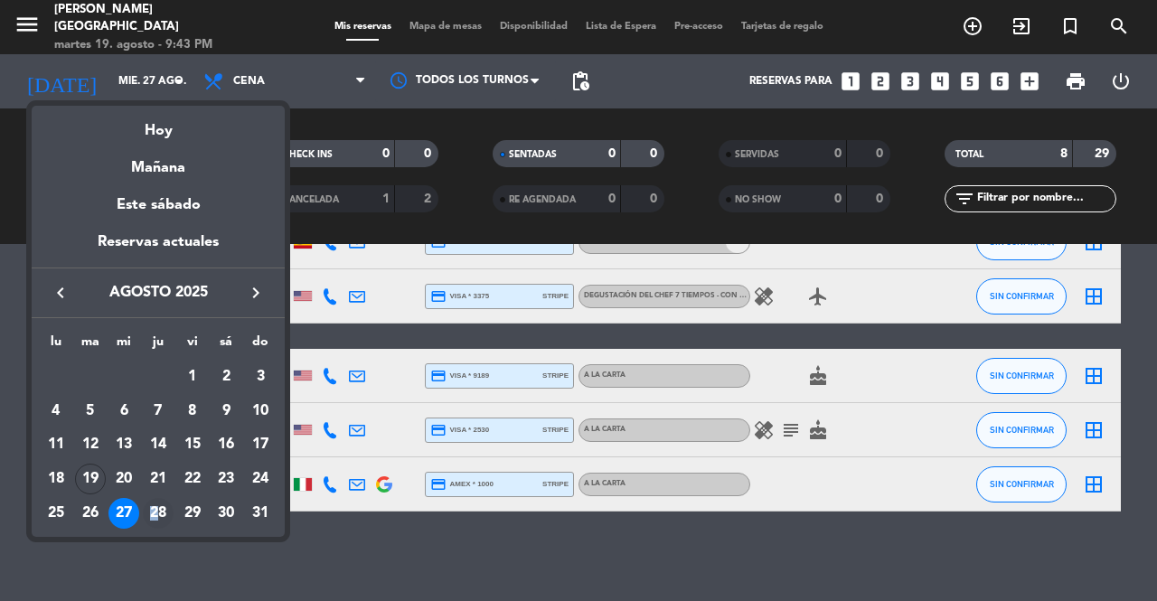
click at [154, 514] on div "28" at bounding box center [158, 513] width 31 height 31
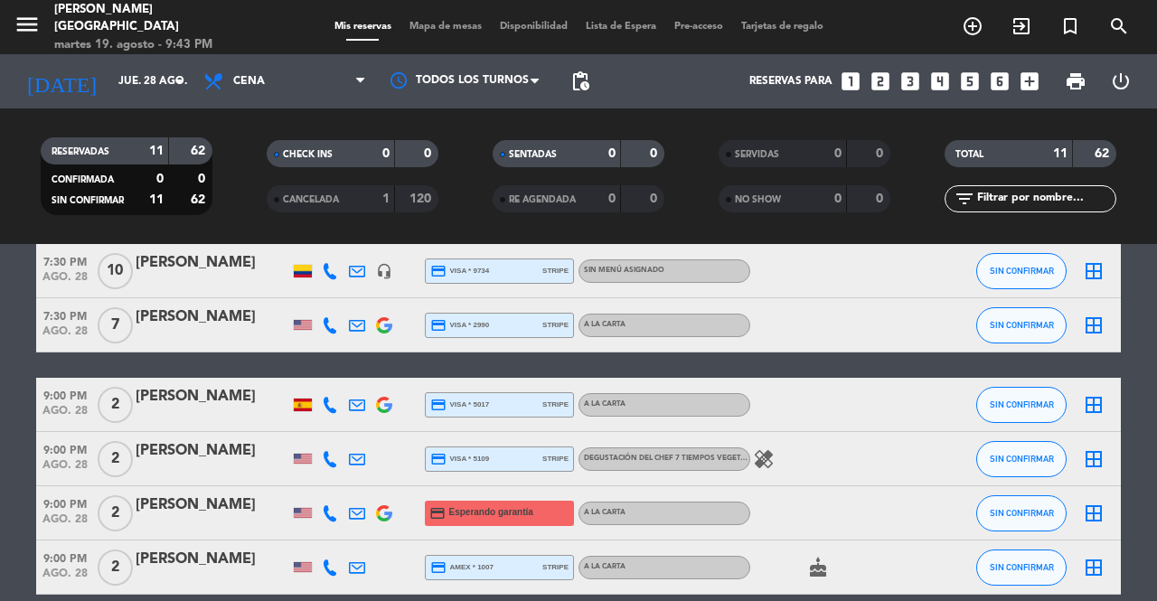
scroll to position [488, 0]
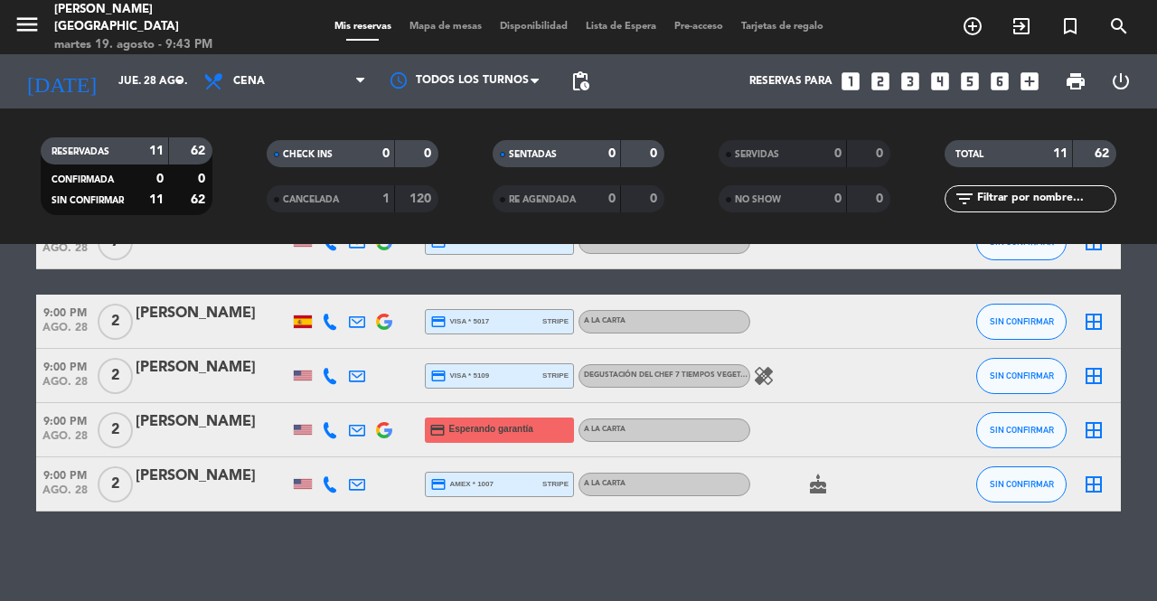
click at [327, 426] on icon at bounding box center [330, 430] width 16 height 16
click at [327, 399] on button "Copiar content_paste" at bounding box center [322, 400] width 55 height 19
click at [998, 428] on span "SIN CONFIRMAR" at bounding box center [1022, 430] width 64 height 10
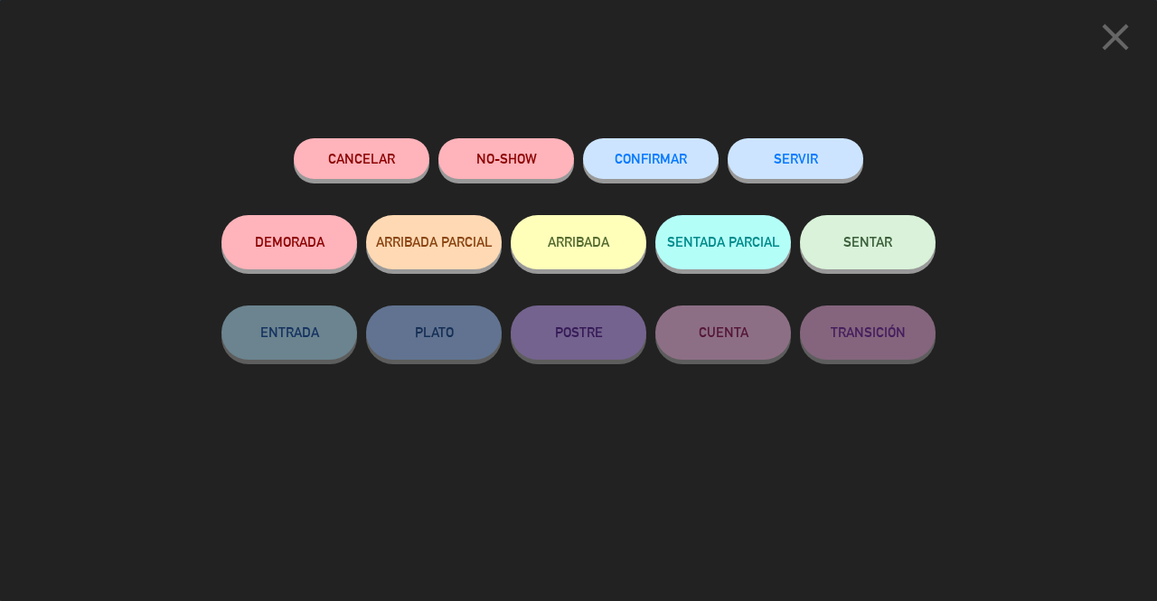
click at [364, 171] on button "Cancelar" at bounding box center [362, 158] width 136 height 41
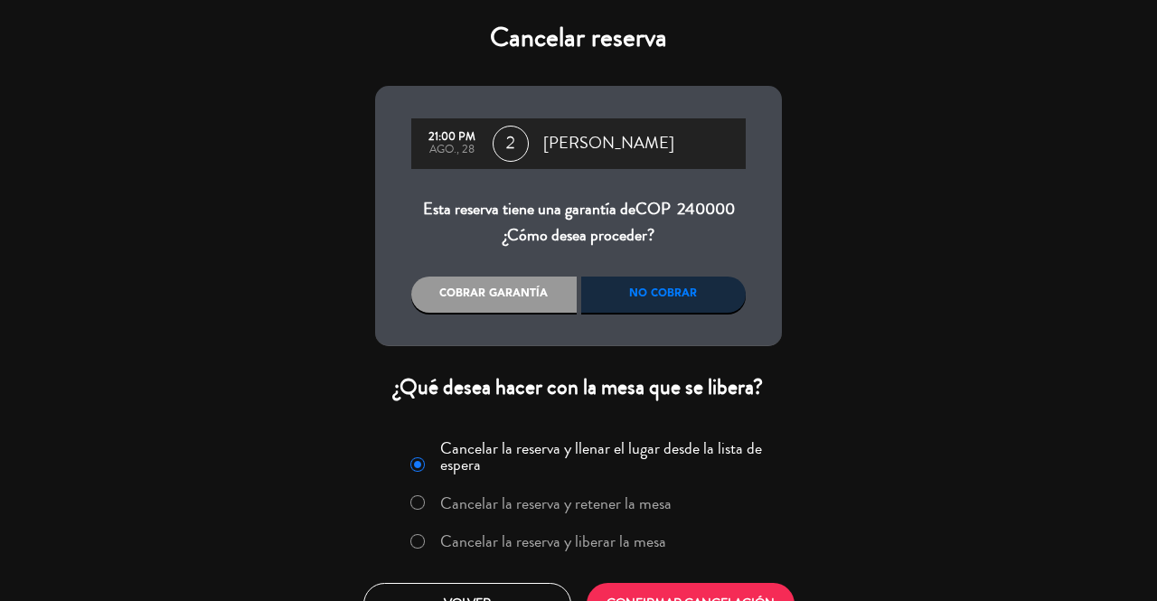
click at [590, 548] on label "Cancelar la reserva y liberar la mesa" at bounding box center [553, 541] width 226 height 16
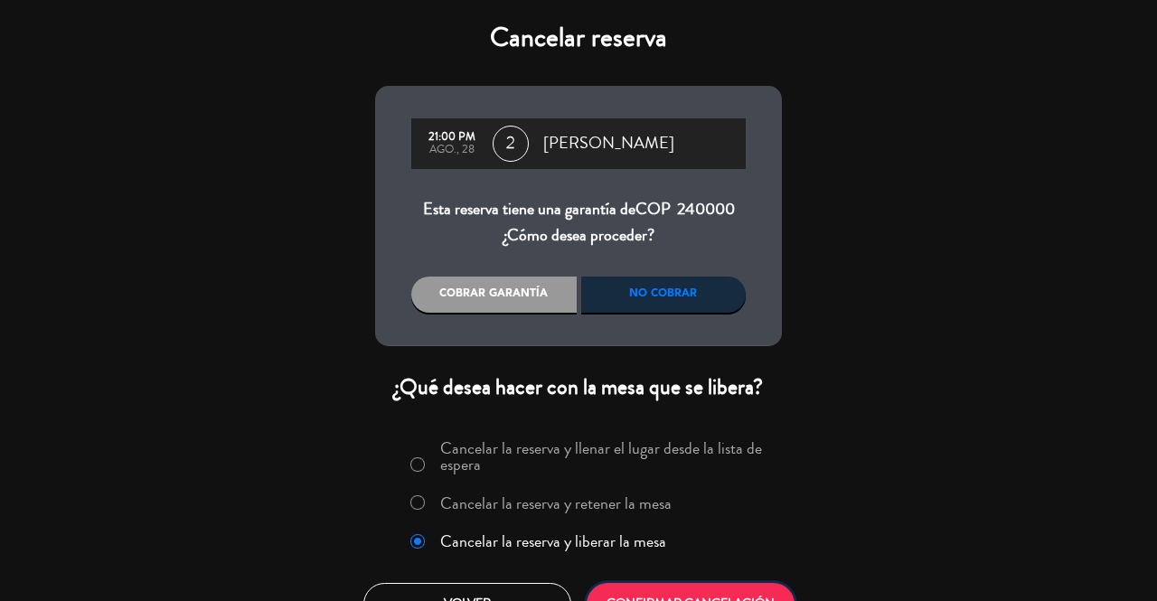
click at [729, 591] on button "CONFIRMAR CANCELACIÓN" at bounding box center [691, 604] width 208 height 42
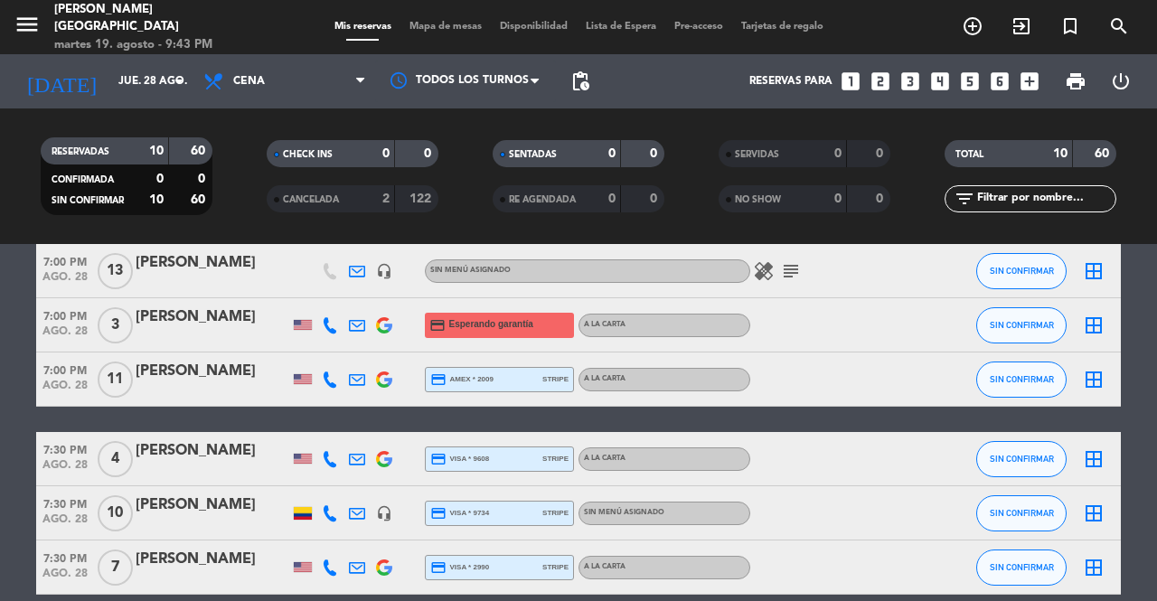
scroll to position [0, 0]
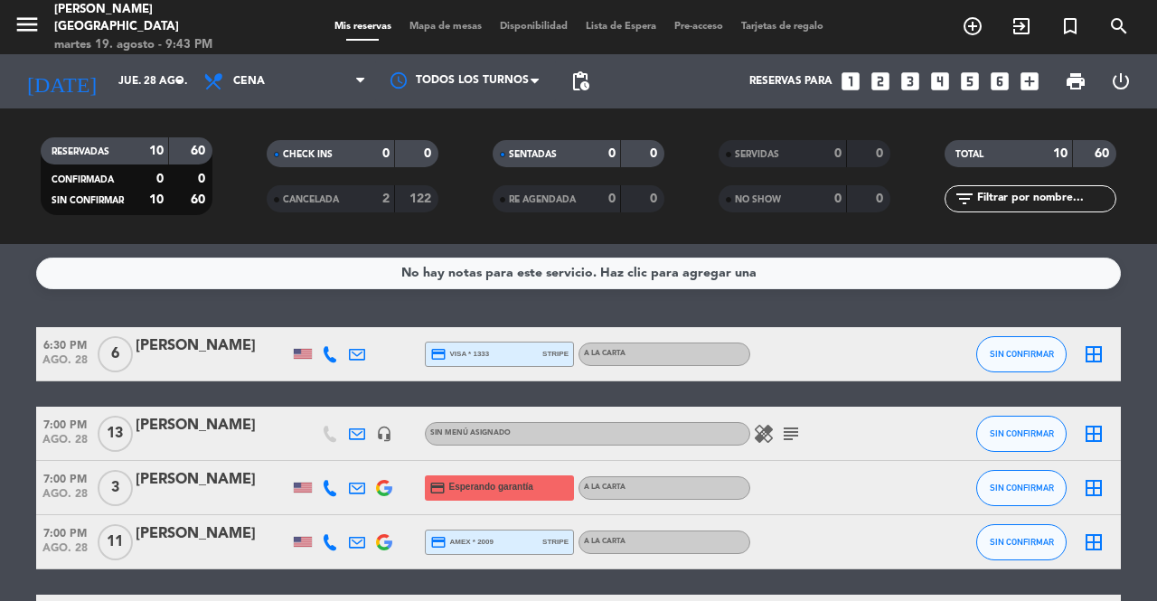
click at [318, 495] on div at bounding box center [329, 487] width 27 height 53
click at [326, 488] on icon at bounding box center [330, 488] width 16 height 16
click at [325, 456] on span "Copiar" at bounding box center [314, 457] width 38 height 19
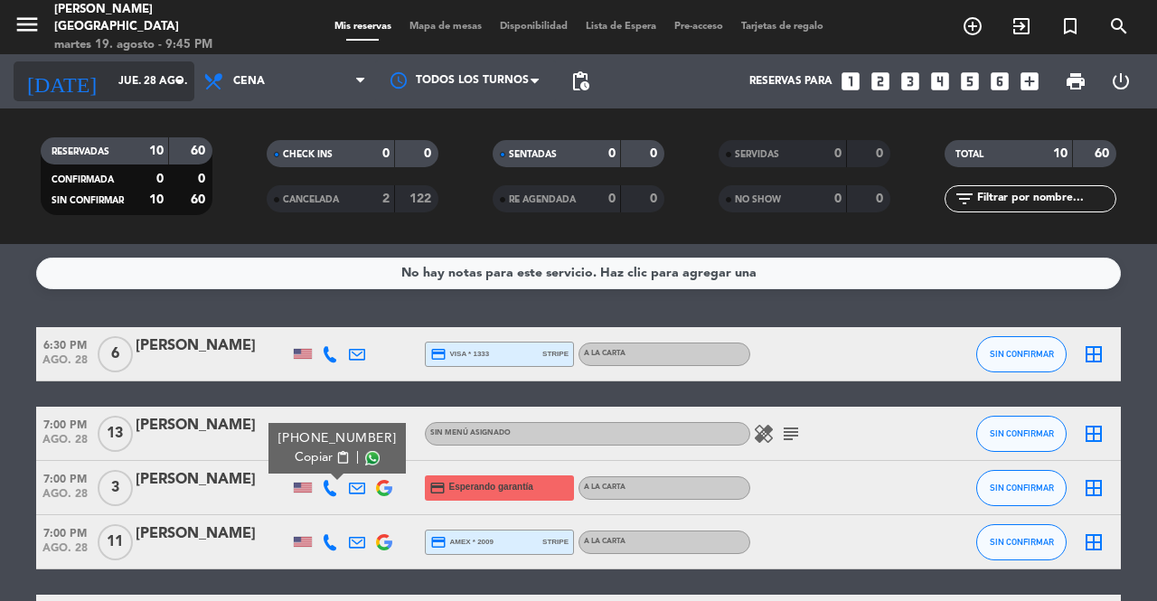
click at [119, 79] on input "jue. 28 ago." at bounding box center [181, 81] width 144 height 31
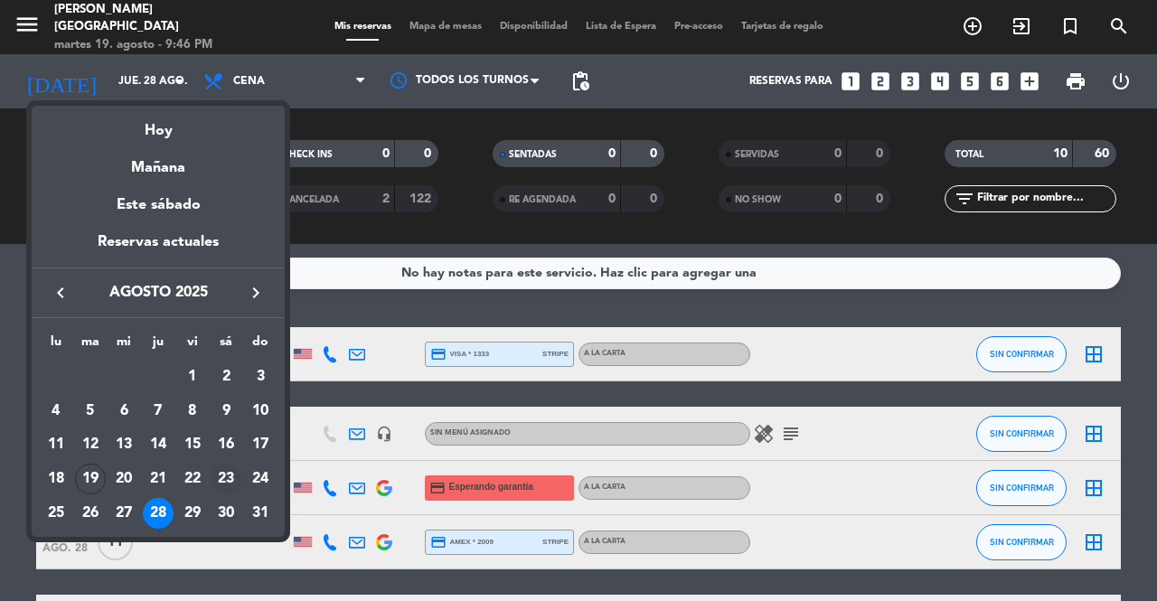
click at [230, 479] on div "23" at bounding box center [226, 479] width 31 height 31
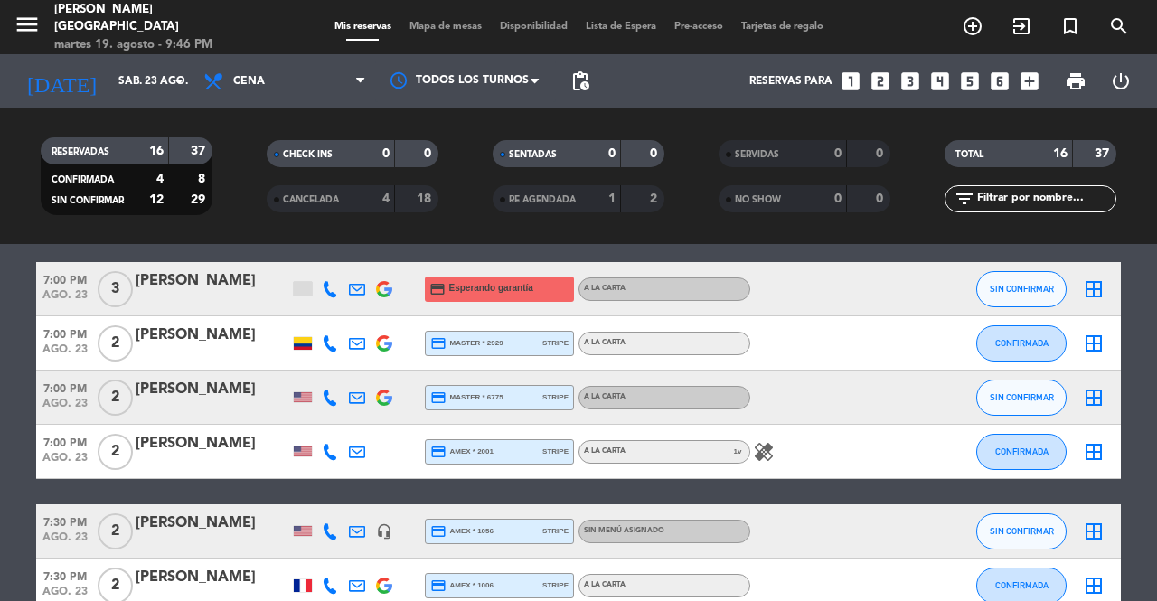
scroll to position [759, 0]
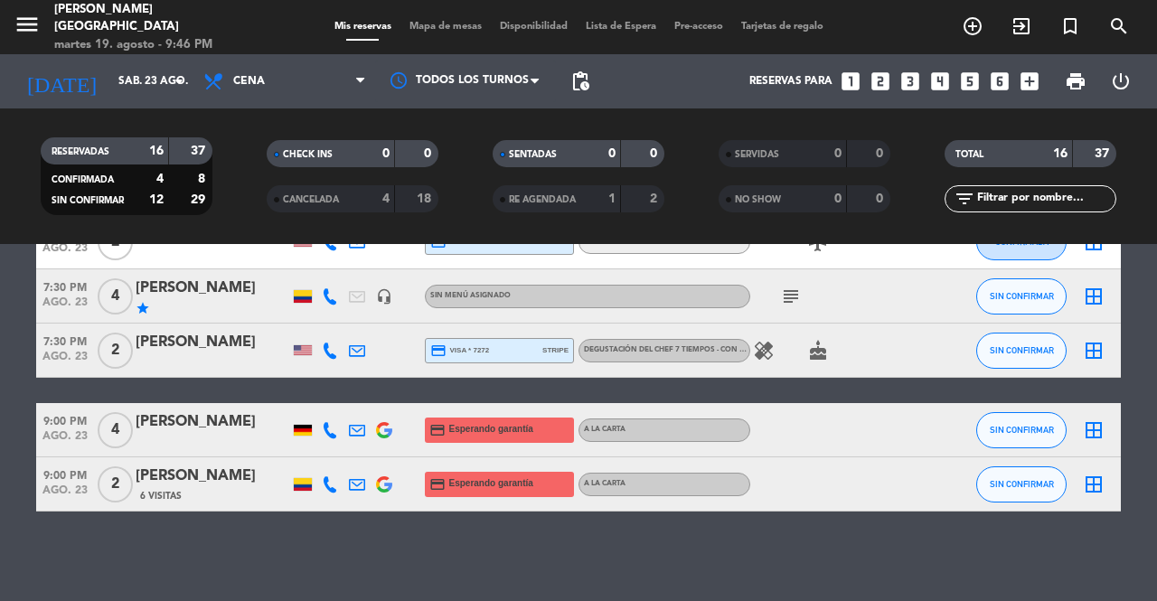
click at [398, 199] on div "CANCELADA 4 18" at bounding box center [353, 198] width 172 height 27
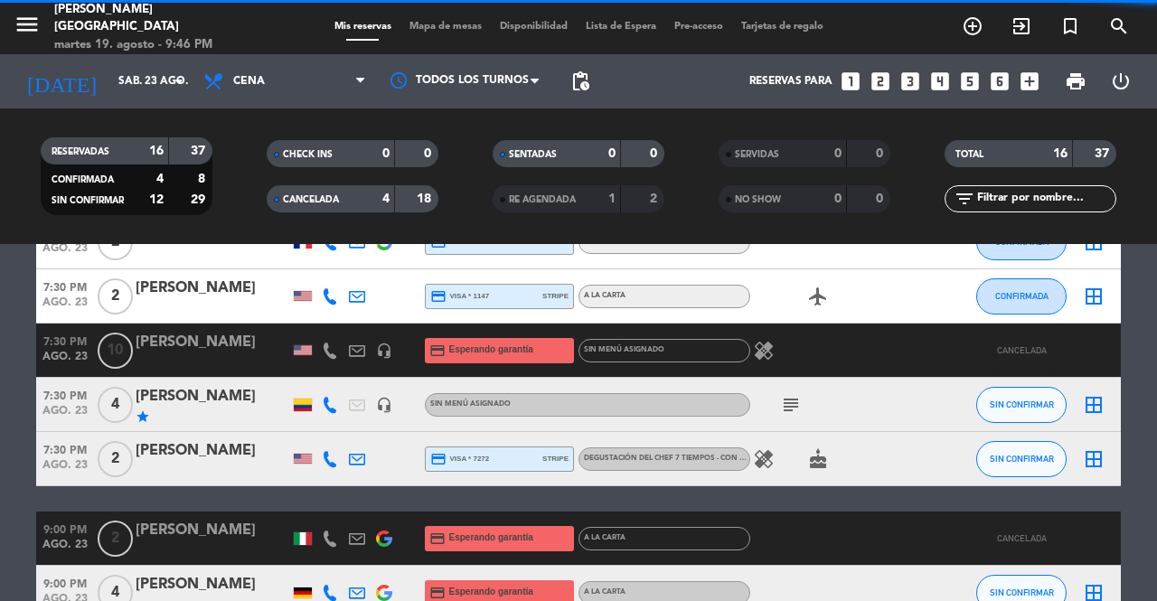
scroll to position [976, 0]
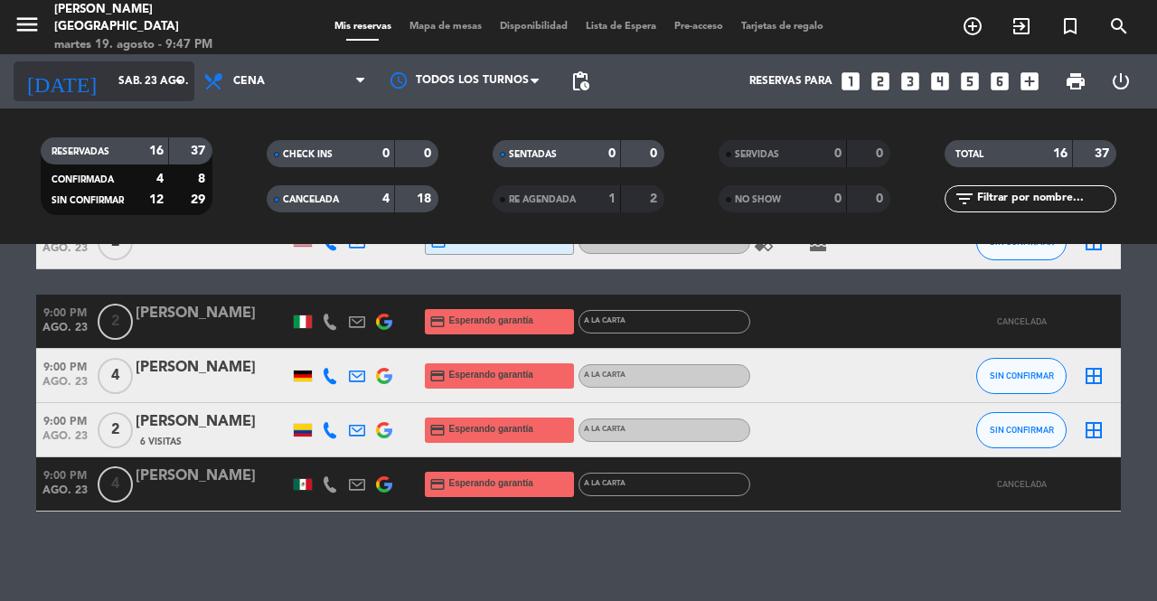
click at [165, 71] on input "sáb. 23 ago." at bounding box center [181, 81] width 144 height 31
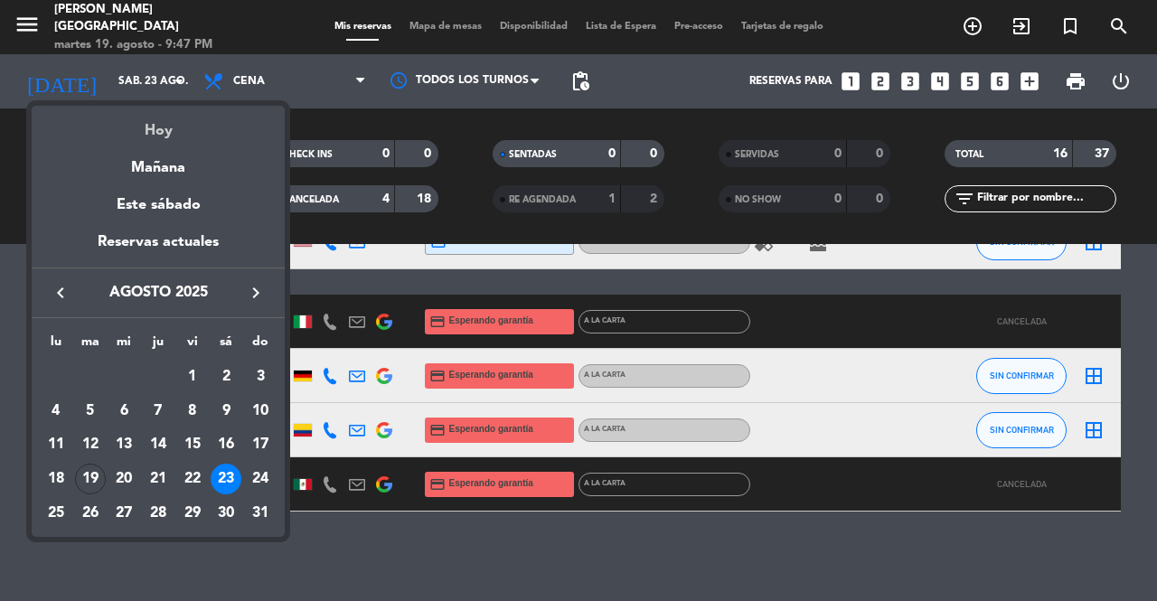
click at [183, 124] on div "Hoy" at bounding box center [158, 124] width 253 height 37
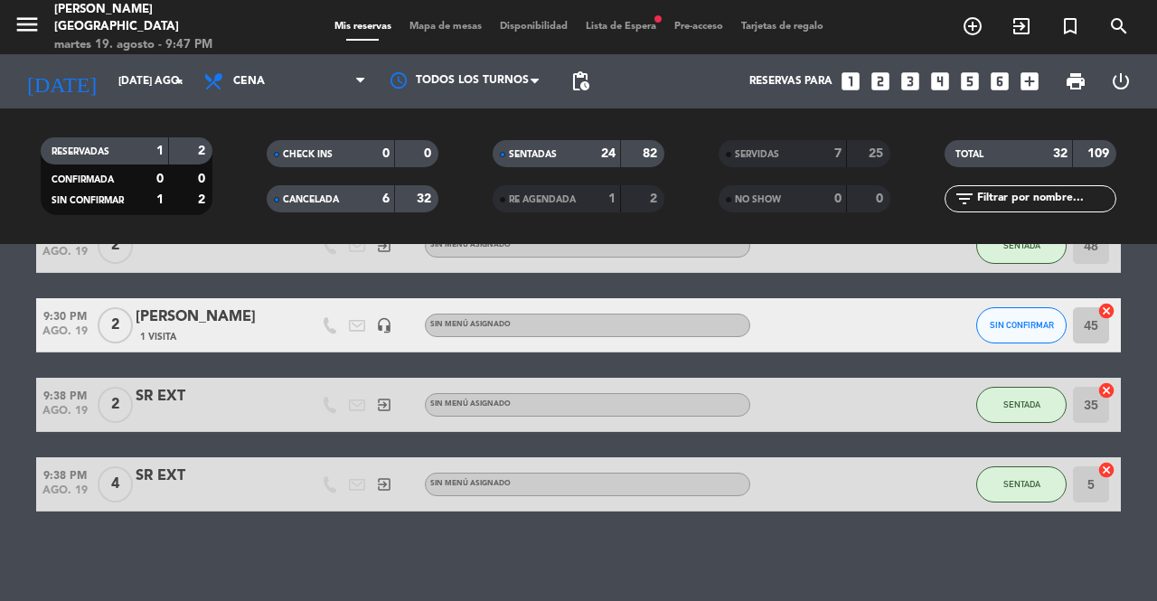
scroll to position [1736, 0]
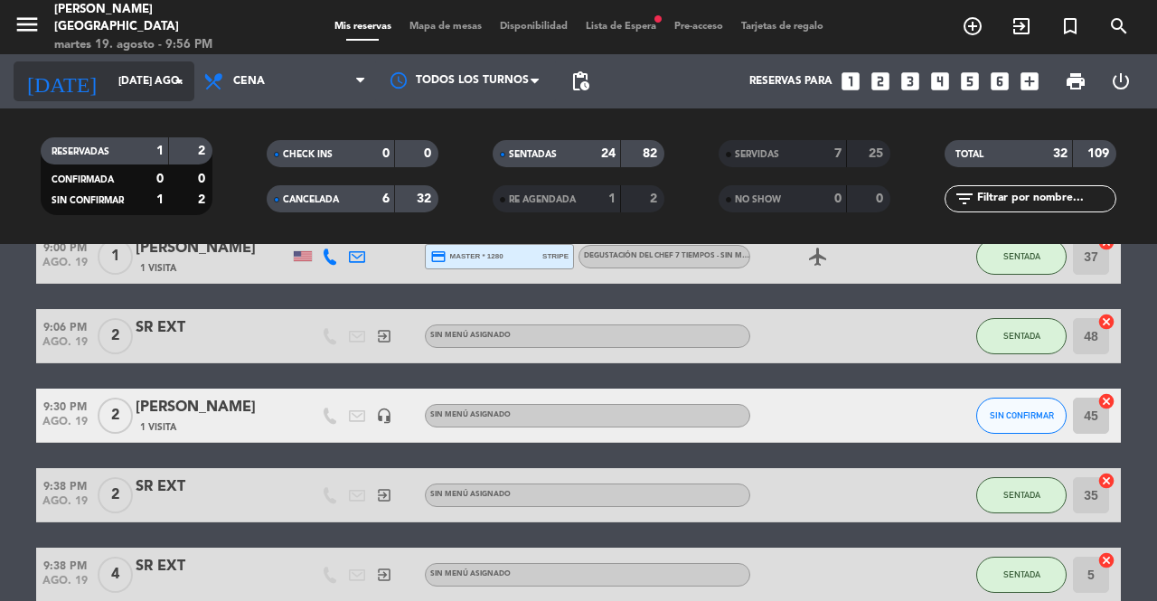
click at [145, 73] on input "[DATE] ago." at bounding box center [181, 81] width 144 height 31
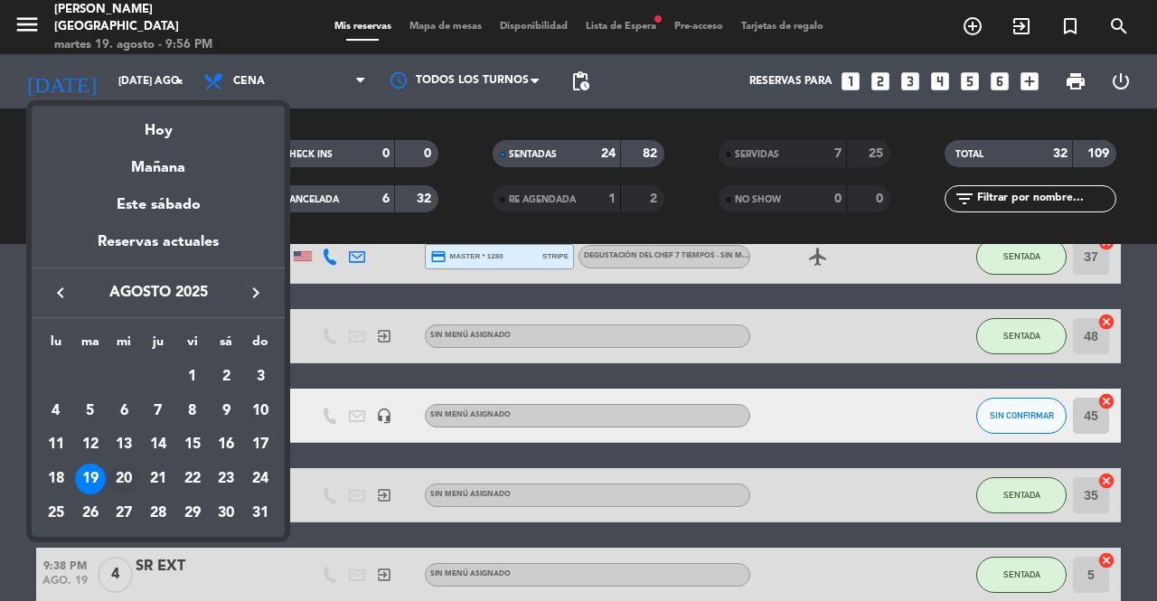
click at [125, 476] on div "20" at bounding box center [123, 479] width 31 height 31
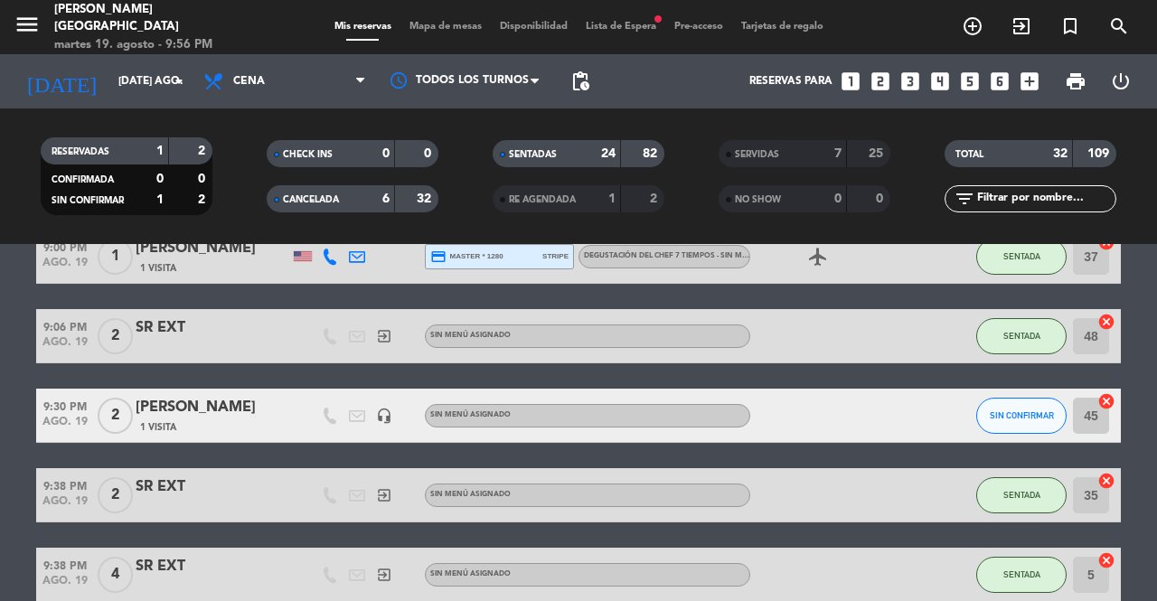
type input "mié. 20 ago."
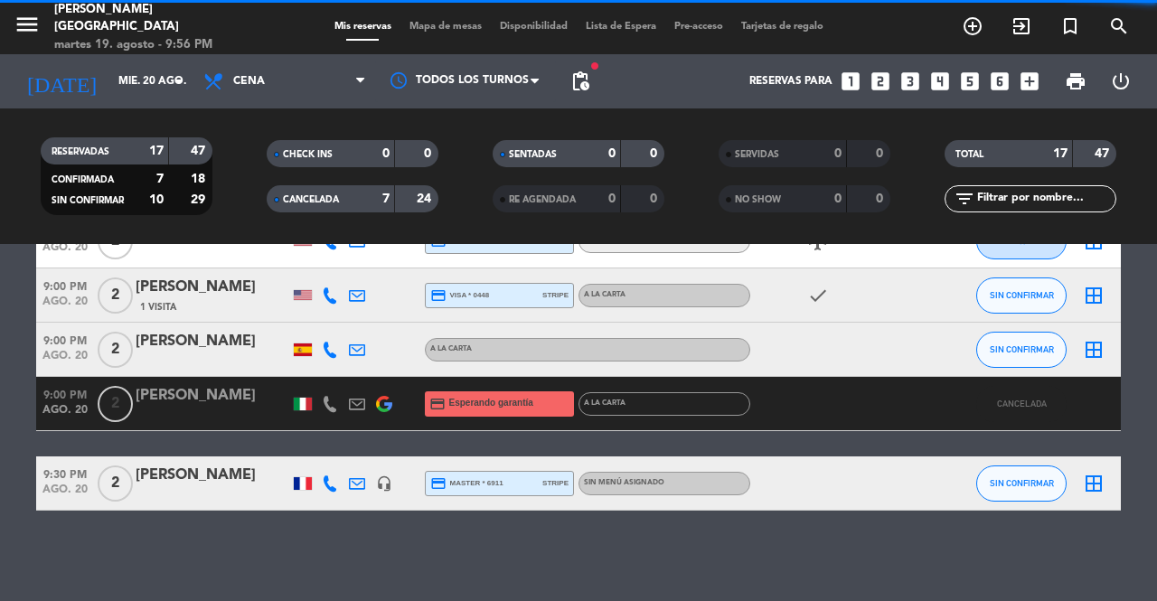
scroll to position [1244, 0]
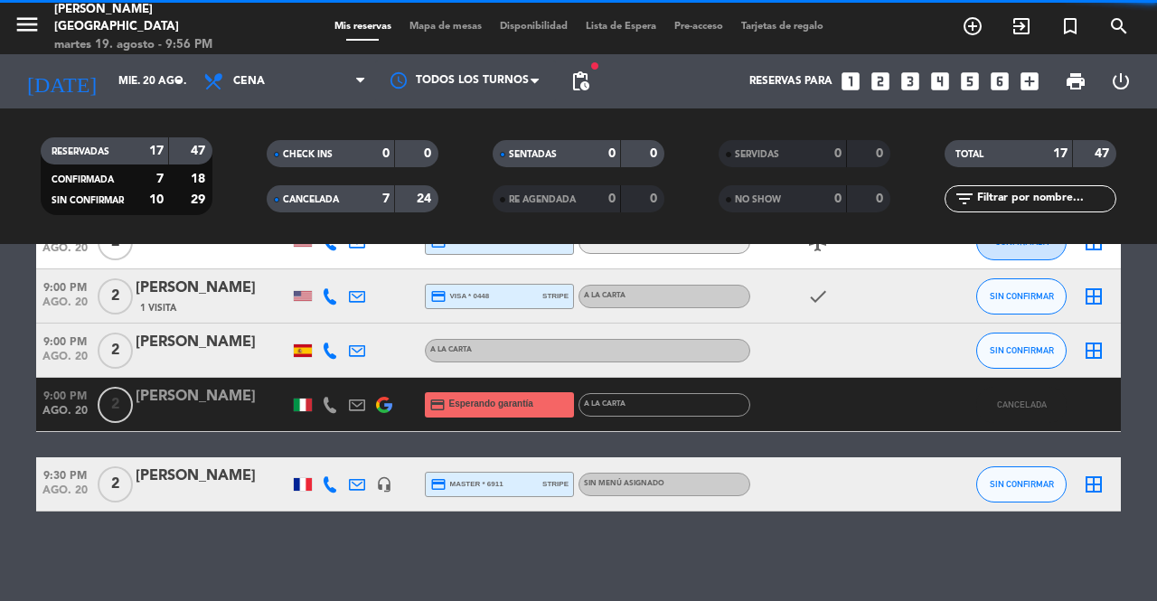
click at [329, 91] on span "Cena" at bounding box center [284, 81] width 181 height 40
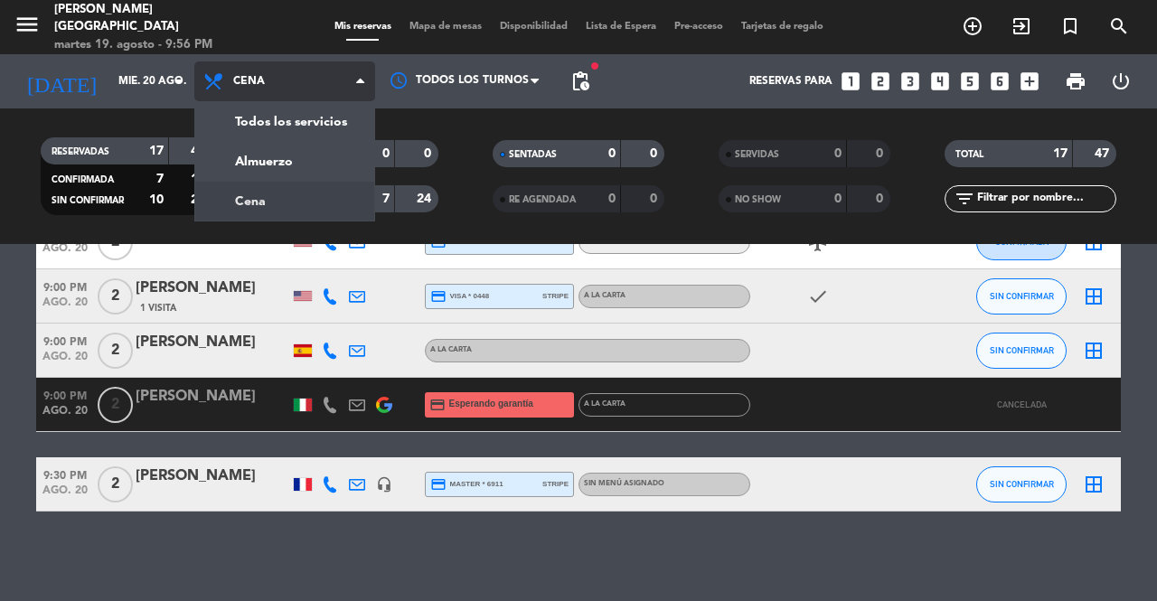
click at [328, 157] on div "menu [PERSON_NAME][GEOGRAPHIC_DATA] martes 19. agosto - 9:56 PM Mis reservas Ma…" at bounding box center [578, 122] width 1157 height 244
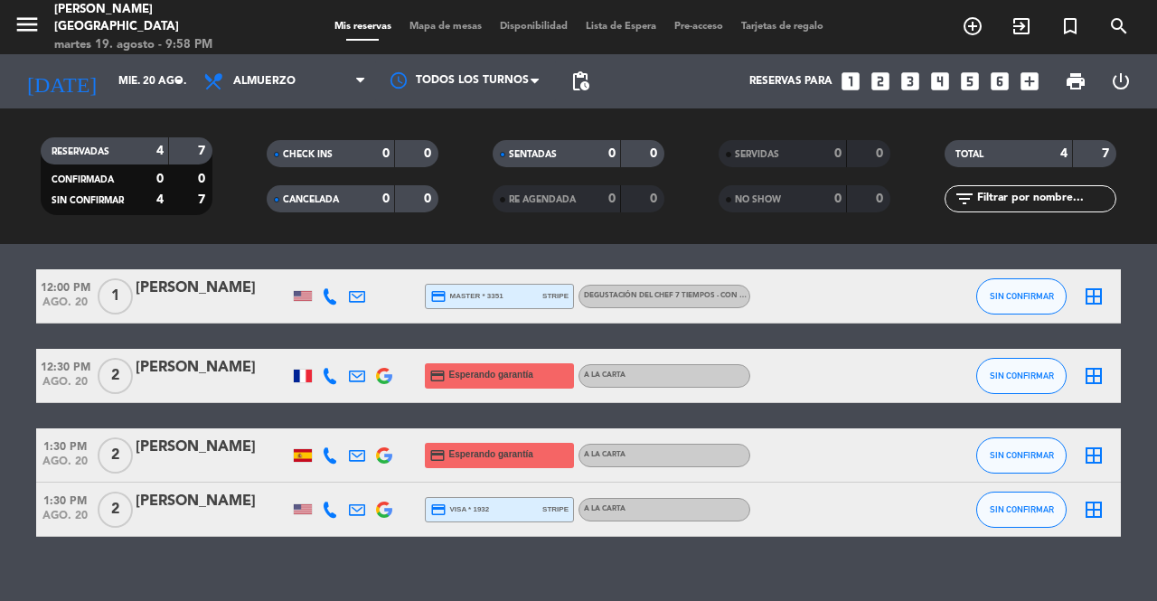
scroll to position [83, 0]
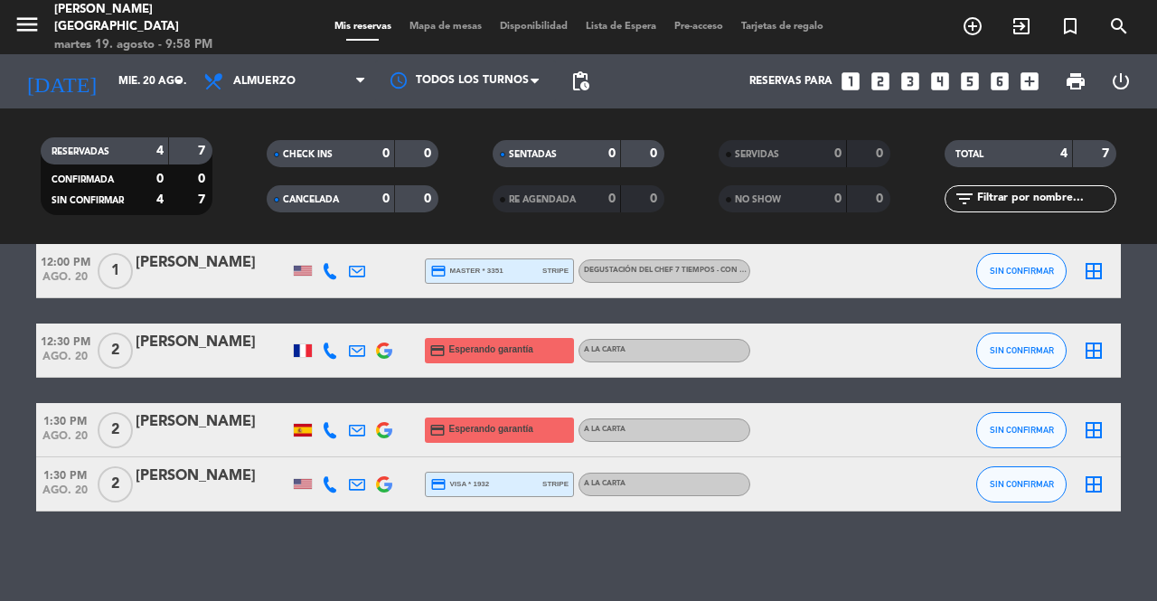
click at [440, 22] on span "Mapa de mesas" at bounding box center [445, 27] width 90 height 10
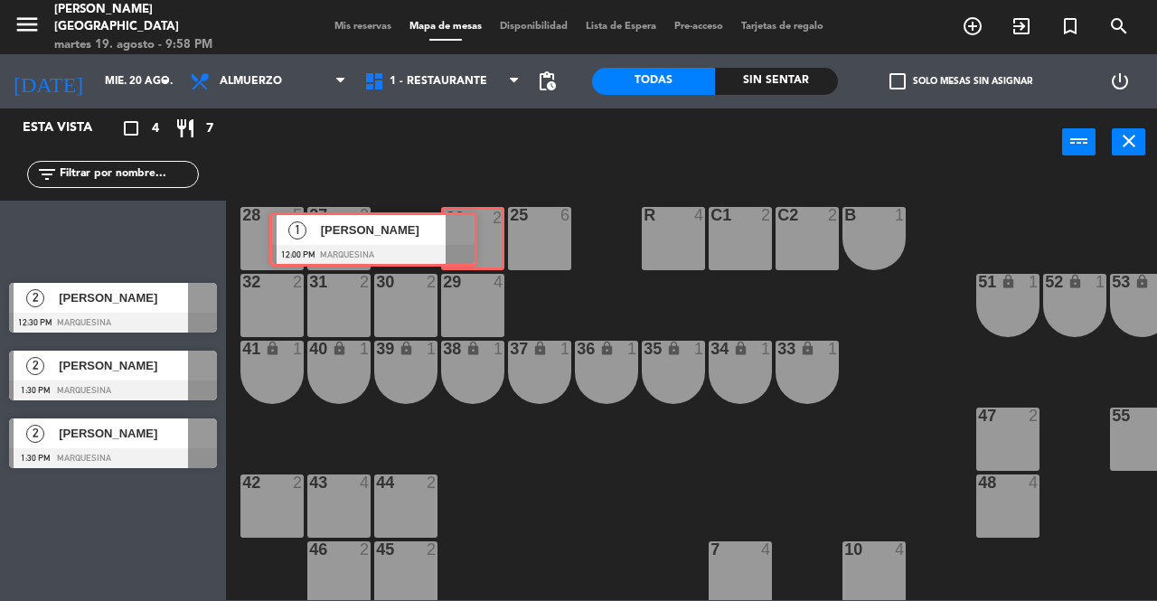
drag, startPoint x: 195, startPoint y: 221, endPoint x: 457, endPoint y: 228, distance: 261.4
click at [457, 228] on div "Esta vista crop_square 4 restaurant 7 filter_list 1 [PERSON_NAME][GEOGRAPHIC_DA…" at bounding box center [578, 354] width 1157 height 492
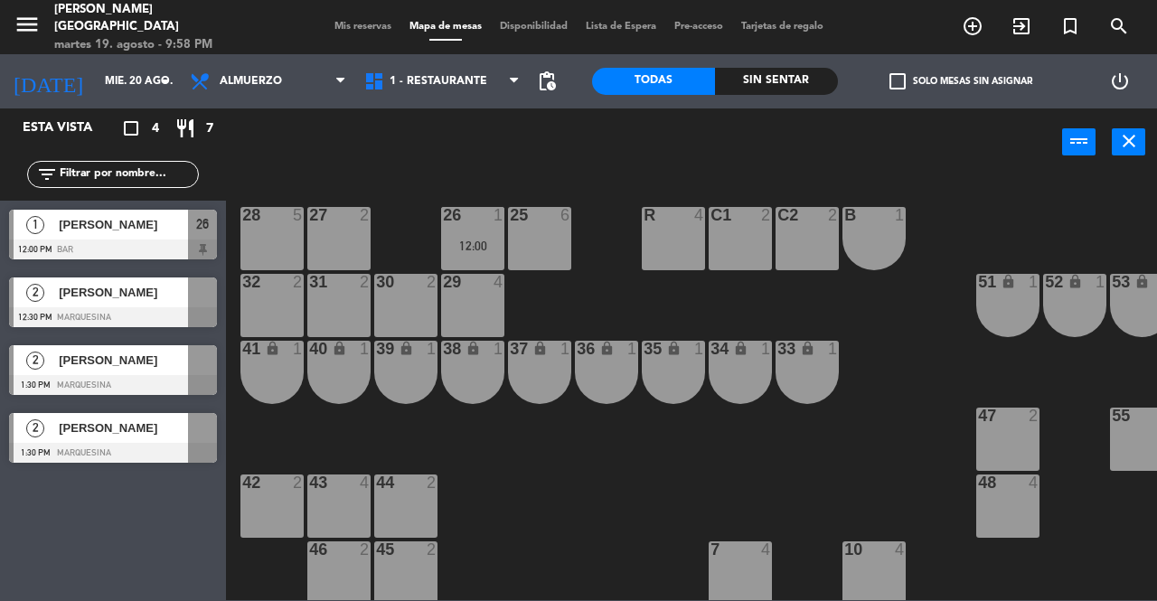
drag, startPoint x: 203, startPoint y: 302, endPoint x: 281, endPoint y: 302, distance: 77.7
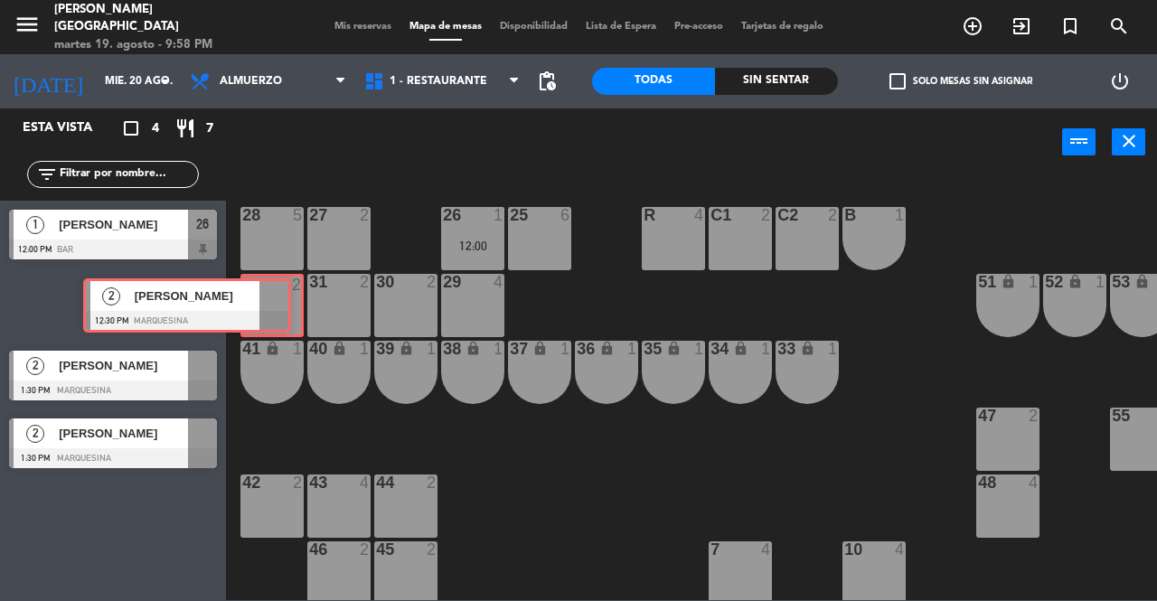
drag, startPoint x: 217, startPoint y: 305, endPoint x: 273, endPoint y: 304, distance: 56.1
click at [274, 305] on div "Esta vista crop_square 4 restaurant 7 filter_list 1 [PERSON_NAME][GEOGRAPHIC_DA…" at bounding box center [578, 354] width 1157 height 492
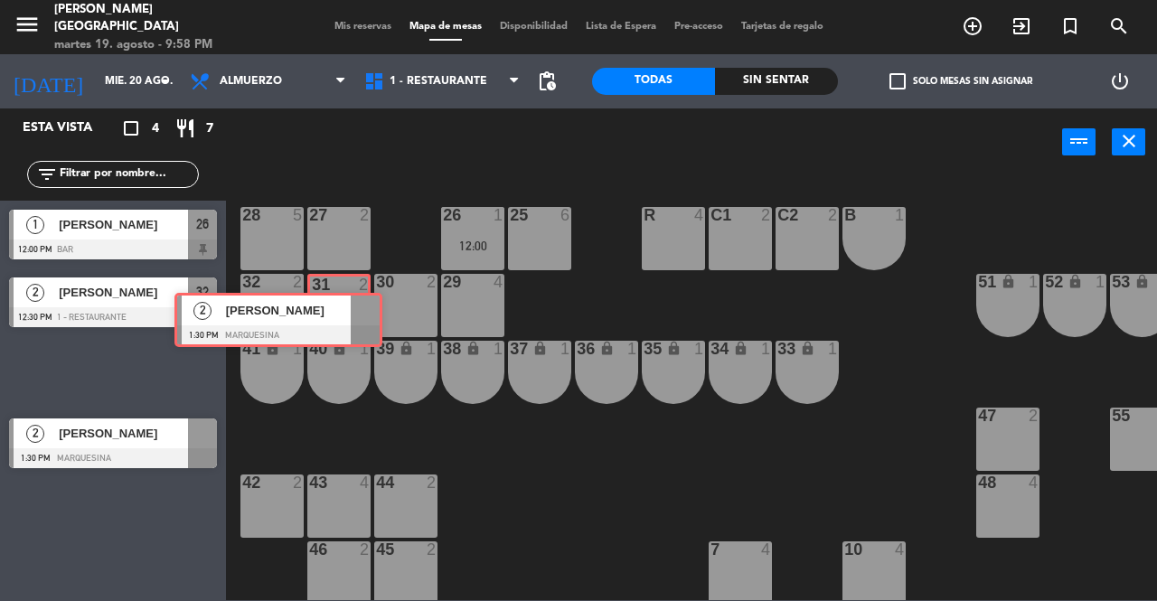
drag, startPoint x: 233, startPoint y: 359, endPoint x: 363, endPoint y: 316, distance: 137.2
click at [363, 316] on div "Esta vista crop_square 4 restaurant 7 filter_list 1 [PERSON_NAME][GEOGRAPHIC_DA…" at bounding box center [578, 354] width 1157 height 492
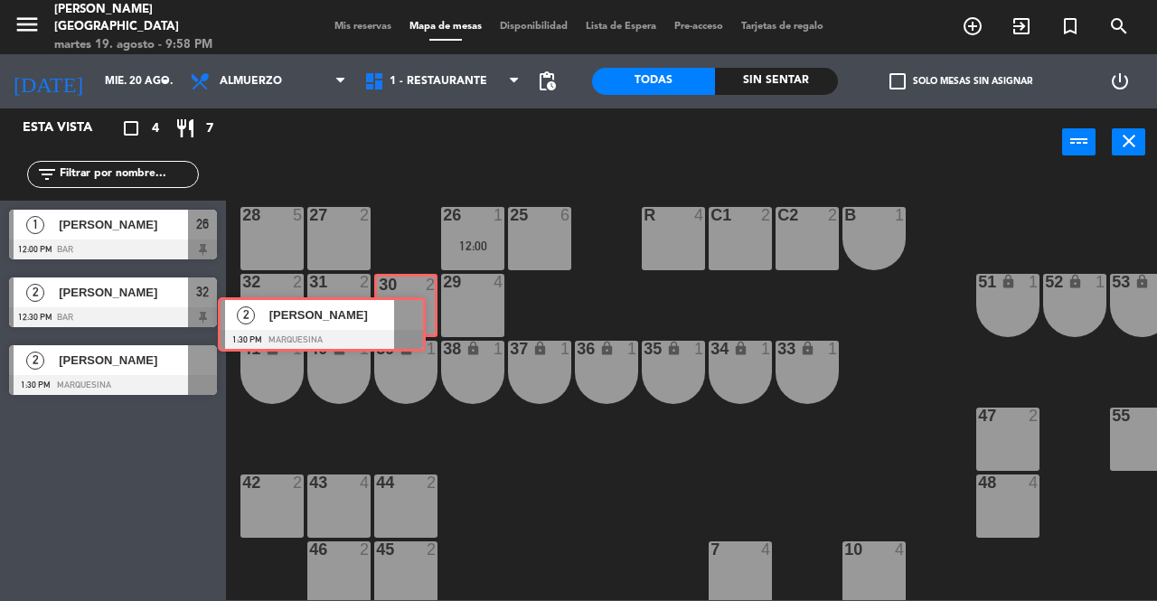
drag, startPoint x: 203, startPoint y: 430, endPoint x: 414, endPoint y: 303, distance: 246.2
click at [416, 308] on div "Esta vista crop_square 4 restaurant 7 filter_list 1 [PERSON_NAME][GEOGRAPHIC_DA…" at bounding box center [578, 354] width 1157 height 492
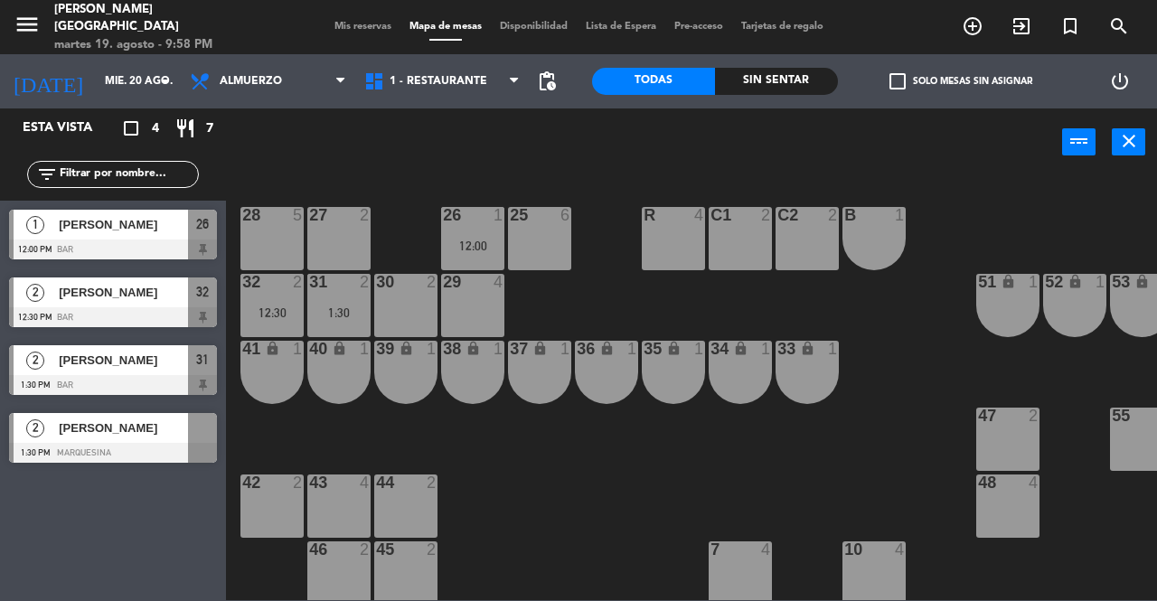
click at [364, 29] on span "Mis reservas" at bounding box center [362, 27] width 75 height 10
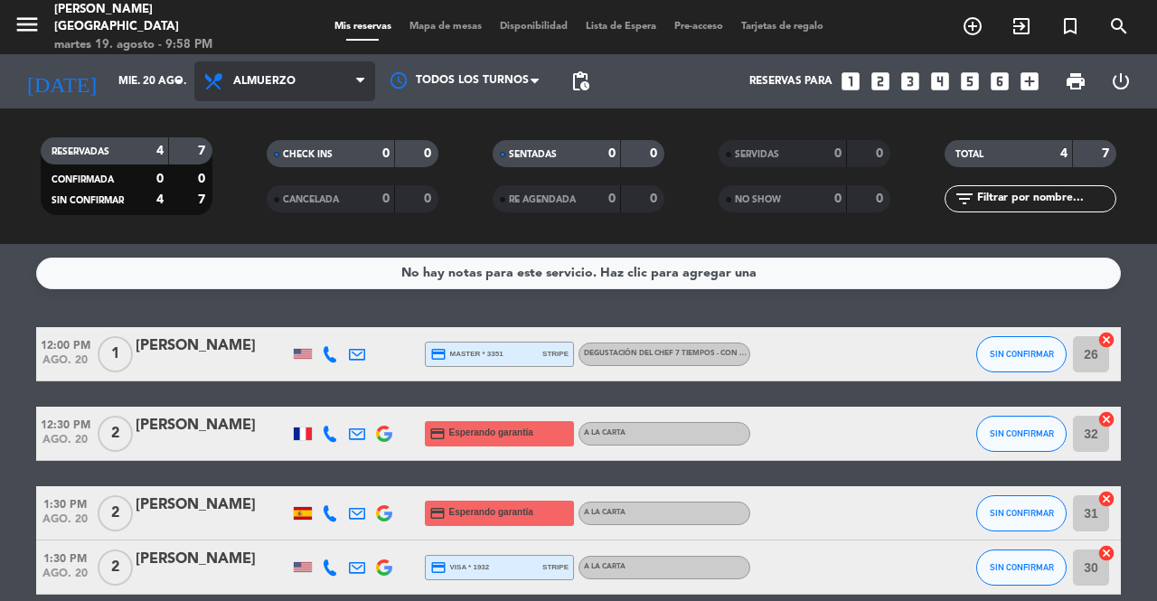
click at [235, 71] on span "Almuerzo" at bounding box center [284, 81] width 181 height 40
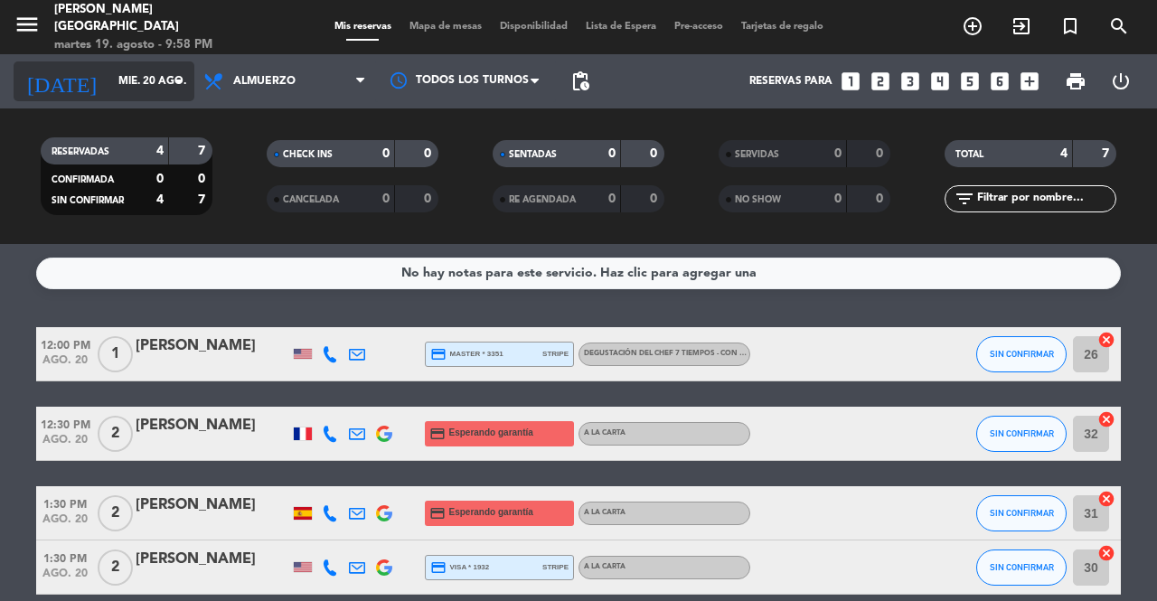
click at [154, 80] on input "mié. 20 ago." at bounding box center [181, 81] width 144 height 31
click at [212, 136] on div "RESERVADAS 4 7 CONFIRMADA 0 0 SIN CONFIRMAR 4 7" at bounding box center [127, 176] width 226 height 99
click at [159, 83] on input "mié. 20 ago." at bounding box center [181, 81] width 144 height 31
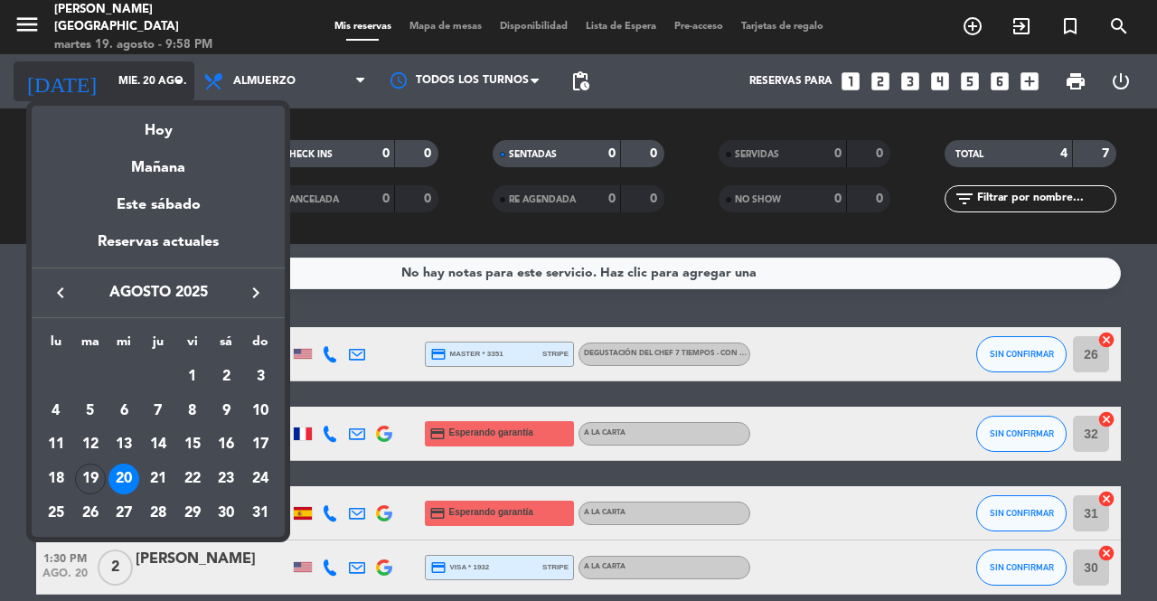
click at [193, 130] on div "Hoy" at bounding box center [158, 124] width 253 height 37
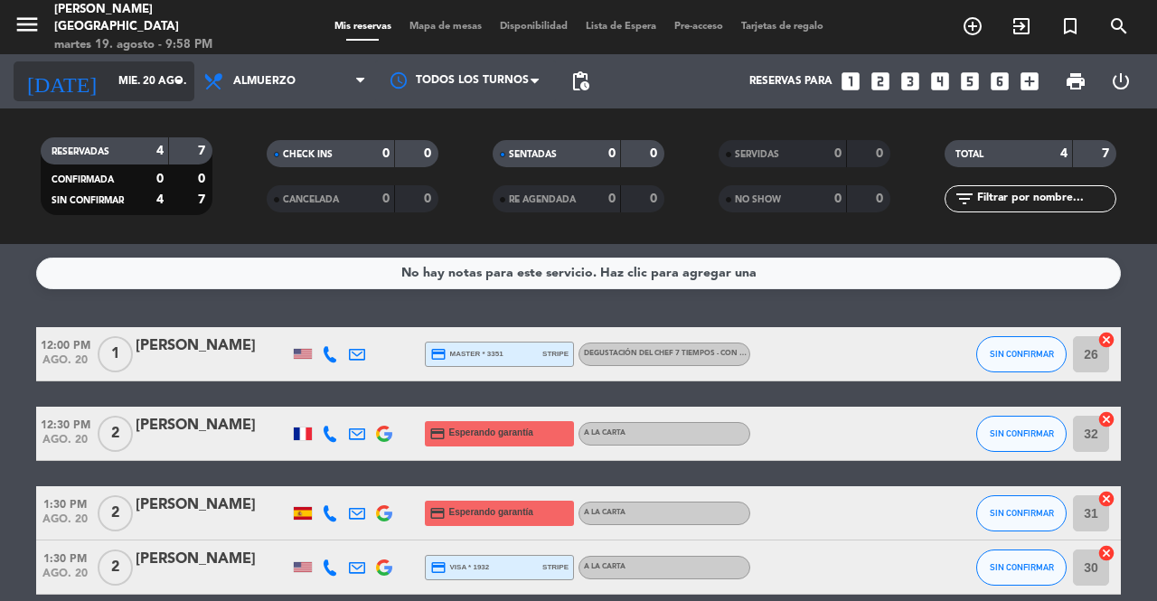
type input "[DATE] ago."
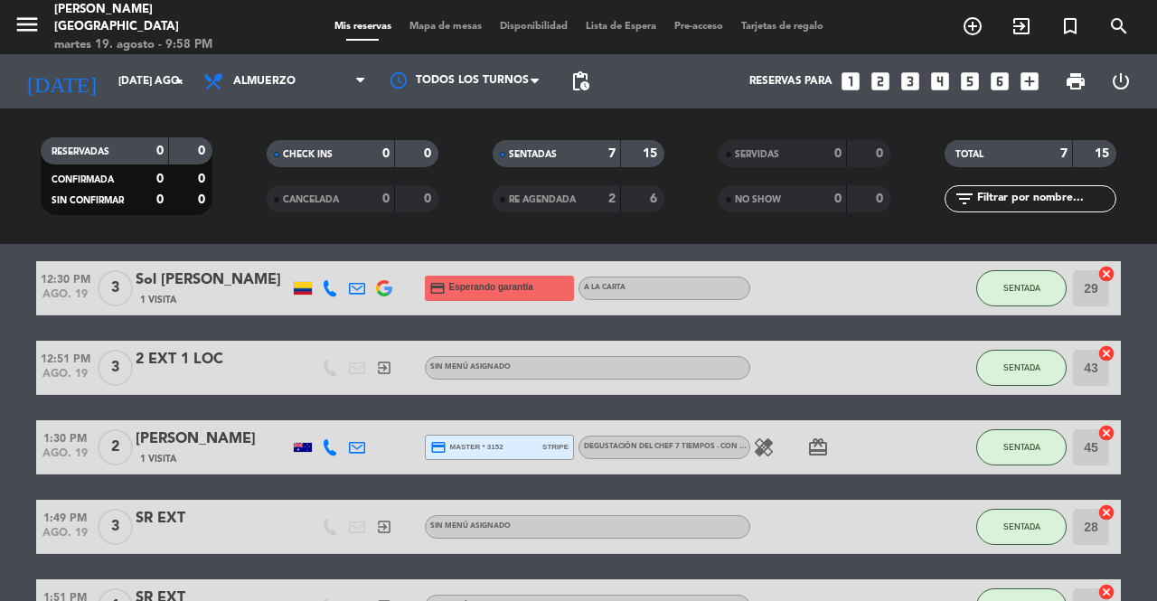
scroll to position [76, 0]
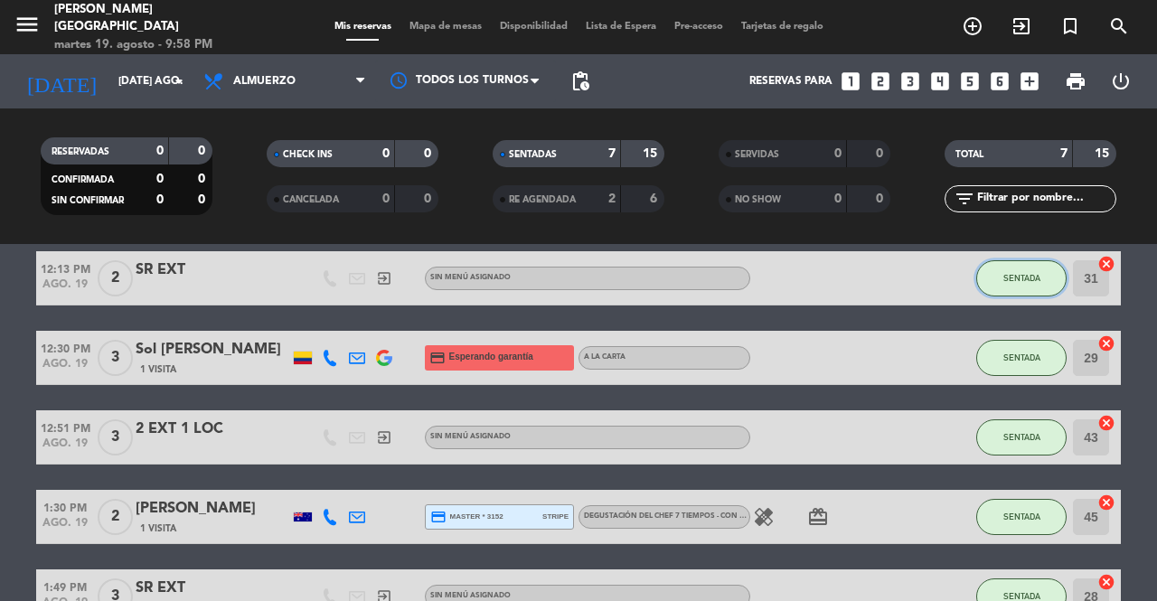
click at [1020, 285] on button "SENTADA" at bounding box center [1021, 278] width 90 height 36
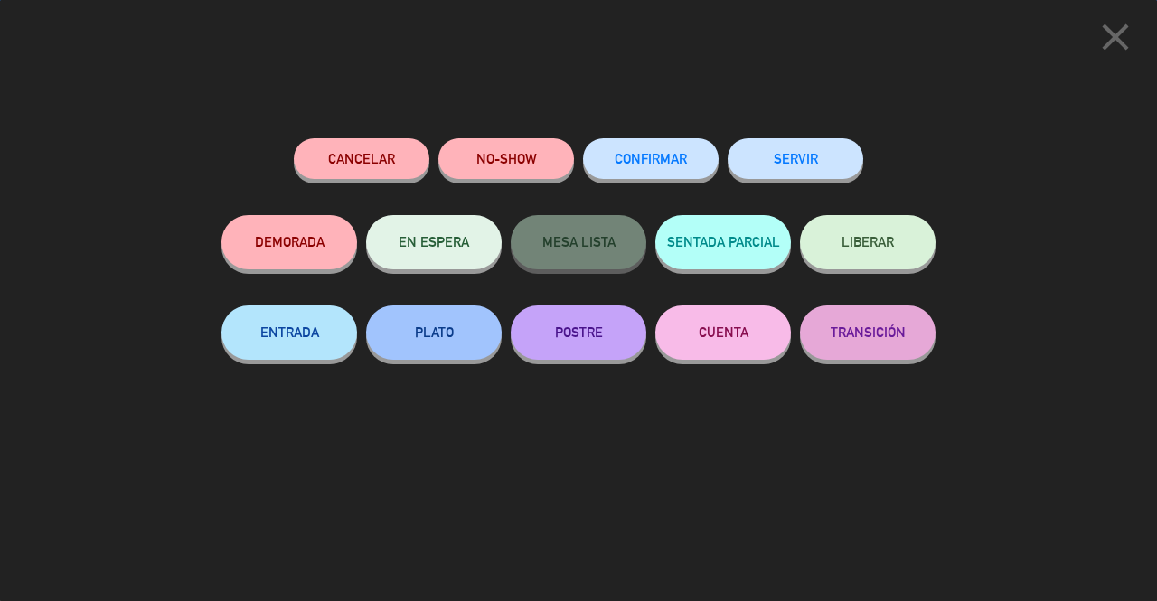
click at [777, 174] on button "SERVIR" at bounding box center [796, 158] width 136 height 41
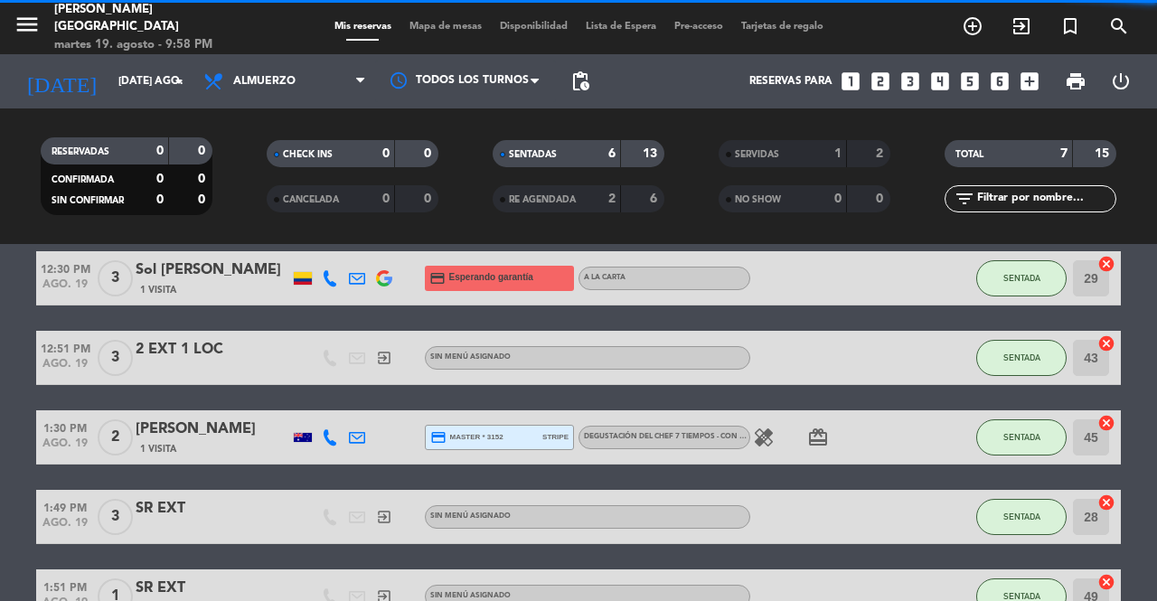
scroll to position [0, 0]
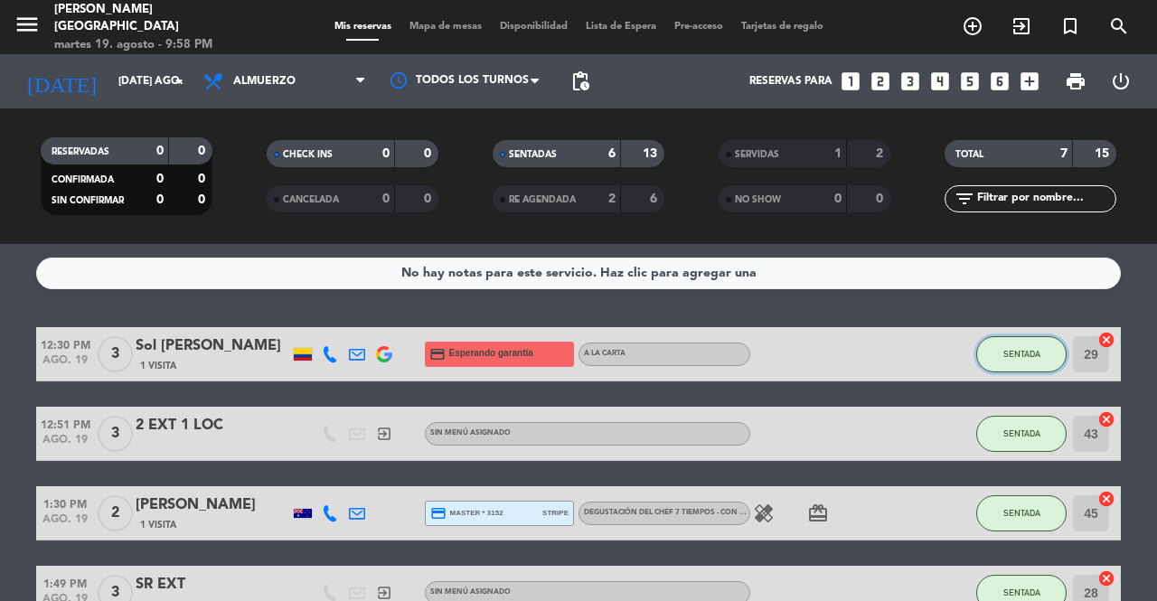
click at [1011, 351] on span "SENTADA" at bounding box center [1021, 354] width 37 height 10
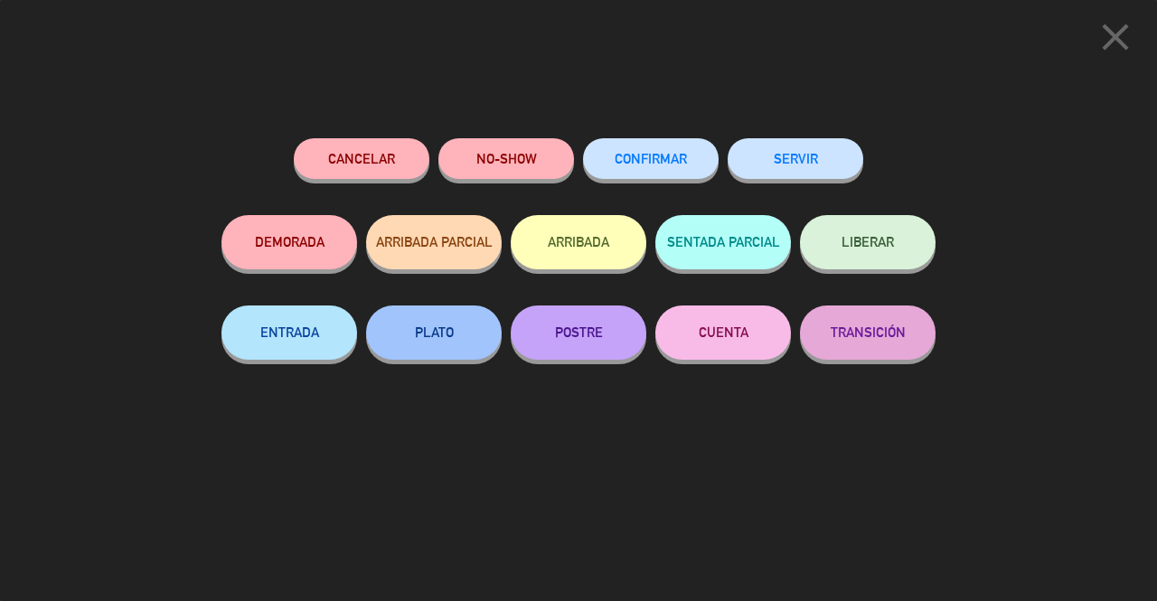
click at [841, 155] on button "SERVIR" at bounding box center [796, 158] width 136 height 41
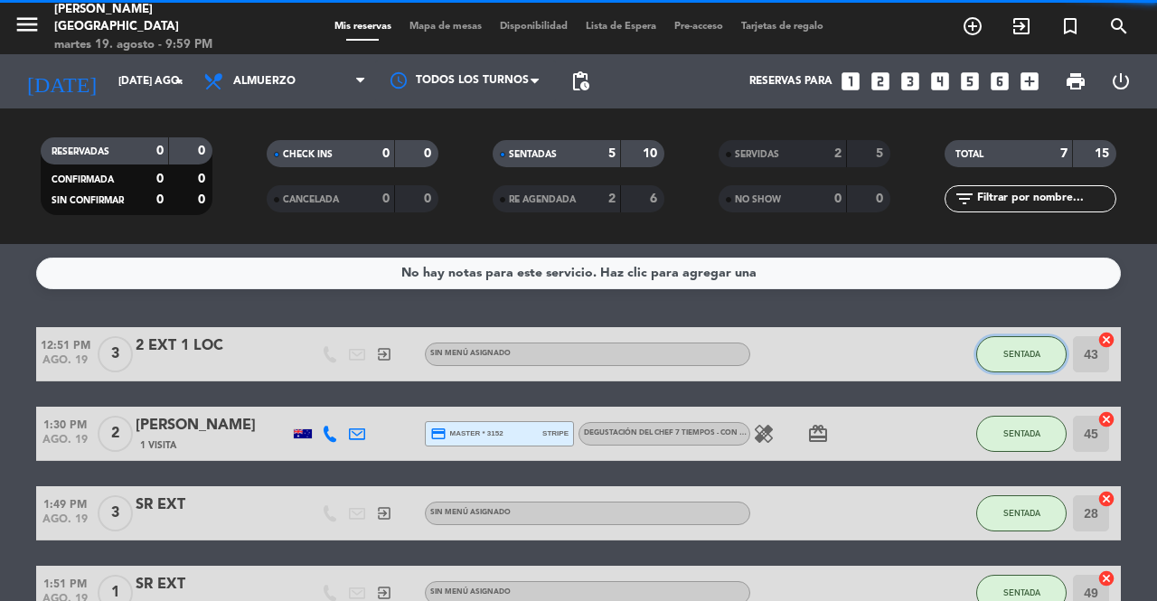
click at [1024, 354] on span "SENTADA" at bounding box center [1021, 354] width 37 height 10
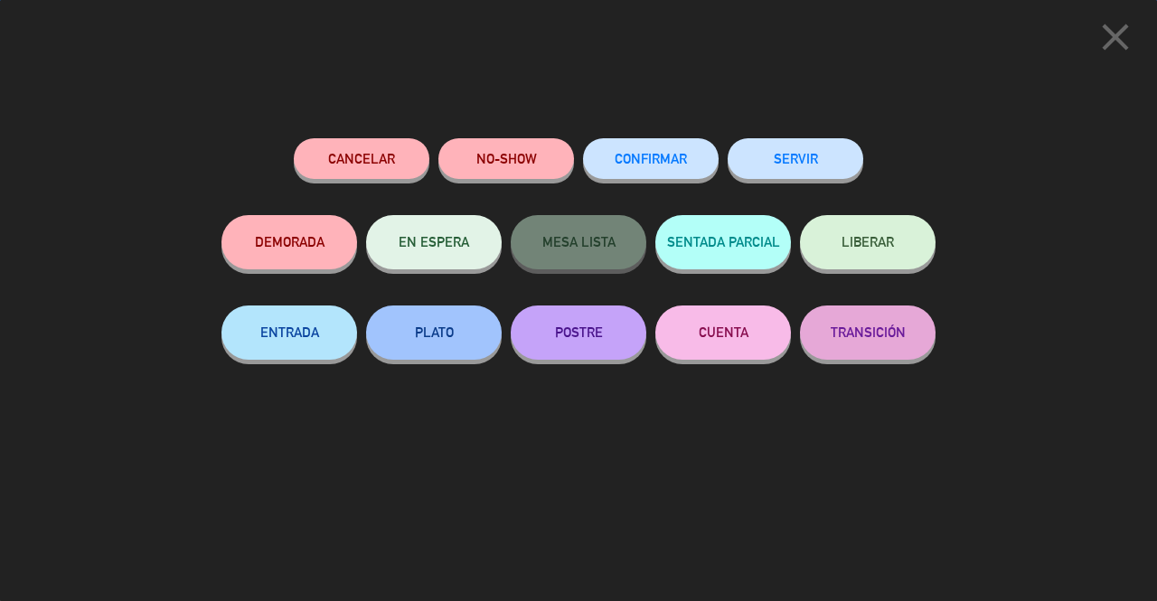
click at [838, 157] on button "SERVIR" at bounding box center [796, 158] width 136 height 41
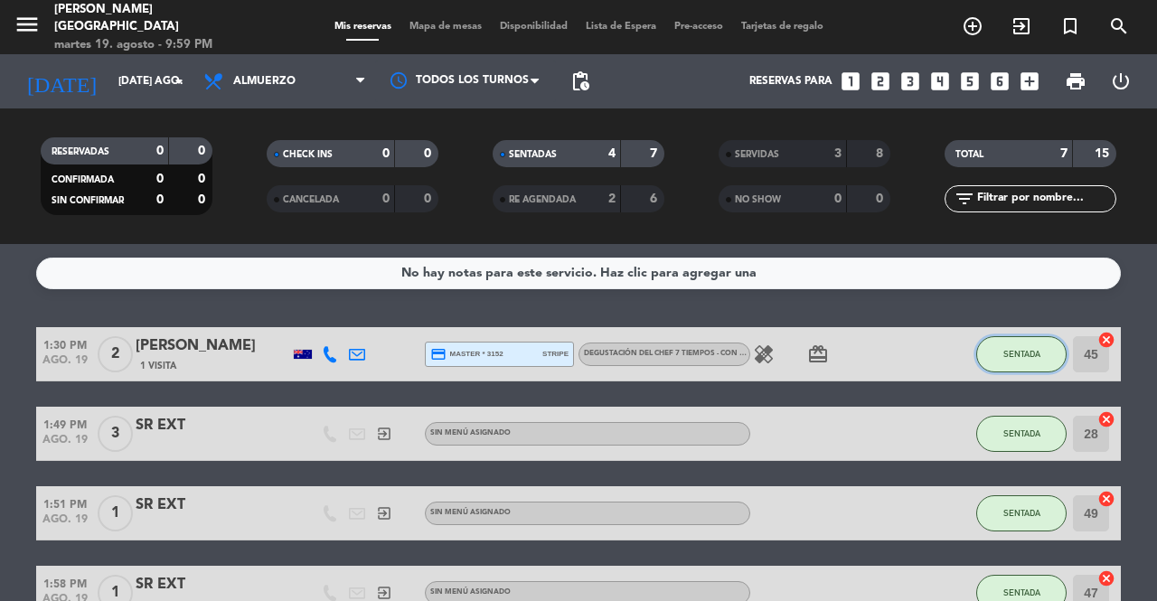
click at [1007, 345] on button "SENTADA" at bounding box center [1021, 354] width 90 height 36
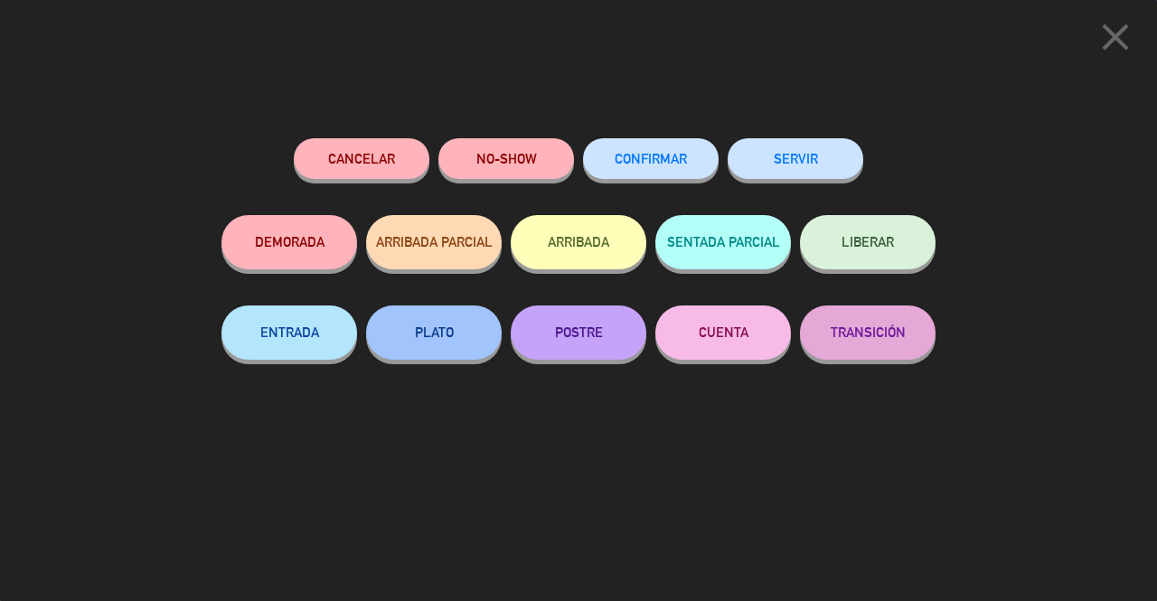
click at [841, 168] on button "SERVIR" at bounding box center [796, 158] width 136 height 41
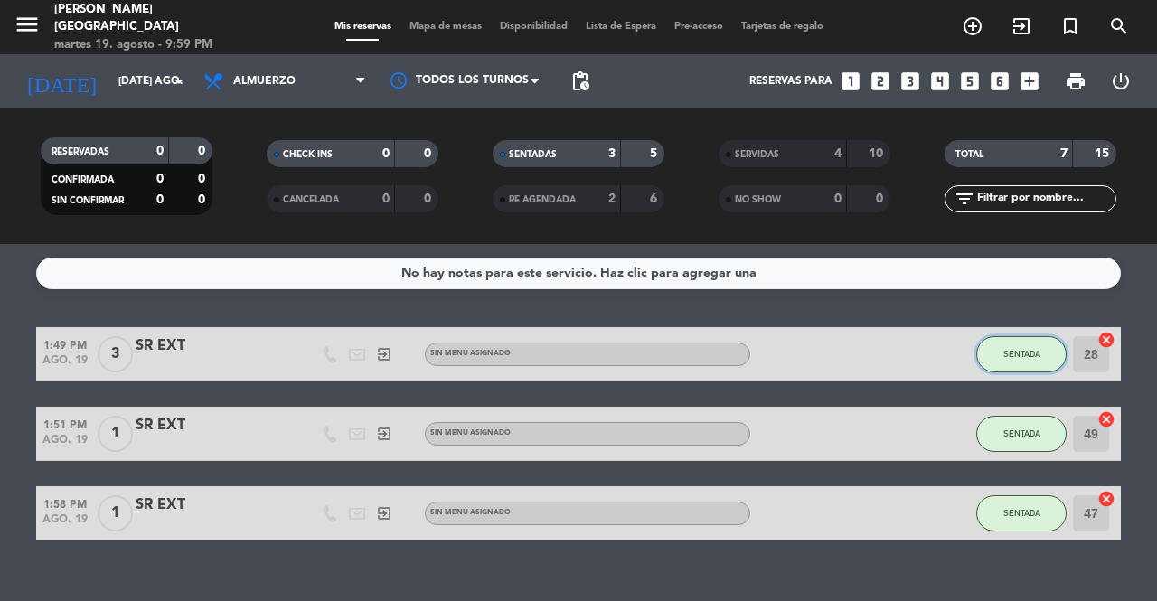
click at [1010, 355] on span "SENTADA" at bounding box center [1021, 354] width 37 height 10
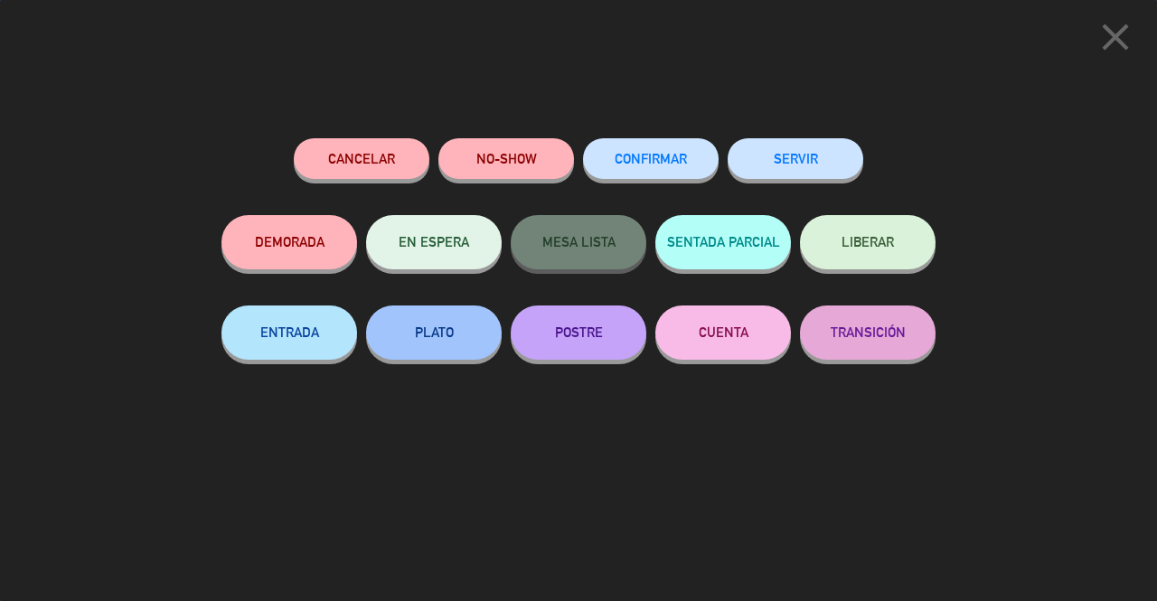
click at [803, 174] on button "SERVIR" at bounding box center [796, 158] width 136 height 41
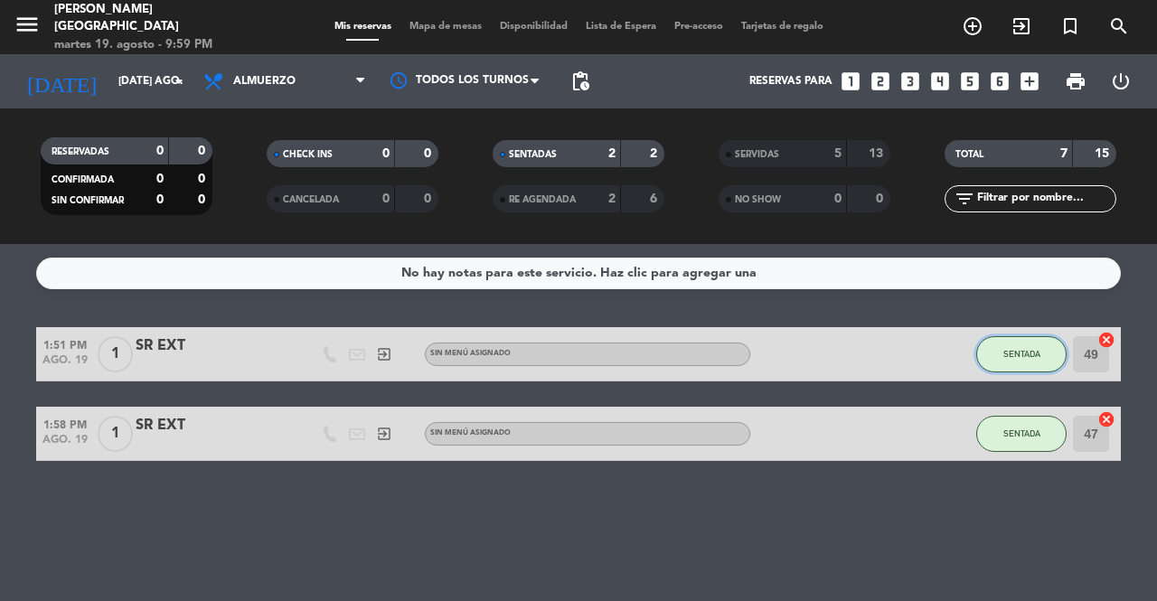
drag, startPoint x: 1046, startPoint y: 357, endPoint x: 1029, endPoint y: 348, distance: 19.4
click at [1029, 349] on span "SENTADA" at bounding box center [1021, 354] width 37 height 10
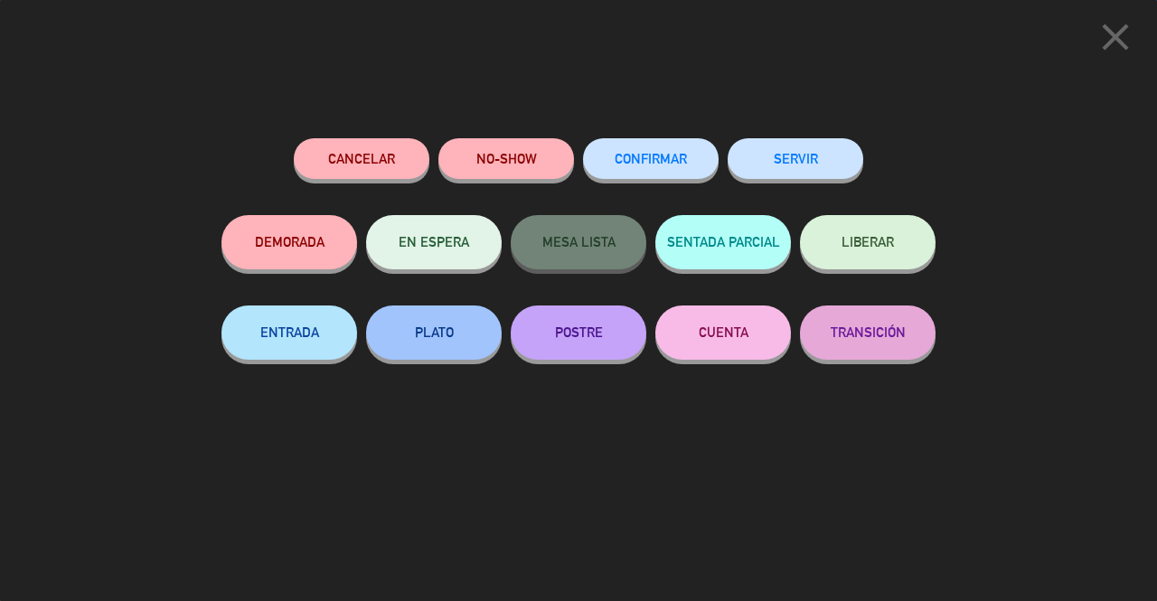
click at [760, 140] on div "SERVIR" at bounding box center [796, 176] width 136 height 77
click at [805, 153] on button "SERVIR" at bounding box center [796, 158] width 136 height 41
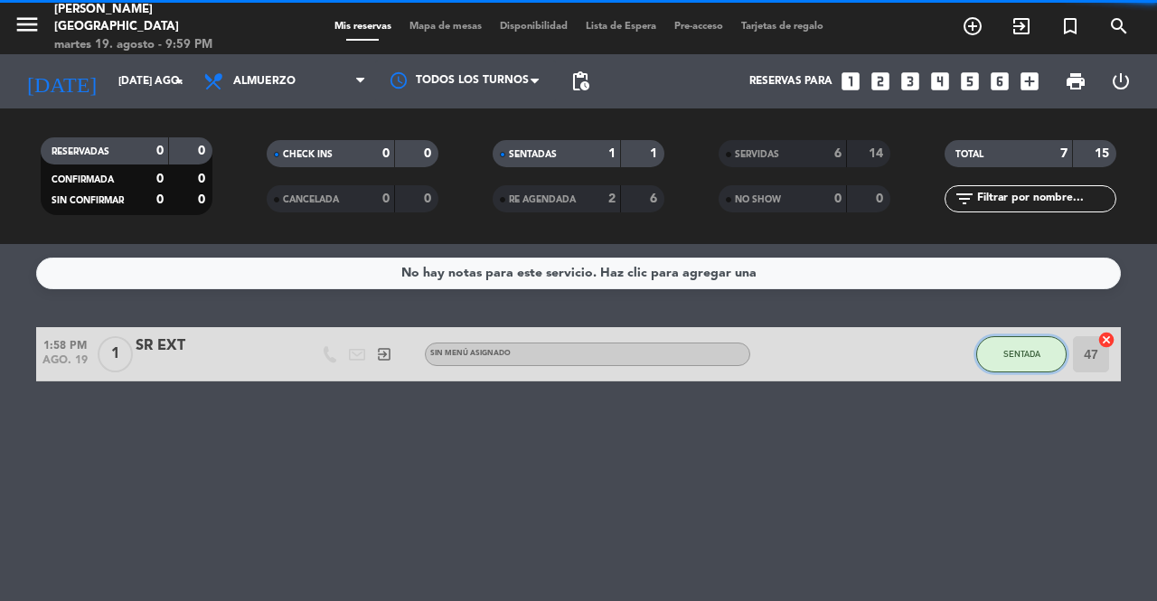
click at [1022, 347] on button "SENTADA" at bounding box center [1021, 354] width 90 height 36
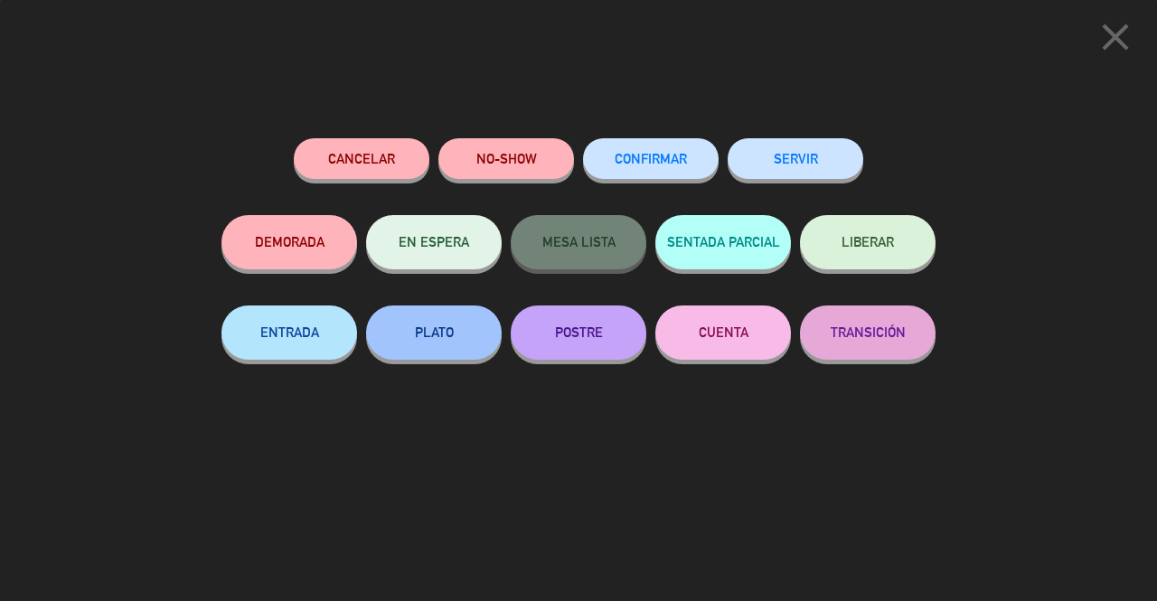
click at [806, 156] on button "SERVIR" at bounding box center [796, 158] width 136 height 41
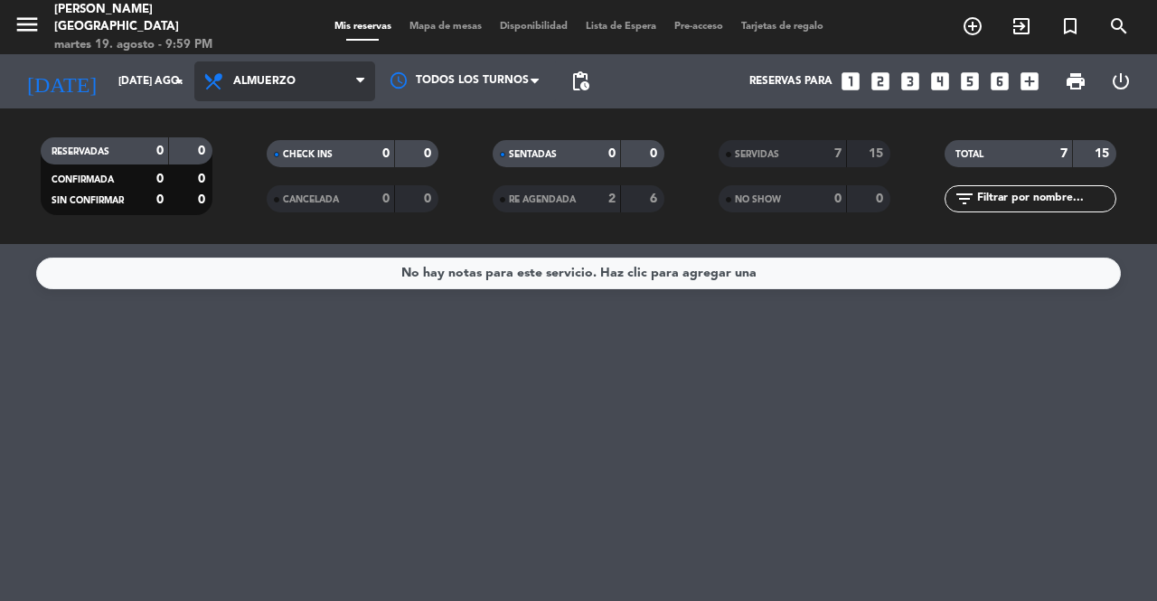
click at [304, 96] on span "Almuerzo" at bounding box center [284, 81] width 181 height 40
click at [390, 339] on div "No hay notas para este servicio. Haz clic para agregar una" at bounding box center [578, 422] width 1157 height 357
click at [339, 80] on span "Almuerzo" at bounding box center [284, 81] width 181 height 40
click at [330, 194] on div "menu [PERSON_NAME][GEOGRAPHIC_DATA] martes 19. agosto - 10:00 PM Mis reservas M…" at bounding box center [578, 122] width 1157 height 244
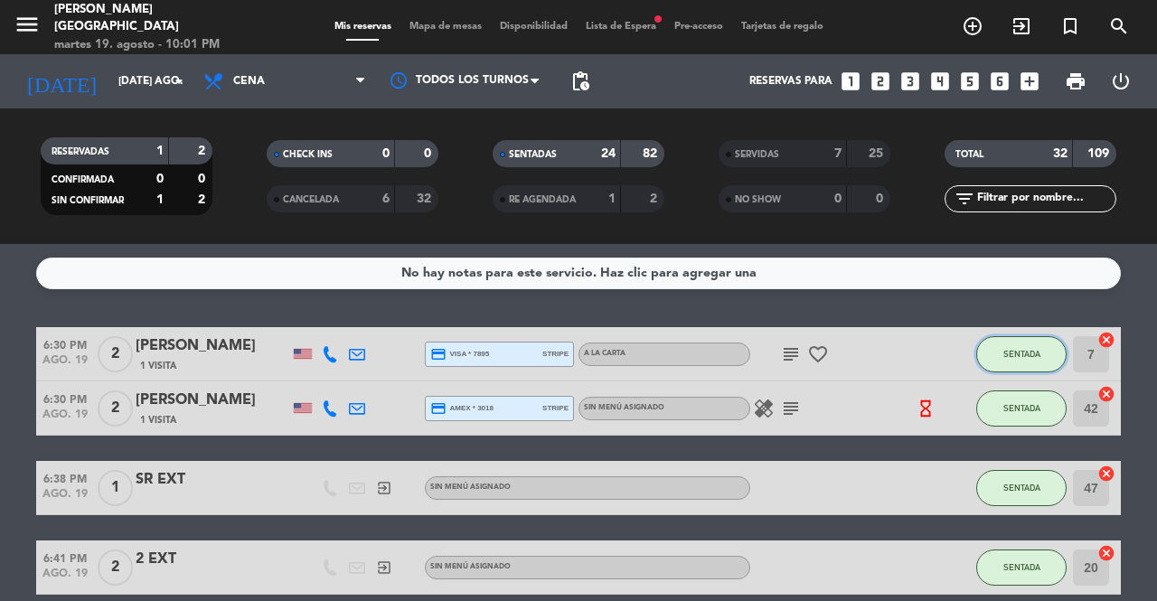
click at [1029, 361] on button "SENTADA" at bounding box center [1021, 354] width 90 height 36
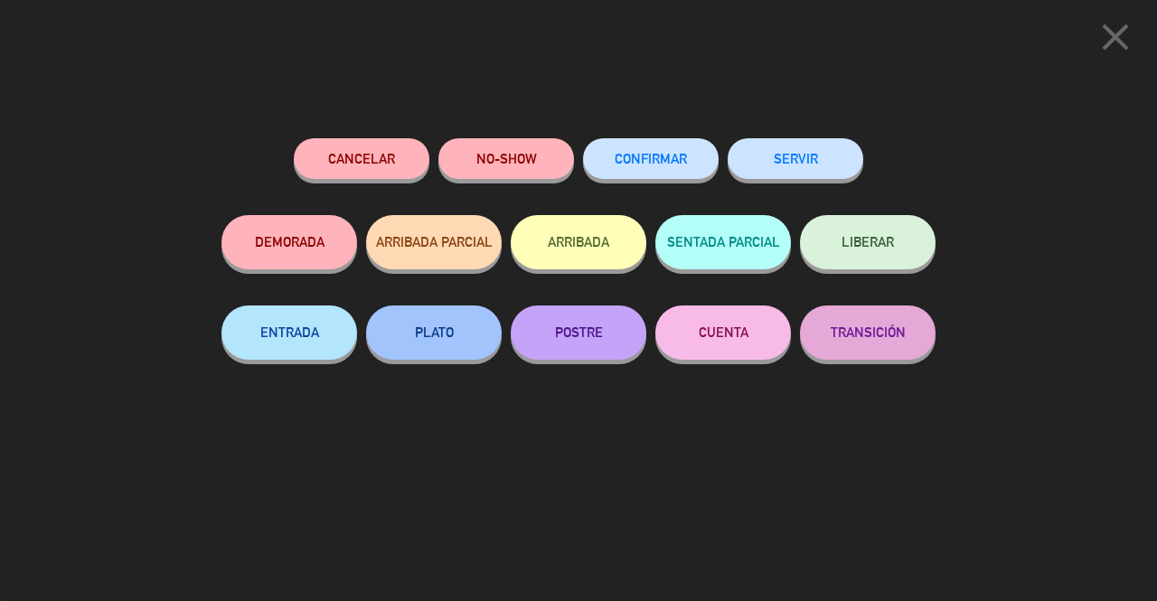
click at [823, 169] on button "SERVIR" at bounding box center [796, 158] width 136 height 41
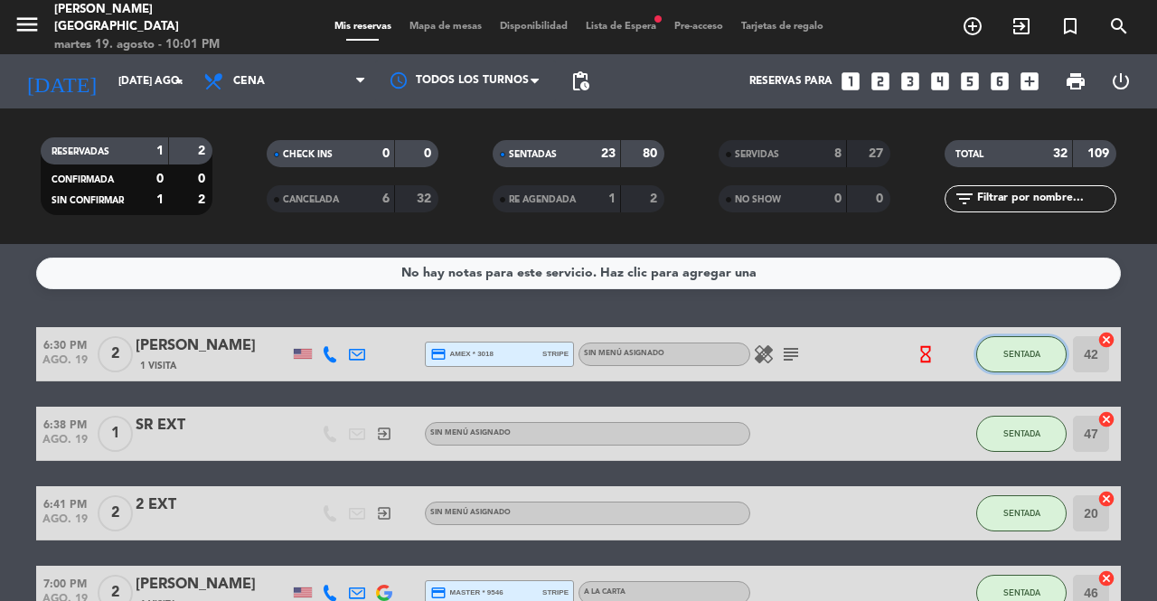
click at [1031, 365] on button "SENTADA" at bounding box center [1021, 354] width 90 height 36
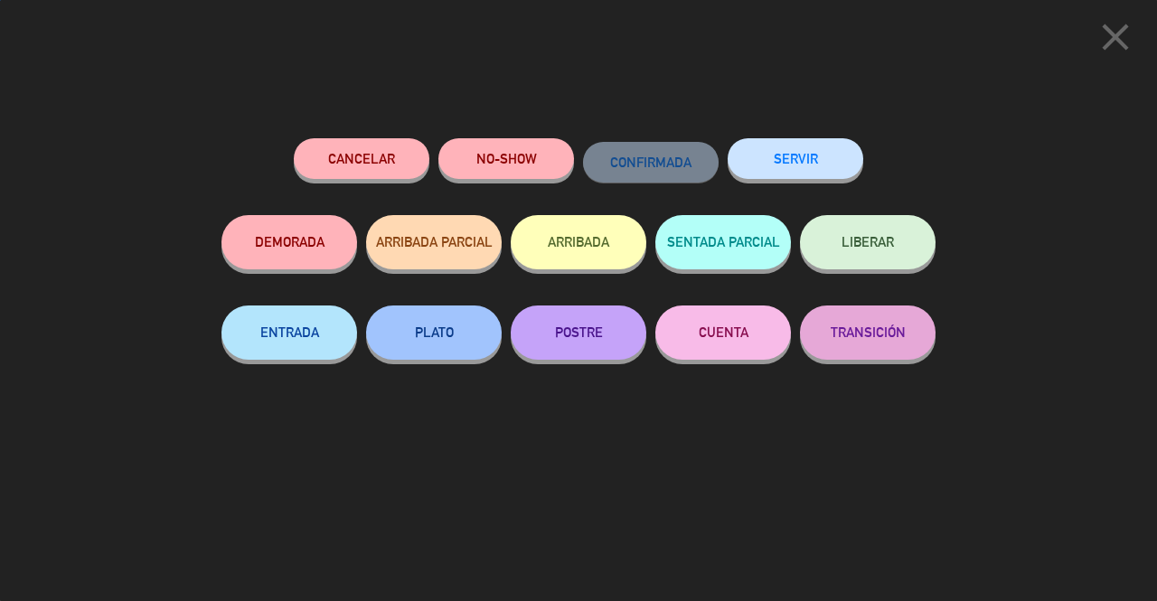
click at [804, 154] on button "SERVIR" at bounding box center [796, 158] width 136 height 41
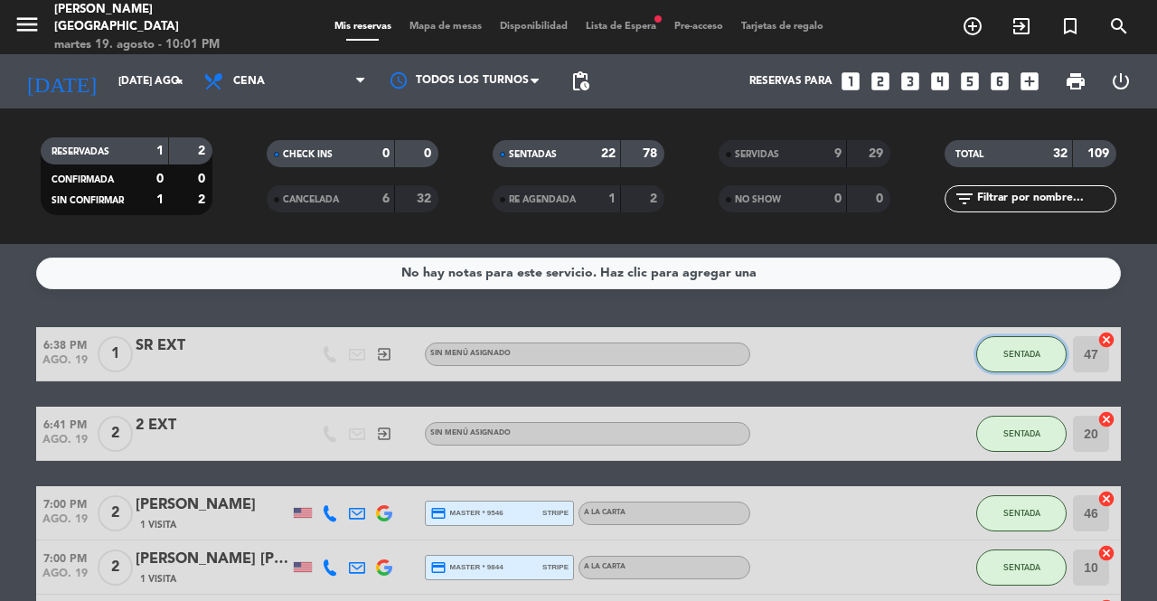
click at [1051, 348] on button "SENTADA" at bounding box center [1021, 354] width 90 height 36
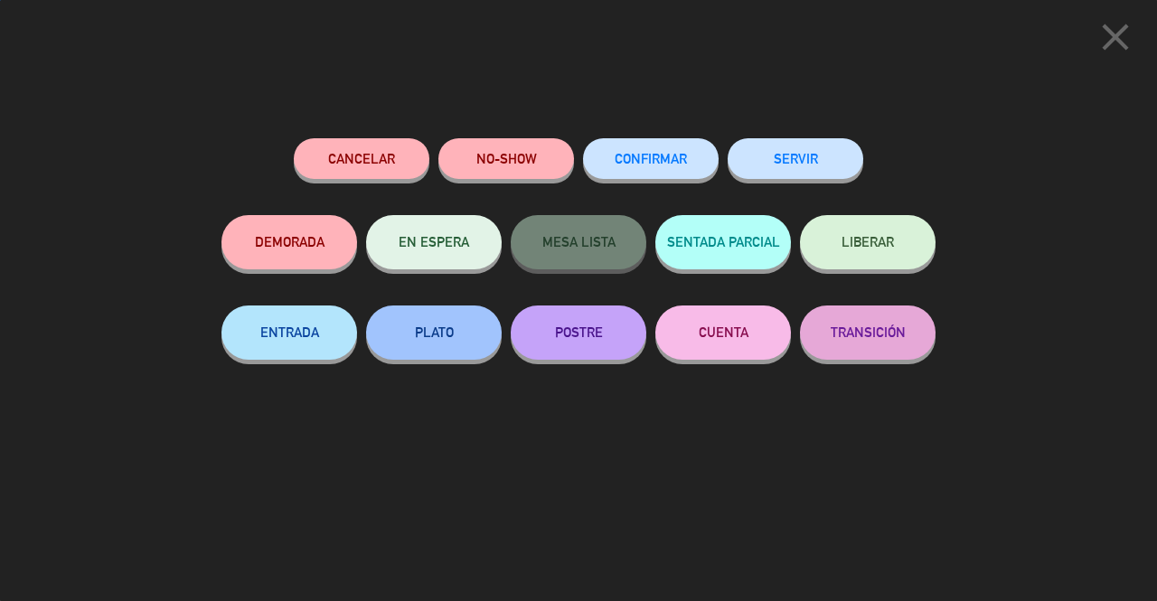
click at [849, 169] on button "SERVIR" at bounding box center [796, 158] width 136 height 41
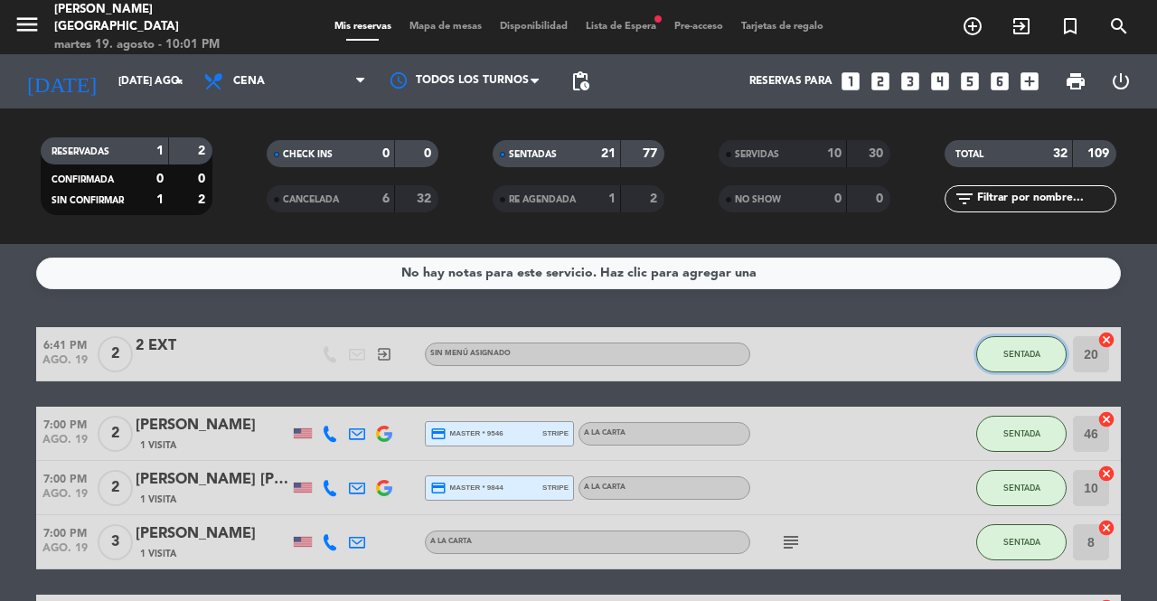
click at [1022, 340] on button "SENTADA" at bounding box center [1021, 354] width 90 height 36
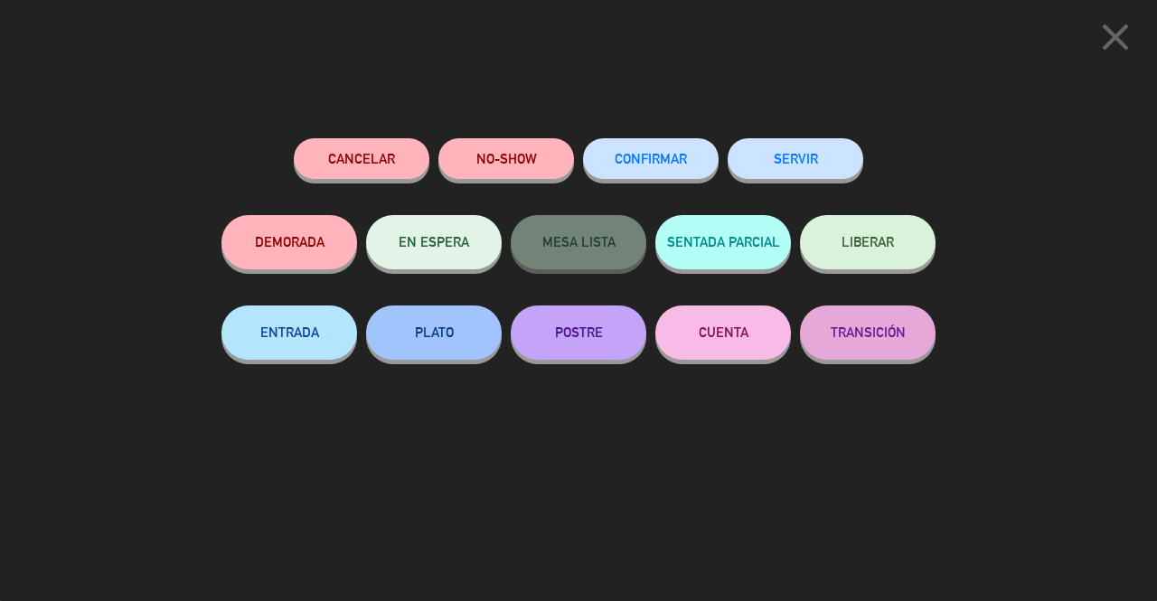
click at [817, 173] on button "SERVIR" at bounding box center [796, 158] width 136 height 41
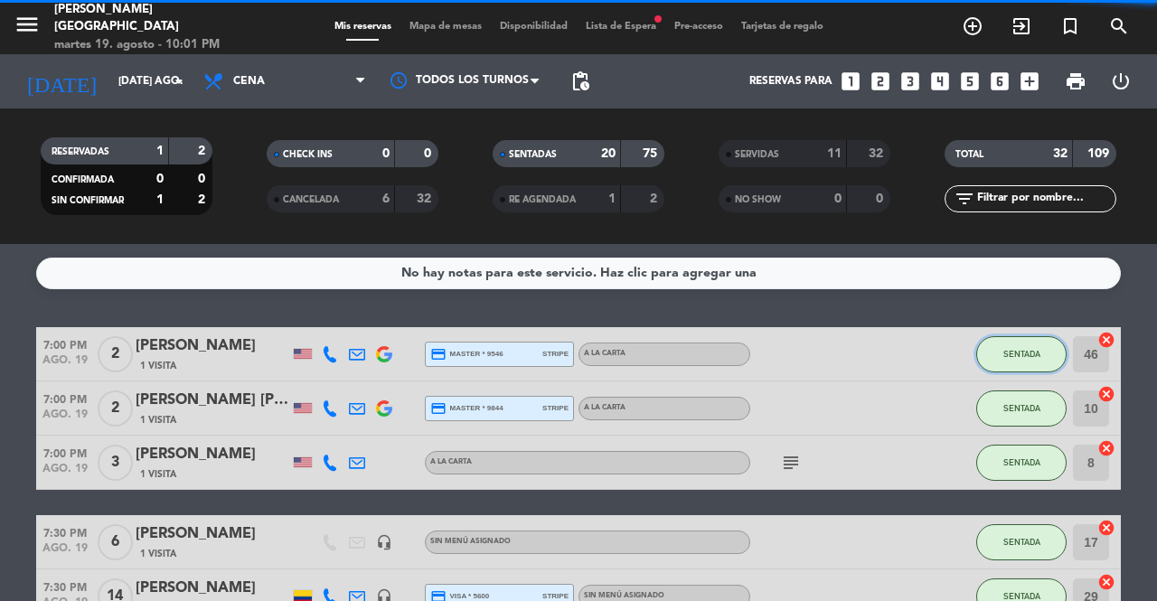
click at [1029, 354] on span "SENTADA" at bounding box center [1021, 354] width 37 height 10
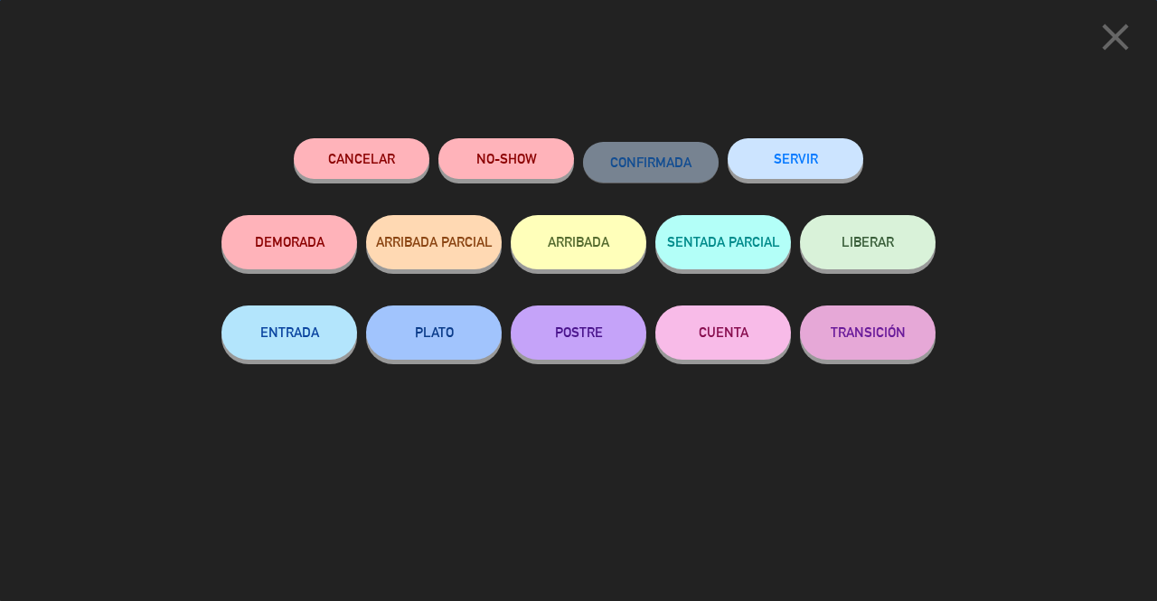
click at [841, 192] on div "SERVIR" at bounding box center [796, 176] width 136 height 77
click at [842, 174] on button "SERVIR" at bounding box center [796, 158] width 136 height 41
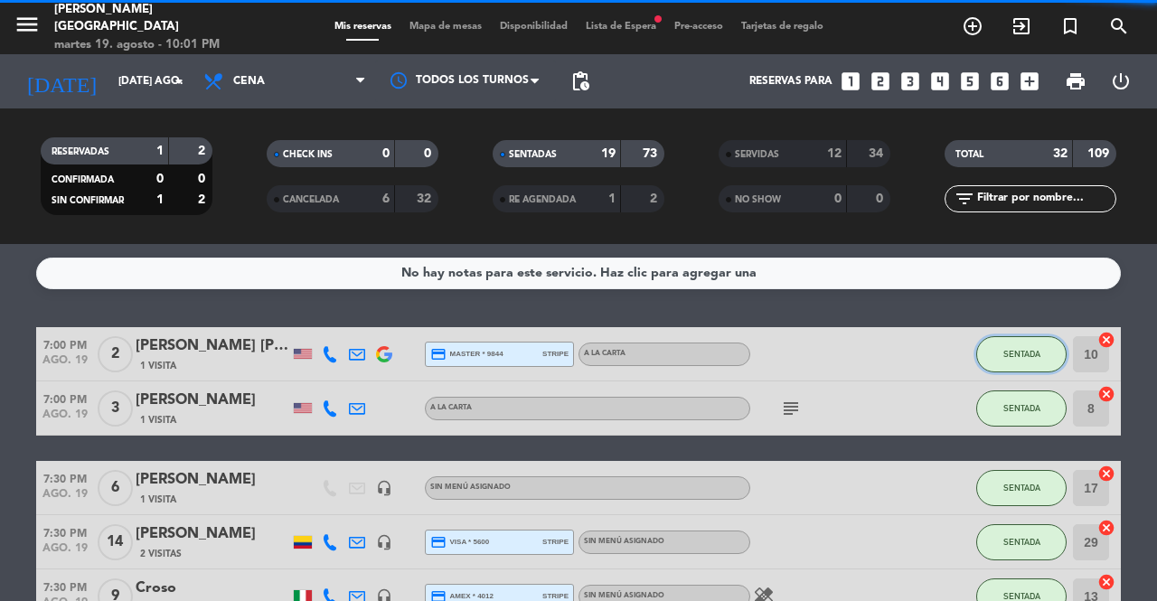
click at [1021, 354] on span "SENTADA" at bounding box center [1021, 354] width 37 height 10
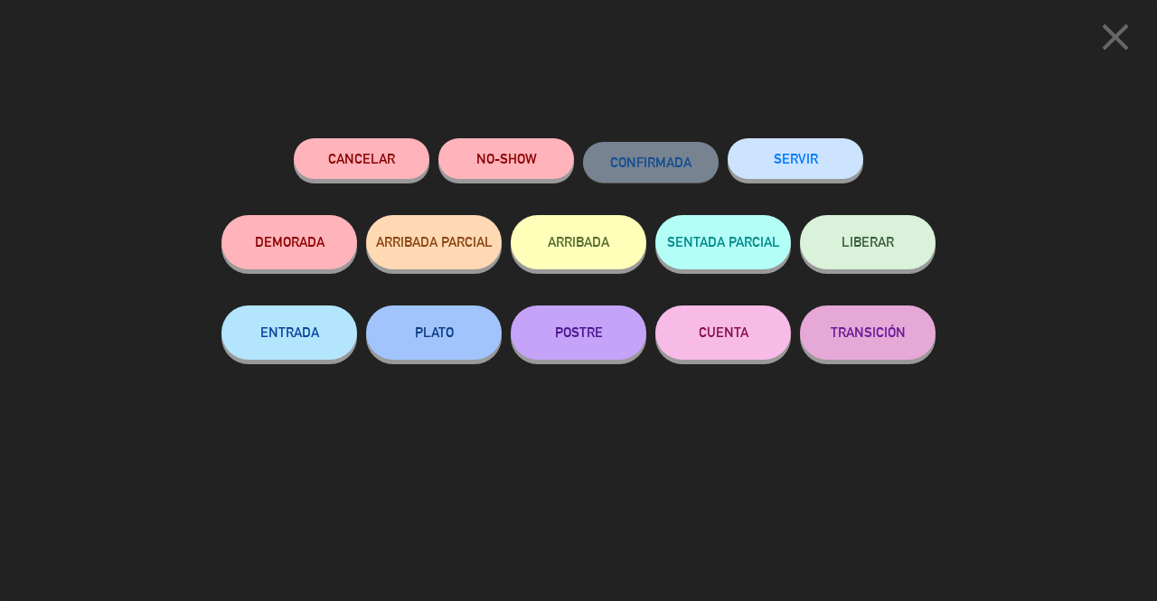
click at [797, 153] on button "SERVIR" at bounding box center [796, 158] width 136 height 41
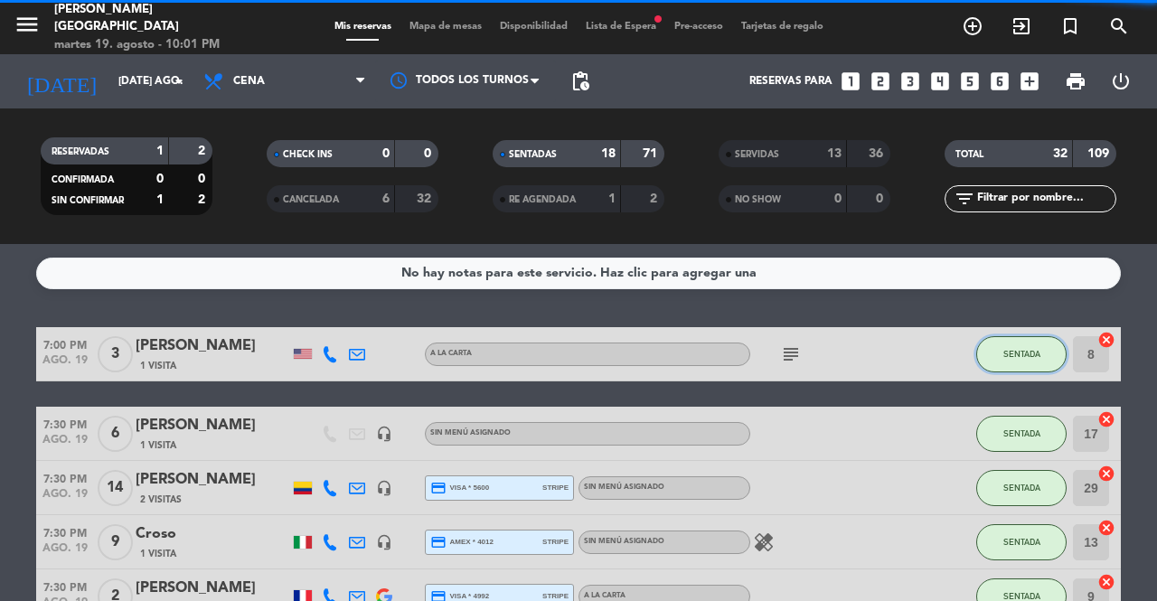
click at [1041, 345] on button "SENTADA" at bounding box center [1021, 354] width 90 height 36
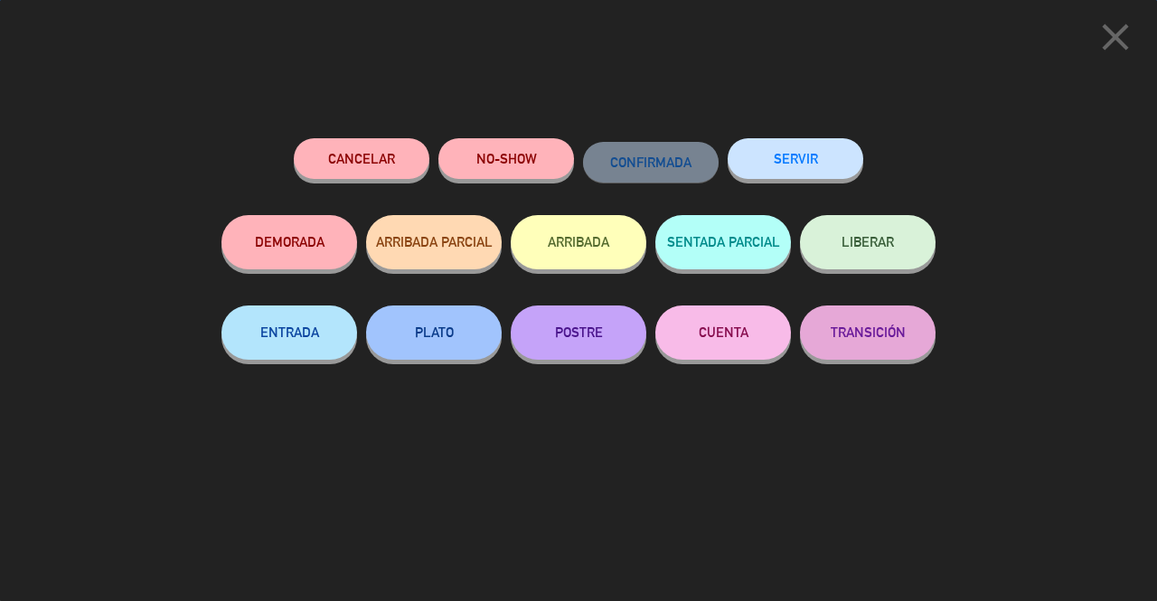
click at [804, 146] on button "SERVIR" at bounding box center [796, 158] width 136 height 41
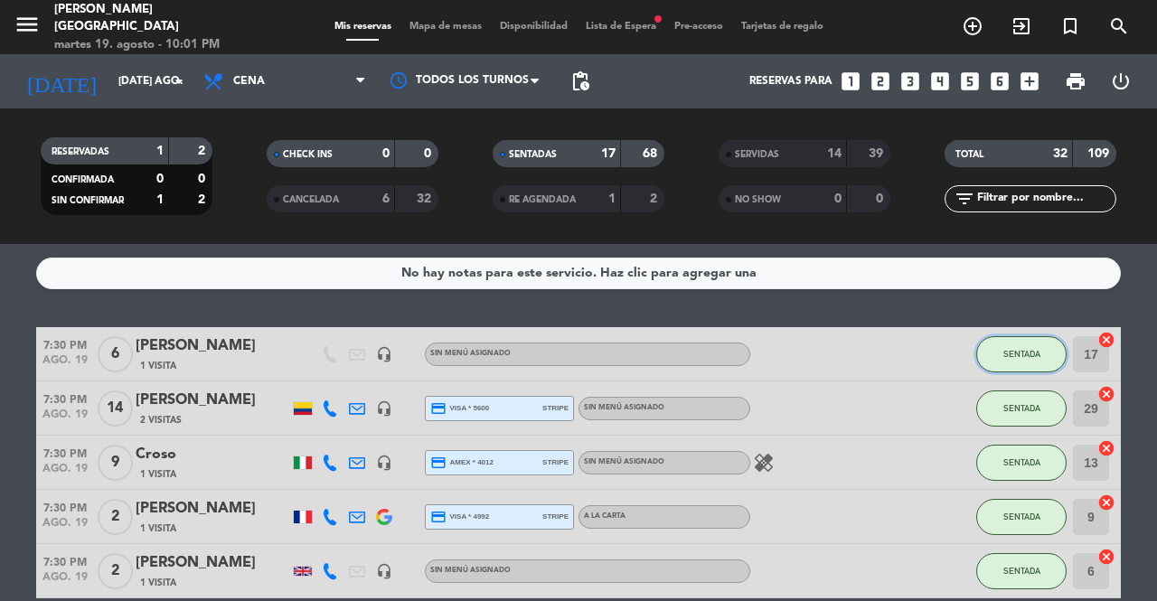
click at [1031, 346] on button "SENTADA" at bounding box center [1021, 354] width 90 height 36
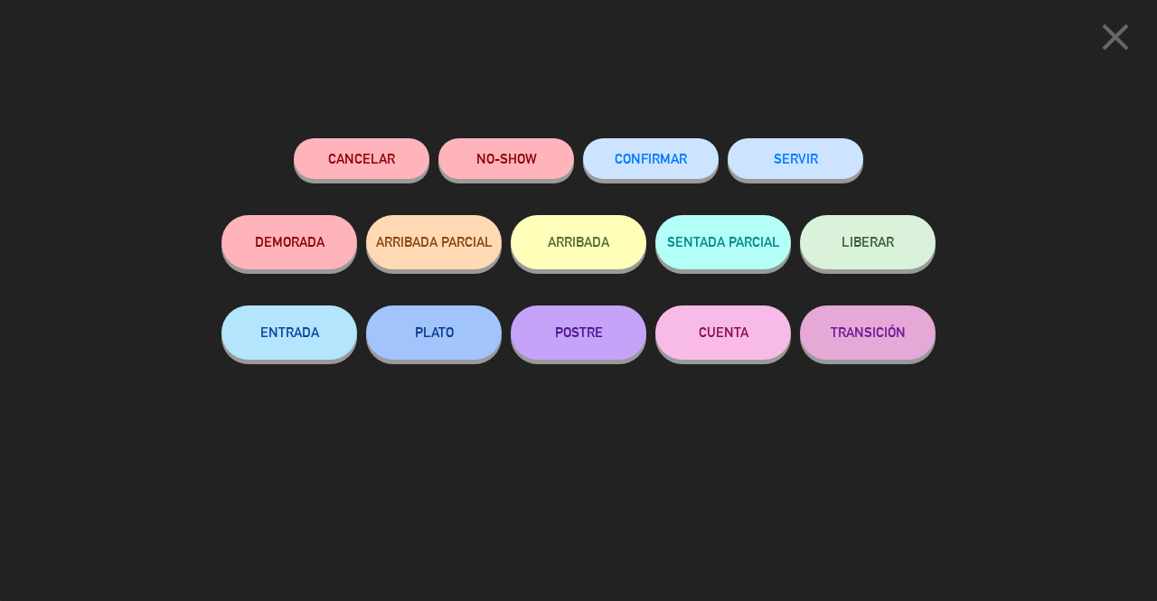
click at [777, 151] on button "SERVIR" at bounding box center [796, 158] width 136 height 41
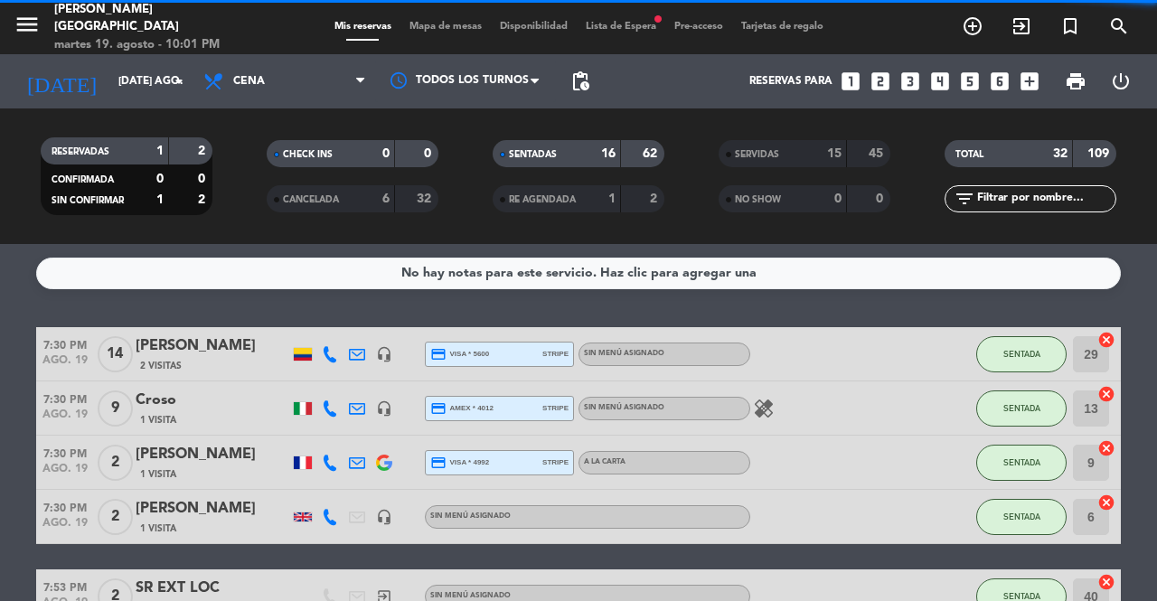
click at [1033, 334] on div "SENTADA" at bounding box center [1021, 353] width 90 height 53
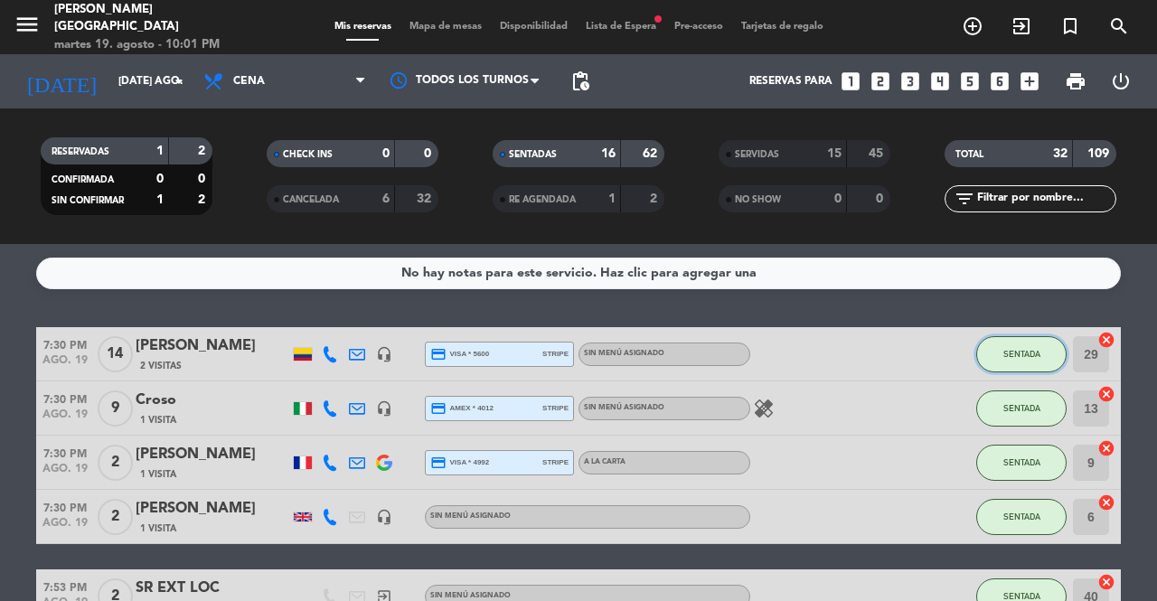
click at [1027, 344] on button "SENTADA" at bounding box center [1021, 354] width 90 height 36
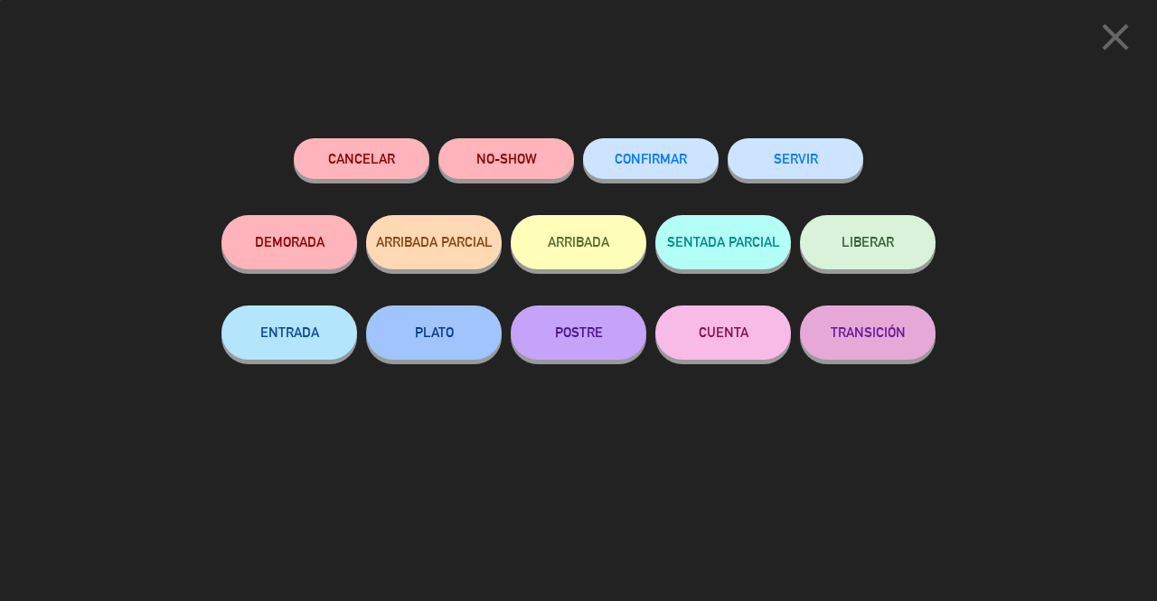
click at [822, 160] on button "SERVIR" at bounding box center [796, 158] width 136 height 41
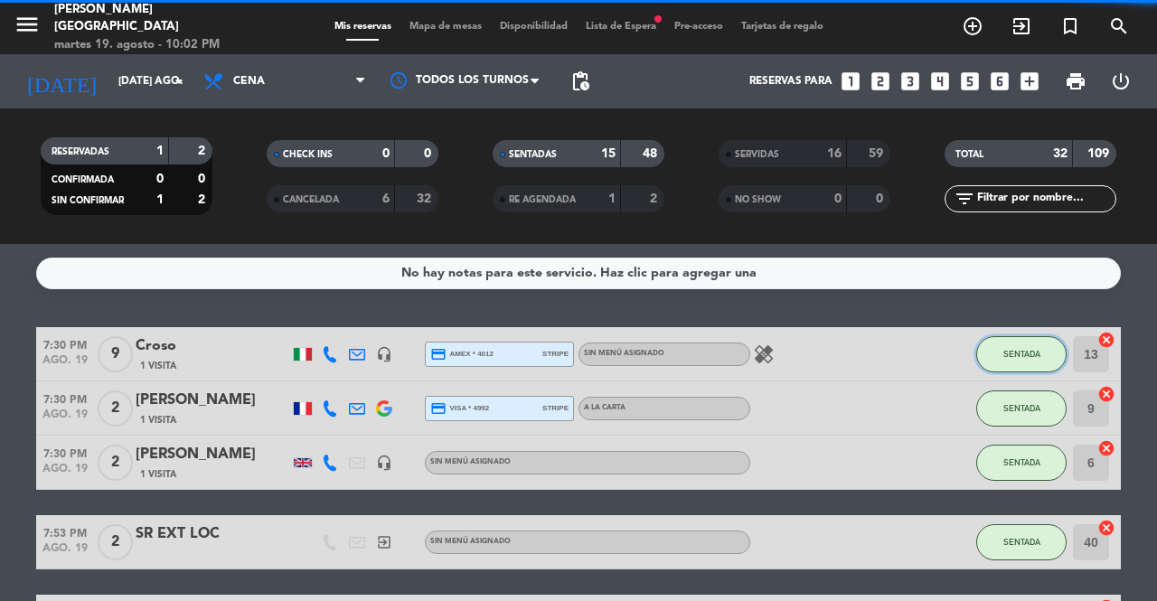
click at [1029, 351] on span "SENTADA" at bounding box center [1021, 354] width 37 height 10
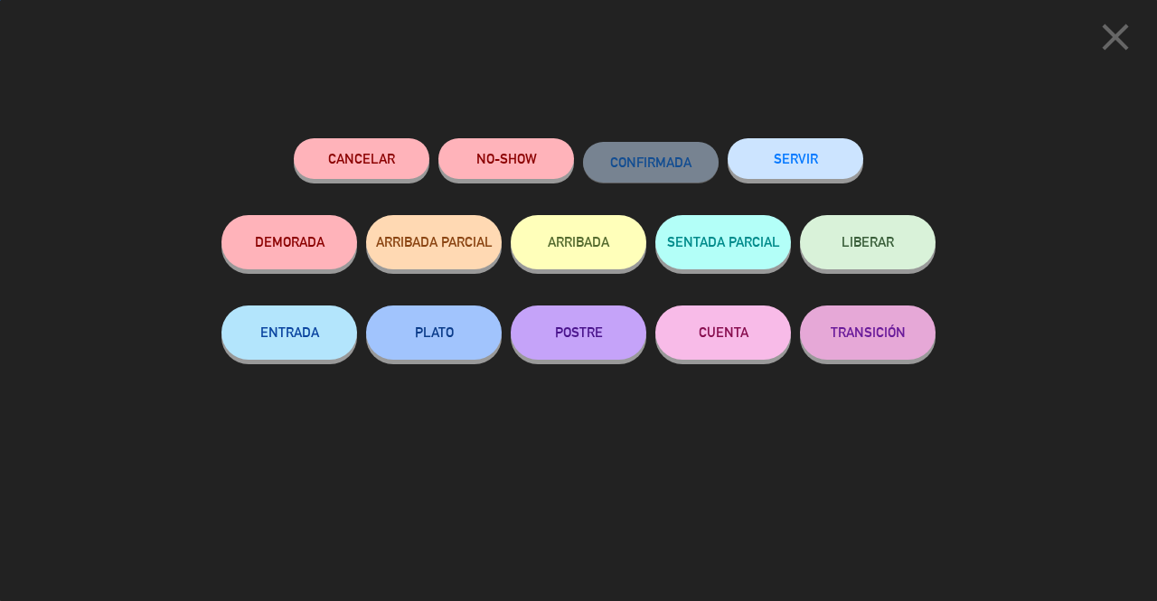
click at [823, 164] on button "SERVIR" at bounding box center [796, 158] width 136 height 41
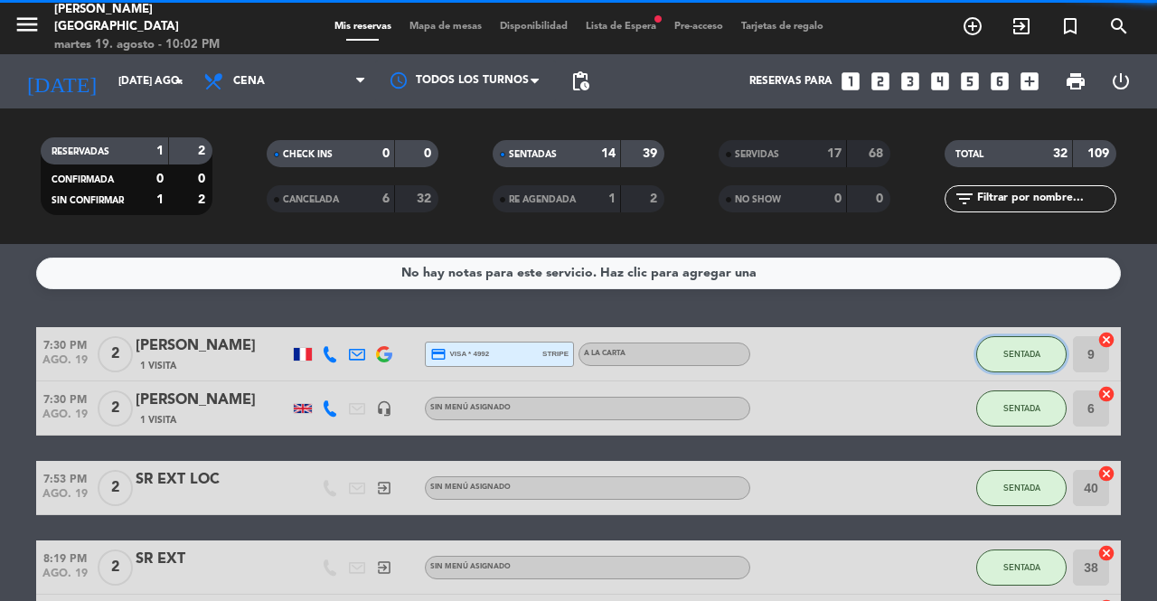
click at [1024, 355] on span "SENTADA" at bounding box center [1021, 354] width 37 height 10
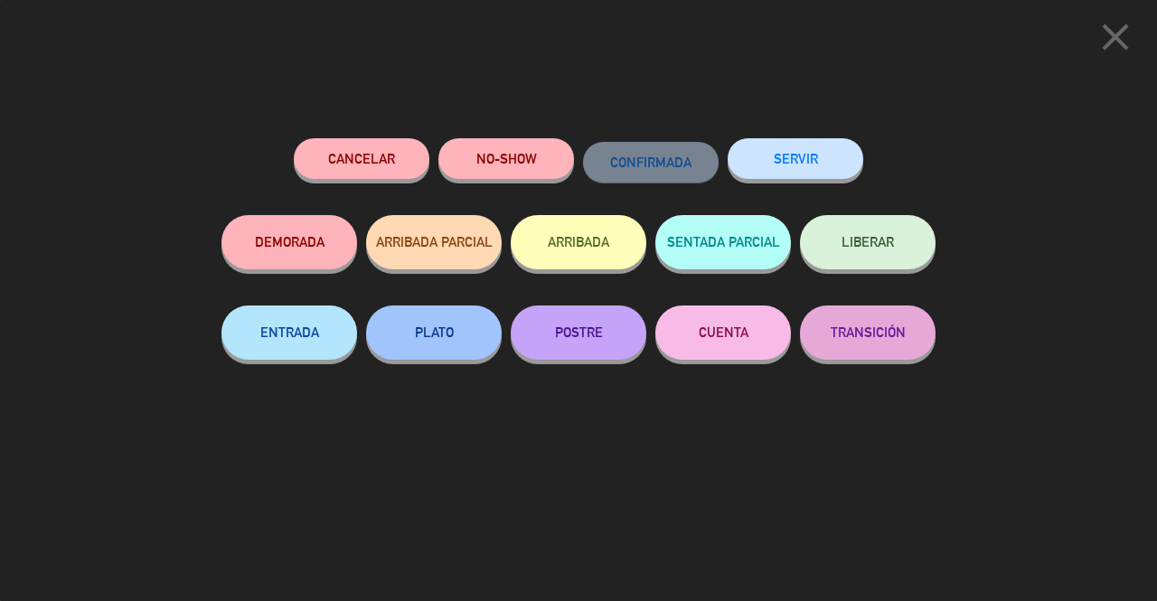
click at [787, 146] on button "SERVIR" at bounding box center [796, 158] width 136 height 41
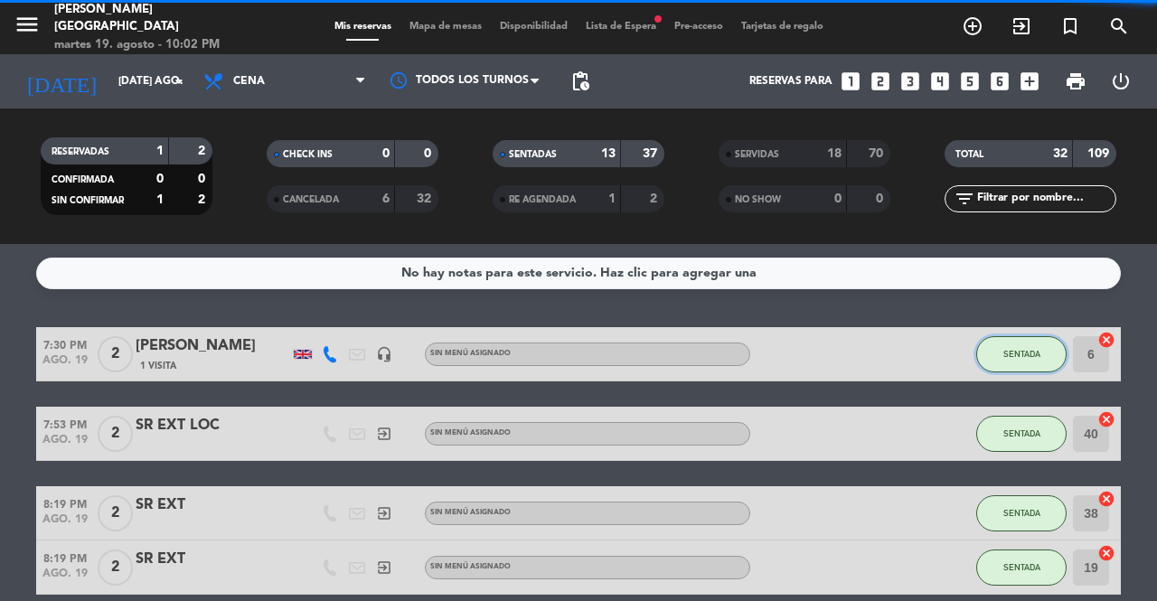
click at [1036, 354] on span "SENTADA" at bounding box center [1021, 354] width 37 height 10
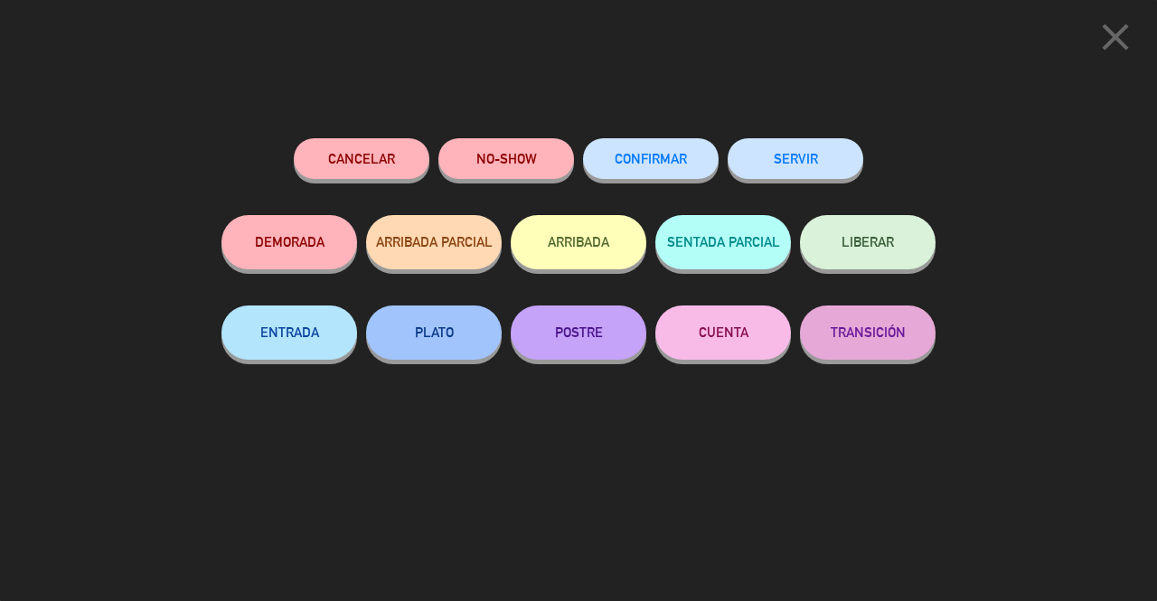
click at [845, 162] on button "SERVIR" at bounding box center [796, 158] width 136 height 41
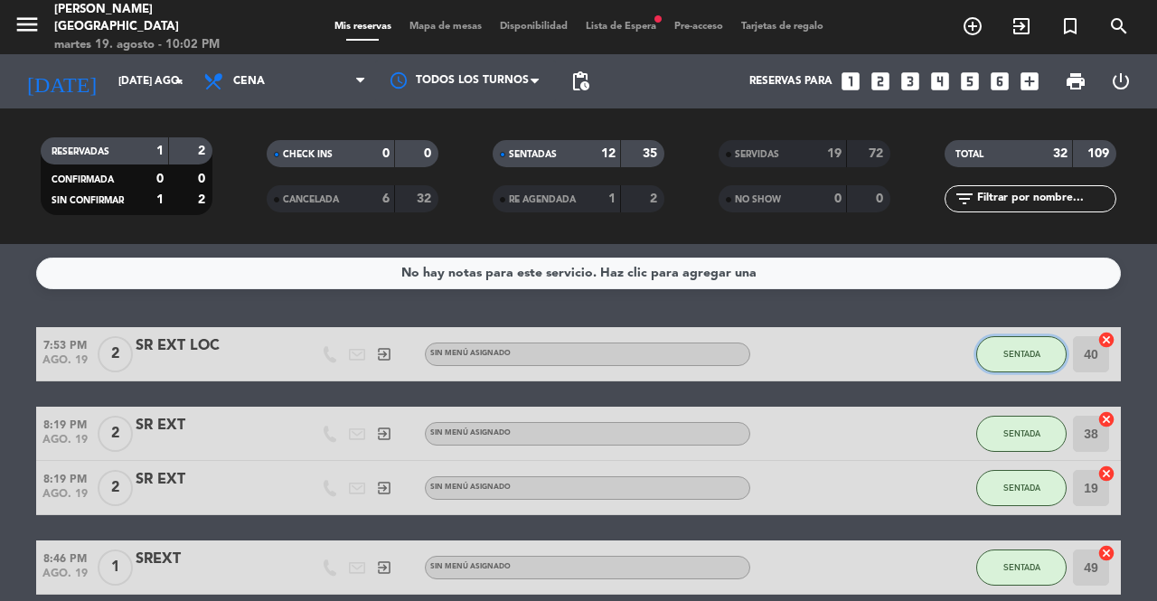
click at [1011, 346] on button "SENTADA" at bounding box center [1021, 354] width 90 height 36
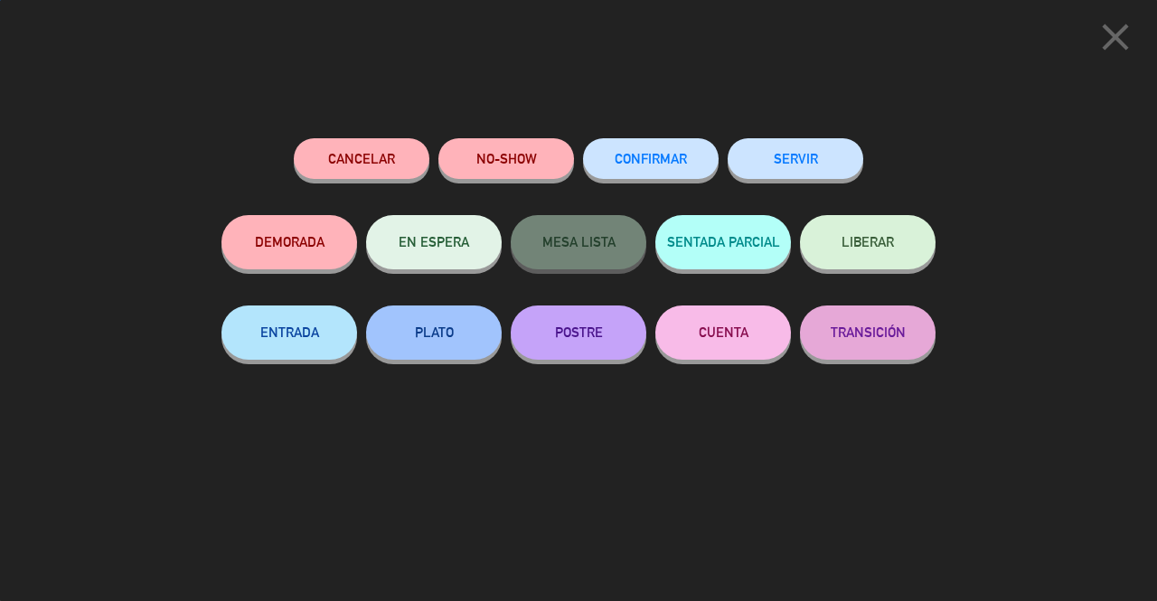
click at [793, 141] on button "SERVIR" at bounding box center [796, 158] width 136 height 41
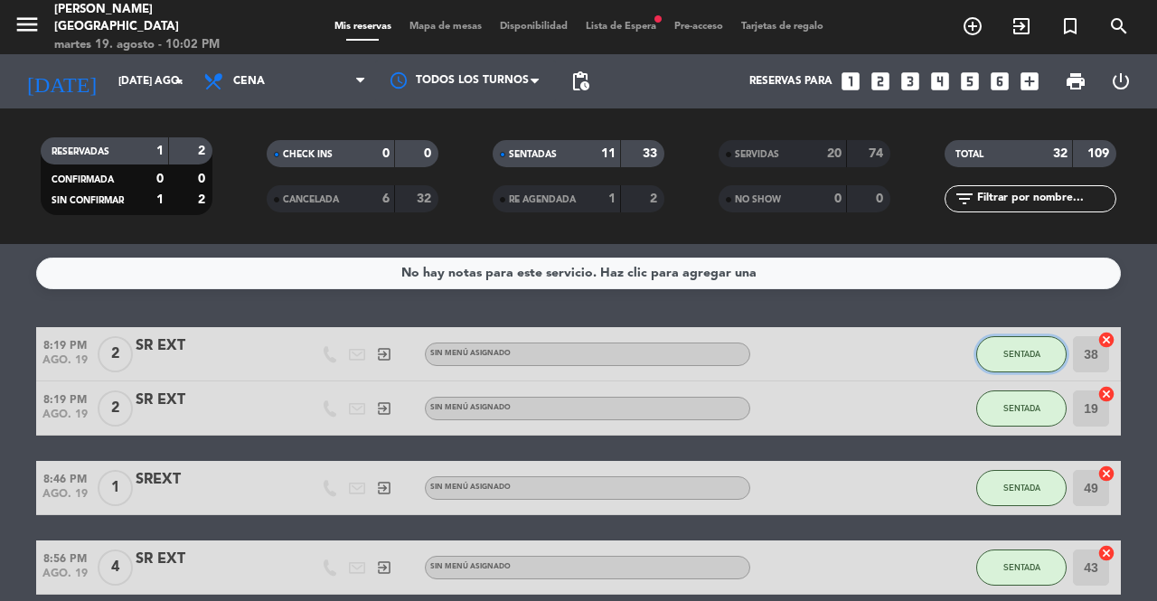
click at [1014, 360] on button "SENTADA" at bounding box center [1021, 354] width 90 height 36
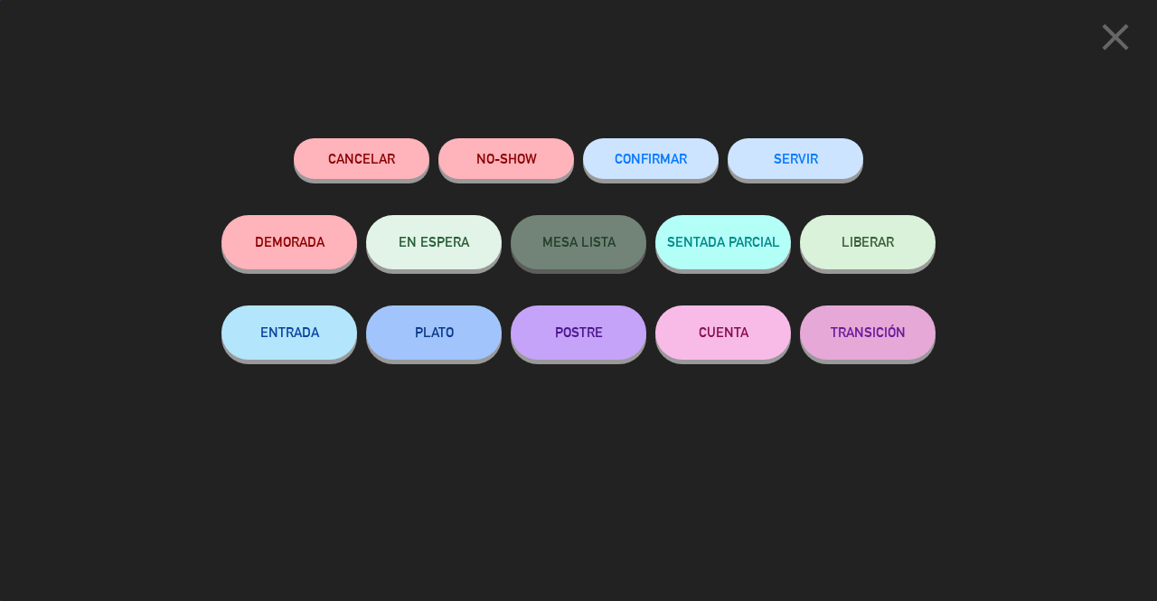
click at [806, 169] on button "SERVIR" at bounding box center [796, 158] width 136 height 41
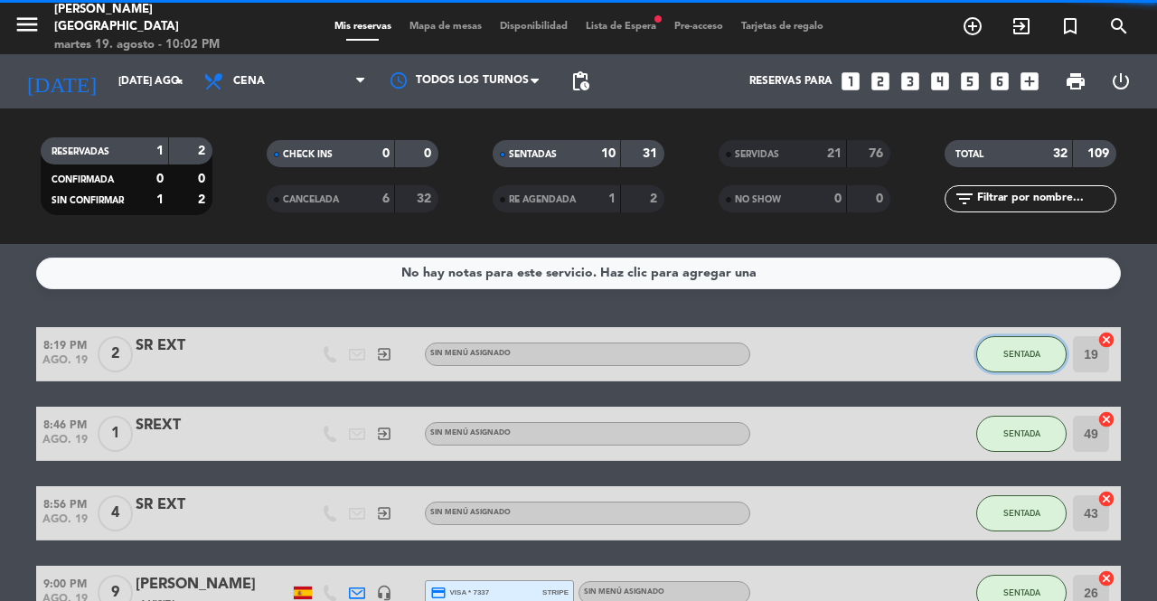
click at [1026, 346] on button "SENTADA" at bounding box center [1021, 354] width 90 height 36
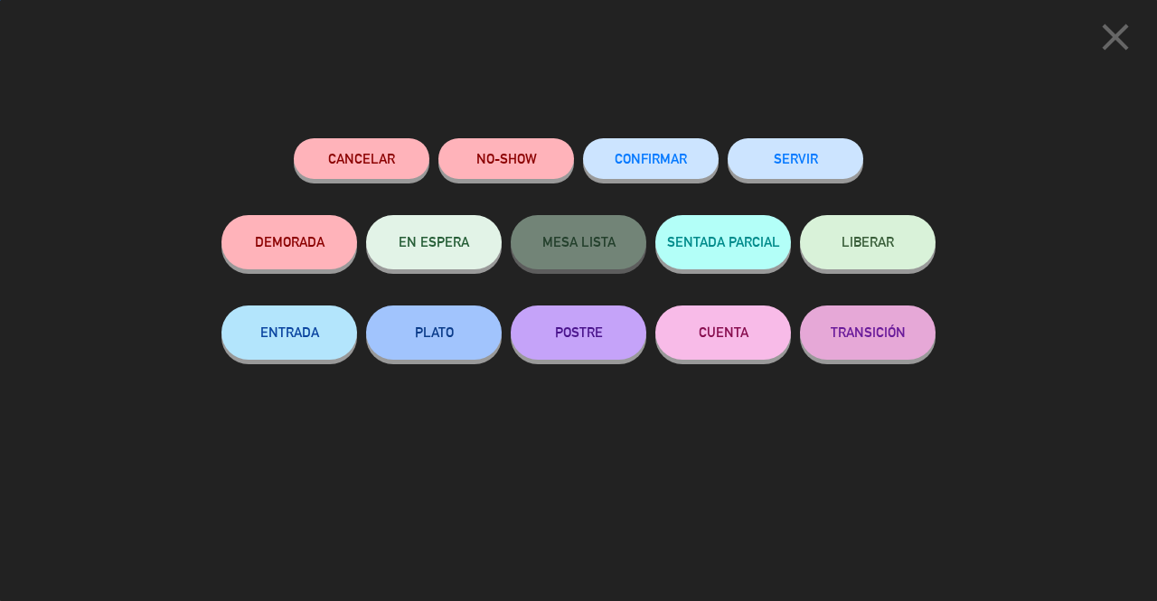
click at [790, 165] on button "SERVIR" at bounding box center [796, 158] width 136 height 41
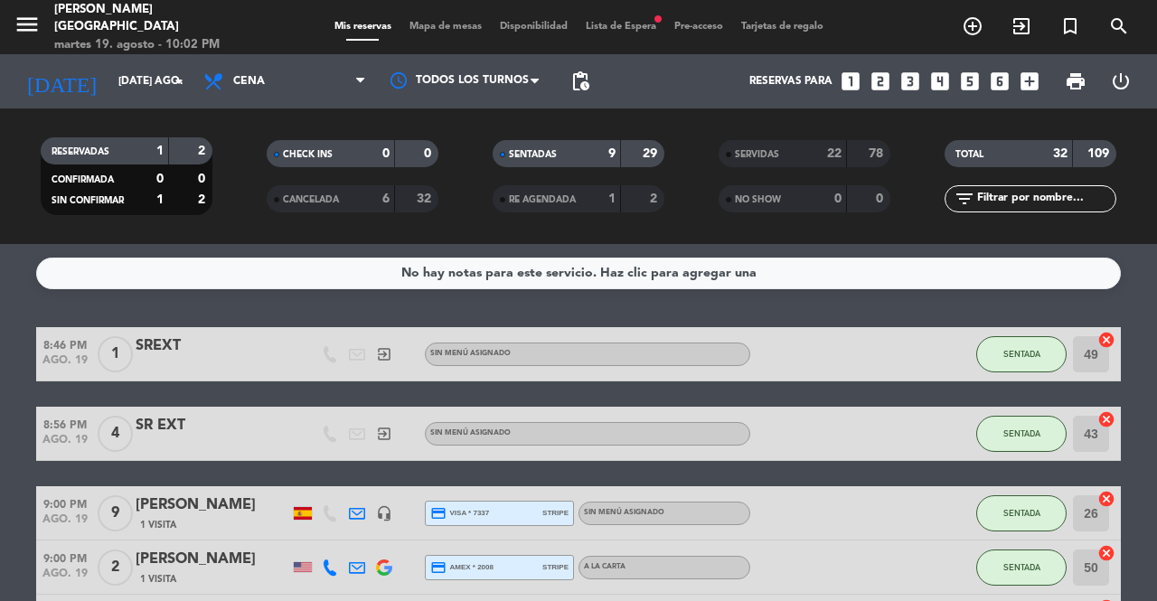
click at [1031, 333] on div "SENTADA" at bounding box center [1021, 353] width 90 height 53
click at [1023, 347] on button "SENTADA" at bounding box center [1021, 354] width 90 height 36
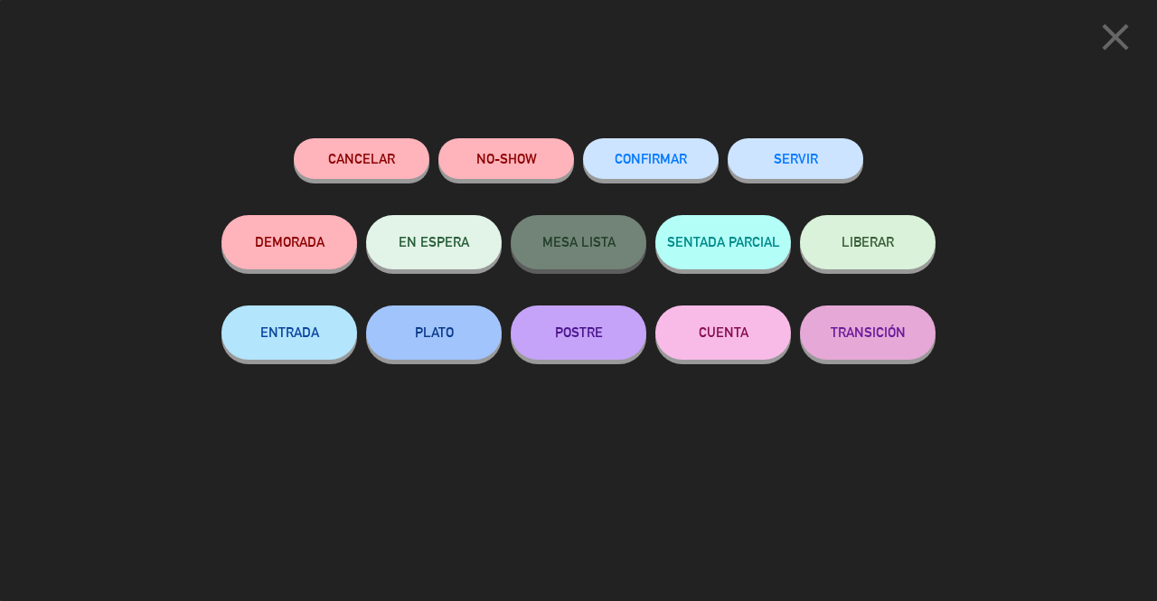
click at [846, 163] on button "SERVIR" at bounding box center [796, 158] width 136 height 41
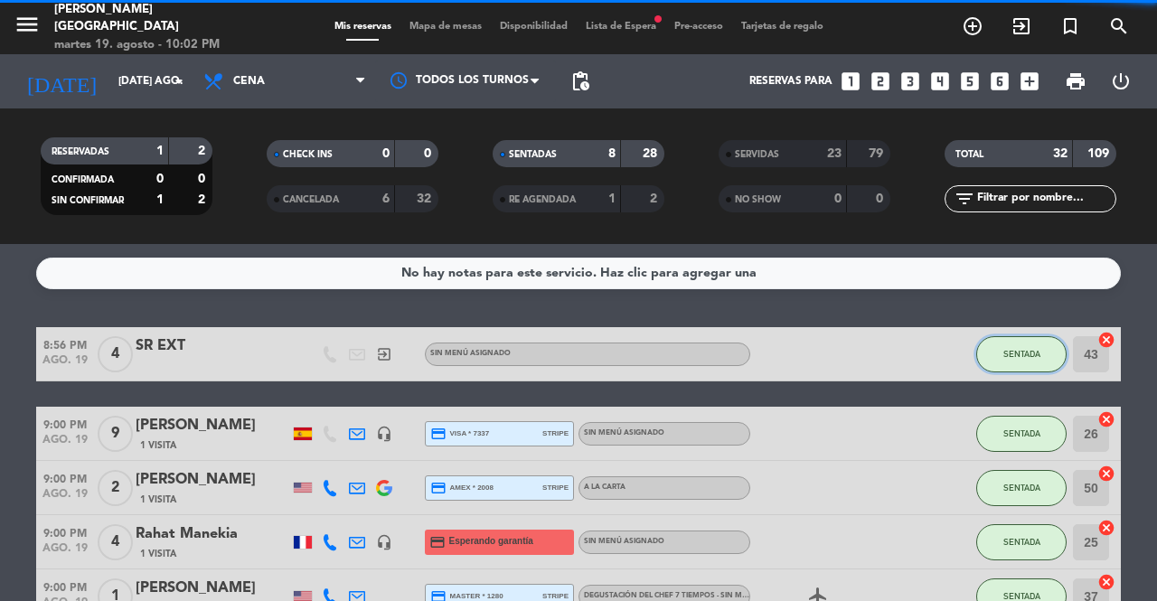
click at [1009, 349] on span "SENTADA" at bounding box center [1021, 354] width 37 height 10
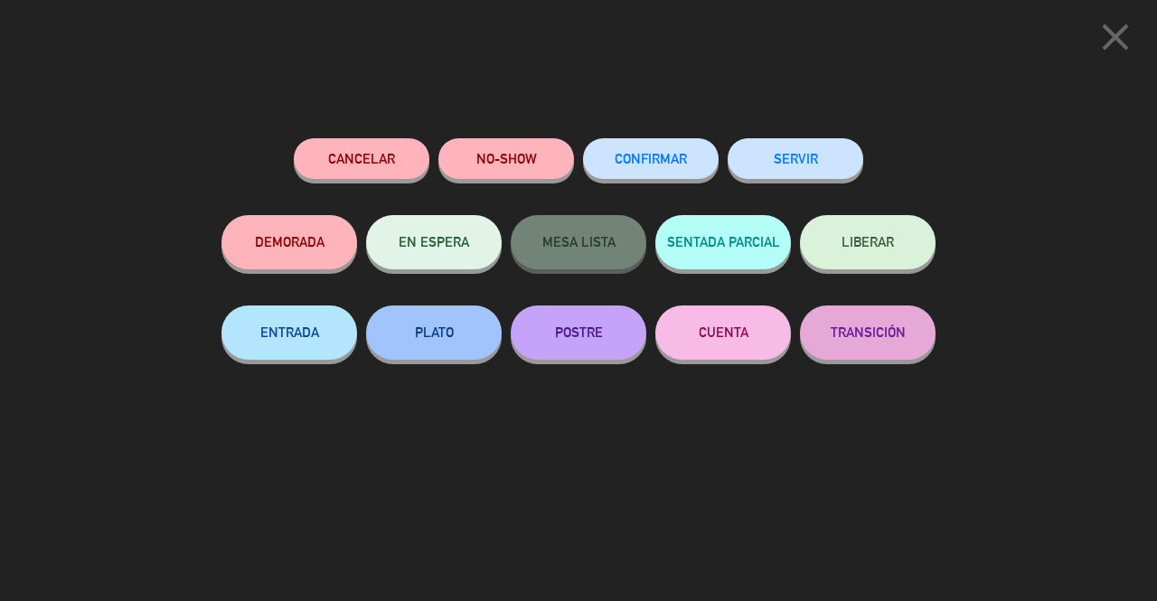
click at [814, 169] on button "SERVIR" at bounding box center [796, 158] width 136 height 41
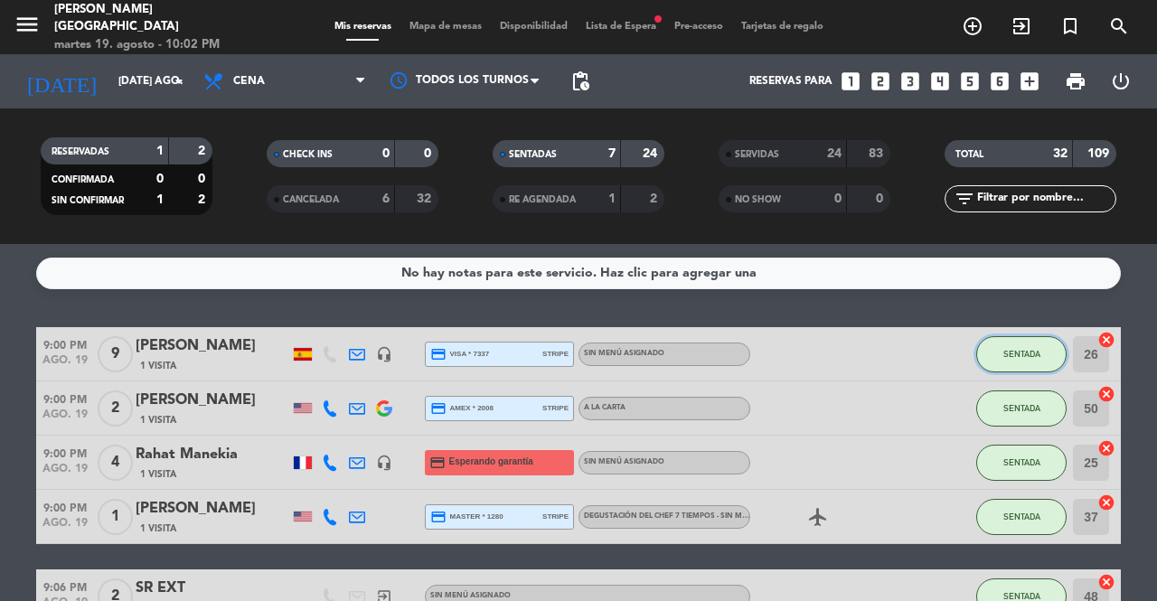
click at [1012, 352] on span "SENTADA" at bounding box center [1021, 354] width 37 height 10
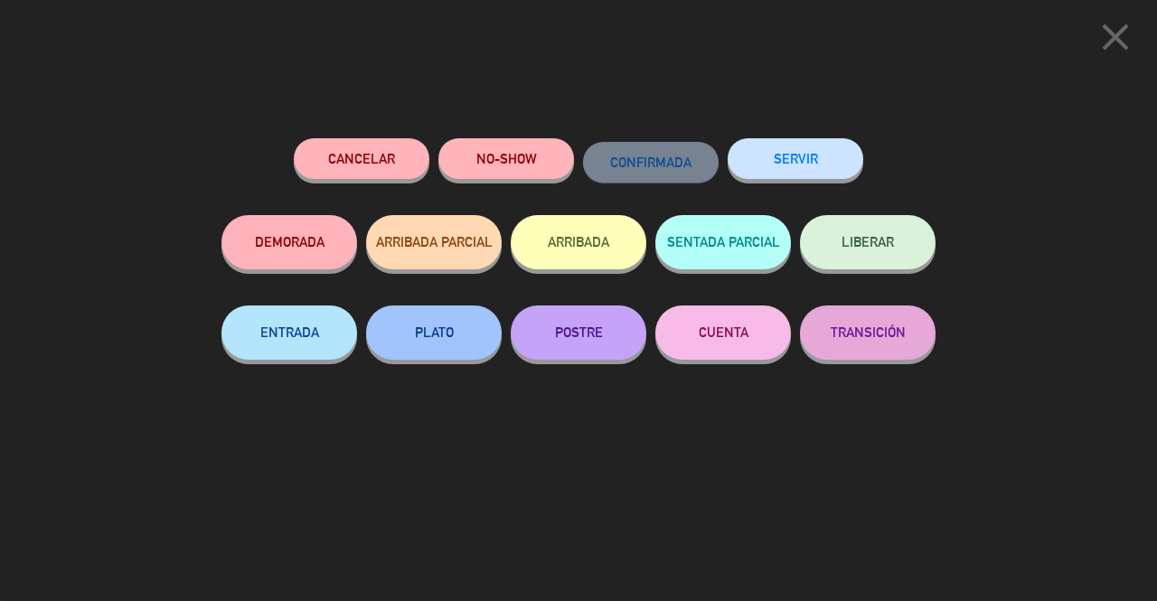
click at [778, 157] on button "SERVIR" at bounding box center [796, 158] width 136 height 41
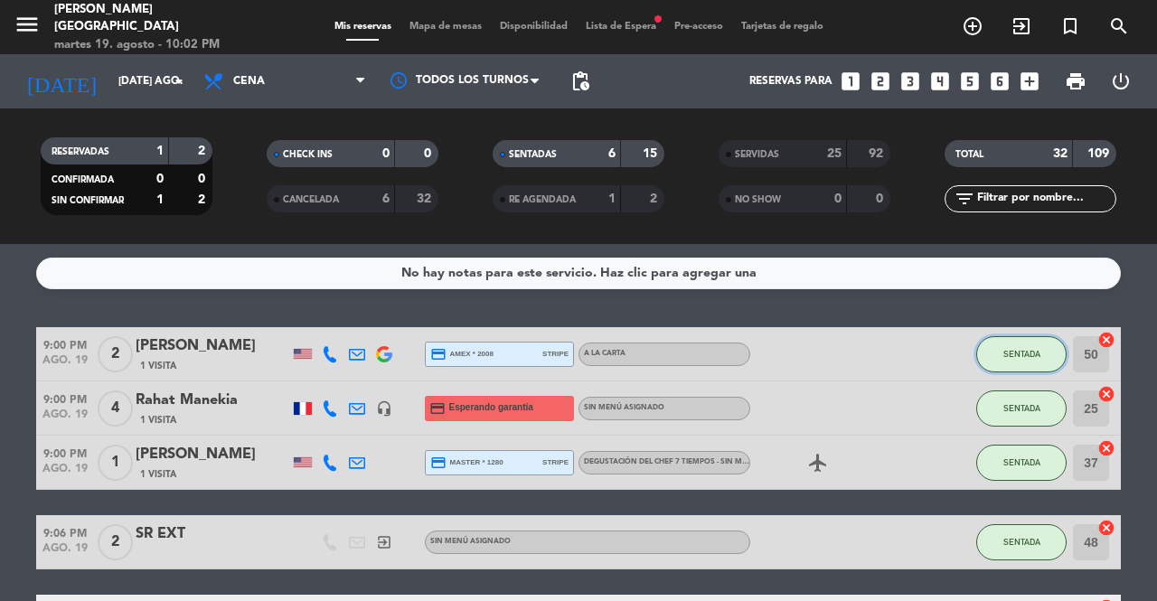
click at [1032, 345] on button "SENTADA" at bounding box center [1021, 354] width 90 height 36
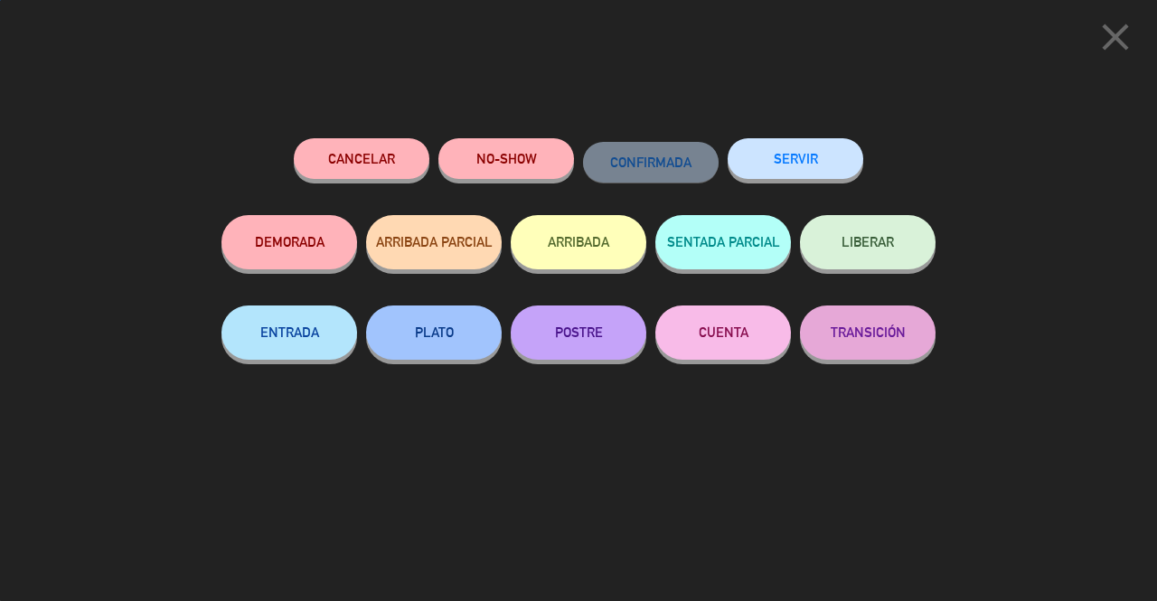
click at [770, 145] on button "SERVIR" at bounding box center [796, 158] width 136 height 41
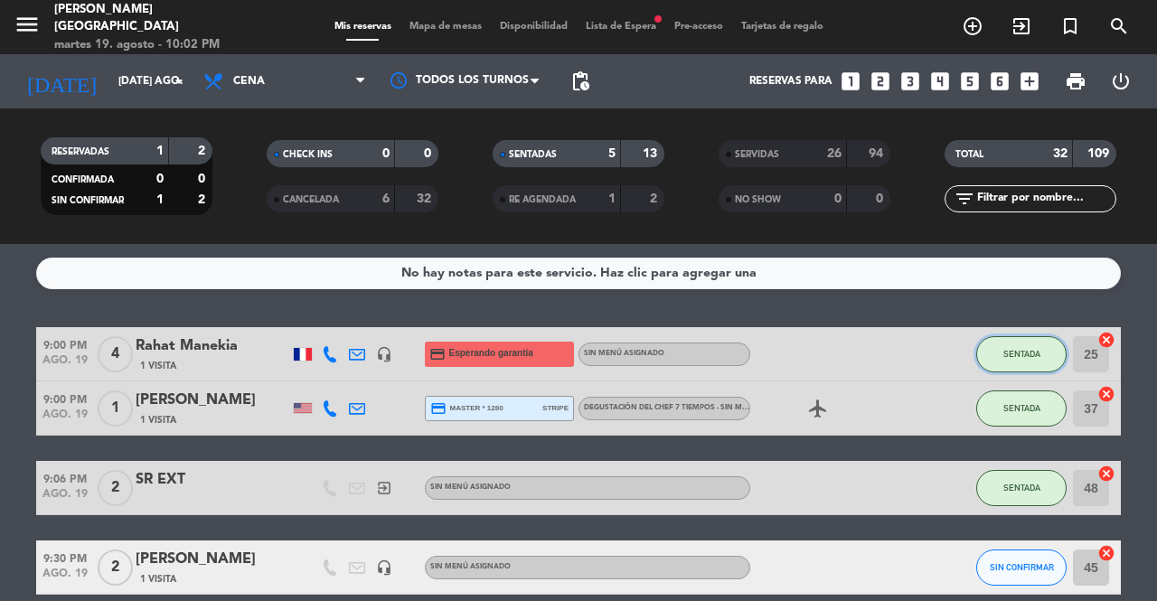
click at [1019, 350] on span "SENTADA" at bounding box center [1021, 354] width 37 height 10
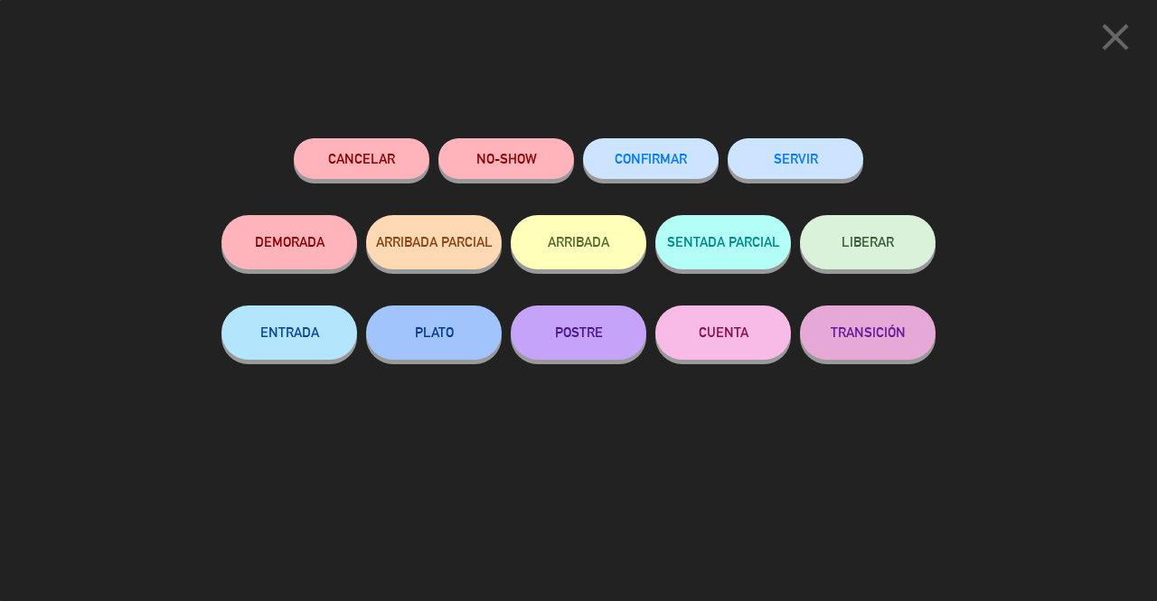
click at [790, 149] on button "SERVIR" at bounding box center [796, 158] width 136 height 41
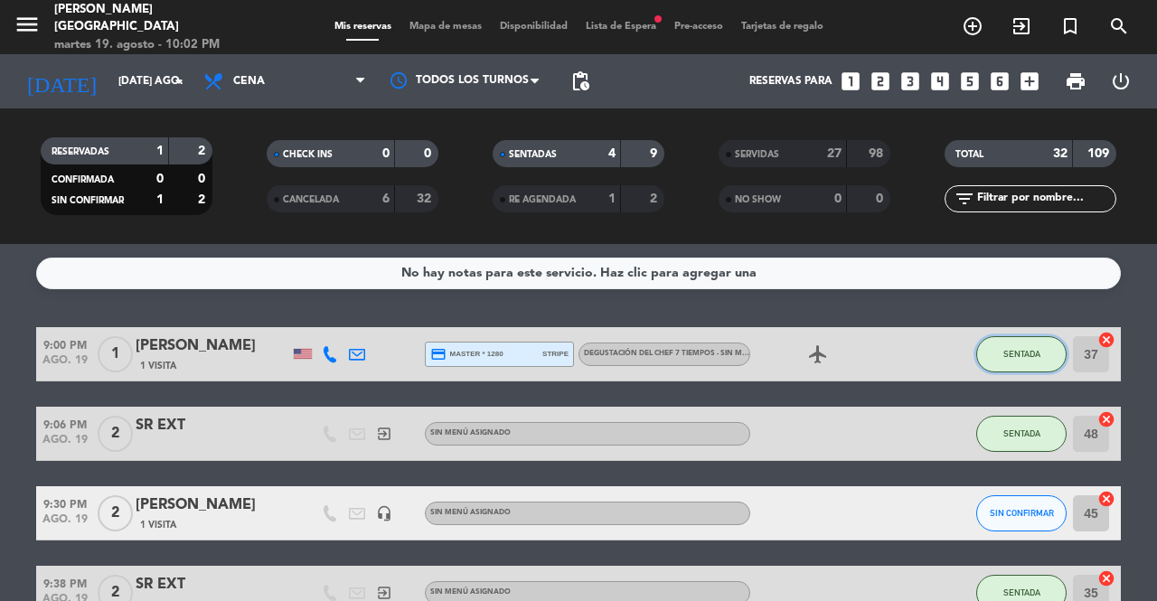
click at [1021, 353] on span "SENTADA" at bounding box center [1021, 354] width 37 height 10
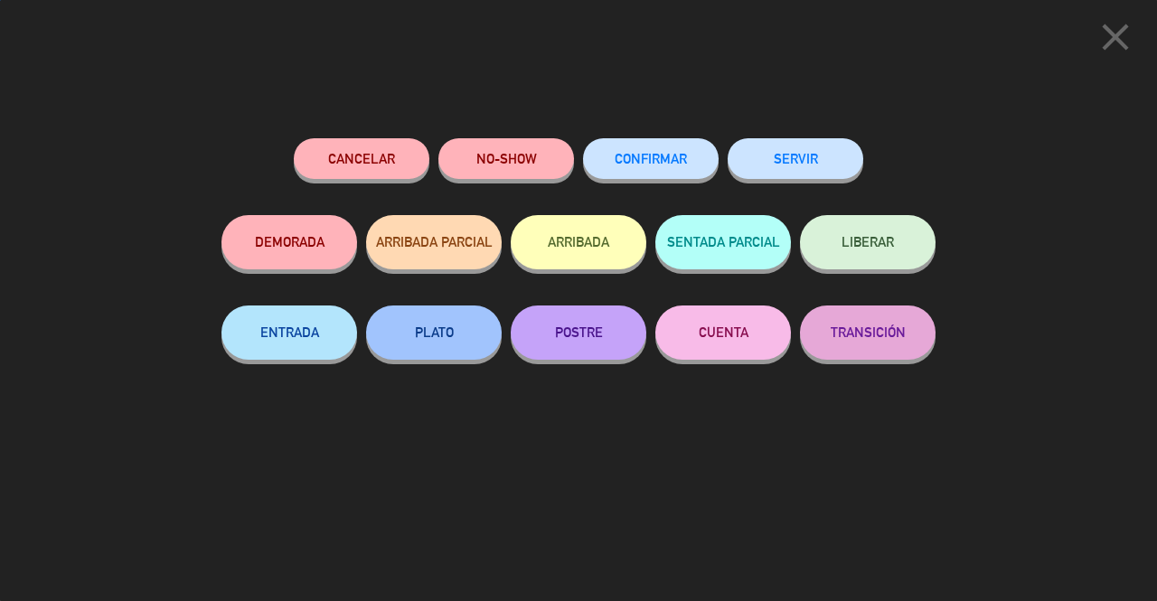
click at [859, 173] on div "SERVIR" at bounding box center [796, 176] width 136 height 77
click at [802, 149] on button "SERVIR" at bounding box center [796, 158] width 136 height 41
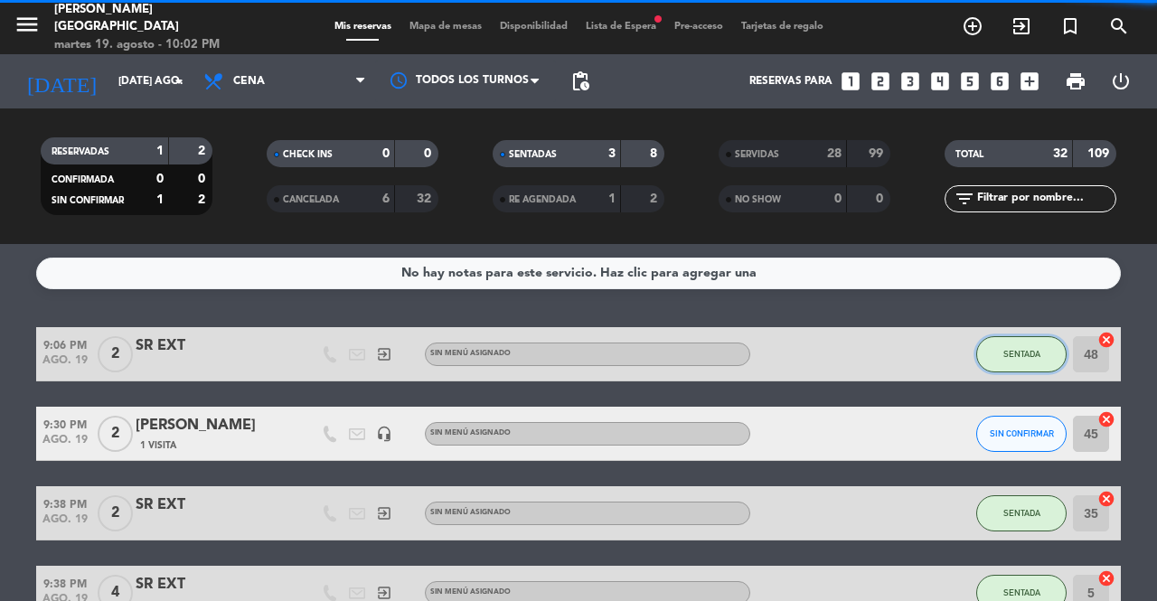
click at [1014, 353] on span "SENTADA" at bounding box center [1021, 354] width 37 height 10
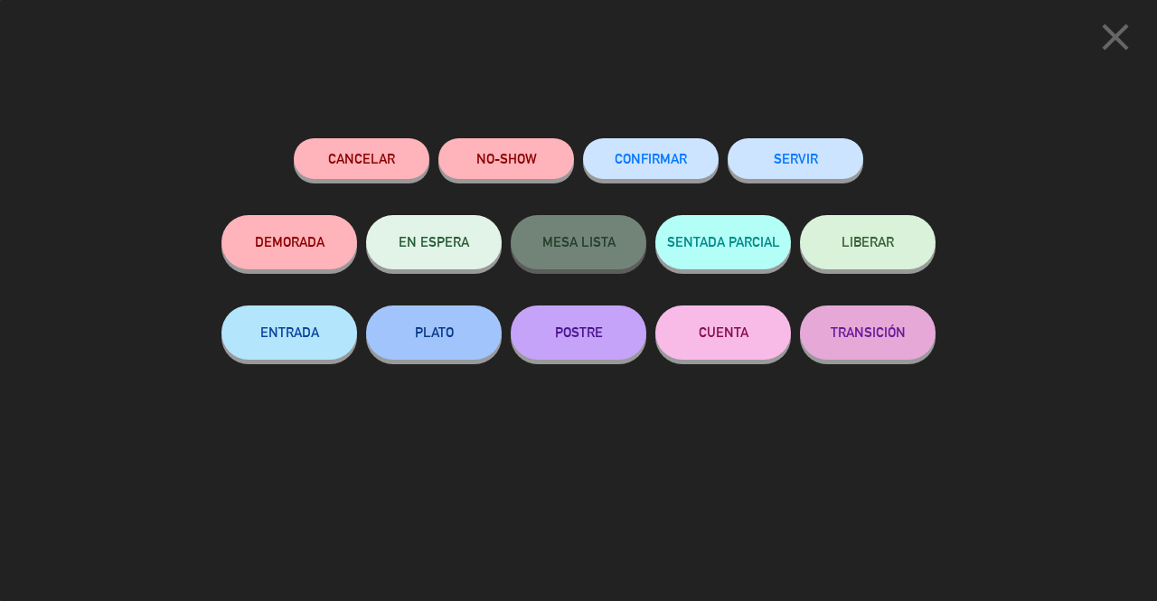
click at [806, 162] on button "SERVIR" at bounding box center [796, 158] width 136 height 41
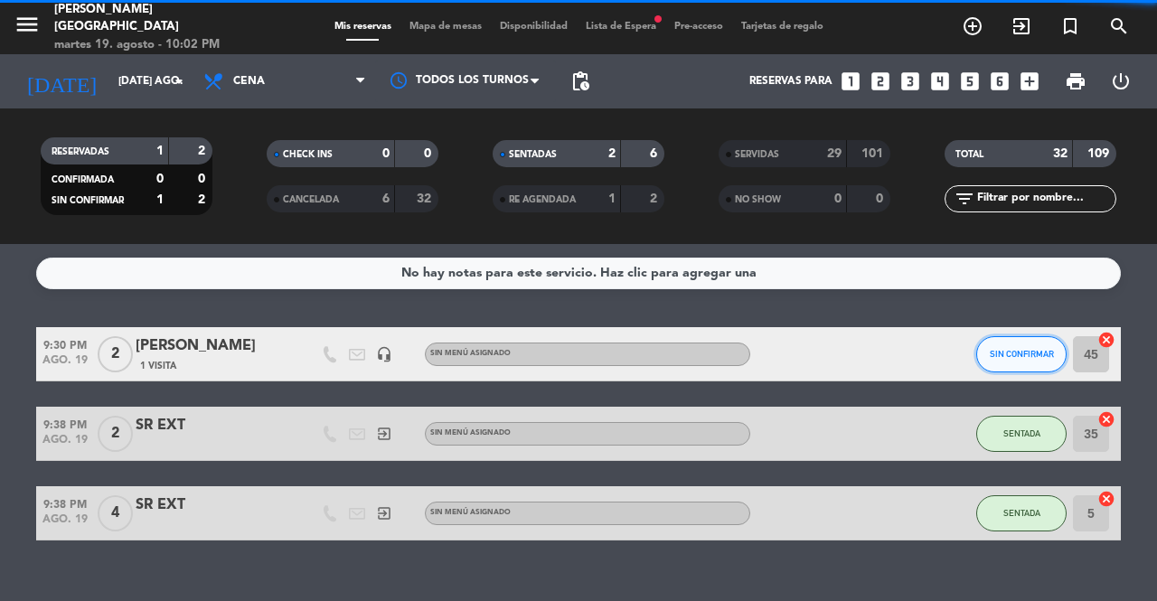
click at [1030, 357] on span "SIN CONFIRMAR" at bounding box center [1022, 354] width 64 height 10
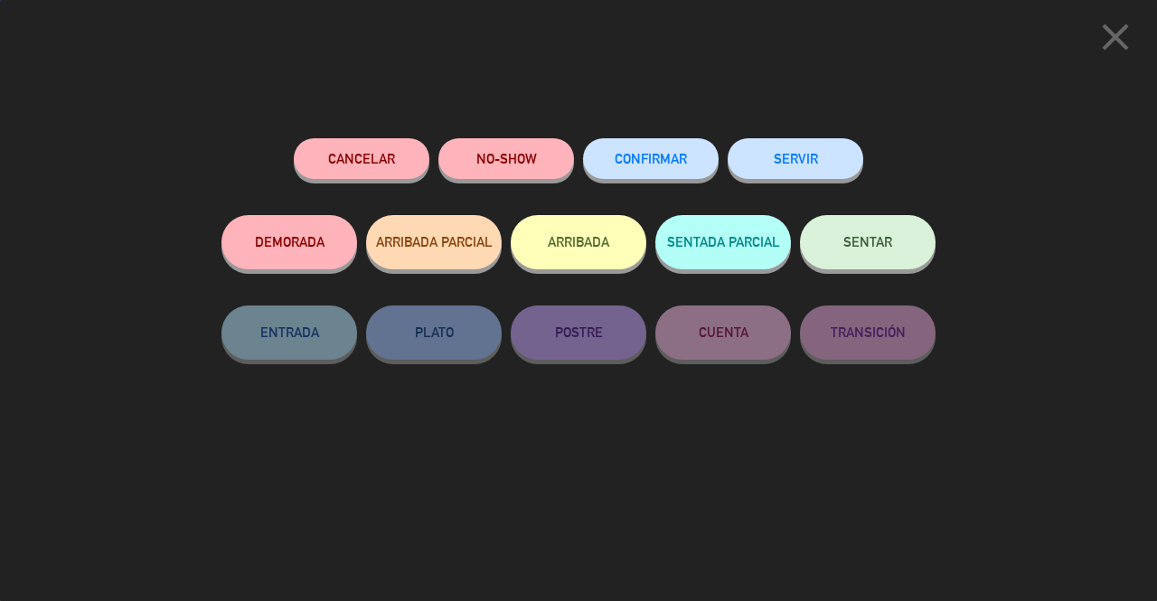
click at [820, 152] on button "SERVIR" at bounding box center [796, 158] width 136 height 41
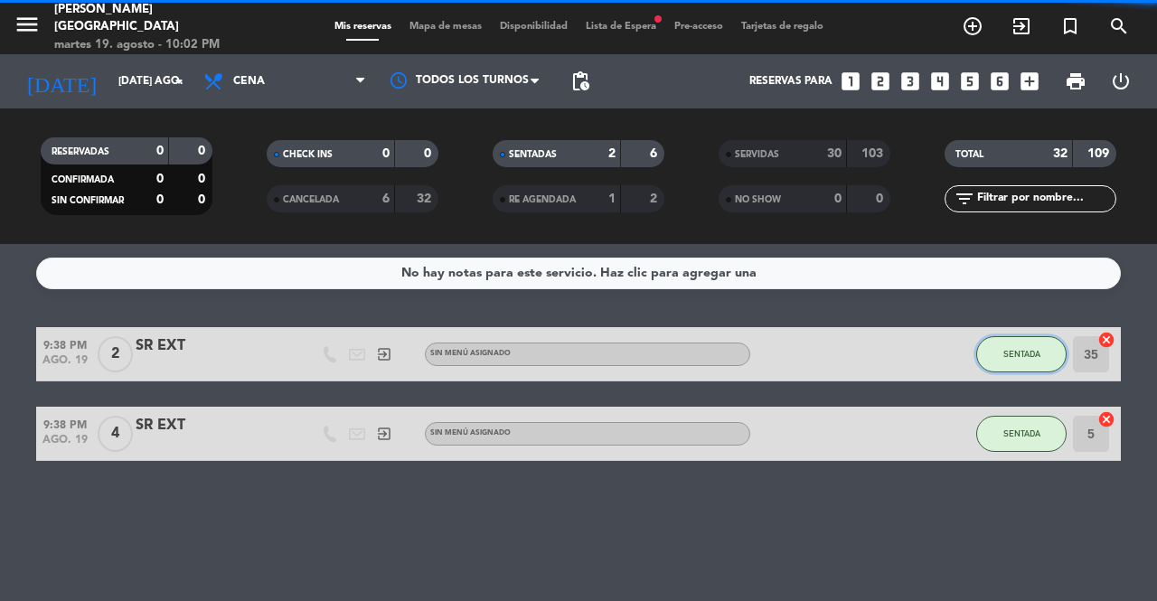
click at [1014, 354] on span "SENTADA" at bounding box center [1021, 354] width 37 height 10
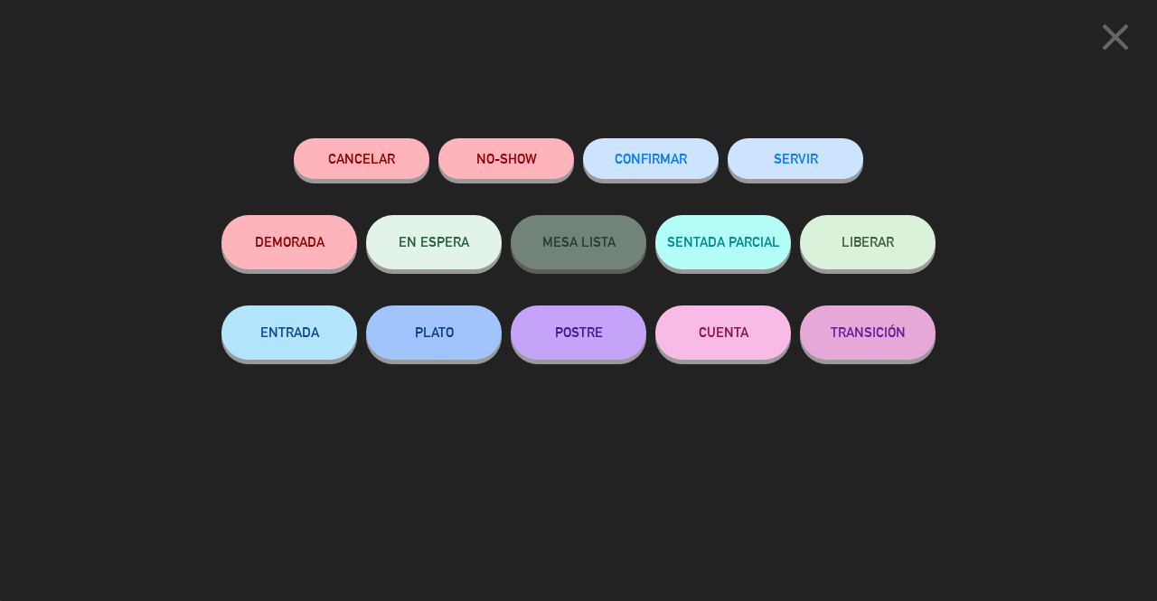
click at [825, 163] on button "SERVIR" at bounding box center [796, 158] width 136 height 41
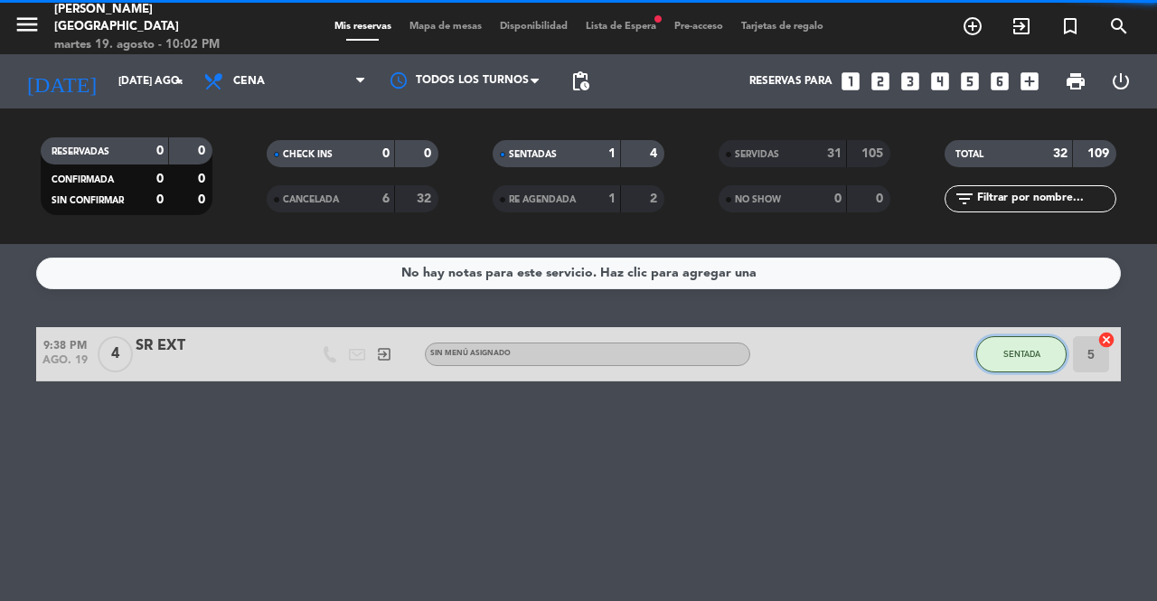
click at [1022, 350] on span "SENTADA" at bounding box center [1021, 354] width 37 height 10
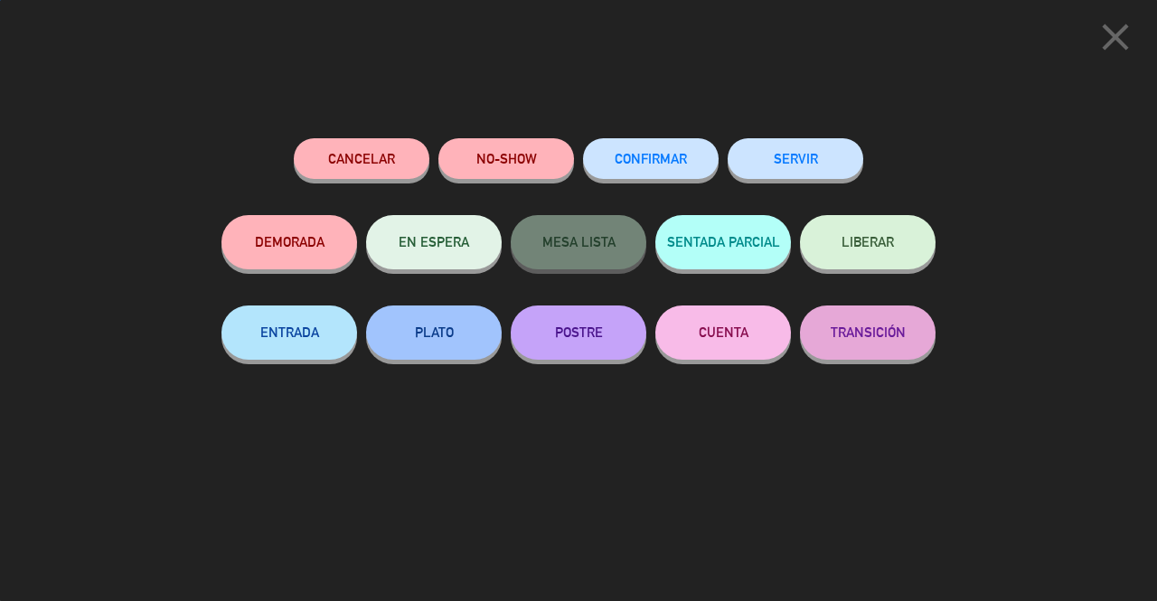
click at [833, 167] on button "SERVIR" at bounding box center [796, 158] width 136 height 41
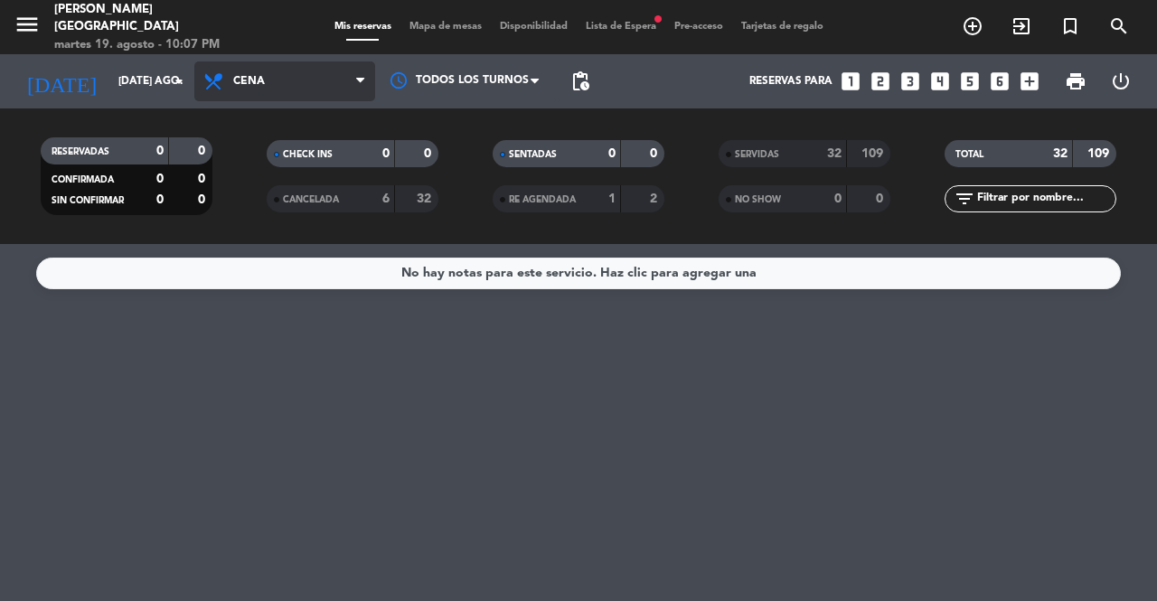
click at [268, 90] on span "Cena" at bounding box center [284, 81] width 181 height 40
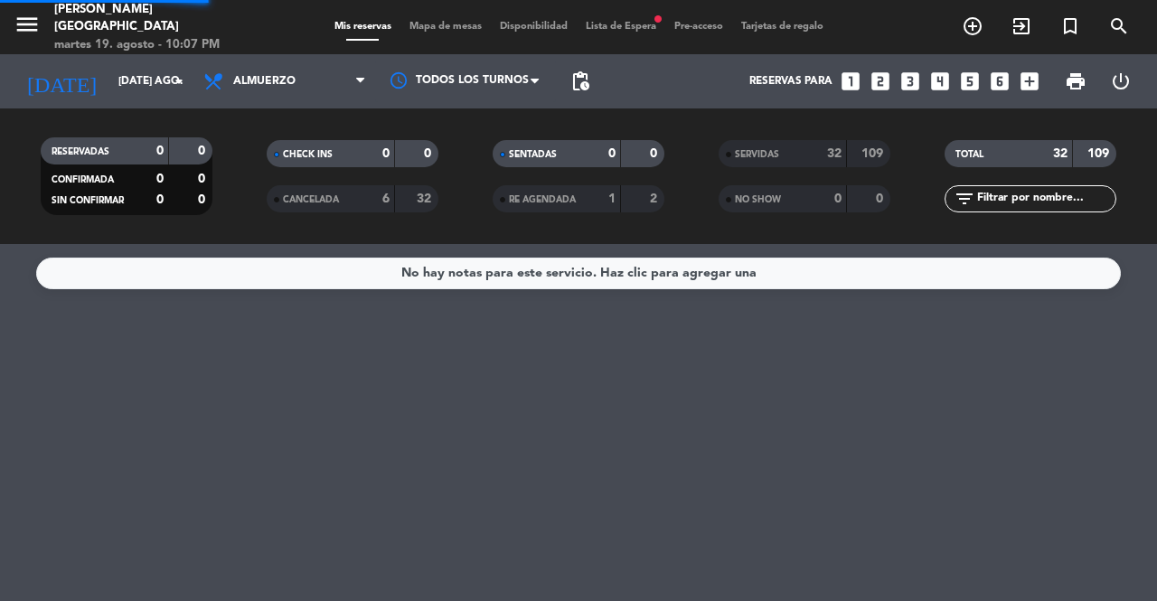
drag, startPoint x: 297, startPoint y: 156, endPoint x: 327, endPoint y: 24, distance: 135.3
click at [296, 155] on div "menu [PERSON_NAME][GEOGRAPHIC_DATA] martes 19. agosto - 10:07 PM Mis reservas M…" at bounding box center [578, 122] width 1157 height 244
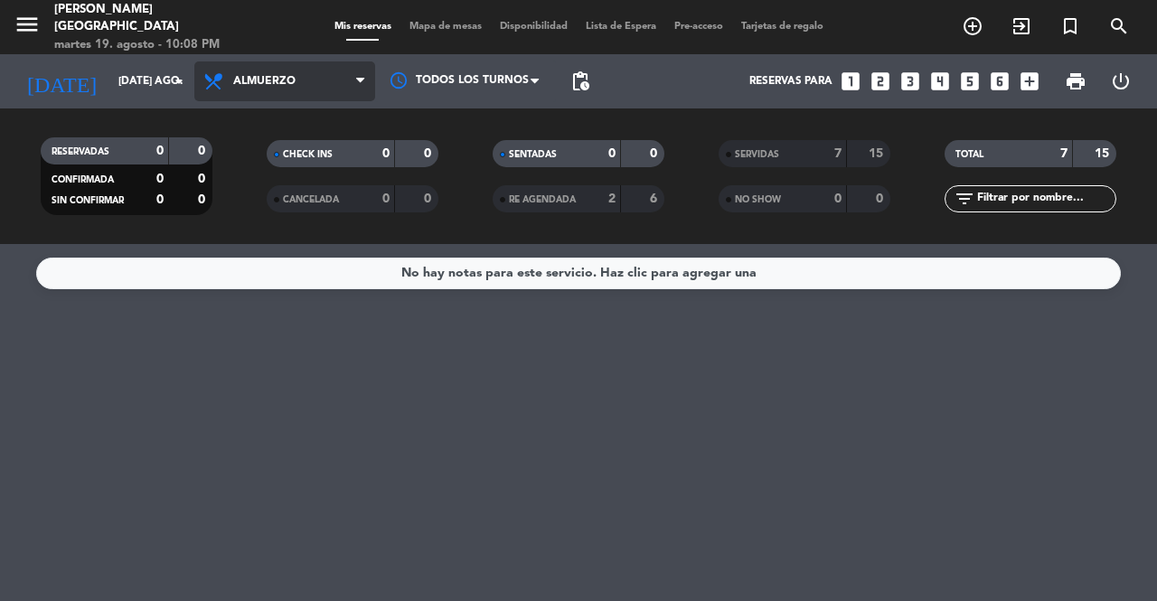
click at [284, 84] on span "Almuerzo" at bounding box center [264, 81] width 62 height 13
click at [312, 207] on div "menu [PERSON_NAME][GEOGRAPHIC_DATA] martes 19. agosto - 10:08 PM Mis reservas M…" at bounding box center [578, 122] width 1157 height 244
